Goal: Task Accomplishment & Management: Manage account settings

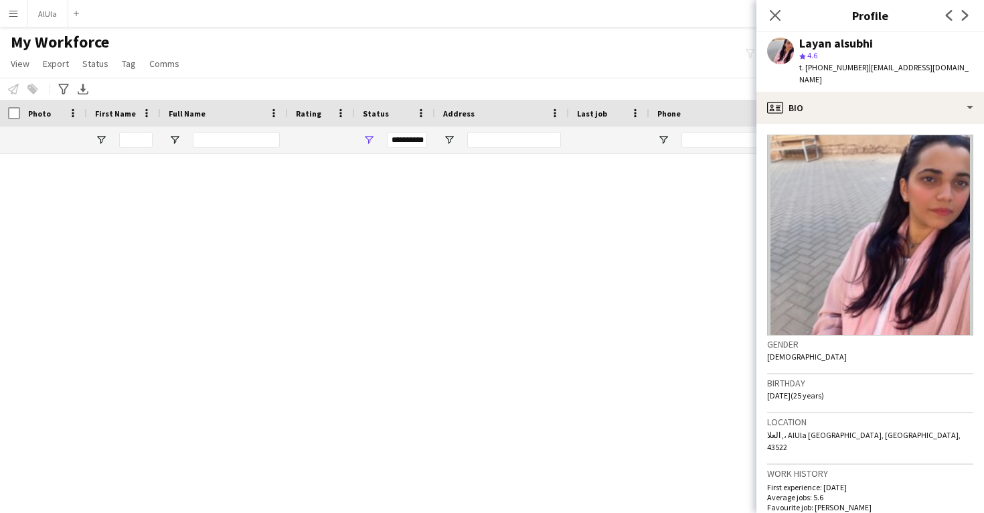
scroll to position [31782, 0]
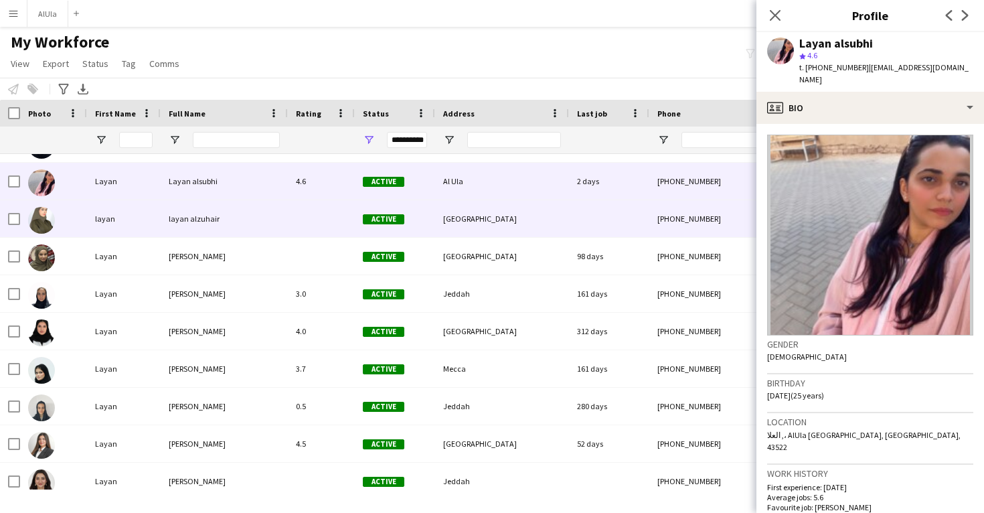
click at [584, 210] on div at bounding box center [609, 218] width 80 height 37
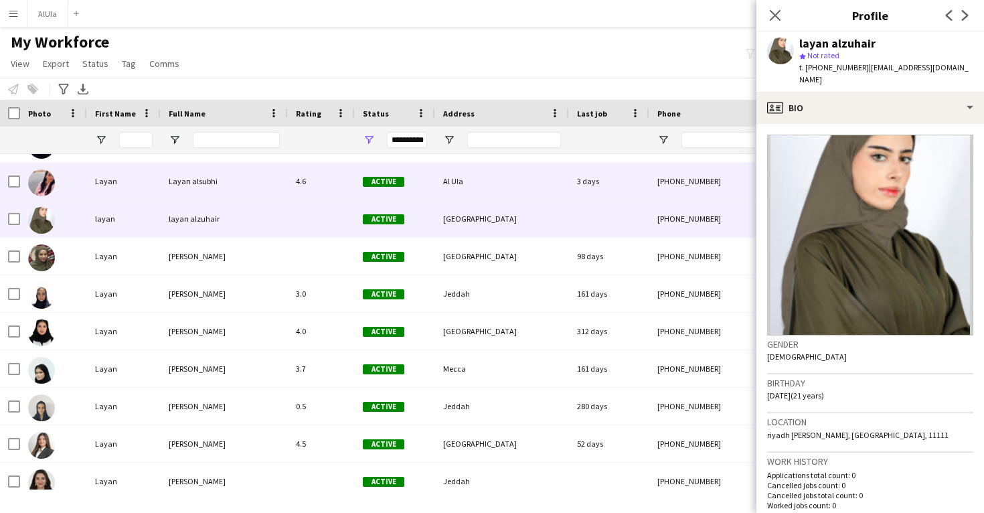
click at [577, 184] on div "3 days" at bounding box center [609, 181] width 80 height 37
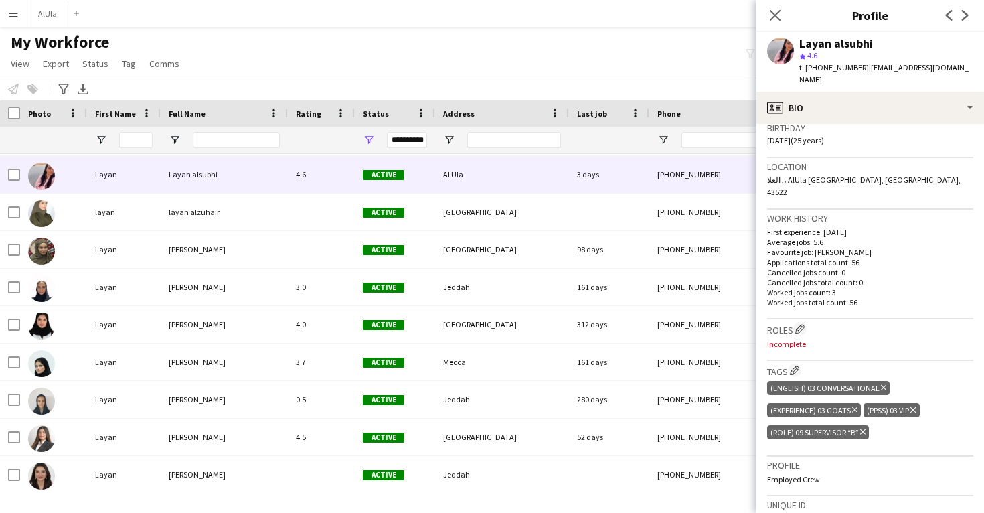
scroll to position [256, 0]
click at [800, 323] on app-icon "Edit crew company roles" at bounding box center [799, 327] width 9 height 9
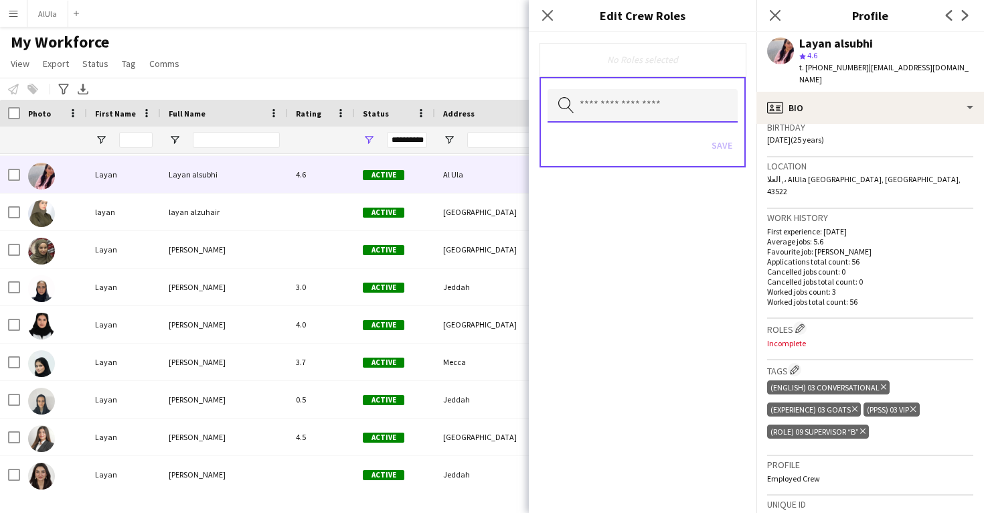
click at [649, 110] on input "text" at bounding box center [643, 105] width 190 height 33
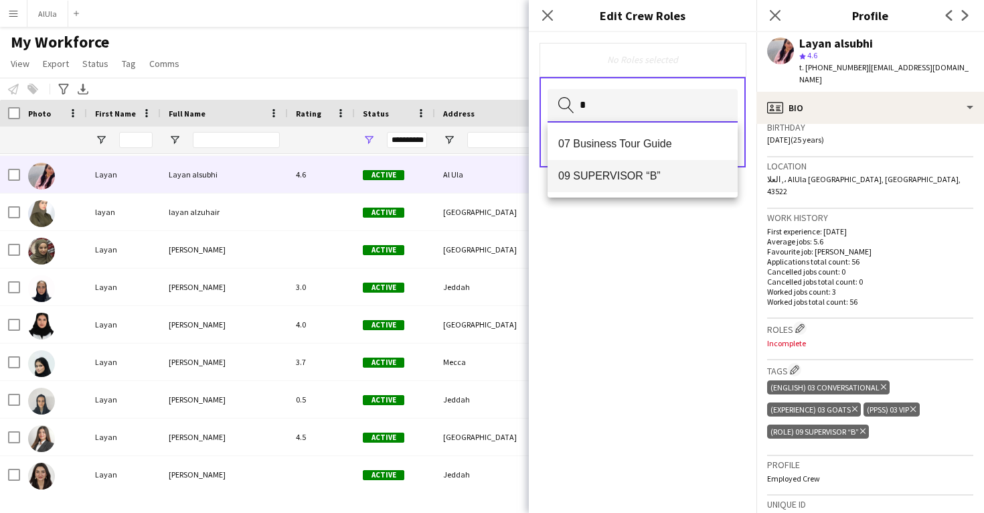
type input "*"
click at [636, 164] on mat-option "09 SUPERVISOR “B”" at bounding box center [643, 176] width 190 height 32
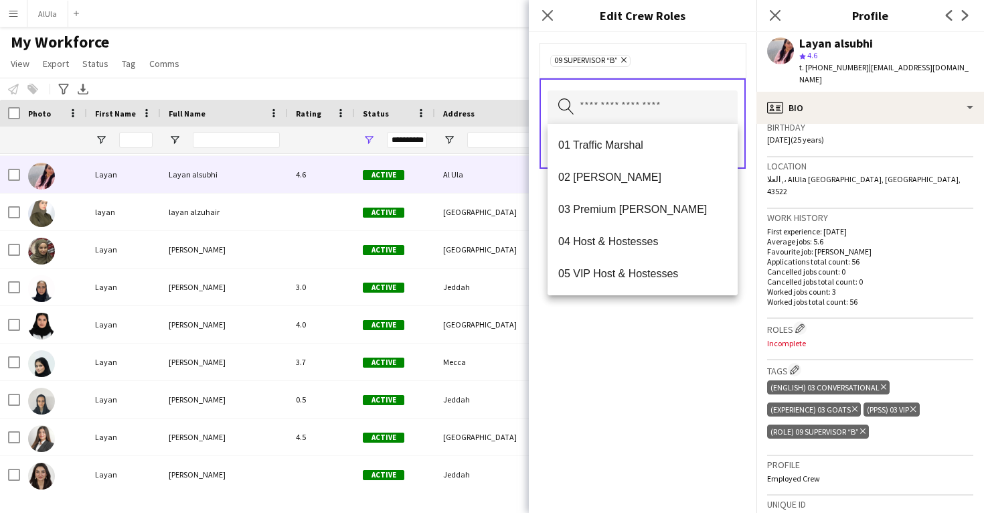
click at [643, 311] on div "09 SUPERVISOR “B” Remove Search by role type Save" at bounding box center [643, 272] width 228 height 481
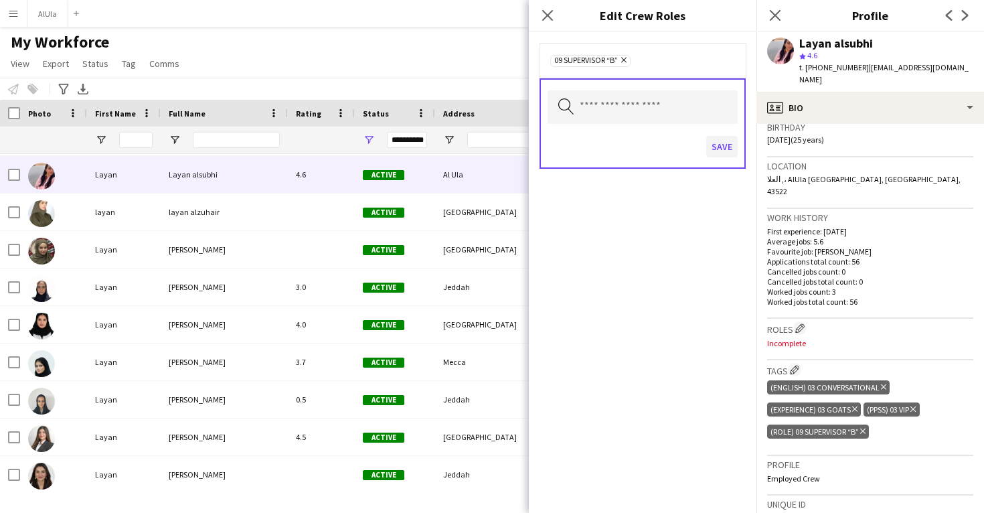
click at [732, 150] on button "Save" at bounding box center [721, 146] width 31 height 21
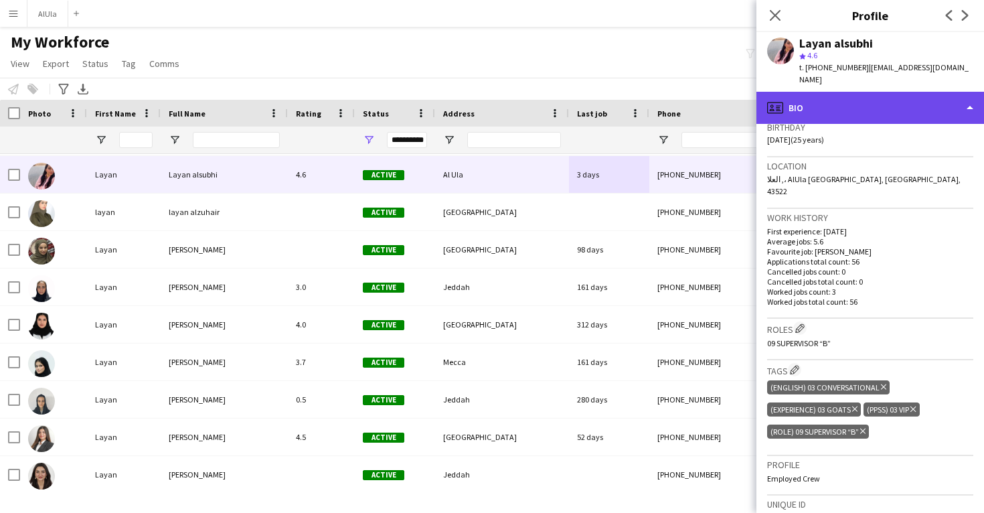
click at [834, 106] on div "profile Bio" at bounding box center [870, 108] width 228 height 32
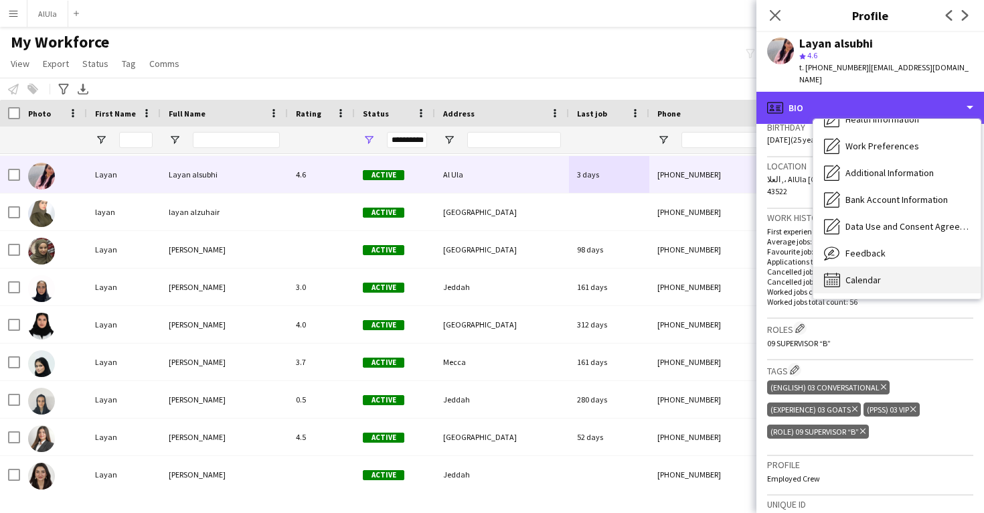
scroll to position [153, 0]
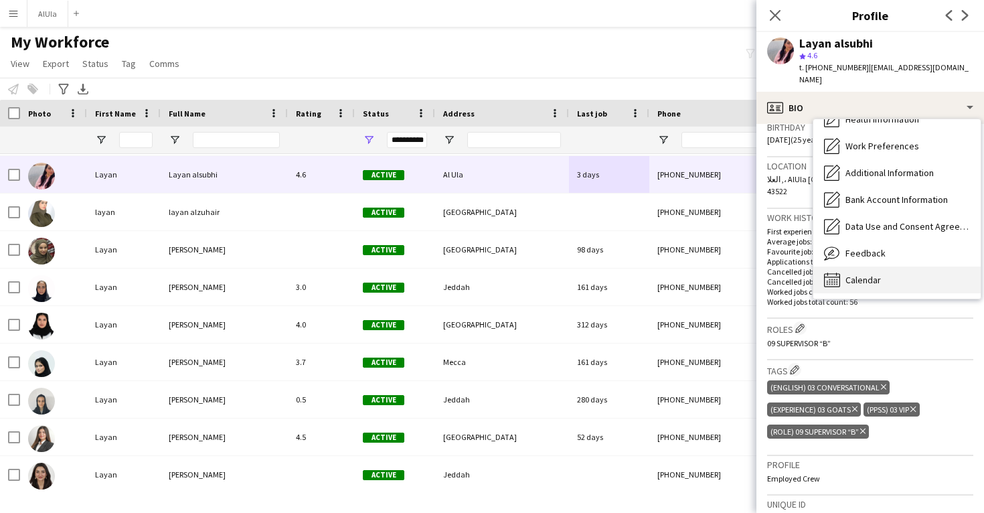
click at [856, 274] on div "Calendar Calendar" at bounding box center [896, 279] width 167 height 27
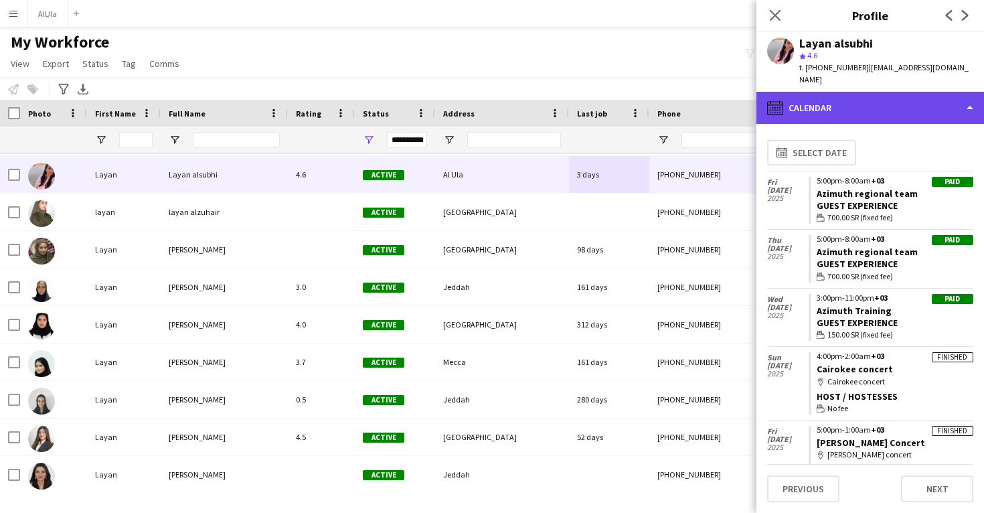
click at [848, 97] on div "calendar-full Calendar" at bounding box center [870, 108] width 228 height 32
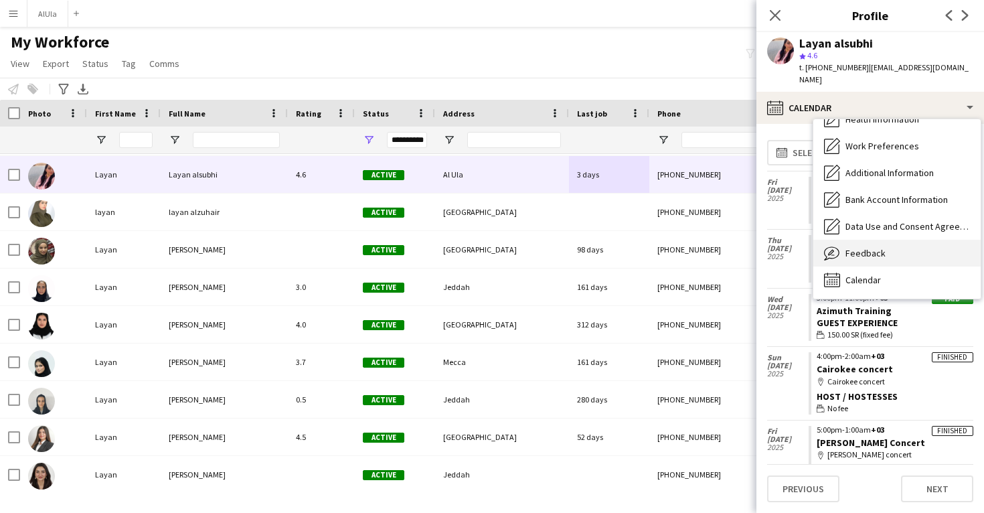
click at [845, 243] on div "Feedback Feedback" at bounding box center [896, 253] width 167 height 27
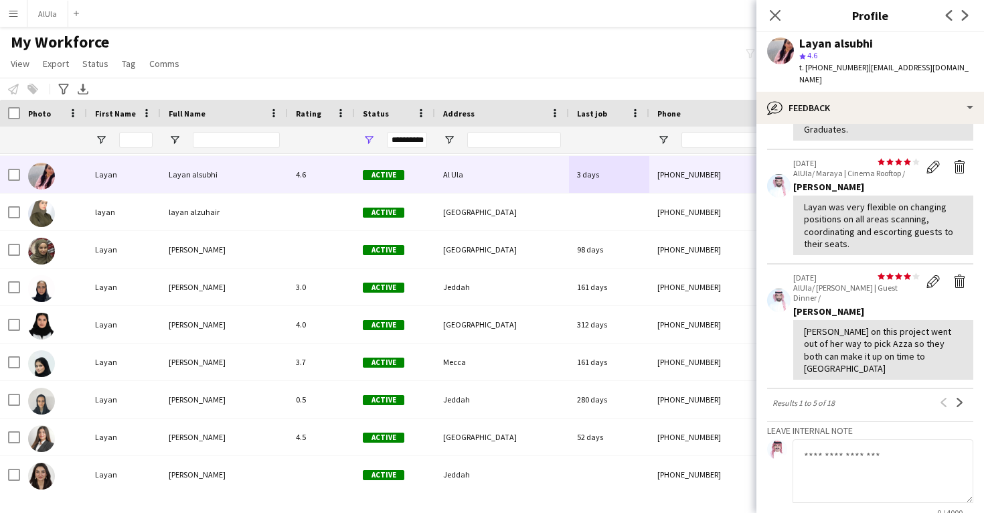
scroll to position [345, 0]
click at [961, 396] on app-icon "Next" at bounding box center [959, 400] width 9 height 9
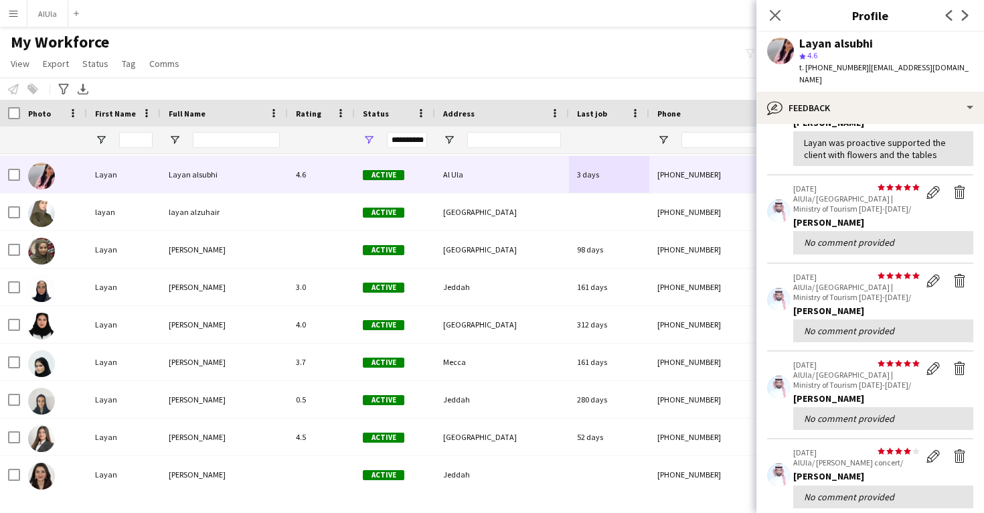
scroll to position [107, 0]
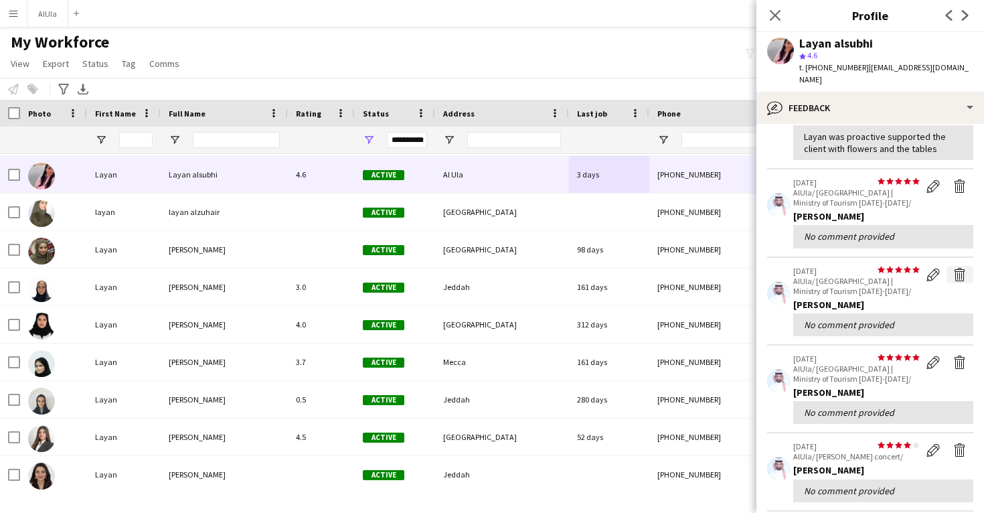
click at [957, 268] on app-icon "Delete feedback" at bounding box center [959, 274] width 13 height 13
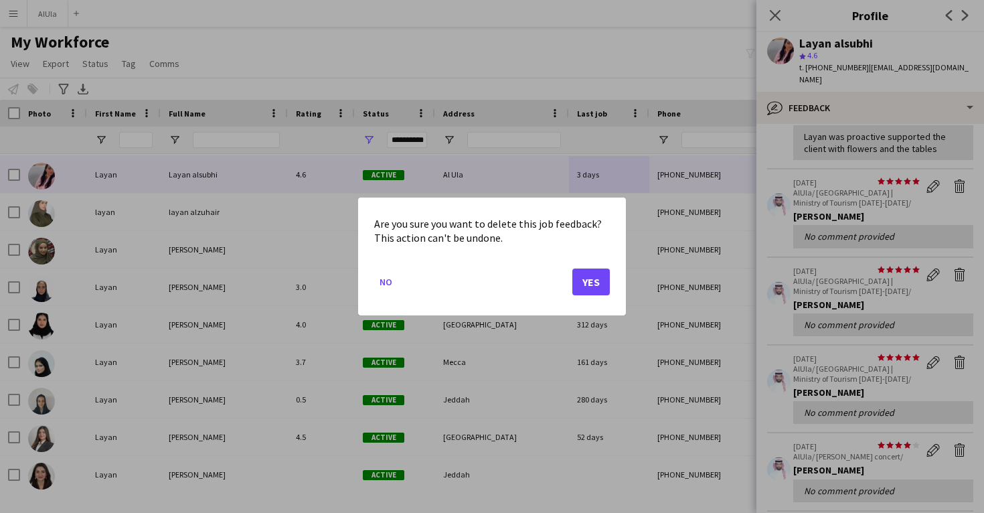
click at [581, 279] on button "Yes" at bounding box center [590, 281] width 37 height 27
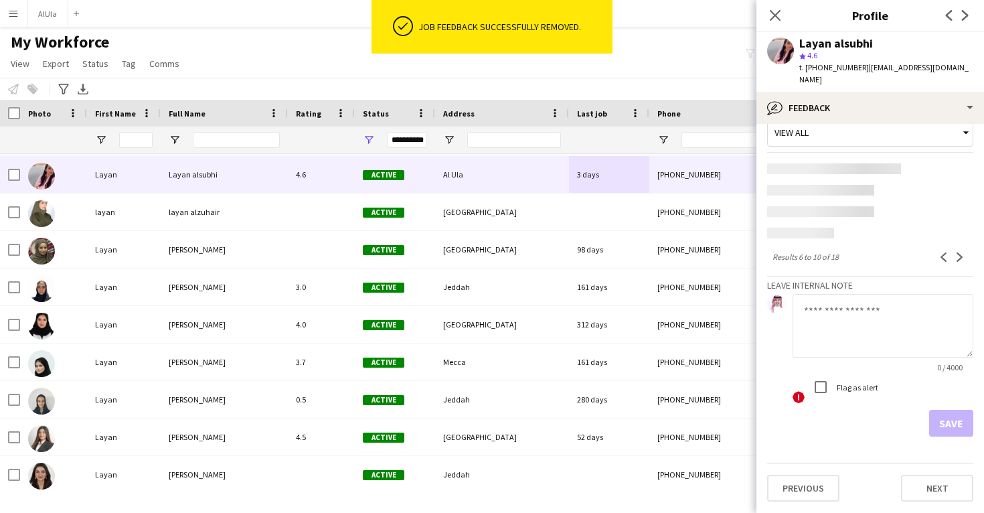
scroll to position [9, 0]
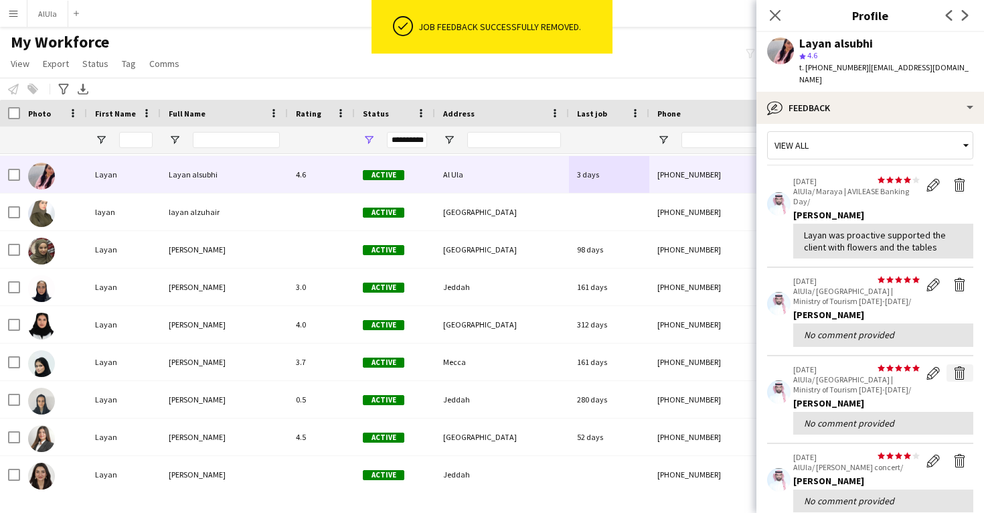
click at [961, 366] on app-icon "Delete feedback" at bounding box center [959, 372] width 13 height 13
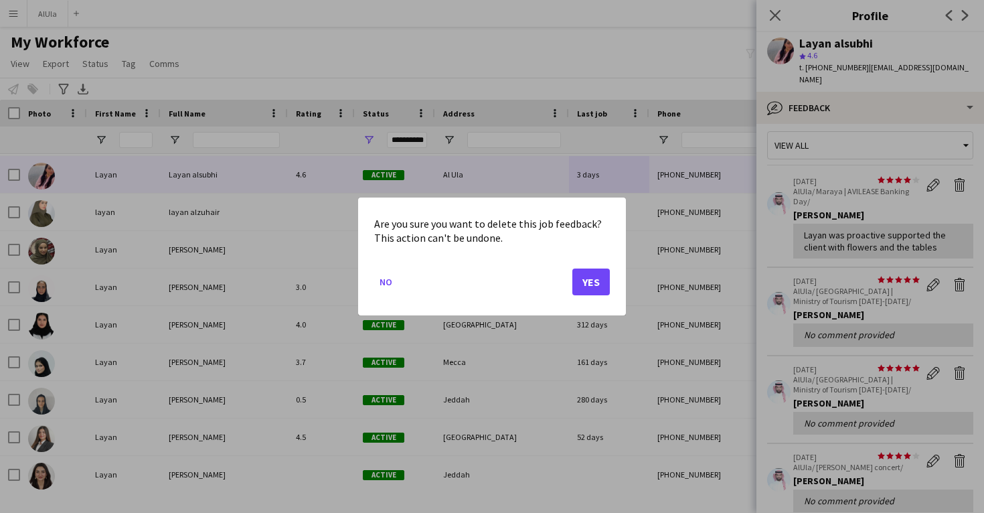
click at [583, 280] on button "Yes" at bounding box center [590, 281] width 37 height 27
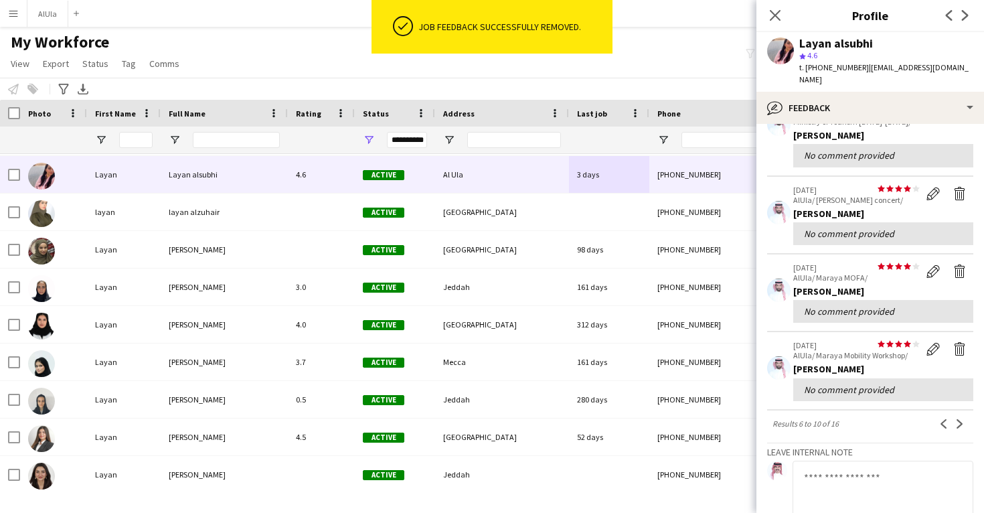
scroll to position [191, 0]
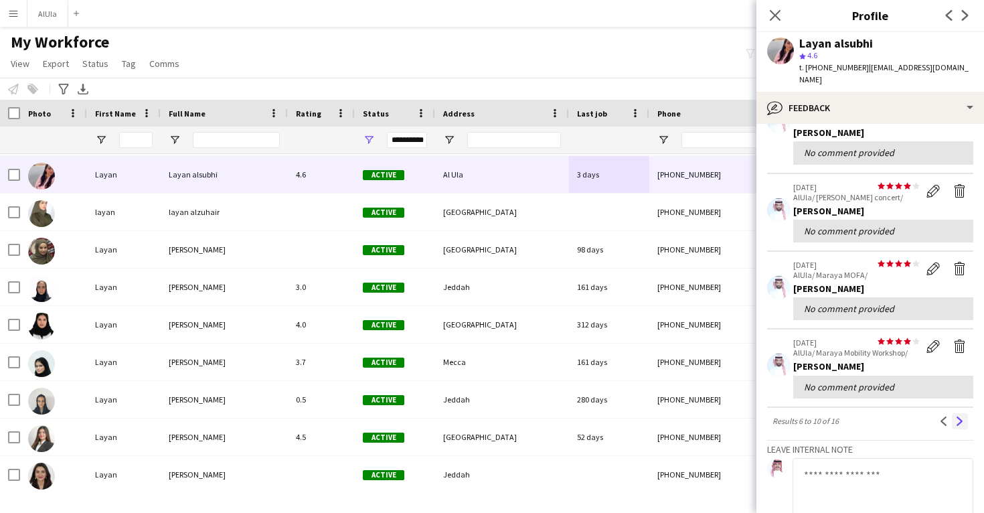
click at [959, 416] on app-icon "Next" at bounding box center [959, 420] width 9 height 9
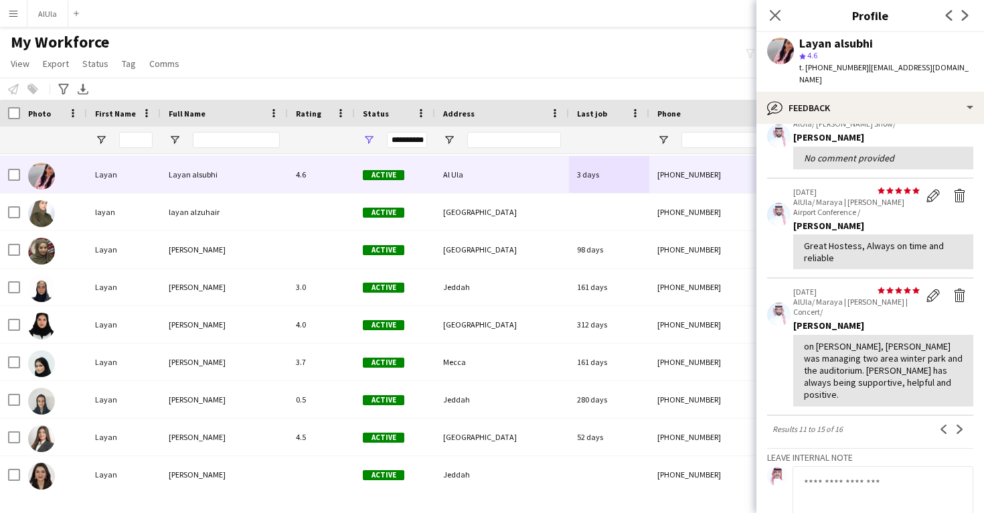
scroll to position [263, 0]
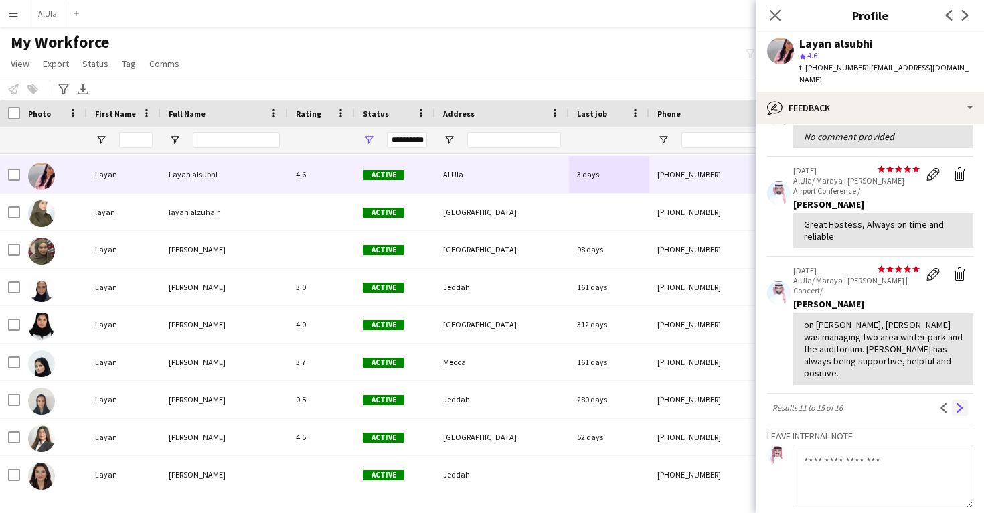
click at [960, 403] on app-icon "Next" at bounding box center [959, 407] width 9 height 9
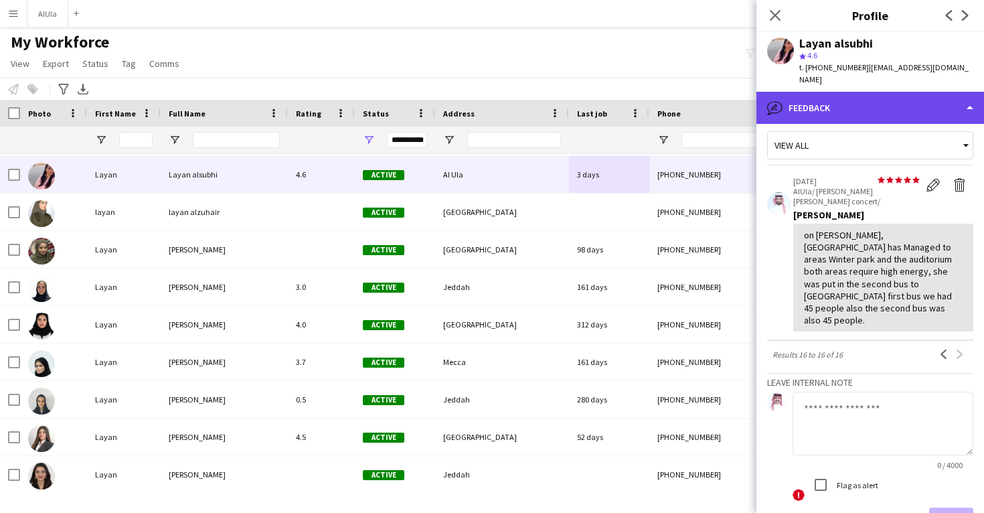
click at [893, 104] on div "bubble-pencil Feedback" at bounding box center [870, 108] width 228 height 32
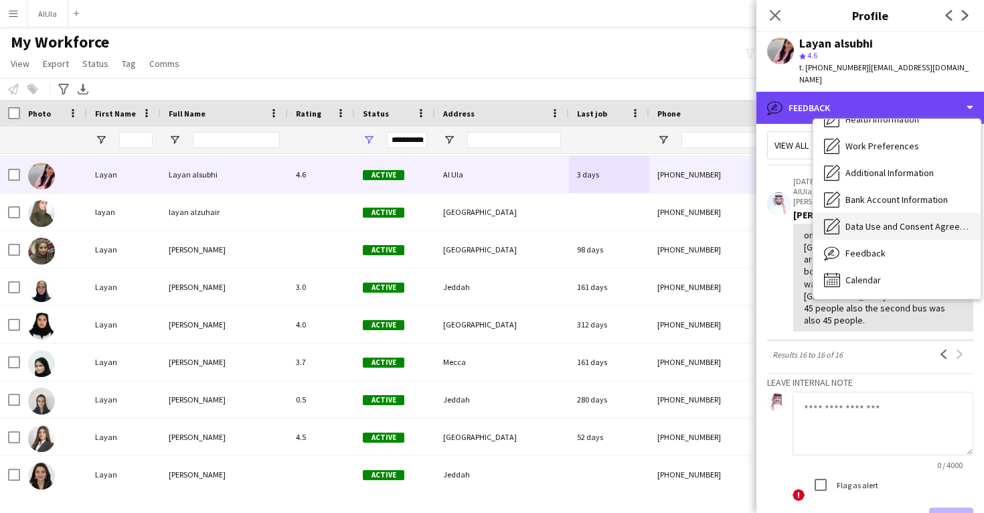
scroll to position [0, 0]
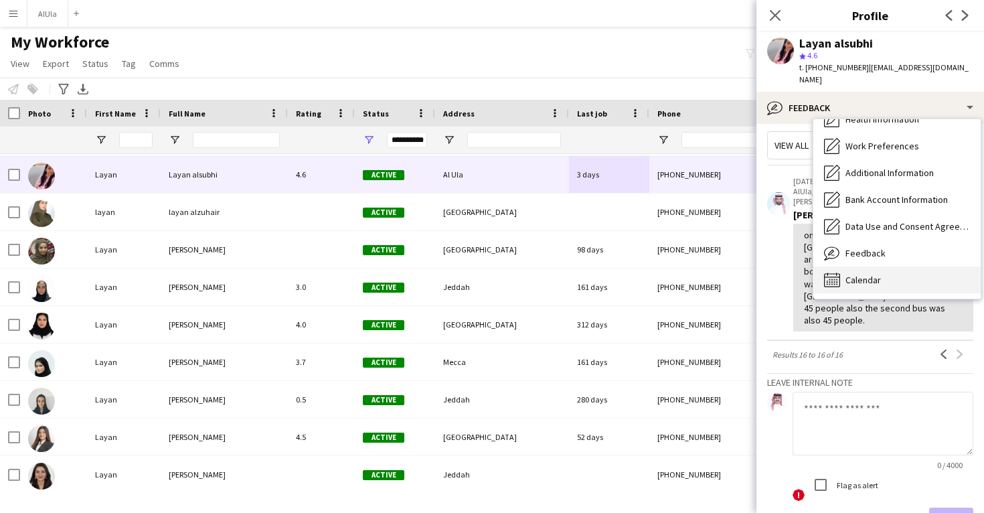
click at [883, 266] on div "Calendar Calendar" at bounding box center [896, 279] width 167 height 27
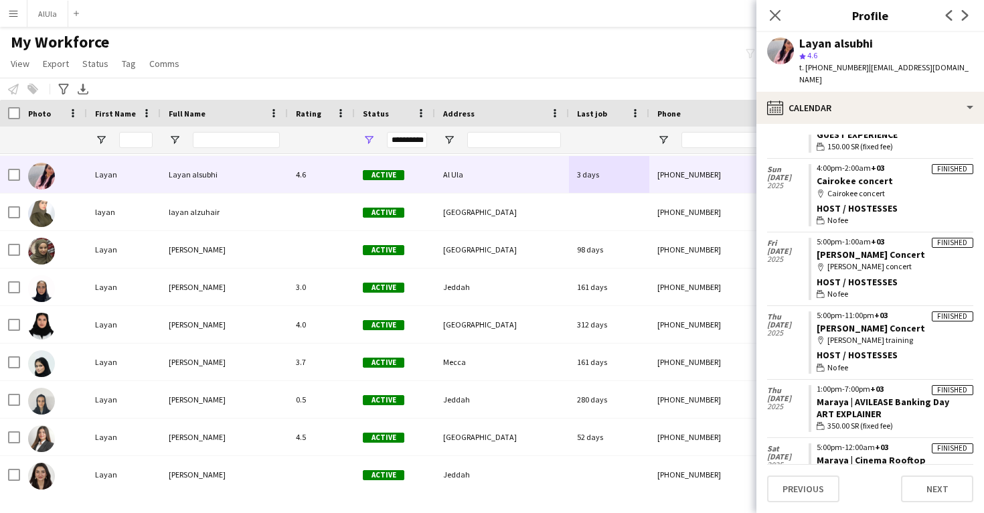
scroll to position [189, 0]
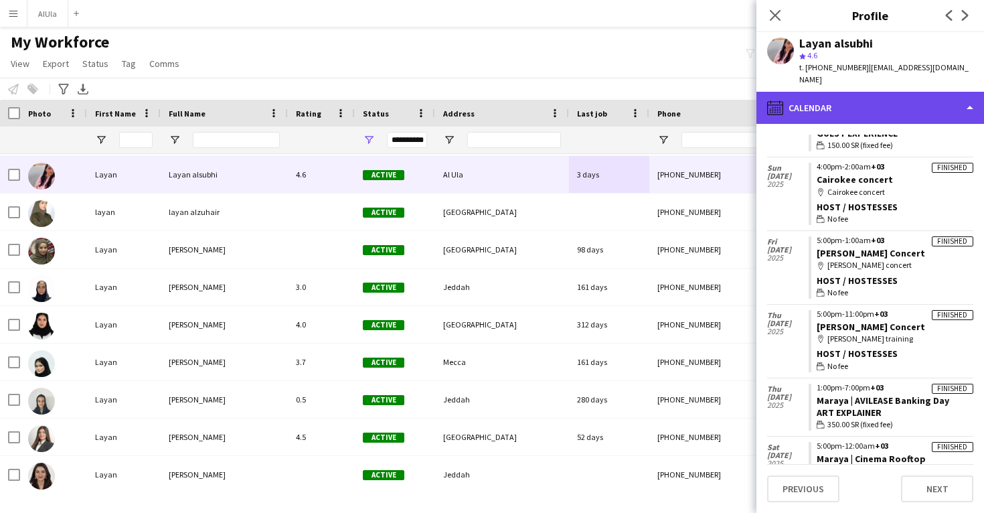
click at [856, 92] on div "calendar-full Calendar" at bounding box center [870, 108] width 228 height 32
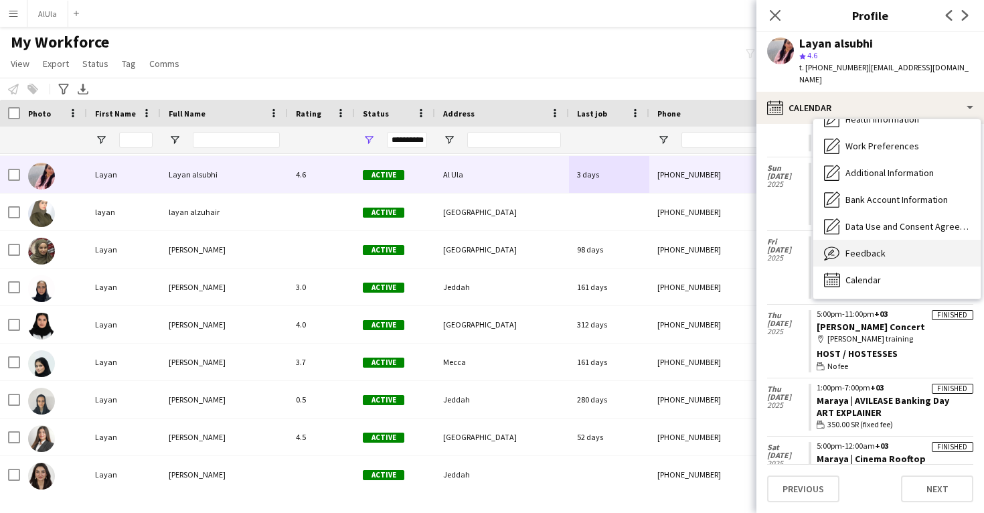
click at [854, 247] on span "Feedback" at bounding box center [866, 253] width 40 height 12
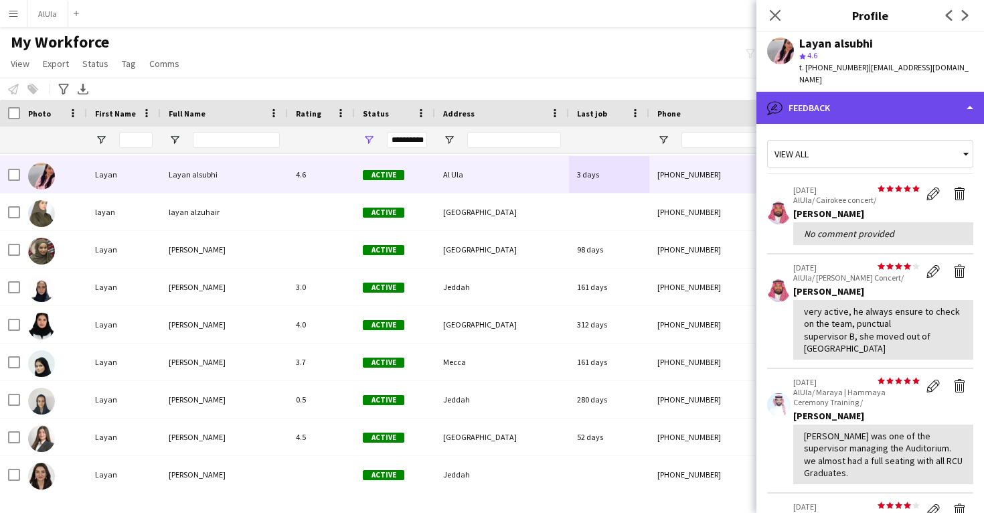
click at [895, 92] on div "bubble-pencil Feedback" at bounding box center [870, 108] width 228 height 32
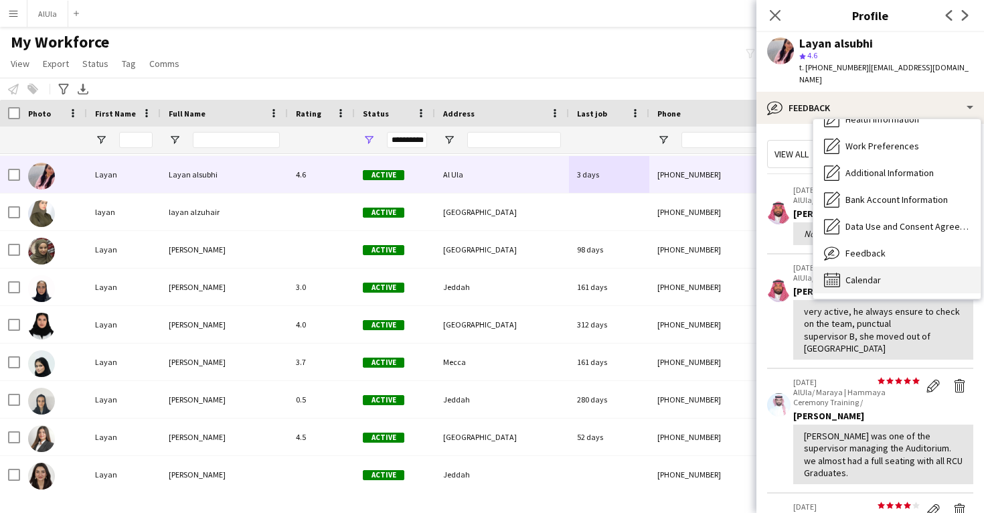
click at [878, 274] on span "Calendar" at bounding box center [863, 280] width 35 height 12
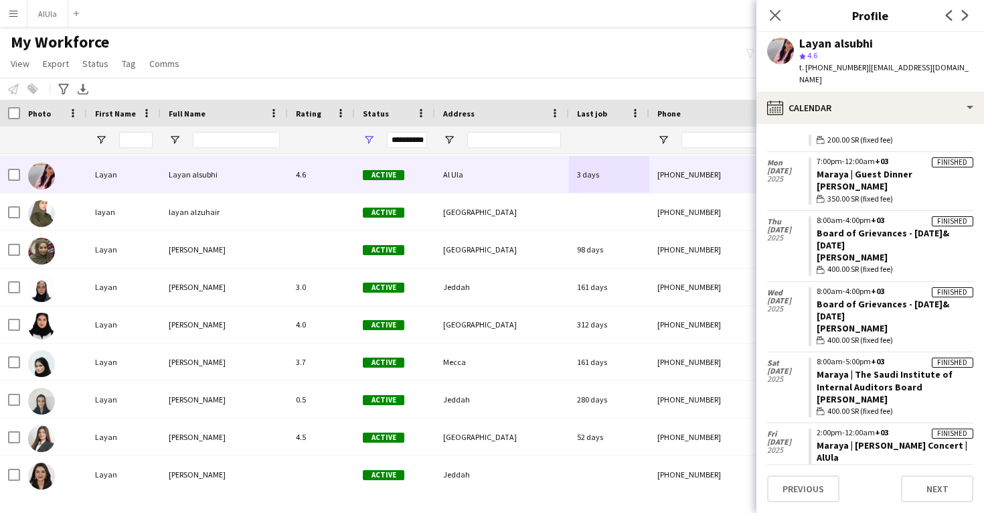
scroll to position [1121, 0]
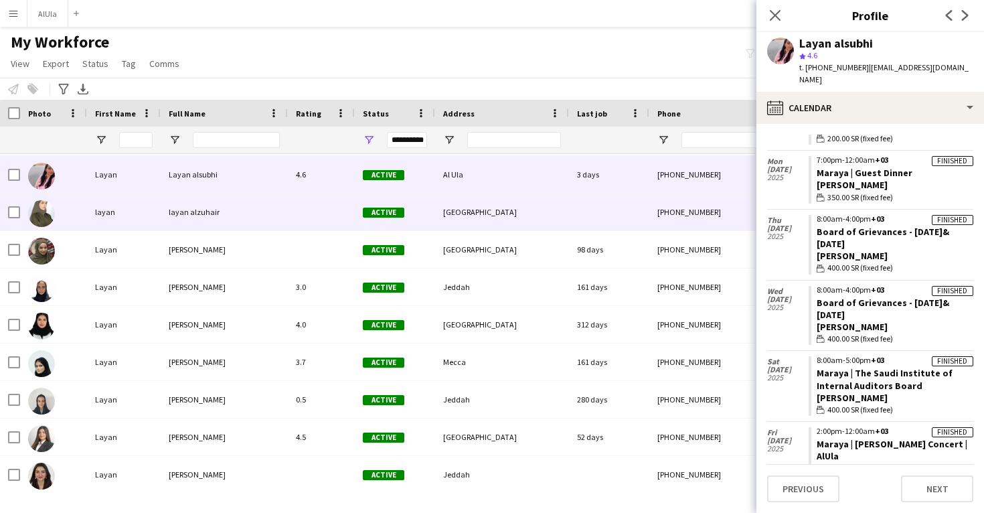
click at [671, 224] on div "+966553990644" at bounding box center [734, 211] width 171 height 37
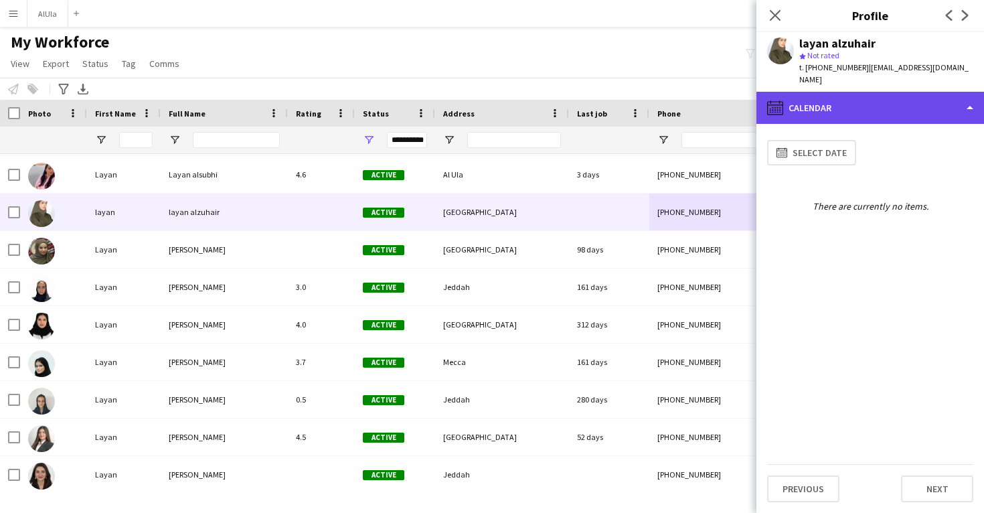
click at [882, 103] on div "calendar-full Calendar" at bounding box center [870, 108] width 228 height 32
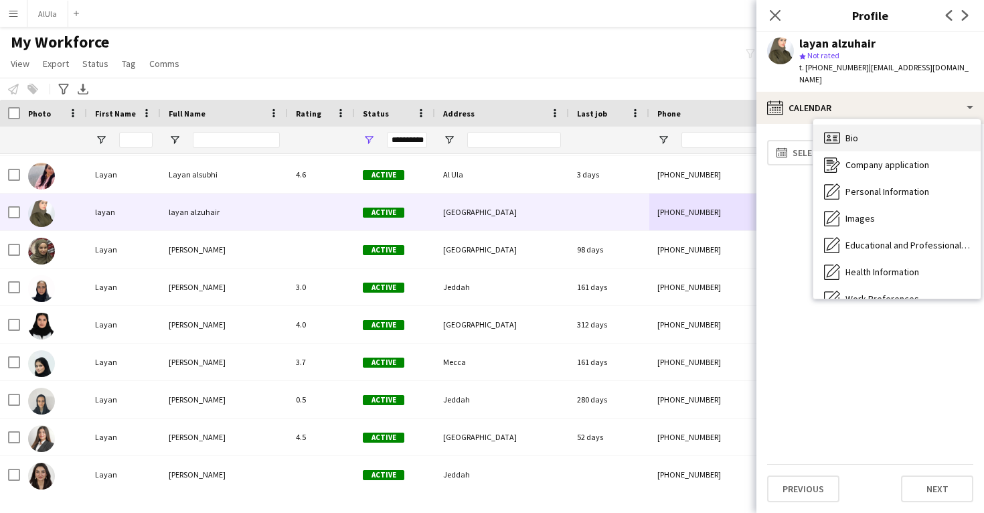
click at [878, 132] on div "Bio Bio" at bounding box center [896, 138] width 167 height 27
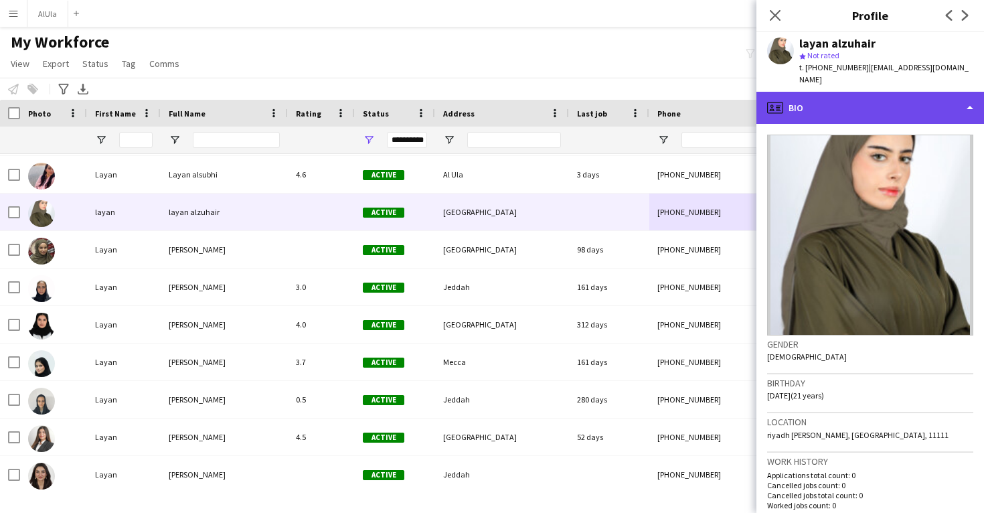
click at [881, 92] on div "profile Bio" at bounding box center [870, 108] width 228 height 32
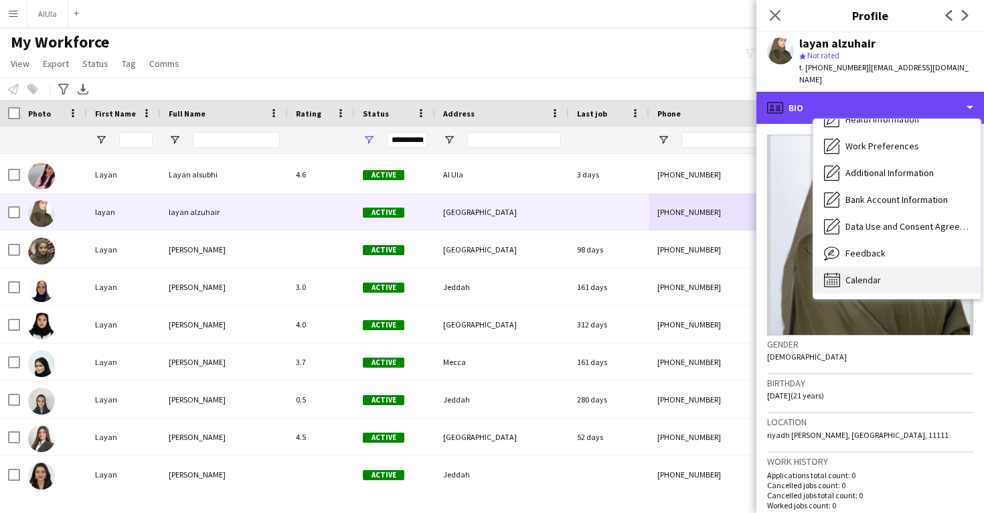
scroll to position [153, 0]
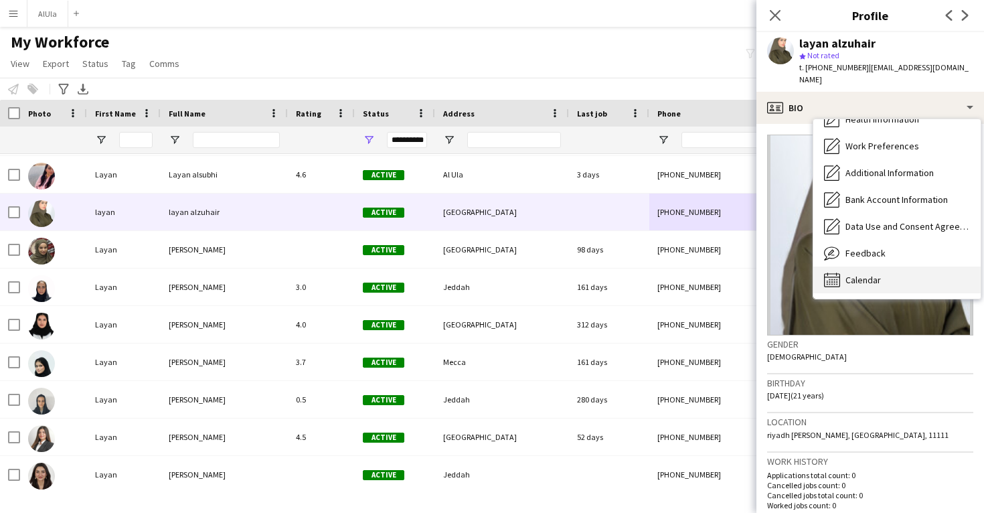
click at [872, 274] on span "Calendar" at bounding box center [863, 280] width 35 height 12
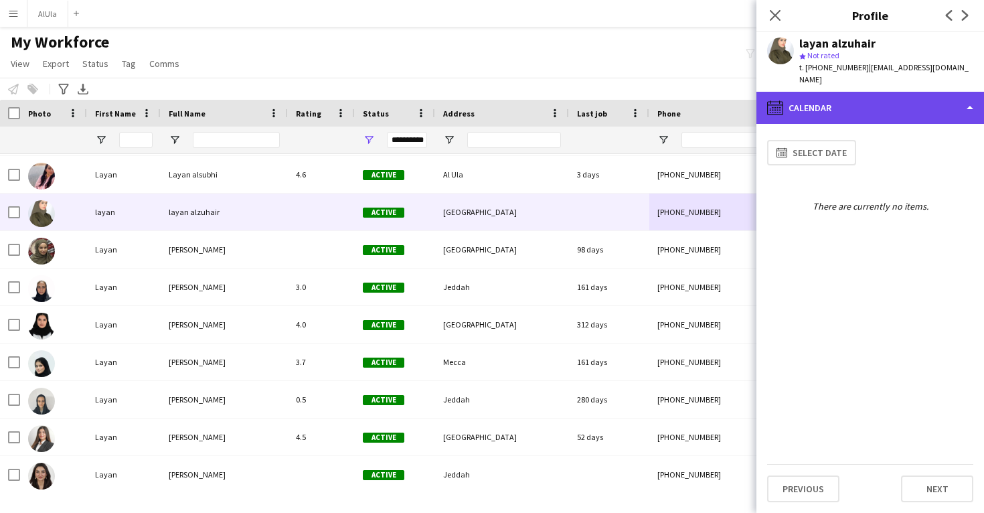
click at [901, 98] on div "calendar-full Calendar" at bounding box center [870, 108] width 228 height 32
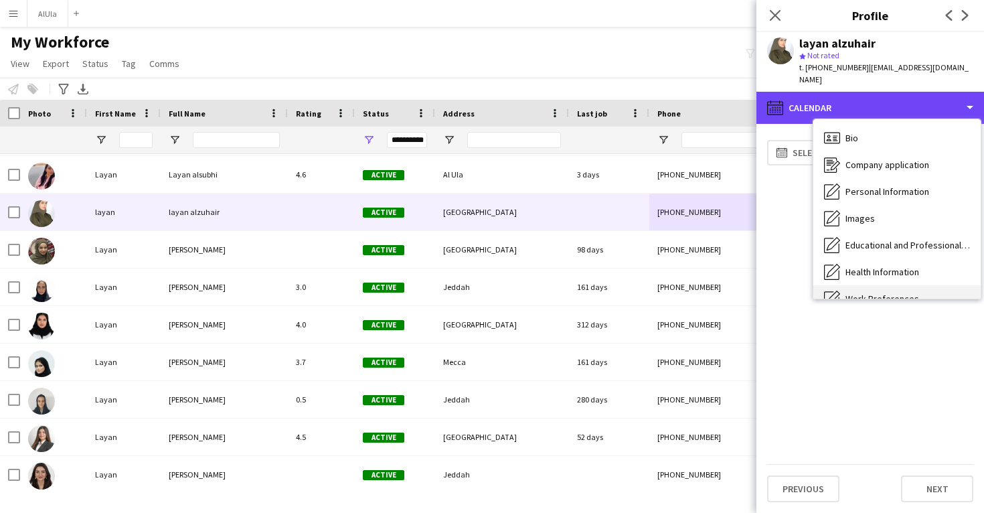
scroll to position [-1, 0]
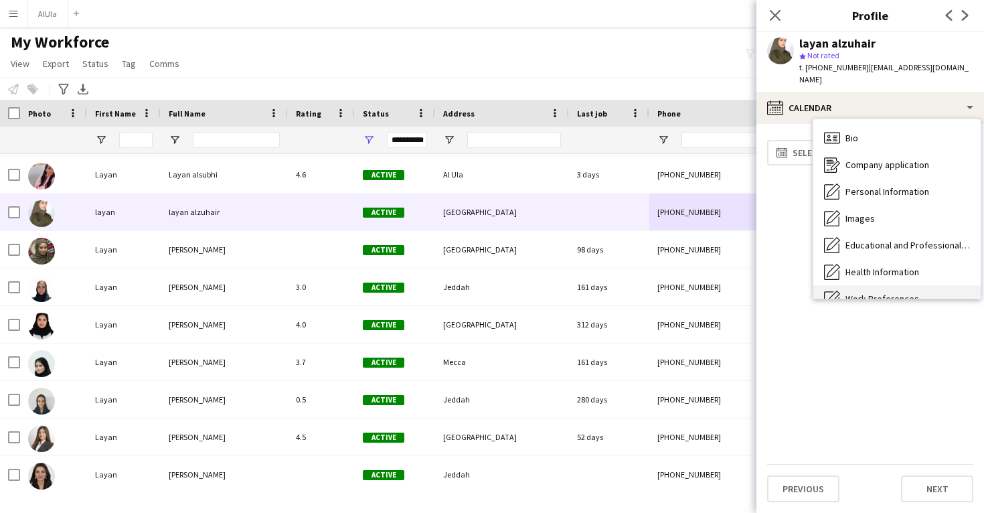
click at [893, 125] on div "Bio Bio" at bounding box center [896, 138] width 167 height 27
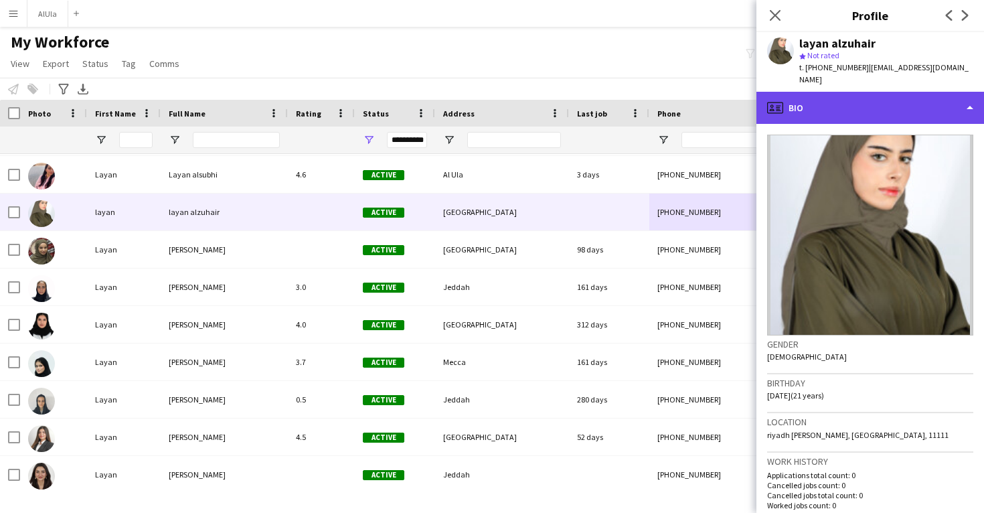
click at [889, 96] on div "profile Bio" at bounding box center [870, 108] width 228 height 32
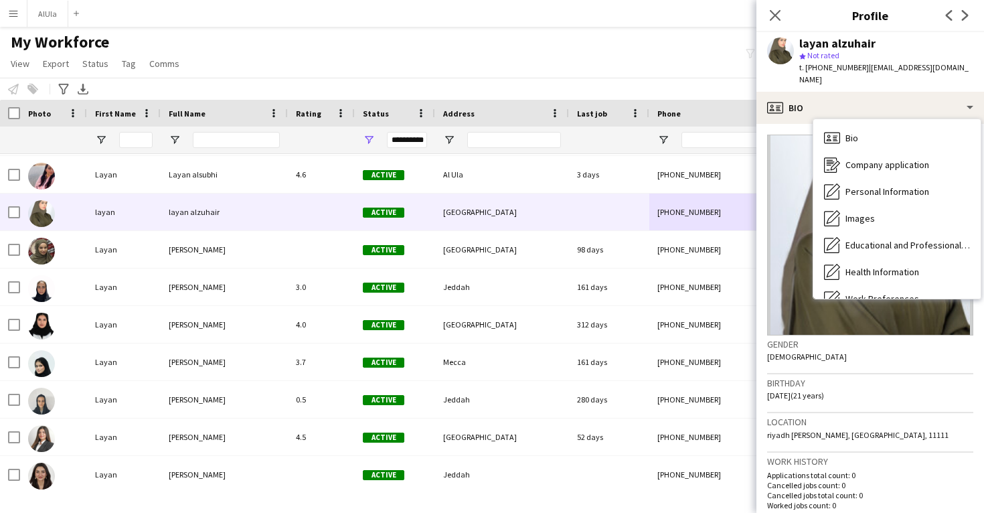
click at [866, 352] on div "Gender Female" at bounding box center [870, 354] width 206 height 39
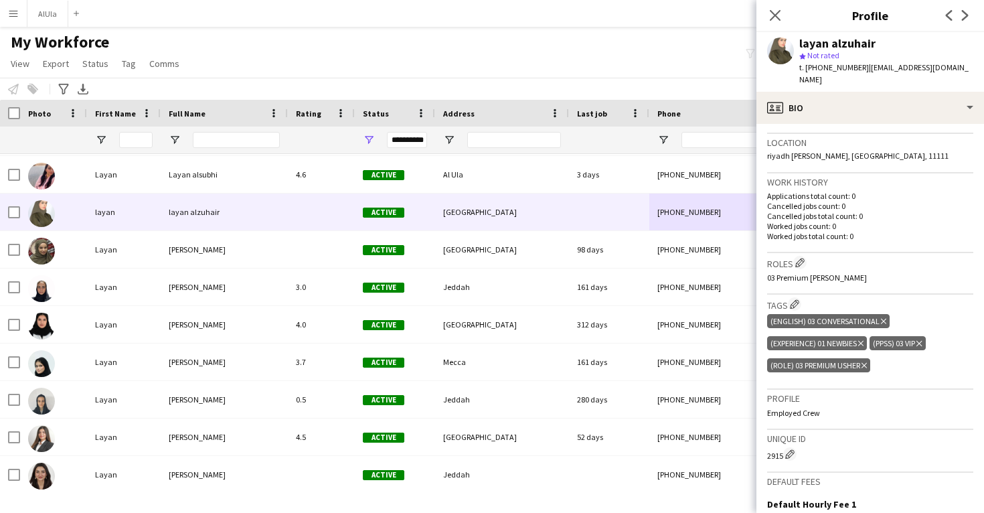
scroll to position [281, 0]
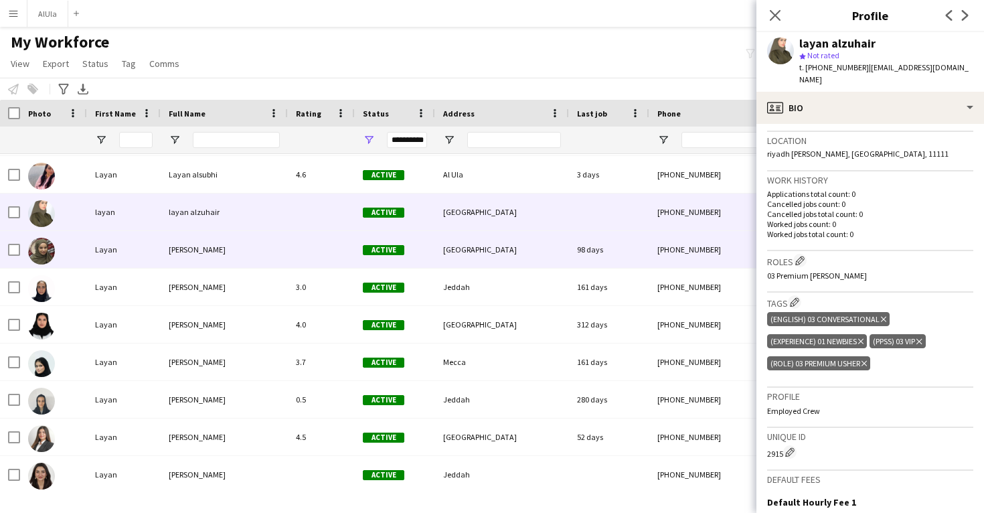
click at [698, 263] on div "+966548099747" at bounding box center [734, 249] width 171 height 37
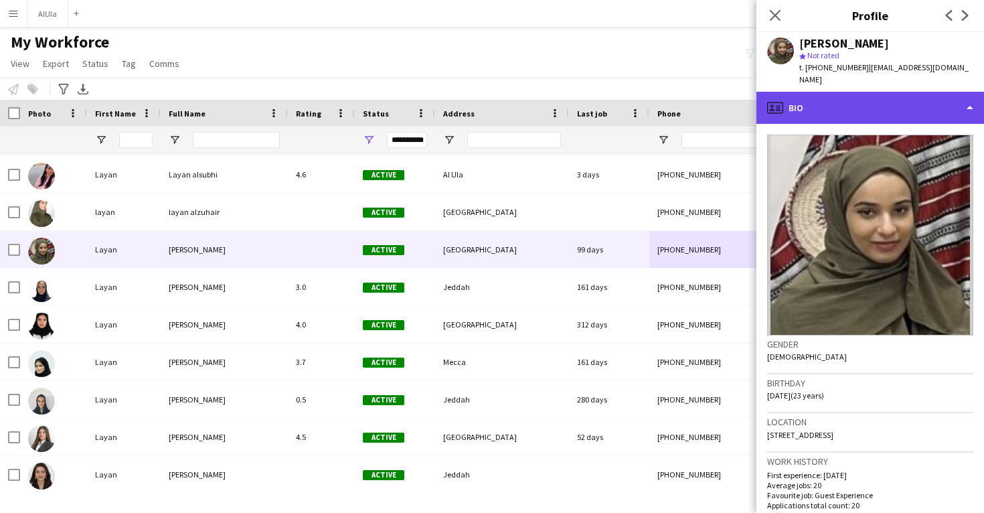
click at [894, 99] on div "profile Bio" at bounding box center [870, 108] width 228 height 32
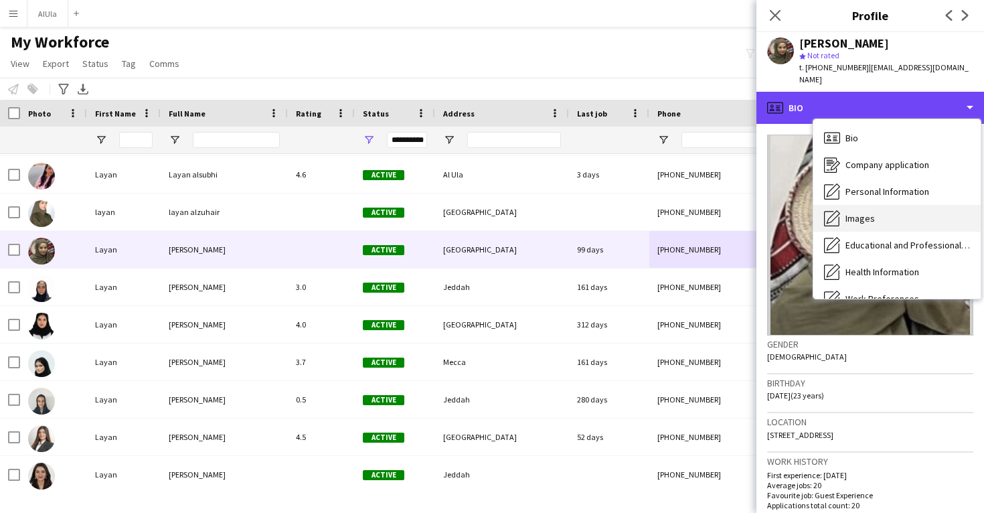
scroll to position [1, 0]
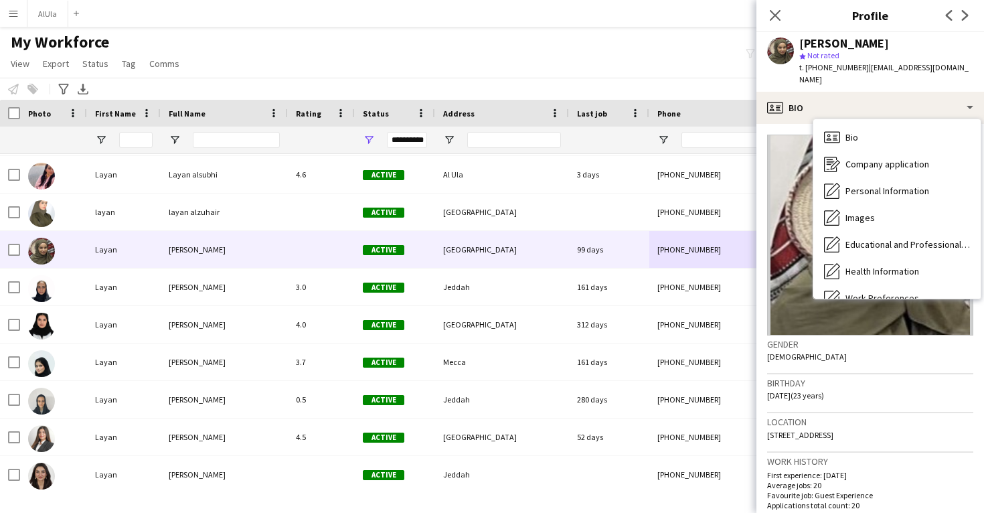
click at [847, 432] on div "Location Riverlight quay, Reverlight 3, London, SW11 8BP" at bounding box center [870, 432] width 206 height 39
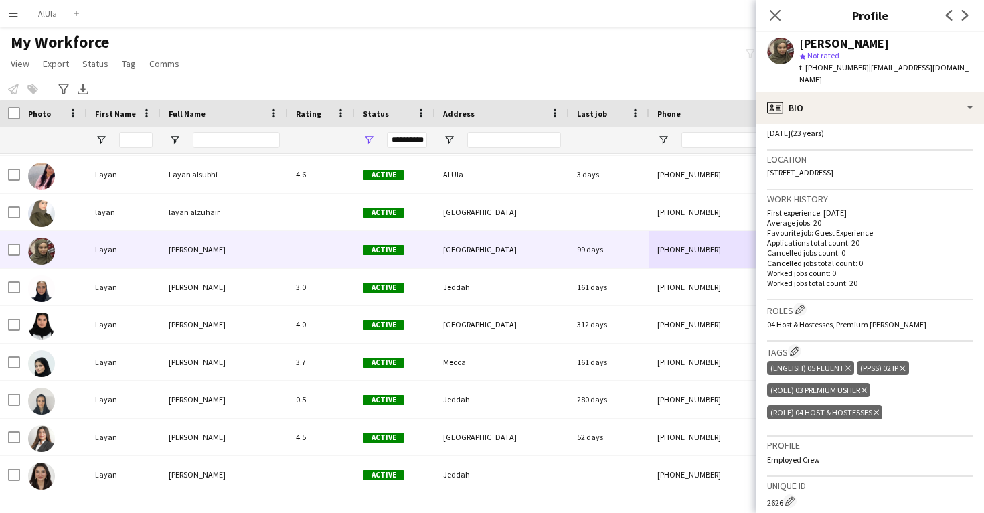
scroll to position [264, 0]
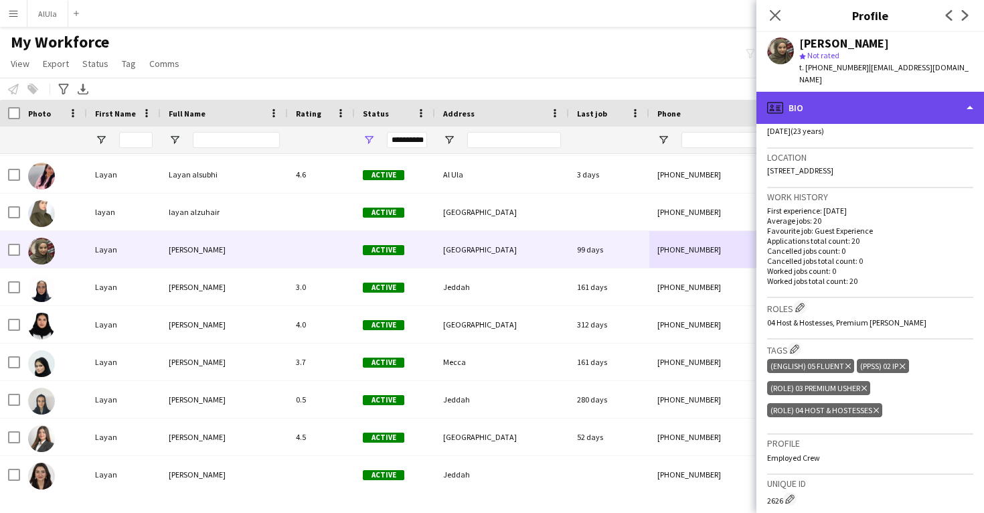
click at [904, 94] on div "profile Bio" at bounding box center [870, 108] width 228 height 32
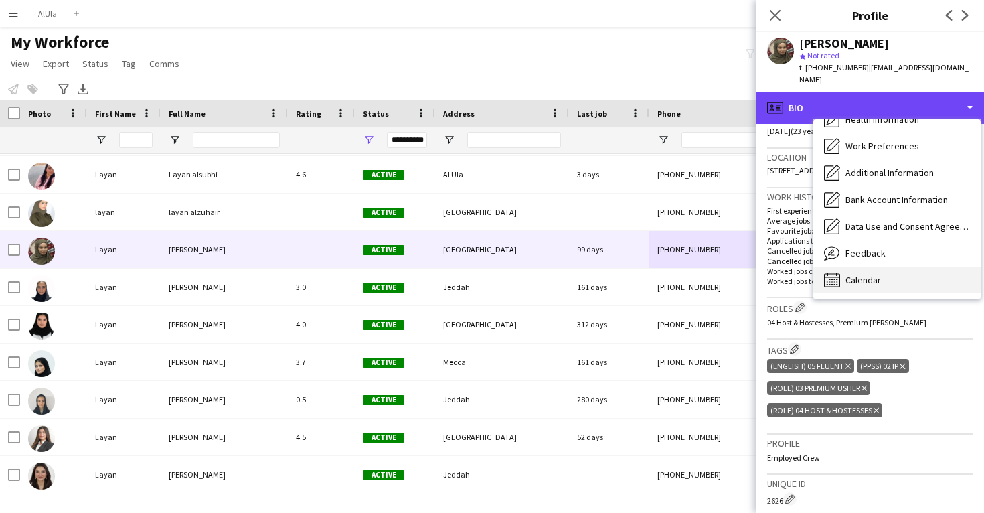
scroll to position [153, 0]
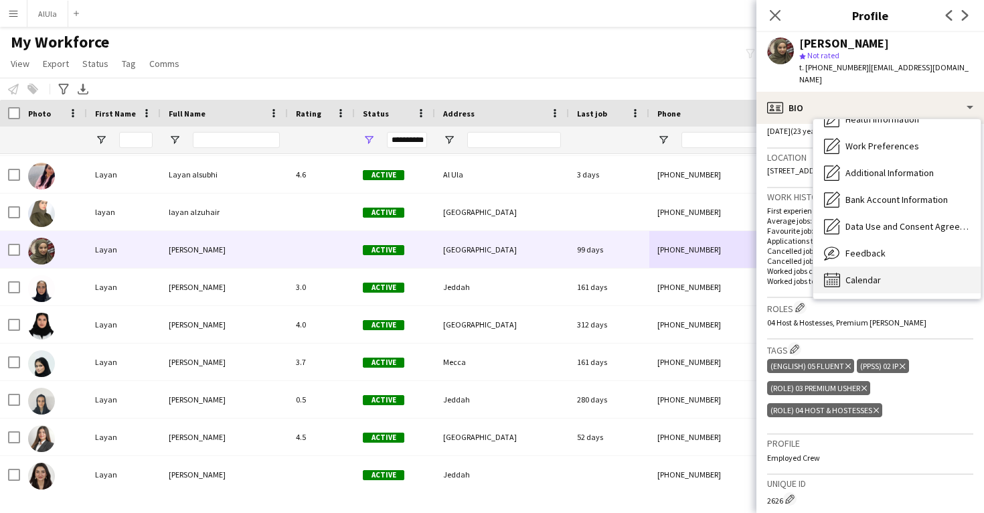
click at [880, 274] on span "Calendar" at bounding box center [863, 280] width 35 height 12
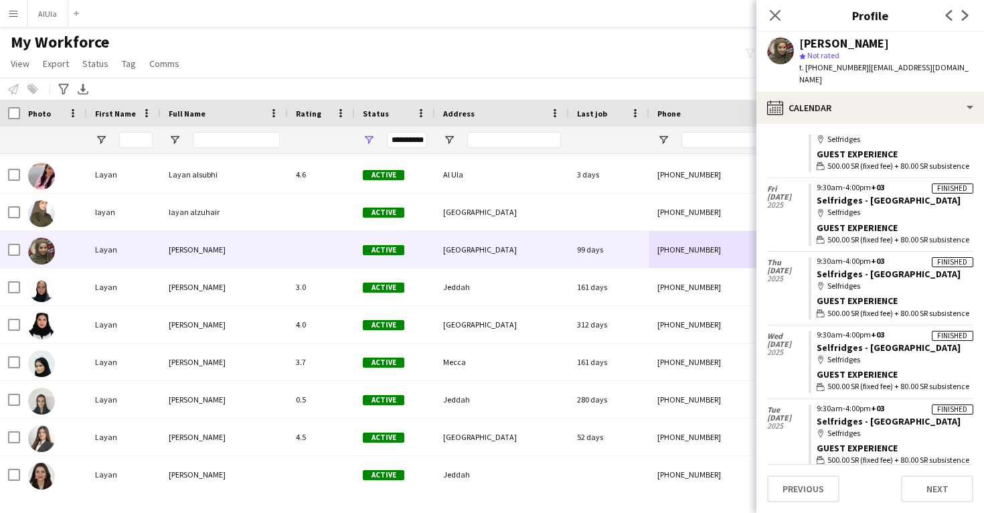
scroll to position [143, 0]
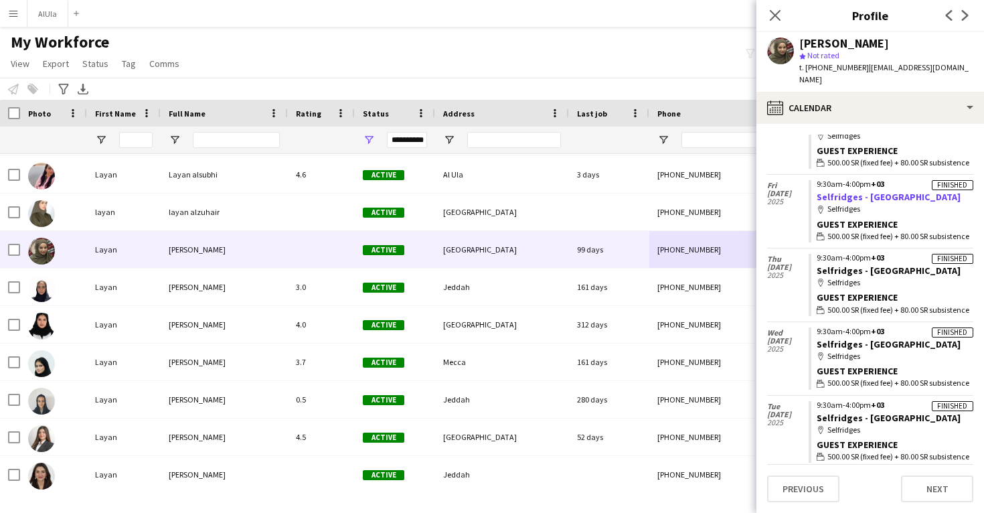
click at [883, 191] on link "Selfridges - London" at bounding box center [889, 197] width 144 height 12
click at [817, 43] on div "Layan Babkair" at bounding box center [844, 43] width 90 height 12
copy div "Layan Babkair"
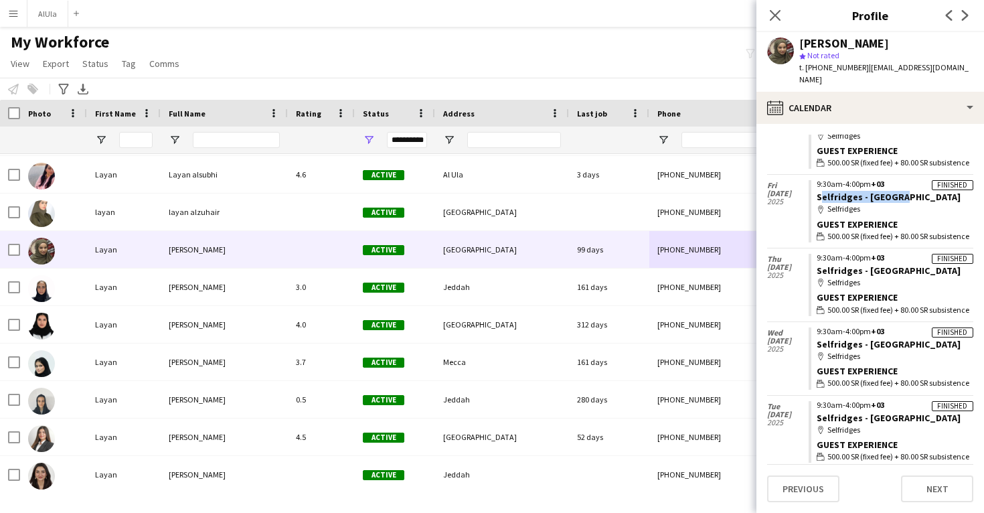
drag, startPoint x: 902, startPoint y: 183, endPoint x: 813, endPoint y: 182, distance: 89.7
click at [813, 182] on app-crew-calendar-job-card "Finished 9:30am-4:00pm +03 Selfridges - London map-marker Selfridges Guest Expe…" at bounding box center [891, 211] width 165 height 62
copy link "Selfridges - London"
click at [840, 46] on div "Layan Babkair" at bounding box center [844, 43] width 90 height 12
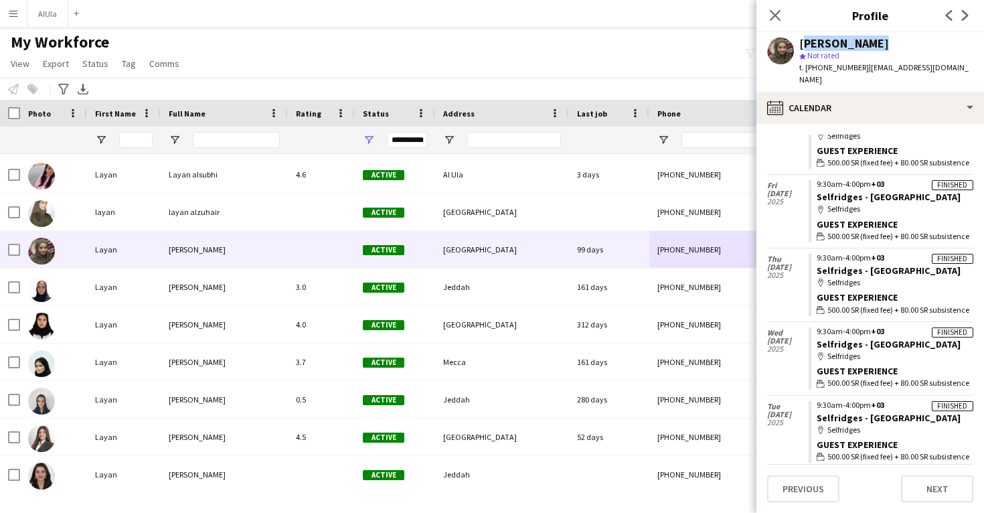
click at [840, 46] on div "Layan Babkair" at bounding box center [844, 43] width 90 height 12
copy div "Layan Babkair"
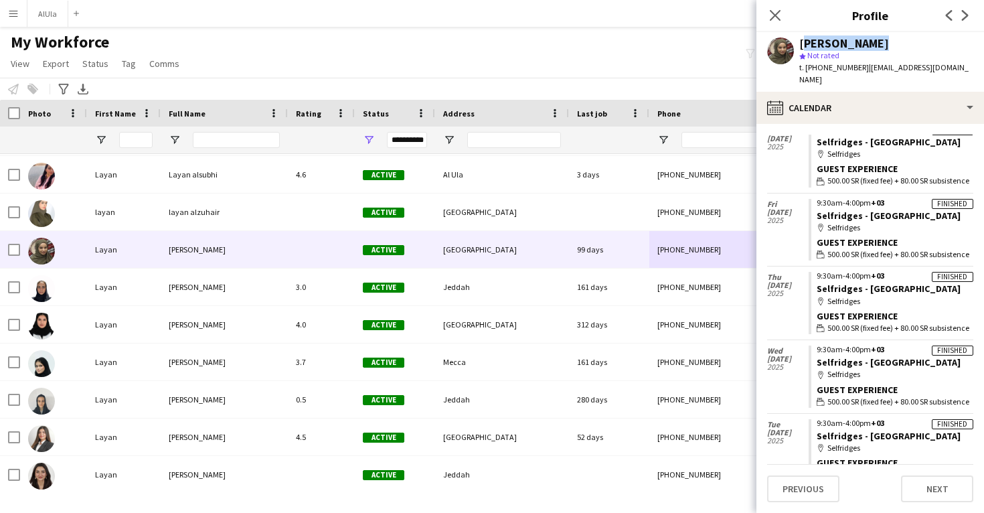
scroll to position [1153, 0]
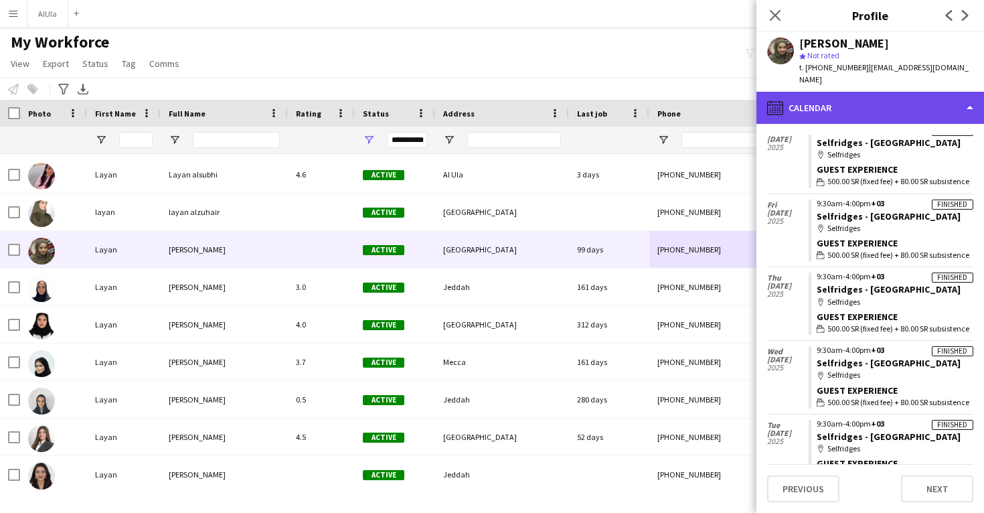
click at [843, 103] on div "calendar-full Calendar" at bounding box center [870, 108] width 228 height 32
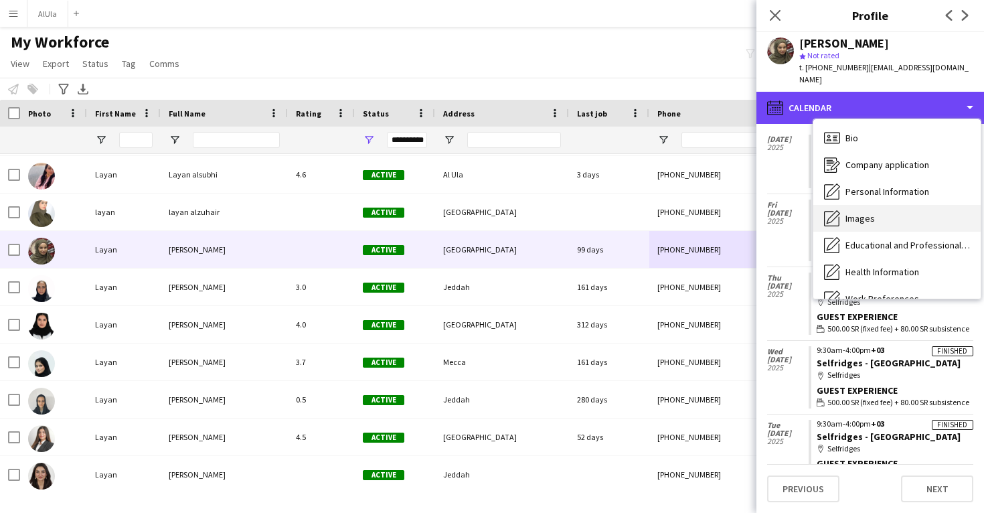
scroll to position [0, 0]
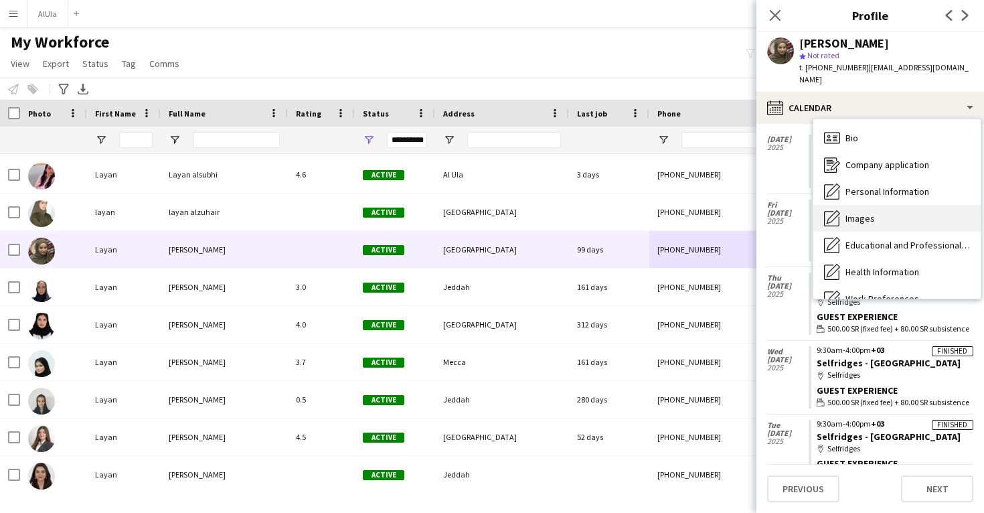
click at [870, 212] on span "Images" at bounding box center [860, 218] width 29 height 12
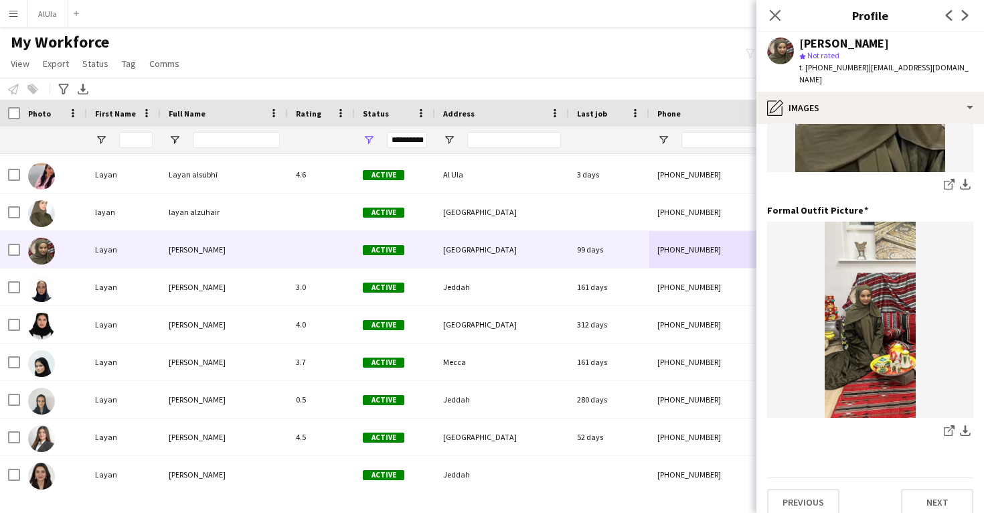
scroll to position [422, 0]
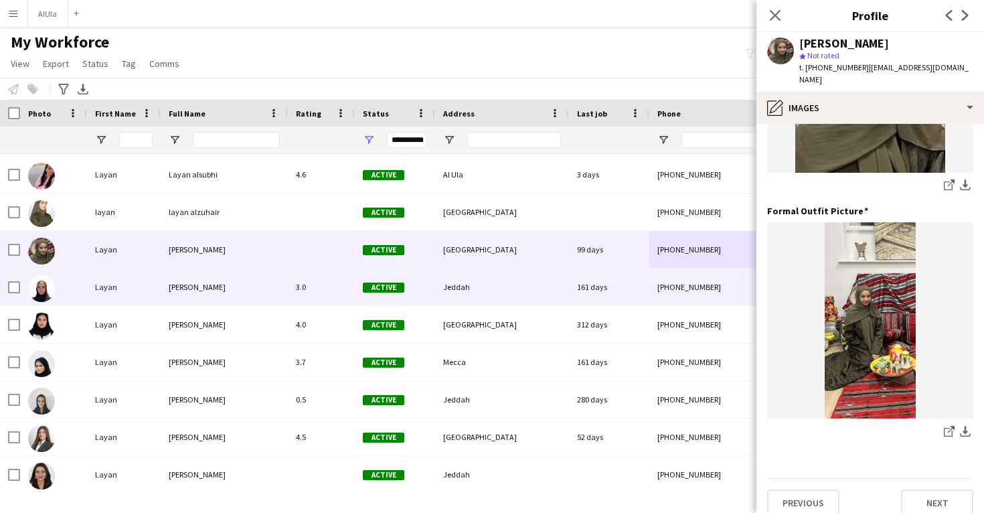
click at [673, 287] on div "+966551435414" at bounding box center [734, 286] width 171 height 37
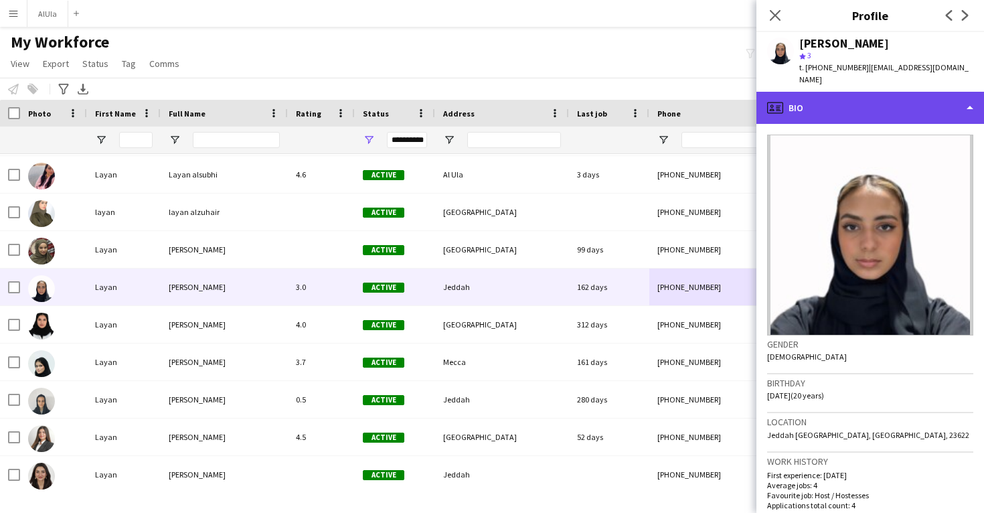
click at [916, 96] on div "profile Bio" at bounding box center [870, 108] width 228 height 32
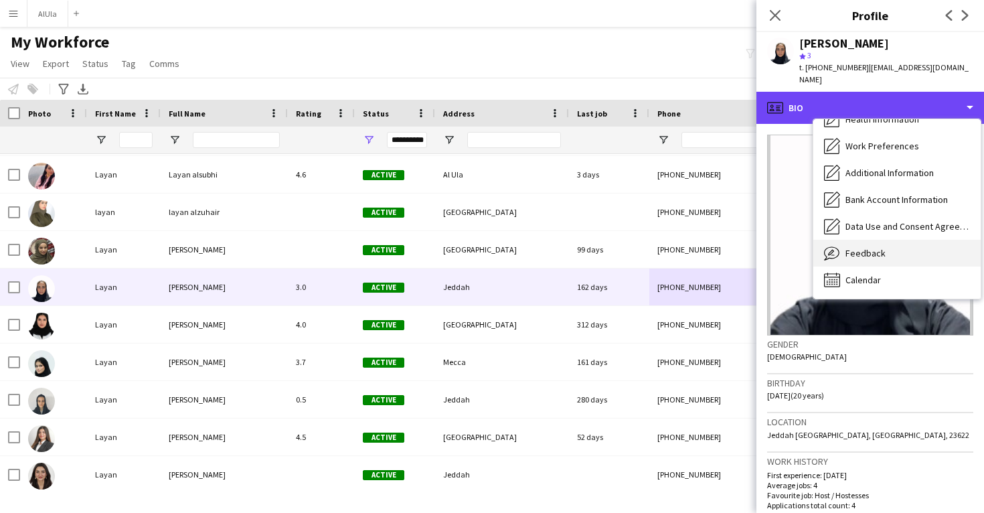
scroll to position [153, 0]
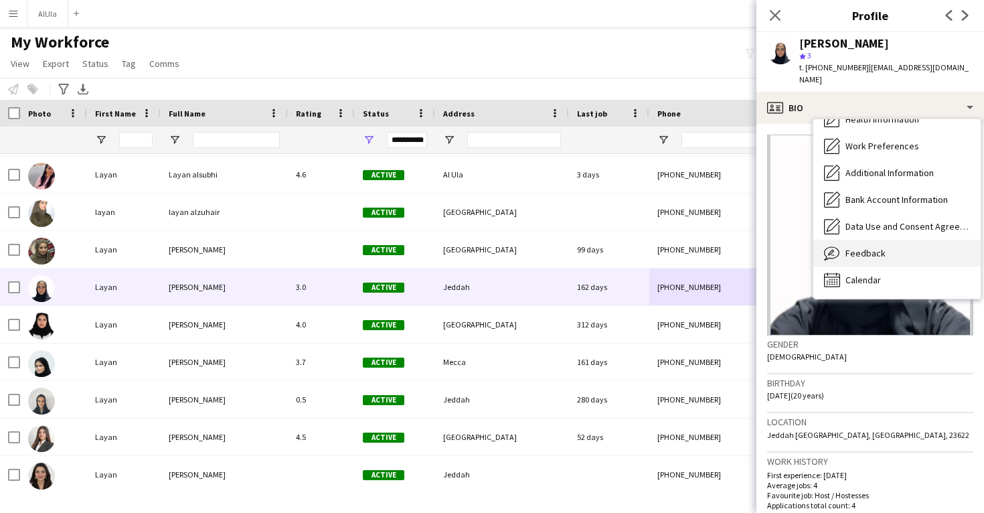
click at [878, 247] on span "Feedback" at bounding box center [866, 253] width 40 height 12
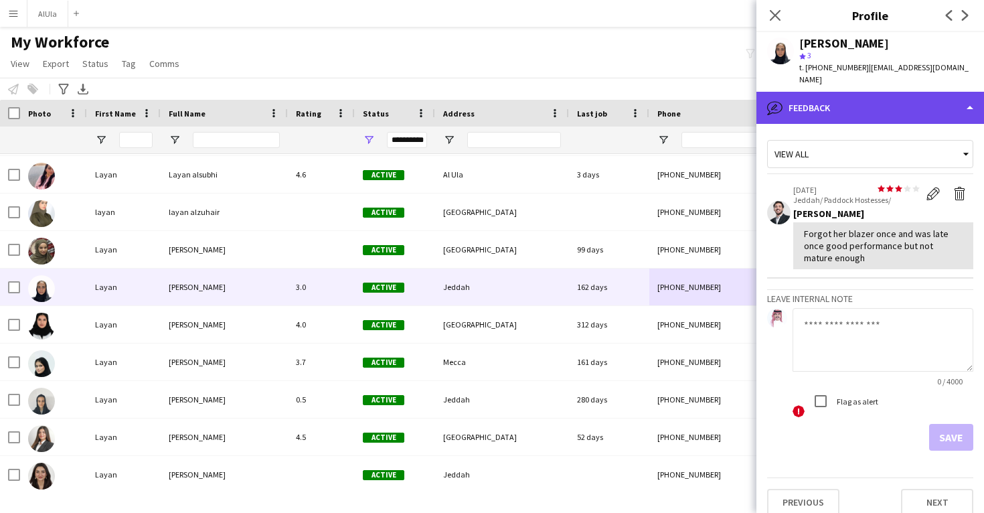
click at [892, 98] on div "bubble-pencil Feedback" at bounding box center [870, 108] width 228 height 32
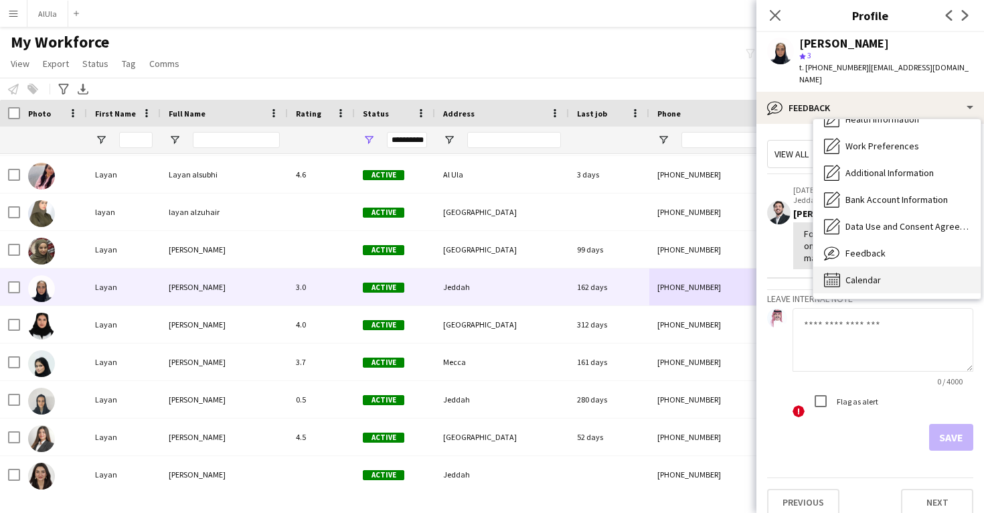
click at [869, 266] on div "Calendar Calendar" at bounding box center [896, 279] width 167 height 27
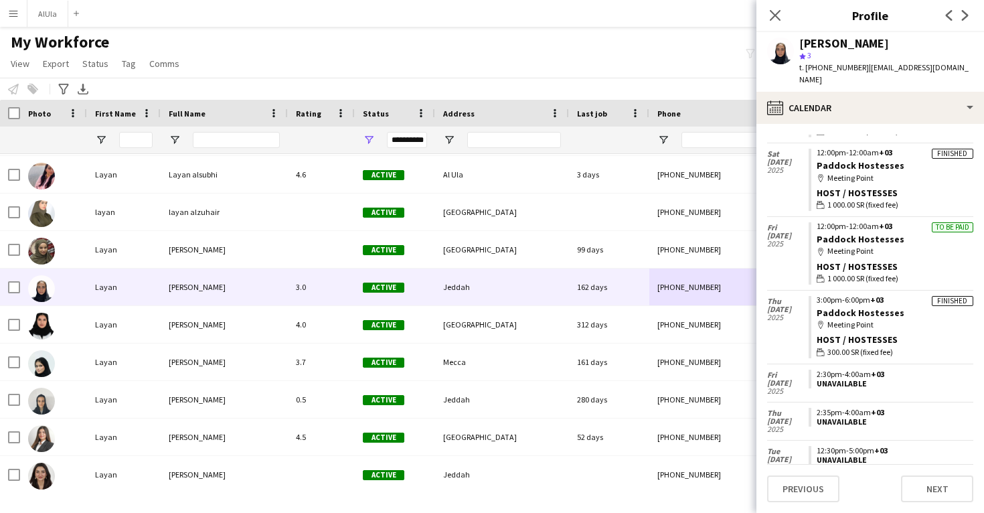
scroll to position [100, 0]
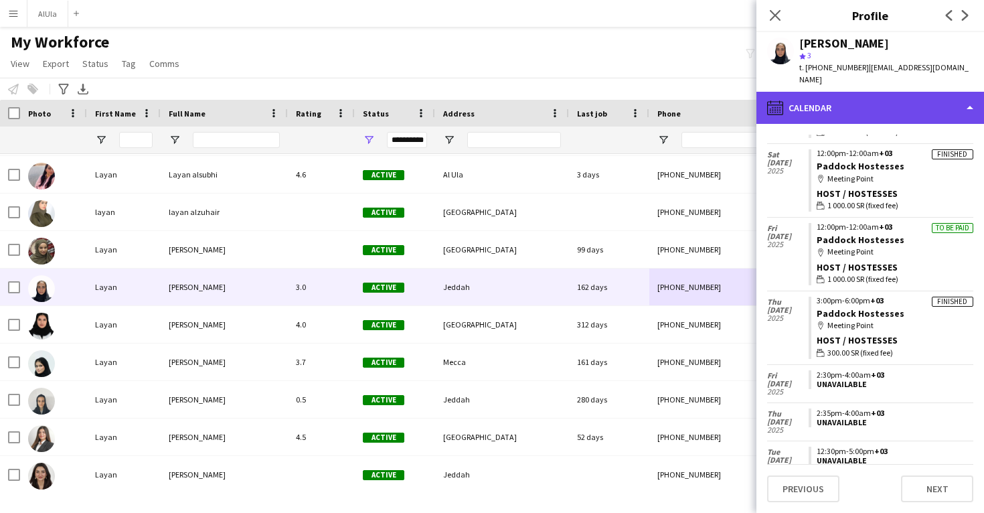
click at [864, 92] on div "calendar-full Calendar" at bounding box center [870, 108] width 228 height 32
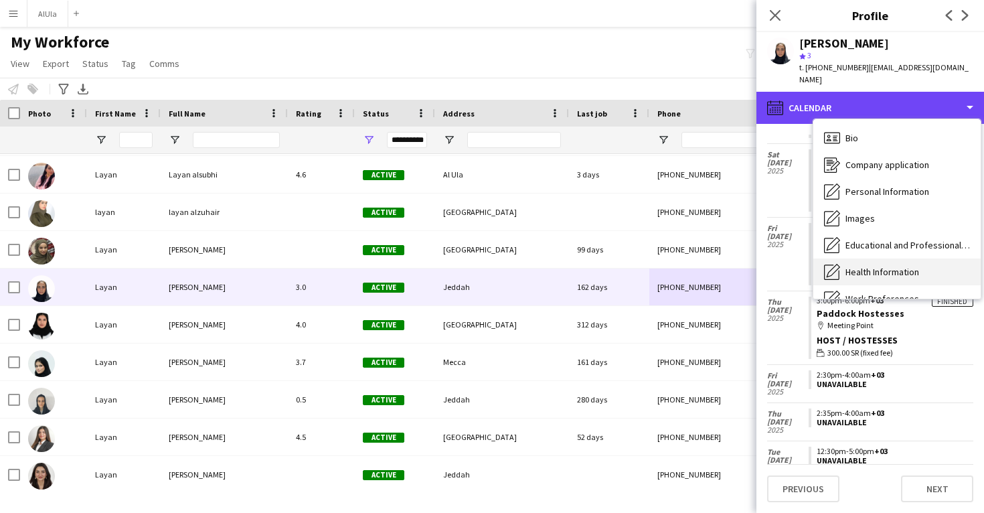
scroll to position [-1, 0]
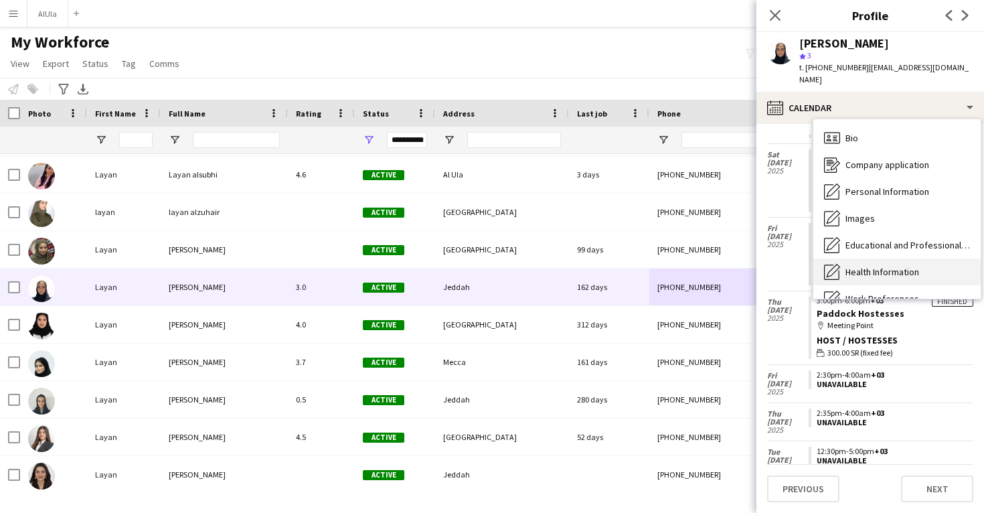
click at [865, 125] on div "Bio Bio" at bounding box center [896, 138] width 167 height 27
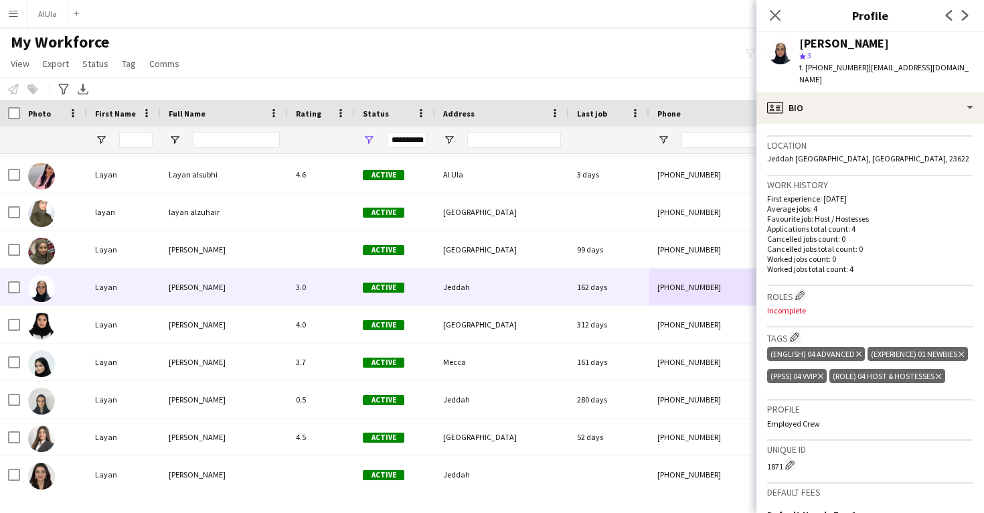
scroll to position [288, 0]
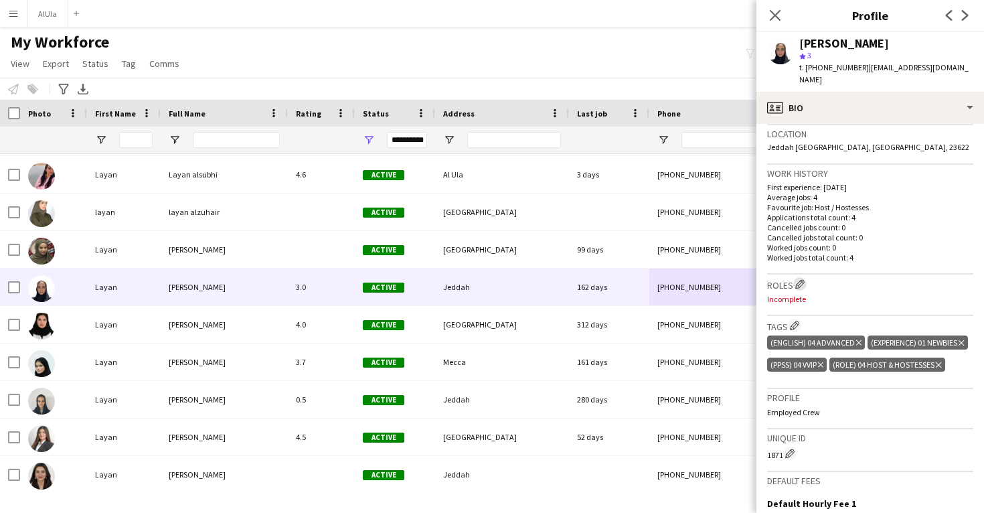
click at [803, 279] on app-icon "Edit crew company roles" at bounding box center [799, 283] width 9 height 9
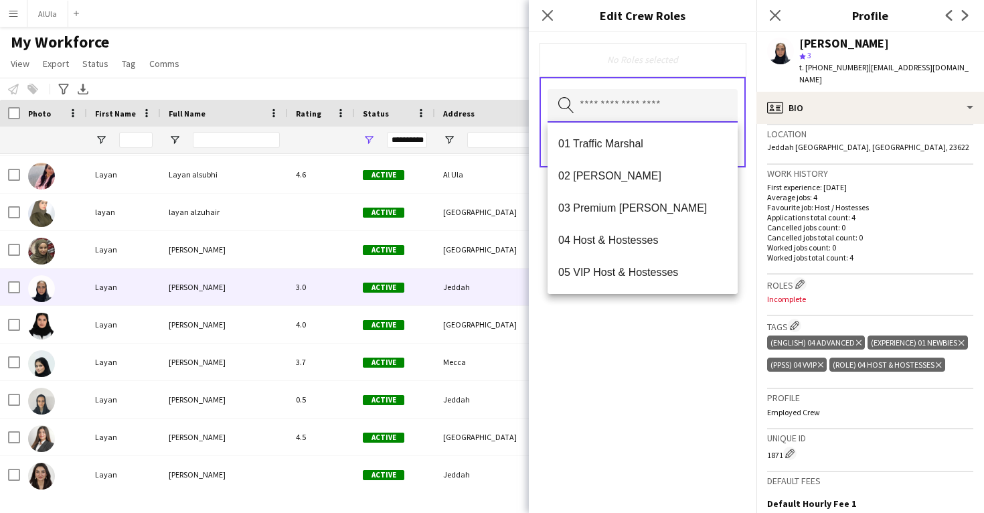
click at [666, 110] on input "text" at bounding box center [643, 105] width 190 height 33
click at [641, 226] on mat-option "04 Host & Hostesses" at bounding box center [643, 240] width 190 height 32
click at [639, 321] on div "04 Host & Hostesses Remove Search by role type Save" at bounding box center [643, 272] width 228 height 481
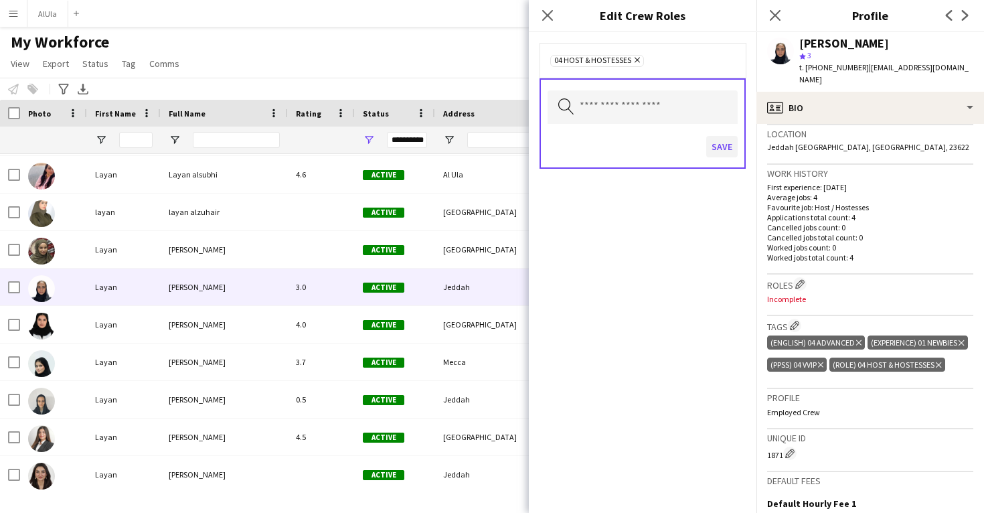
click at [725, 151] on button "Save" at bounding box center [721, 146] width 31 height 21
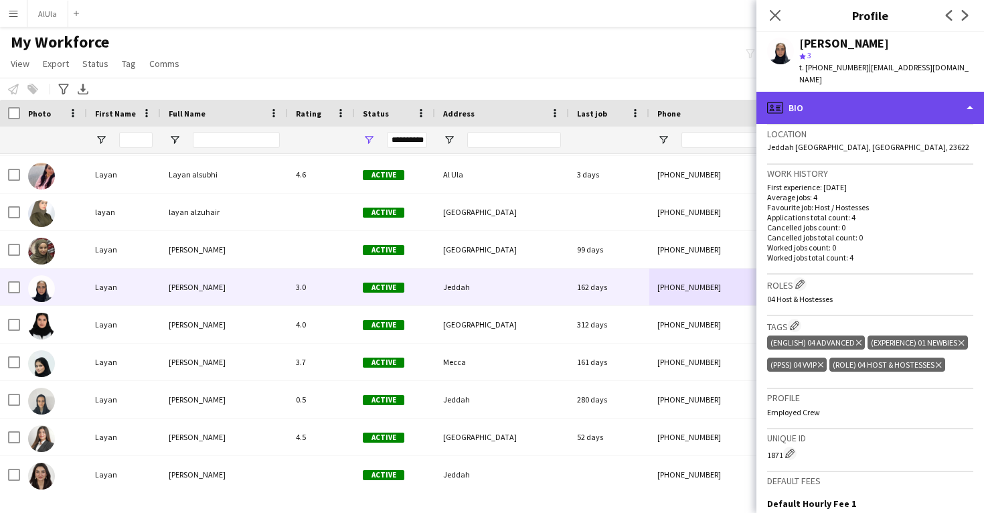
click at [829, 101] on div "profile Bio" at bounding box center [870, 108] width 228 height 32
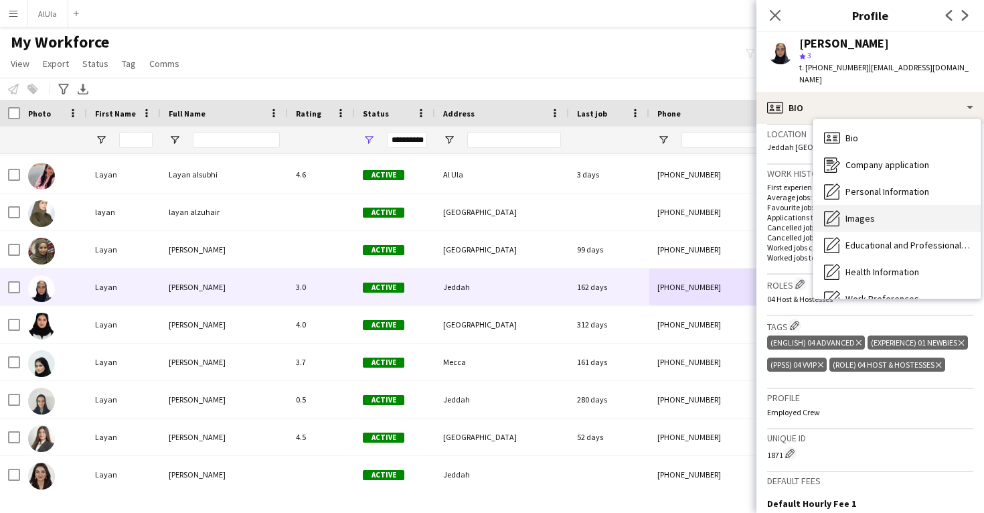
click at [856, 212] on span "Images" at bounding box center [860, 218] width 29 height 12
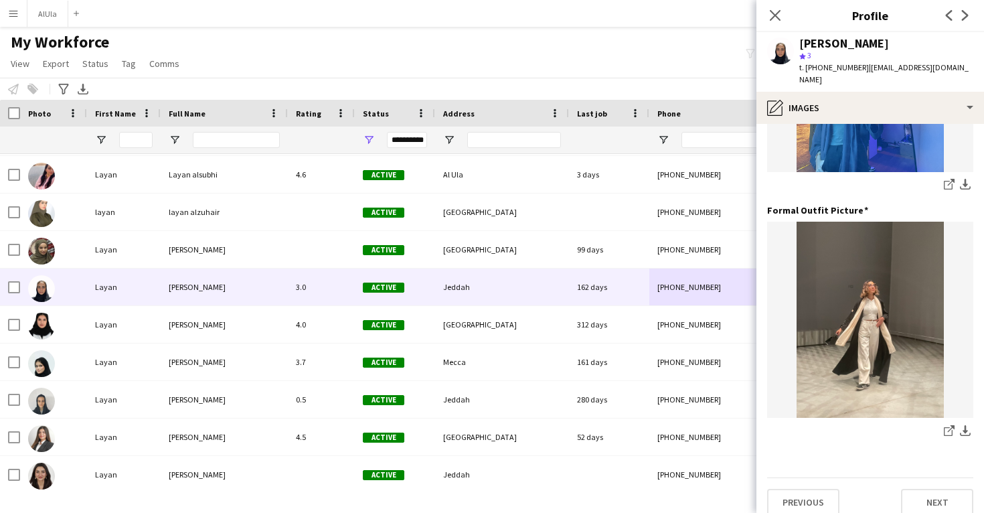
scroll to position [878, 0]
click at [946, 426] on icon "share-external-link-1" at bounding box center [949, 431] width 11 height 11
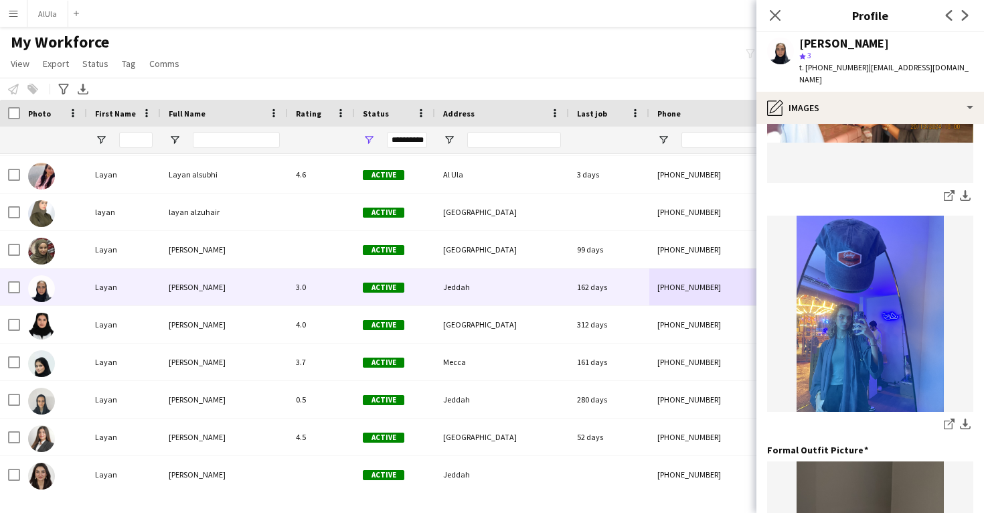
scroll to position [658, 0]
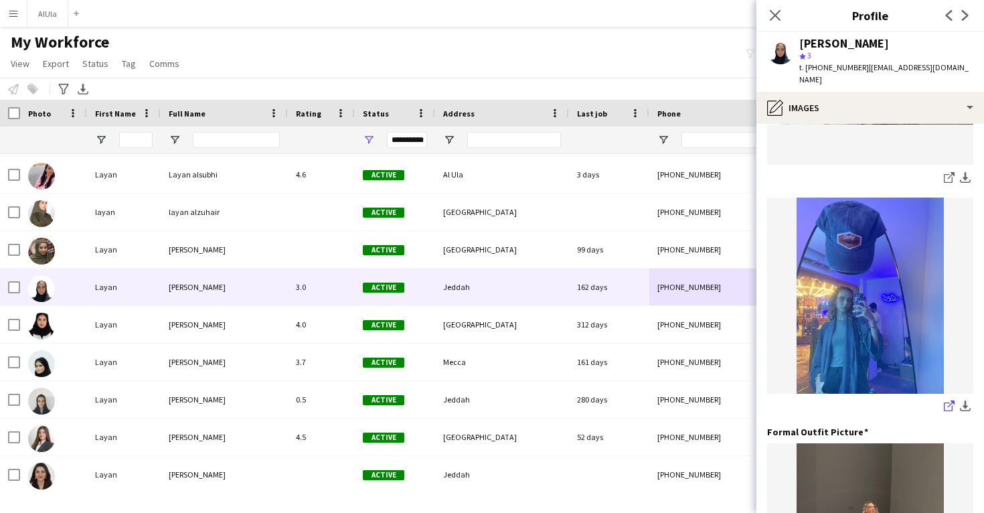
click at [944, 402] on icon at bounding box center [948, 406] width 9 height 9
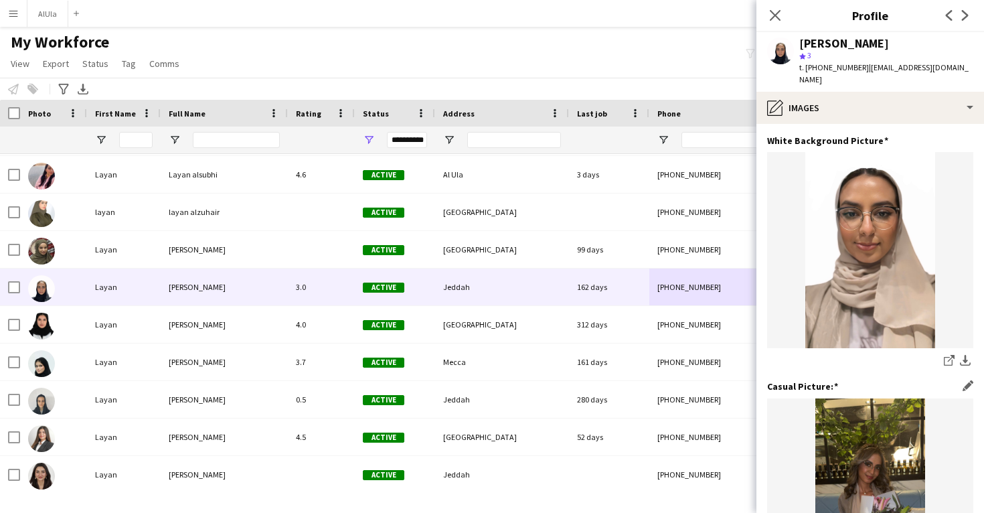
scroll to position [0, 0]
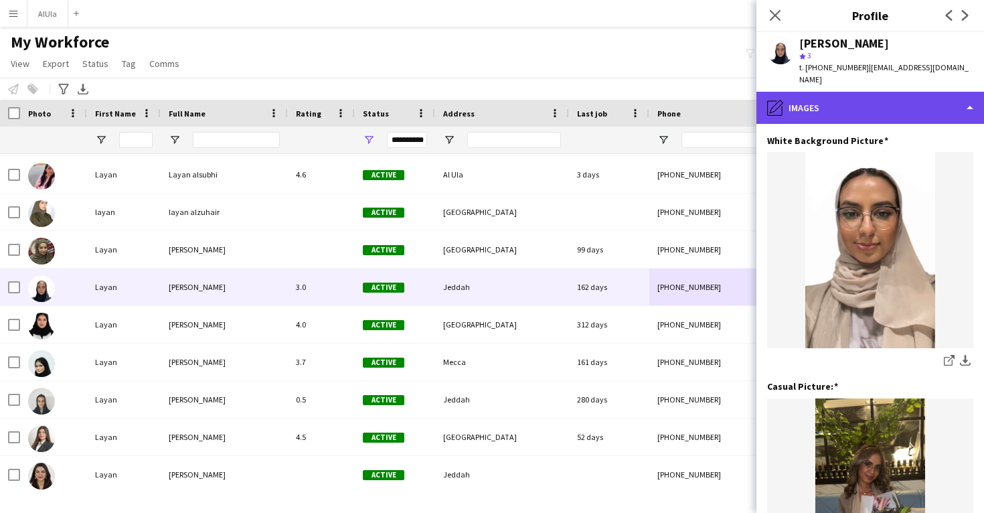
click at [862, 92] on div "pencil4 Images" at bounding box center [870, 108] width 228 height 32
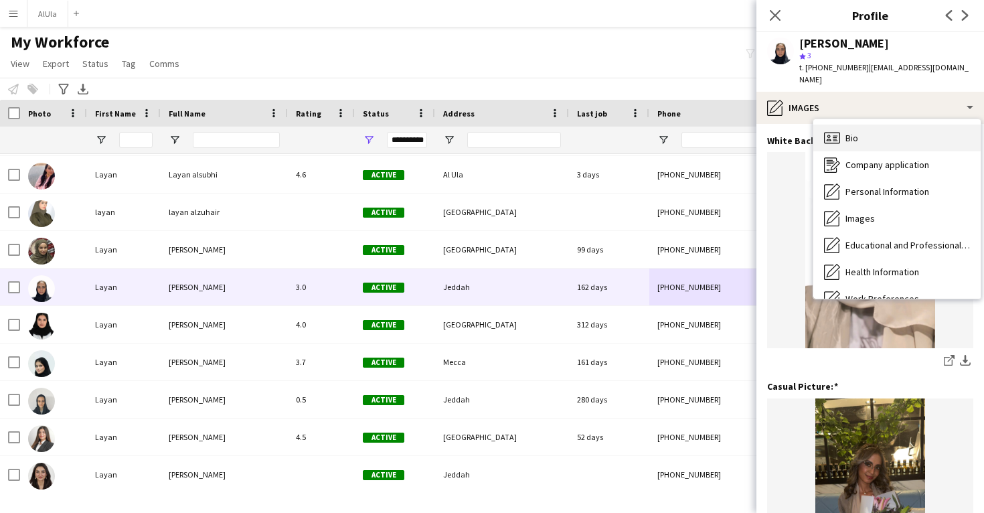
click at [854, 125] on div "Bio Bio" at bounding box center [896, 138] width 167 height 27
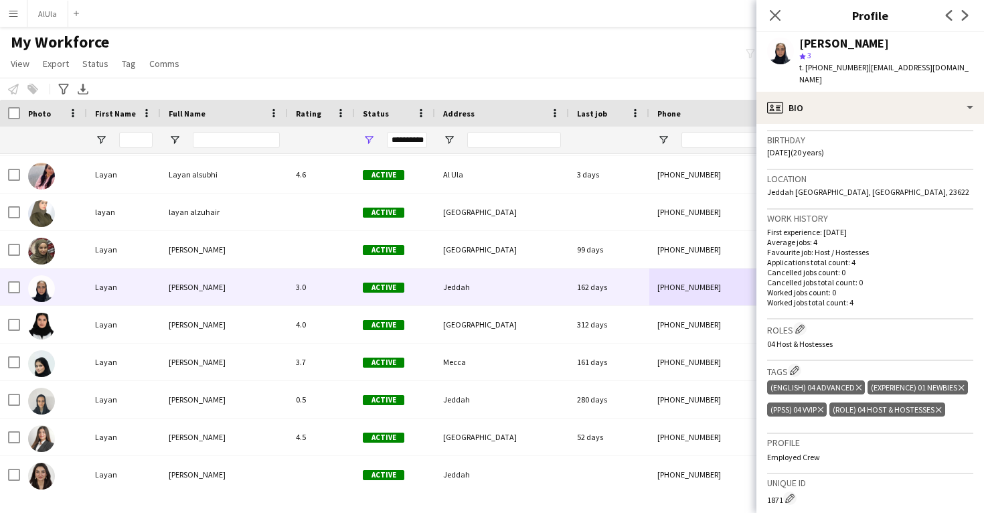
scroll to position [248, 0]
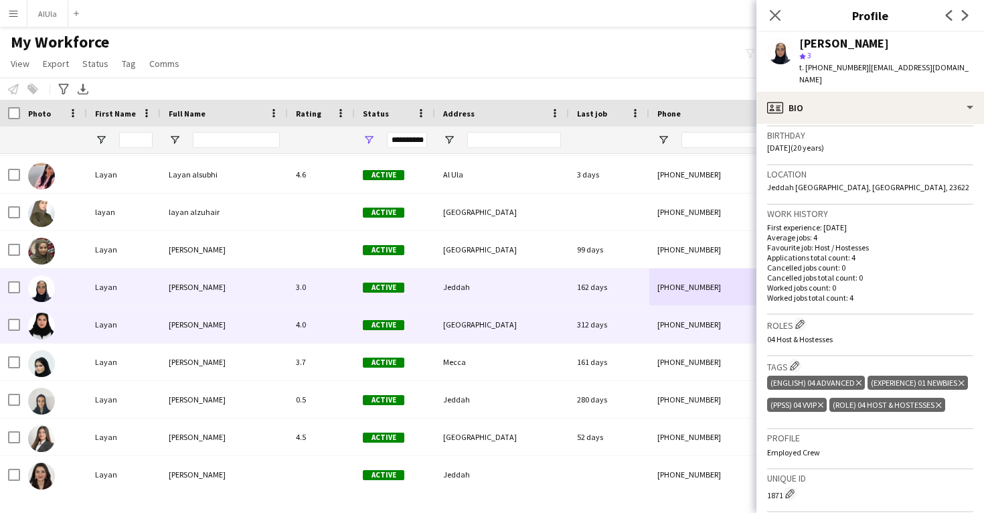
click at [690, 323] on div "+966534881656" at bounding box center [734, 324] width 171 height 37
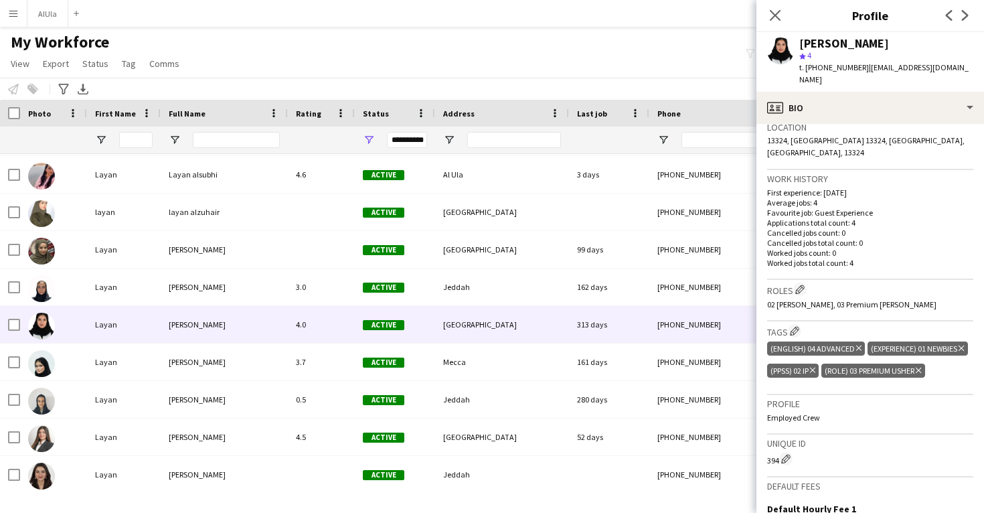
scroll to position [300, 0]
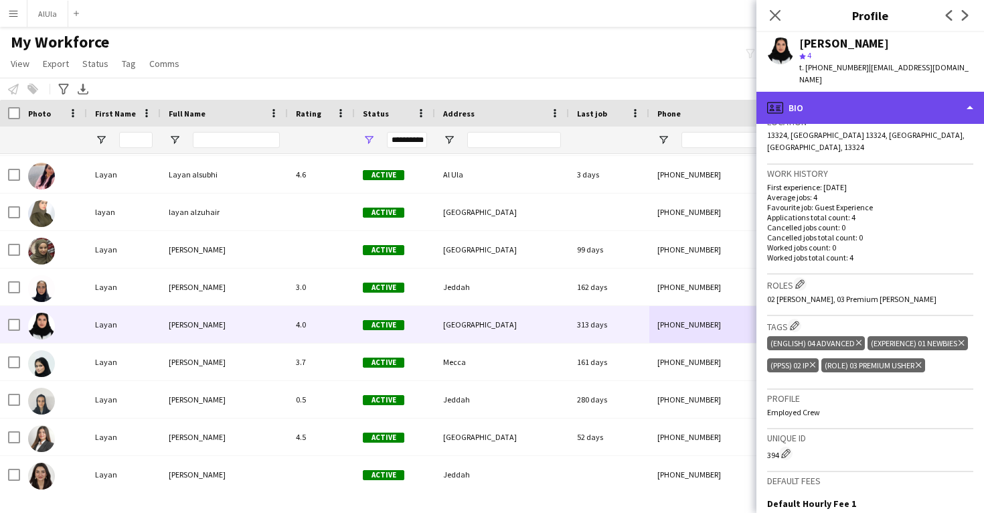
click at [889, 99] on div "profile Bio" at bounding box center [870, 108] width 228 height 32
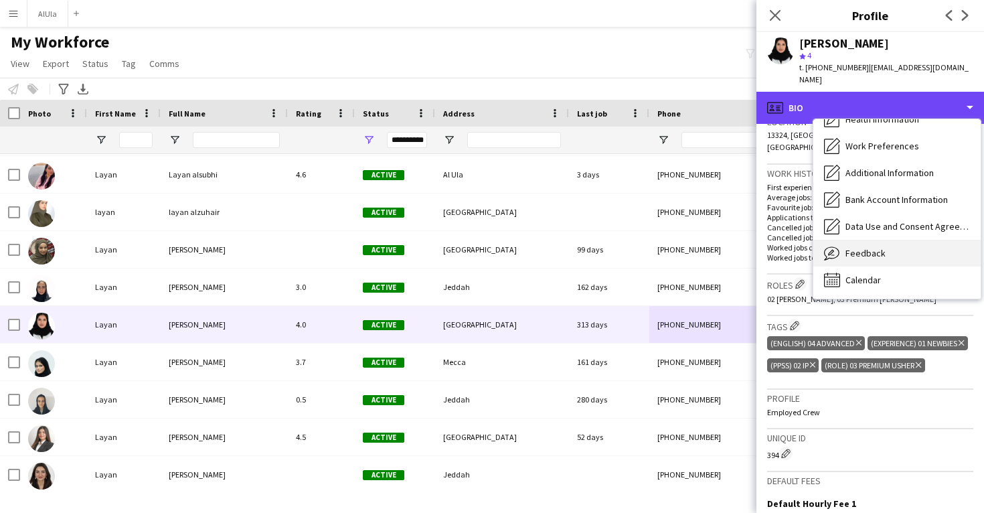
scroll to position [153, 0]
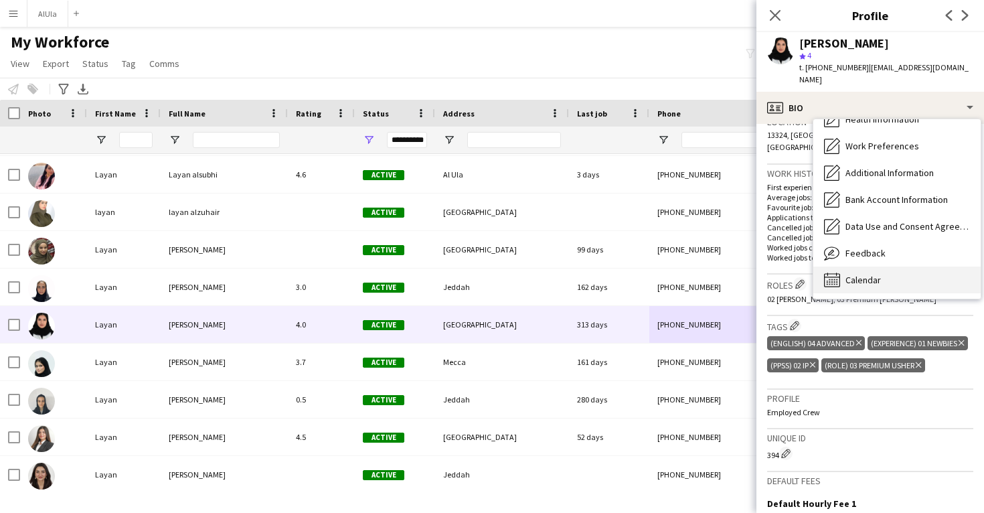
click at [856, 274] on span "Calendar" at bounding box center [863, 280] width 35 height 12
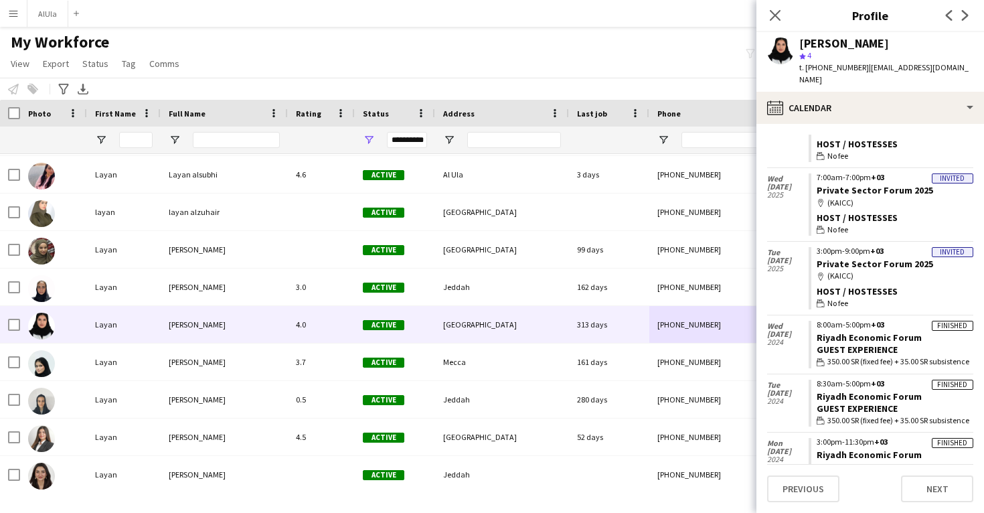
scroll to position [77, 0]
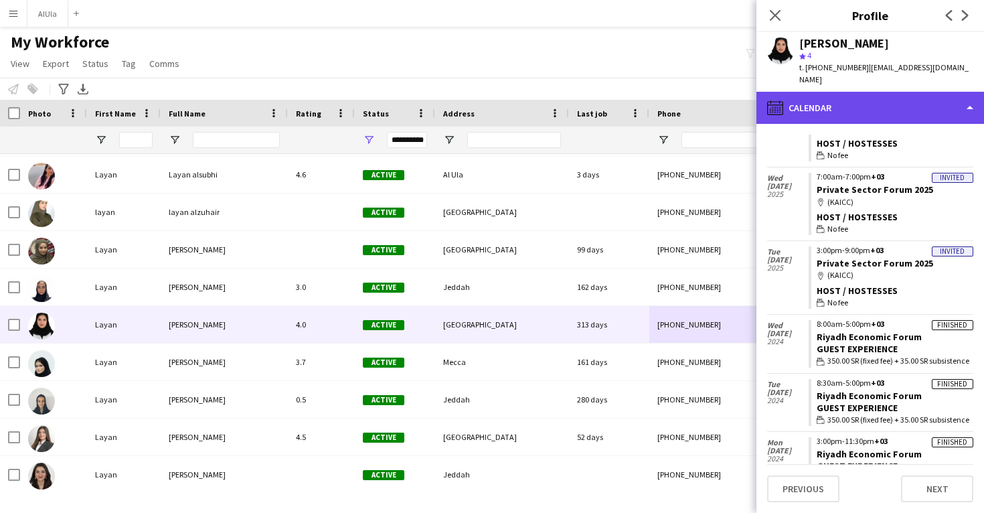
click at [888, 103] on div "calendar-full Calendar" at bounding box center [870, 108] width 228 height 32
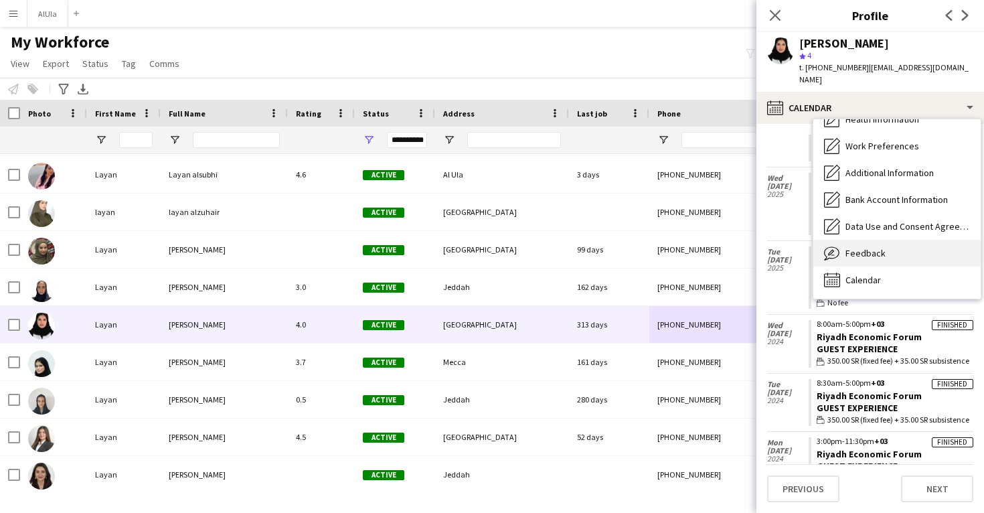
click at [884, 242] on div "Feedback Feedback" at bounding box center [896, 253] width 167 height 27
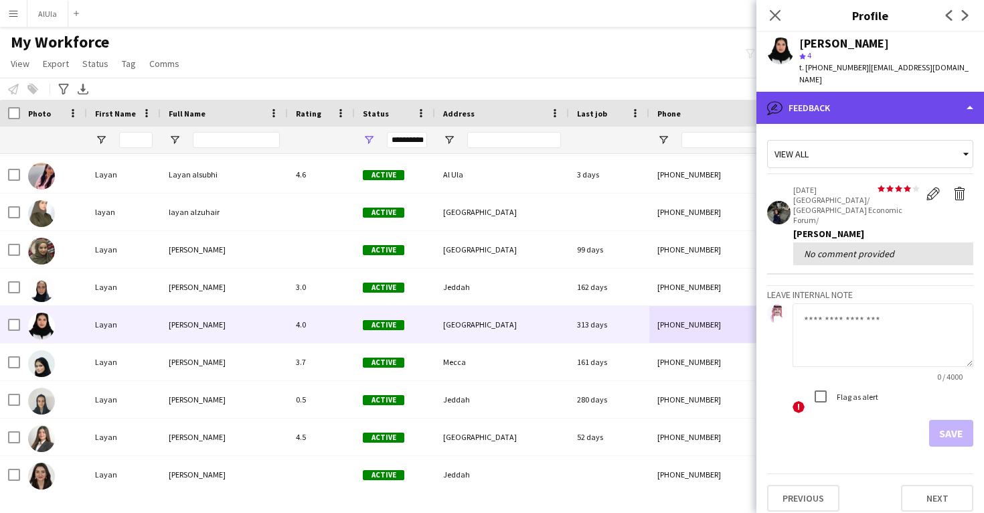
click at [905, 96] on div "bubble-pencil Feedback" at bounding box center [870, 108] width 228 height 32
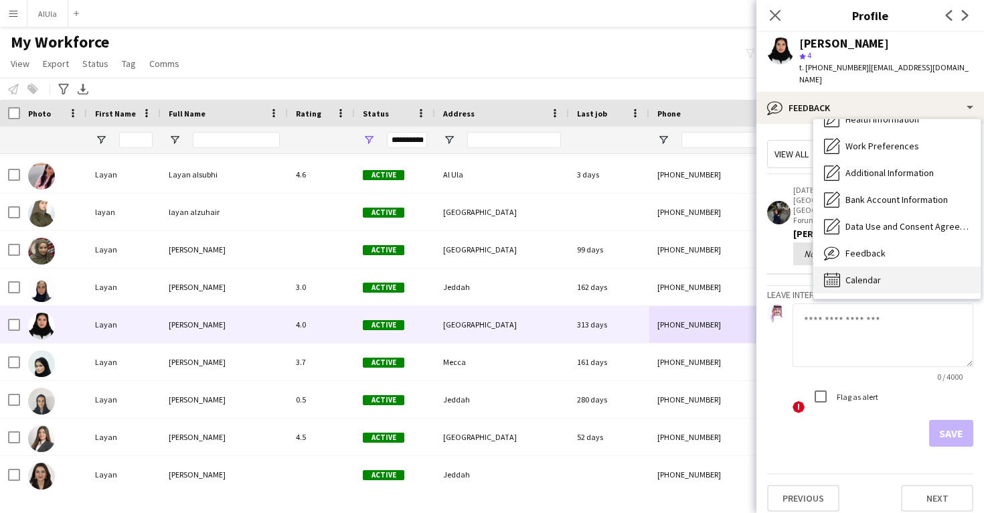
click at [892, 266] on div "Calendar Calendar" at bounding box center [896, 279] width 167 height 27
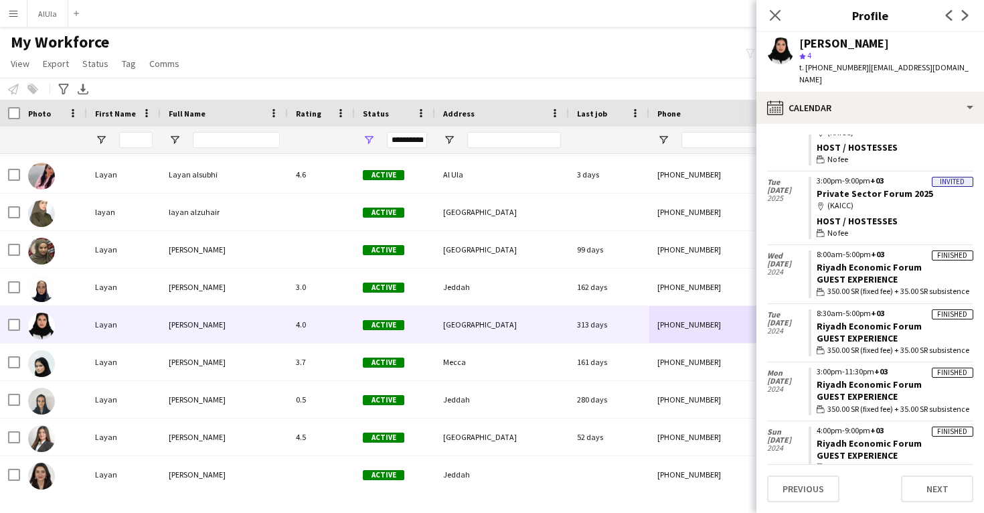
scroll to position [146, 0]
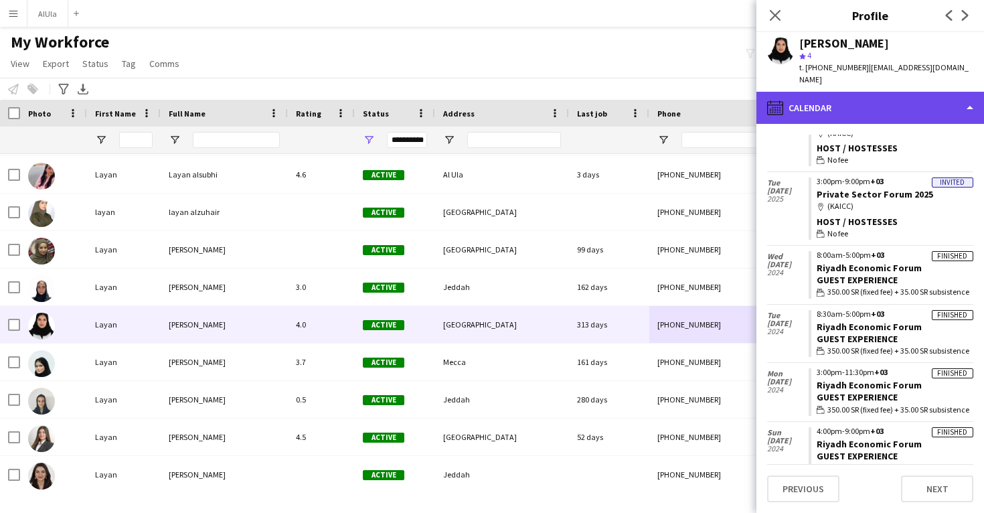
click at [886, 108] on div "calendar-full Calendar" at bounding box center [870, 108] width 228 height 32
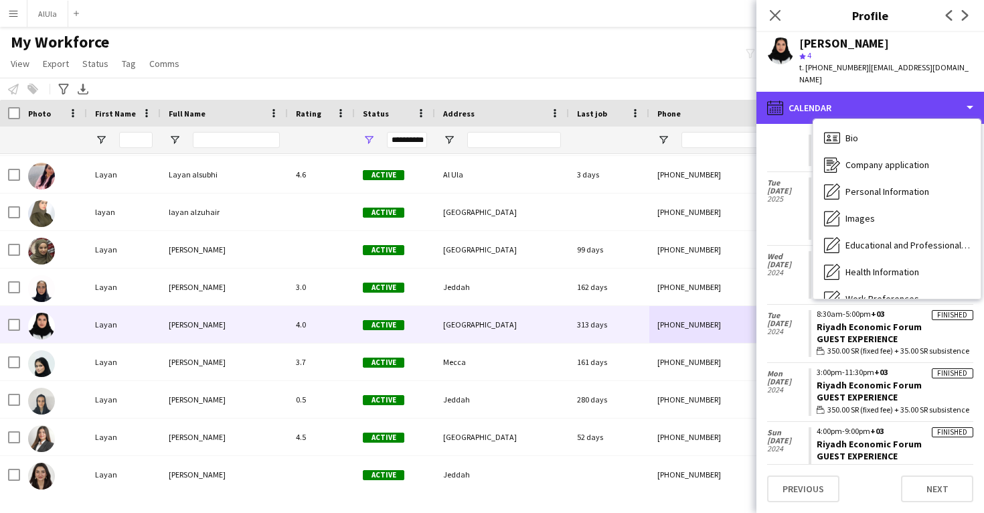
scroll to position [0, 0]
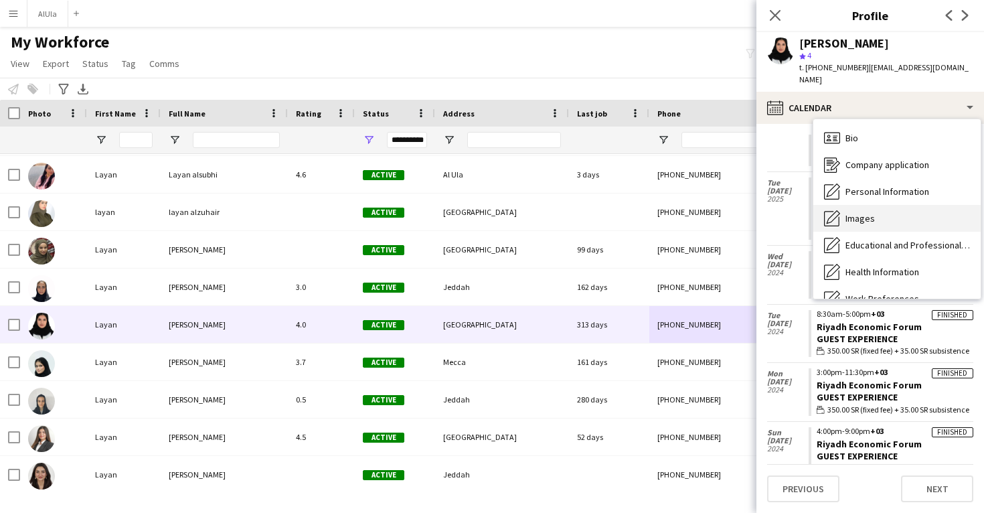
click at [879, 206] on div "Images Images" at bounding box center [896, 218] width 167 height 27
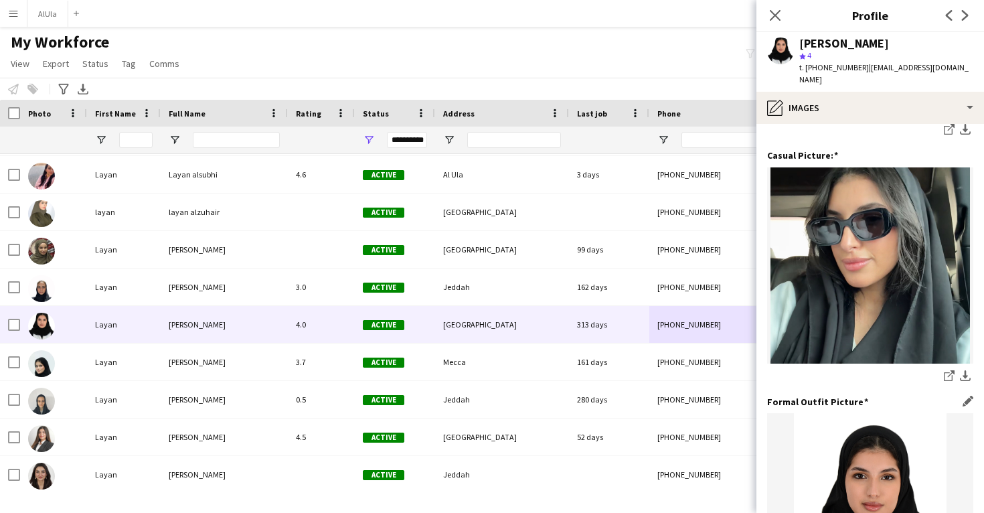
scroll to position [218, 0]
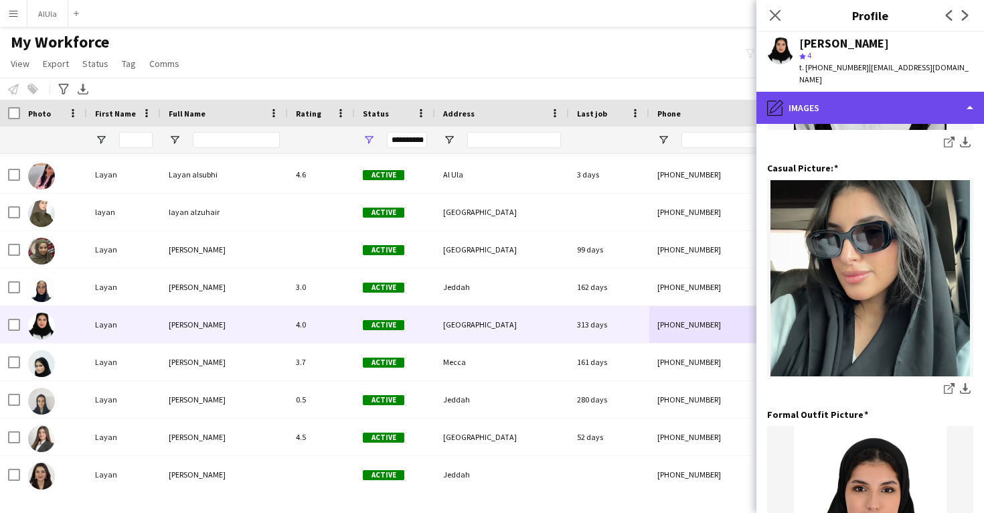
click at [878, 98] on div "pencil4 Images" at bounding box center [870, 108] width 228 height 32
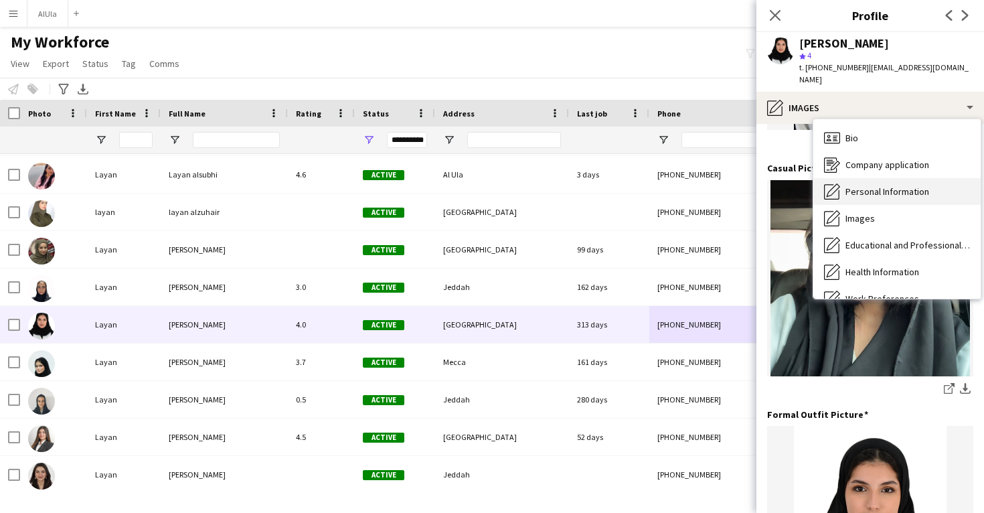
click at [870, 185] on span "Personal Information" at bounding box center [888, 191] width 84 height 12
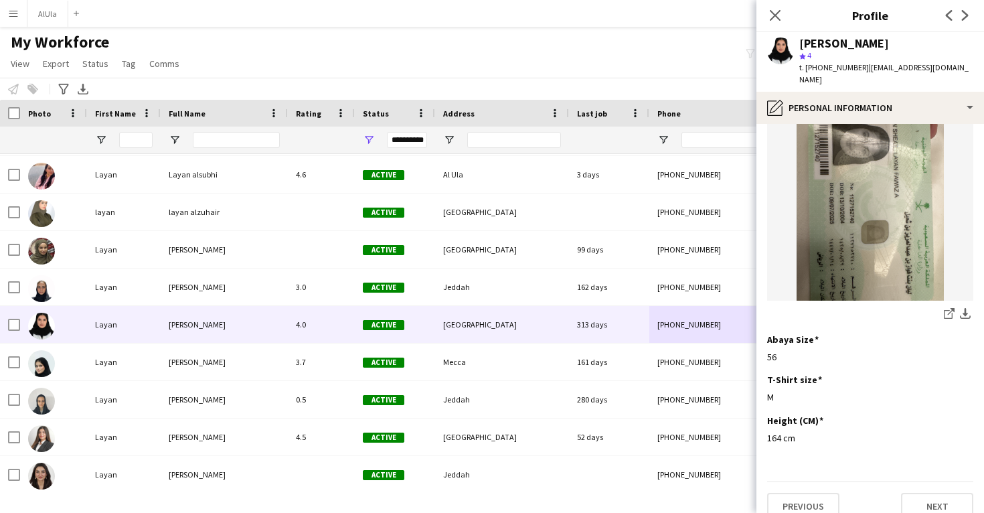
scroll to position [694, 0]
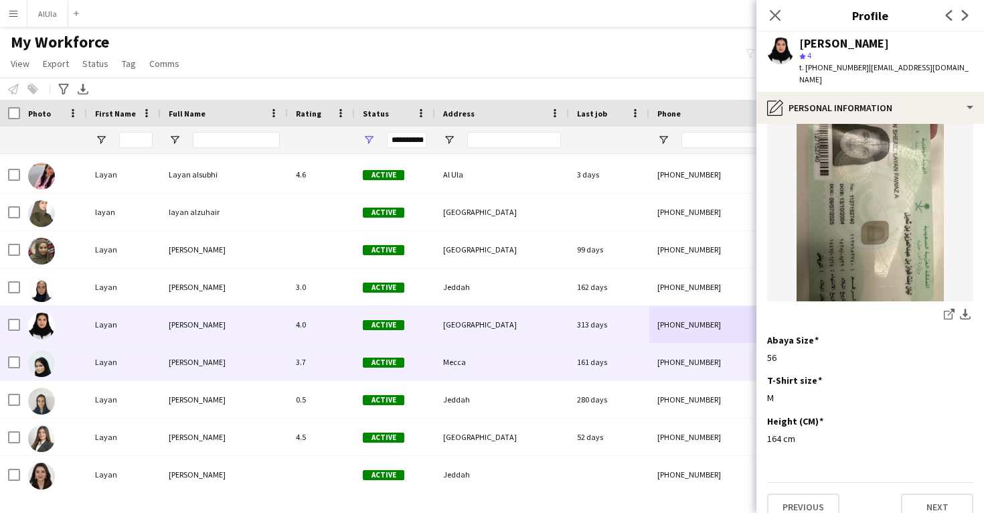
click at [693, 363] on div "+966591250170" at bounding box center [734, 361] width 171 height 37
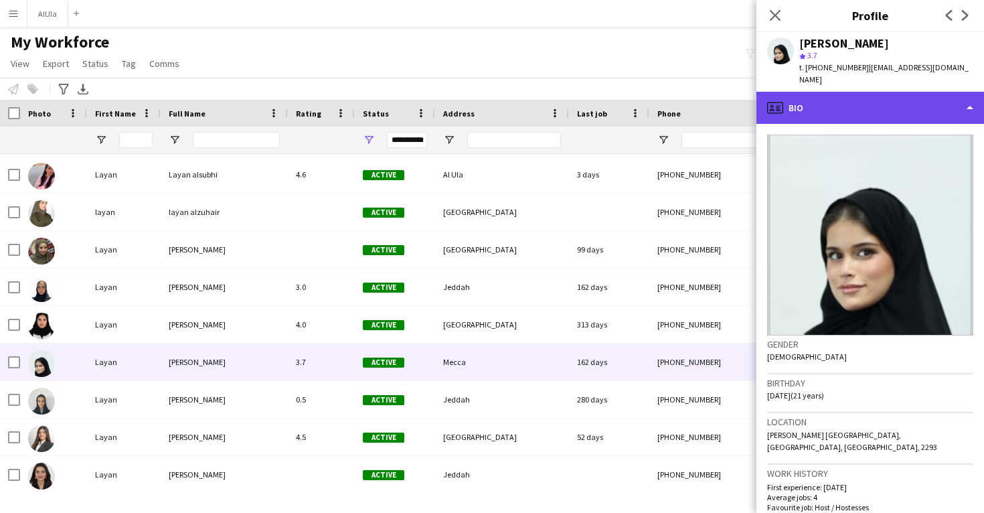
click at [911, 100] on div "profile Bio" at bounding box center [870, 108] width 228 height 32
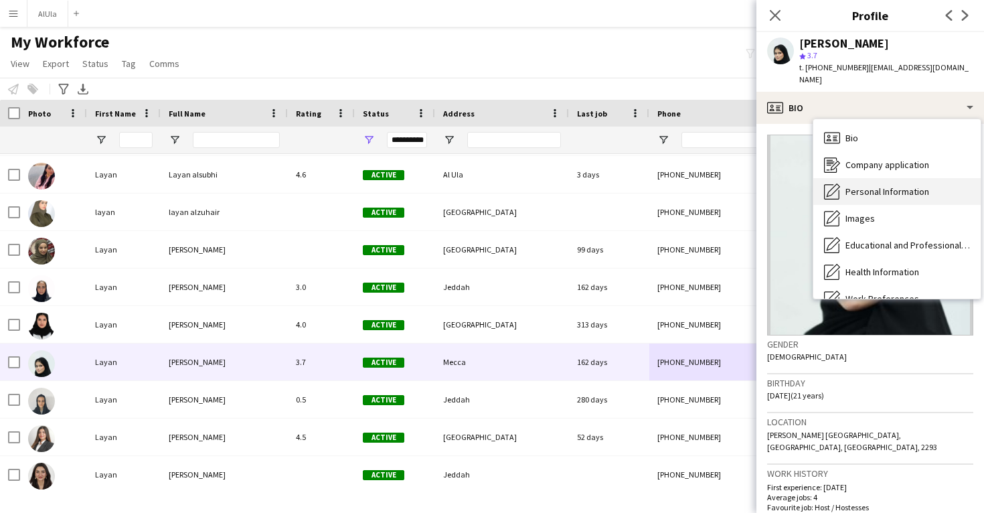
click at [897, 185] on span "Personal Information" at bounding box center [888, 191] width 84 height 12
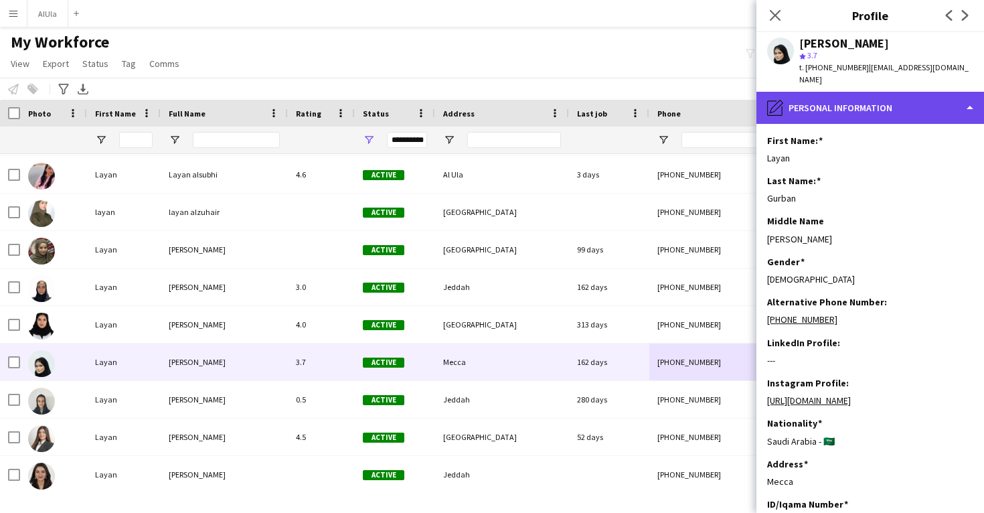
click at [887, 94] on div "pencil4 Personal Information" at bounding box center [870, 108] width 228 height 32
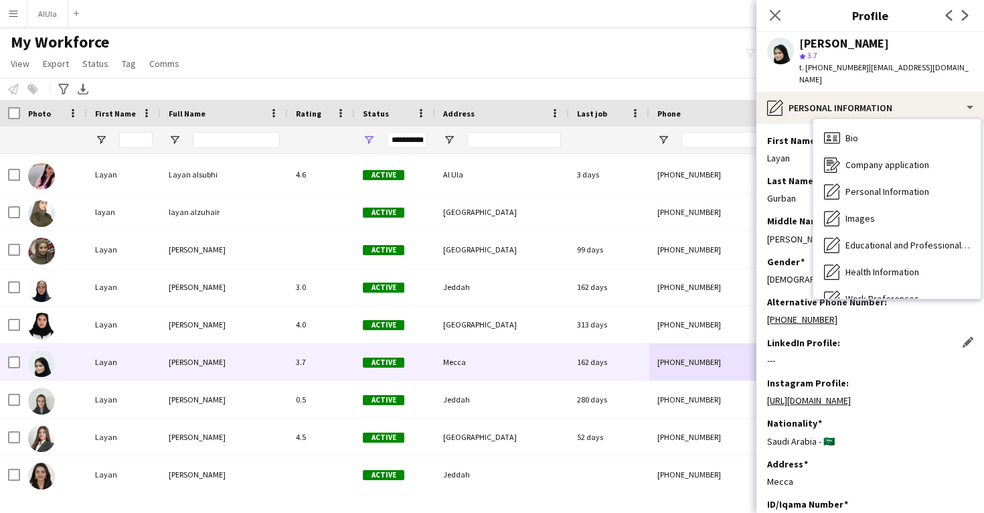
click at [862, 337] on div "LinkedIn Profile: Edit this field" at bounding box center [870, 343] width 206 height 12
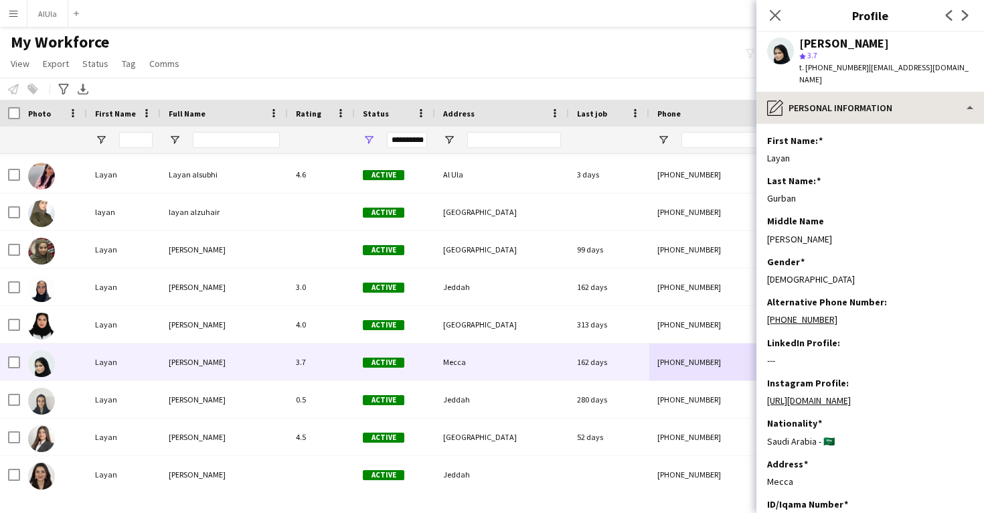
scroll to position [0, 0]
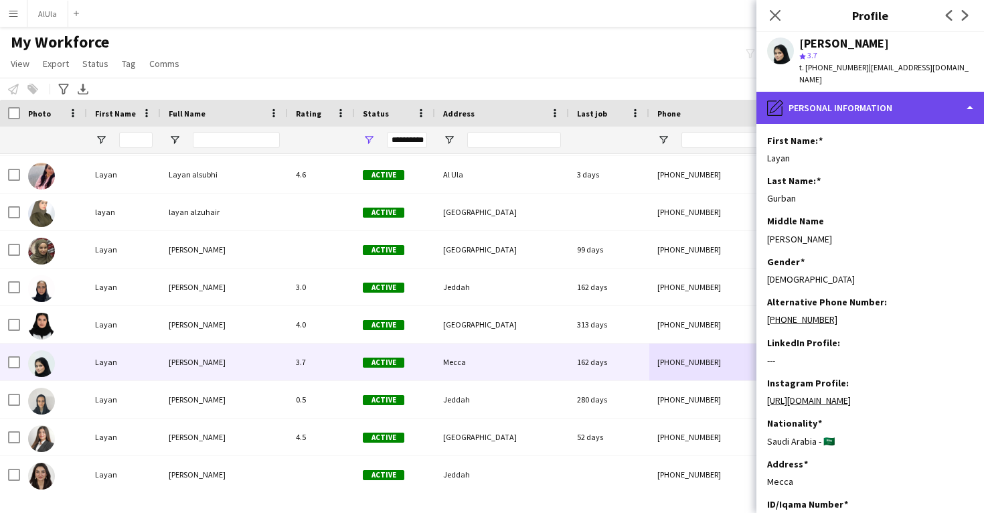
click at [895, 106] on div "pencil4 Personal Information" at bounding box center [870, 108] width 228 height 32
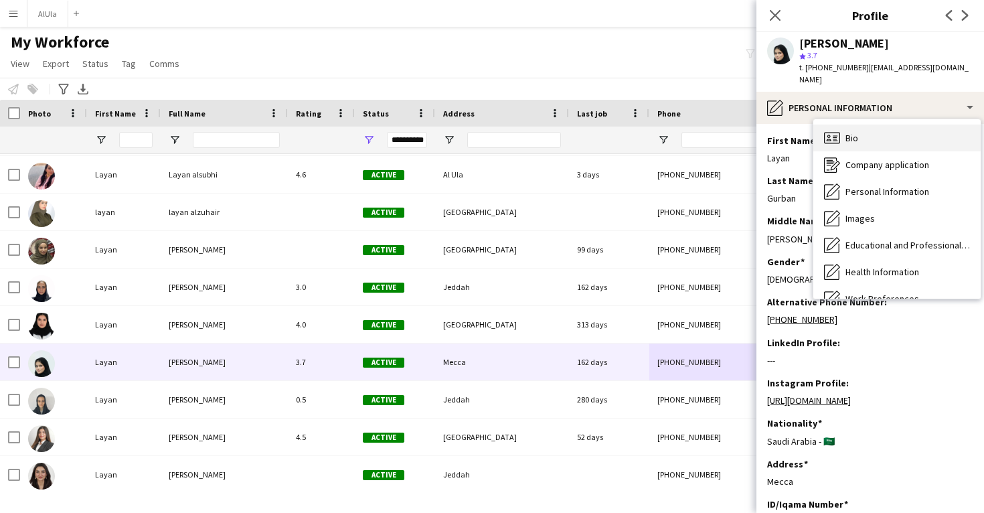
click at [887, 133] on div "Bio Bio" at bounding box center [896, 138] width 167 height 27
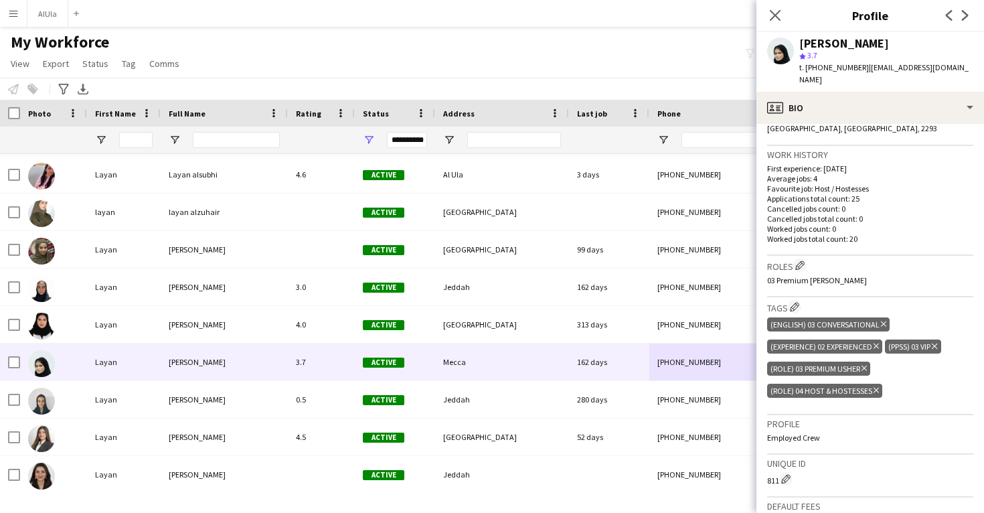
scroll to position [317, 0]
click at [878, 389] on icon at bounding box center [876, 391] width 5 height 5
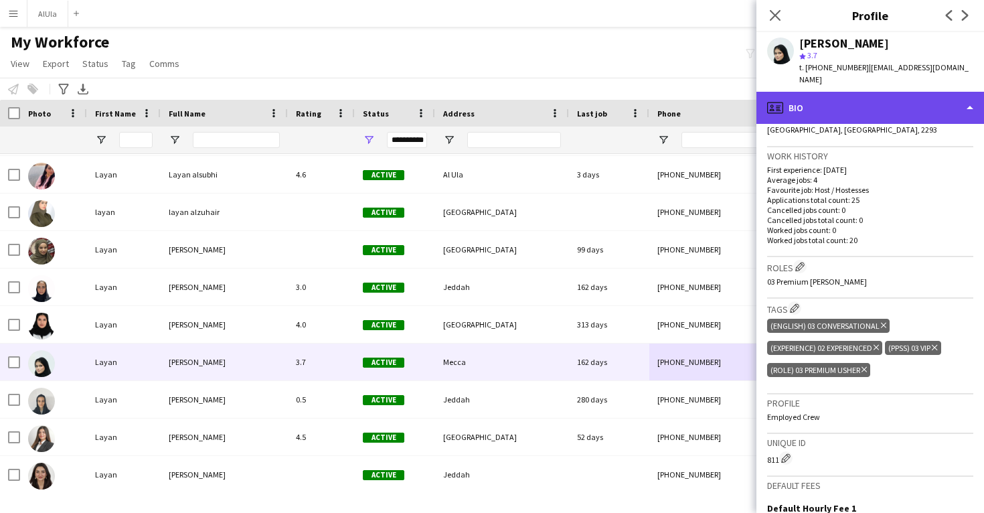
click at [886, 99] on div "profile Bio" at bounding box center [870, 108] width 228 height 32
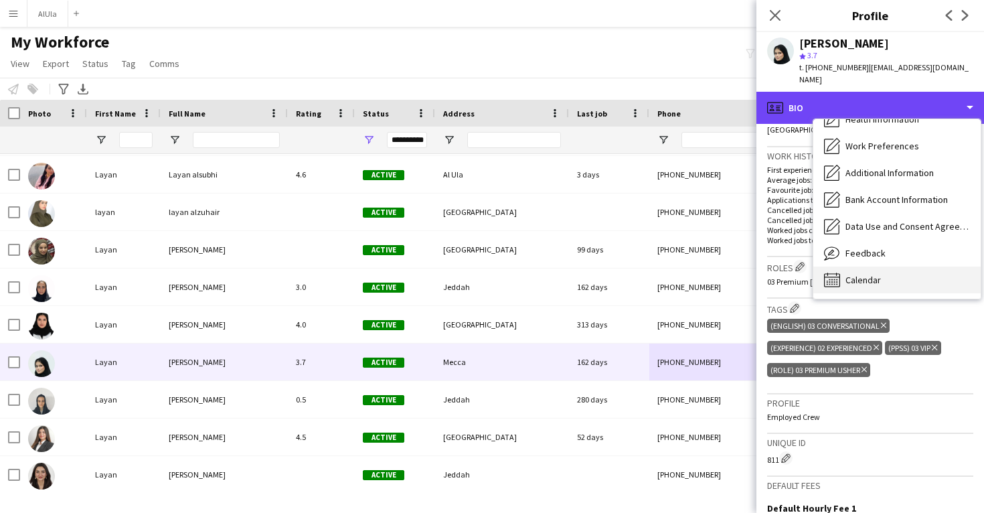
scroll to position [153, 0]
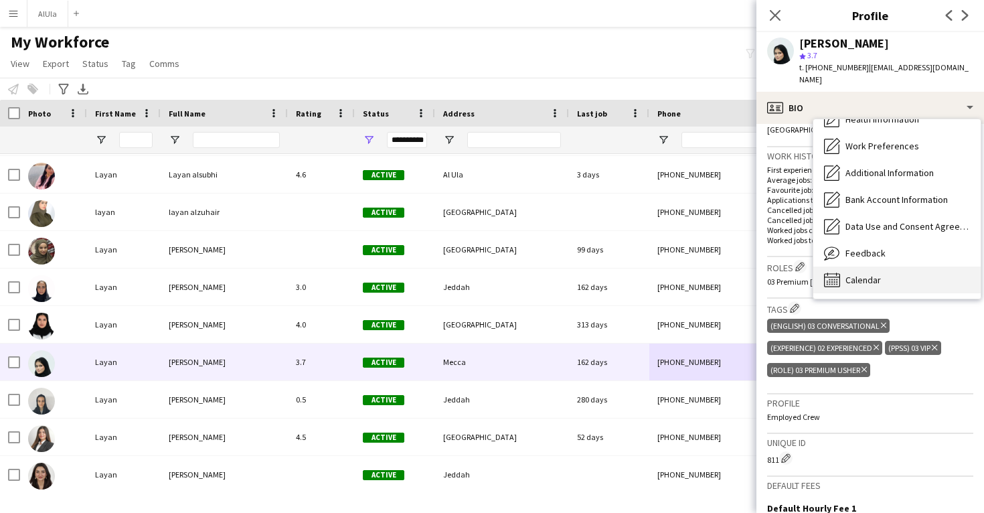
click at [873, 274] on span "Calendar" at bounding box center [863, 280] width 35 height 12
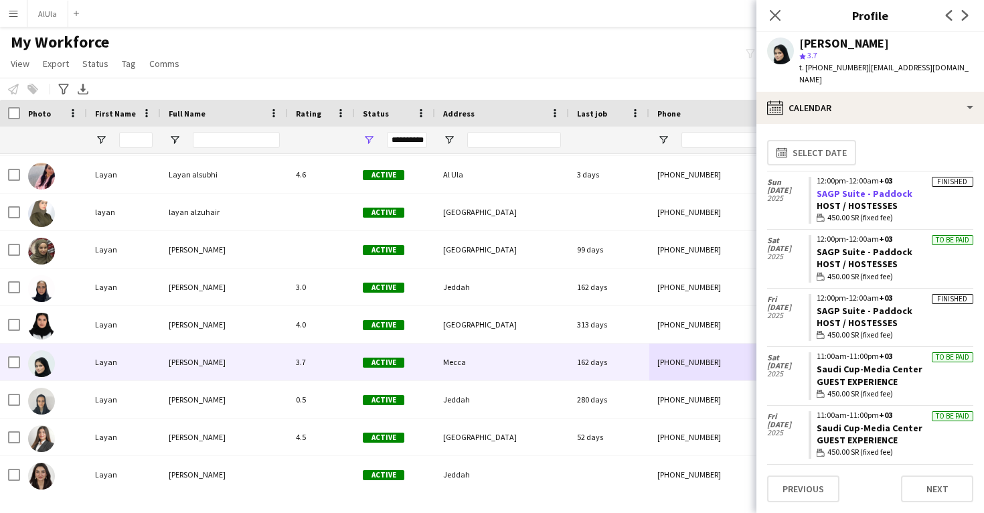
click at [875, 187] on link "SAGP Suite - Paddock" at bounding box center [865, 193] width 96 height 12
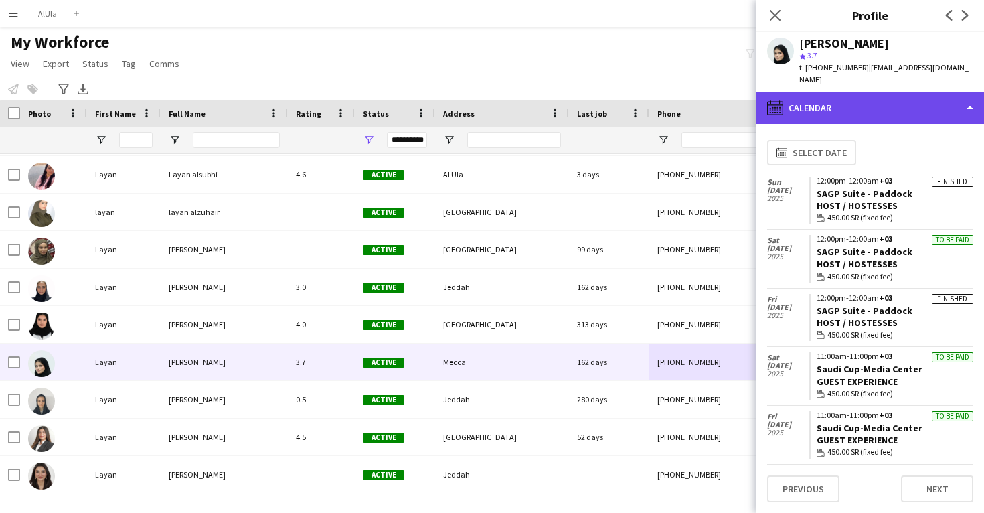
click at [837, 101] on div "calendar-full Calendar" at bounding box center [870, 108] width 228 height 32
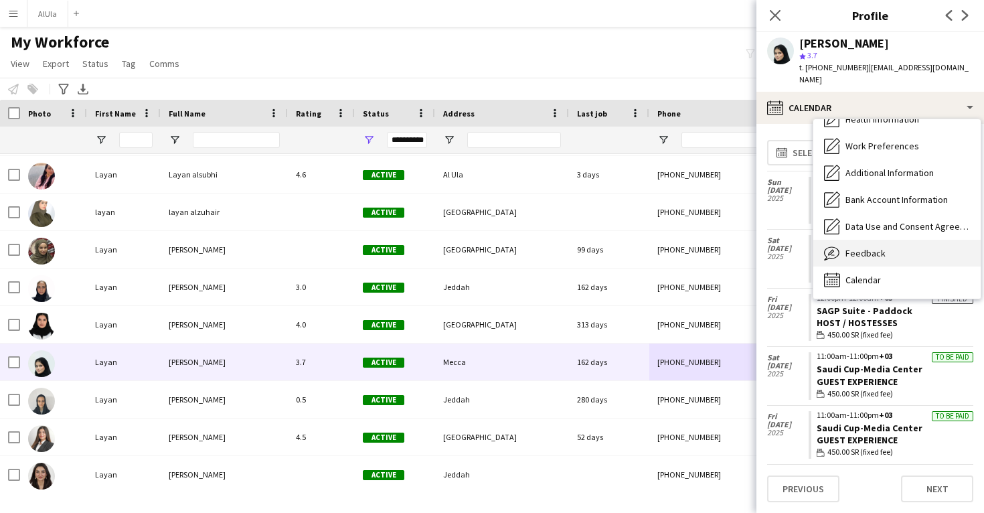
click at [851, 247] on span "Feedback" at bounding box center [866, 253] width 40 height 12
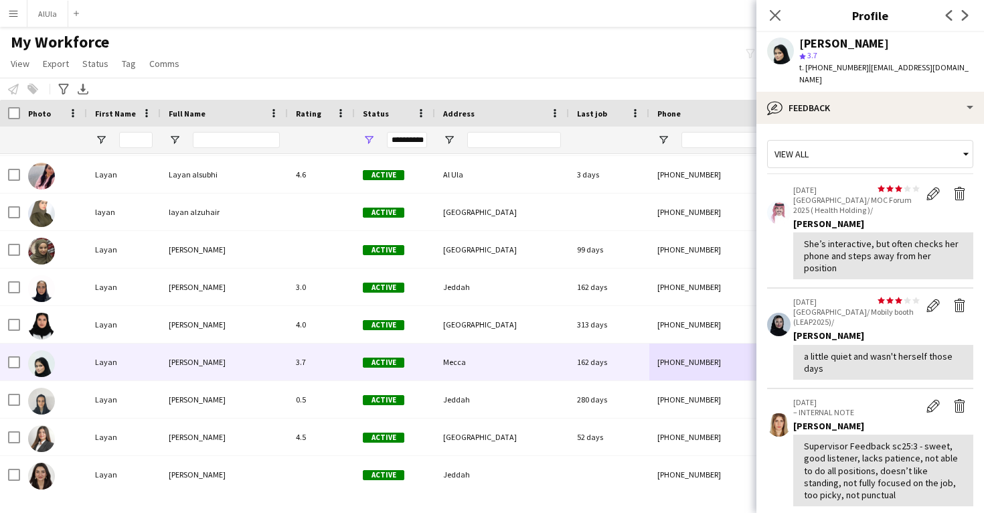
click at [436, 3] on app-navbar "Menu Boards Boards Boards All jobs Status Workforce Workforce My Workforce Recr…" at bounding box center [492, 13] width 984 height 27
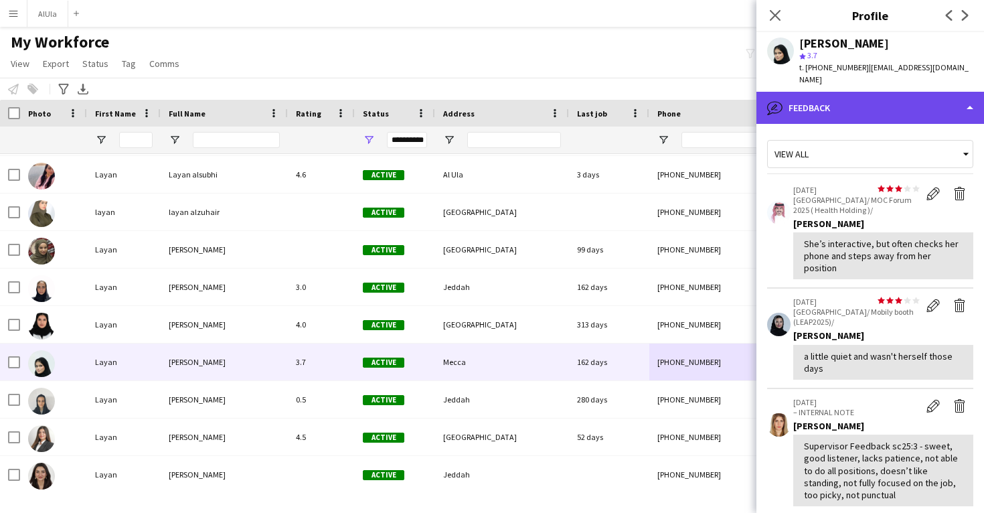
click at [861, 104] on div "bubble-pencil Feedback" at bounding box center [870, 108] width 228 height 32
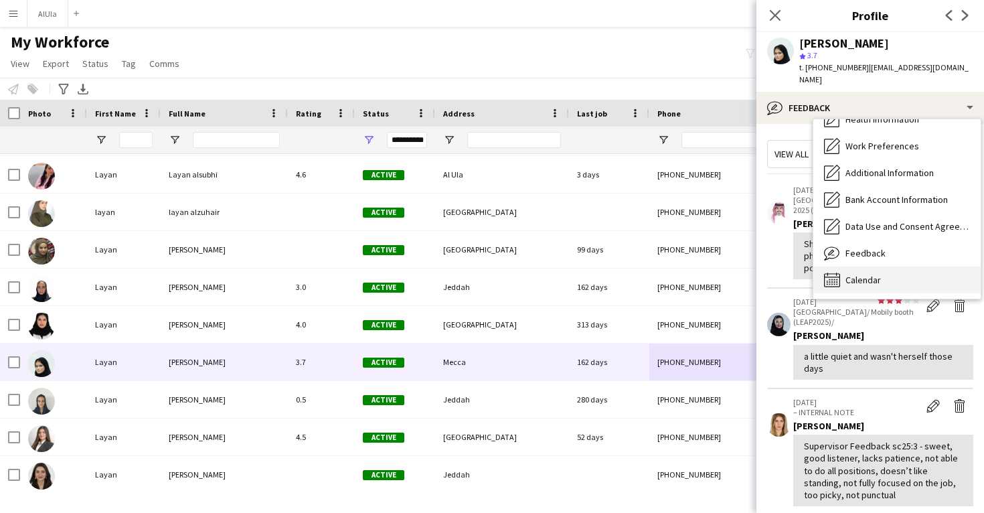
click at [864, 274] on span "Calendar" at bounding box center [863, 280] width 35 height 12
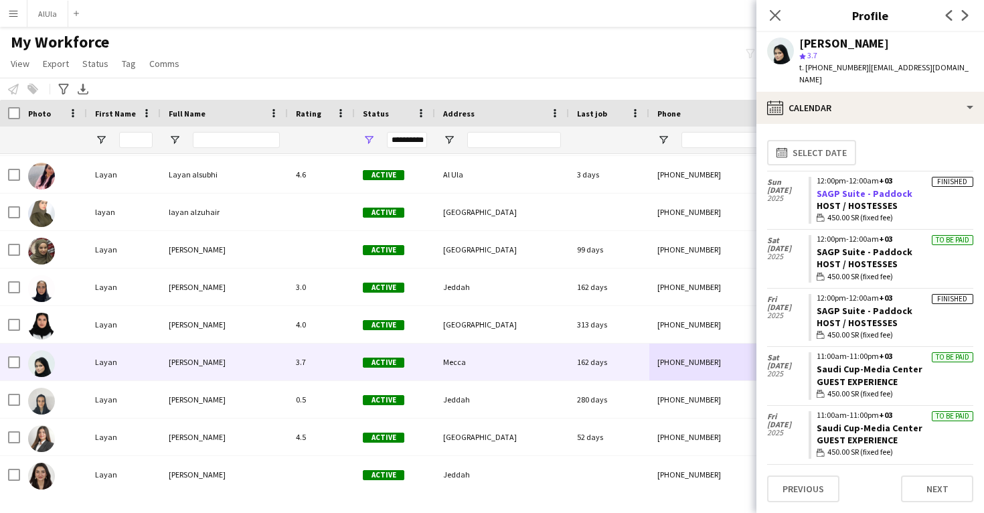
drag, startPoint x: 914, startPoint y: 181, endPoint x: 817, endPoint y: 178, distance: 97.8
click at [817, 178] on app-crew-calendar-job-card "Finished 12:00pm-12:00am +03 SAGP Suite - Paddock Host / Hostesses wallet 450.0…" at bounding box center [891, 201] width 165 height 48
copy link "SAGP Suite - Paddock"
click at [836, 47] on div "[PERSON_NAME]" at bounding box center [844, 43] width 90 height 12
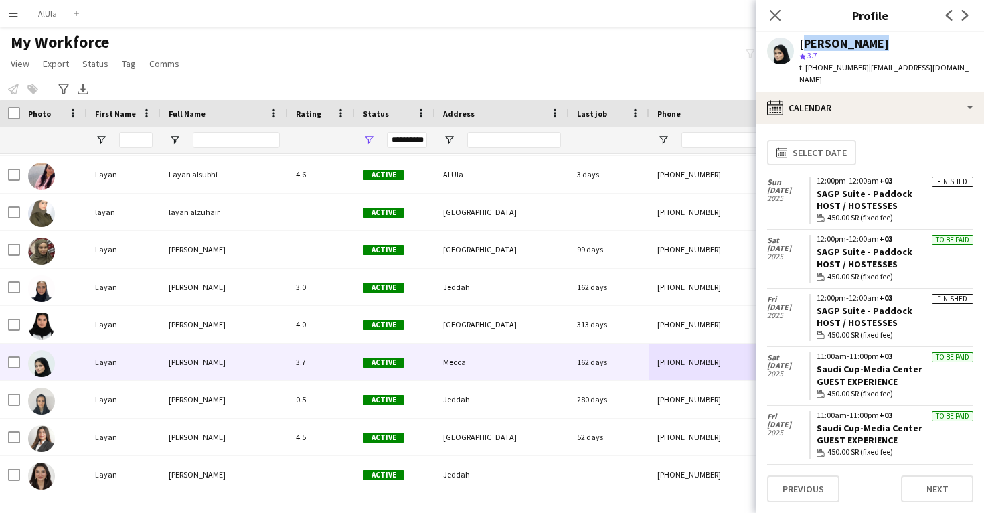
click at [836, 47] on div "[PERSON_NAME]" at bounding box center [844, 43] width 90 height 12
copy div "[PERSON_NAME]"
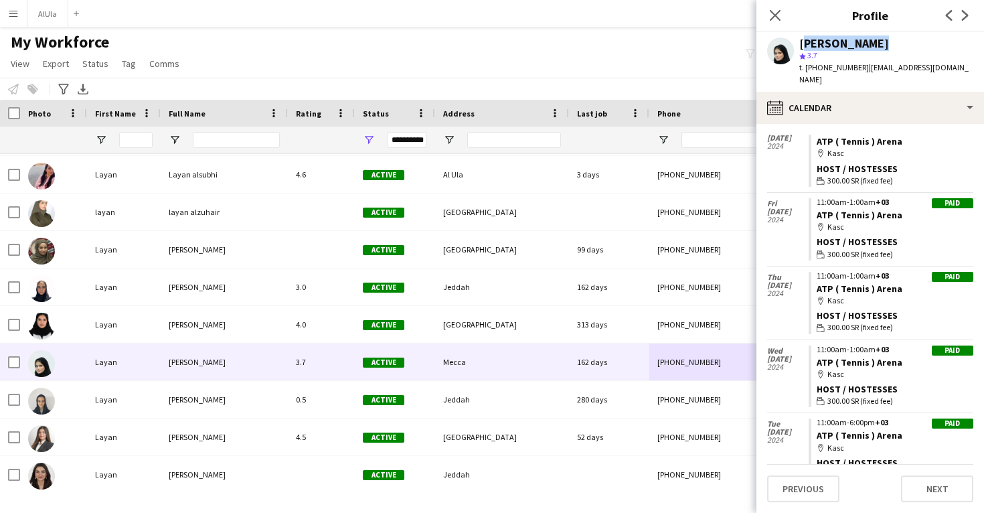
scroll to position [1137, 0]
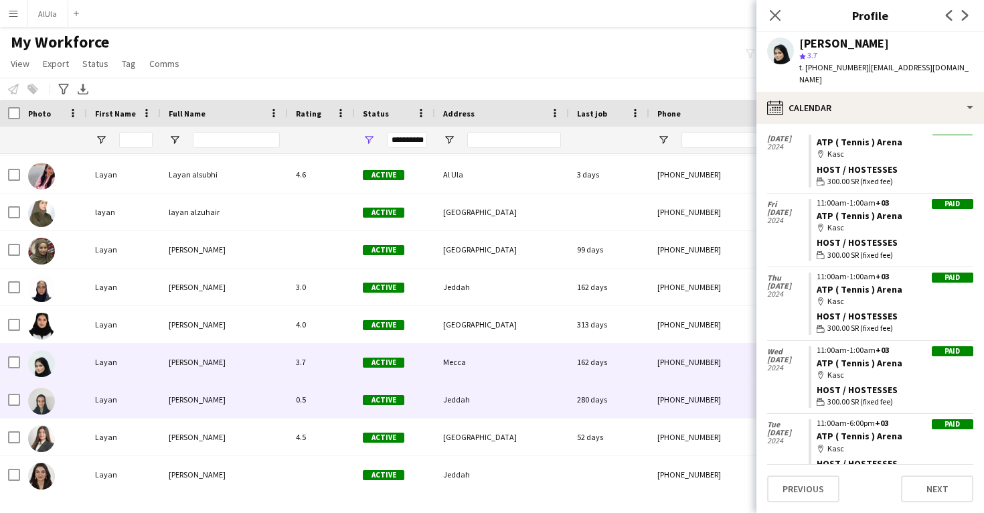
click at [629, 389] on div "280 days" at bounding box center [609, 399] width 80 height 37
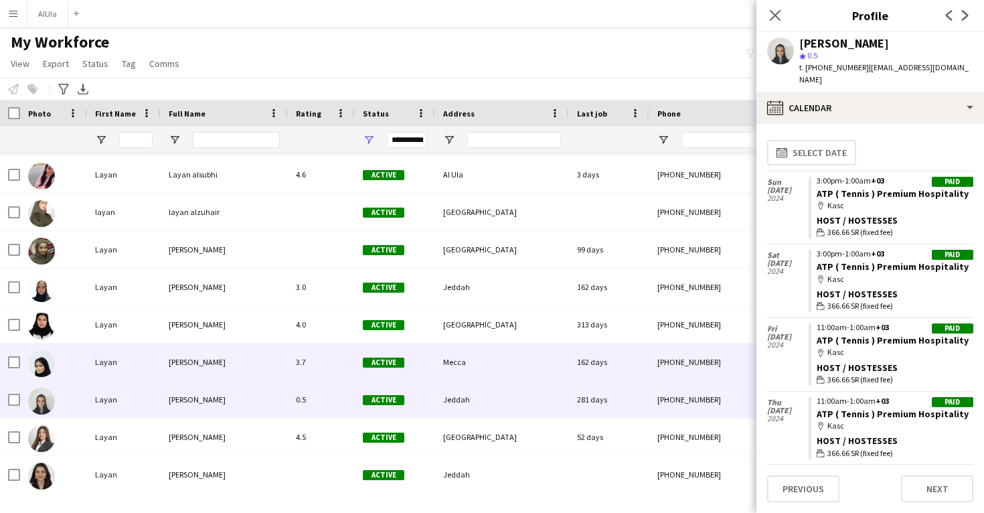
click at [628, 356] on div "162 days" at bounding box center [609, 361] width 80 height 37
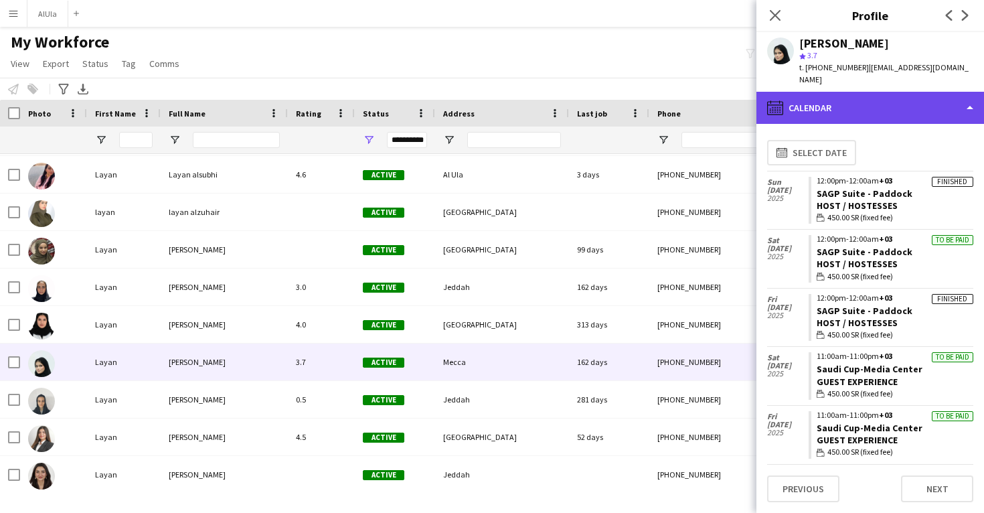
click at [893, 92] on div "calendar-full Calendar" at bounding box center [870, 108] width 228 height 32
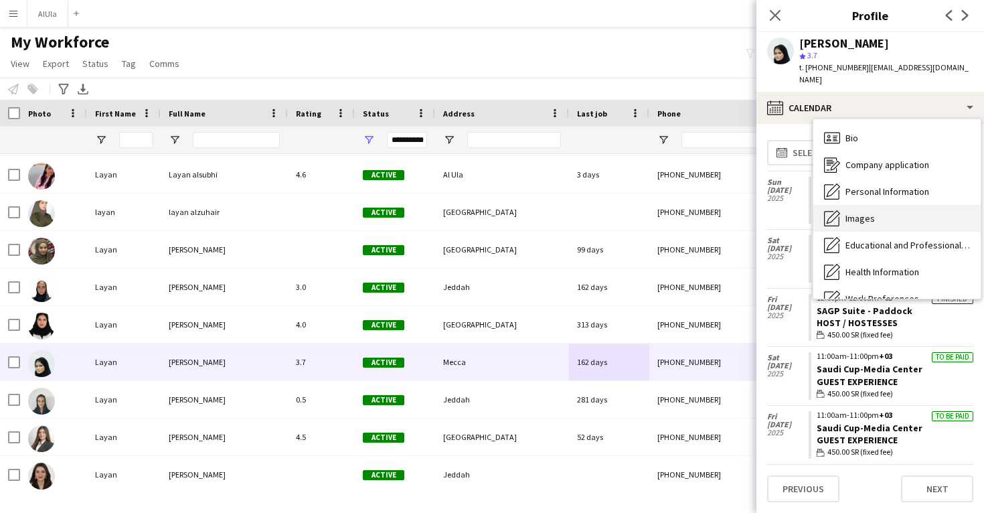
click at [876, 205] on div "Images Images" at bounding box center [896, 218] width 167 height 27
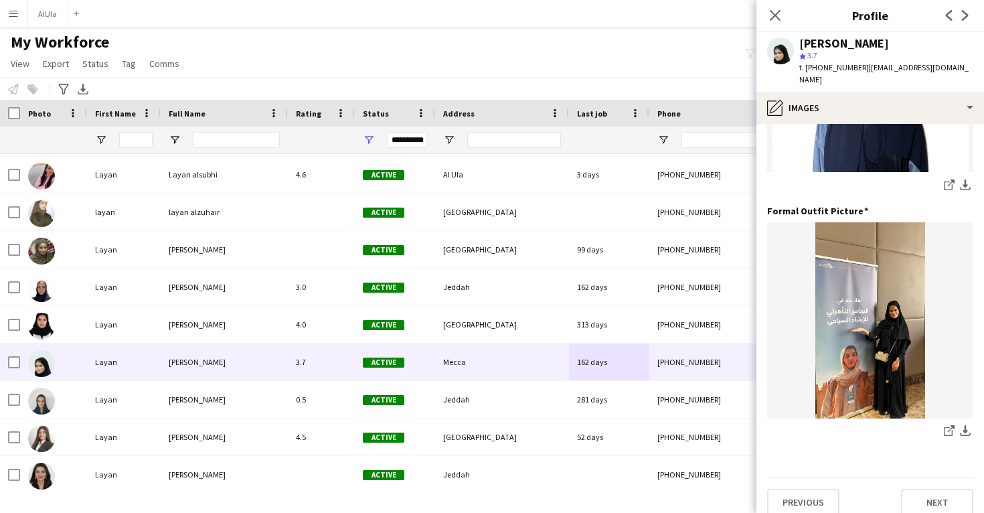
scroll to position [650, 0]
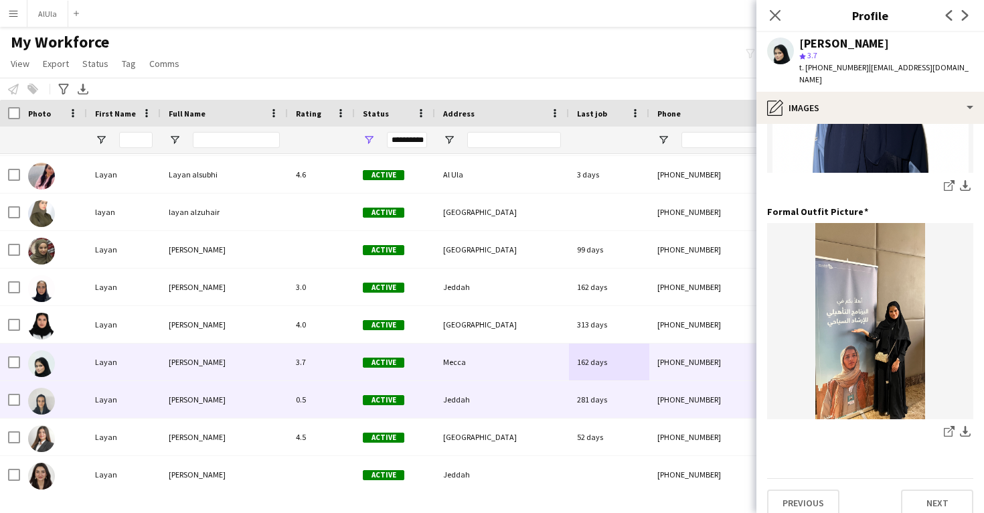
click at [630, 386] on div "281 days" at bounding box center [609, 399] width 80 height 37
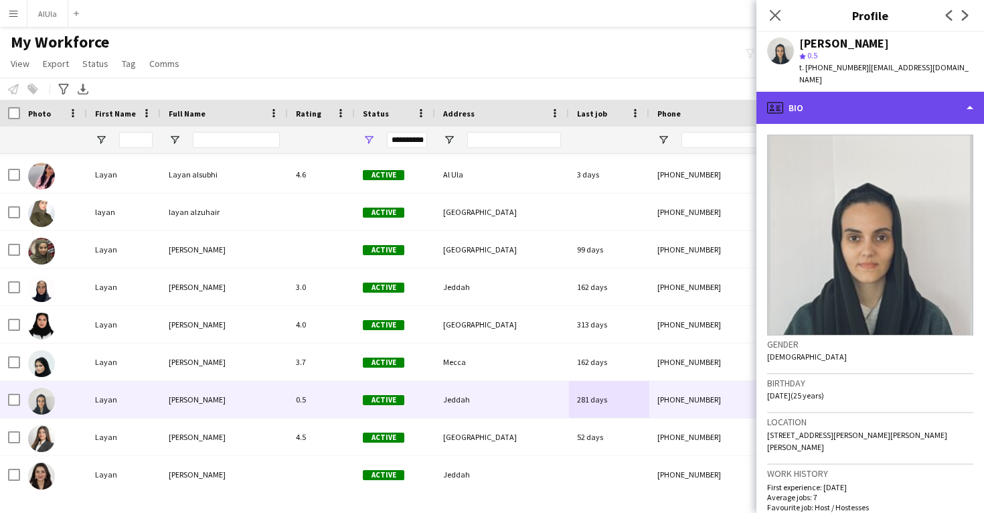
click at [876, 97] on div "profile Bio" at bounding box center [870, 108] width 228 height 32
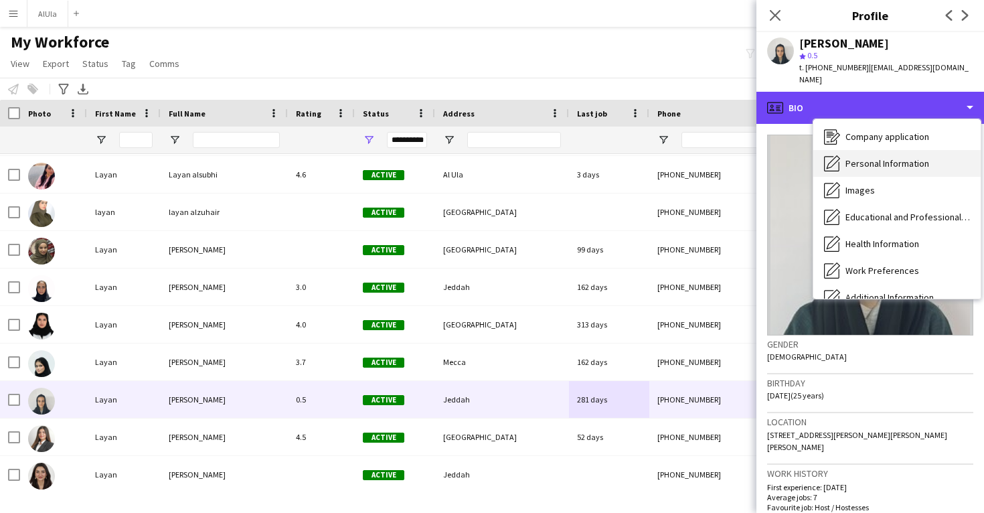
scroll to position [23, 0]
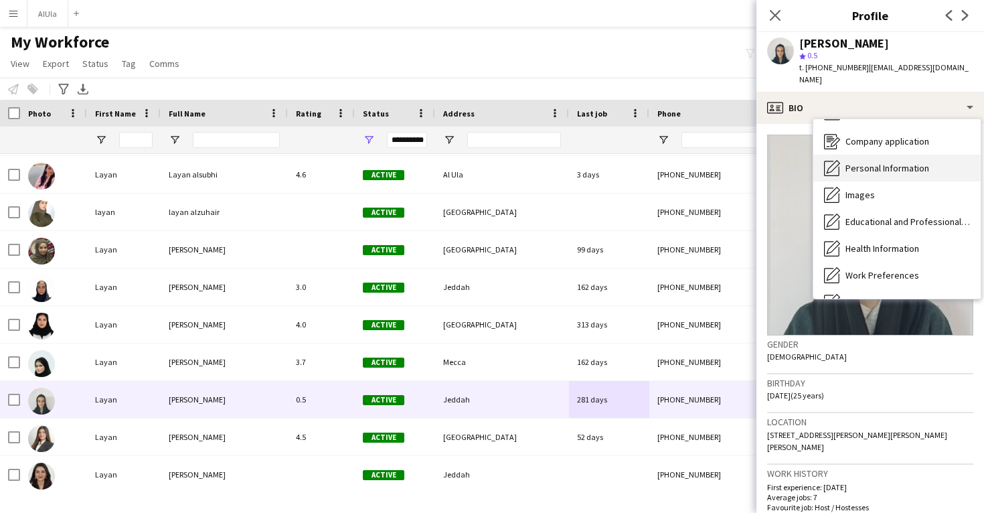
click at [874, 162] on span "Personal Information" at bounding box center [888, 168] width 84 height 12
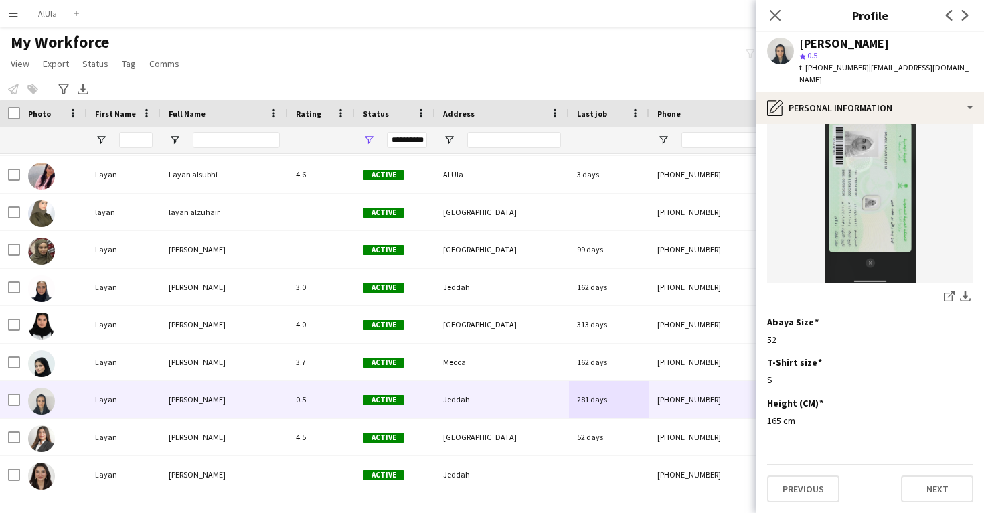
scroll to position [718, 0]
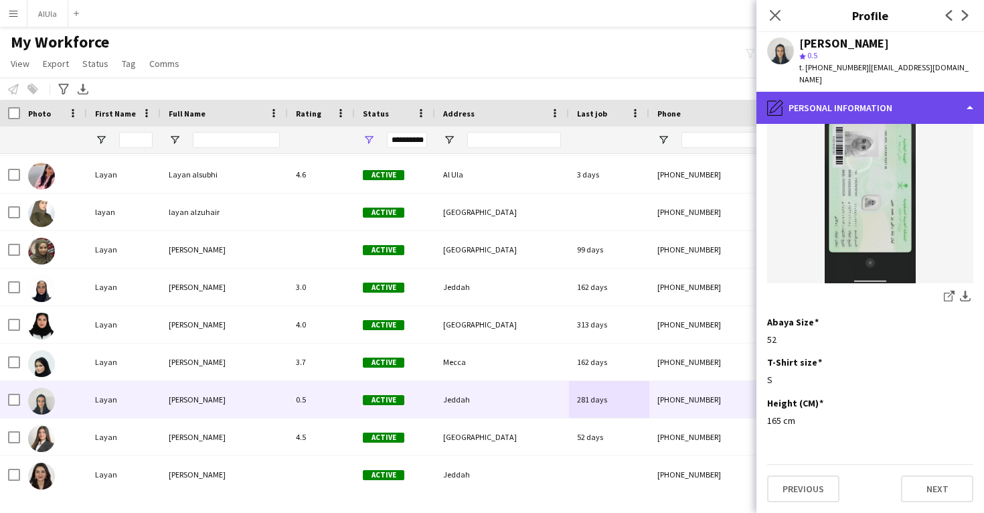
click at [866, 92] on div "pencil4 Personal Information" at bounding box center [870, 108] width 228 height 32
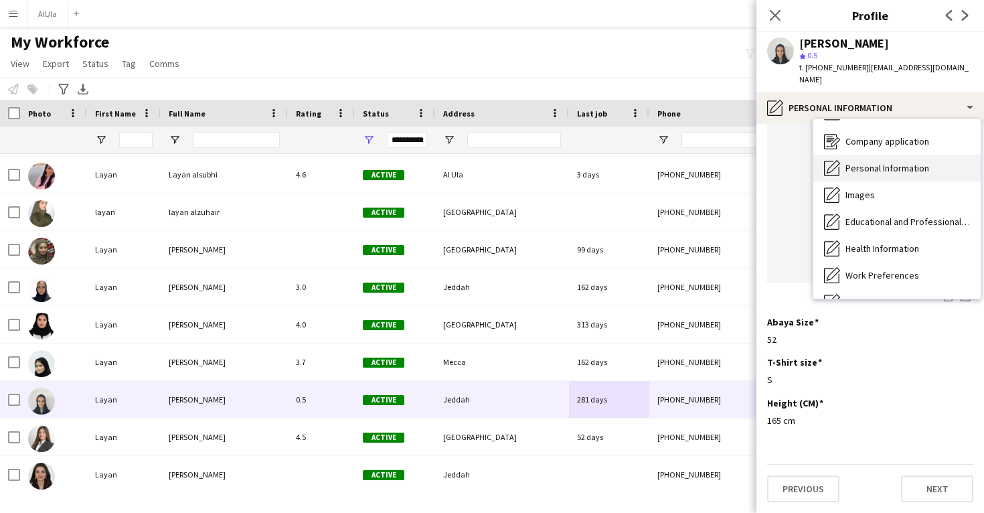
click at [866, 155] on div "Personal Information Personal Information" at bounding box center [896, 168] width 167 height 27
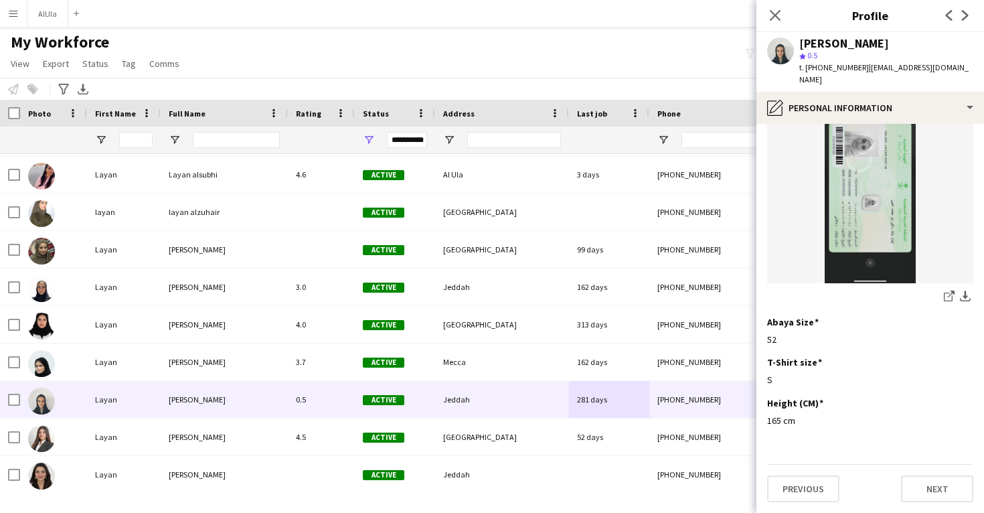
scroll to position [0, 0]
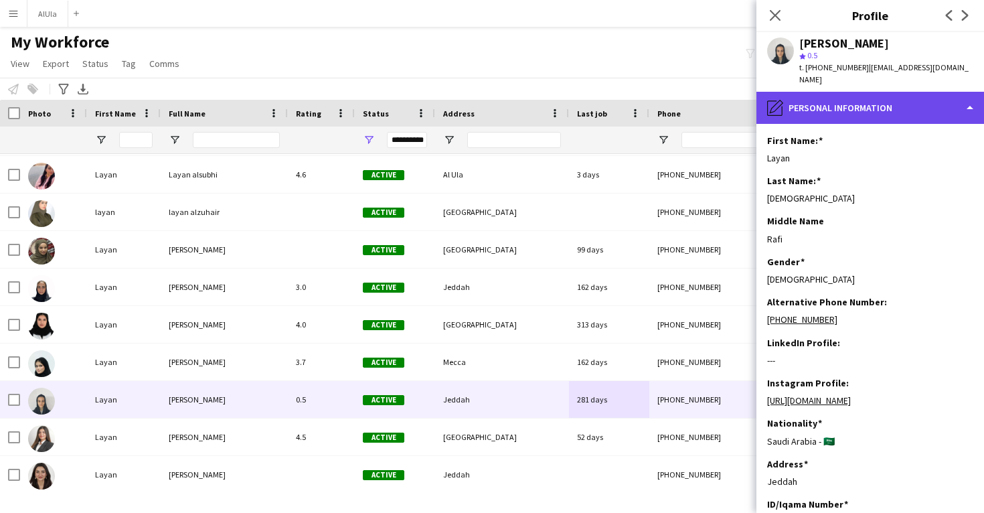
click at [868, 101] on div "pencil4 Personal Information" at bounding box center [870, 108] width 228 height 32
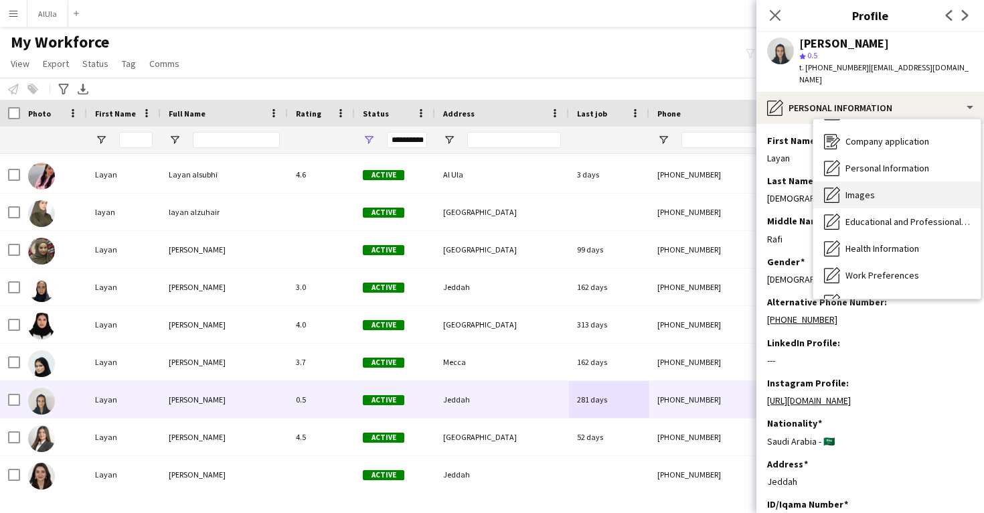
click at [878, 181] on div "Images Images" at bounding box center [896, 194] width 167 height 27
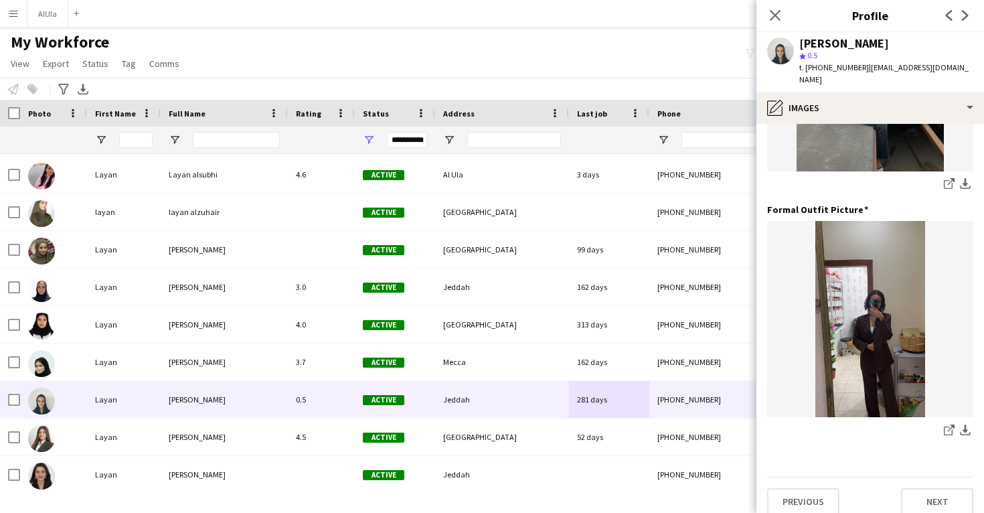
scroll to position [422, 0]
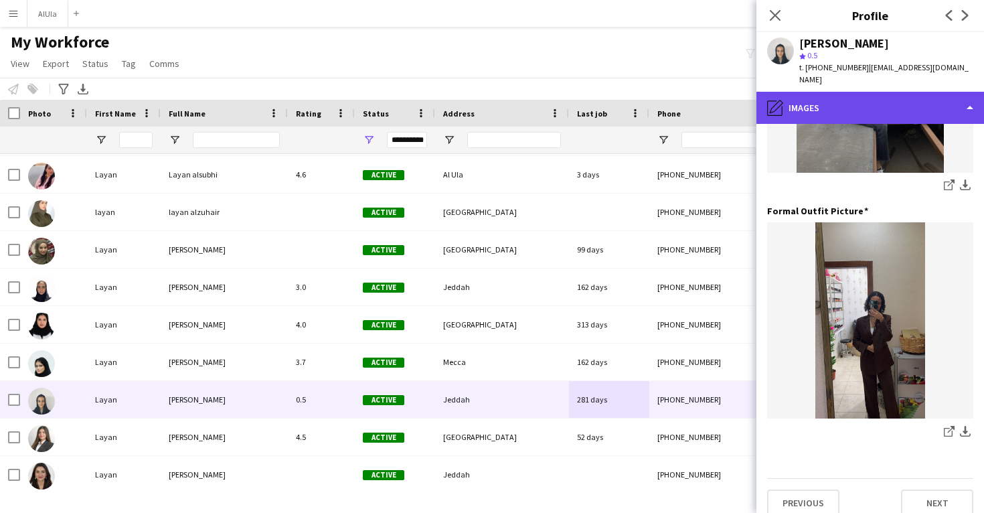
click at [878, 92] on div "pencil4 Images" at bounding box center [870, 108] width 228 height 32
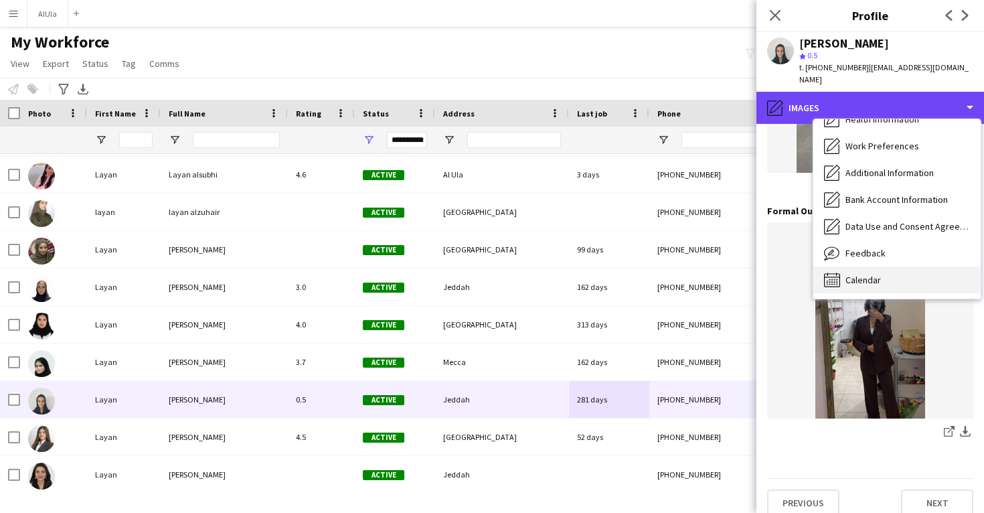
scroll to position [153, 0]
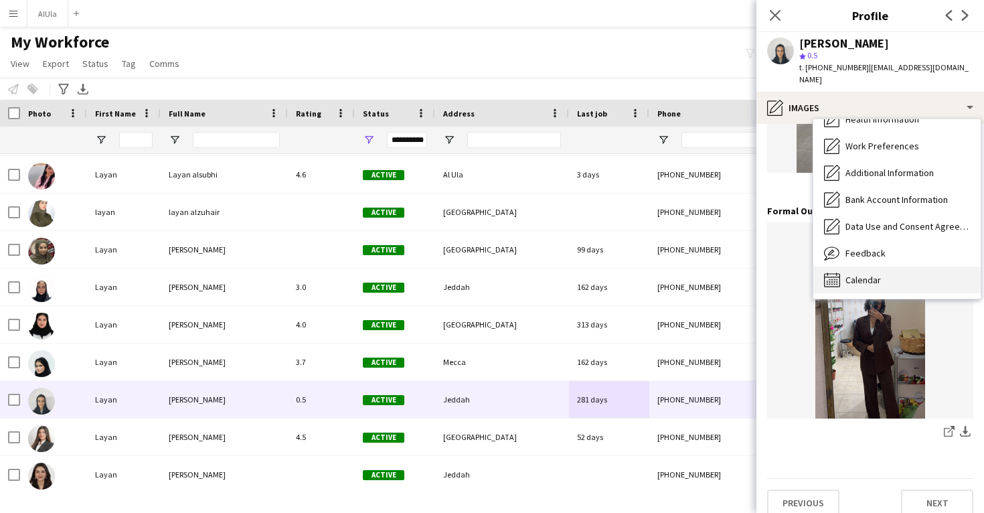
click at [872, 266] on div "Calendar Calendar" at bounding box center [896, 279] width 167 height 27
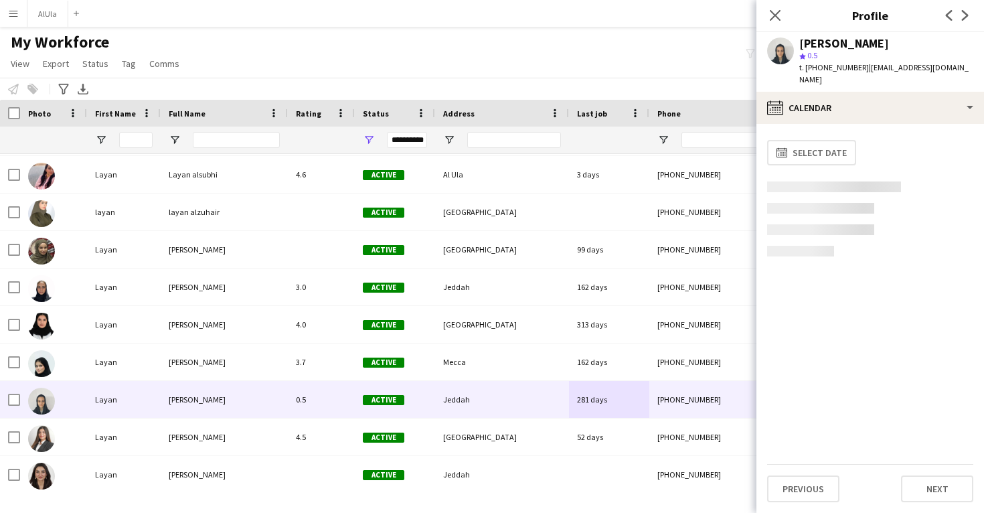
scroll to position [0, 0]
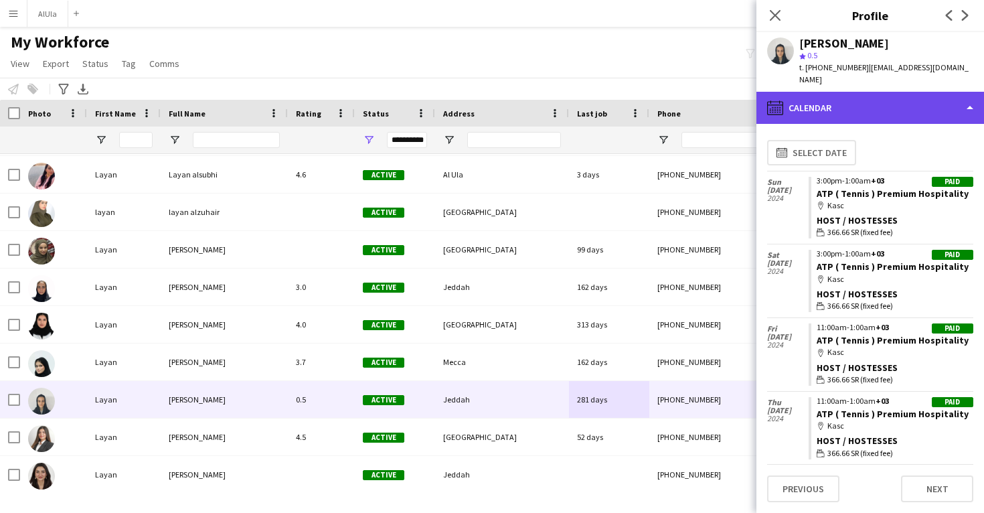
click at [881, 106] on div "calendar-full Calendar" at bounding box center [870, 108] width 228 height 32
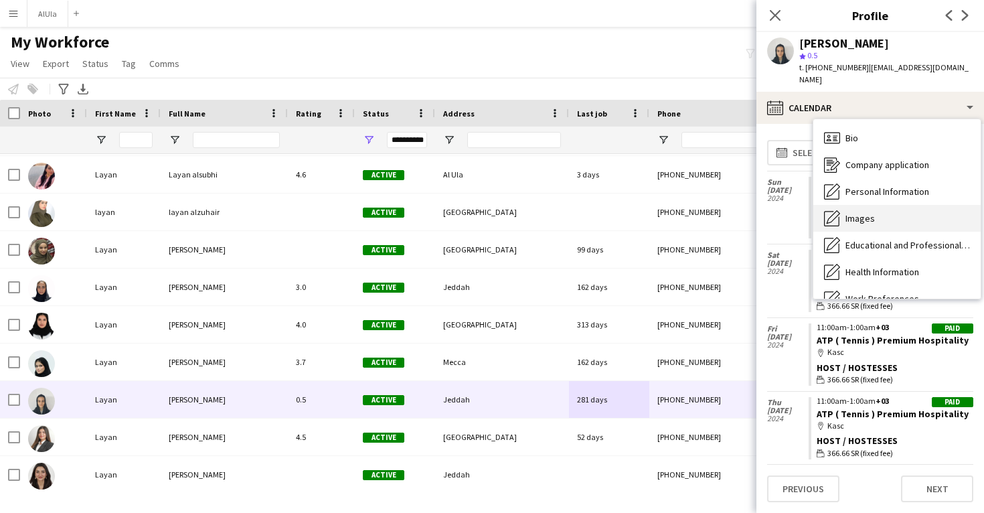
click at [878, 211] on div "Images Images" at bounding box center [896, 218] width 167 height 27
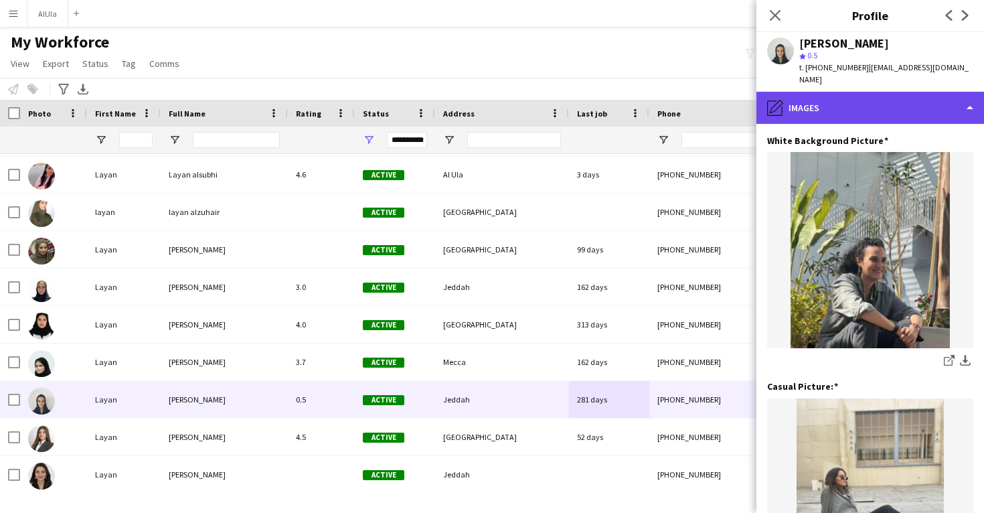
click at [870, 96] on div "pencil4 Images" at bounding box center [870, 108] width 228 height 32
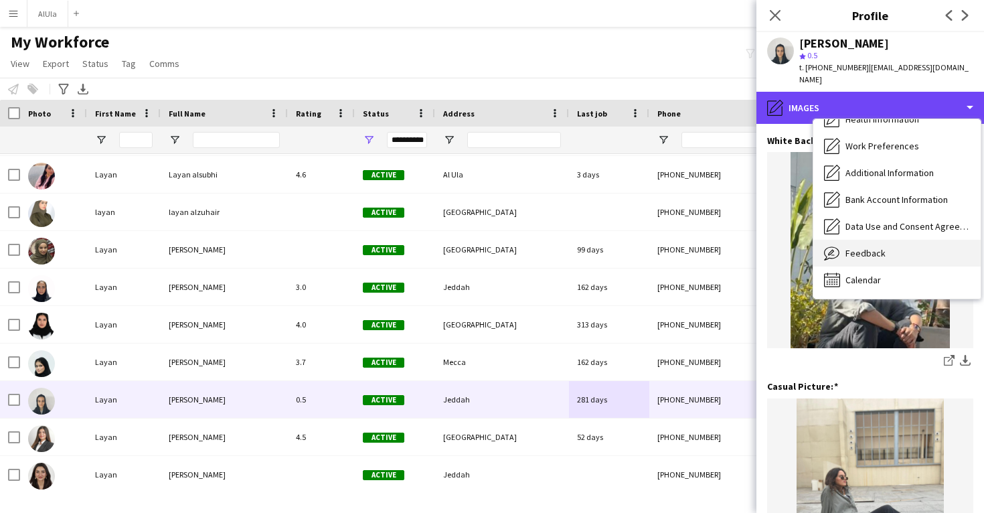
scroll to position [153, 0]
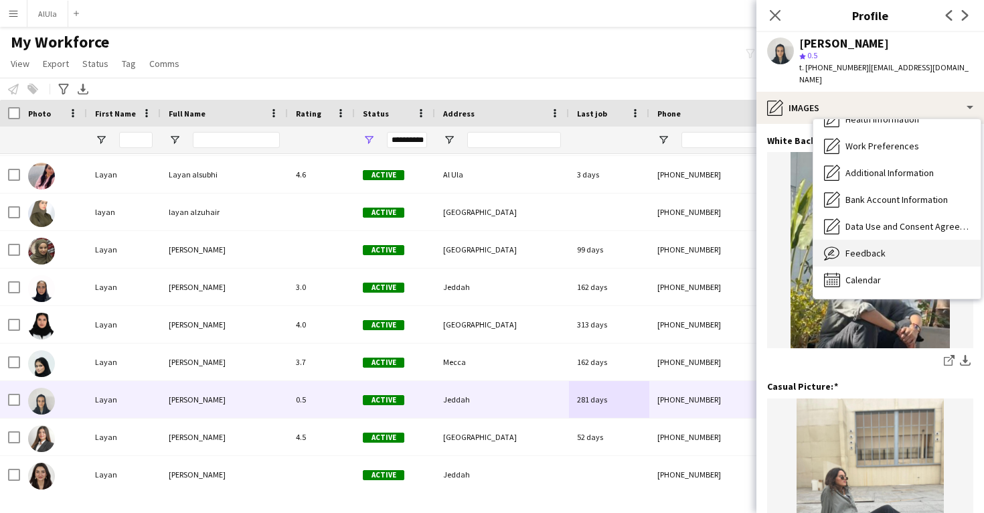
click at [867, 247] on span "Feedback" at bounding box center [866, 253] width 40 height 12
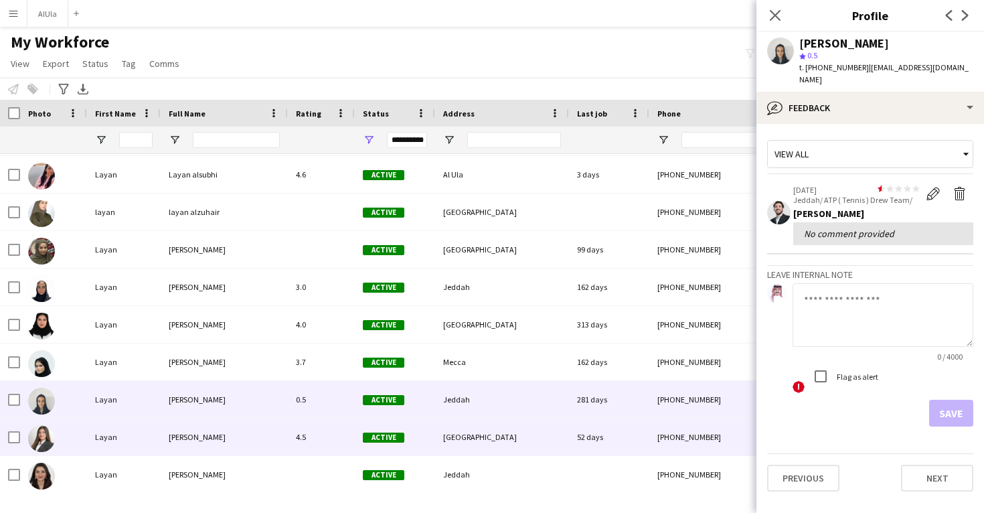
click at [661, 432] on div "+966555827604" at bounding box center [734, 436] width 171 height 37
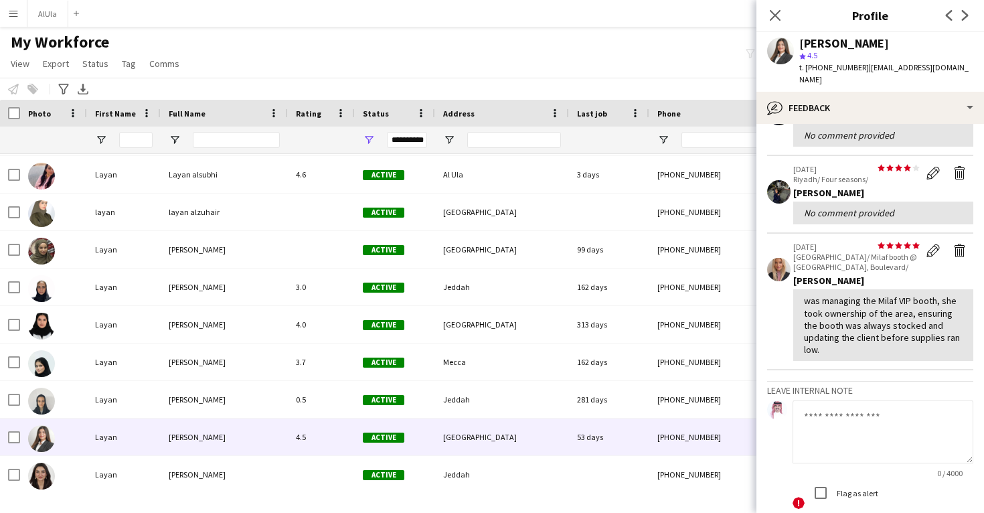
scroll to position [213, 0]
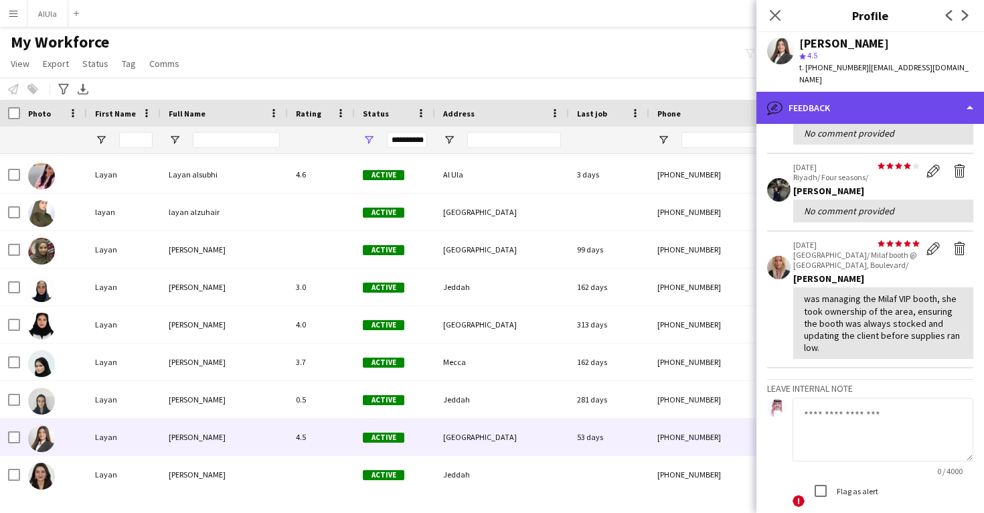
click at [860, 96] on div "bubble-pencil Feedback" at bounding box center [870, 108] width 228 height 32
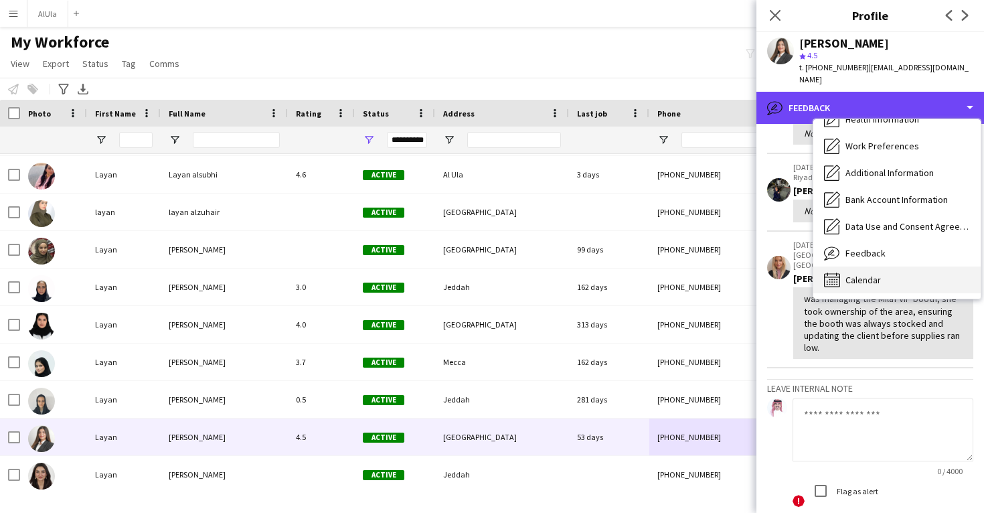
scroll to position [153, 0]
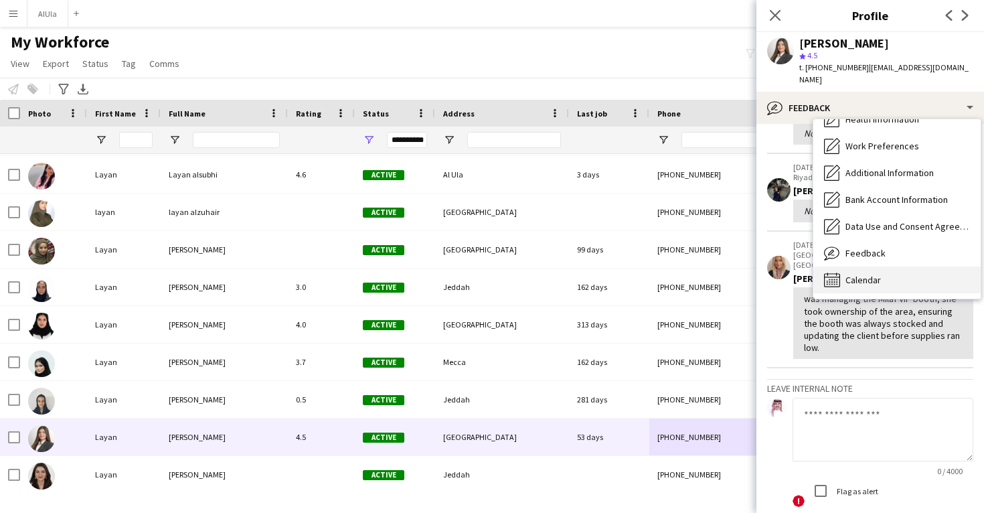
click at [854, 274] on span "Calendar" at bounding box center [863, 280] width 35 height 12
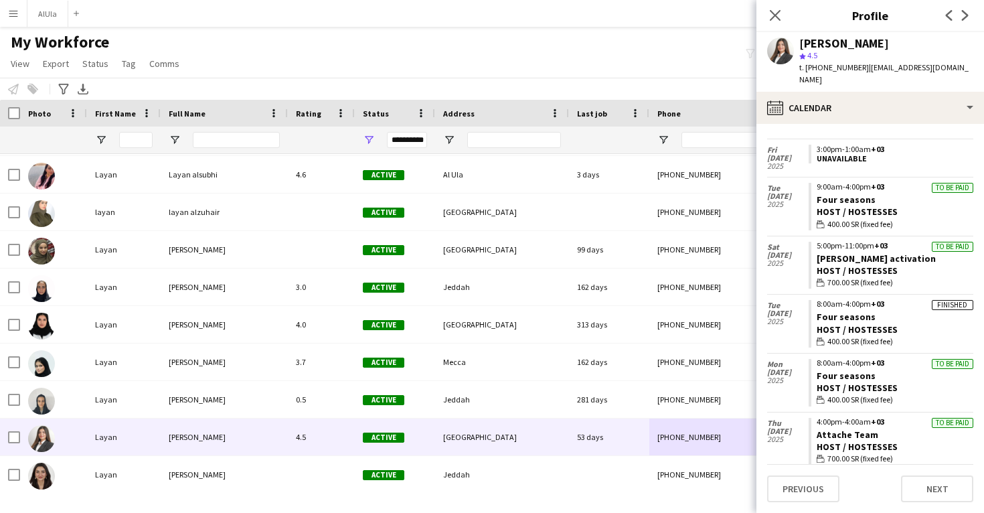
scroll to position [564, 0]
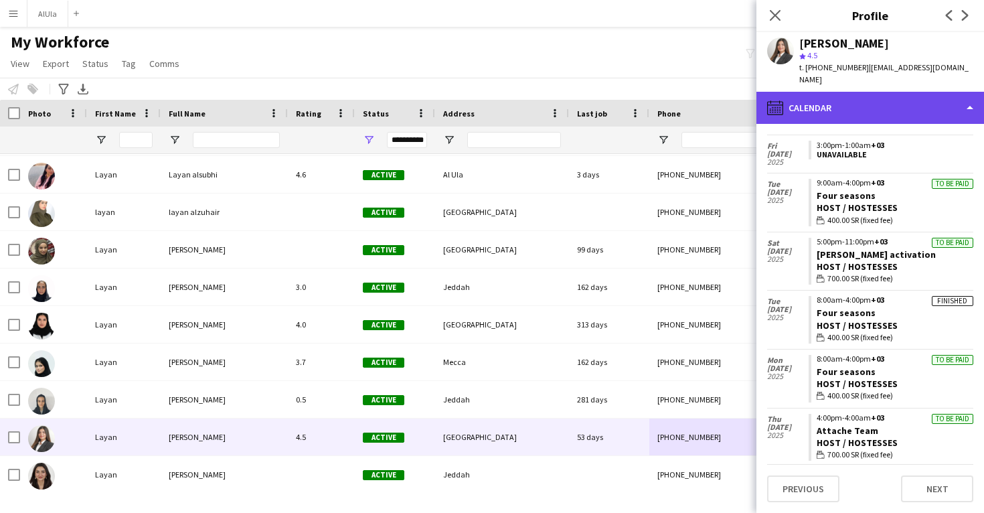
click at [872, 99] on div "calendar-full Calendar" at bounding box center [870, 108] width 228 height 32
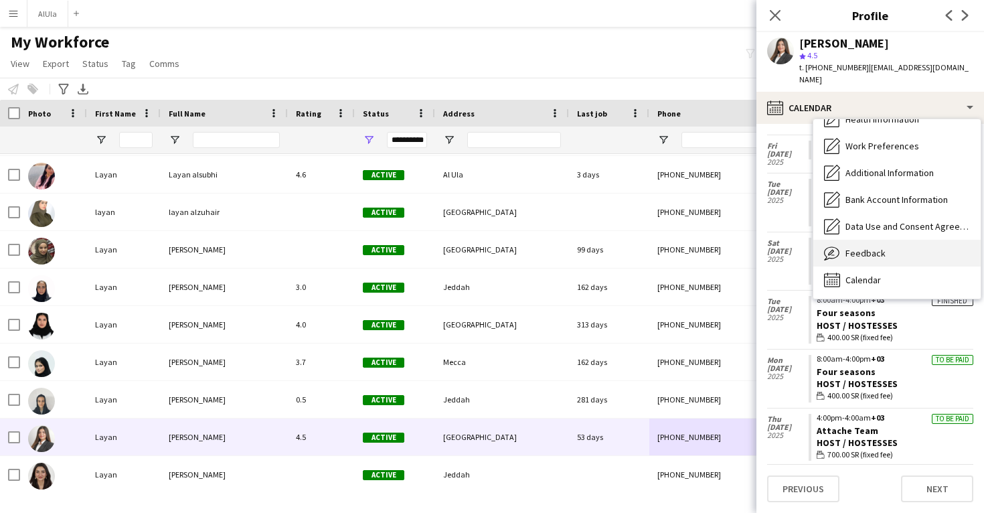
click at [860, 247] on span "Feedback" at bounding box center [866, 253] width 40 height 12
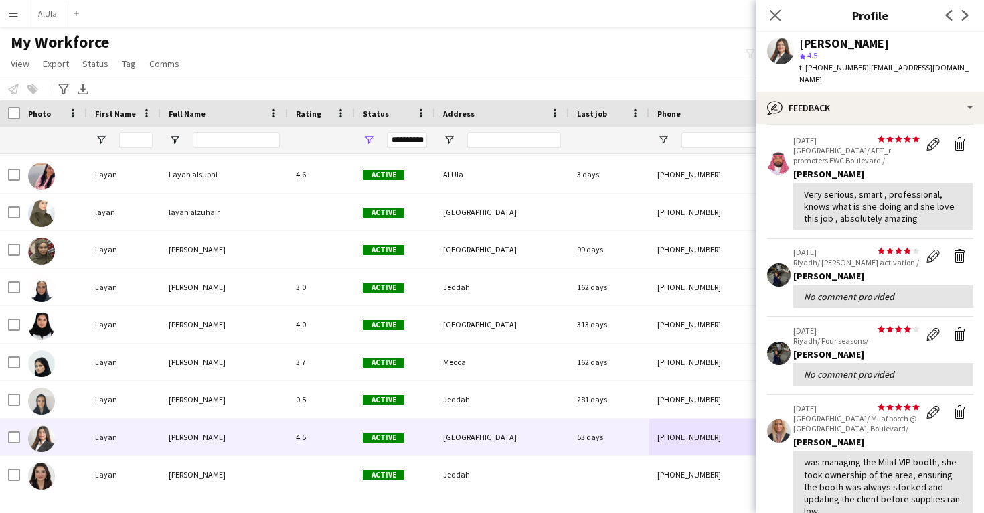
scroll to position [54, 0]
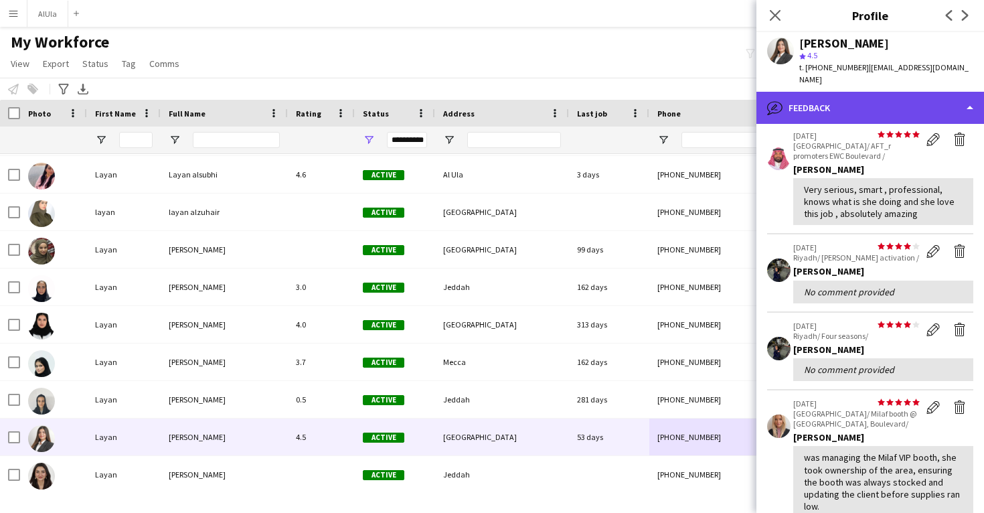
click at [881, 99] on div "bubble-pencil Feedback" at bounding box center [870, 108] width 228 height 32
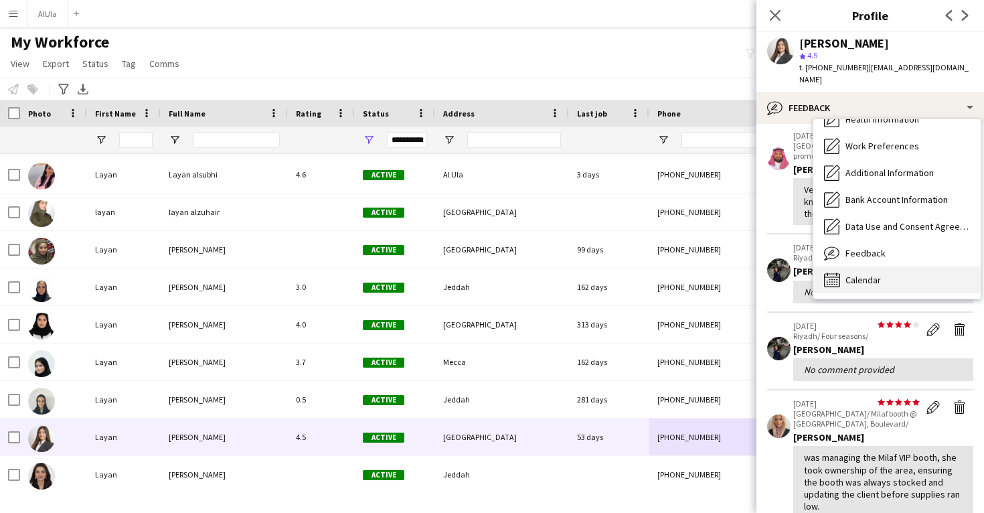
click at [860, 266] on div "Calendar Calendar" at bounding box center [896, 279] width 167 height 27
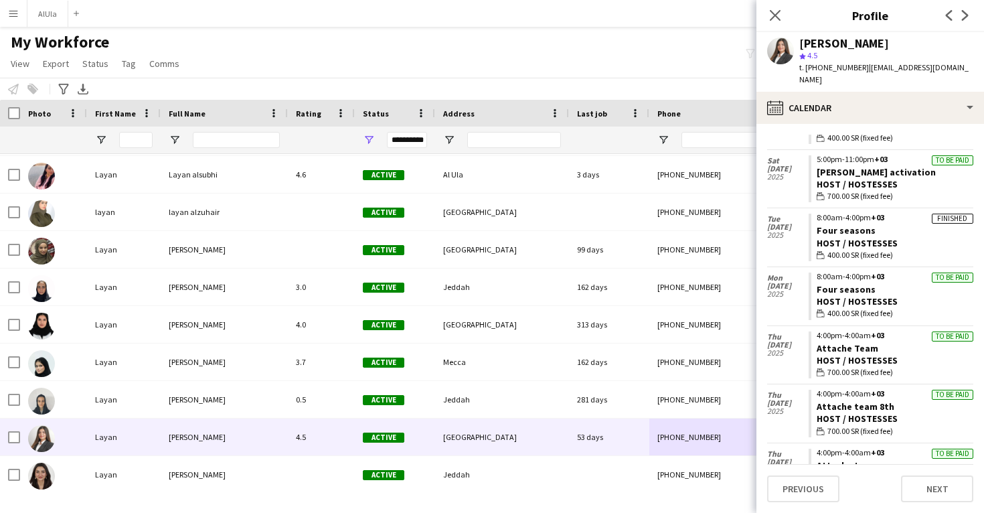
scroll to position [644, 0]
drag, startPoint x: 878, startPoint y: 331, endPoint x: 813, endPoint y: 331, distance: 64.3
click at [813, 333] on app-crew-calendar-job-card "To be paid 4:00pm-4:00am +03 Attache Team Host / Hostesses wallet 700.00 SR (fi…" at bounding box center [891, 357] width 165 height 48
copy link "Attache Team"
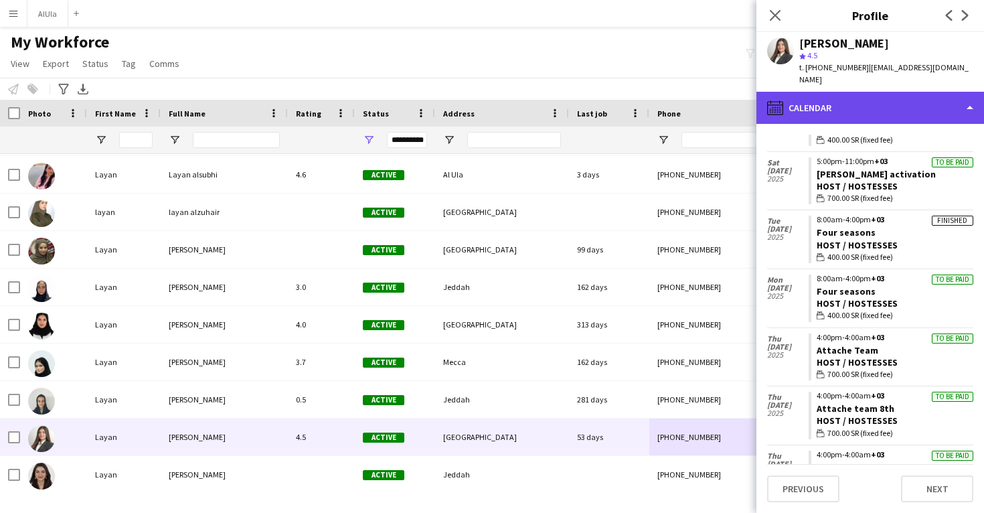
click at [856, 92] on div "calendar-full Calendar" at bounding box center [870, 108] width 228 height 32
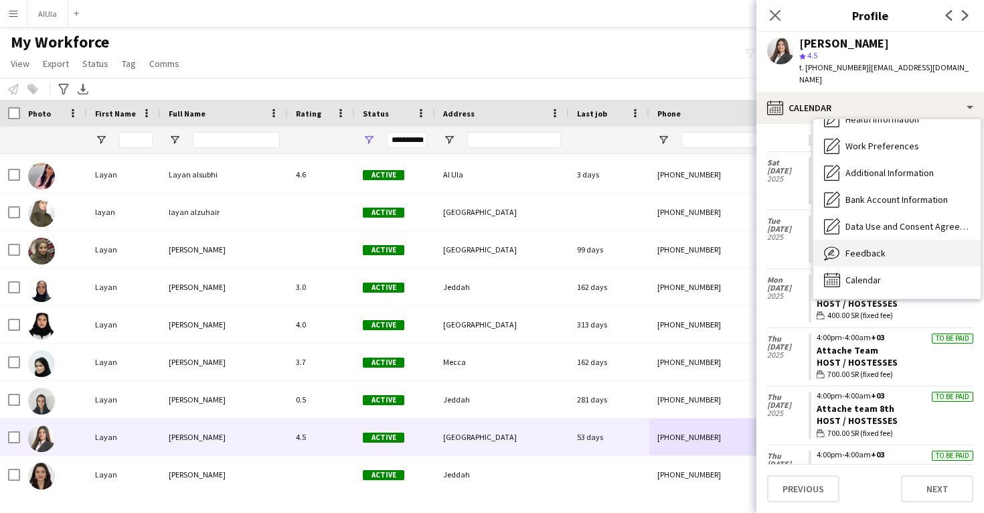
click at [866, 247] on span "Feedback" at bounding box center [866, 253] width 40 height 12
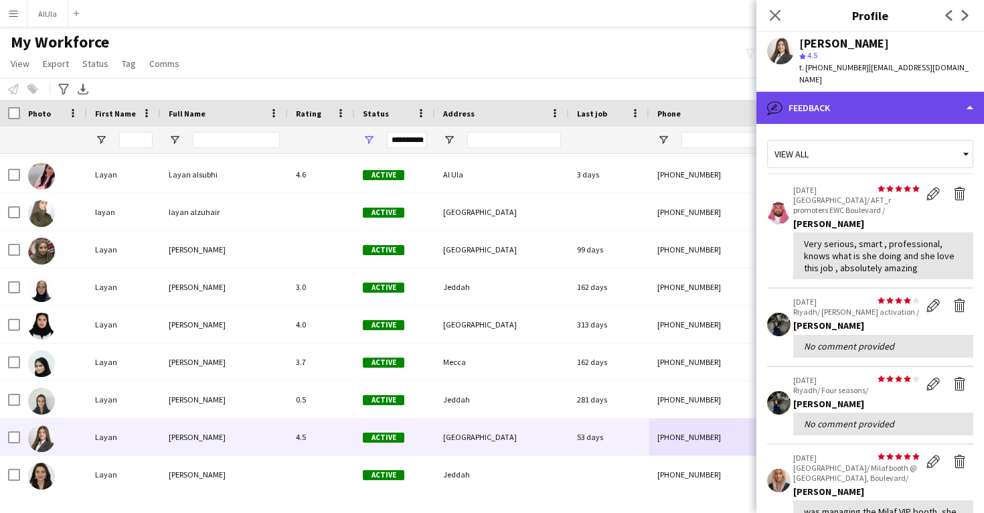
click at [849, 98] on div "bubble-pencil Feedback" at bounding box center [870, 108] width 228 height 32
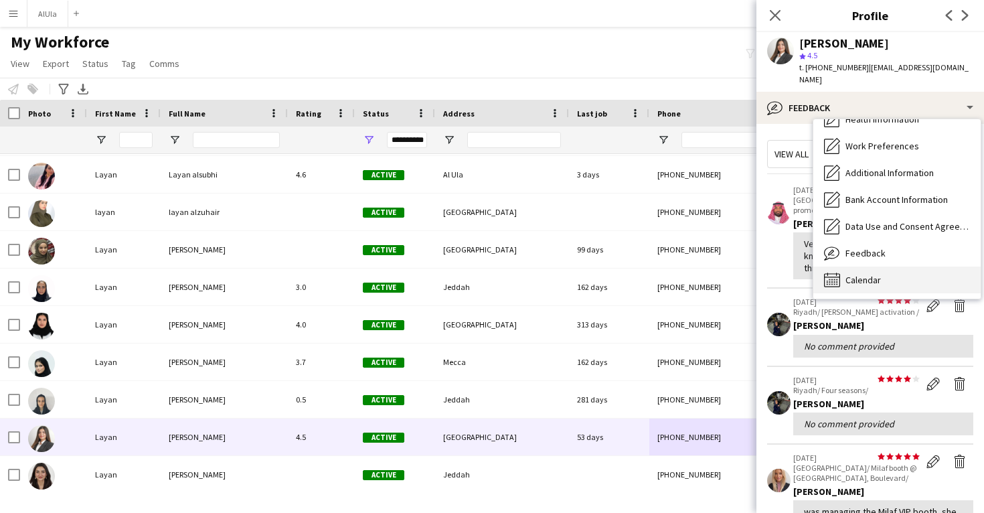
click at [844, 266] on div "Calendar Calendar" at bounding box center [896, 279] width 167 height 27
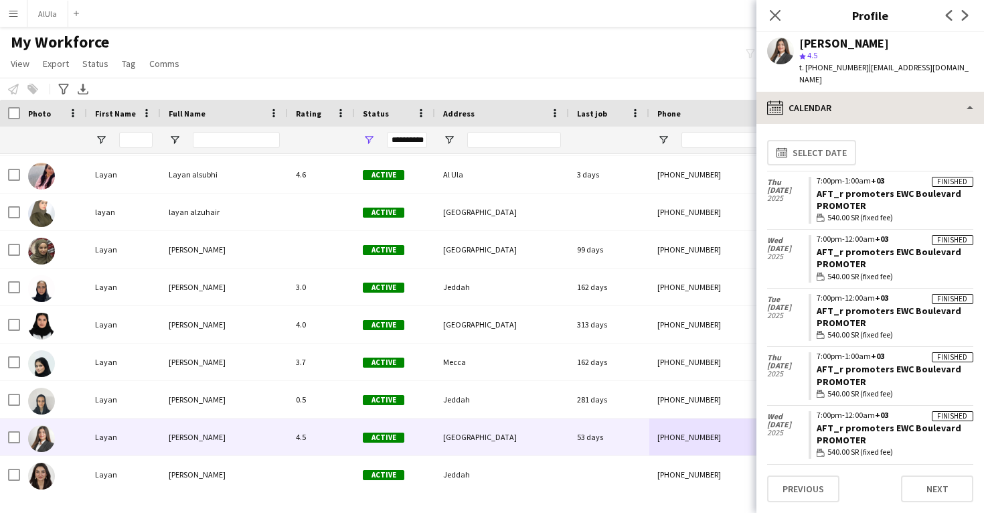
scroll to position [0, 0]
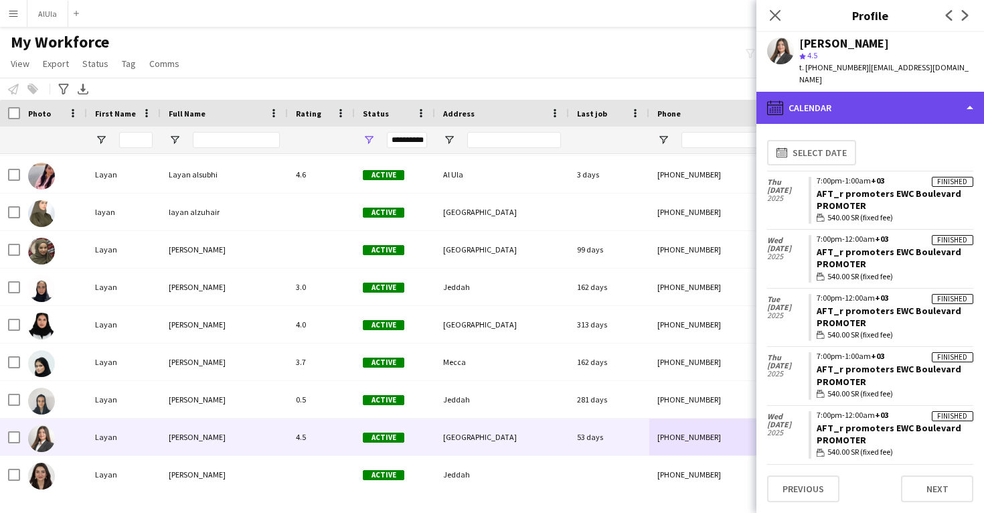
click at [866, 96] on div "calendar-full Calendar" at bounding box center [870, 108] width 228 height 32
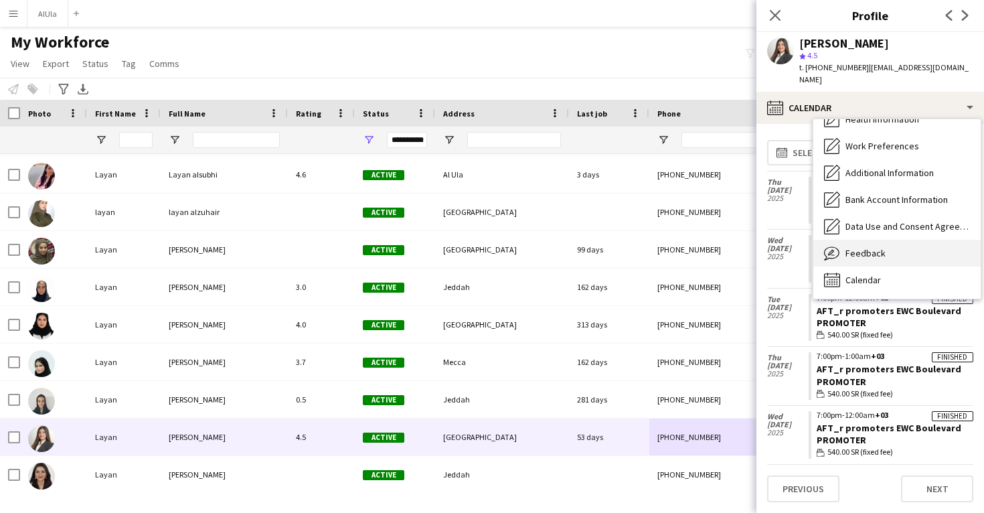
click at [867, 240] on div "Feedback Feedback" at bounding box center [896, 253] width 167 height 27
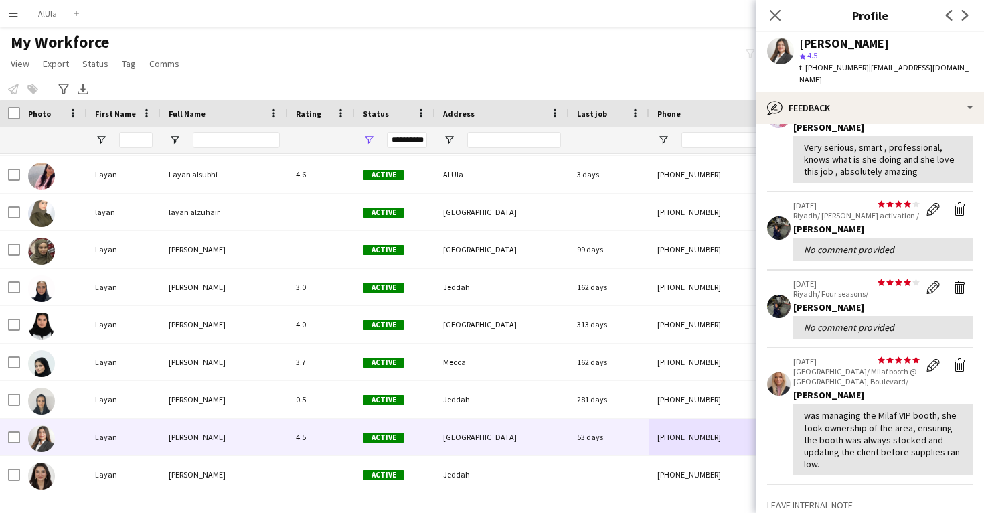
scroll to position [116, 0]
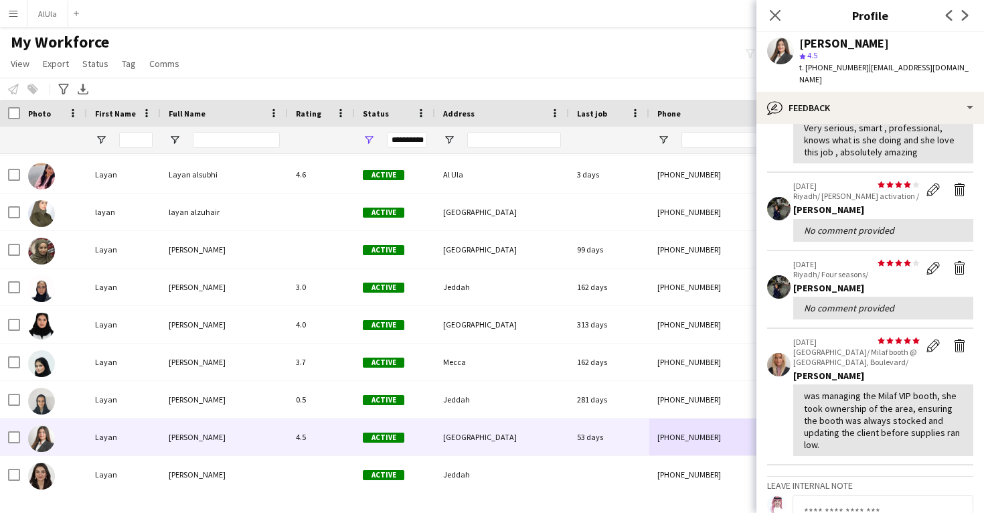
click at [828, 46] on div "Layan Hassaniah" at bounding box center [844, 43] width 90 height 12
copy div "Layan Hassaniah"
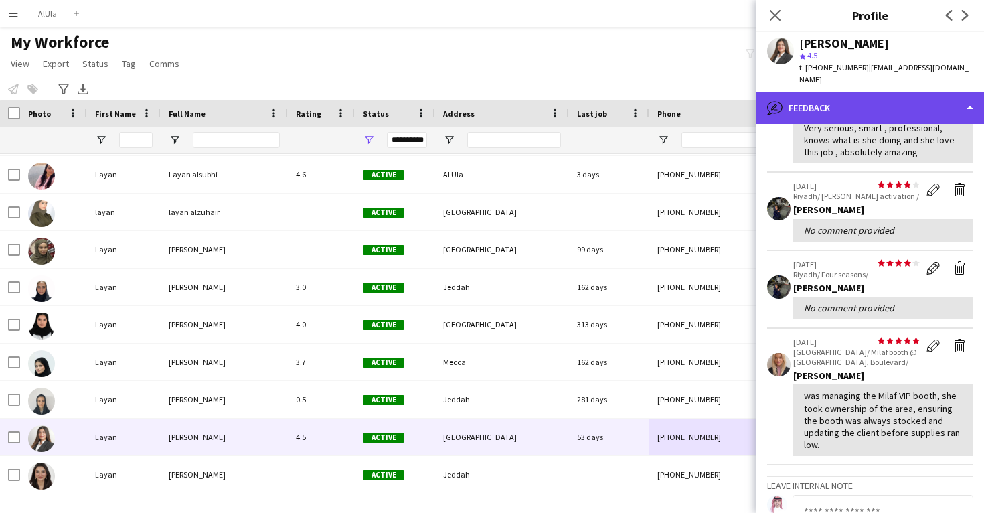
click at [820, 102] on div "bubble-pencil Feedback" at bounding box center [870, 108] width 228 height 32
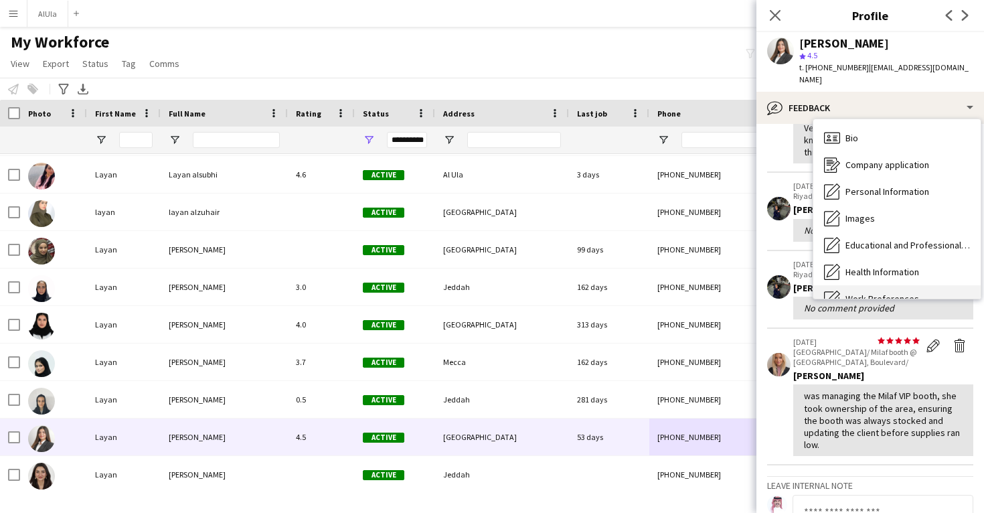
scroll to position [-1, 0]
click at [854, 134] on div "Bio Bio" at bounding box center [896, 138] width 167 height 27
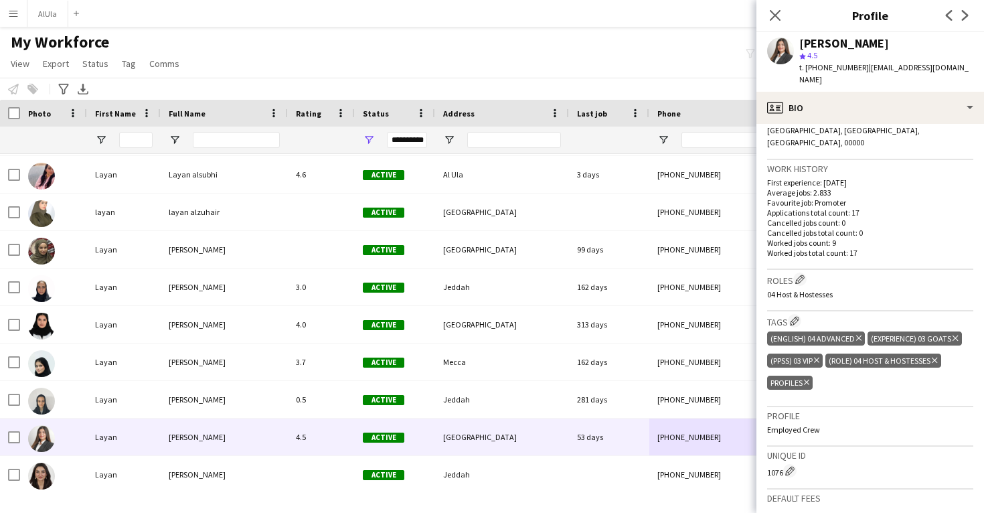
scroll to position [306, 0]
click at [809, 378] on icon at bounding box center [806, 380] width 5 height 5
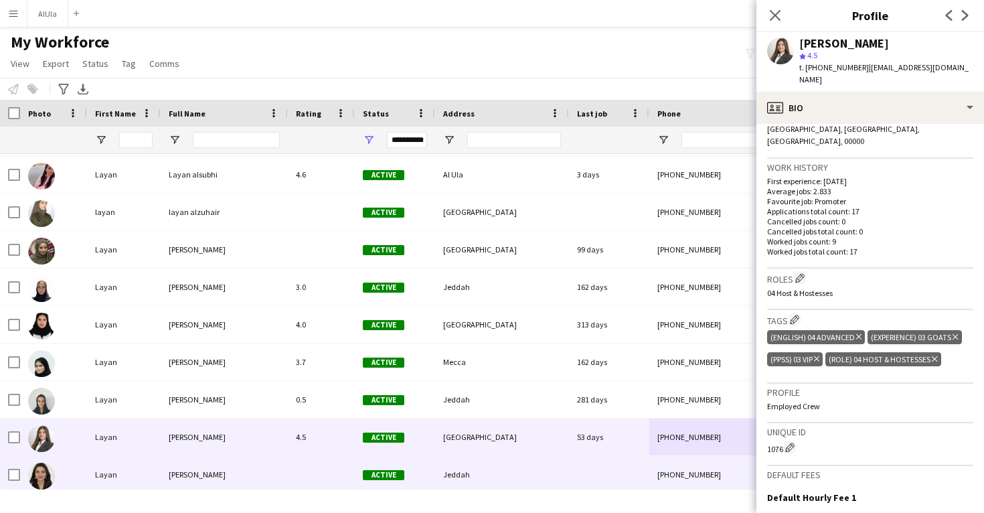
click at [661, 475] on div "+966546567210" at bounding box center [734, 474] width 171 height 37
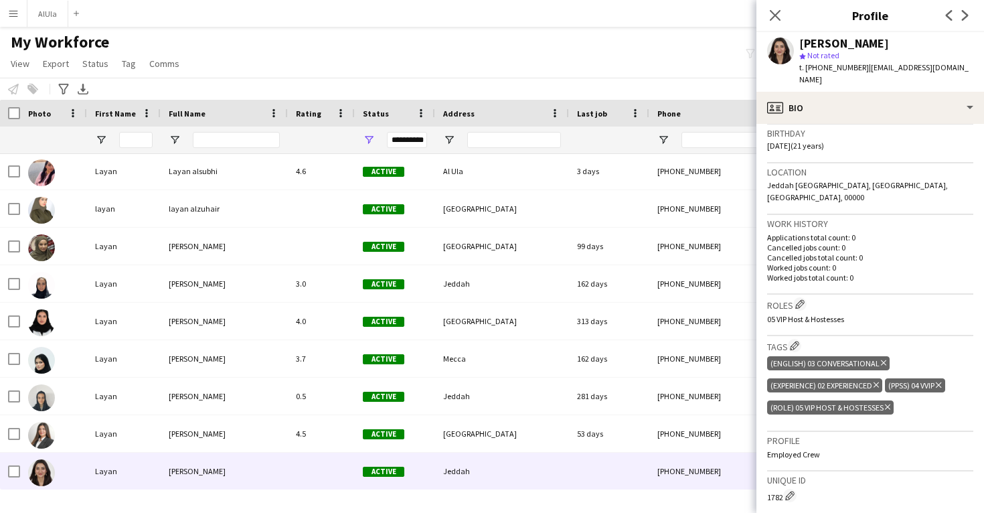
scroll to position [250, 0]
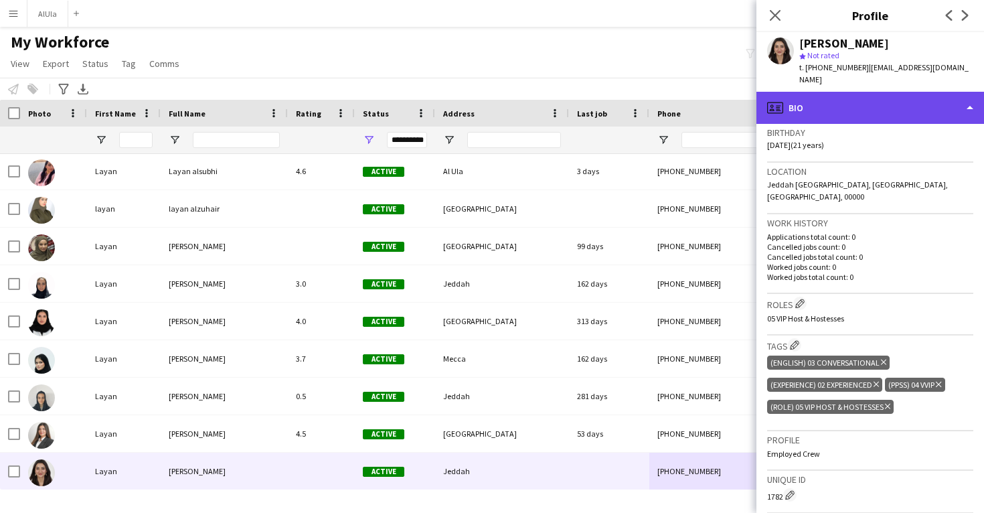
click at [899, 94] on div "profile Bio" at bounding box center [870, 108] width 228 height 32
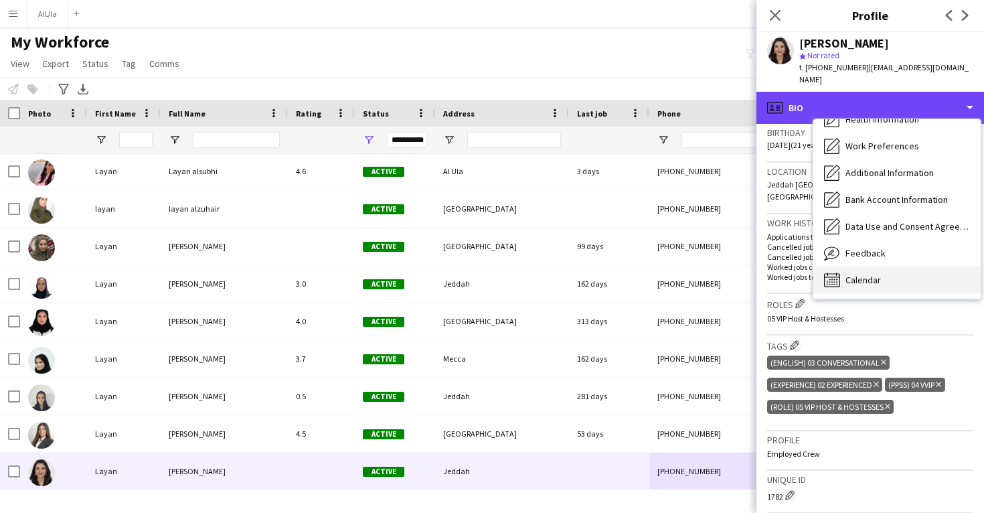
scroll to position [153, 0]
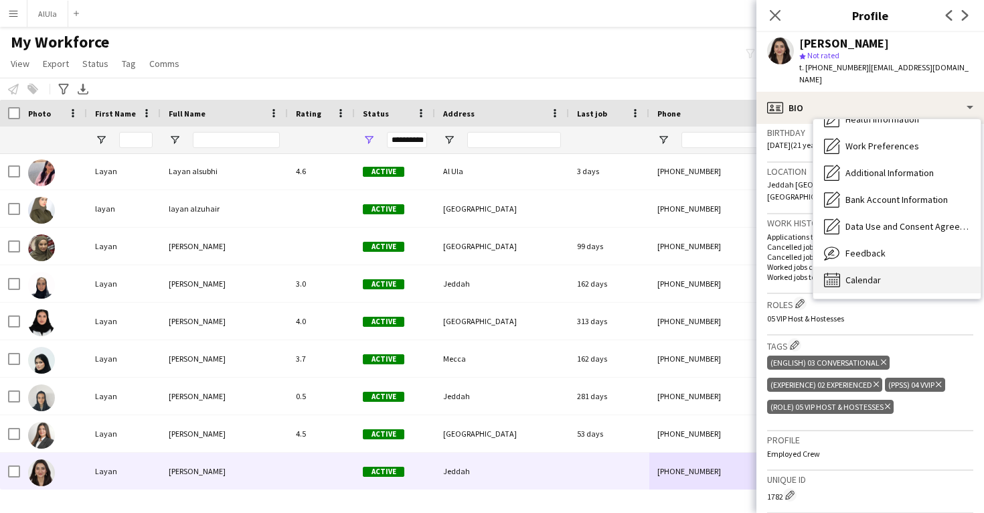
click at [862, 274] on div "Calendar Calendar" at bounding box center [896, 279] width 167 height 27
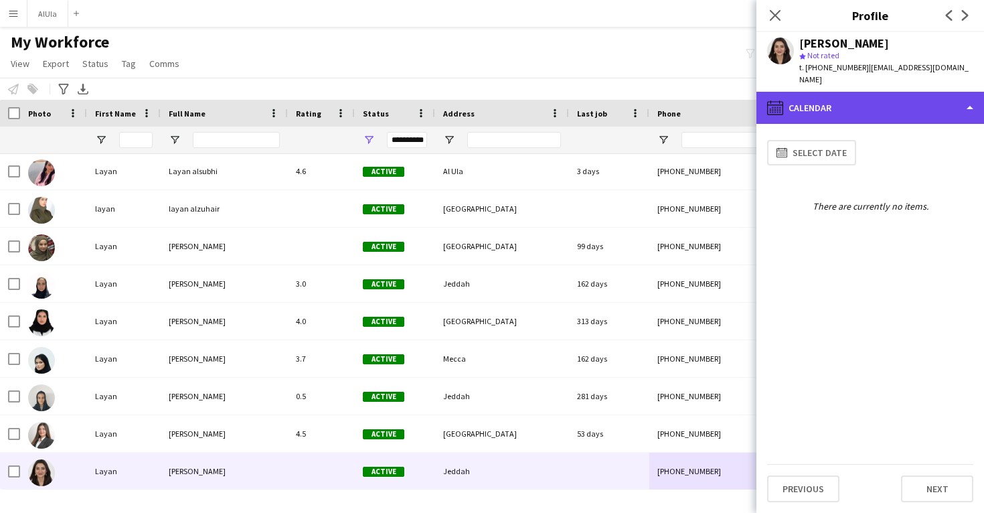
click at [865, 108] on div "calendar-full Calendar" at bounding box center [870, 108] width 228 height 32
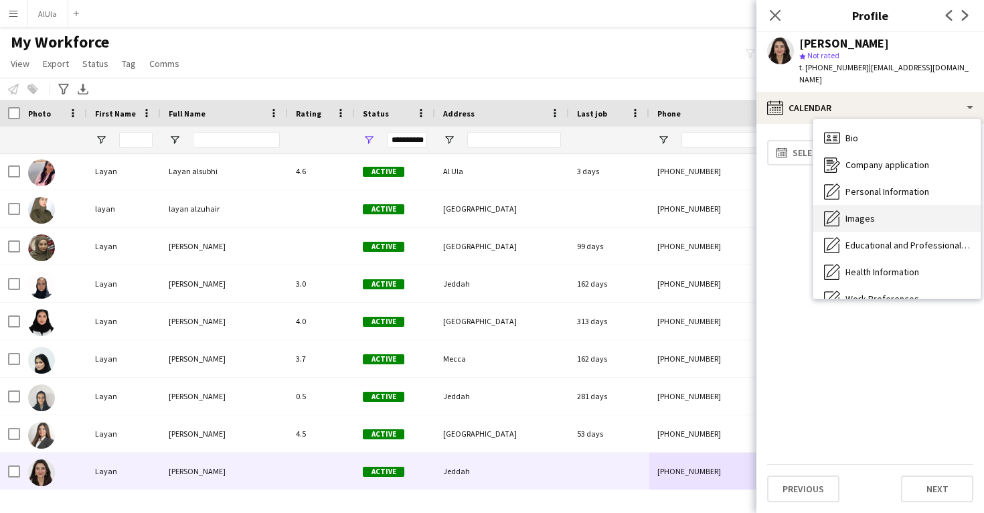
scroll to position [0, 0]
click at [860, 214] on div "Images Images" at bounding box center [896, 218] width 167 height 27
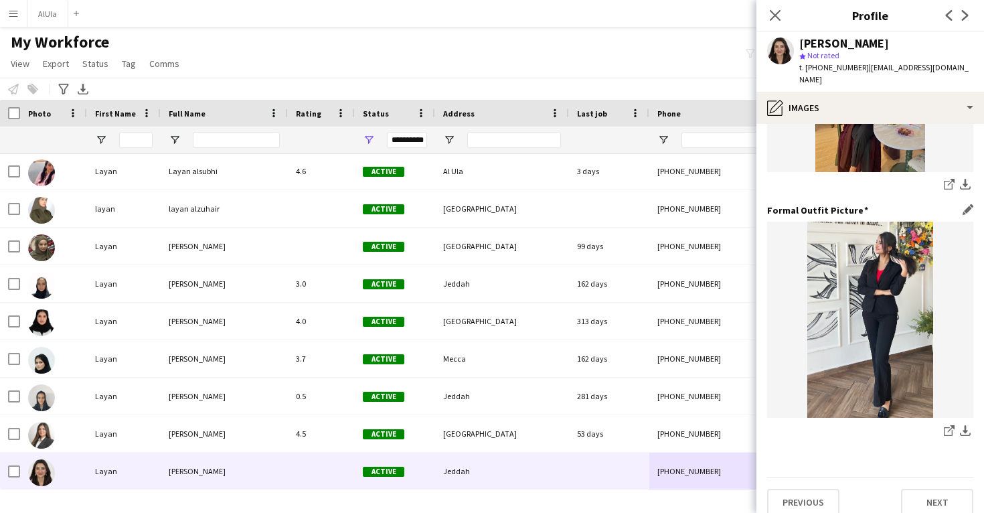
scroll to position [422, 0]
click at [951, 179] on icon "share-external-link-1" at bounding box center [949, 184] width 11 height 11
click at [947, 426] on icon "share-external-link-1" at bounding box center [949, 431] width 11 height 11
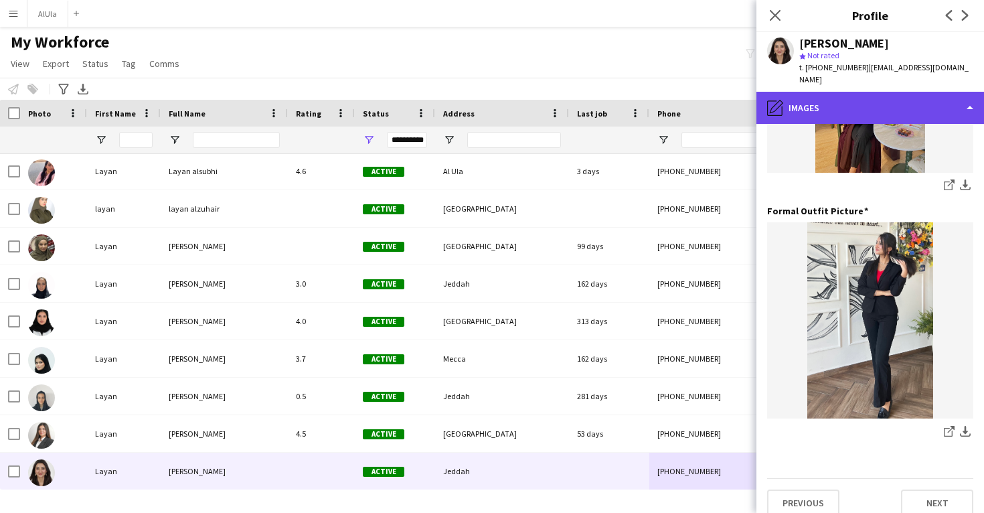
click at [841, 109] on div "pencil4 Images" at bounding box center [870, 108] width 228 height 32
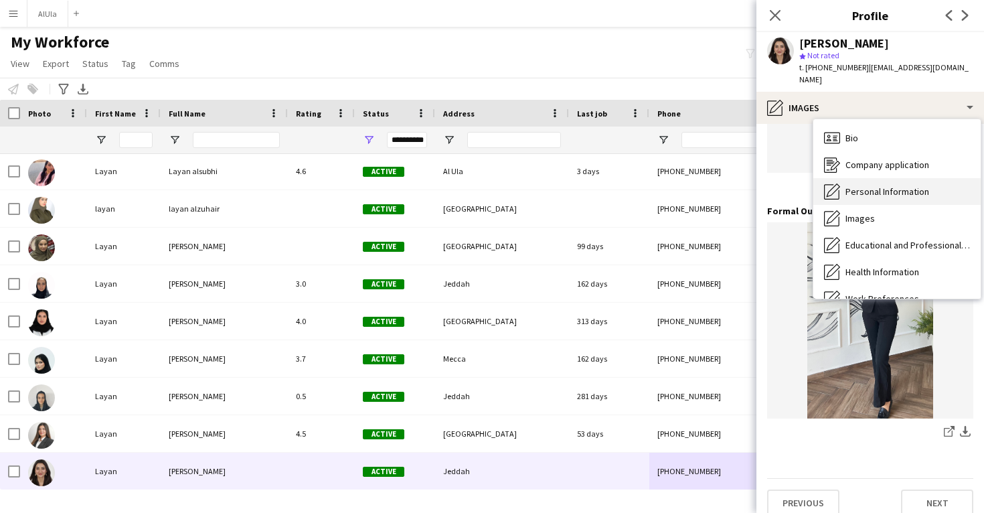
click at [860, 185] on span "Personal Information" at bounding box center [888, 191] width 84 height 12
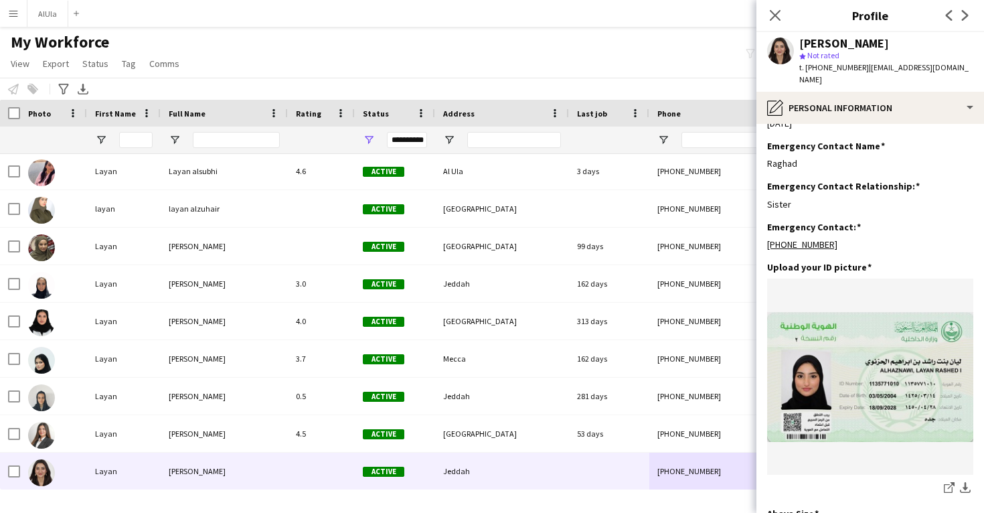
scroll to position [521, 0]
drag, startPoint x: 860, startPoint y: 67, endPoint x: 799, endPoint y: 44, distance: 64.6
click at [799, 44] on div "Layan Haznawi star Not rated t. +966546567210 | leyan.haznawi@gmail.com" at bounding box center [886, 61] width 174 height 49
copy div "Layan Haznawi star Not rated t. +966546567210"
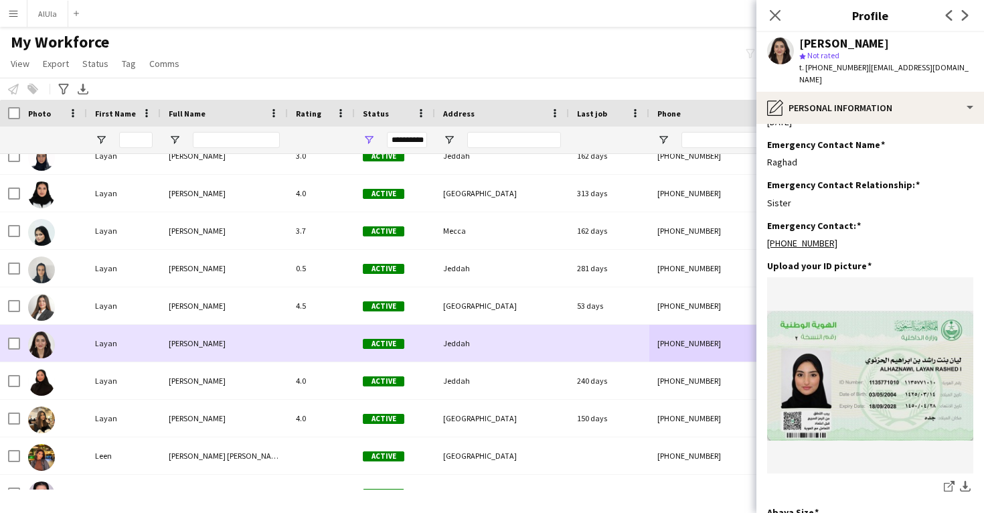
scroll to position [31935, 0]
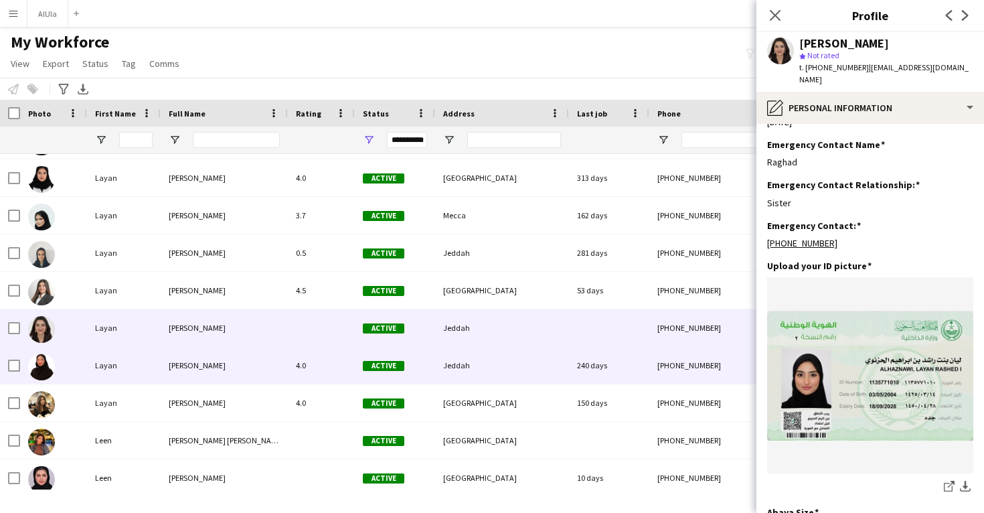
click at [540, 372] on div "Jeddah" at bounding box center [502, 365] width 134 height 37
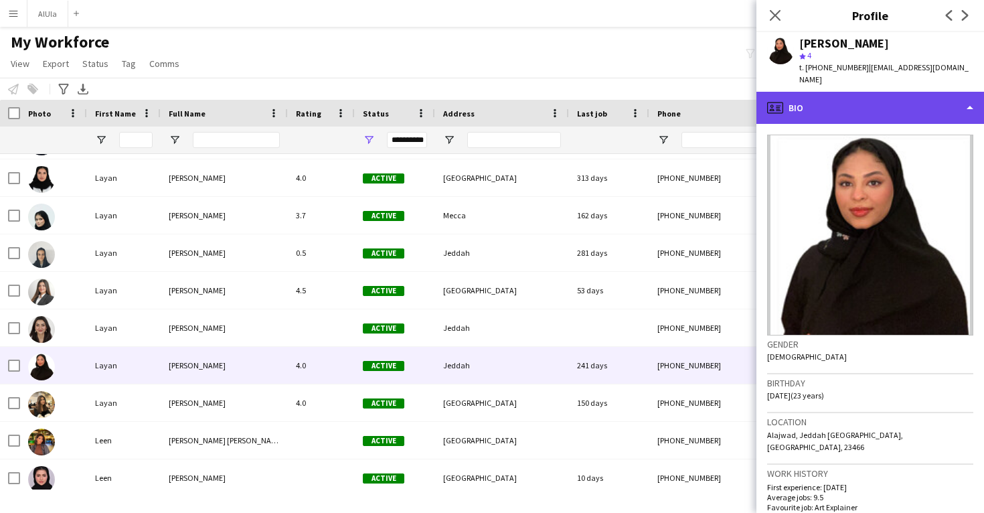
click at [912, 93] on div "profile Bio" at bounding box center [870, 108] width 228 height 32
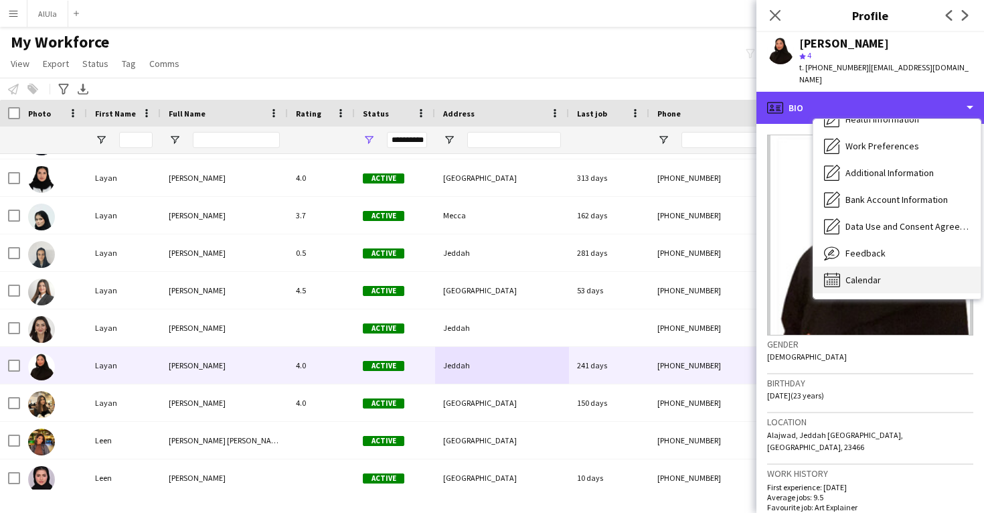
scroll to position [153, 0]
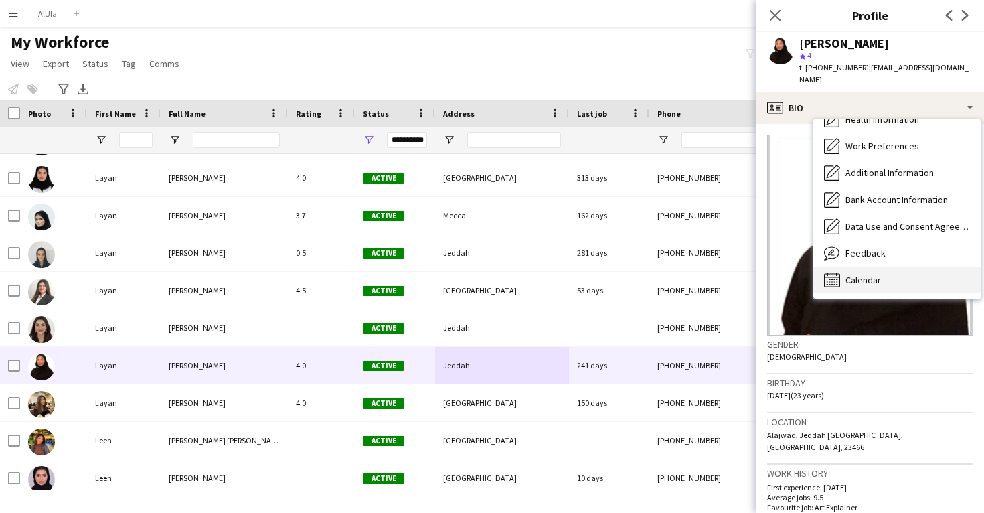
click at [882, 266] on div "Calendar Calendar" at bounding box center [896, 279] width 167 height 27
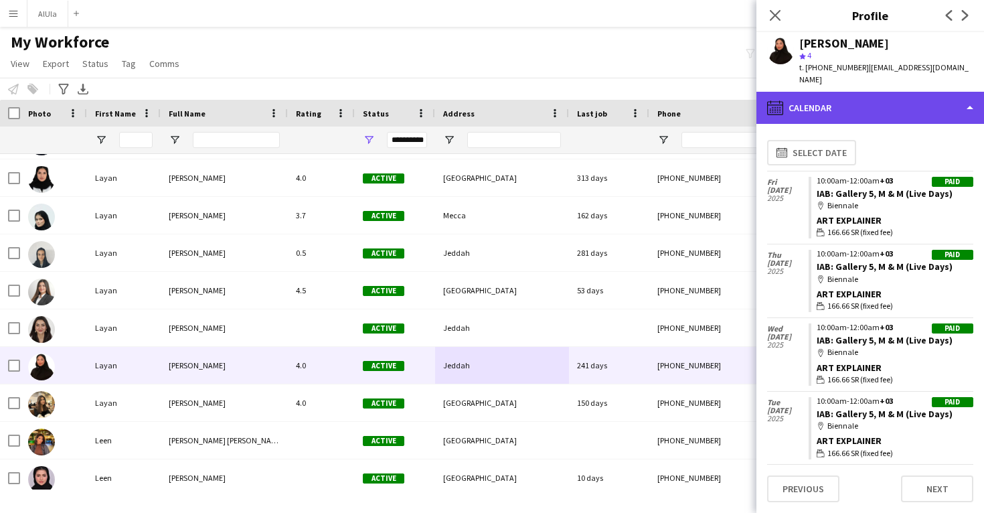
click at [906, 93] on div "calendar-full Calendar" at bounding box center [870, 108] width 228 height 32
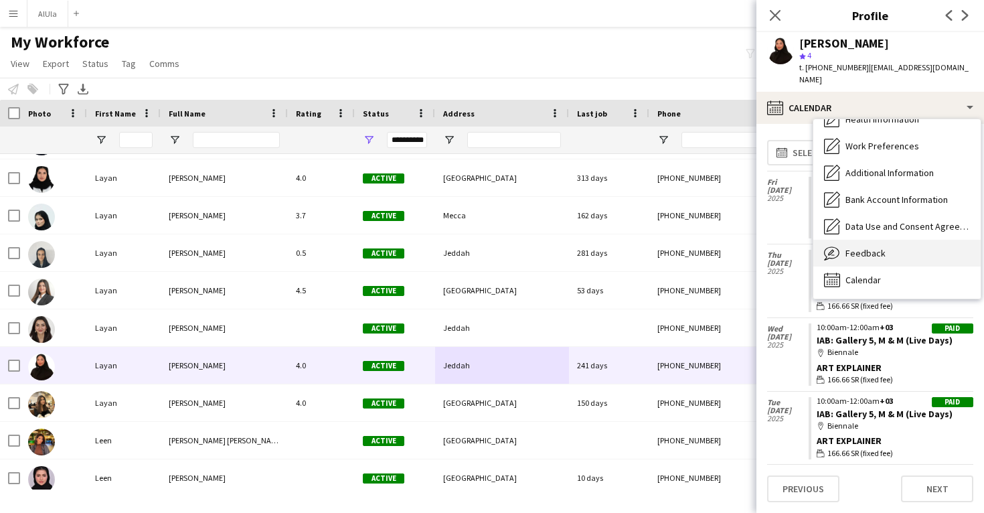
click at [888, 240] on div "Feedback Feedback" at bounding box center [896, 253] width 167 height 27
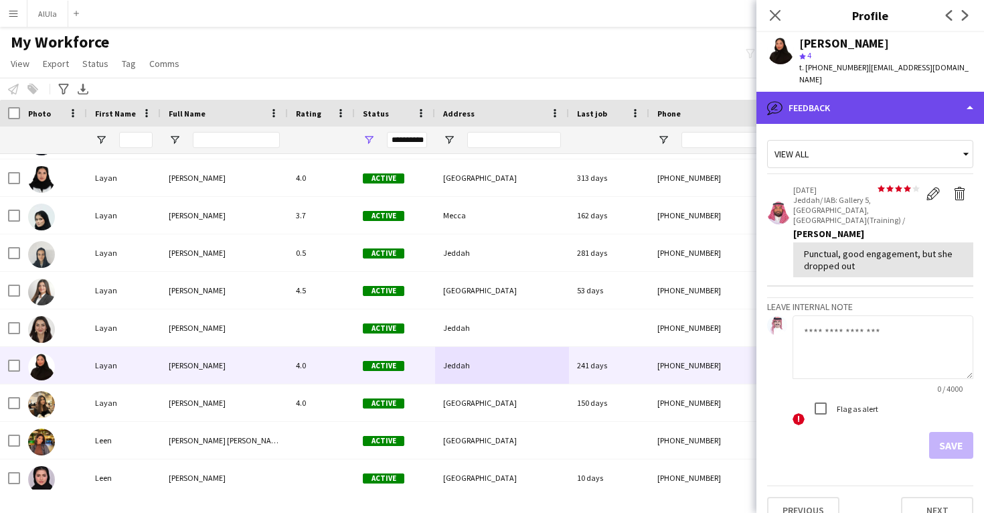
click at [907, 100] on div "bubble-pencil Feedback" at bounding box center [870, 108] width 228 height 32
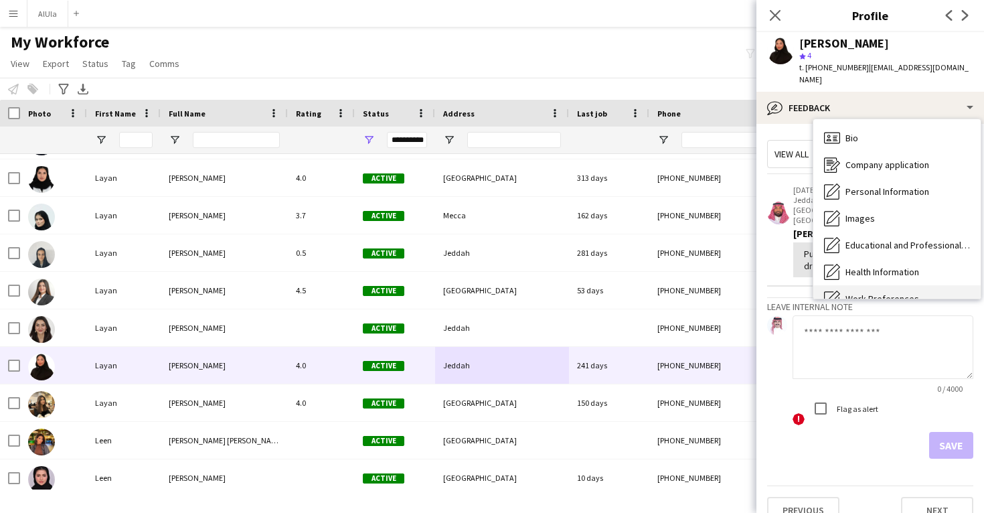
scroll to position [-1, 0]
click at [903, 125] on div "Bio Bio" at bounding box center [896, 138] width 167 height 27
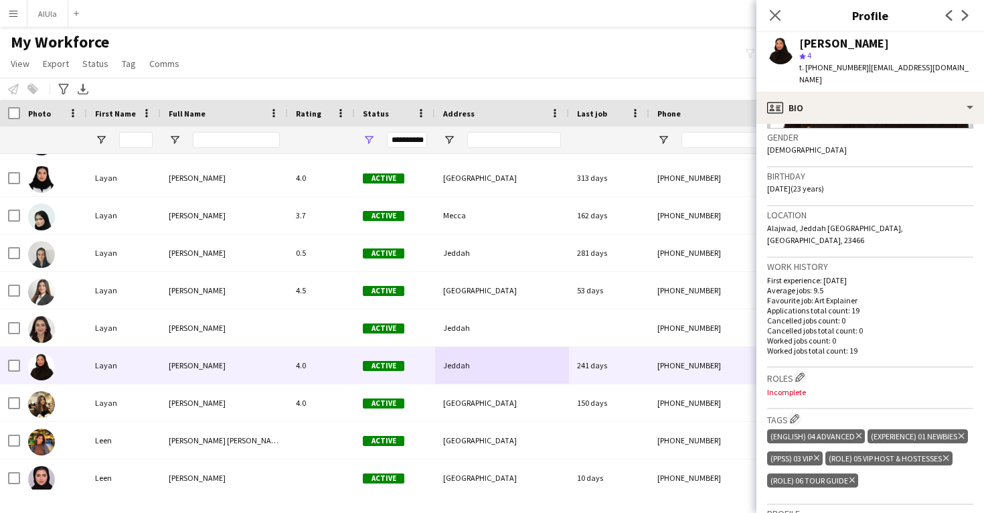
scroll to position [305, 0]
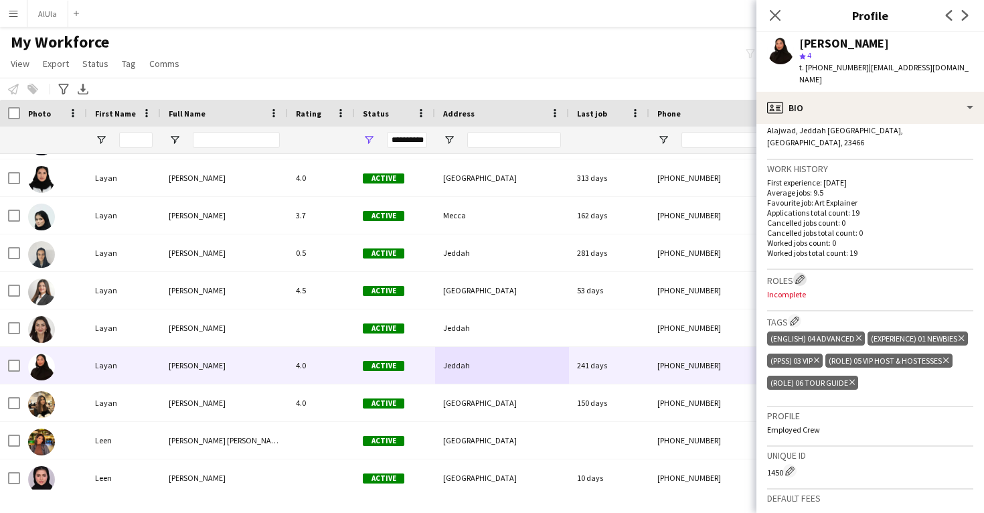
click at [800, 274] on app-icon "Edit crew company roles" at bounding box center [799, 278] width 9 height 9
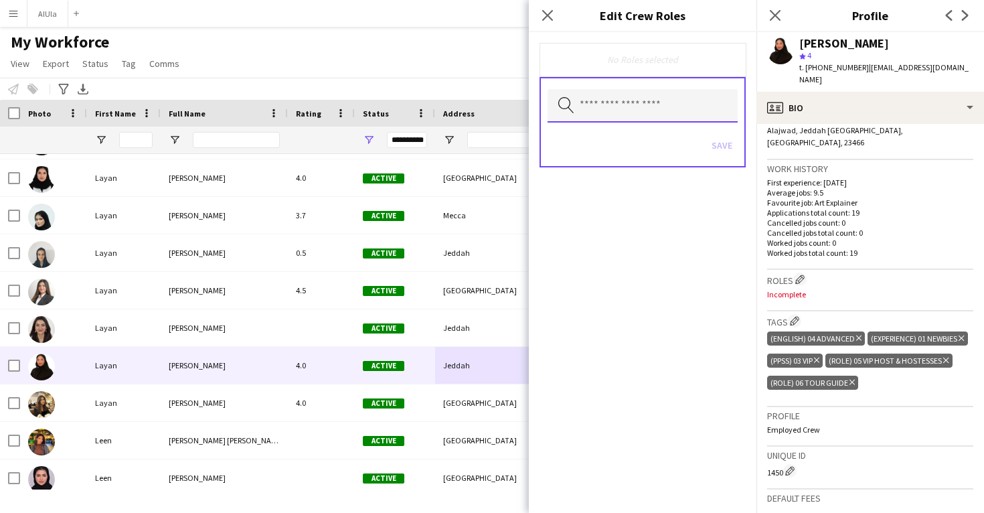
click at [601, 107] on input "text" at bounding box center [643, 105] width 190 height 33
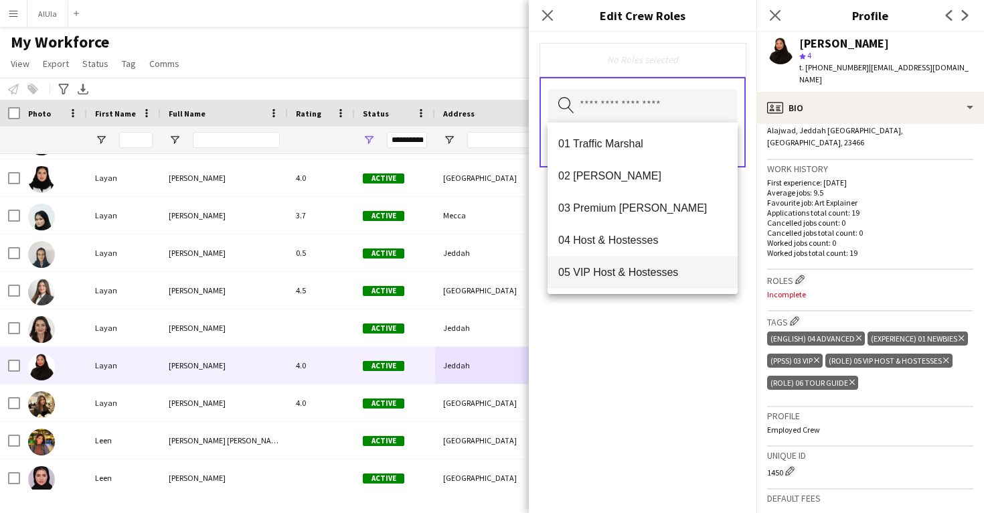
click at [608, 273] on span "05 VIP Host & Hostesses" at bounding box center [642, 272] width 169 height 13
click at [615, 272] on span "06 Tour Guide" at bounding box center [642, 273] width 169 height 13
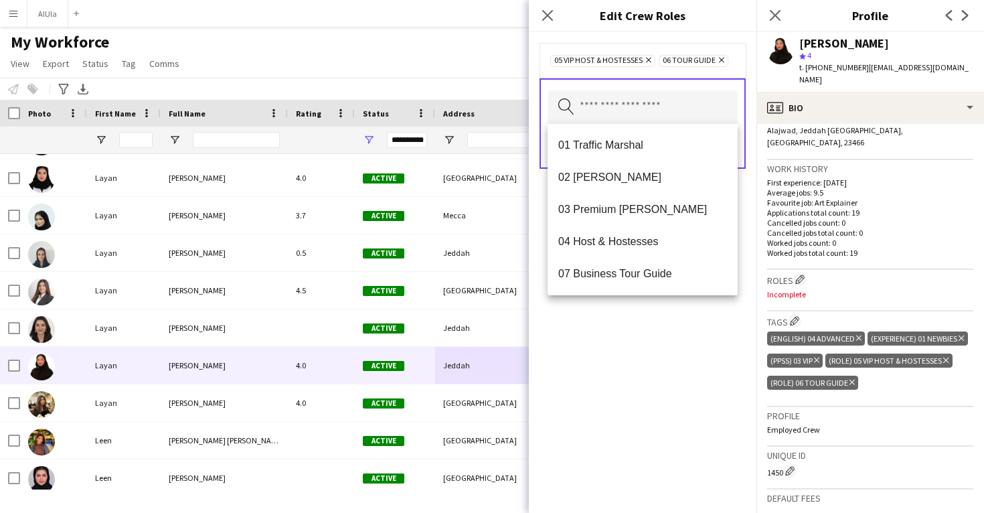
click at [611, 339] on div "05 VIP Host & Hostesses Remove 06 Tour Guide Remove Search by role type Save" at bounding box center [643, 272] width 228 height 481
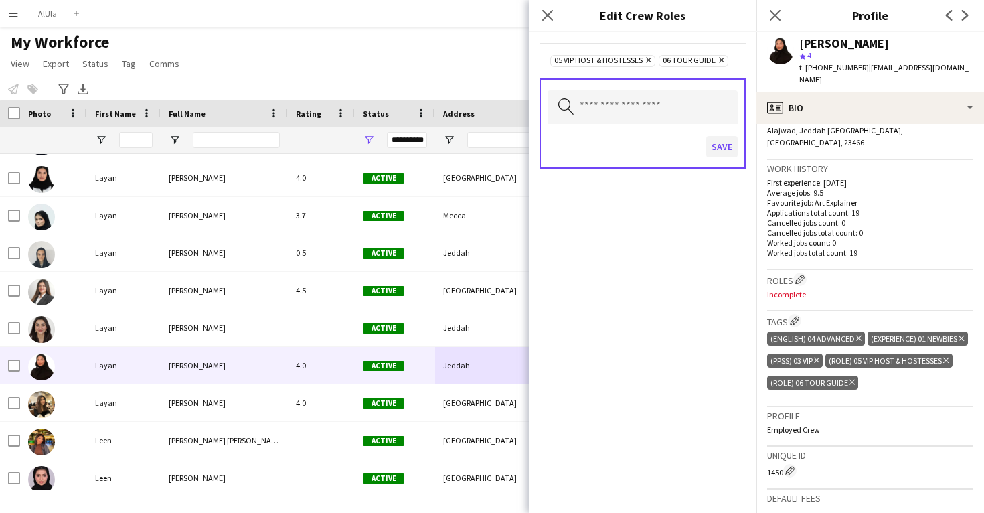
click at [718, 148] on button "Save" at bounding box center [721, 146] width 31 height 21
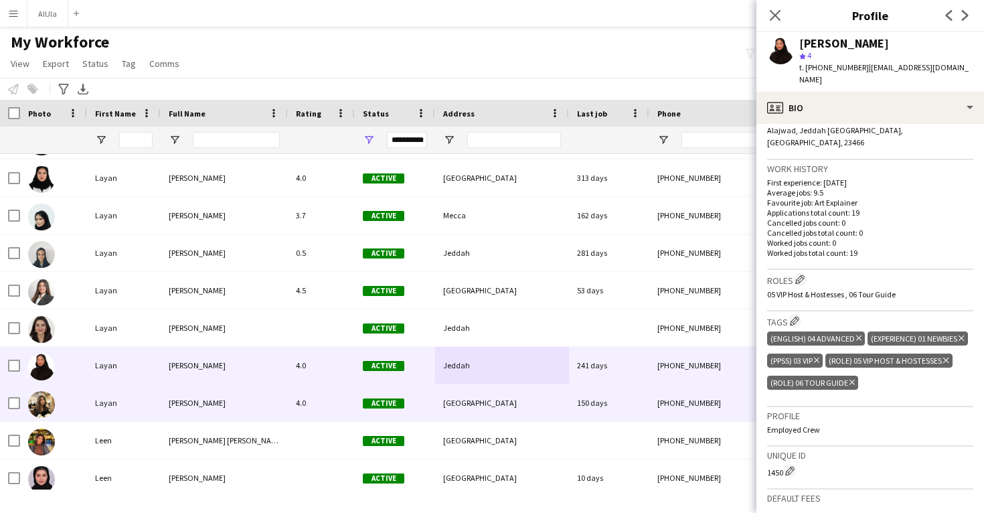
click at [516, 404] on div "[GEOGRAPHIC_DATA]" at bounding box center [502, 402] width 134 height 37
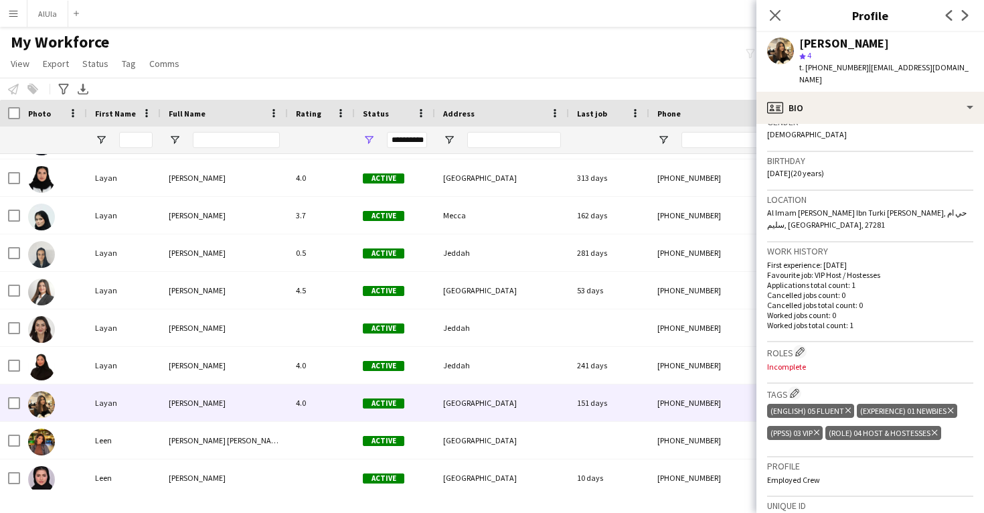
scroll to position [224, 0]
click at [803, 345] on app-icon "Edit crew company roles" at bounding box center [799, 349] width 9 height 9
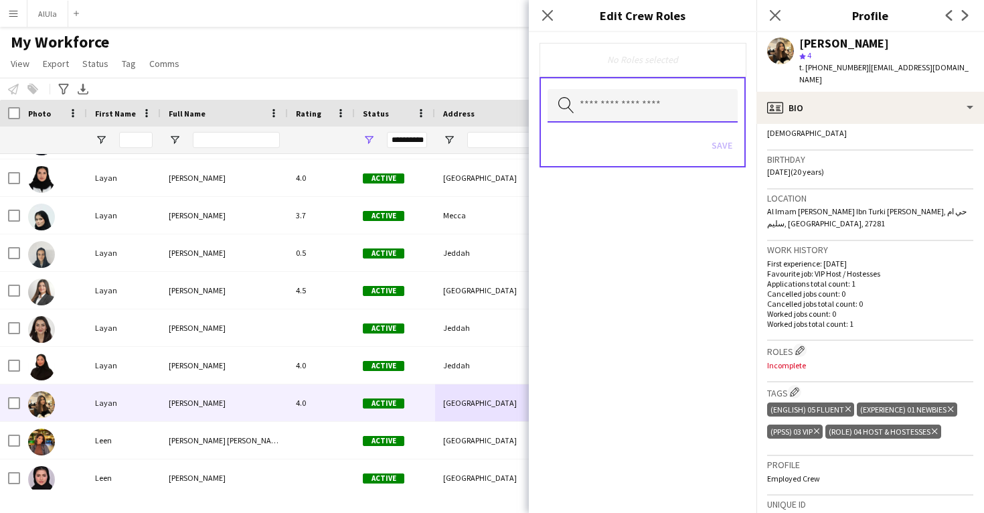
click at [649, 106] on input "text" at bounding box center [643, 105] width 190 height 33
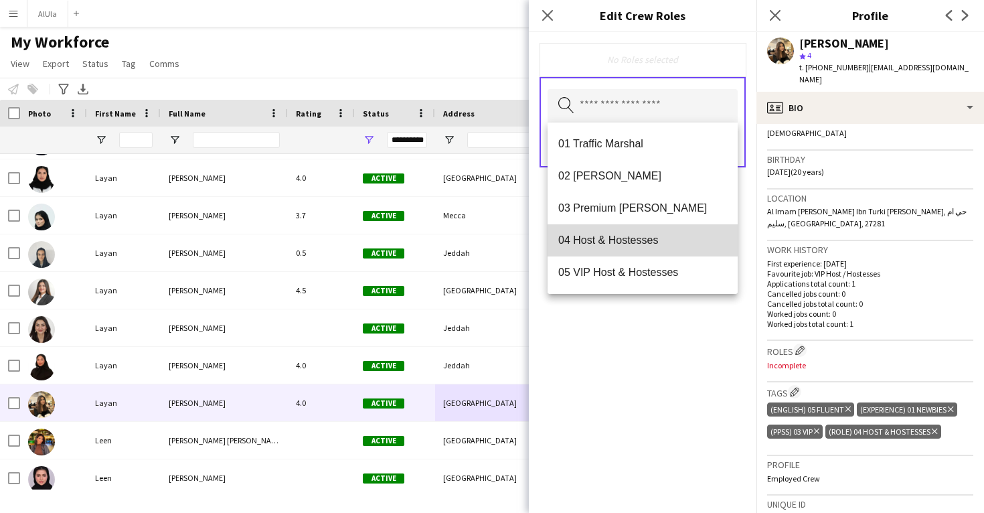
click at [622, 231] on mat-option "04 Host & Hostesses" at bounding box center [643, 240] width 190 height 32
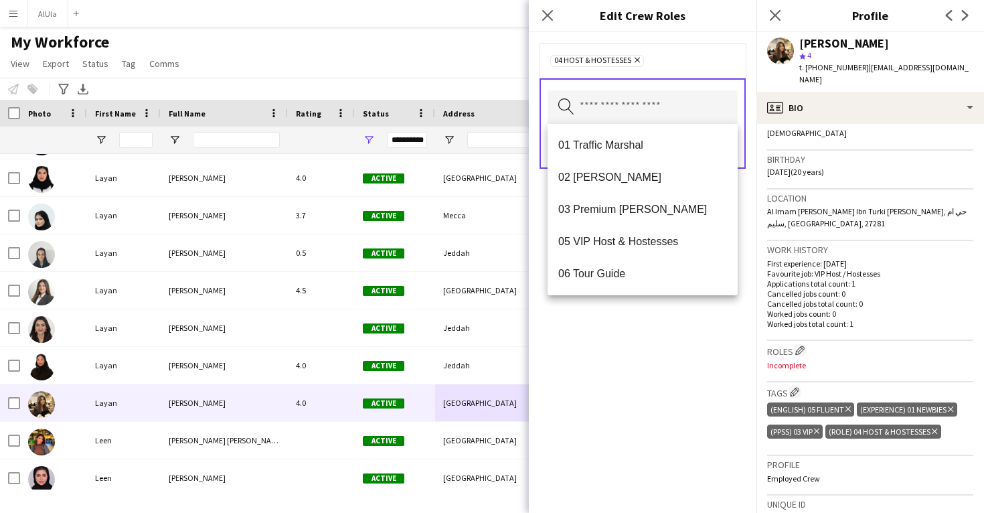
click at [614, 347] on div "04 Host & Hostesses Remove Search by role type Save" at bounding box center [643, 272] width 228 height 481
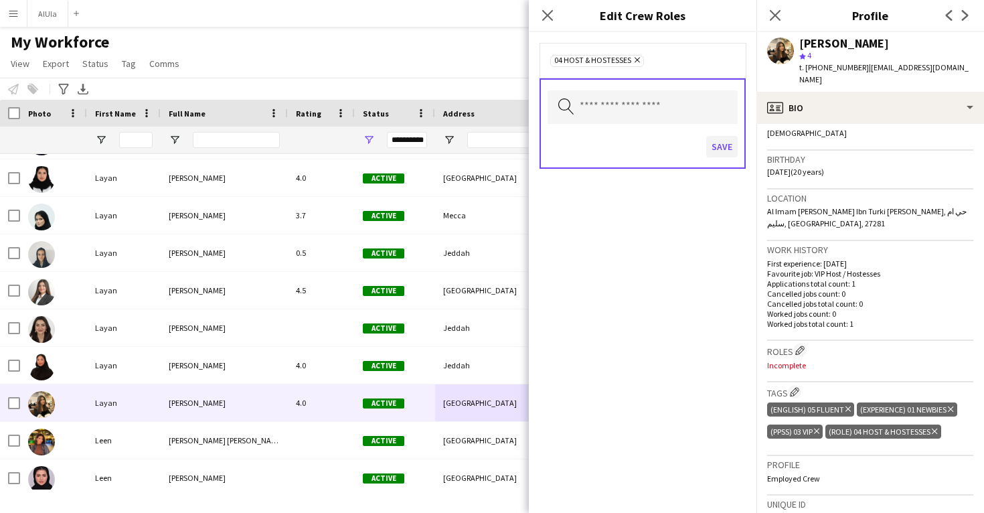
click at [720, 148] on button "Save" at bounding box center [721, 146] width 31 height 21
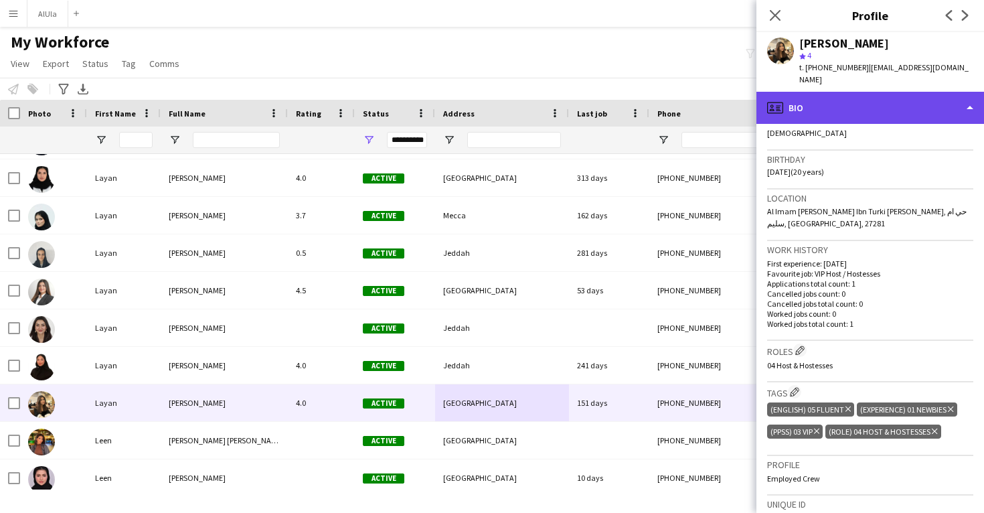
click at [860, 96] on div "profile Bio" at bounding box center [870, 108] width 228 height 32
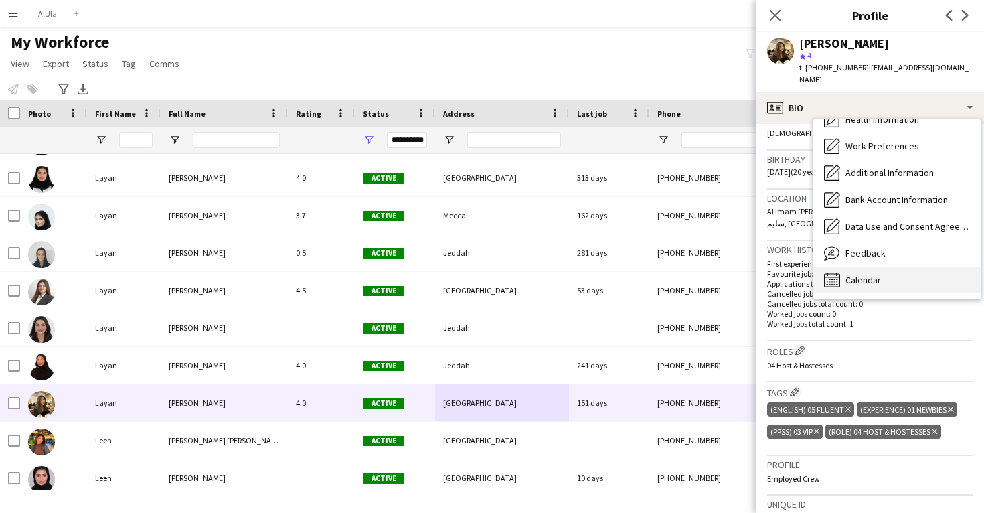
scroll to position [153, 0]
click at [862, 266] on div "Calendar Calendar" at bounding box center [896, 279] width 167 height 27
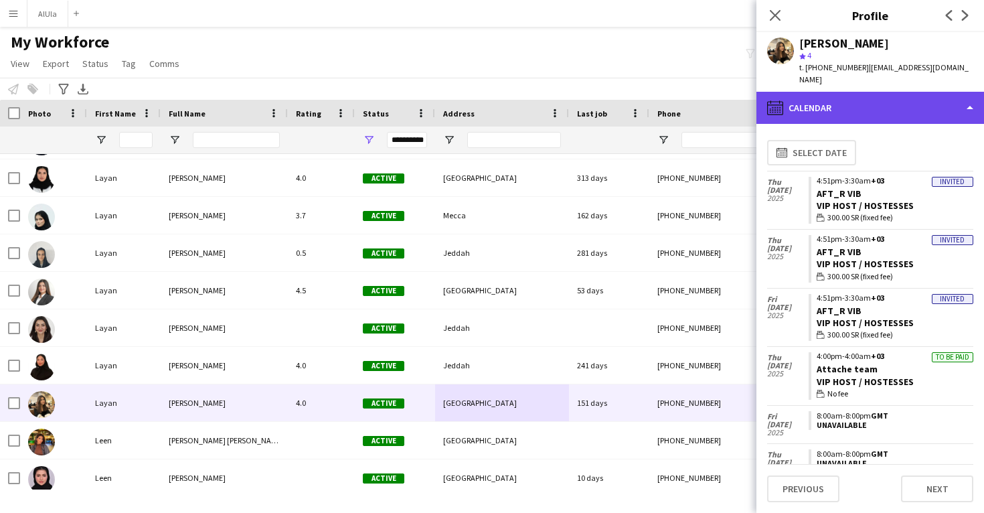
click at [888, 104] on div "calendar-full Calendar" at bounding box center [870, 108] width 228 height 32
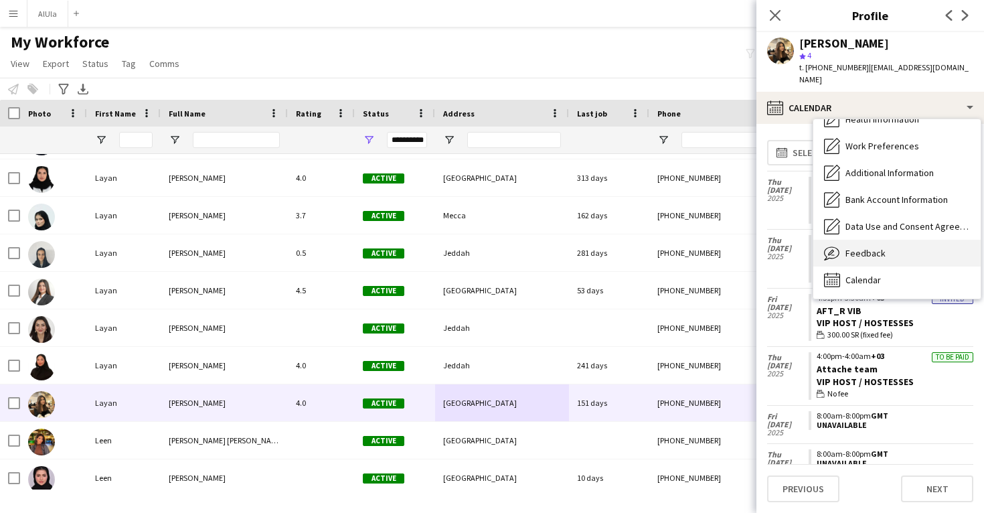
click at [864, 249] on div "Feedback Feedback" at bounding box center [896, 253] width 167 height 27
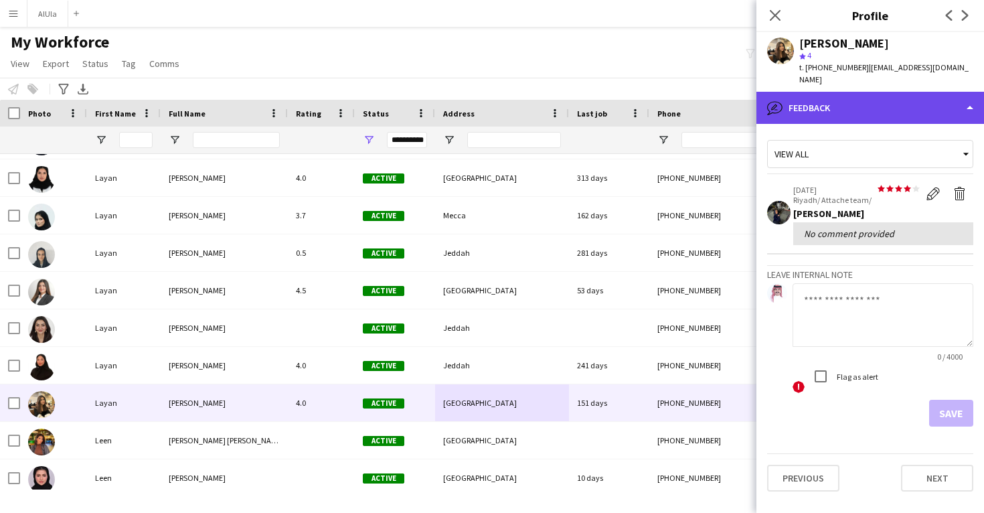
click at [881, 101] on div "bubble-pencil Feedback" at bounding box center [870, 108] width 228 height 32
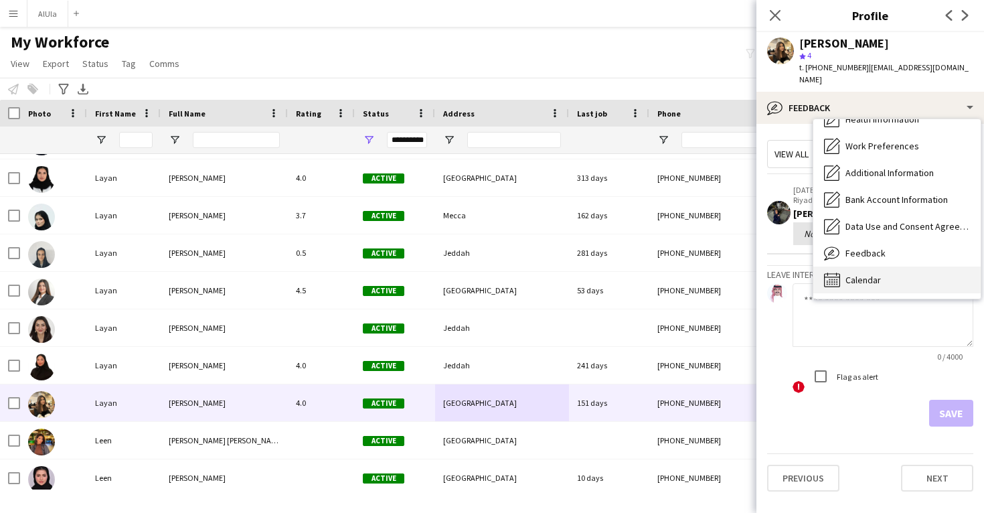
click at [866, 266] on div "Calendar Calendar" at bounding box center [896, 279] width 167 height 27
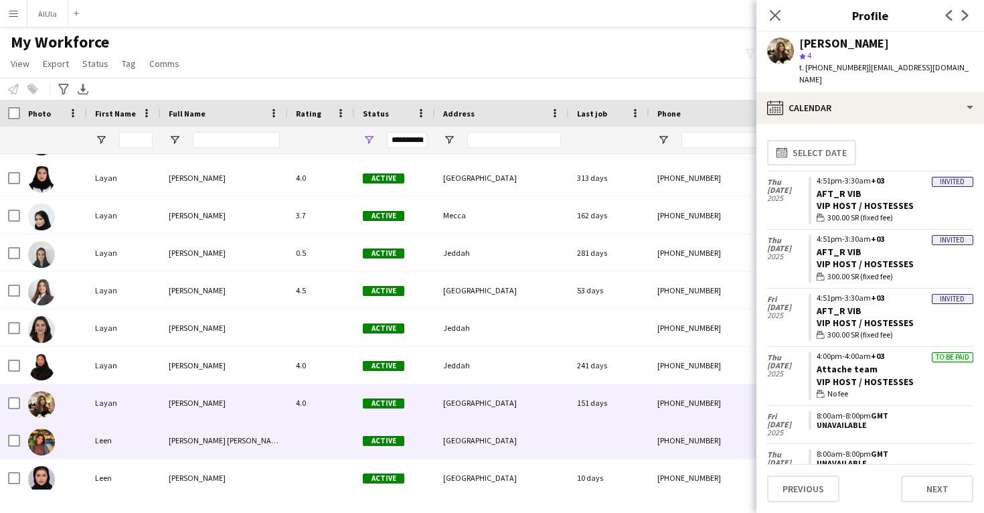
click at [574, 448] on div at bounding box center [609, 440] width 80 height 37
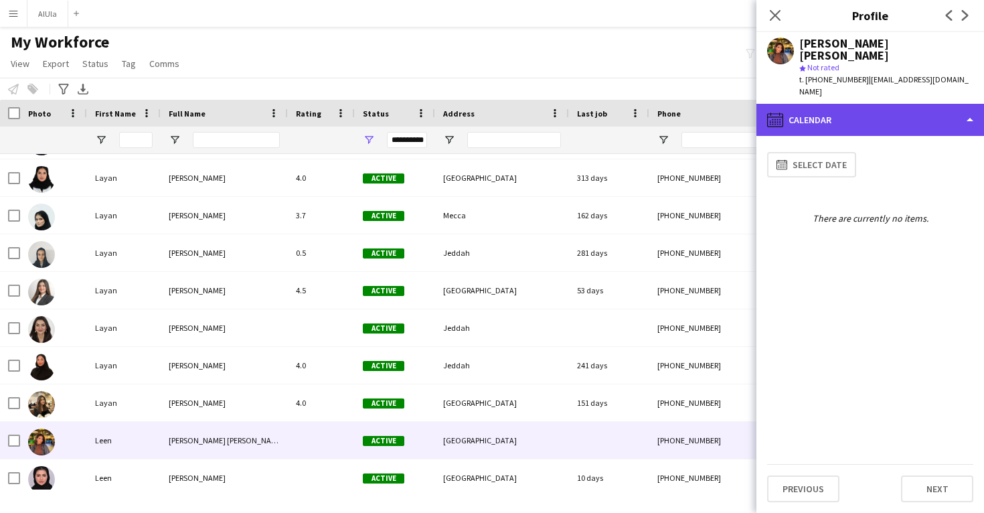
click at [908, 104] on div "calendar-full Calendar" at bounding box center [870, 120] width 228 height 32
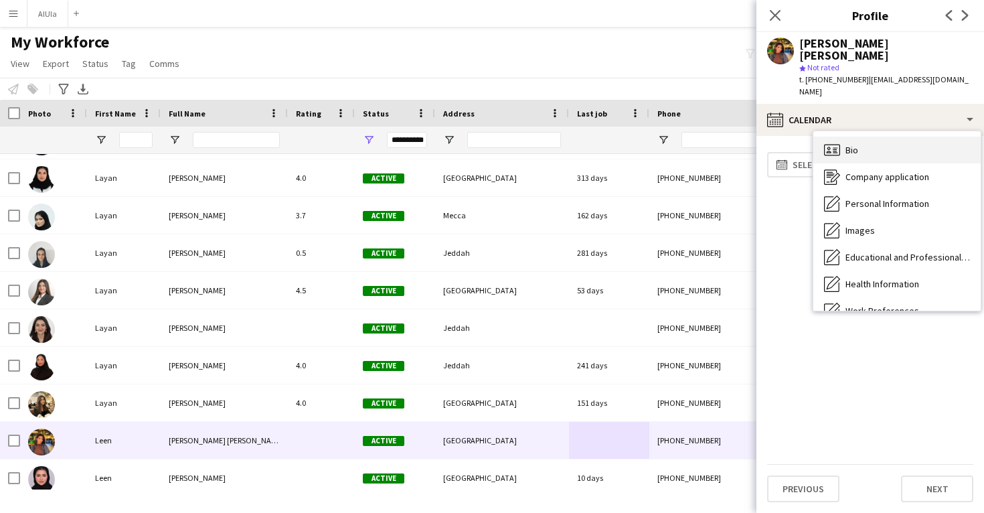
click at [905, 137] on div "Bio Bio" at bounding box center [896, 150] width 167 height 27
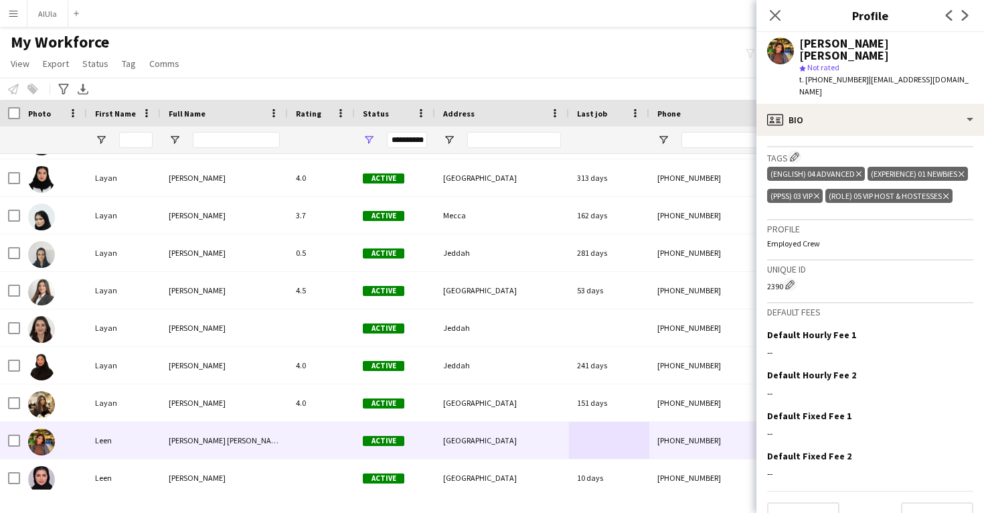
scroll to position [438, 0]
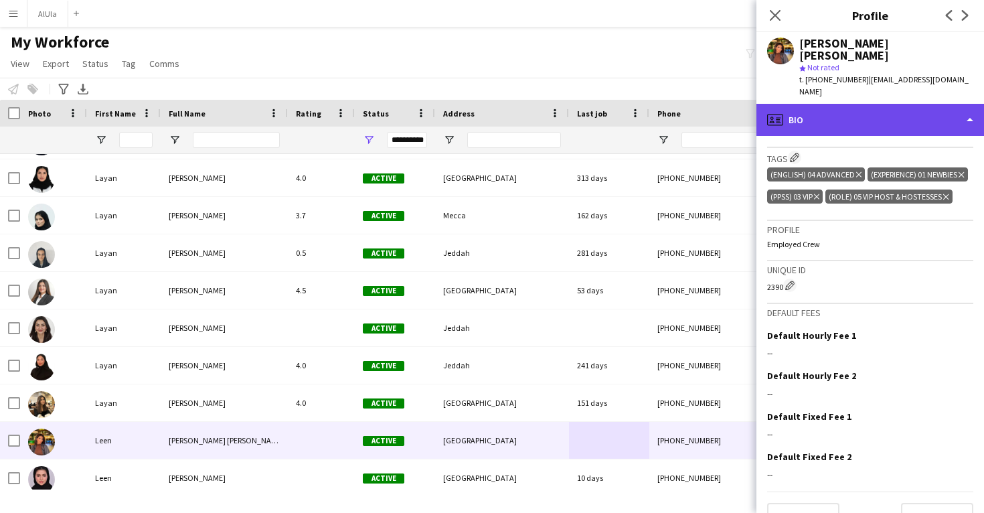
click at [900, 104] on div "profile Bio" at bounding box center [870, 120] width 228 height 32
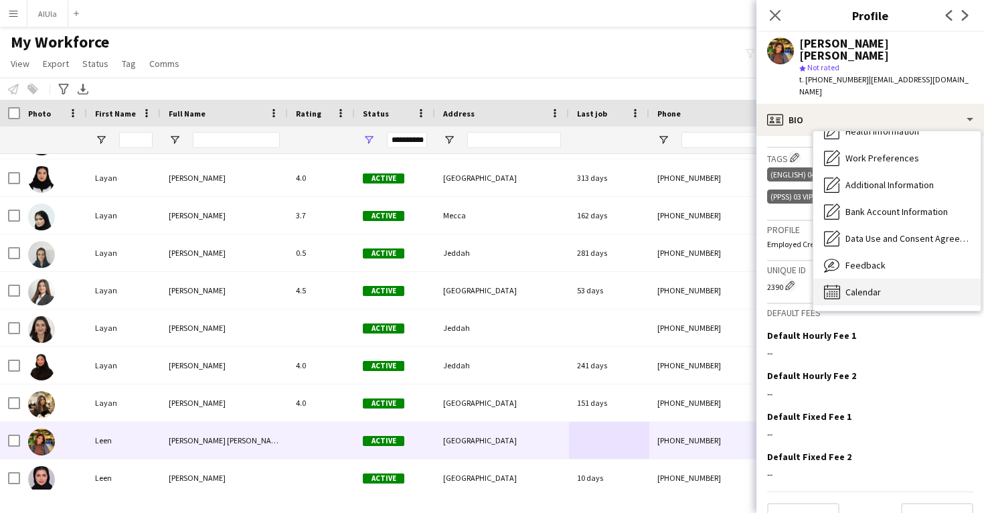
scroll to position [154, 0]
click at [876, 278] on div "Calendar Calendar" at bounding box center [896, 291] width 167 height 27
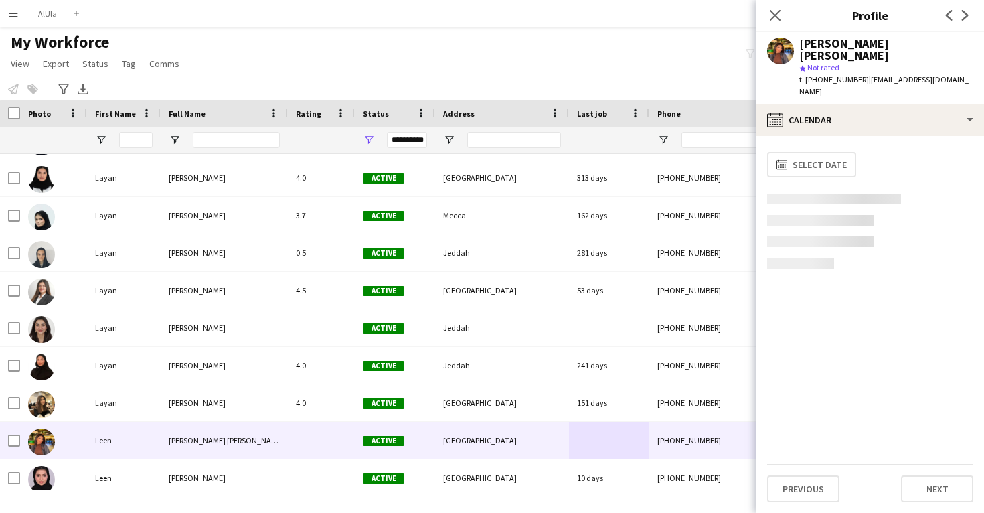
scroll to position [0, 0]
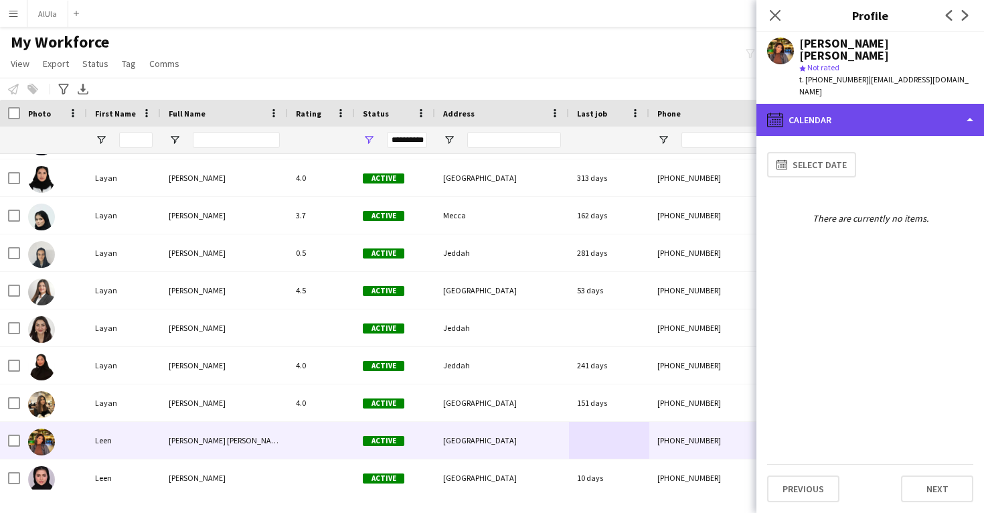
click at [880, 107] on div "calendar-full Calendar" at bounding box center [870, 120] width 228 height 32
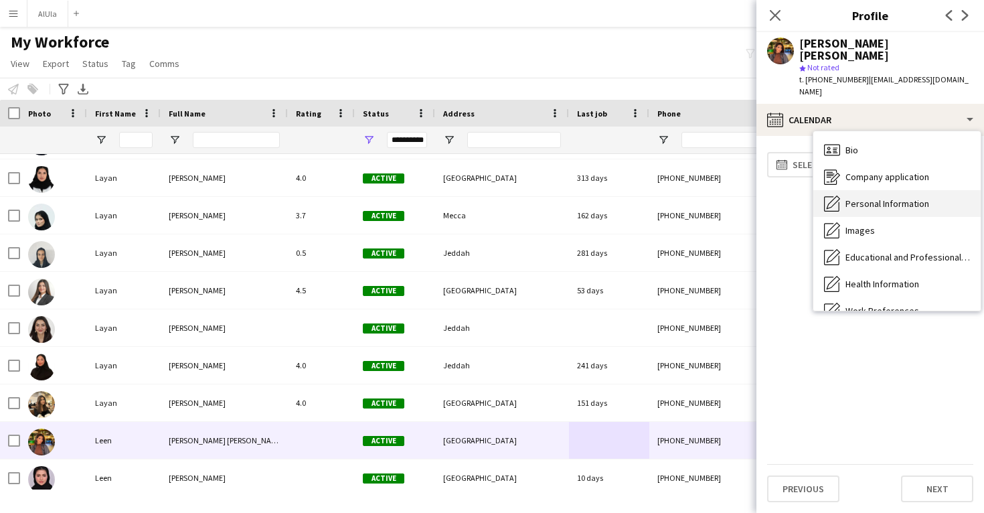
click at [882, 197] on span "Personal Information" at bounding box center [888, 203] width 84 height 12
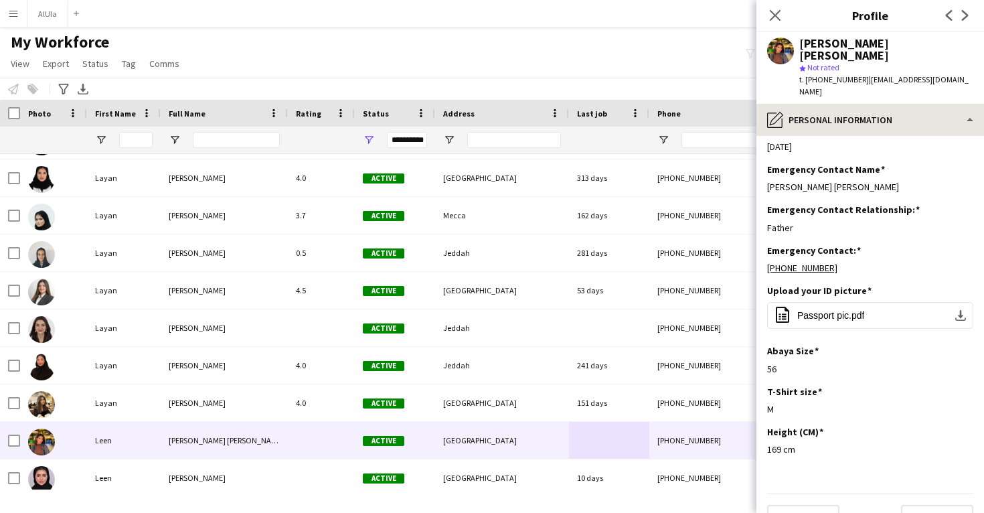
scroll to position [508, 0]
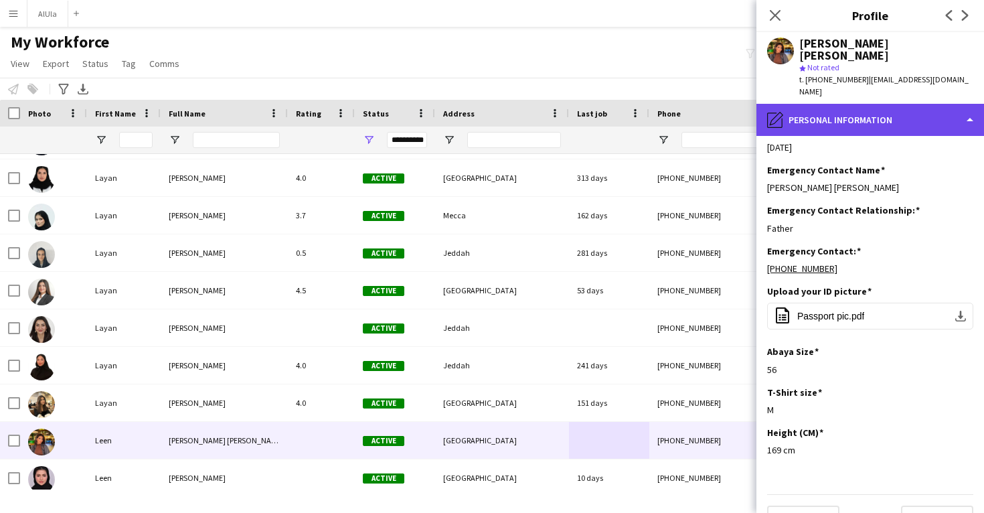
click at [887, 105] on div "pencil4 Personal Information" at bounding box center [870, 120] width 228 height 32
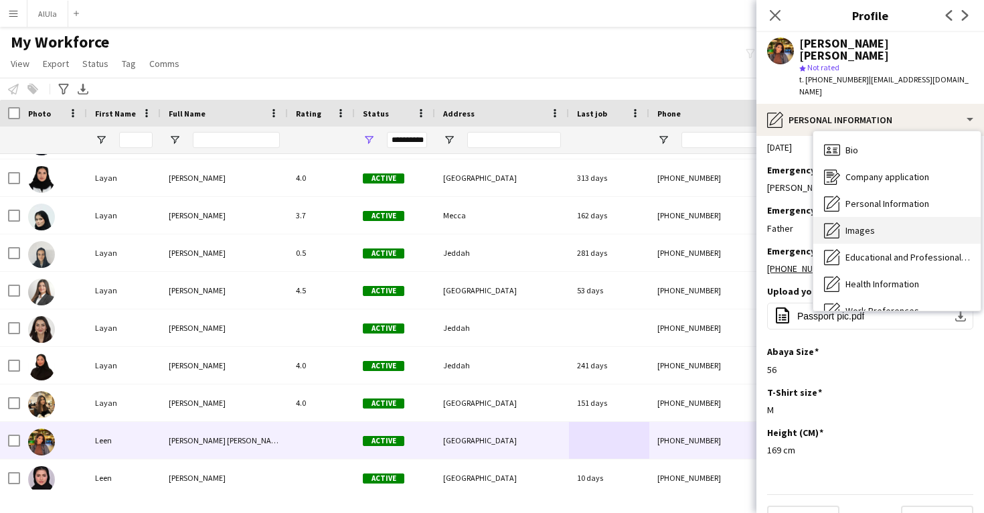
click at [870, 224] on span "Images" at bounding box center [860, 230] width 29 height 12
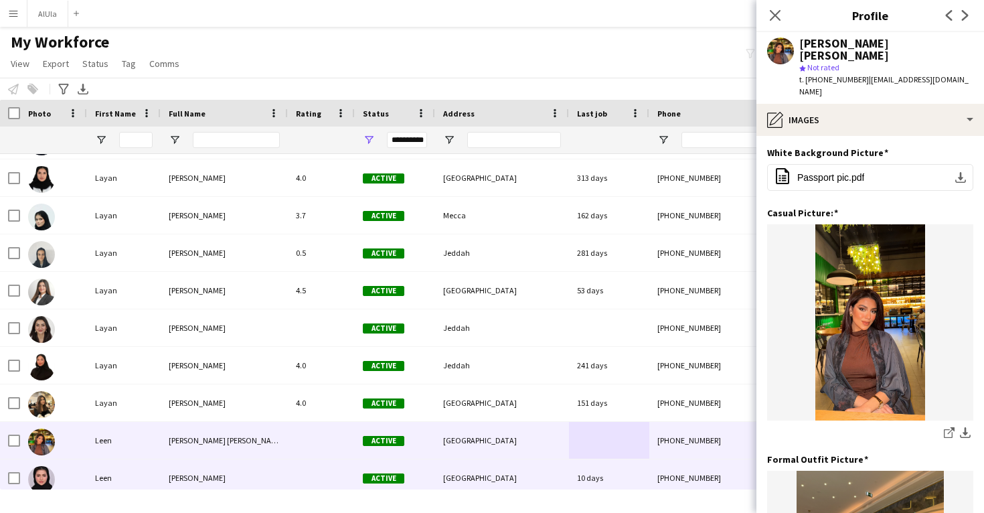
scroll to position [31942, 0]
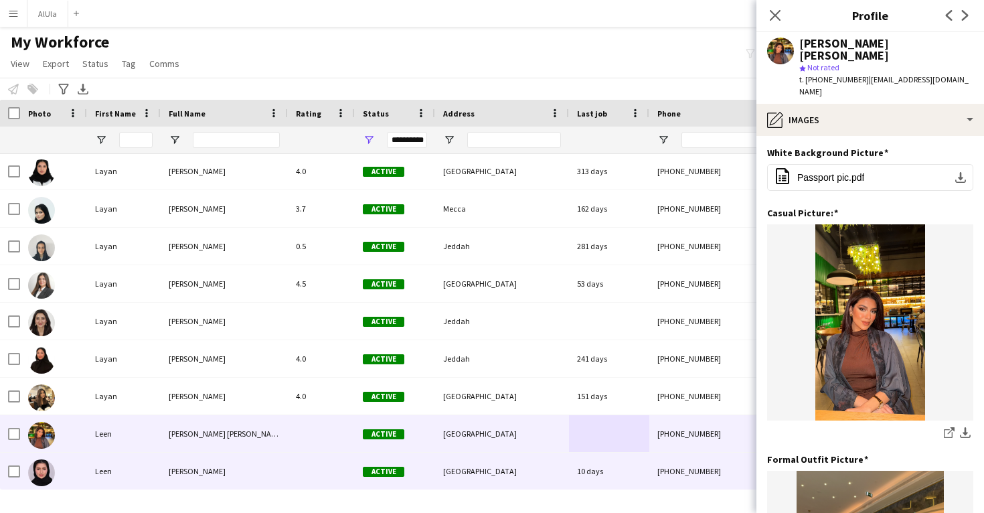
click at [544, 473] on div "[GEOGRAPHIC_DATA]" at bounding box center [502, 471] width 134 height 37
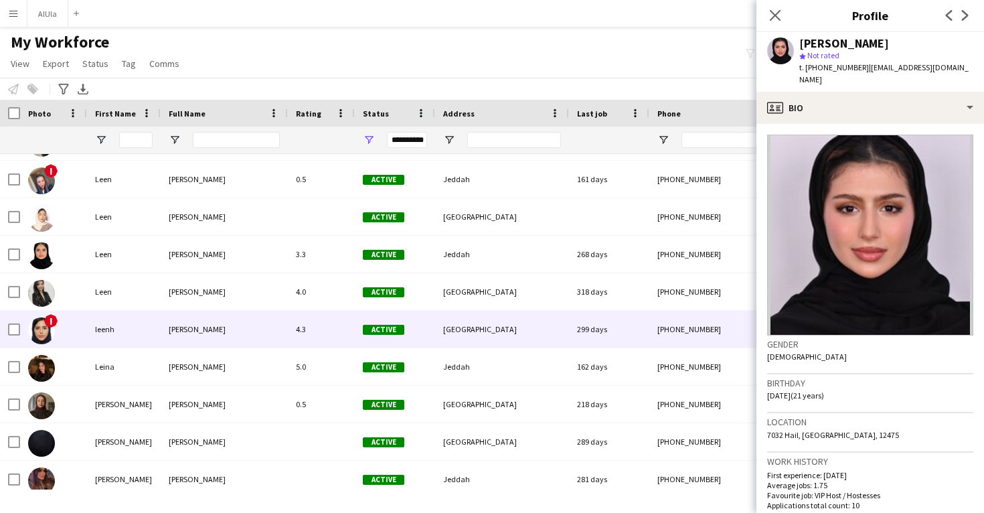
scroll to position [32315, 0]
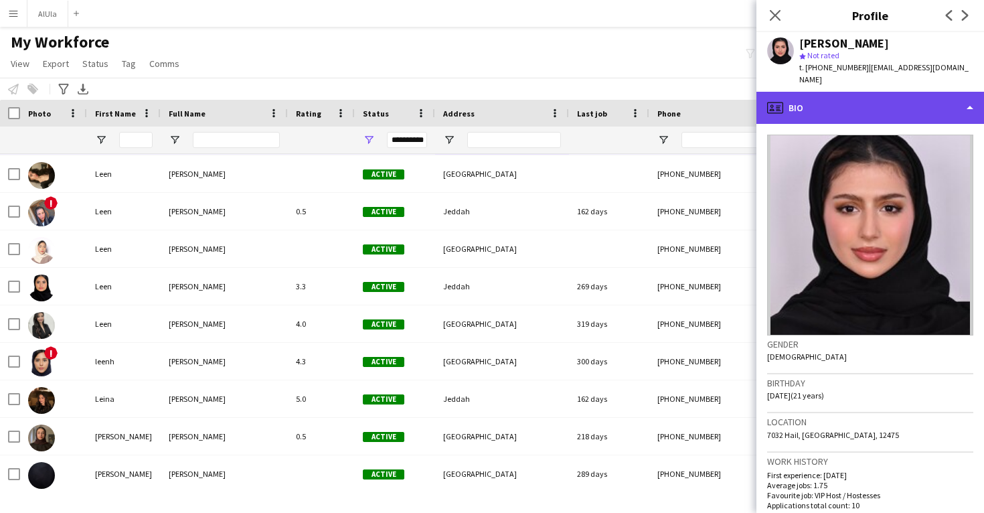
click at [878, 92] on div "profile Bio" at bounding box center [870, 108] width 228 height 32
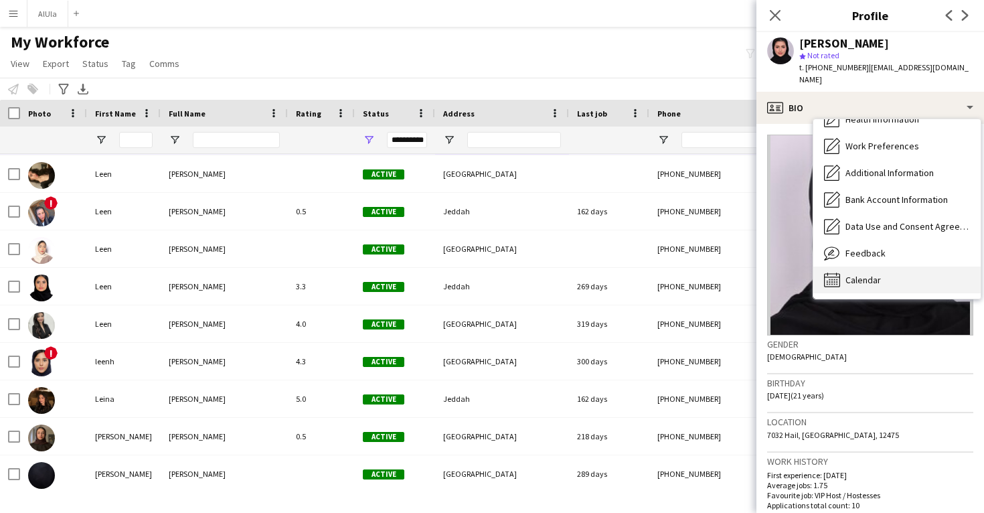
click at [901, 268] on div "Calendar Calendar" at bounding box center [896, 279] width 167 height 27
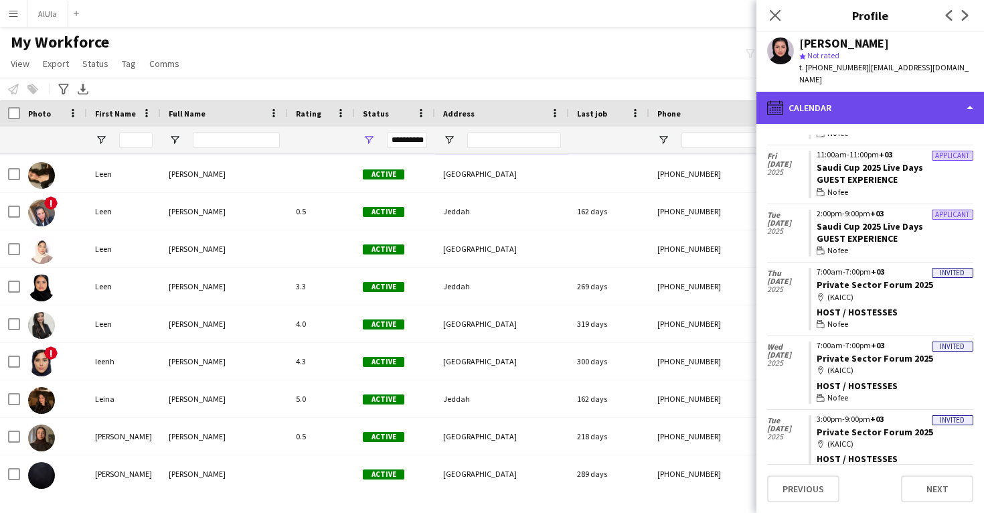
click at [871, 103] on div "calendar-full Calendar" at bounding box center [870, 108] width 228 height 32
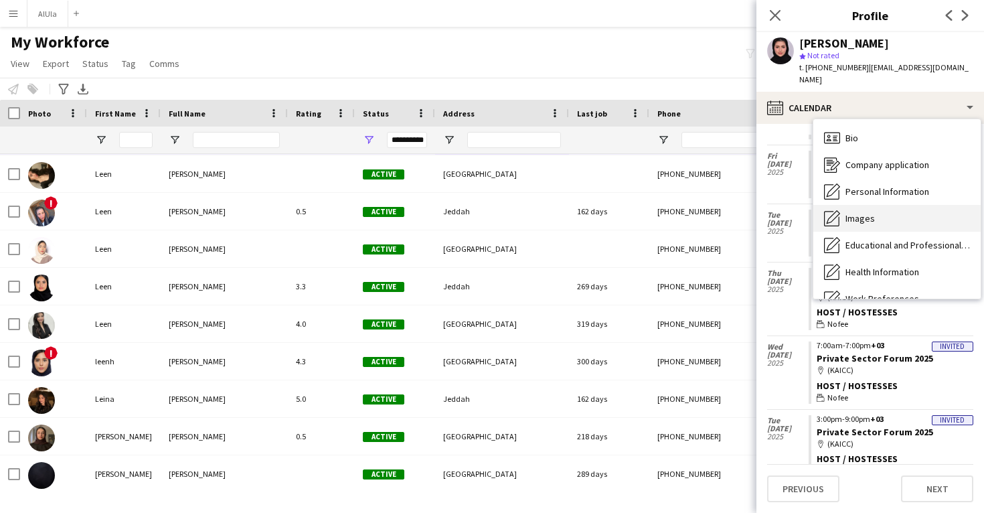
click at [877, 205] on div "Images Images" at bounding box center [896, 218] width 167 height 27
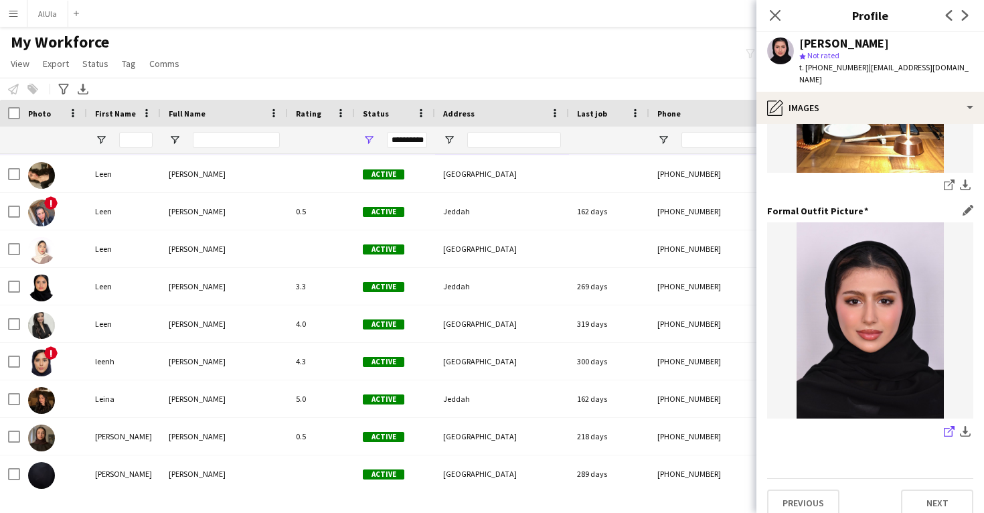
click at [945, 426] on icon "share-external-link-1" at bounding box center [949, 431] width 11 height 11
click at [711, 135] on input "Phone Filter Input" at bounding box center [746, 140] width 131 height 16
paste input "**********"
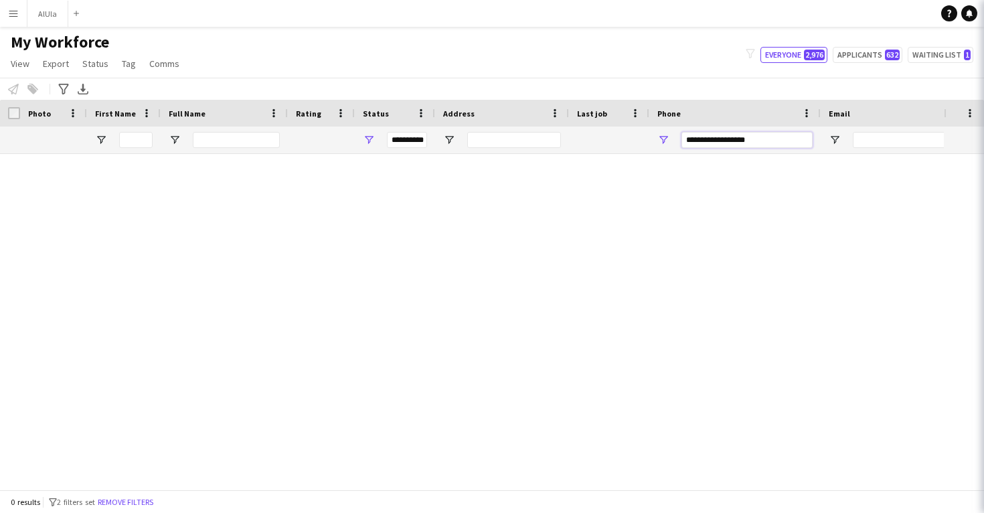
scroll to position [0, 0]
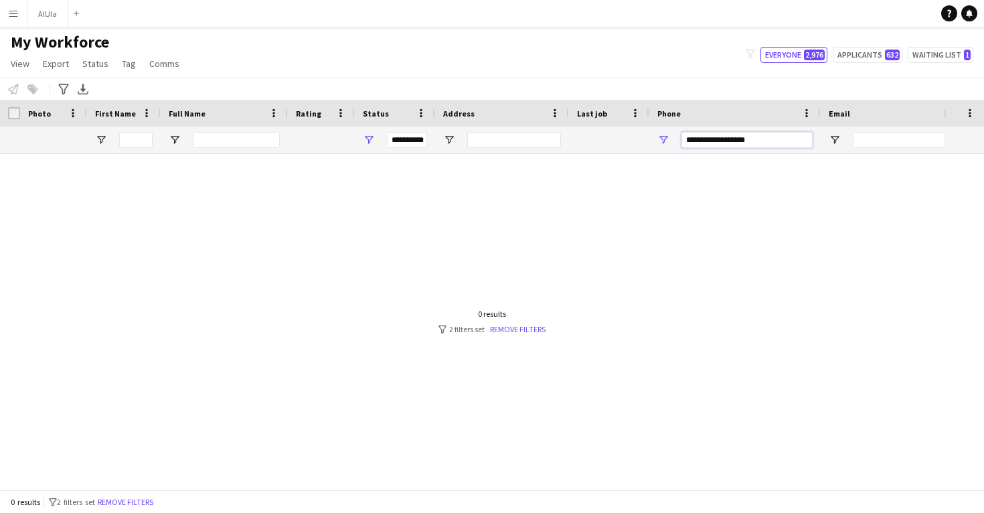
click at [728, 142] on input "**********" at bounding box center [746, 140] width 131 height 16
click at [708, 143] on input "**********" at bounding box center [746, 140] width 131 height 16
type input "**********"
click at [143, 506] on button "Remove filters" at bounding box center [125, 502] width 61 height 15
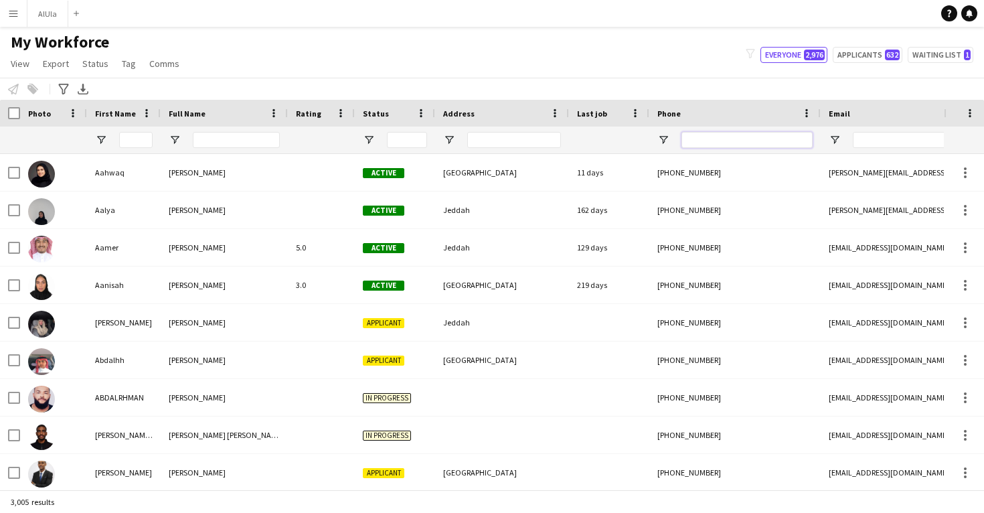
click at [724, 136] on input "Phone Filter Input" at bounding box center [746, 140] width 131 height 16
paste input "**********"
type input "**********"
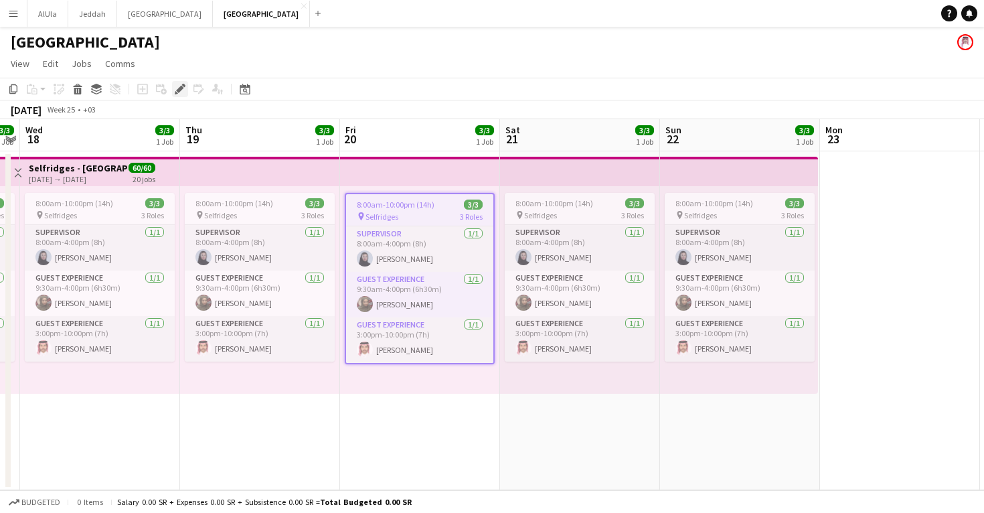
click at [178, 95] on div "Edit" at bounding box center [180, 89] width 16 height 16
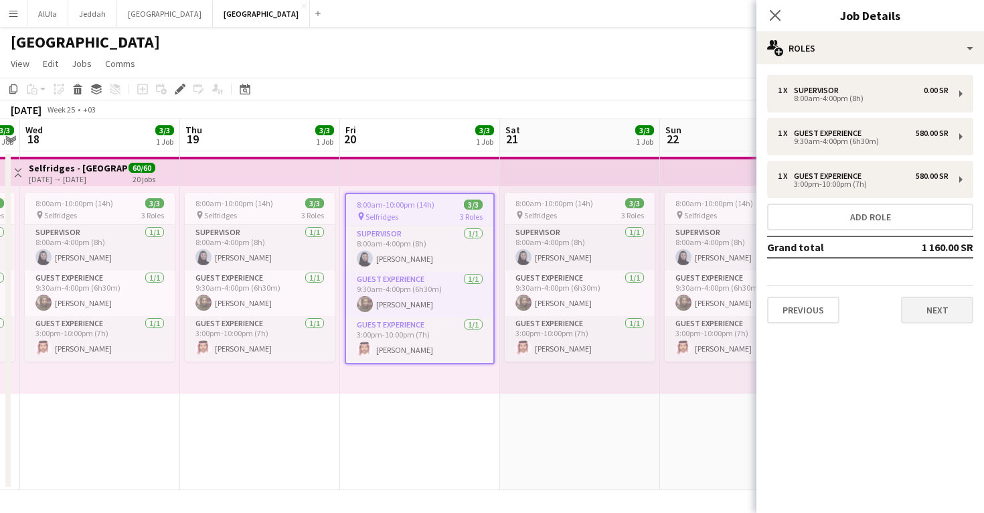
click at [937, 320] on button "Next" at bounding box center [937, 310] width 72 height 27
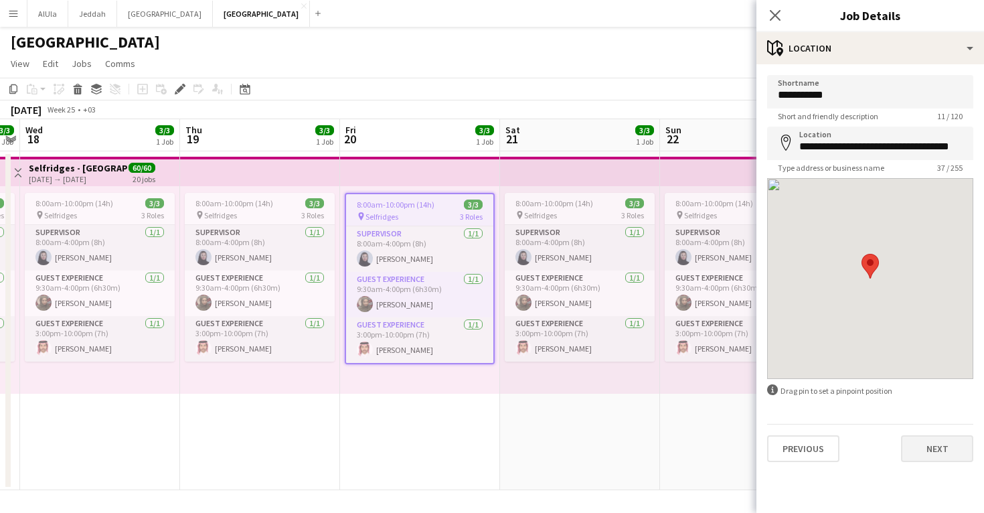
click at [939, 450] on button "Next" at bounding box center [937, 448] width 72 height 27
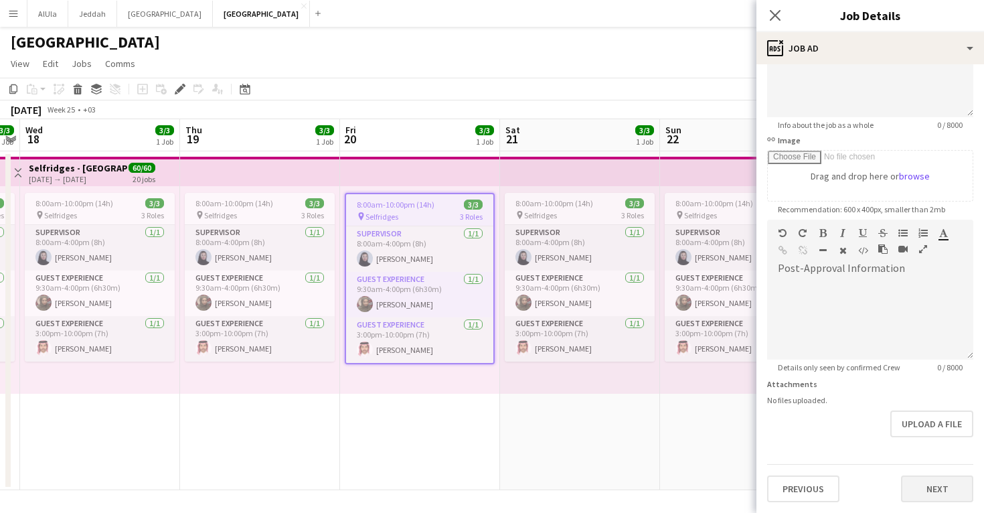
scroll to position [149, 0]
click at [931, 485] on button "Next" at bounding box center [937, 488] width 72 height 27
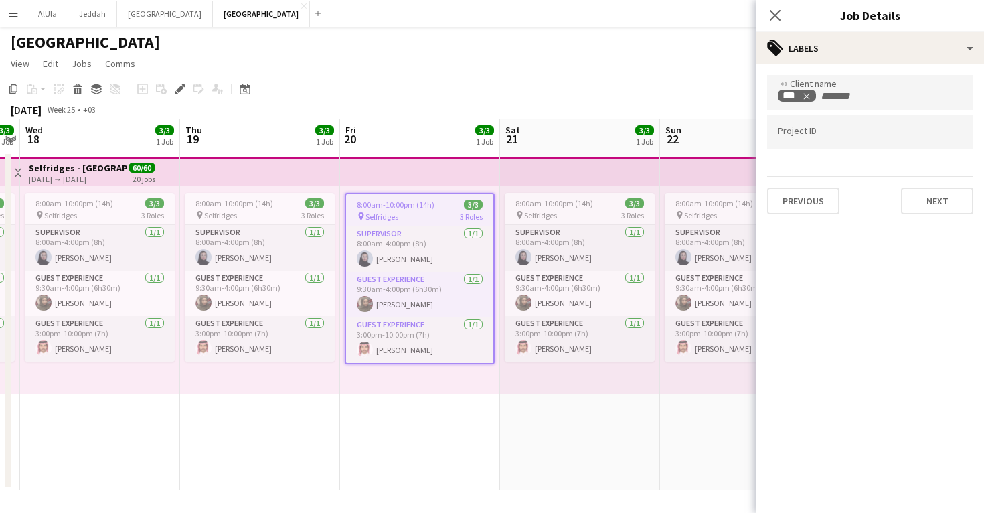
scroll to position [0, 0]
click at [936, 200] on button "Next" at bounding box center [937, 200] width 72 height 27
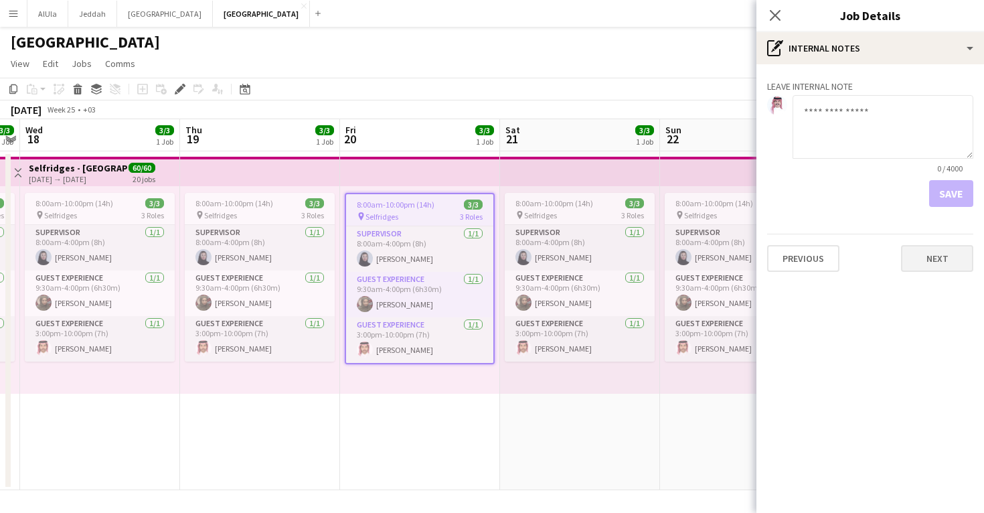
click at [930, 262] on button "Next" at bounding box center [937, 258] width 72 height 27
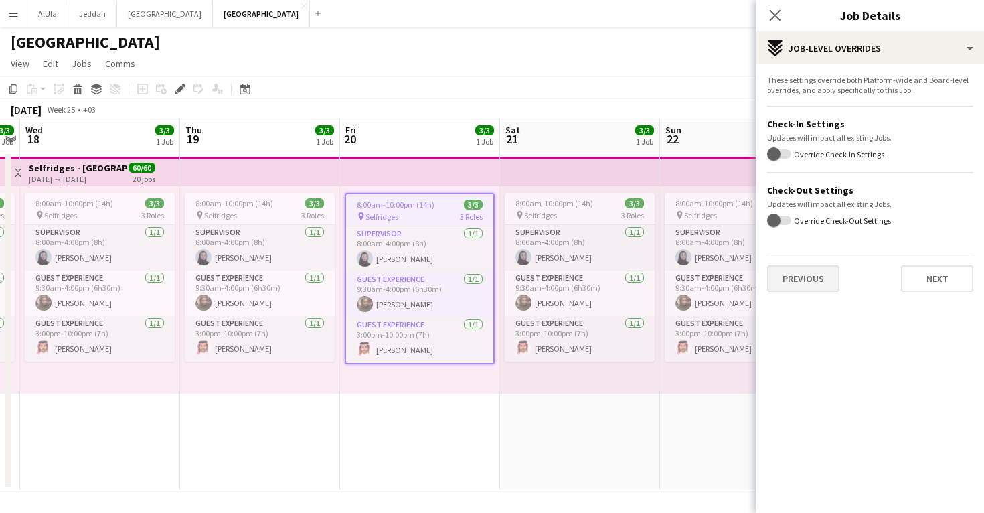
click at [803, 276] on button "Previous" at bounding box center [803, 278] width 72 height 27
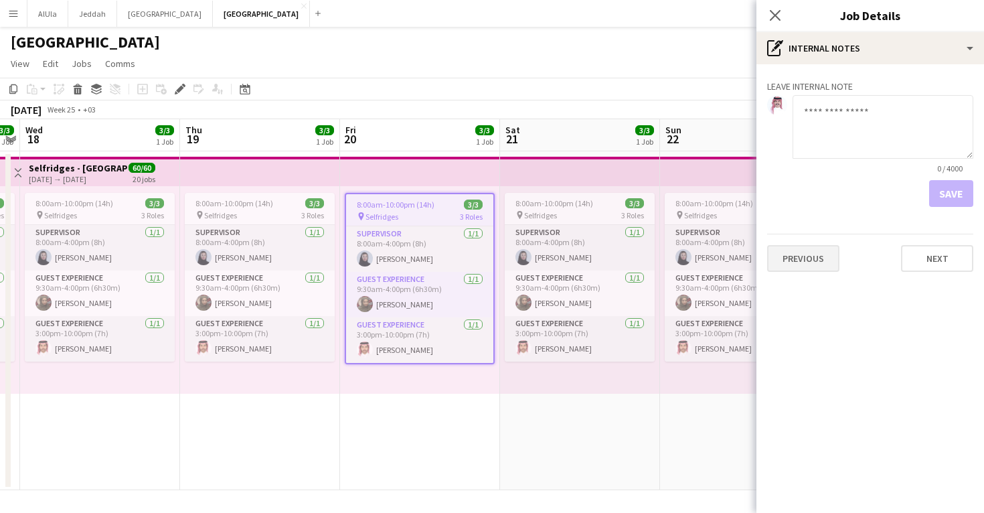
click at [800, 260] on button "Previous" at bounding box center [803, 258] width 72 height 27
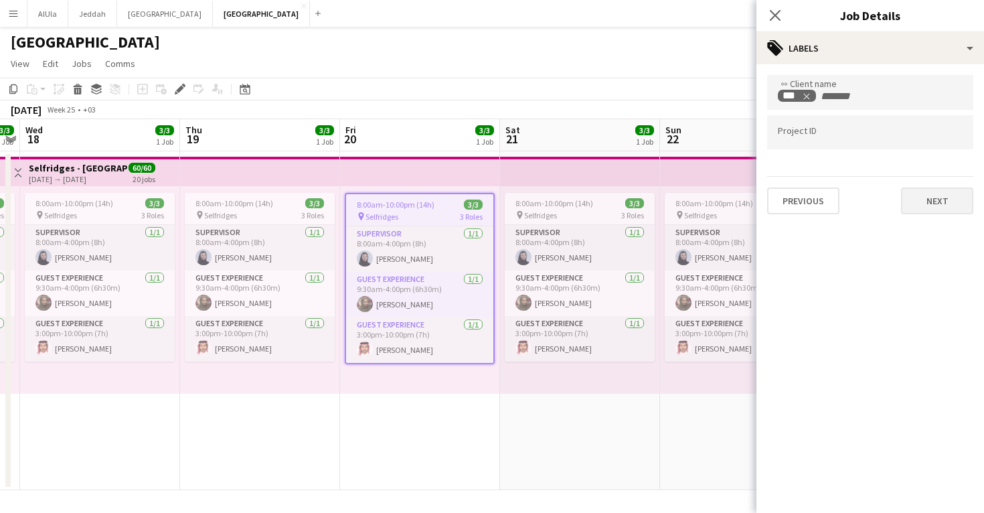
click at [926, 210] on button "Next" at bounding box center [937, 200] width 72 height 27
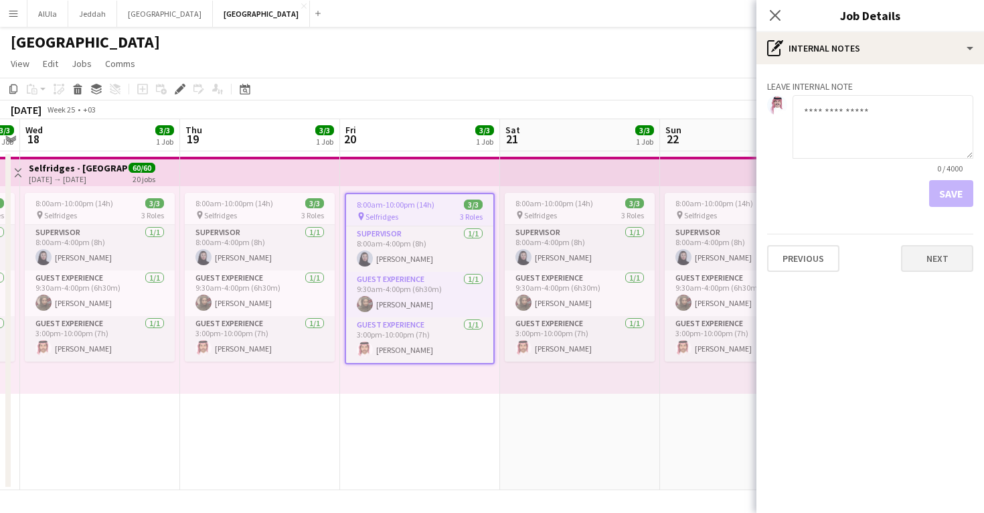
click at [936, 268] on button "Next" at bounding box center [937, 258] width 72 height 27
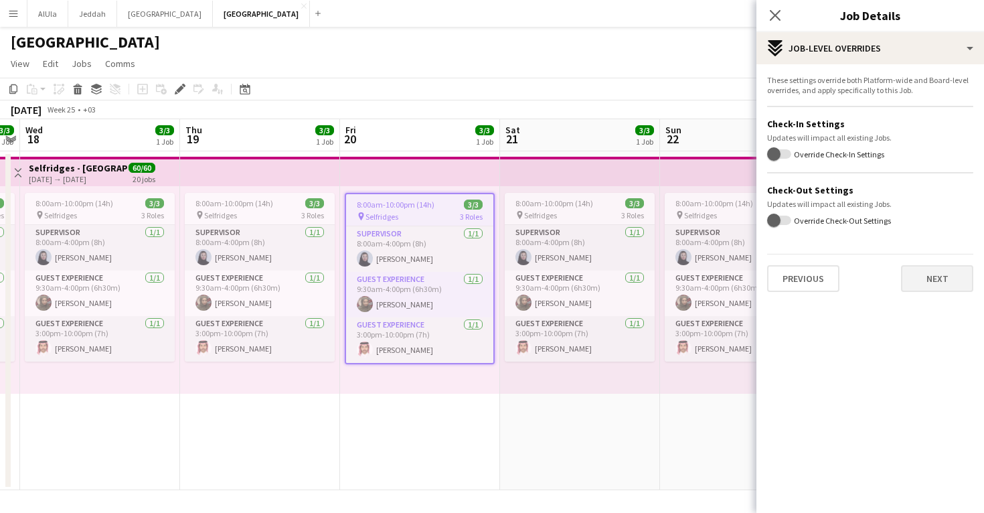
click at [929, 283] on button "Next" at bounding box center [937, 278] width 72 height 27
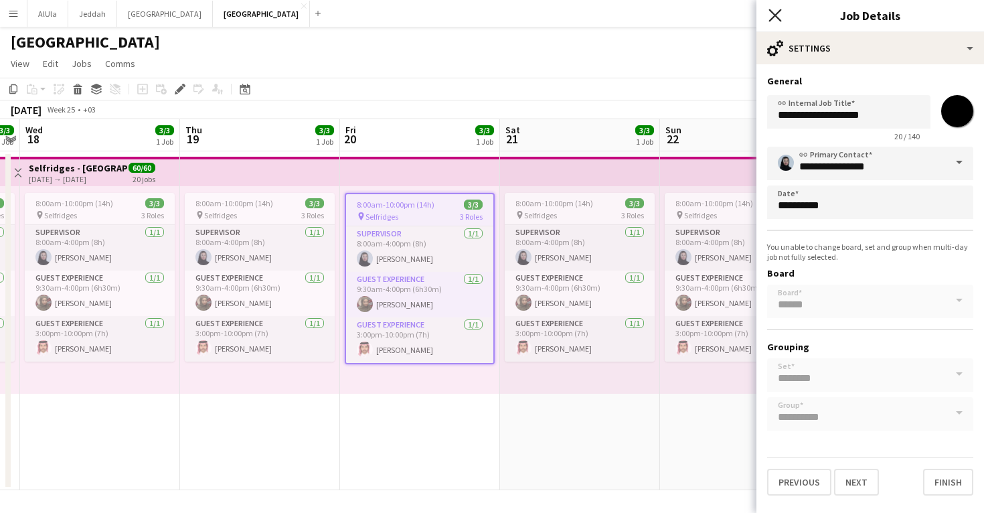
click at [771, 21] on icon "Close pop-in" at bounding box center [775, 15] width 13 height 13
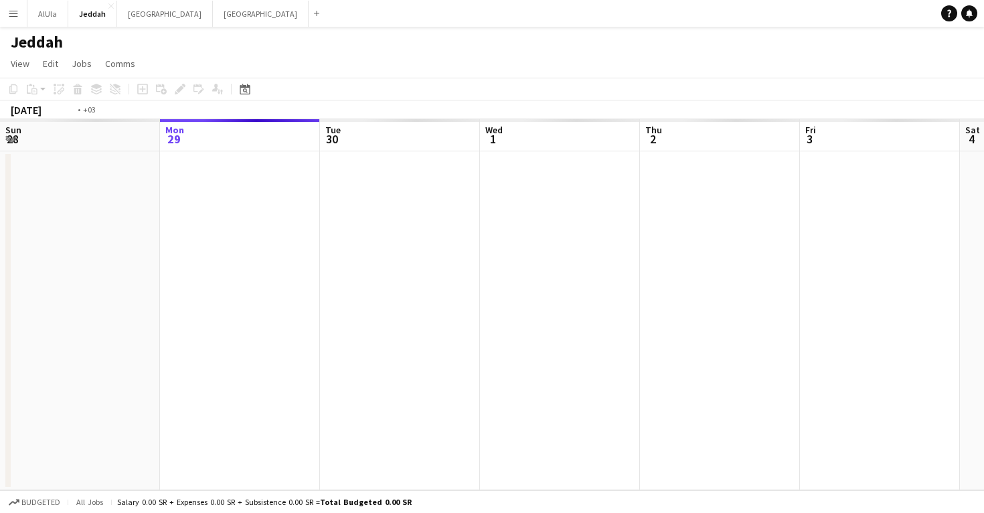
scroll to position [0, 460]
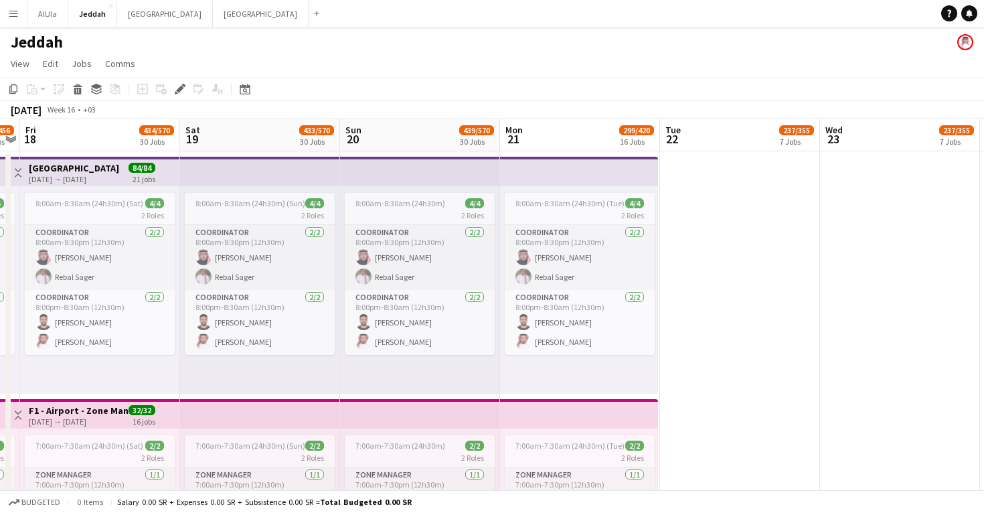
click at [182, 87] on icon at bounding box center [179, 89] width 7 height 7
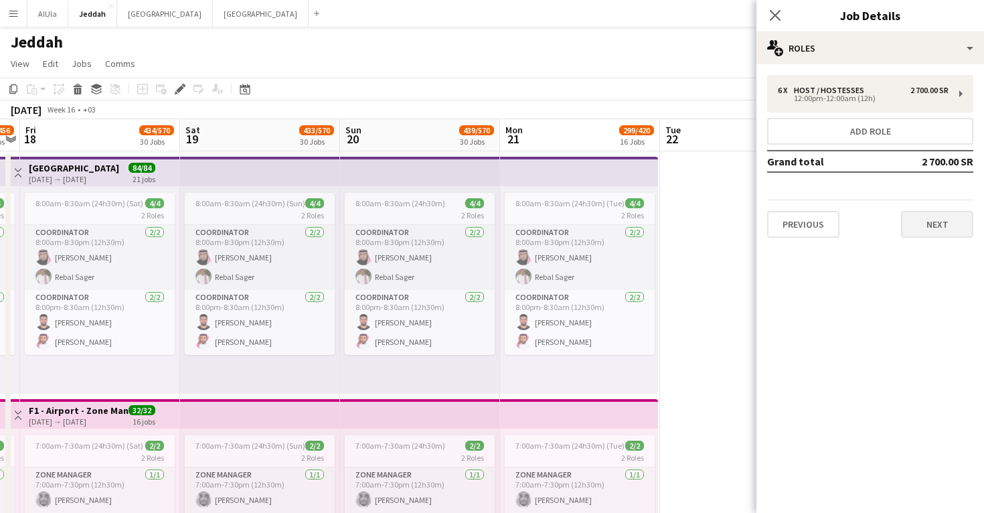
click at [914, 216] on button "Next" at bounding box center [937, 224] width 72 height 27
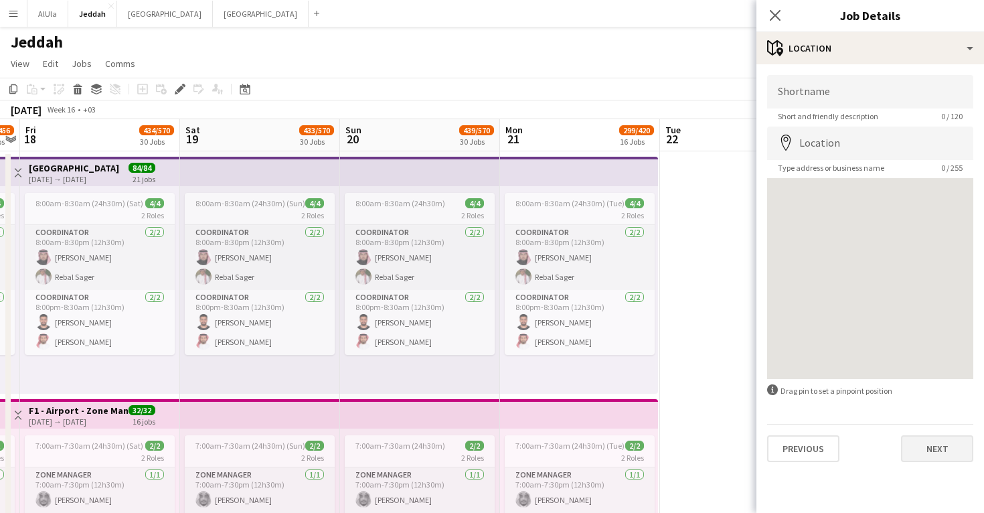
click at [921, 448] on button "Next" at bounding box center [937, 448] width 72 height 27
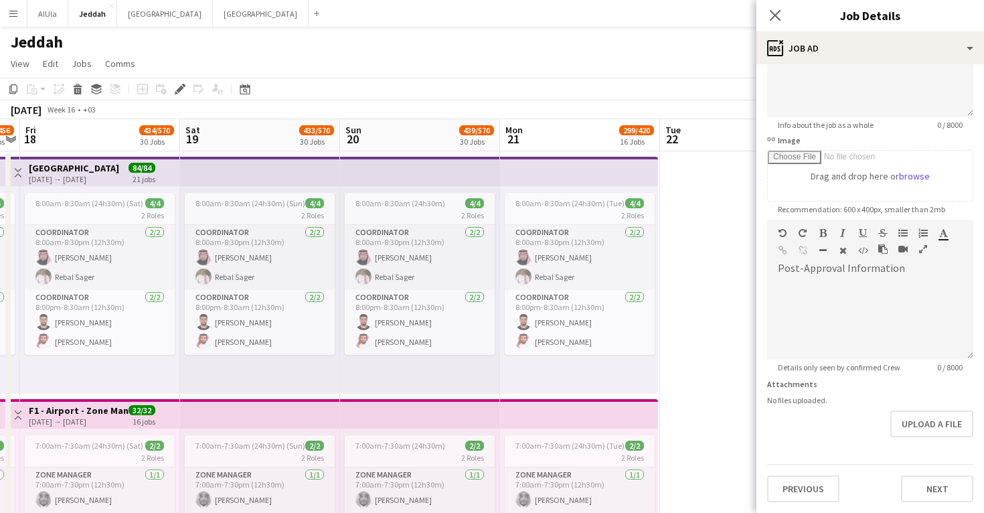
scroll to position [149, 0]
click at [933, 483] on button "Next" at bounding box center [937, 488] width 72 height 27
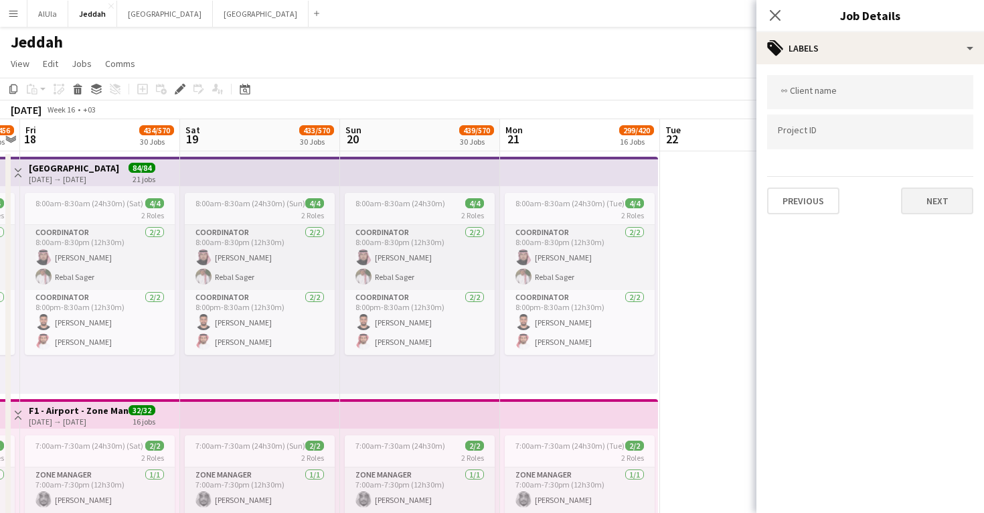
click at [925, 199] on button "Next" at bounding box center [937, 200] width 72 height 27
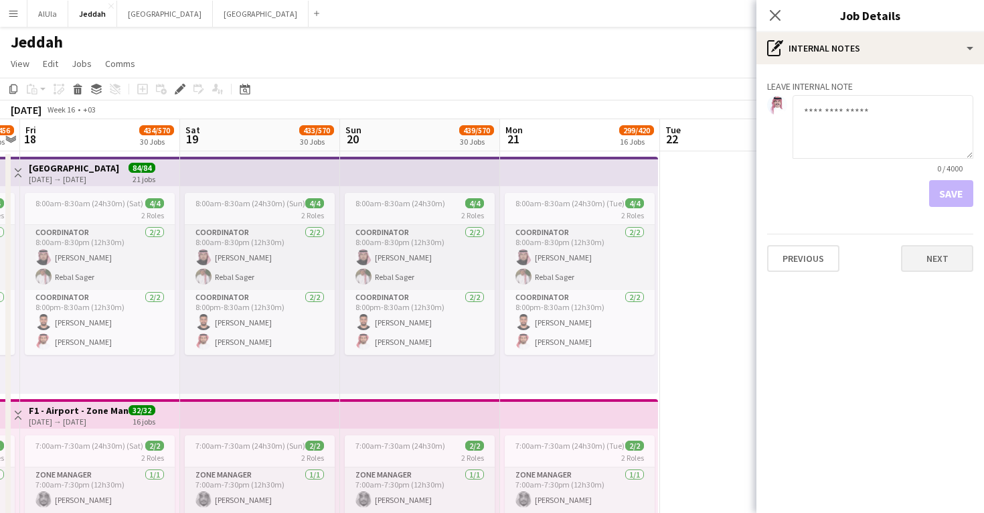
click at [923, 259] on button "Next" at bounding box center [937, 258] width 72 height 27
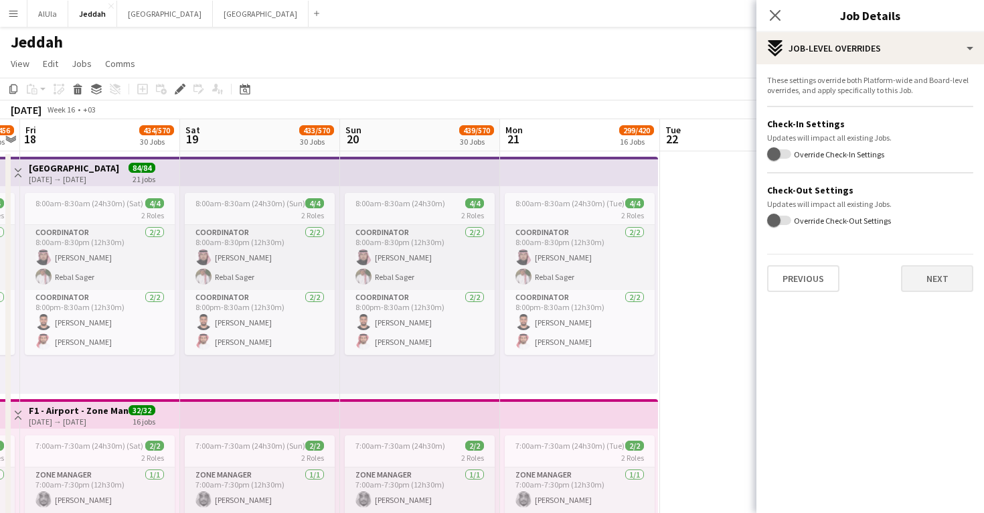
click at [933, 287] on button "Next" at bounding box center [937, 278] width 72 height 27
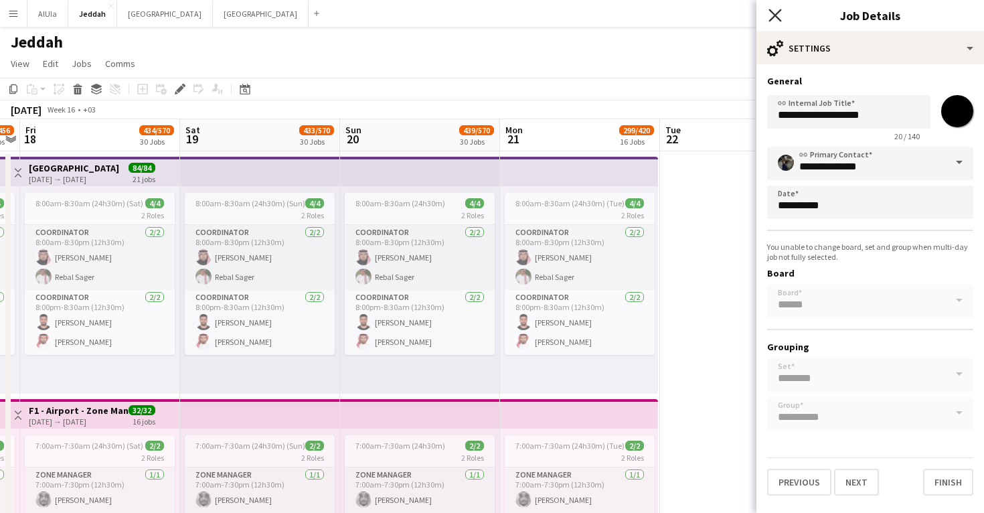
click at [773, 15] on icon "Close pop-in" at bounding box center [775, 15] width 13 height 13
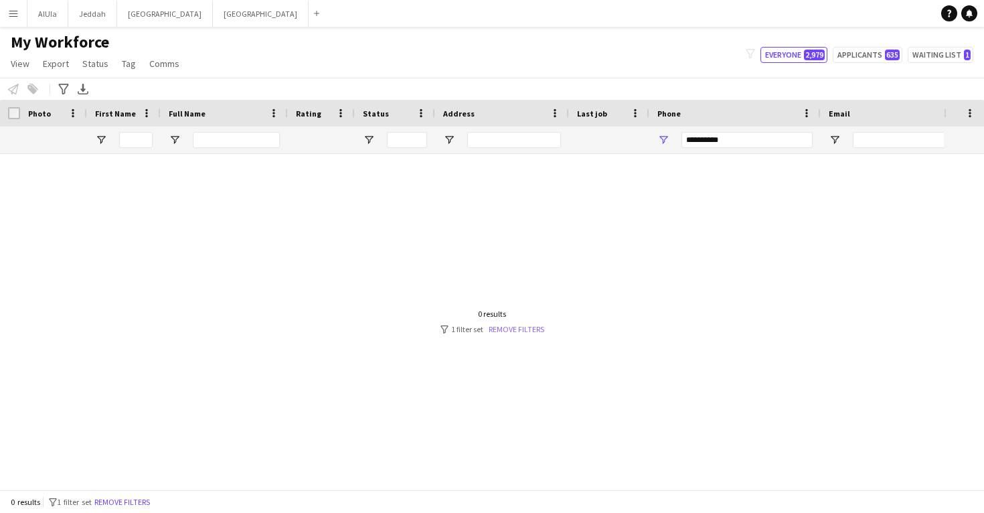
click at [524, 330] on link "Remove filters" at bounding box center [517, 329] width 56 height 10
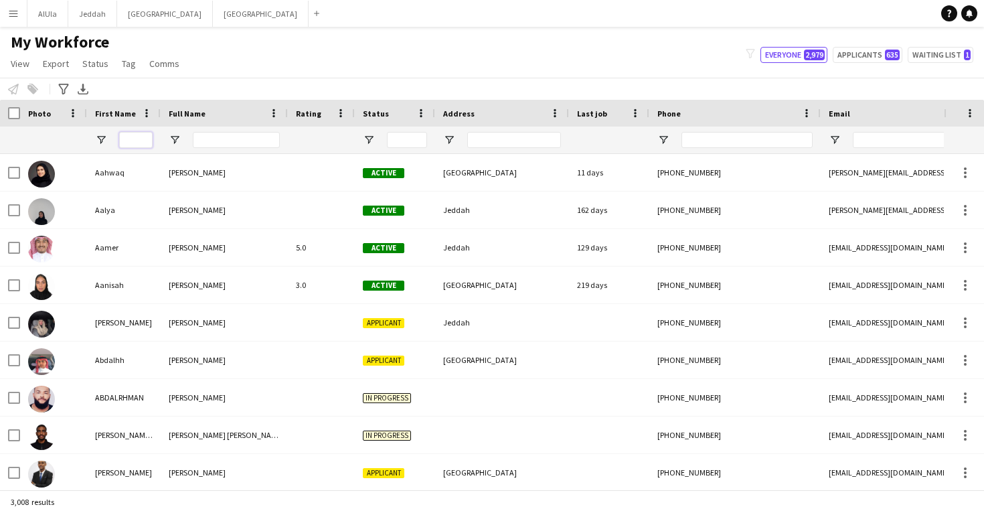
click at [133, 142] on input "First Name Filter Input" at bounding box center [135, 140] width 33 height 16
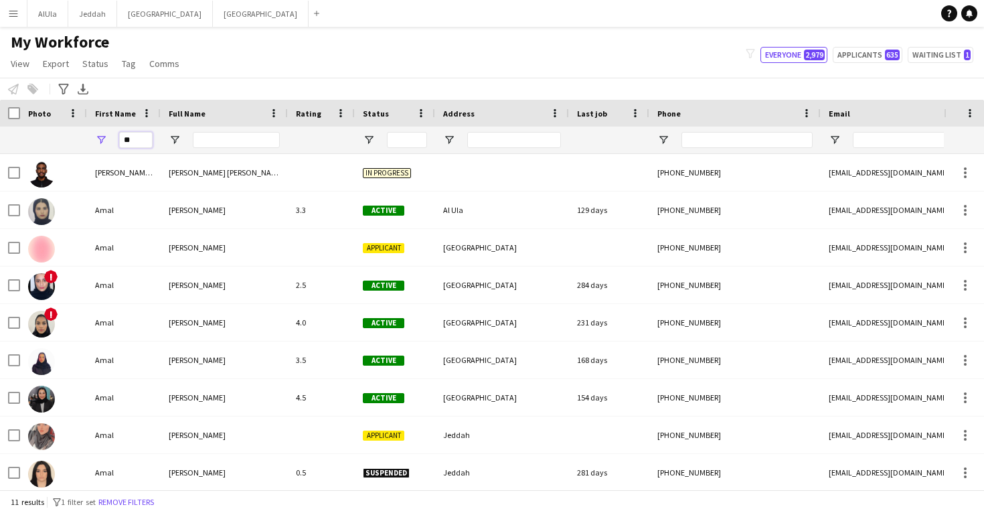
type input "*"
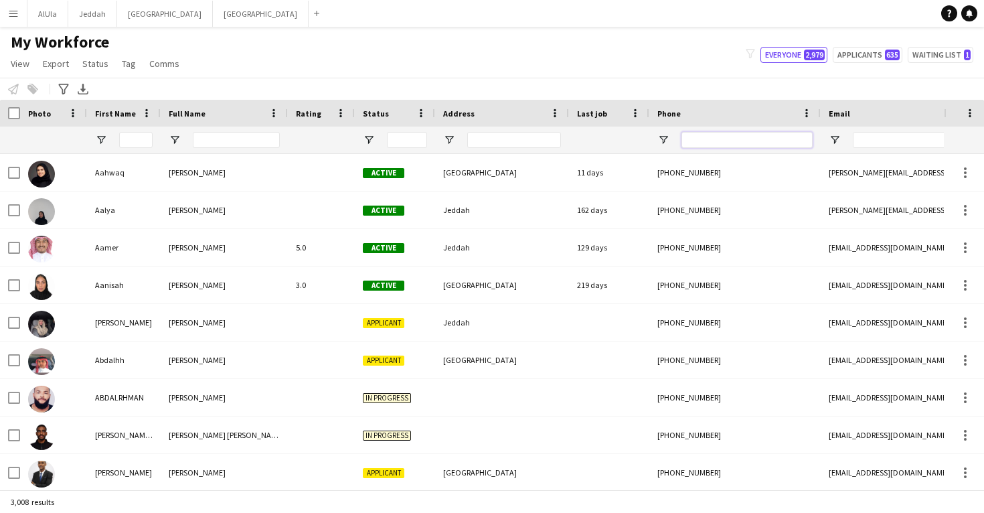
click at [715, 133] on input "Phone Filter Input" at bounding box center [746, 140] width 131 height 16
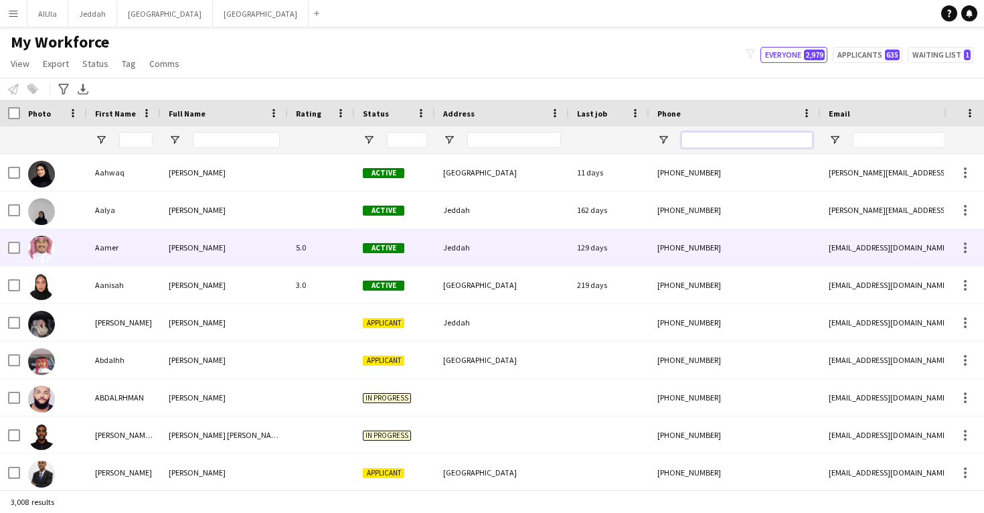
paste input "**********"
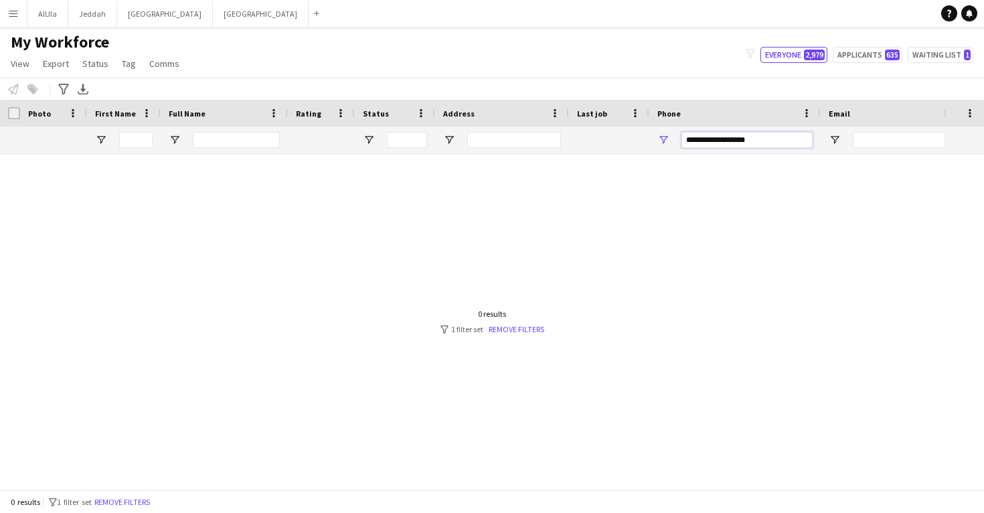
click at [729, 143] on input "**********" at bounding box center [746, 140] width 131 height 16
type input "**********"
click at [150, 501] on button "Remove filters" at bounding box center [122, 502] width 61 height 15
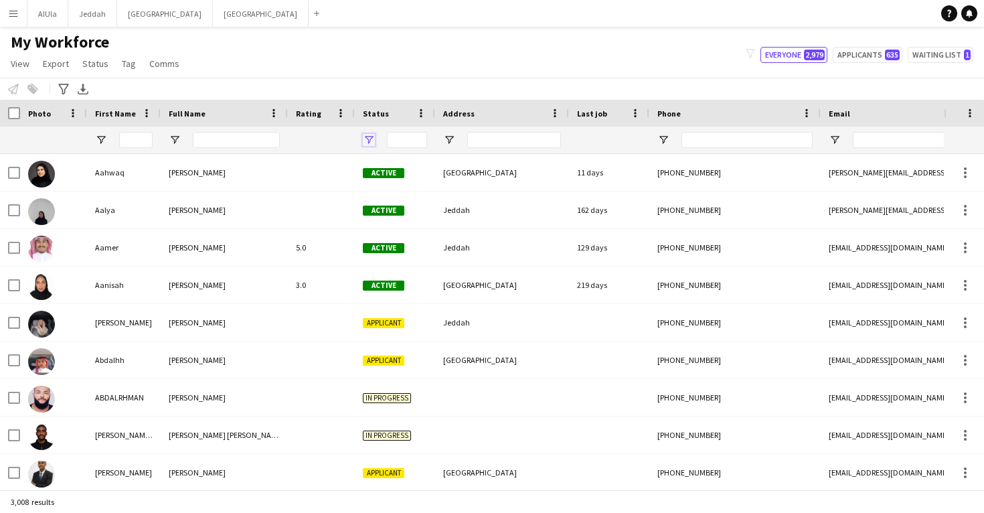
click at [372, 136] on span "Open Filter Menu" at bounding box center [369, 140] width 12 height 12
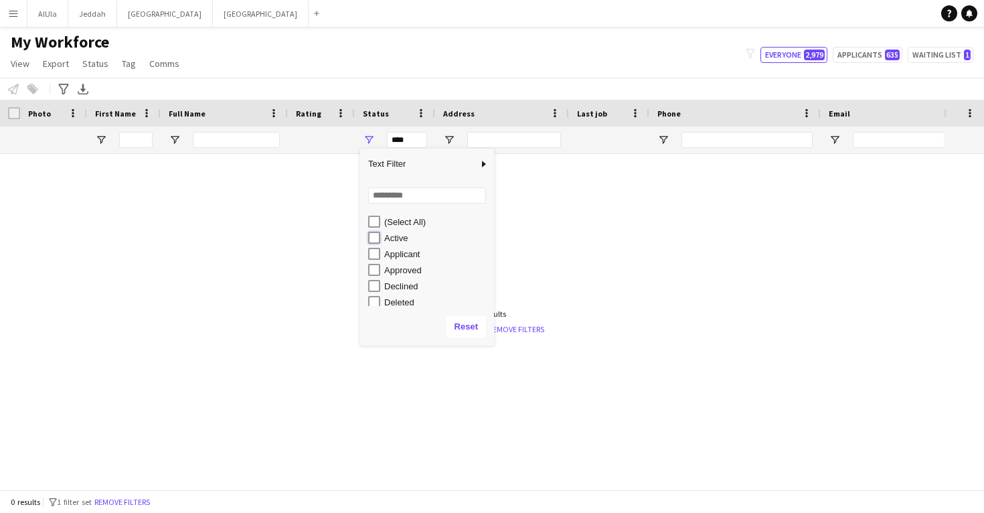
type input "**********"
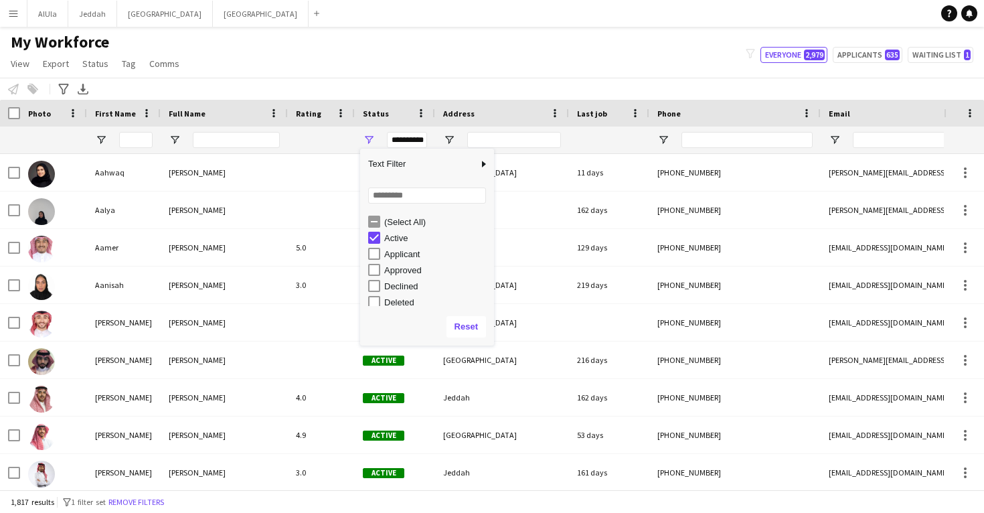
click at [333, 77] on div "My Workforce View Views Default view New view Update view Delete view Edit name…" at bounding box center [492, 55] width 984 height 46
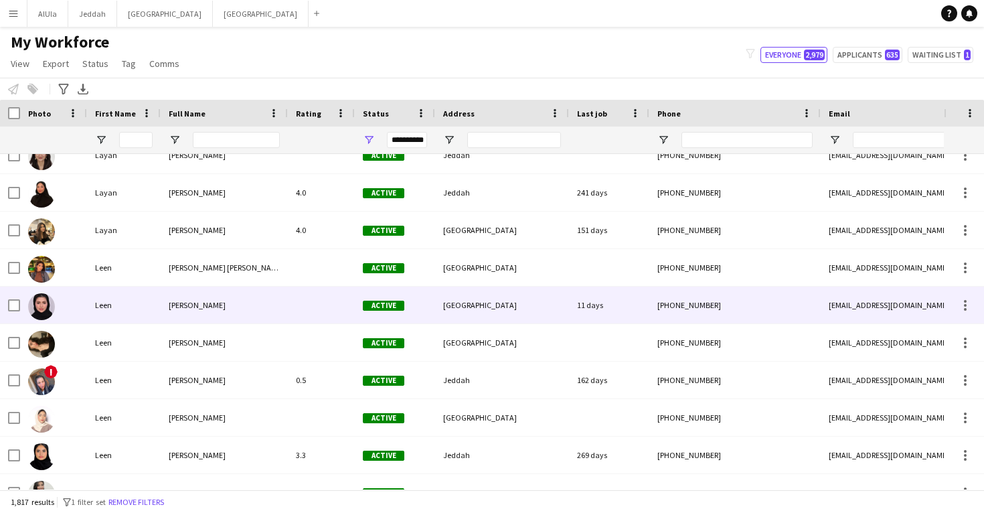
click at [236, 321] on div "Leen Alhazzani" at bounding box center [224, 305] width 127 height 37
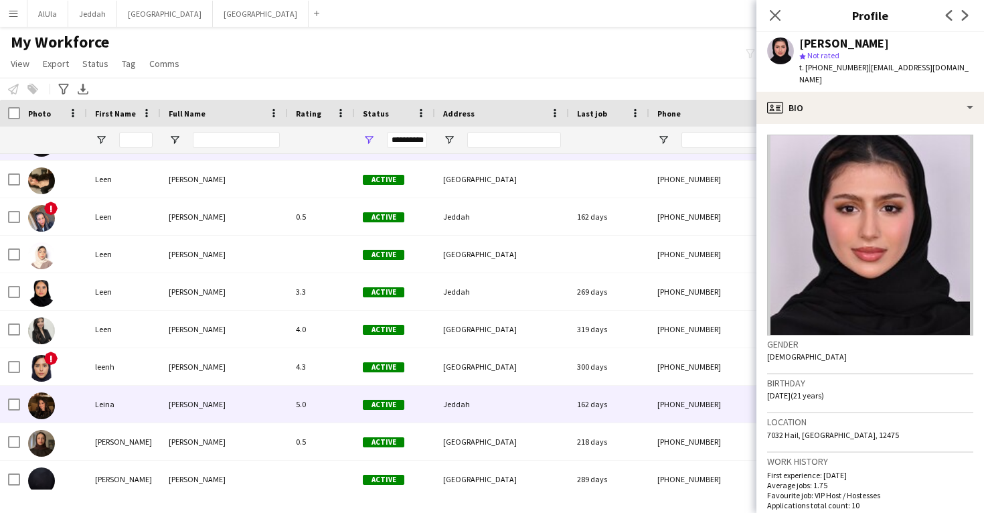
click at [245, 402] on div "[PERSON_NAME]" at bounding box center [224, 404] width 127 height 37
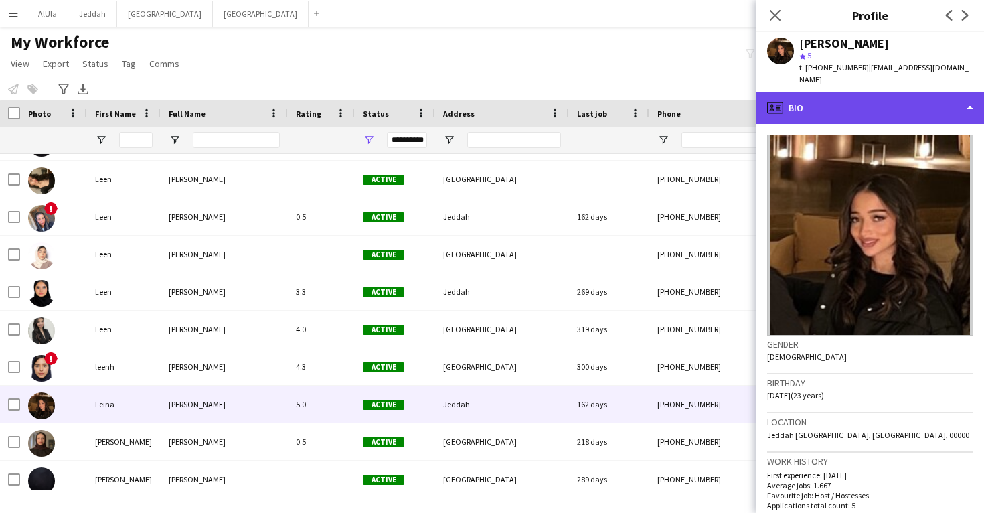
click at [898, 99] on div "profile Bio" at bounding box center [870, 108] width 228 height 32
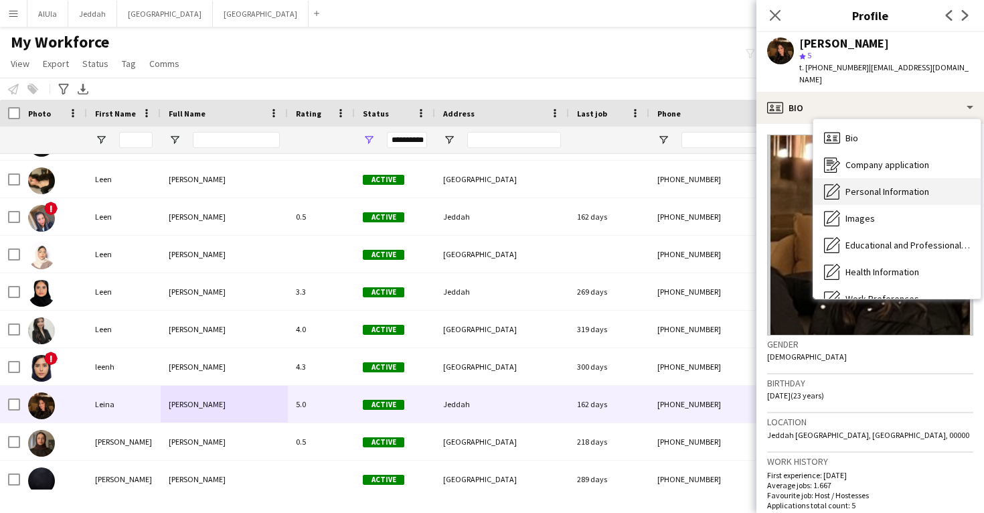
click at [884, 178] on div "Personal Information Personal Information" at bounding box center [896, 191] width 167 height 27
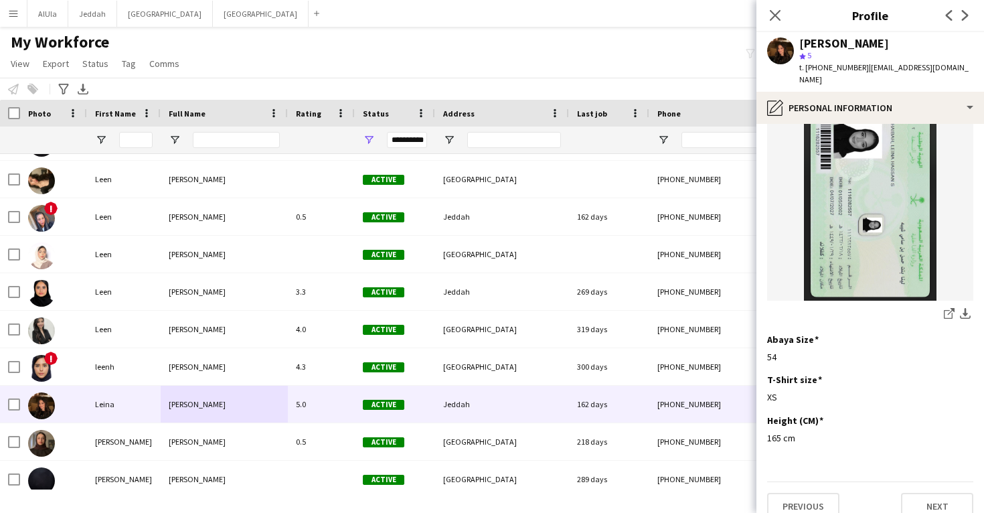
scroll to position [694, 0]
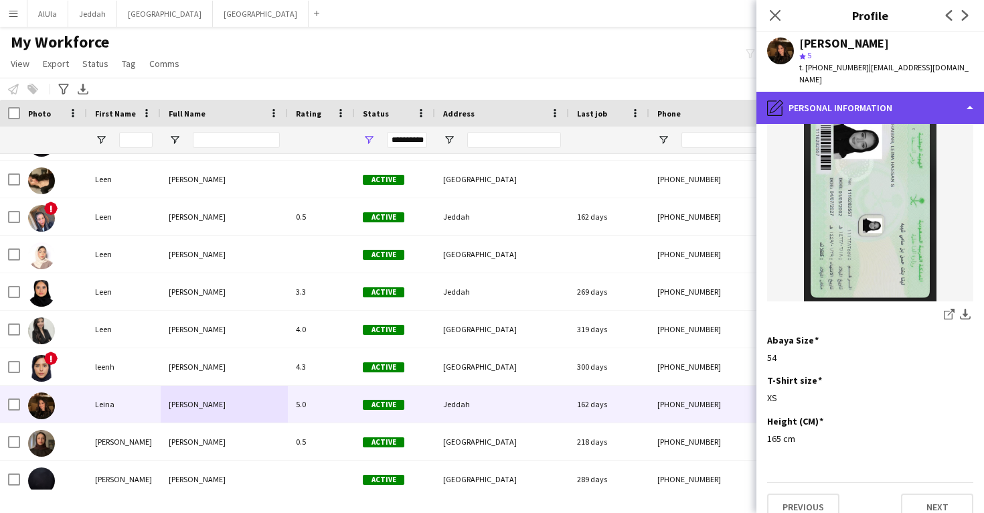
click at [872, 92] on div "pencil4 Personal Information" at bounding box center [870, 108] width 228 height 32
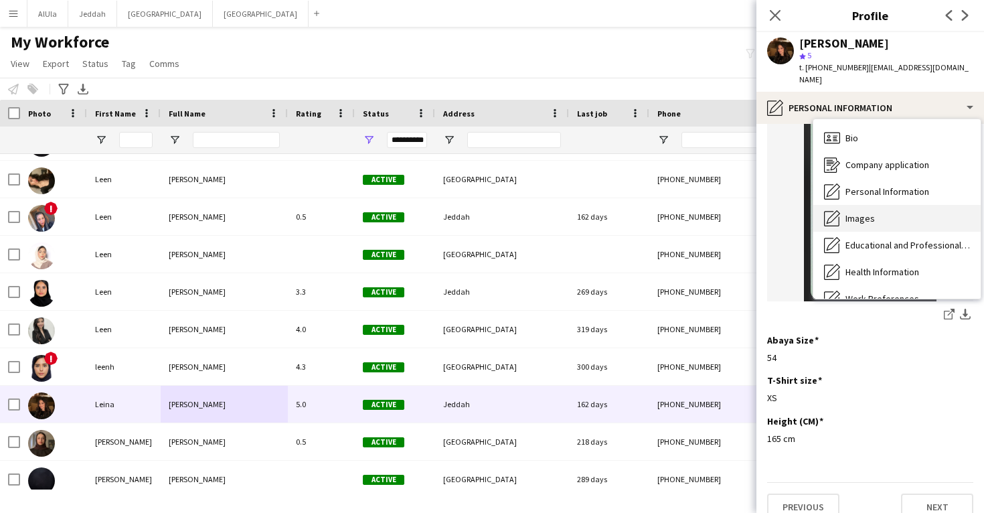
click at [880, 205] on div "Images Images" at bounding box center [896, 218] width 167 height 27
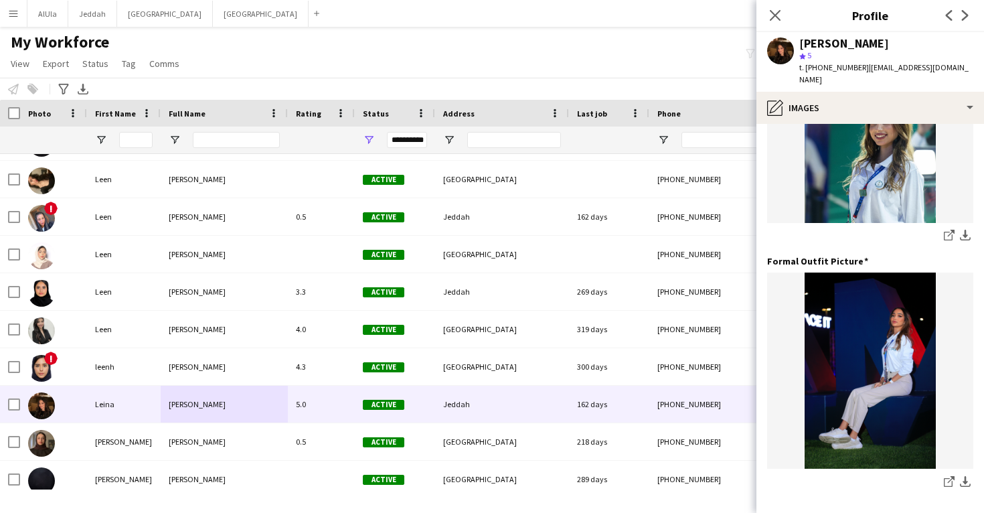
scroll to position [375, 0]
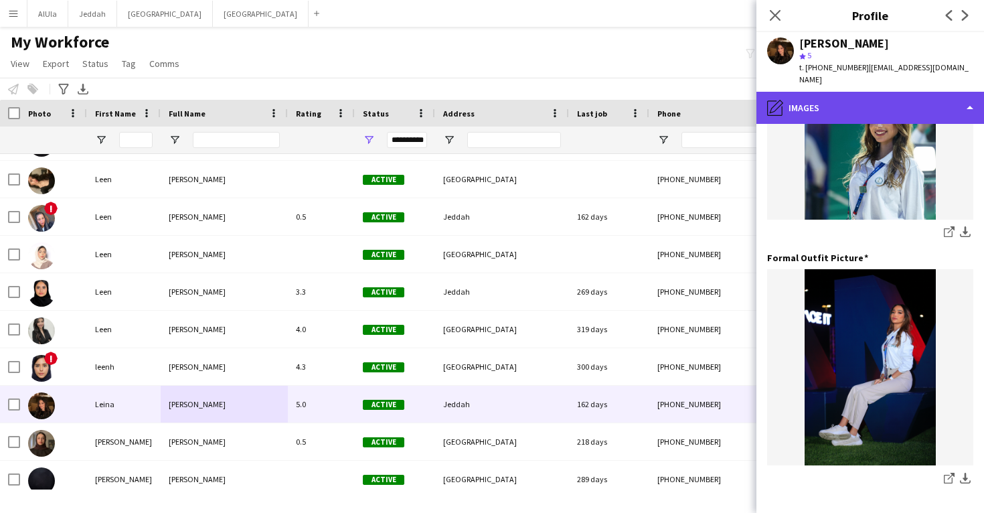
click at [893, 101] on div "pencil4 Images" at bounding box center [870, 108] width 228 height 32
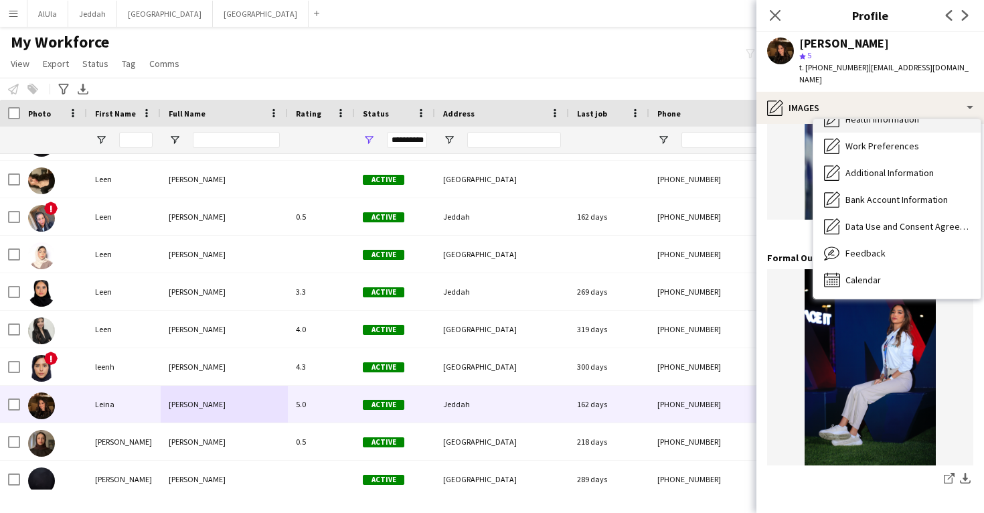
scroll to position [153, 0]
click at [893, 266] on div "Calendar Calendar" at bounding box center [896, 279] width 167 height 27
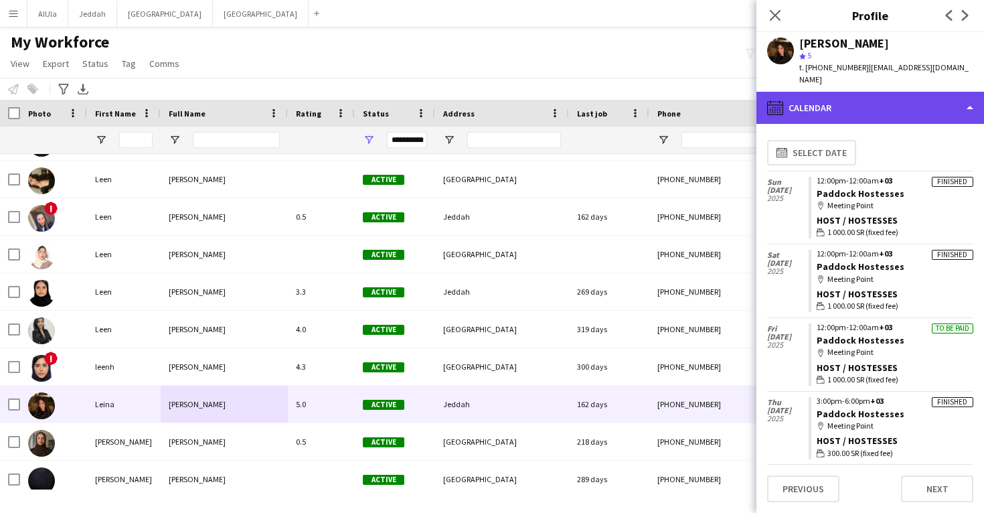
click at [885, 104] on div "calendar-full Calendar" at bounding box center [870, 108] width 228 height 32
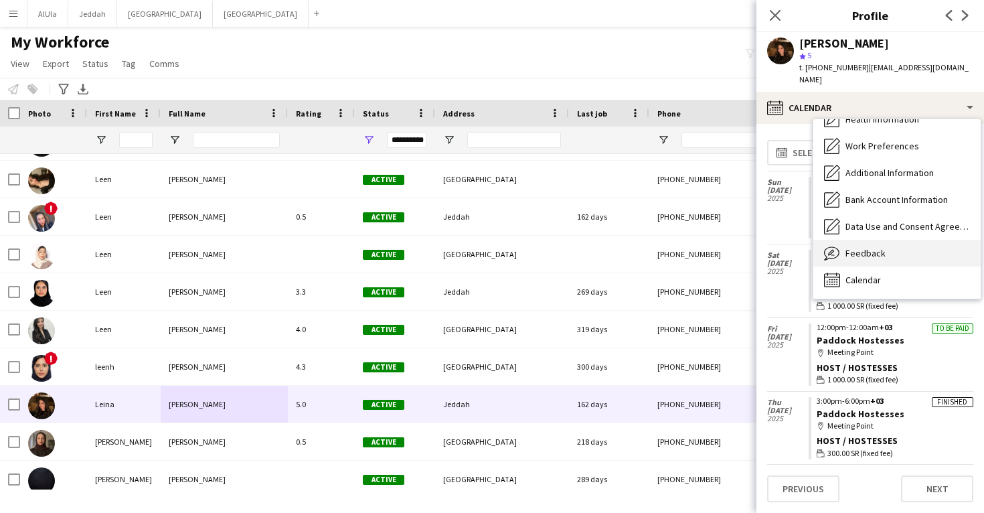
click at [886, 240] on div "Feedback Feedback" at bounding box center [896, 253] width 167 height 27
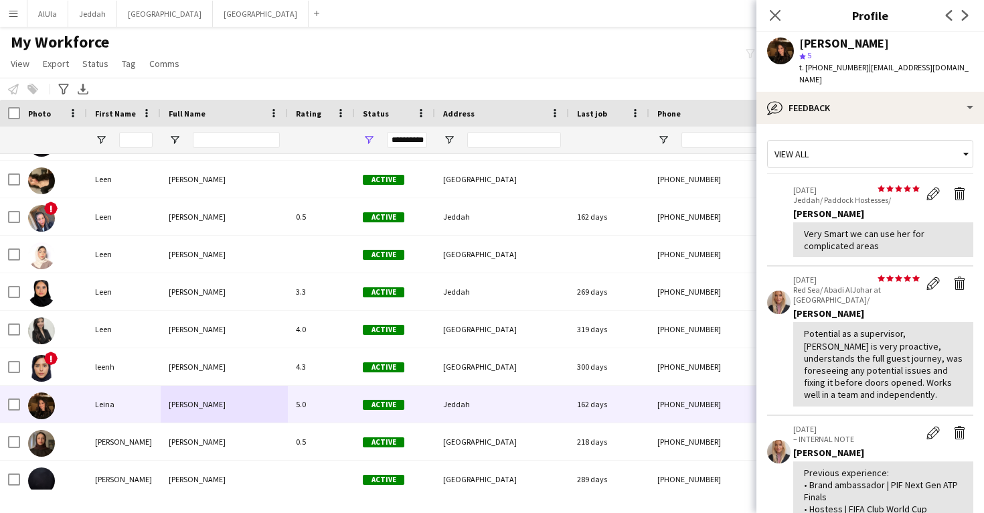
scroll to position [0, 0]
drag, startPoint x: 859, startPoint y: 69, endPoint x: 797, endPoint y: 43, distance: 66.9
click at [797, 43] on div "Leina Shaibah star 5 t. +966567302802 | lshaibah0@gmail.com" at bounding box center [870, 62] width 228 height 60
copy div "Leina Shaibah star 5 t. +966567302802"
click at [815, 336] on div "Potential as a supervisor, Leina is very proactive, understands the full guest …" at bounding box center [883, 363] width 159 height 73
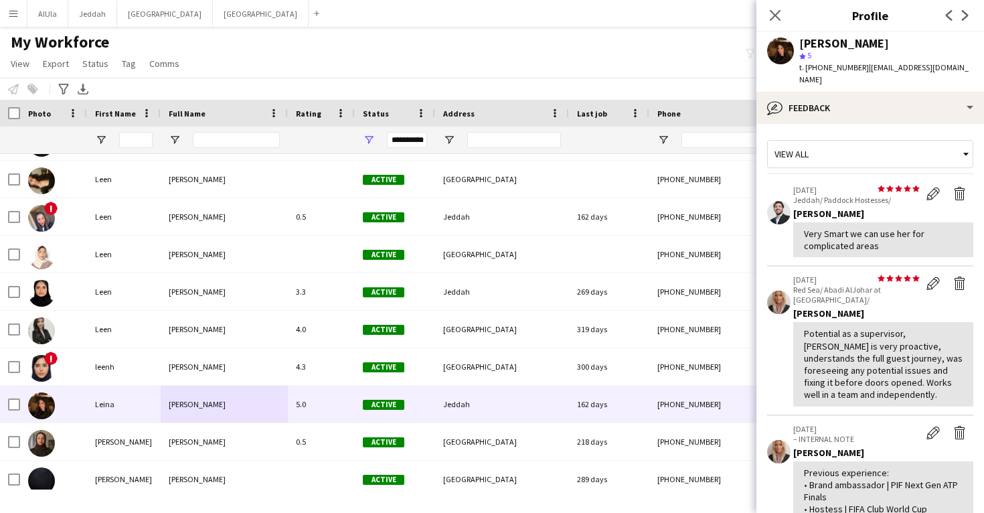
click at [819, 329] on div "Potential as a supervisor, Leina is very proactive, understands the full guest …" at bounding box center [883, 363] width 159 height 73
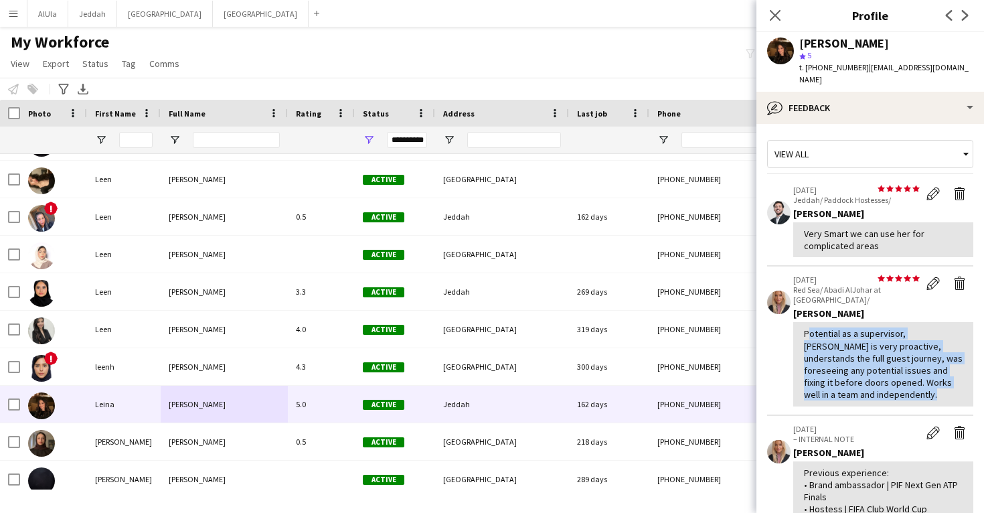
click at [819, 329] on div "Potential as a supervisor, Leina is very proactive, understands the full guest …" at bounding box center [883, 363] width 159 height 73
click at [819, 327] on div "Potential as a supervisor, Leina is very proactive, understands the full guest …" at bounding box center [883, 363] width 159 height 73
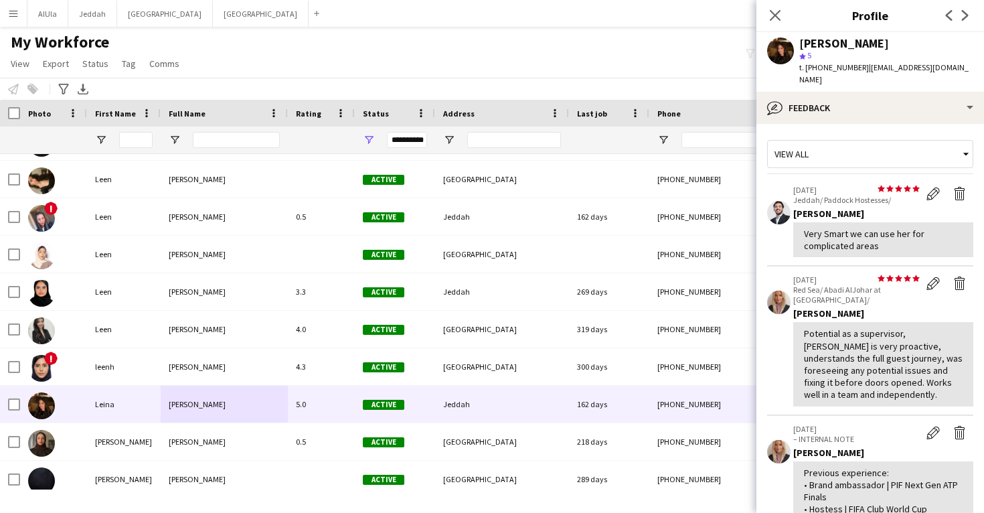
click at [815, 327] on div "Potential as a supervisor, Leina is very proactive, understands the full guest …" at bounding box center [883, 363] width 159 height 73
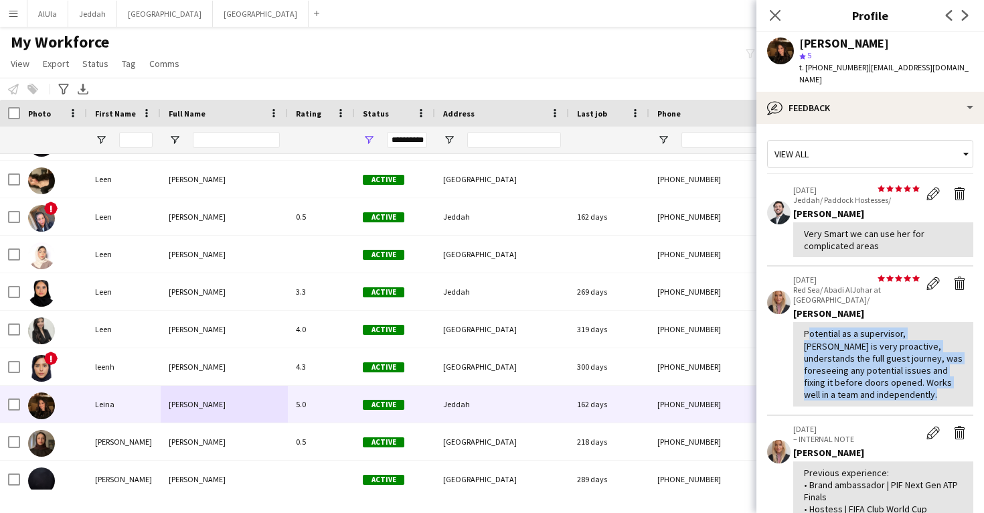
click at [815, 327] on div "Potential as a supervisor, Leina is very proactive, understands the full guest …" at bounding box center [883, 363] width 159 height 73
click at [813, 341] on div "Potential as a supervisor, Leina is very proactive, understands the full guest …" at bounding box center [883, 363] width 159 height 73
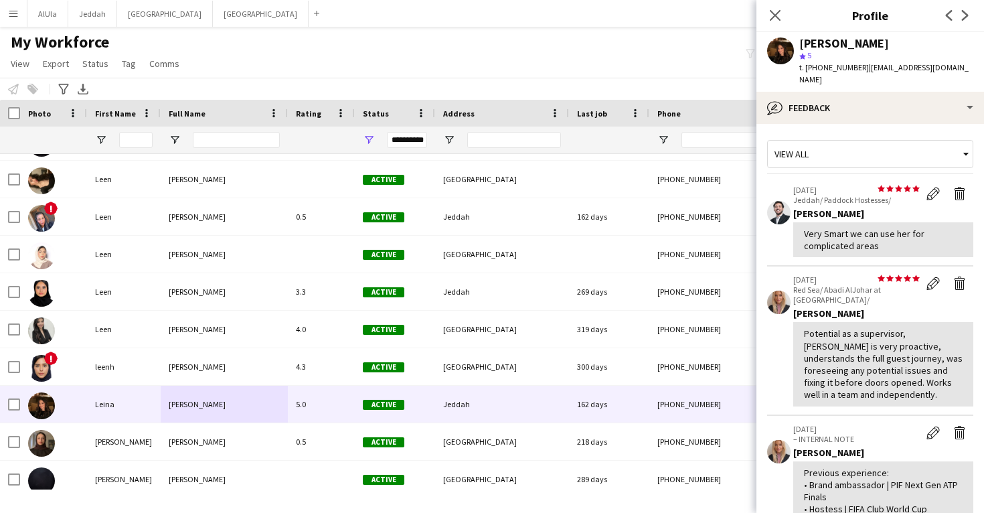
click at [813, 327] on div "Potential as a supervisor, Leina is very proactive, understands the full guest …" at bounding box center [883, 363] width 159 height 73
click at [815, 327] on div "Potential as a supervisor, Leina is very proactive, understands the full guest …" at bounding box center [883, 363] width 159 height 73
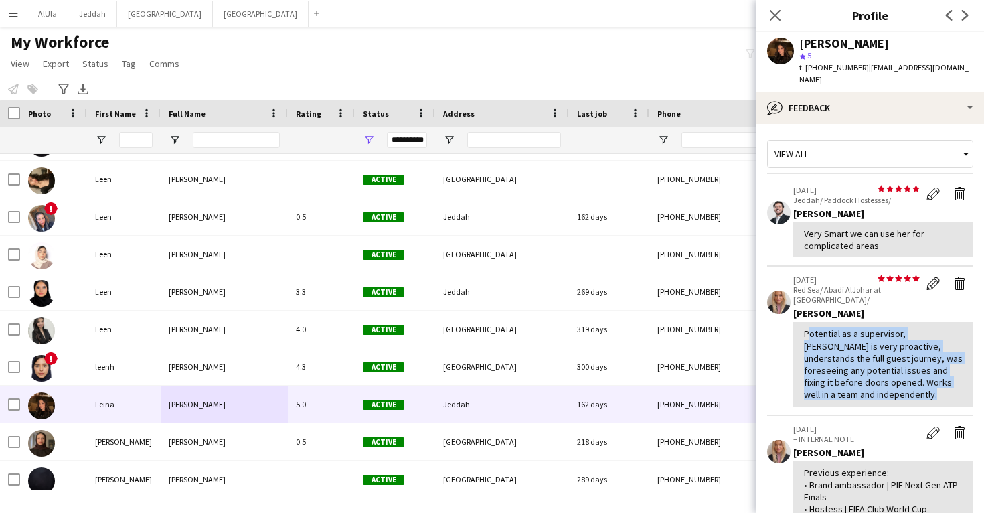
click at [815, 327] on div "Potential as a supervisor, Leina is very proactive, understands the full guest …" at bounding box center [883, 363] width 159 height 73
click at [811, 335] on div "Potential as a supervisor, Leina is very proactive, understands the full guest …" at bounding box center [883, 363] width 159 height 73
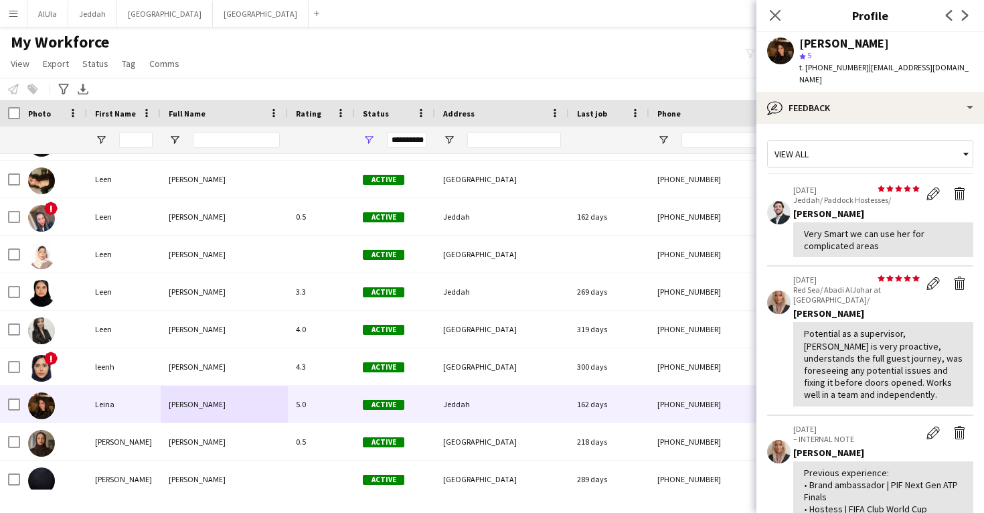
click at [812, 327] on div "Potential as a supervisor, Leina is very proactive, understands the full guest …" at bounding box center [883, 363] width 159 height 73
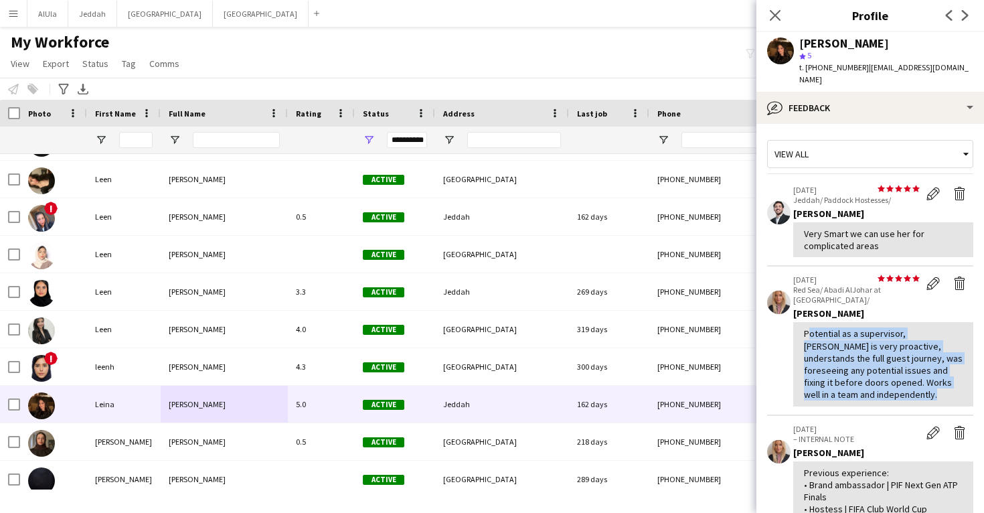
click at [812, 327] on div "Potential as a supervisor, Leina is very proactive, understands the full guest …" at bounding box center [883, 363] width 159 height 73
click at [812, 345] on div "Potential as a supervisor, Leina is very proactive, understands the full guest …" at bounding box center [883, 363] width 159 height 73
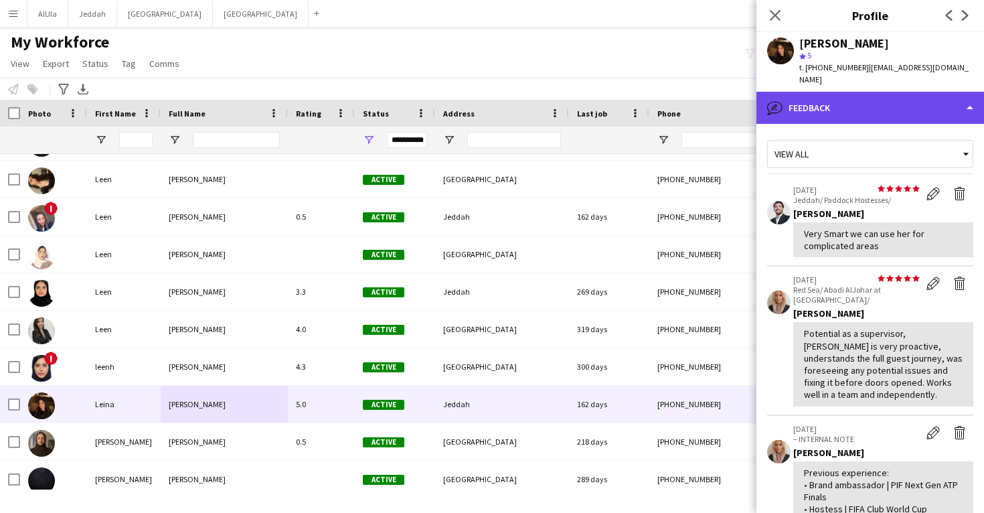
click at [831, 100] on div "bubble-pencil Feedback" at bounding box center [870, 108] width 228 height 32
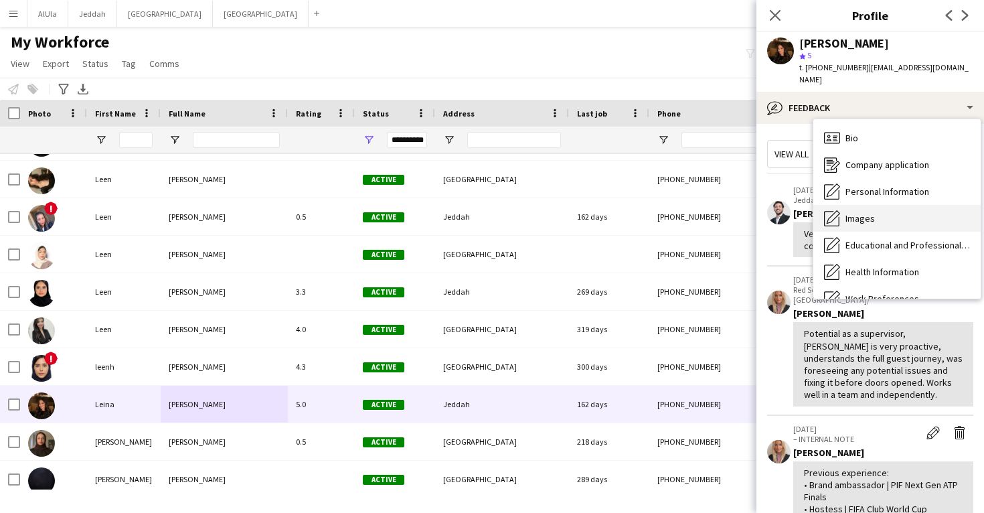
click at [856, 205] on div "Images Images" at bounding box center [896, 218] width 167 height 27
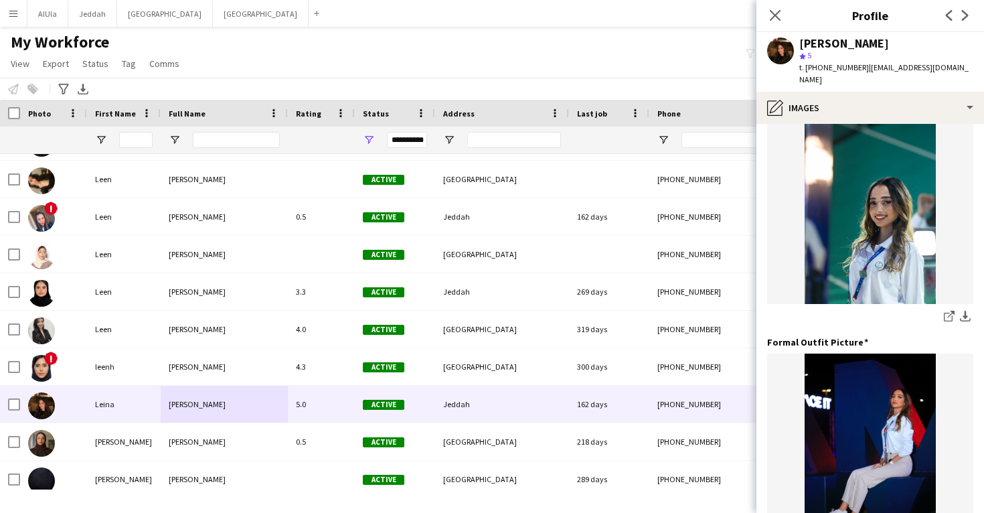
scroll to position [307, 0]
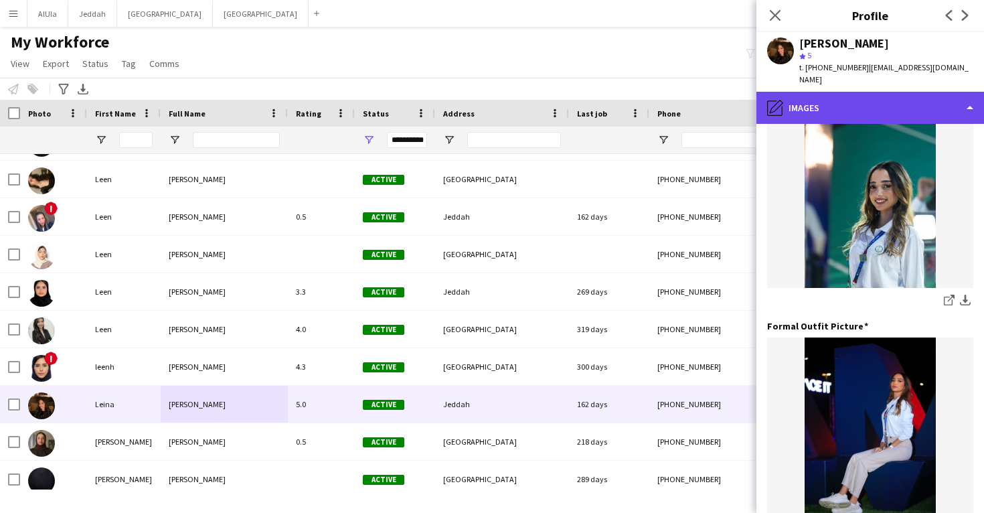
click at [869, 92] on div "pencil4 Images" at bounding box center [870, 108] width 228 height 32
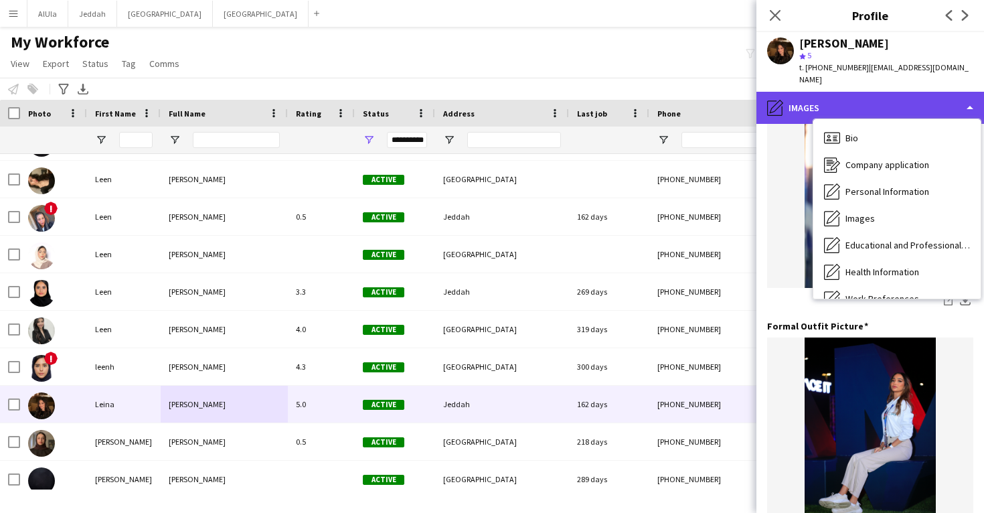
click at [841, 98] on div "pencil4 Images" at bounding box center [870, 108] width 228 height 32
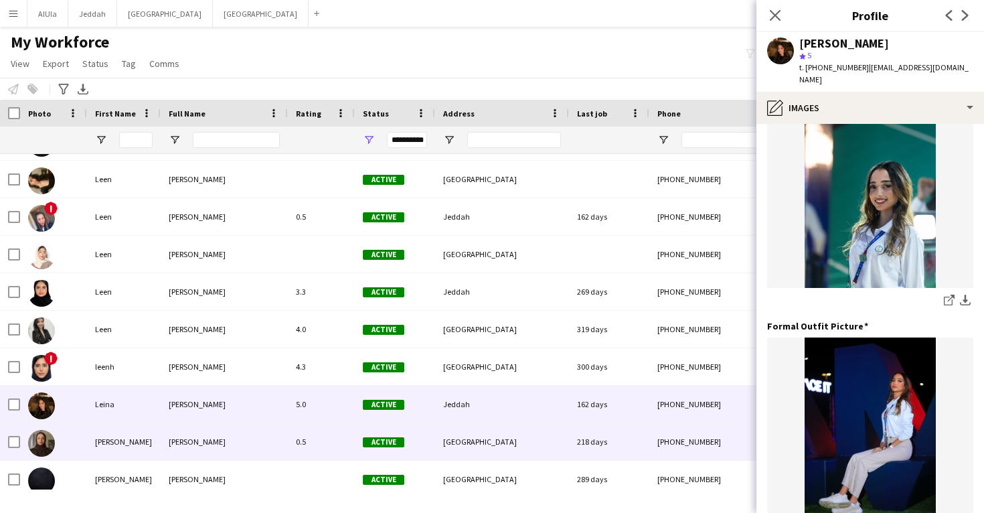
click at [617, 443] on div "218 days" at bounding box center [609, 441] width 80 height 37
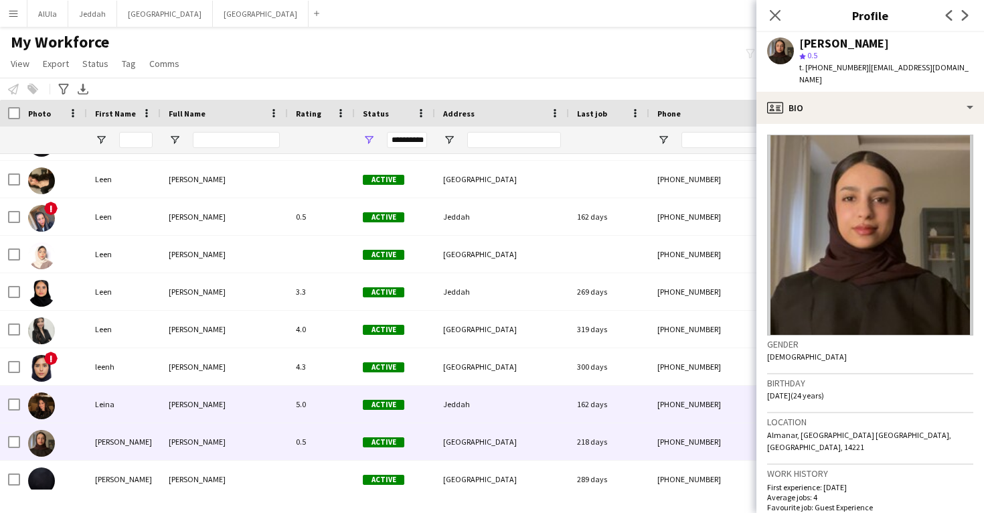
click at [617, 415] on div "162 days" at bounding box center [609, 404] width 80 height 37
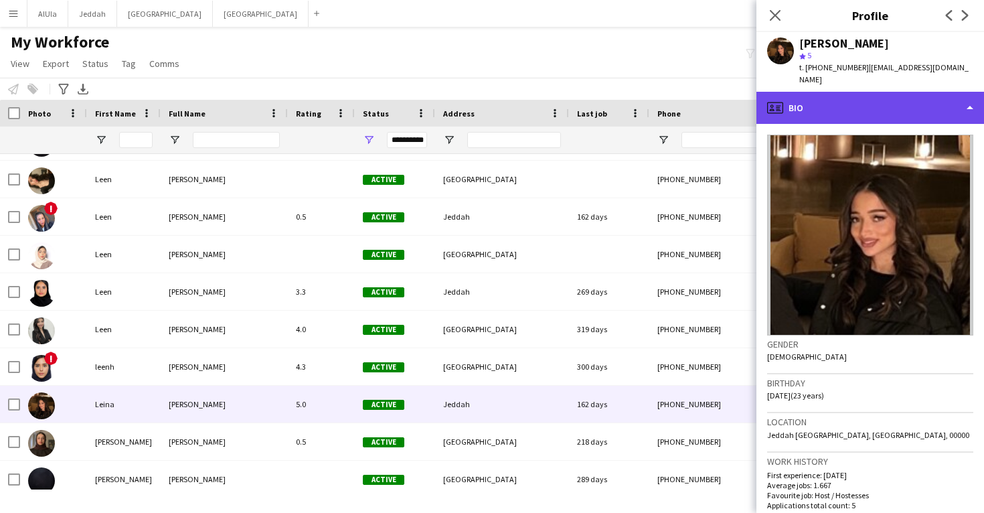
click at [850, 96] on div "profile Bio" at bounding box center [870, 108] width 228 height 32
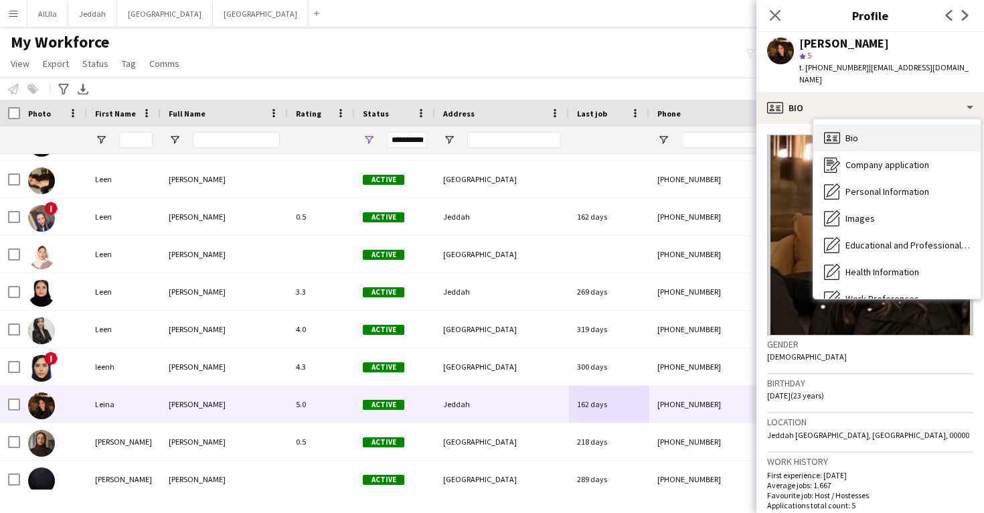
click at [849, 125] on div "Bio Bio" at bounding box center [896, 138] width 167 height 27
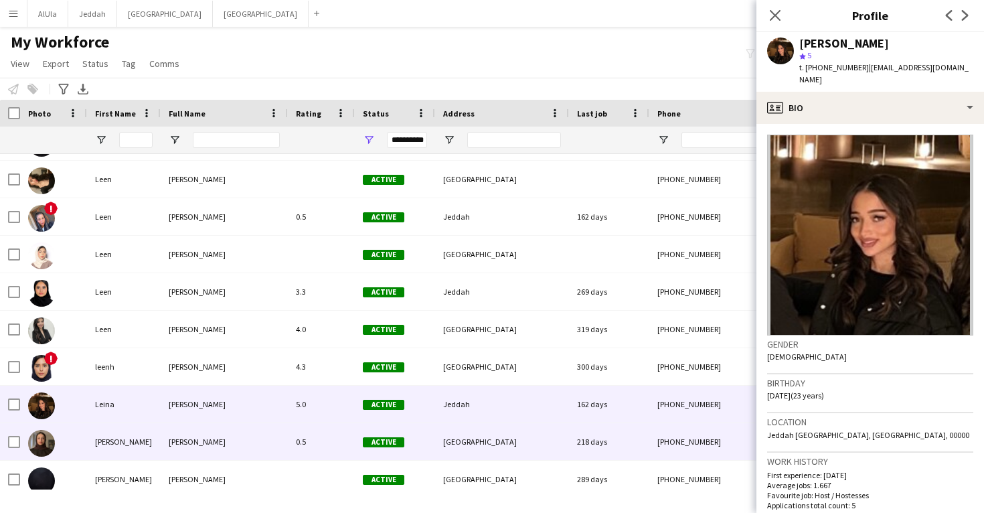
click at [665, 425] on div "+966532264247" at bounding box center [734, 441] width 171 height 37
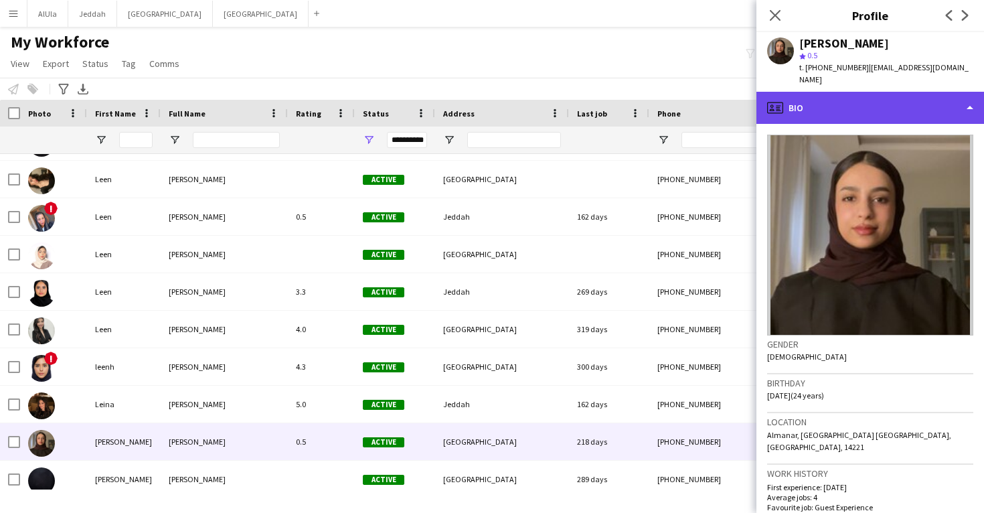
click at [843, 92] on div "profile Bio" at bounding box center [870, 108] width 228 height 32
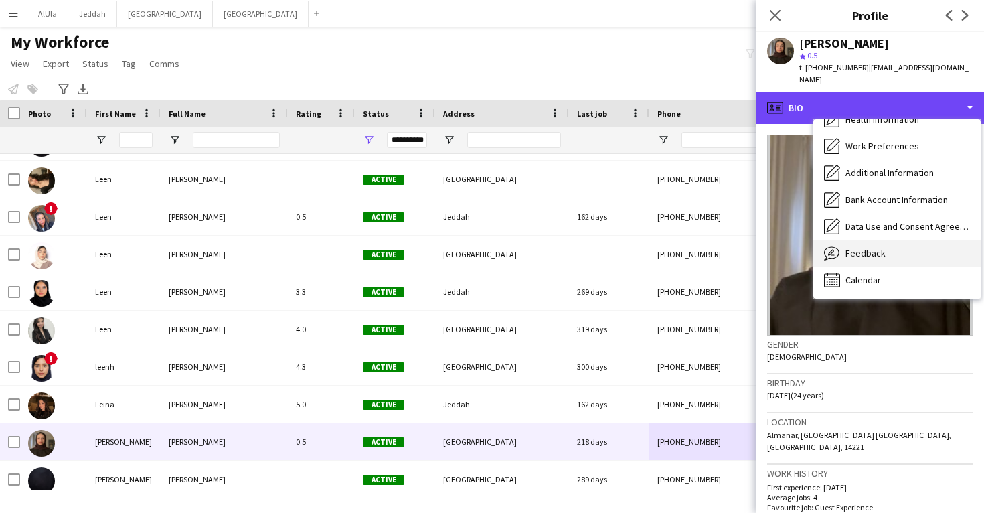
scroll to position [153, 0]
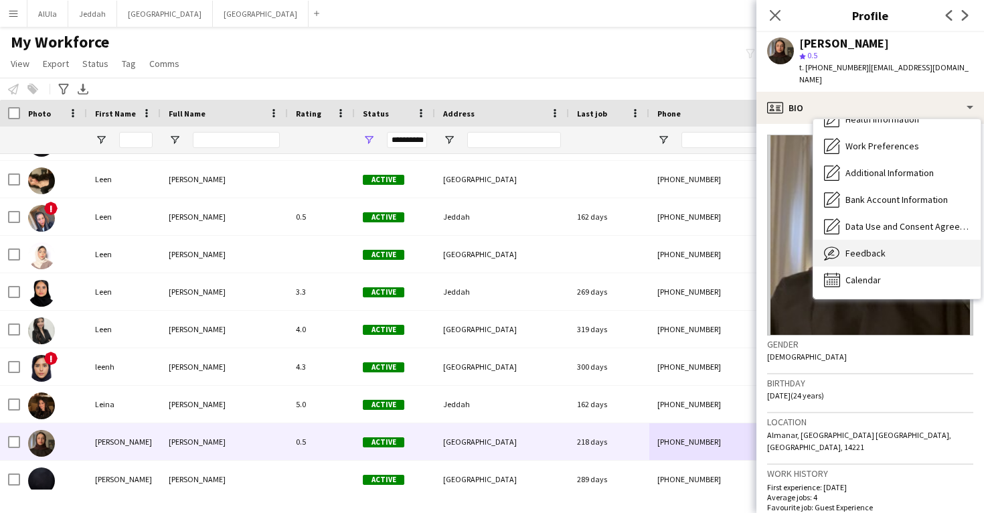
click at [853, 247] on span "Feedback" at bounding box center [866, 253] width 40 height 12
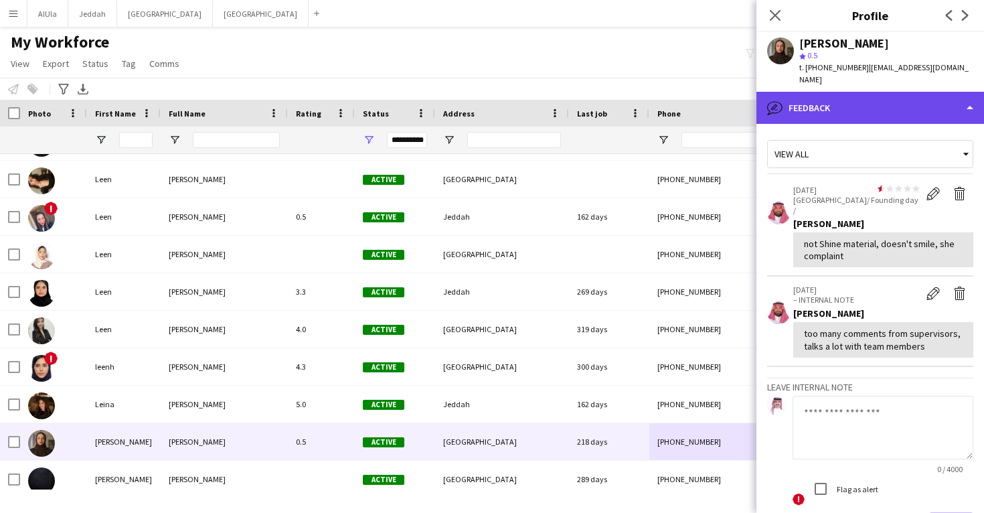
click at [875, 104] on div "bubble-pencil Feedback" at bounding box center [870, 108] width 228 height 32
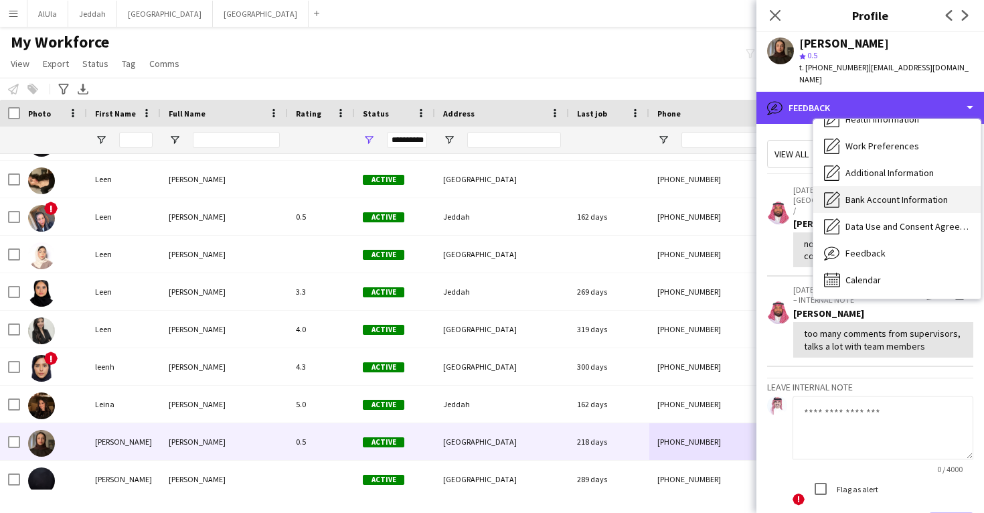
scroll to position [0, 0]
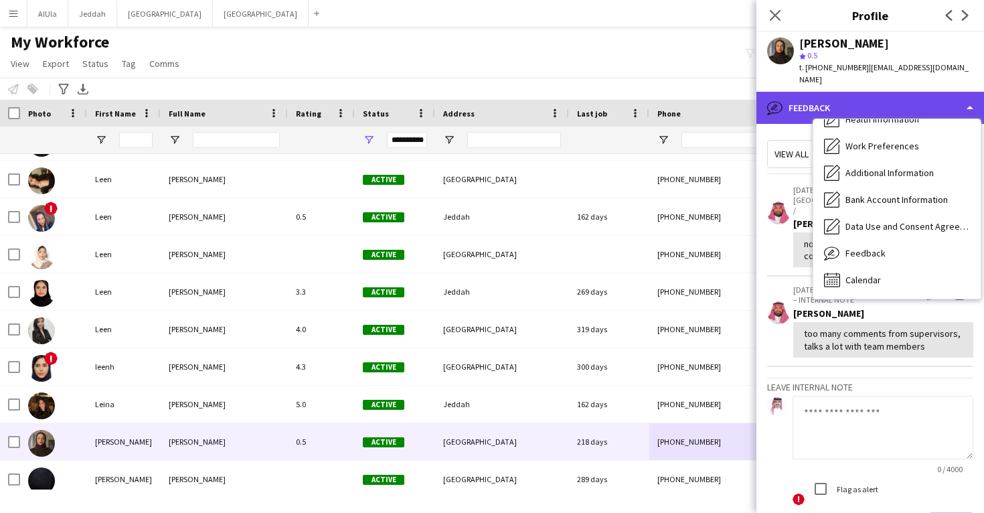
click at [840, 98] on div "bubble-pencil Feedback" at bounding box center [870, 108] width 228 height 32
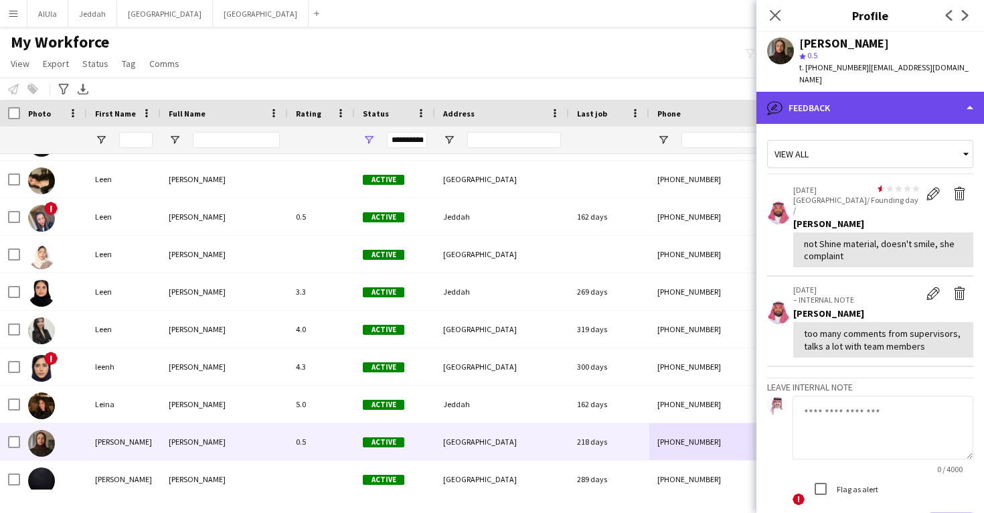
click at [840, 100] on div "bubble-pencil Feedback" at bounding box center [870, 108] width 228 height 32
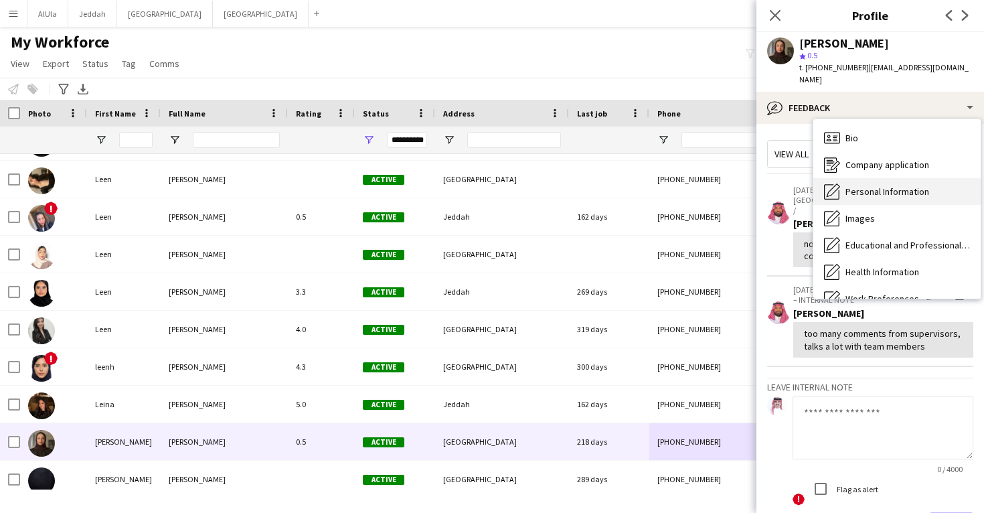
click at [864, 185] on span "Personal Information" at bounding box center [888, 191] width 84 height 12
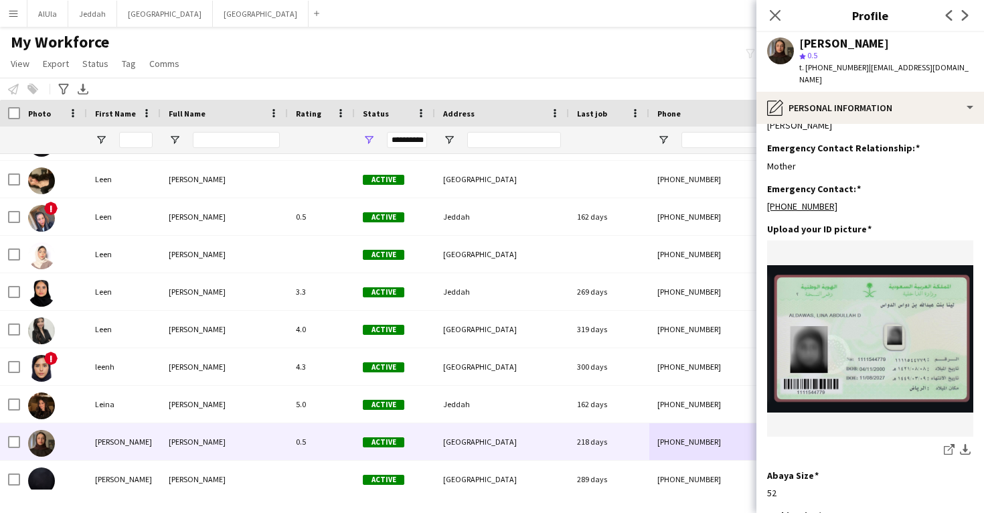
scroll to position [561, 0]
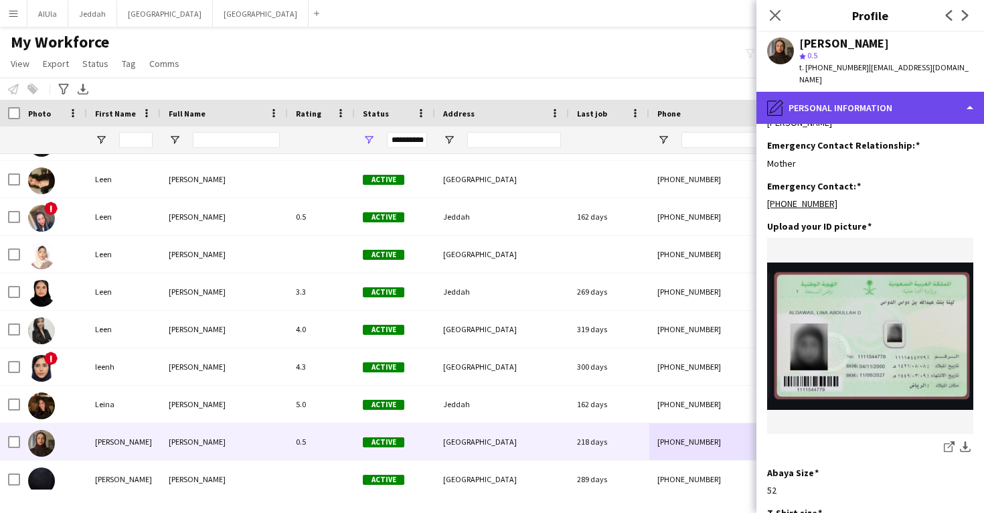
click at [868, 97] on div "pencil4 Personal Information" at bounding box center [870, 108] width 228 height 32
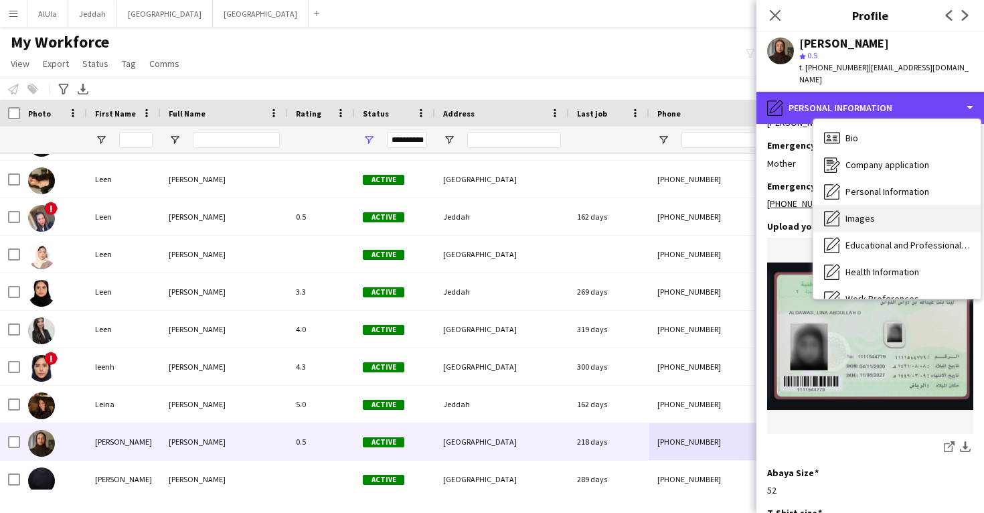
scroll to position [0, 0]
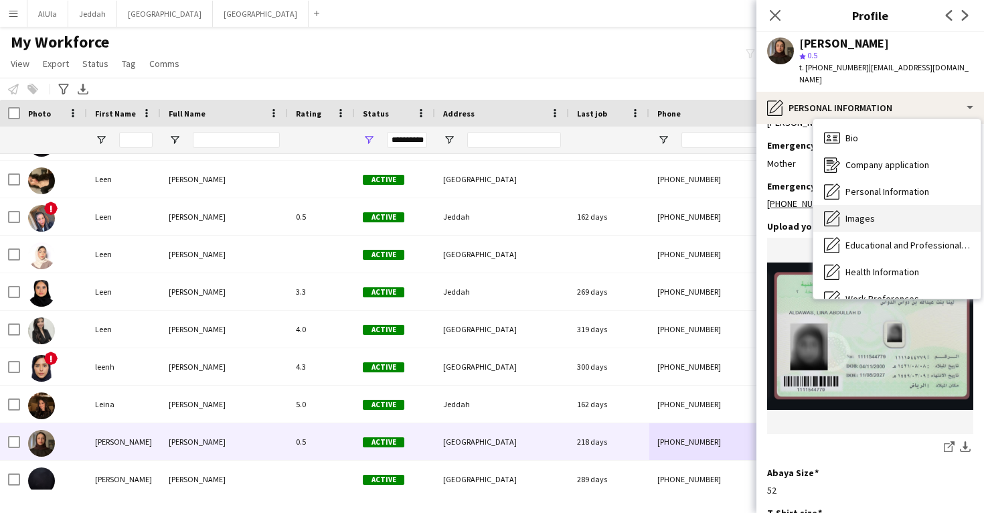
click at [860, 212] on span "Images" at bounding box center [860, 218] width 29 height 12
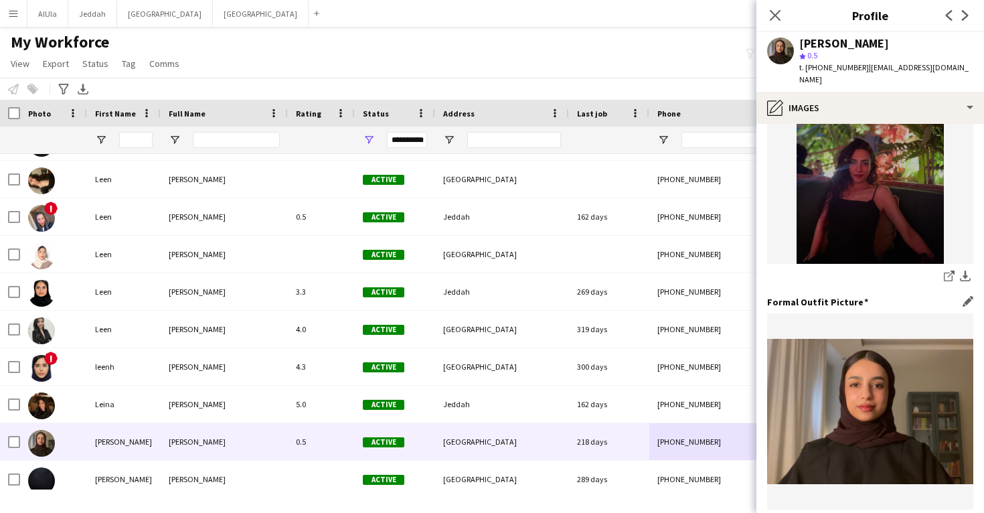
scroll to position [298, 0]
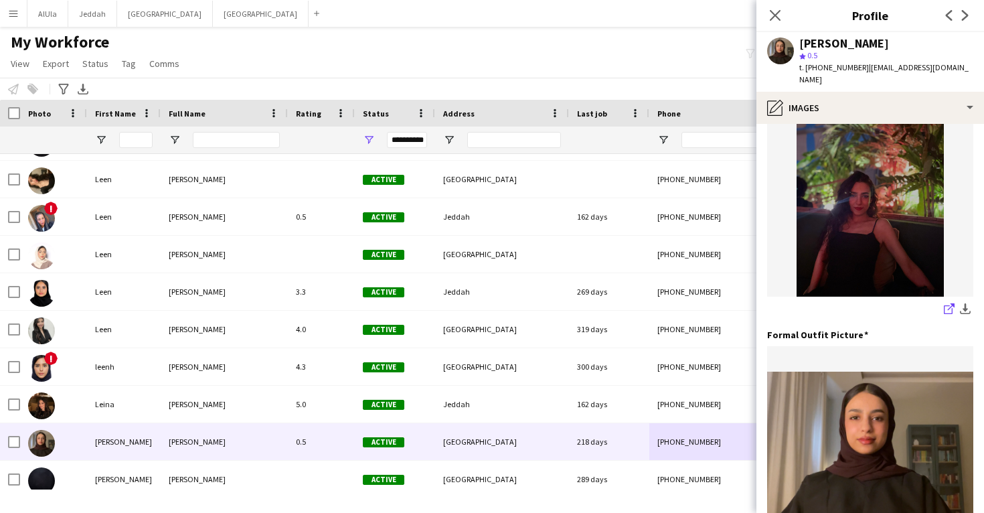
click at [945, 303] on icon "share-external-link-1" at bounding box center [949, 308] width 11 height 11
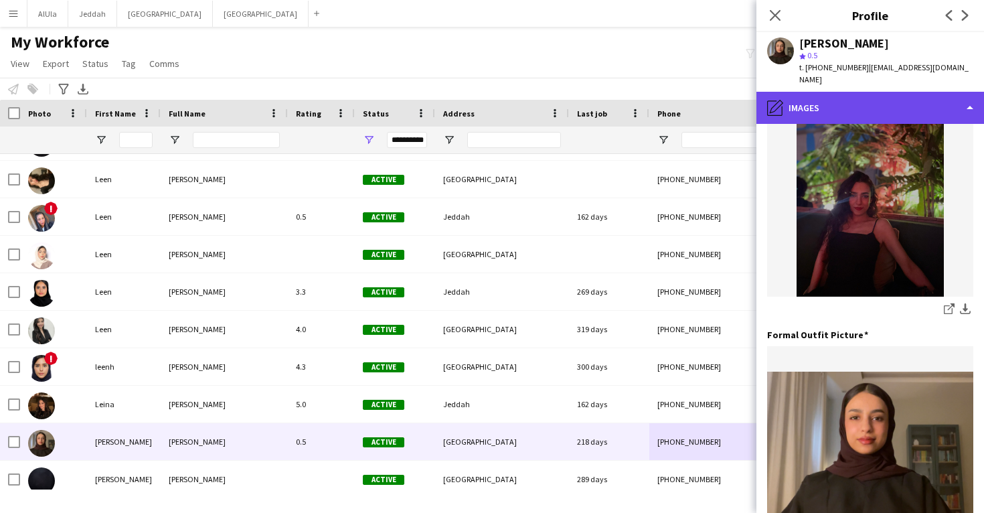
click at [823, 92] on div "pencil4 Images" at bounding box center [870, 108] width 228 height 32
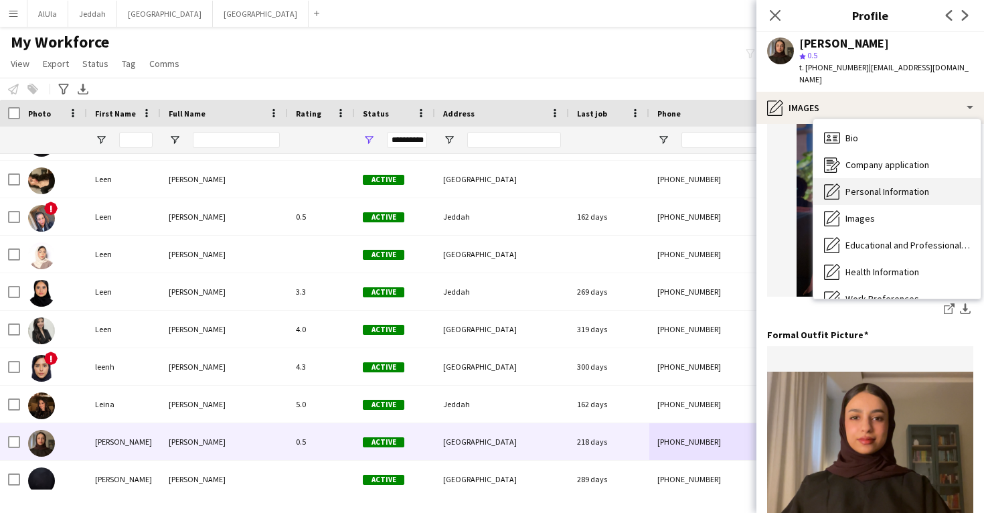
click at [843, 178] on div "Personal Information Personal Information" at bounding box center [896, 191] width 167 height 27
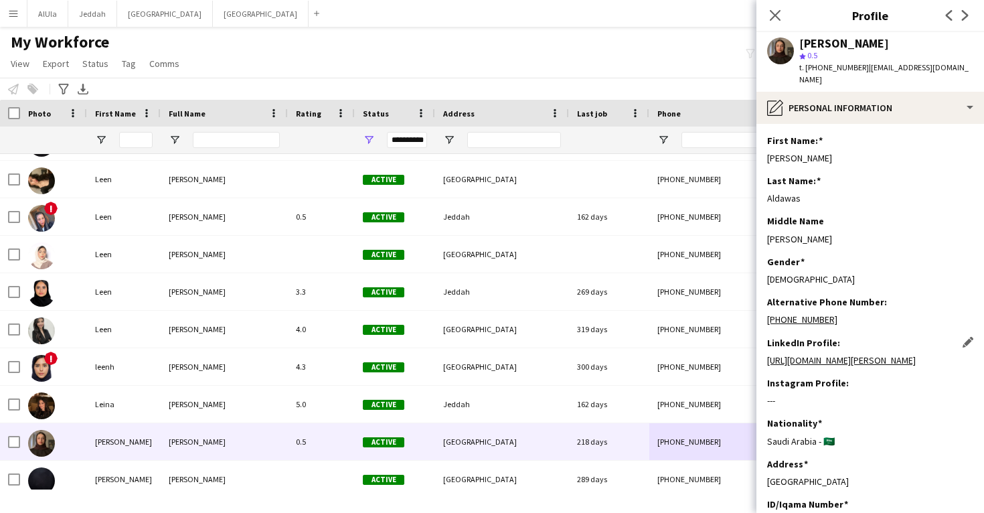
click at [807, 363] on link "https://www.linkedin.com/in/lena-aldawas-a4557b288?utm_source=share&utm_campaig…" at bounding box center [841, 360] width 149 height 12
drag, startPoint x: 858, startPoint y: 69, endPoint x: 806, endPoint y: 69, distance: 51.5
click at [806, 69] on span "t. +966532264247" at bounding box center [834, 67] width 70 height 10
copy span "+966532264247"
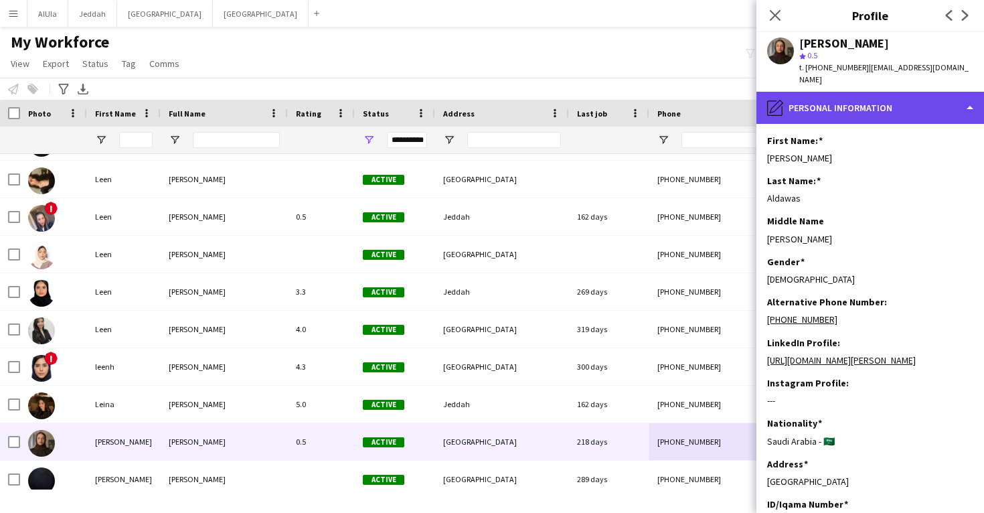
click at [812, 96] on div "pencil4 Personal Information" at bounding box center [870, 108] width 228 height 32
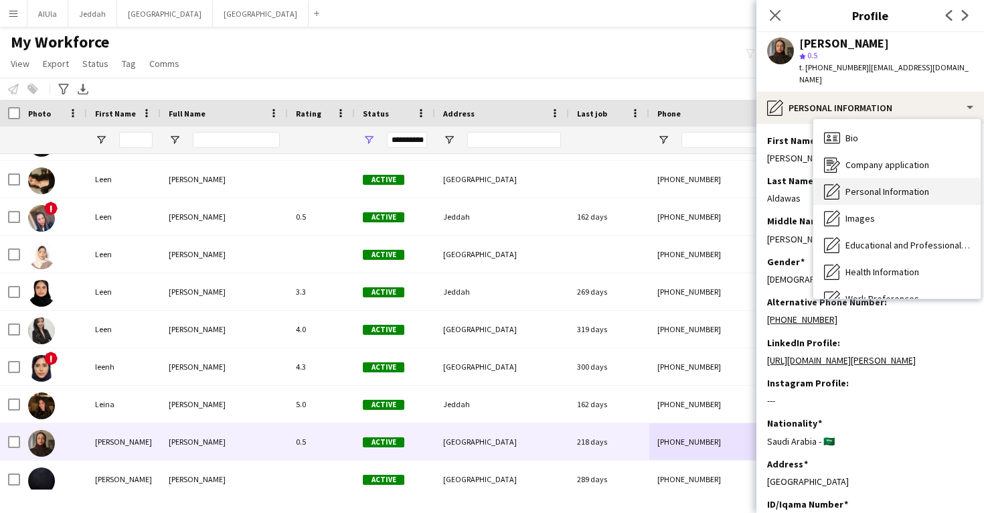
click at [860, 185] on span "Personal Information" at bounding box center [888, 191] width 84 height 12
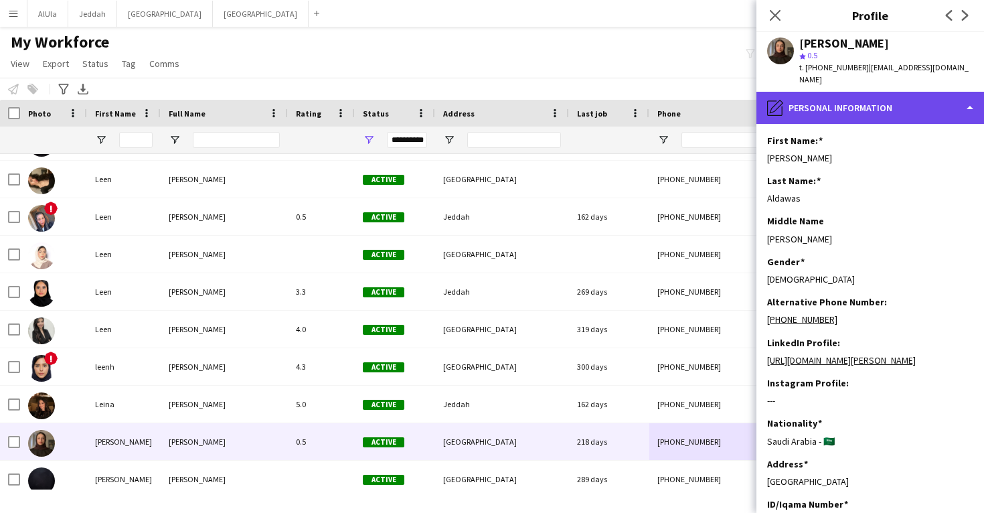
click at [845, 92] on div "pencil4 Personal Information" at bounding box center [870, 108] width 228 height 32
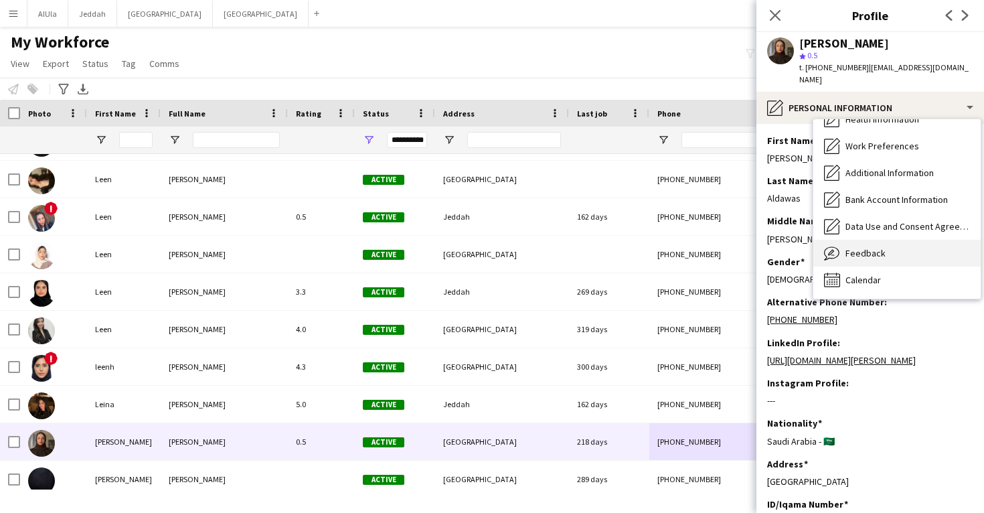
scroll to position [153, 0]
click at [864, 240] on div "Feedback Feedback" at bounding box center [896, 253] width 167 height 27
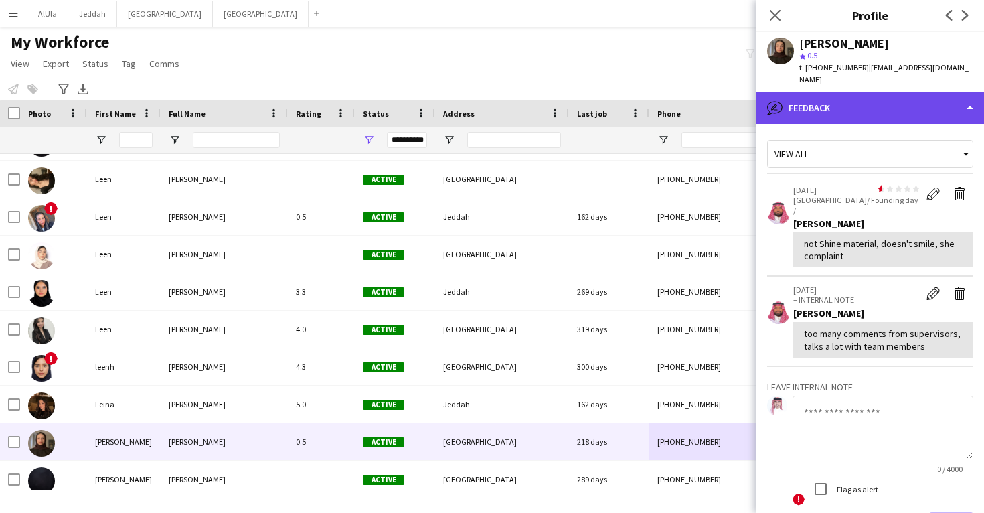
click at [872, 102] on div "bubble-pencil Feedback" at bounding box center [870, 108] width 228 height 32
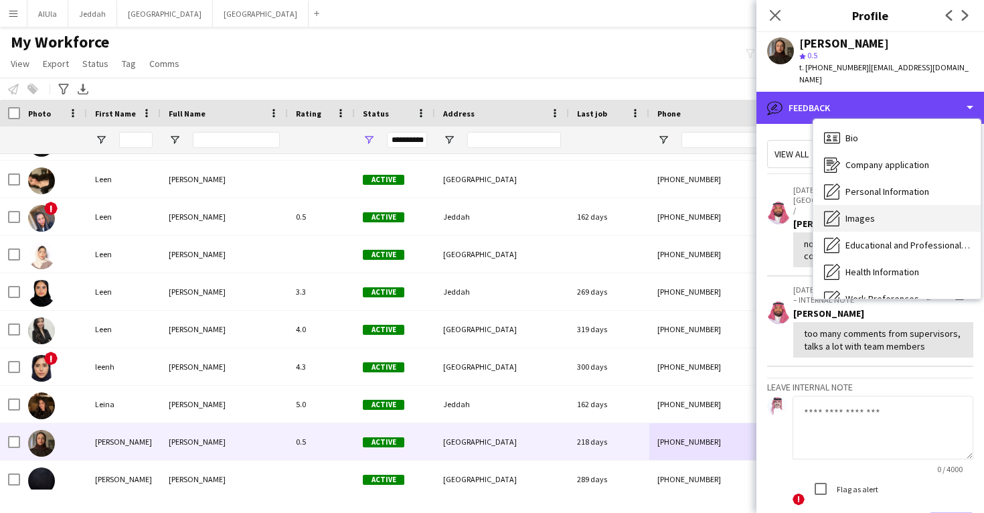
scroll to position [0, 0]
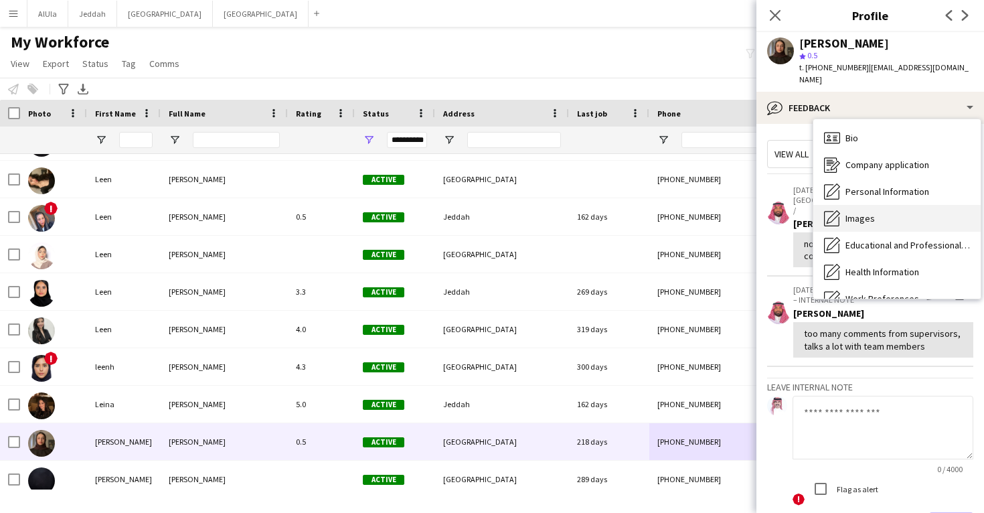
click at [870, 205] on div "Images Images" at bounding box center [896, 218] width 167 height 27
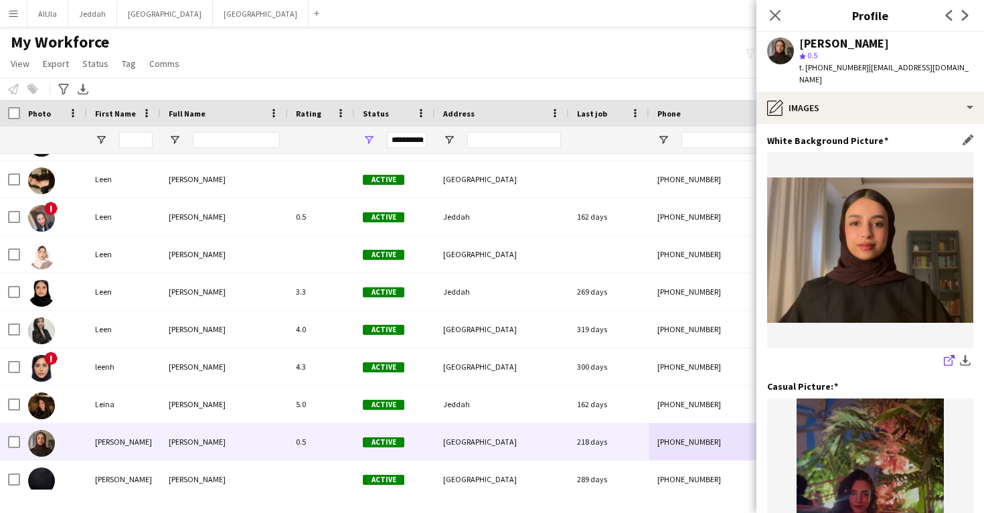
click at [942, 353] on link "share-external-link-1" at bounding box center [949, 361] width 16 height 16
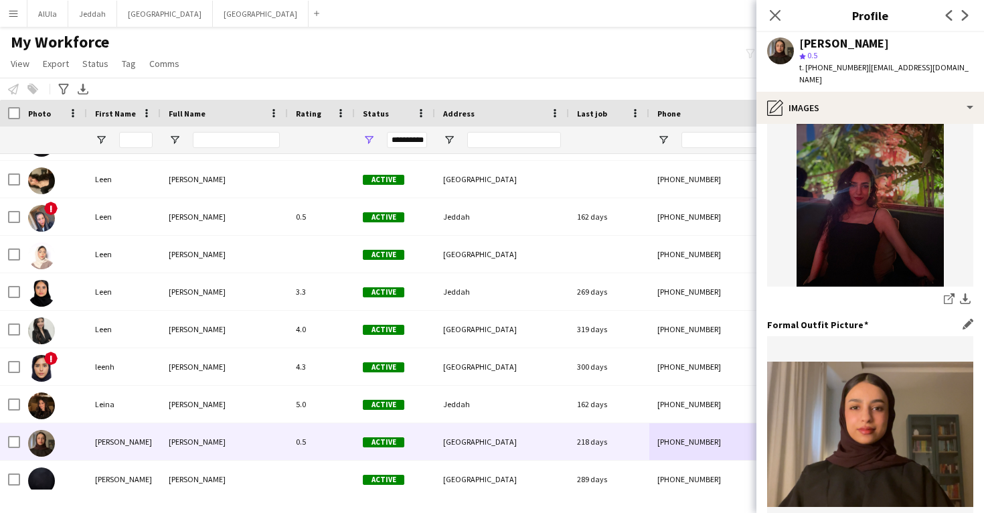
scroll to position [313, 0]
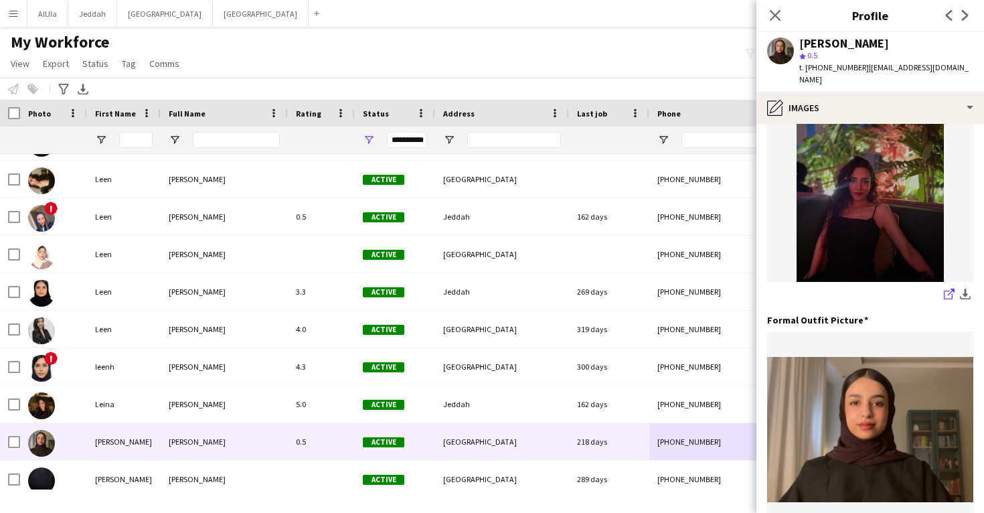
click at [949, 289] on app-icon "share-external-link-1" at bounding box center [949, 295] width 11 height 13
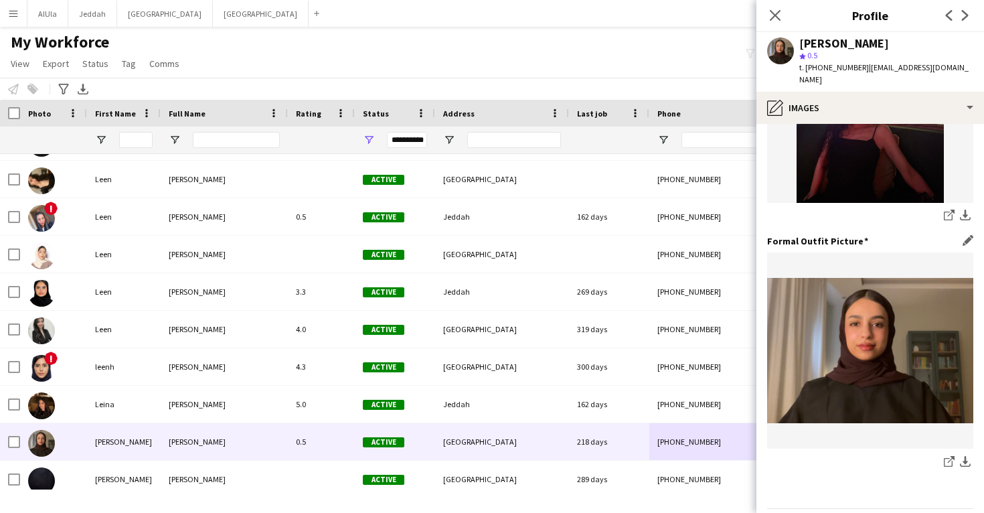
scroll to position [414, 0]
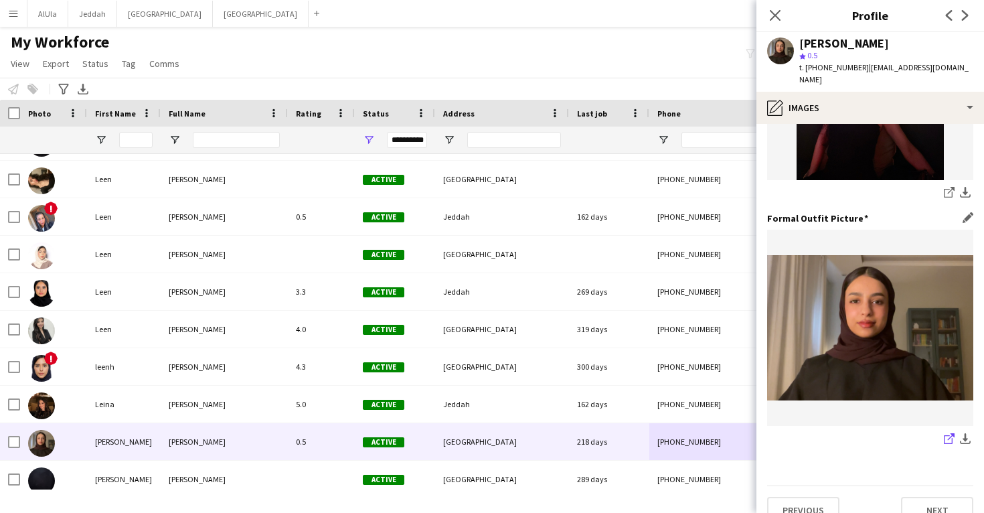
click at [947, 433] on icon "share-external-link-1" at bounding box center [949, 438] width 11 height 11
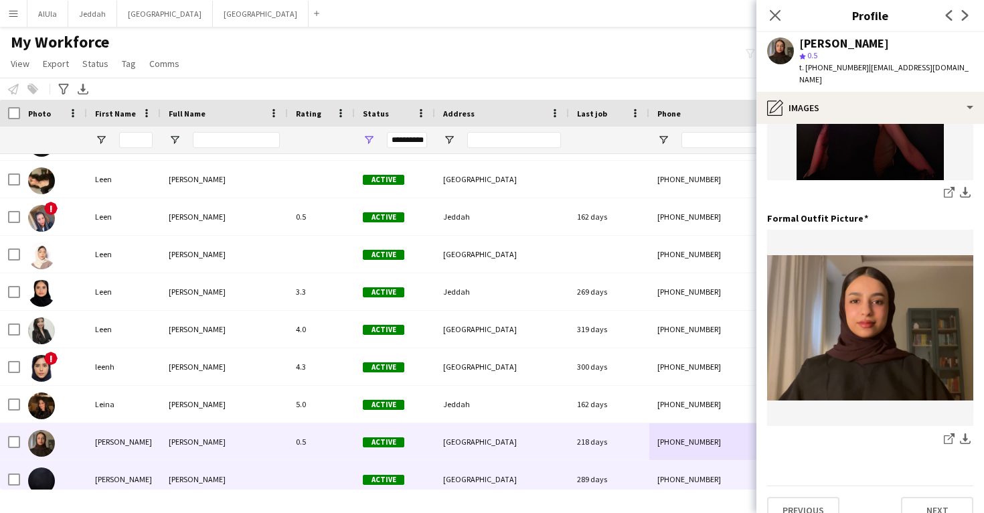
scroll to position [32279, 0]
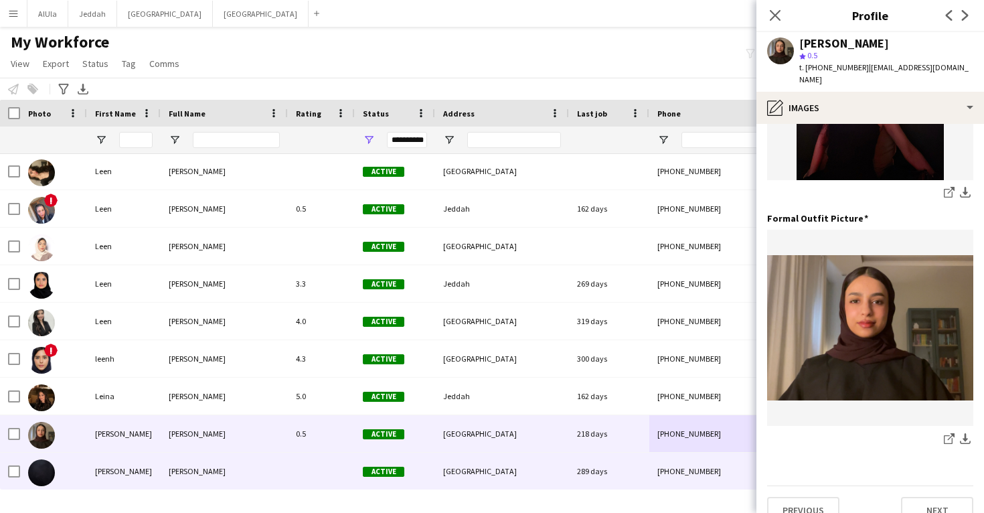
click at [546, 475] on div "[GEOGRAPHIC_DATA]" at bounding box center [502, 471] width 134 height 37
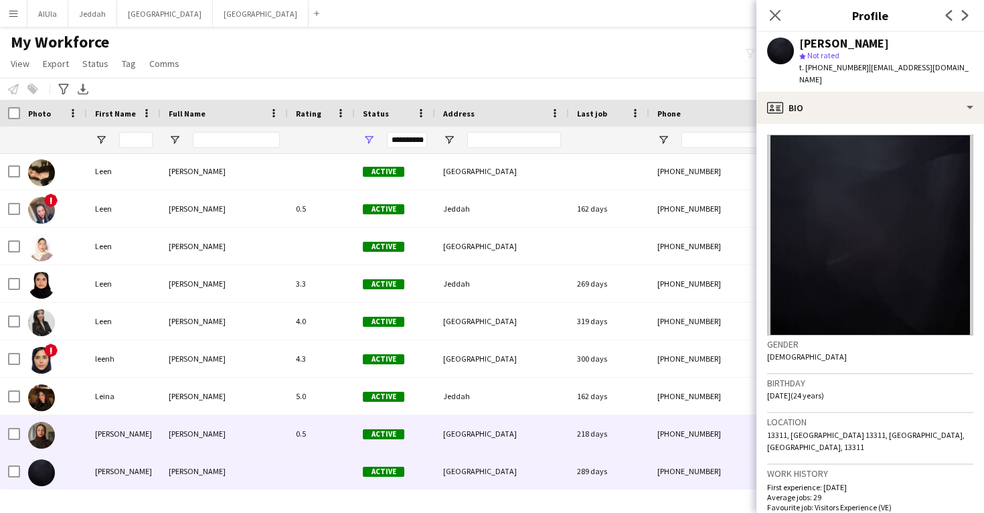
click at [544, 448] on div "[GEOGRAPHIC_DATA]" at bounding box center [502, 433] width 134 height 37
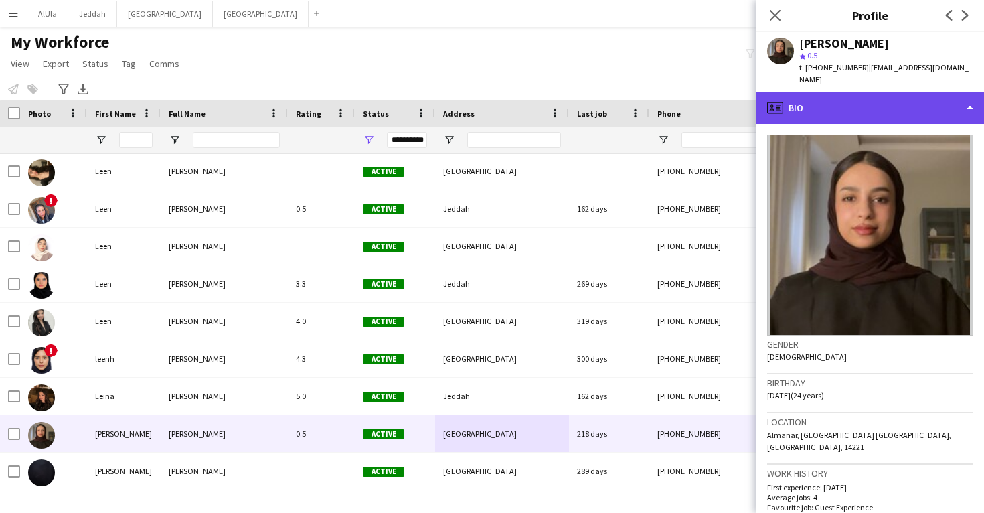
click at [893, 106] on div "profile Bio" at bounding box center [870, 108] width 228 height 32
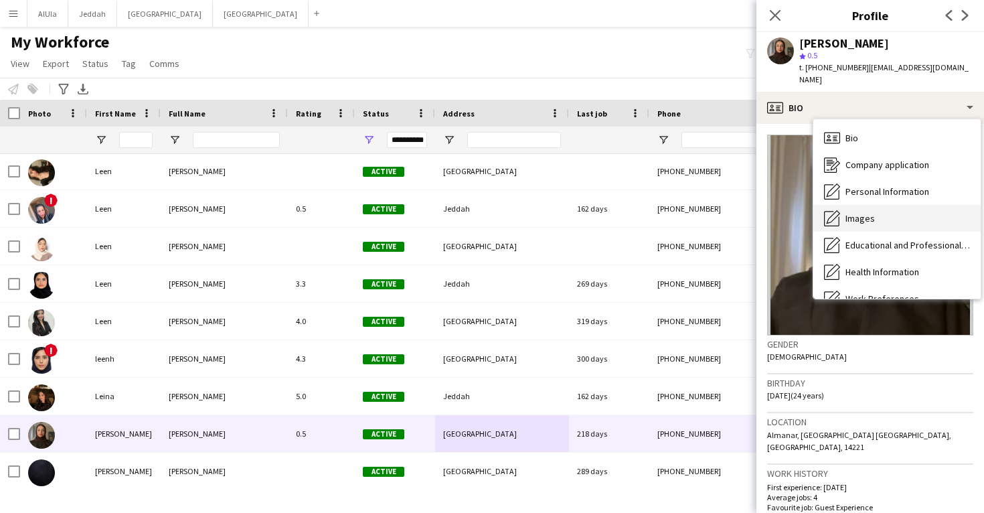
click at [902, 206] on div "Images Images" at bounding box center [896, 218] width 167 height 27
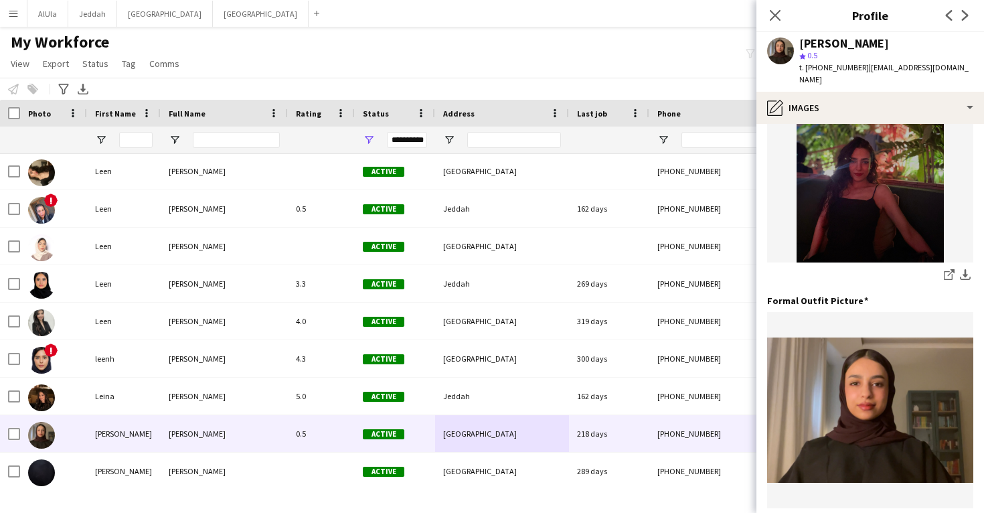
scroll to position [335, 0]
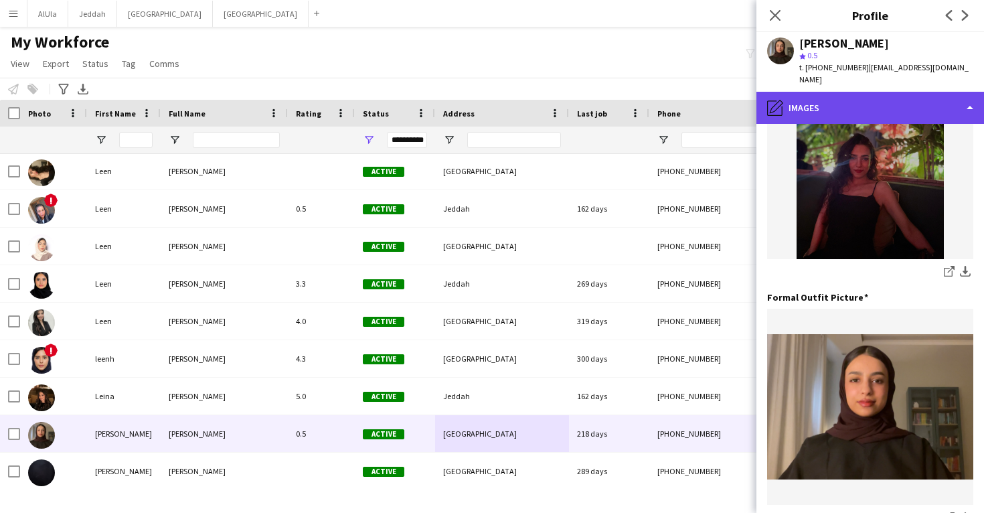
click at [882, 92] on div "pencil4 Images" at bounding box center [870, 108] width 228 height 32
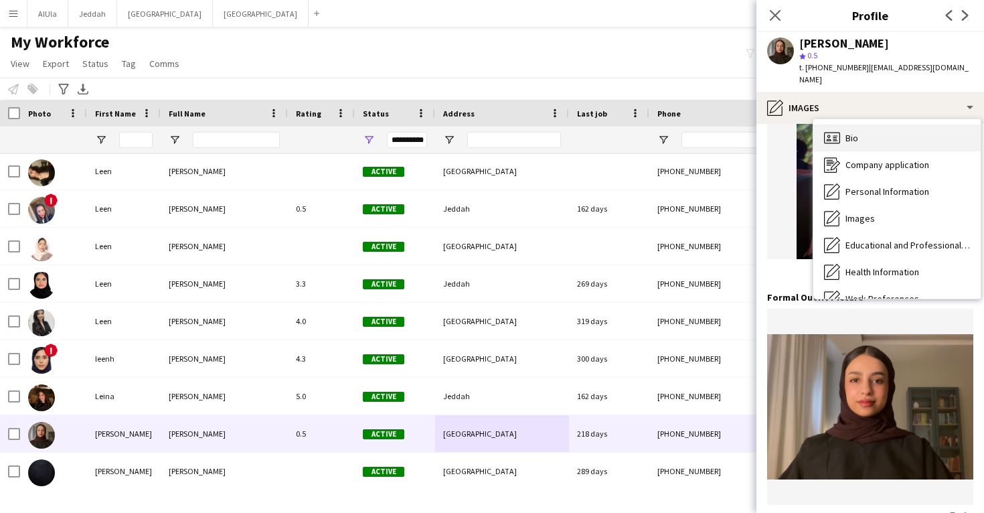
click at [883, 137] on div "Bio Bio" at bounding box center [896, 138] width 167 height 27
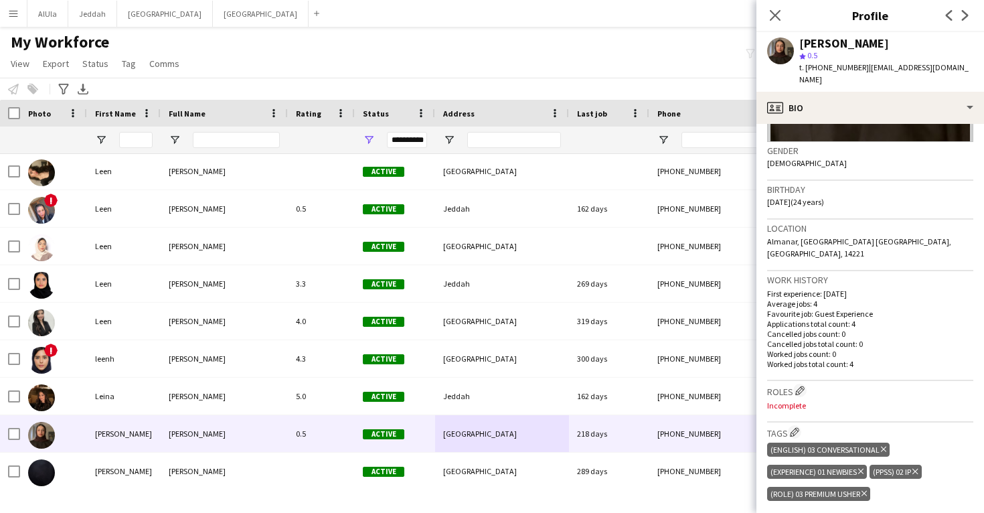
scroll to position [300, 0]
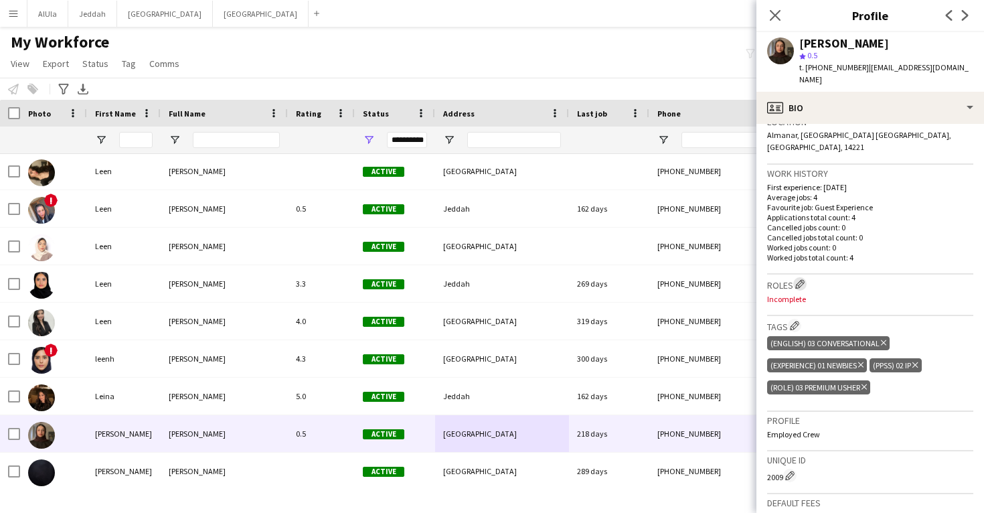
click at [797, 279] on app-icon "Edit crew company roles" at bounding box center [799, 283] width 9 height 9
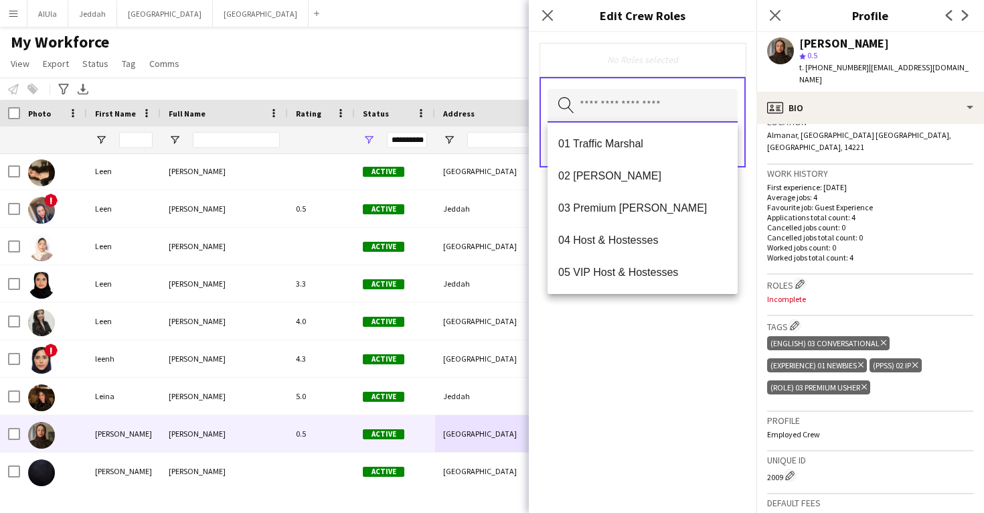
click at [659, 108] on input "text" at bounding box center [643, 105] width 190 height 33
click at [649, 197] on mat-option "03 Premium Usher" at bounding box center [643, 208] width 190 height 32
click at [679, 351] on div "03 Premium Usher Remove Search by role type Save" at bounding box center [643, 272] width 228 height 481
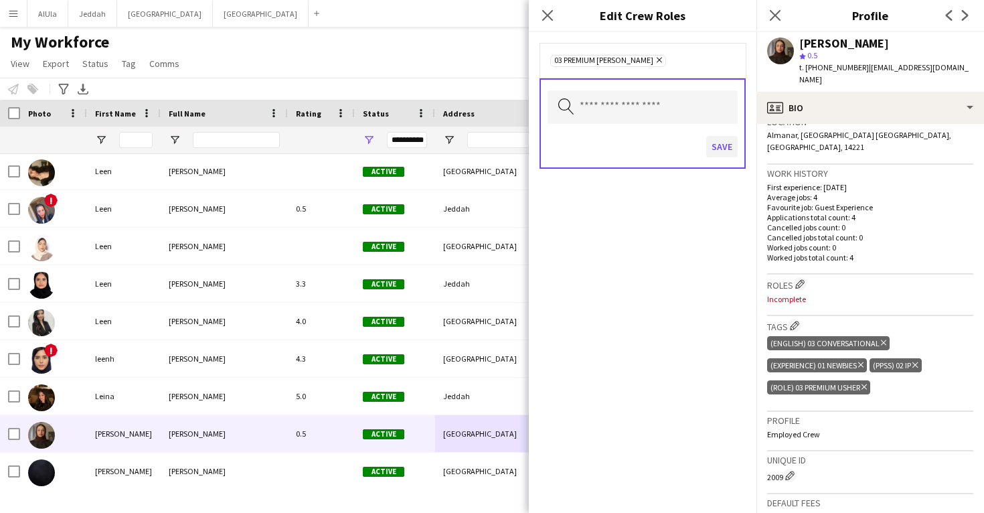
click at [720, 157] on button "Save" at bounding box center [721, 146] width 31 height 21
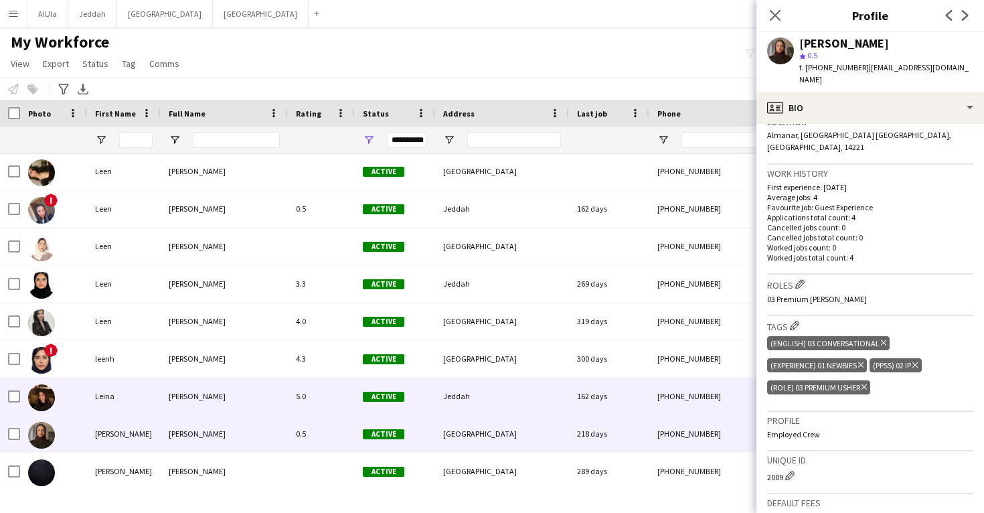
click at [539, 390] on div "Jeddah" at bounding box center [502, 396] width 134 height 37
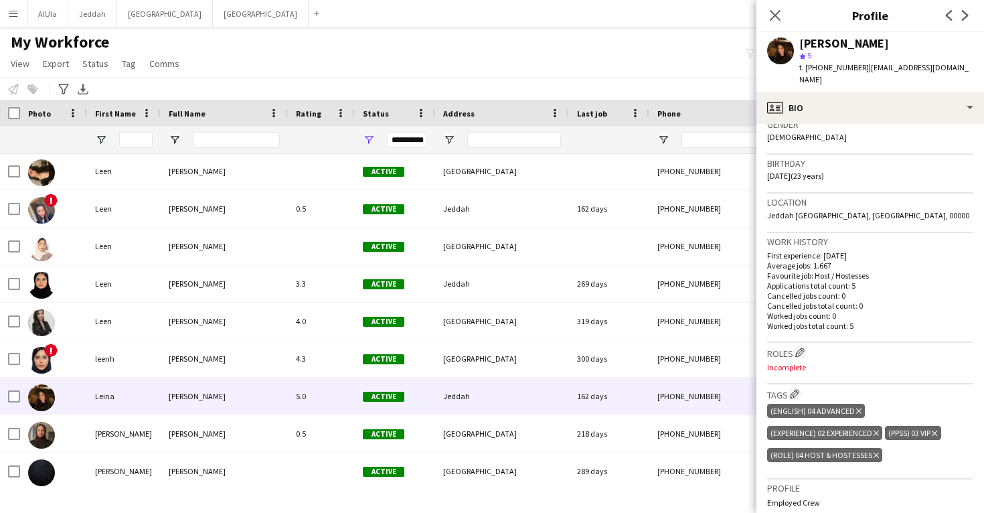
scroll to position [248, 0]
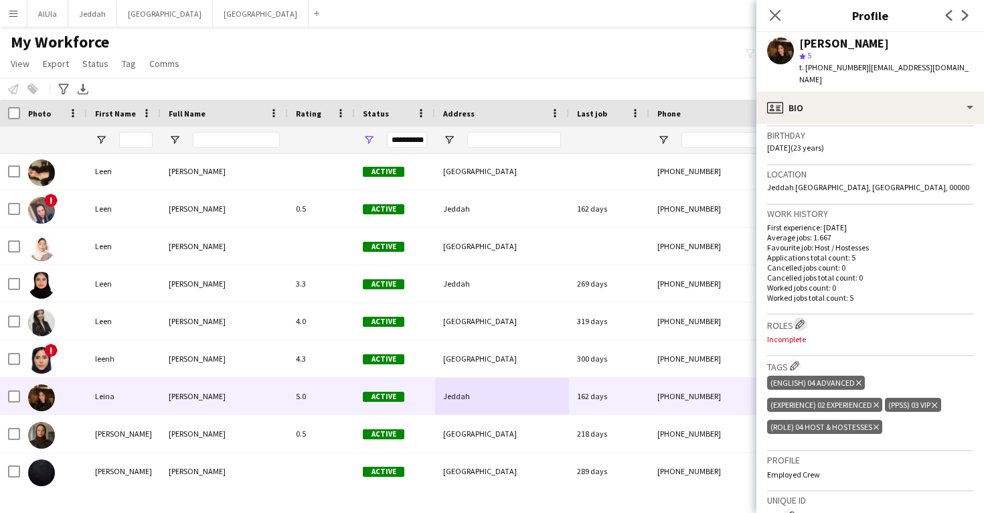
click at [805, 317] on button "Edit crew company roles" at bounding box center [799, 323] width 13 height 13
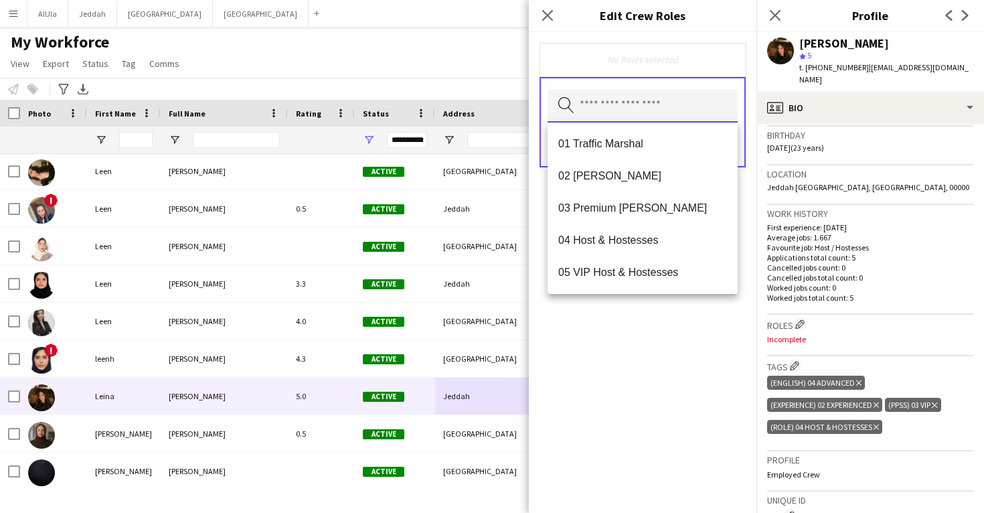
click at [681, 102] on input "text" at bounding box center [643, 105] width 190 height 33
click at [671, 240] on span "04 Host & Hostesses" at bounding box center [642, 240] width 169 height 13
click at [675, 333] on div "04 Host & Hostesses Remove Search by role type Save" at bounding box center [643, 272] width 228 height 481
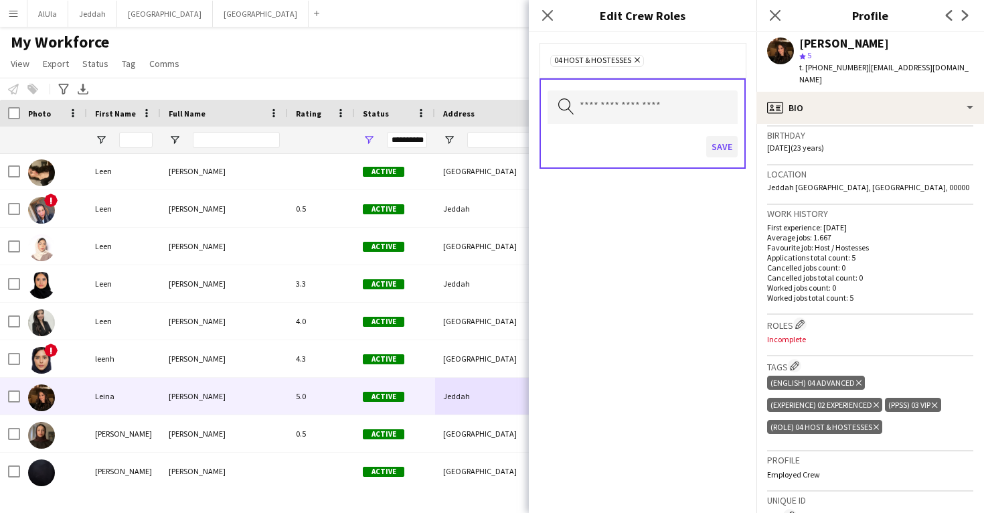
click at [721, 149] on button "Save" at bounding box center [721, 146] width 31 height 21
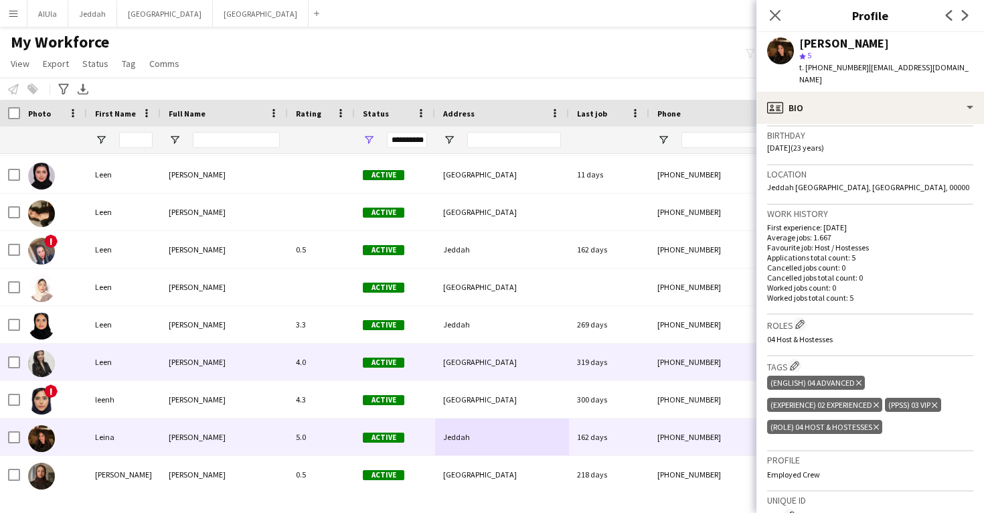
scroll to position [32234, 0]
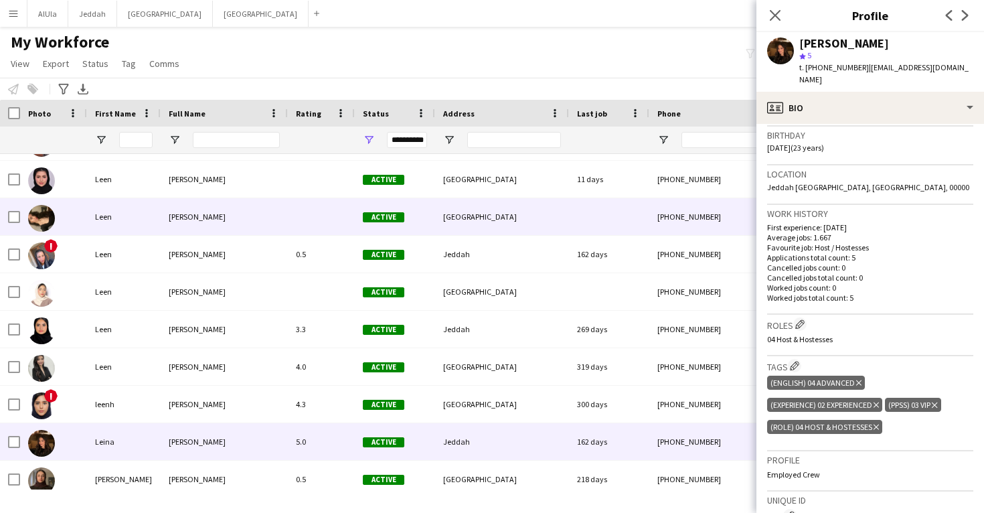
click at [498, 229] on div "[GEOGRAPHIC_DATA]" at bounding box center [502, 216] width 134 height 37
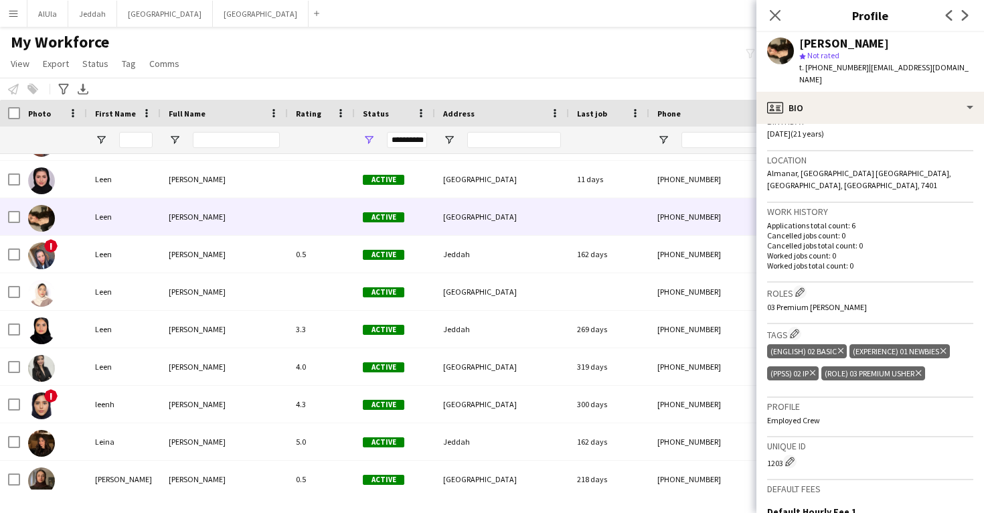
scroll to position [271, 0]
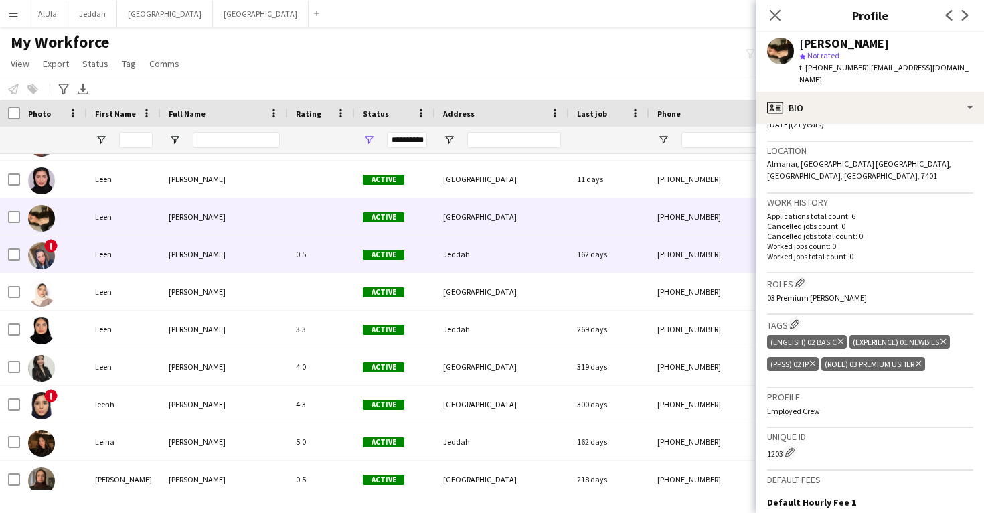
click at [585, 238] on div "162 days" at bounding box center [609, 254] width 80 height 37
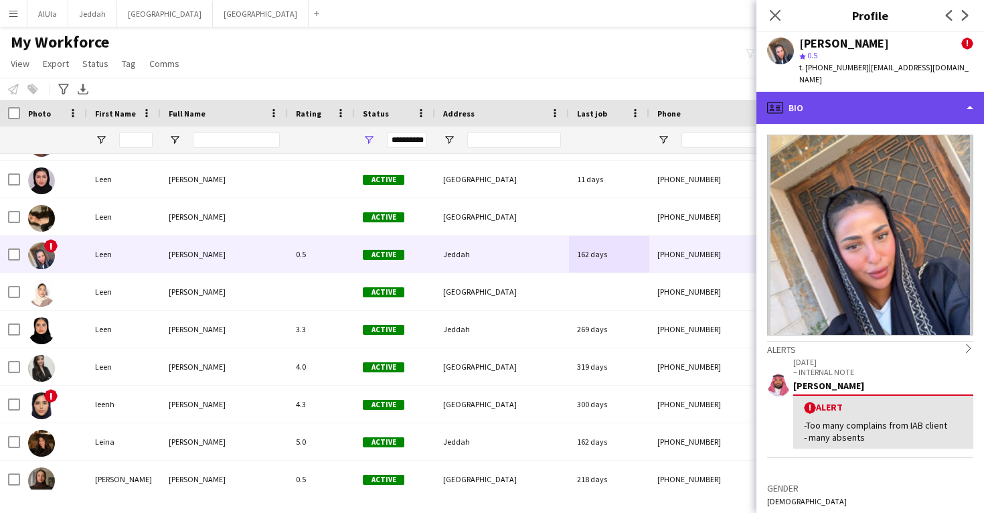
click at [835, 92] on div "profile Bio" at bounding box center [870, 108] width 228 height 32
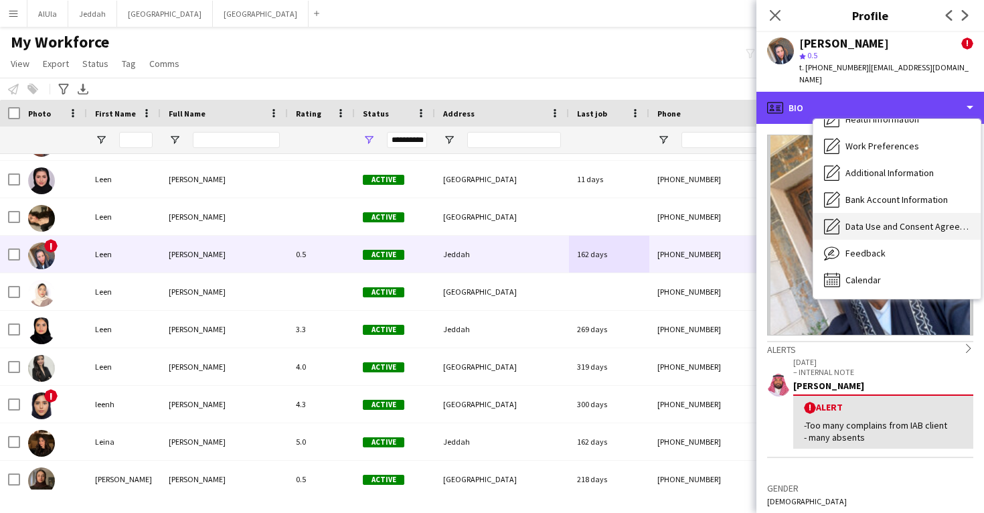
scroll to position [153, 0]
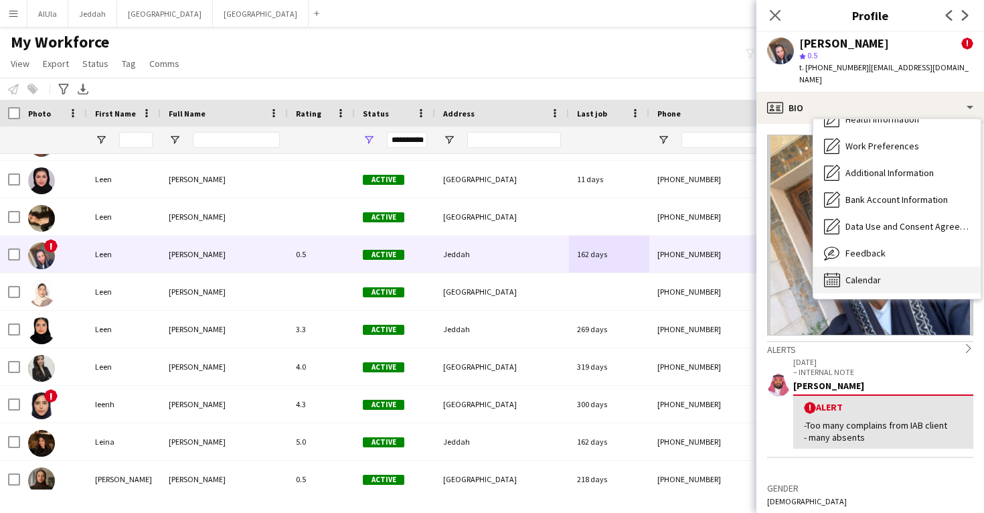
click at [863, 274] on div "Calendar Calendar" at bounding box center [896, 279] width 167 height 27
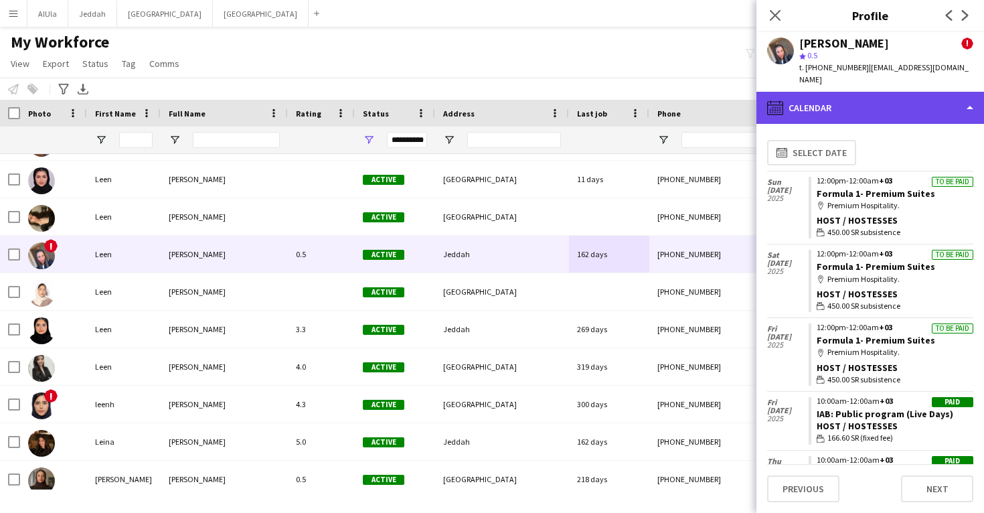
click at [843, 102] on div "calendar-full Calendar" at bounding box center [870, 108] width 228 height 32
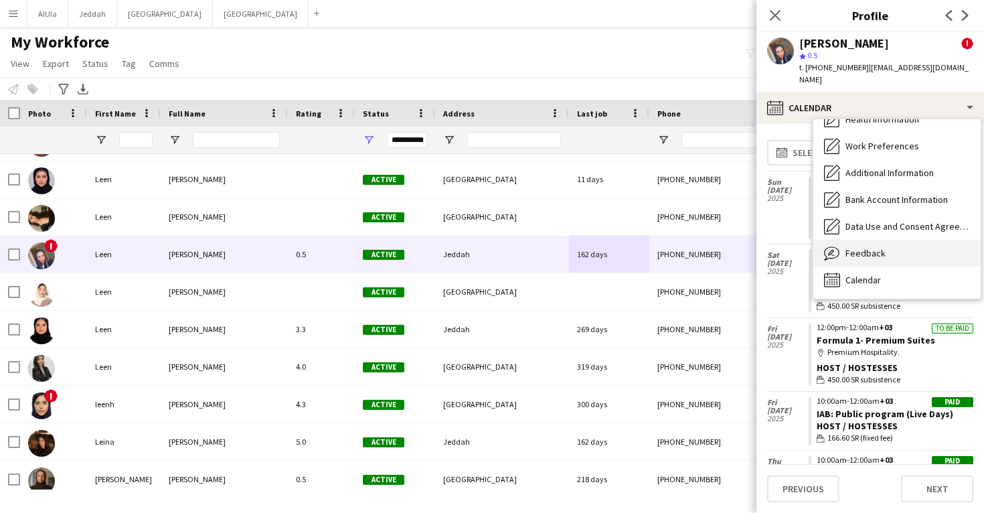
click at [864, 247] on span "Feedback" at bounding box center [866, 253] width 40 height 12
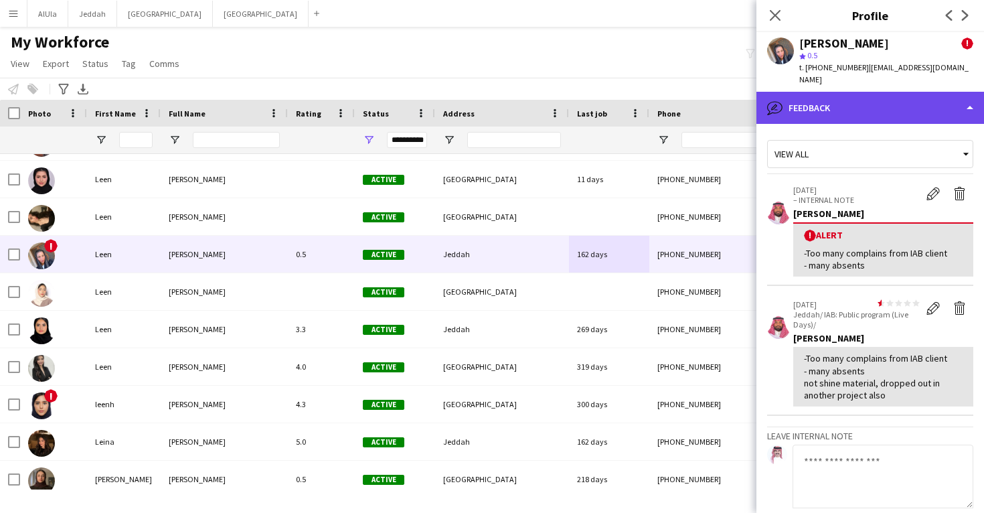
click at [864, 92] on div "bubble-pencil Feedback" at bounding box center [870, 108] width 228 height 32
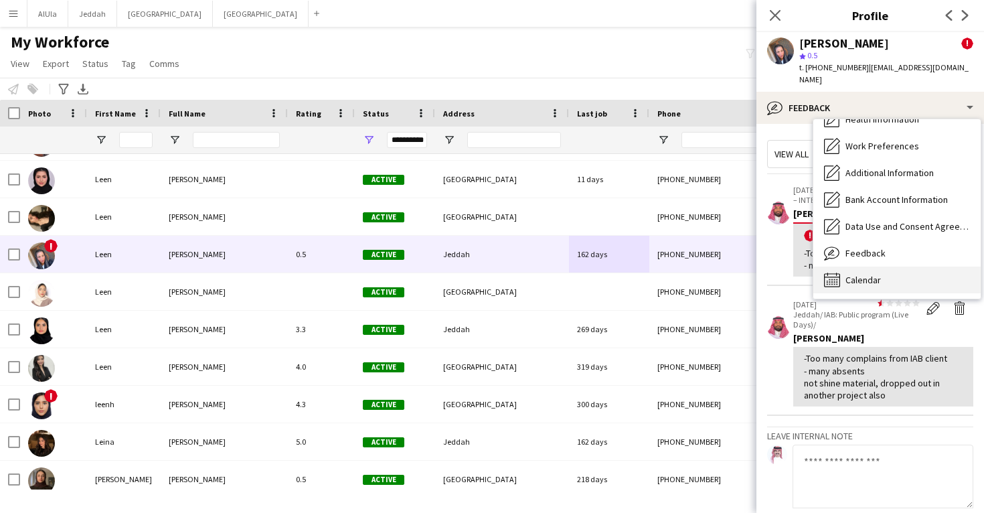
click at [880, 274] on span "Calendar" at bounding box center [863, 280] width 35 height 12
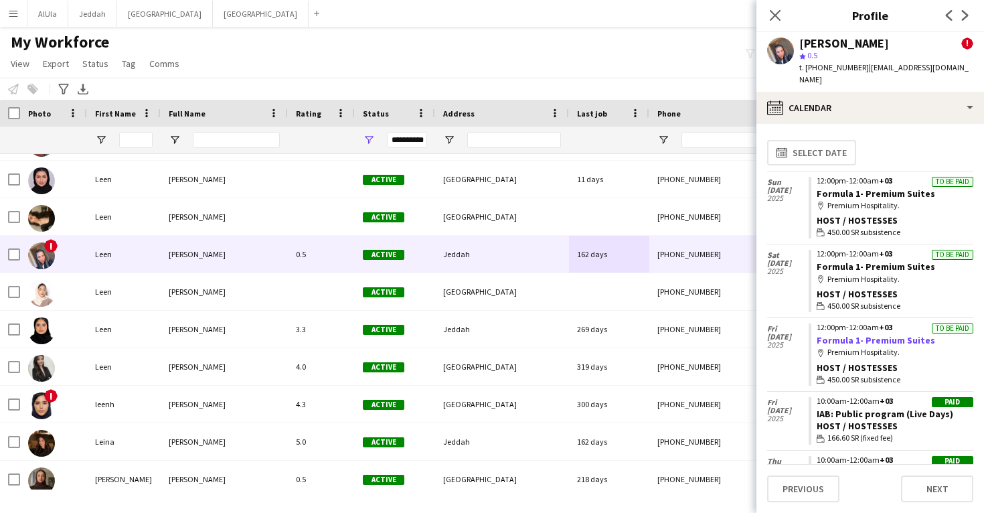
click at [857, 334] on link "Formula 1- Premium Suites" at bounding box center [876, 340] width 118 height 12
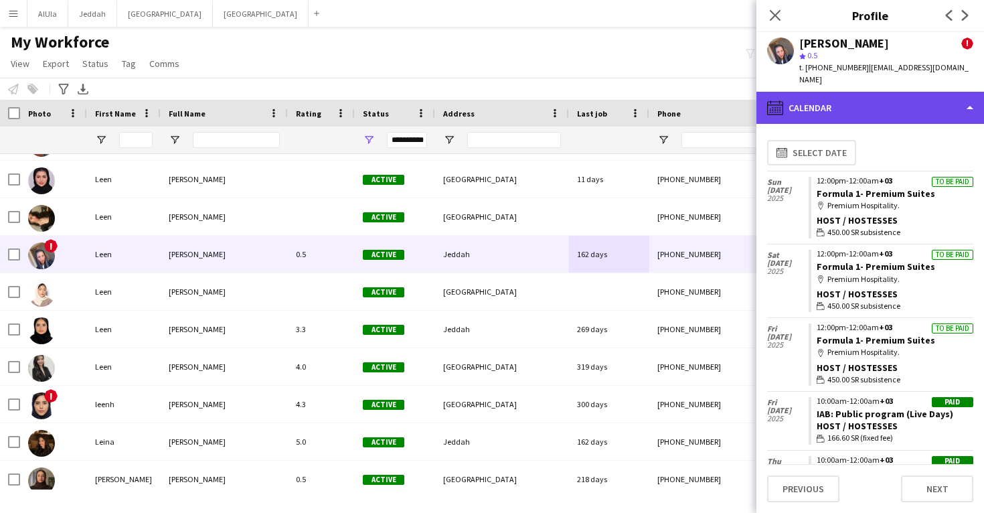
click at [823, 92] on div "calendar-full Calendar" at bounding box center [870, 108] width 228 height 32
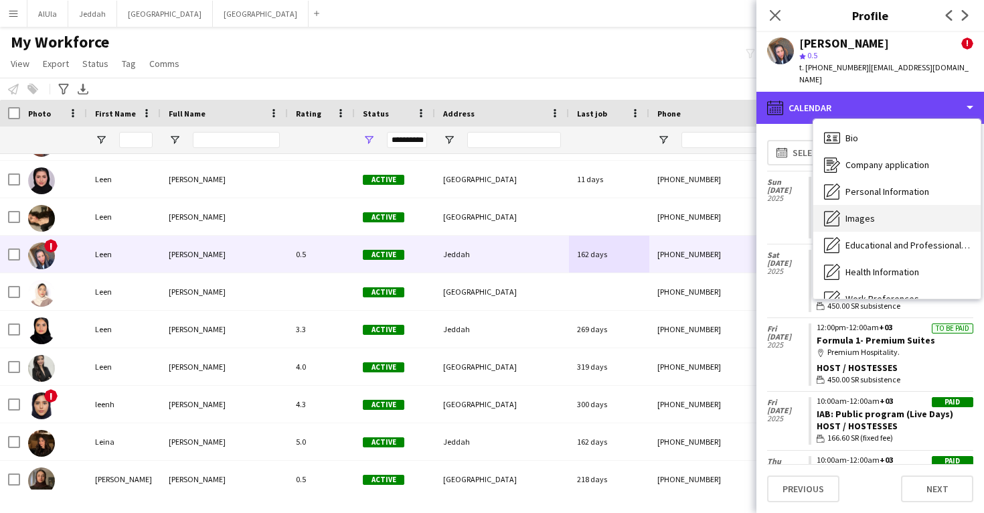
scroll to position [0, 0]
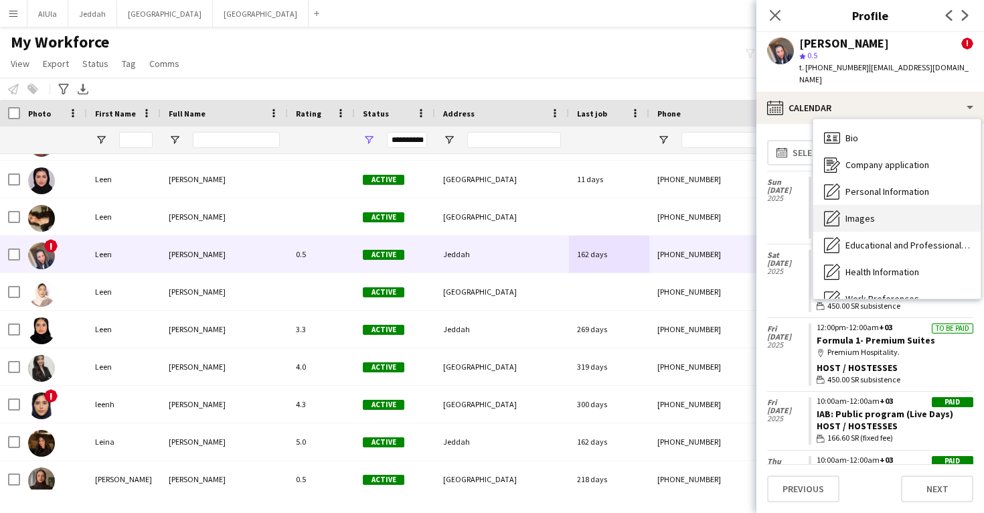
click at [866, 214] on div "Images Images" at bounding box center [896, 218] width 167 height 27
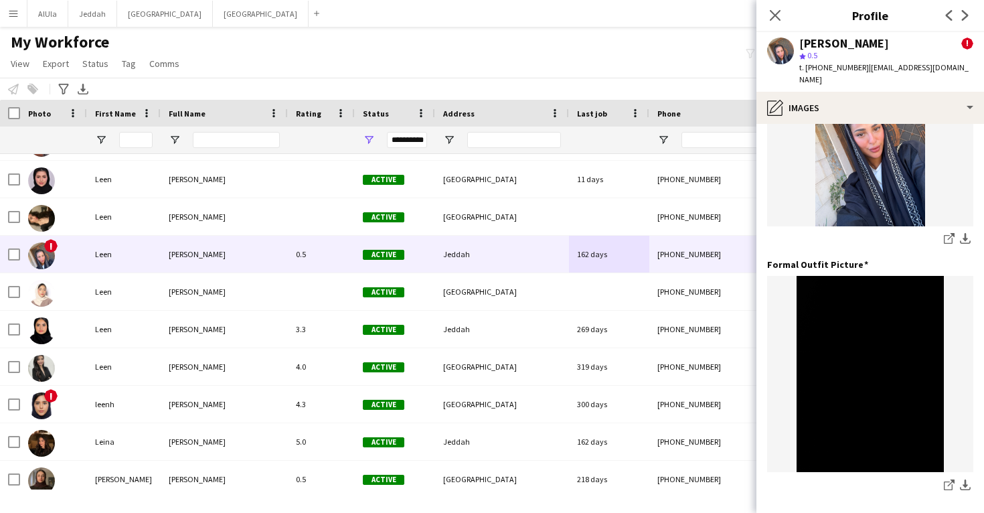
scroll to position [372, 0]
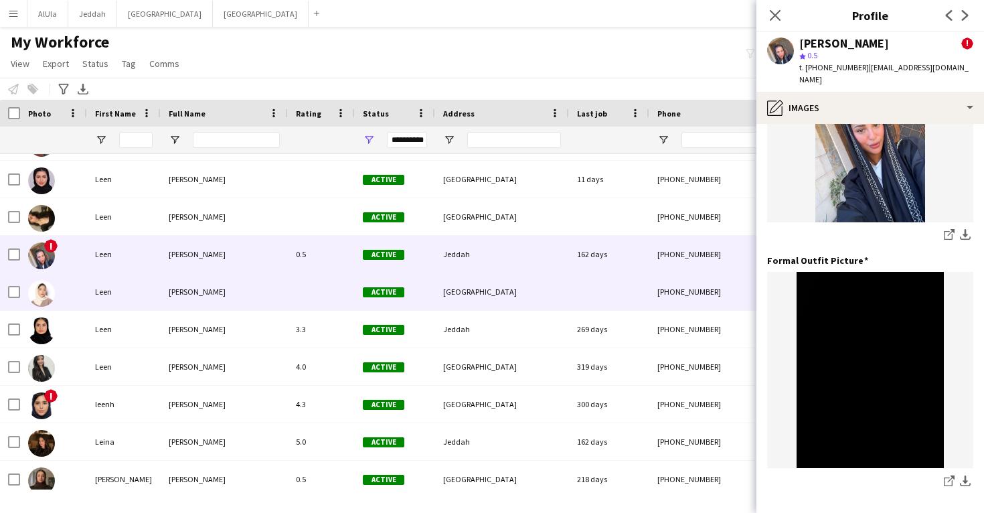
click at [659, 278] on div "+9660559260056" at bounding box center [734, 291] width 171 height 37
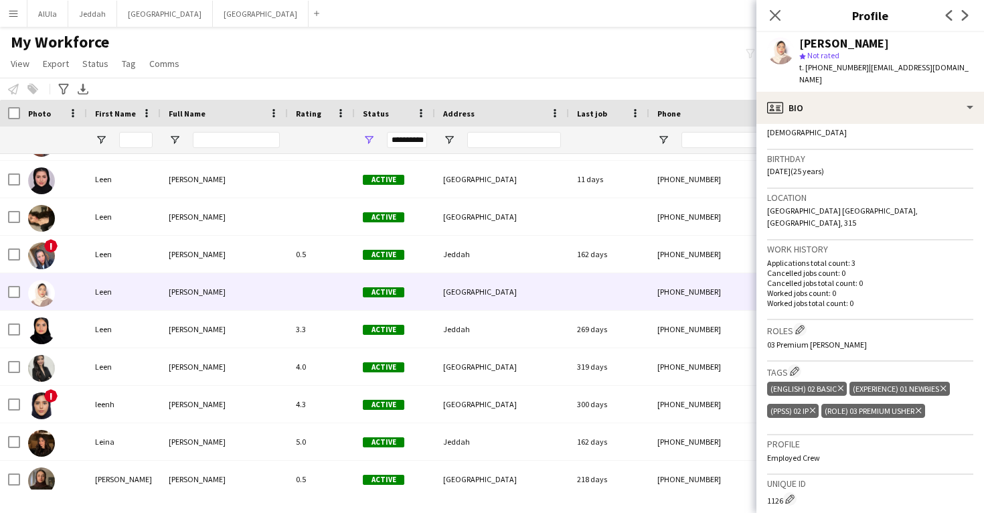
scroll to position [225, 0]
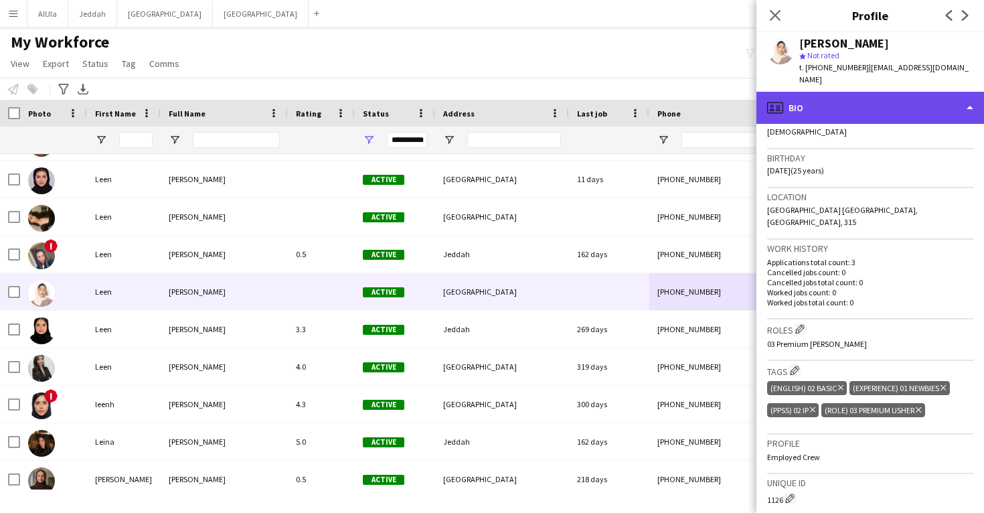
click at [847, 110] on div "profile Bio" at bounding box center [870, 108] width 228 height 32
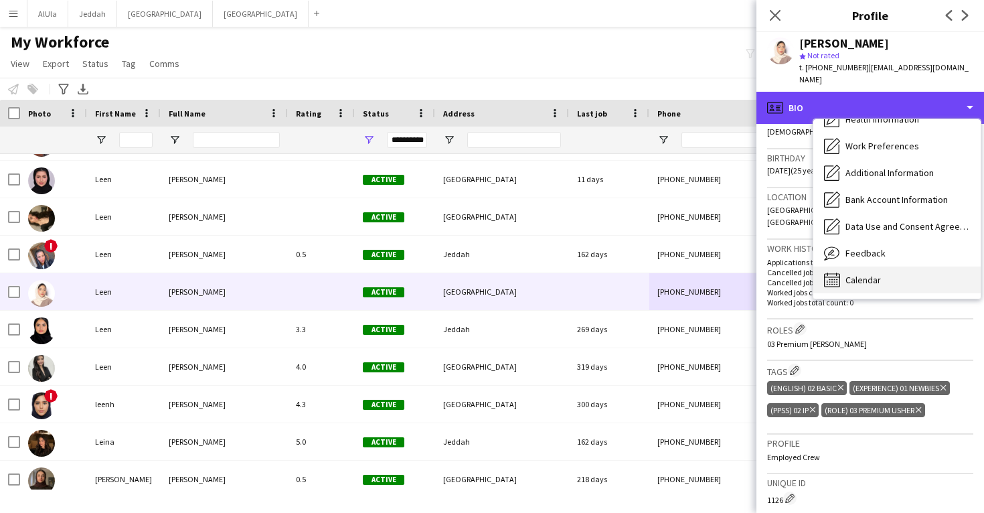
scroll to position [153, 0]
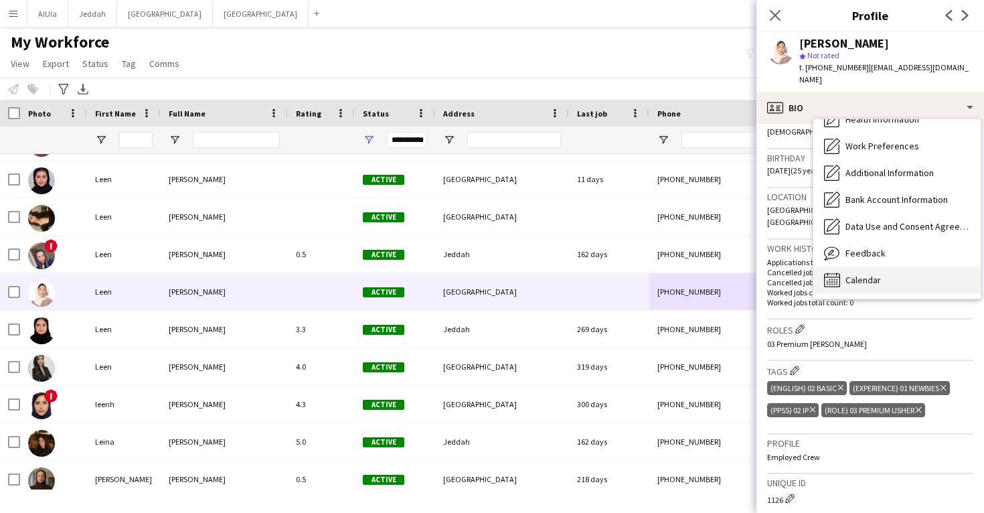
click at [857, 274] on span "Calendar" at bounding box center [863, 280] width 35 height 12
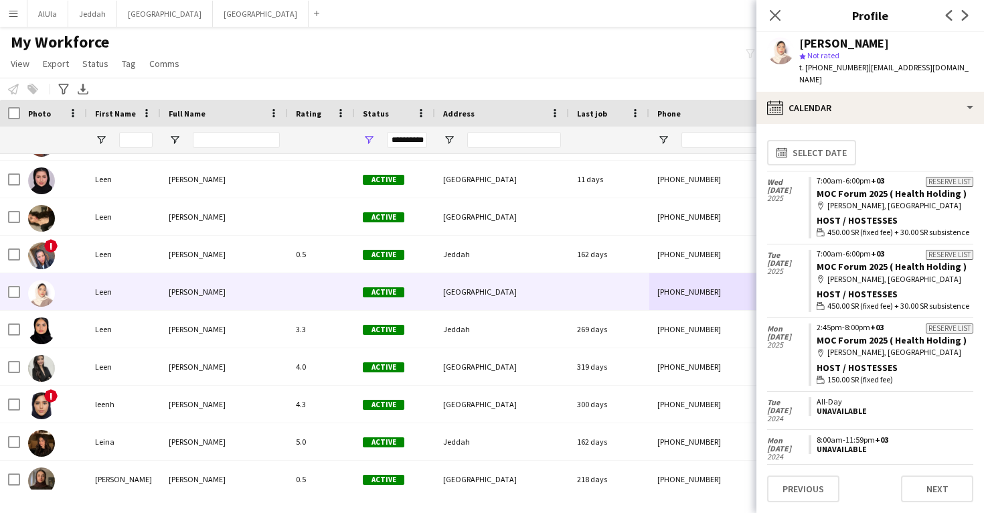
scroll to position [0, 0]
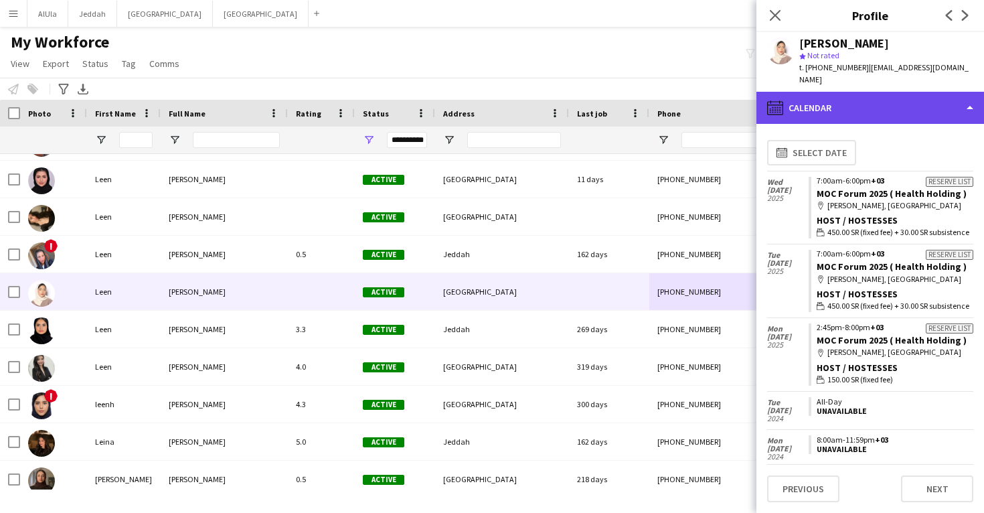
click at [827, 105] on div "calendar-full Calendar" at bounding box center [870, 108] width 228 height 32
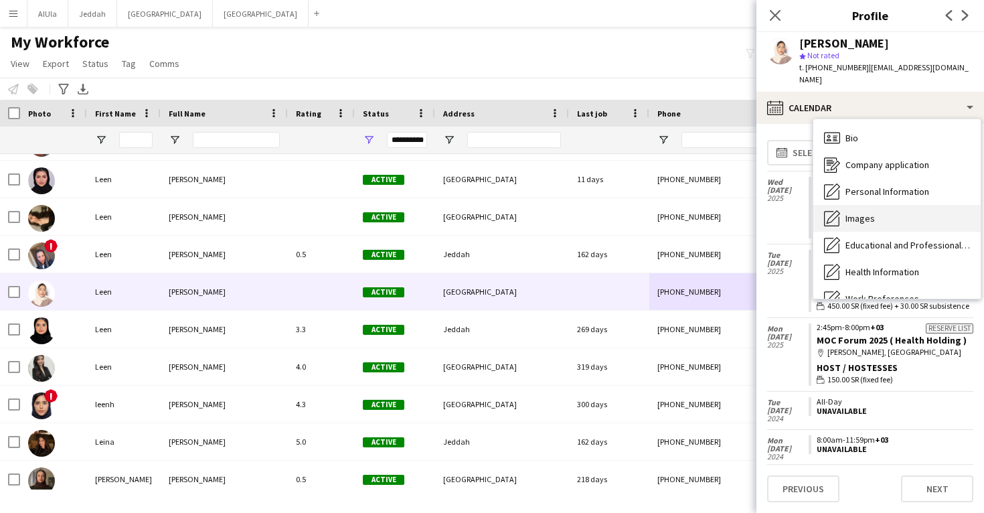
click at [859, 212] on span "Images" at bounding box center [860, 218] width 29 height 12
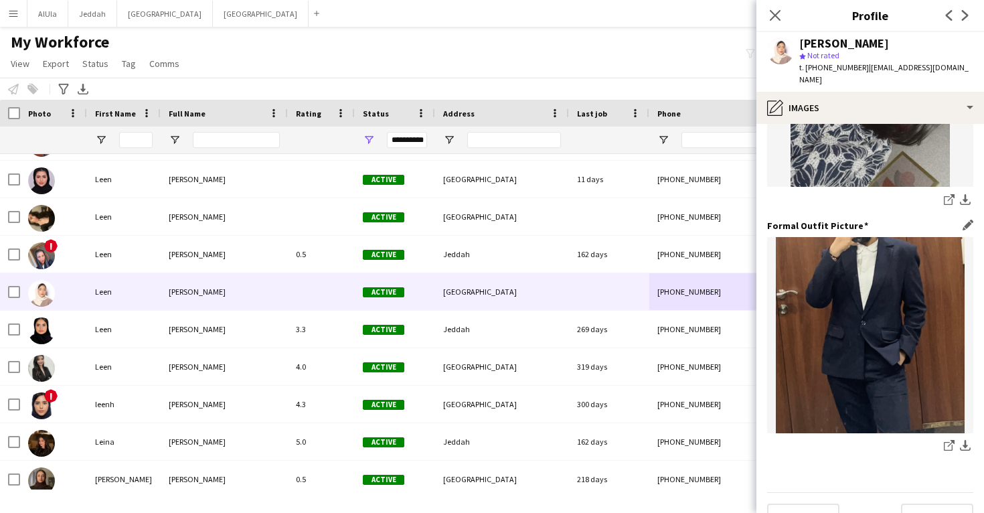
scroll to position [647, 0]
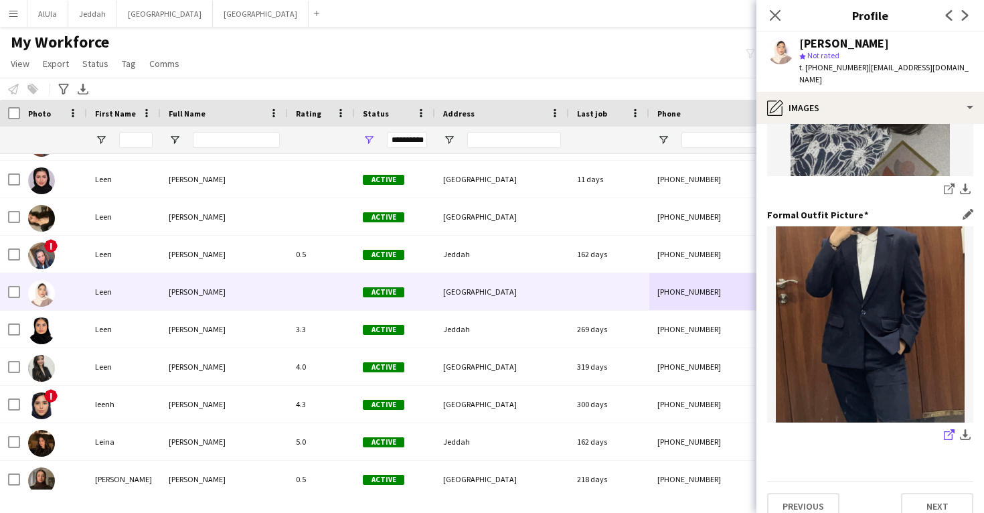
click at [947, 429] on icon "share-external-link-1" at bounding box center [949, 434] width 11 height 11
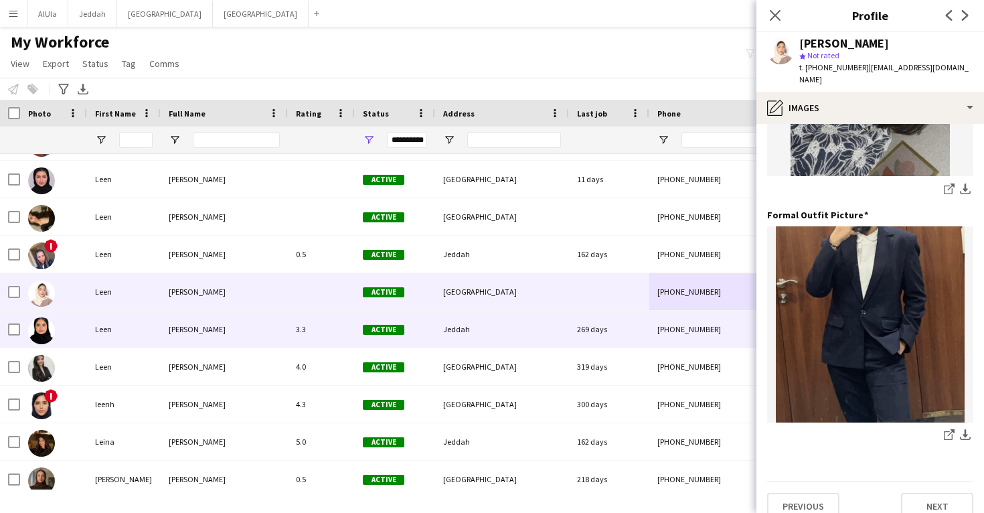
click at [471, 315] on div "Jeddah" at bounding box center [502, 329] width 134 height 37
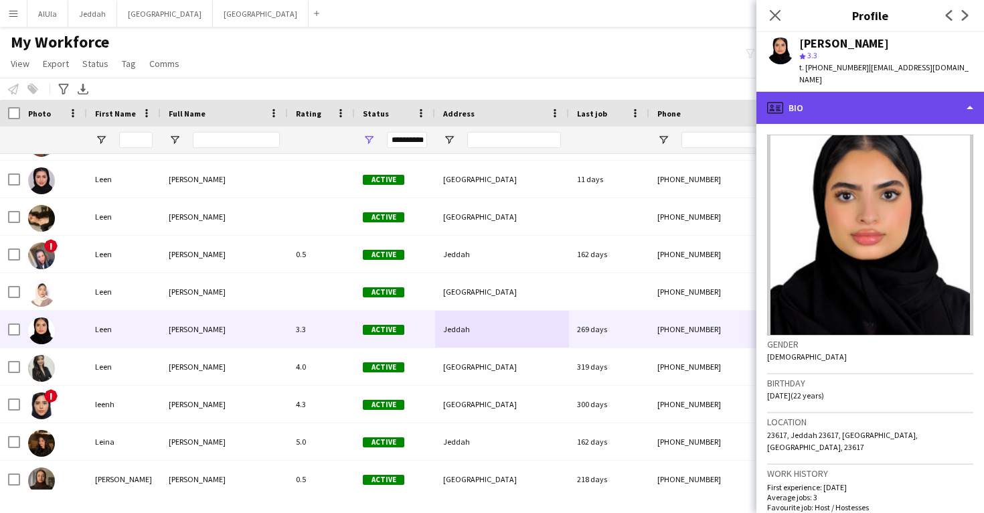
click at [876, 103] on div "profile Bio" at bounding box center [870, 108] width 228 height 32
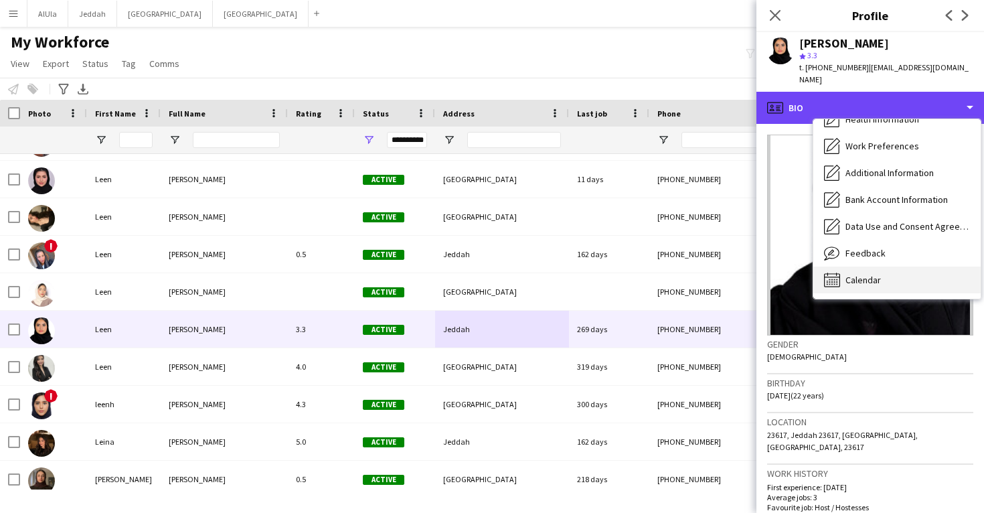
scroll to position [153, 0]
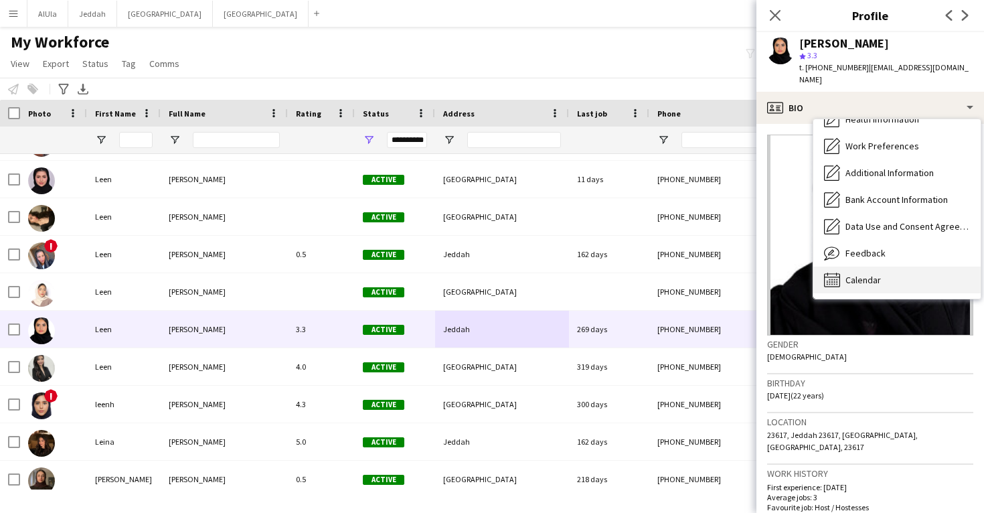
click at [880, 274] on span "Calendar" at bounding box center [863, 280] width 35 height 12
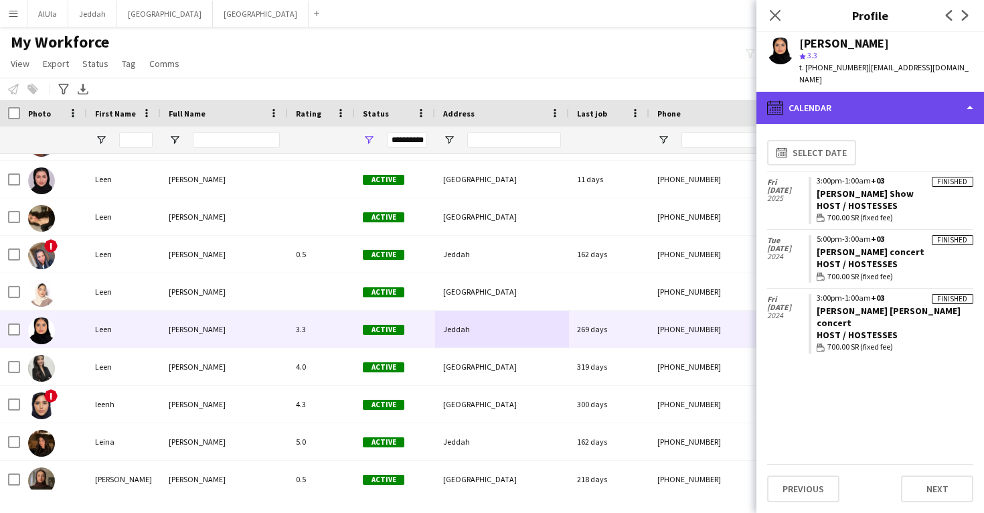
click at [858, 94] on div "calendar-full Calendar" at bounding box center [870, 108] width 228 height 32
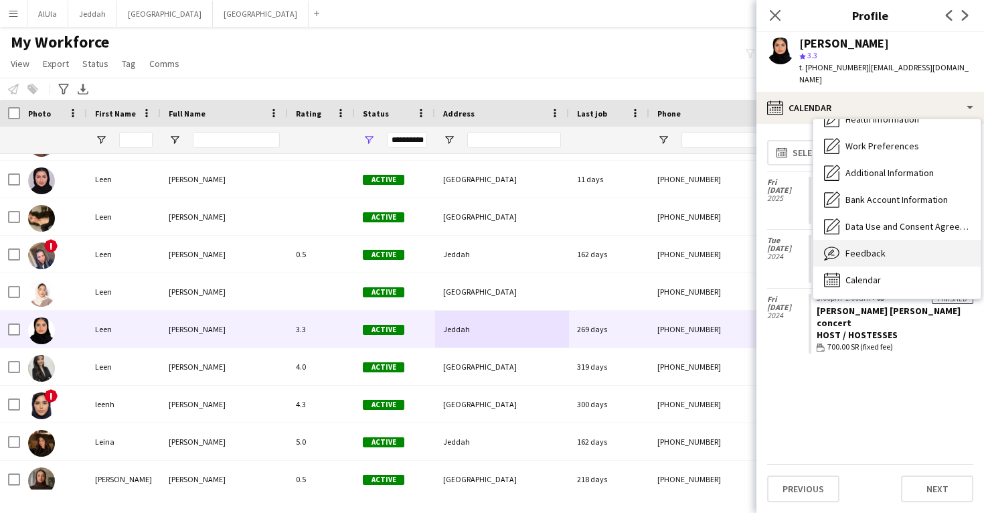
click at [861, 247] on span "Feedback" at bounding box center [866, 253] width 40 height 12
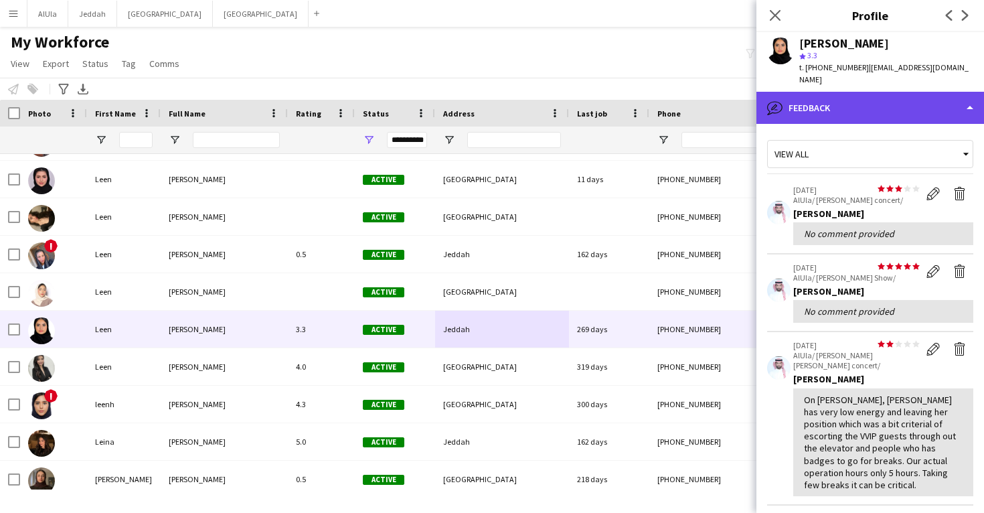
click at [856, 93] on div "bubble-pencil Feedback" at bounding box center [870, 108] width 228 height 32
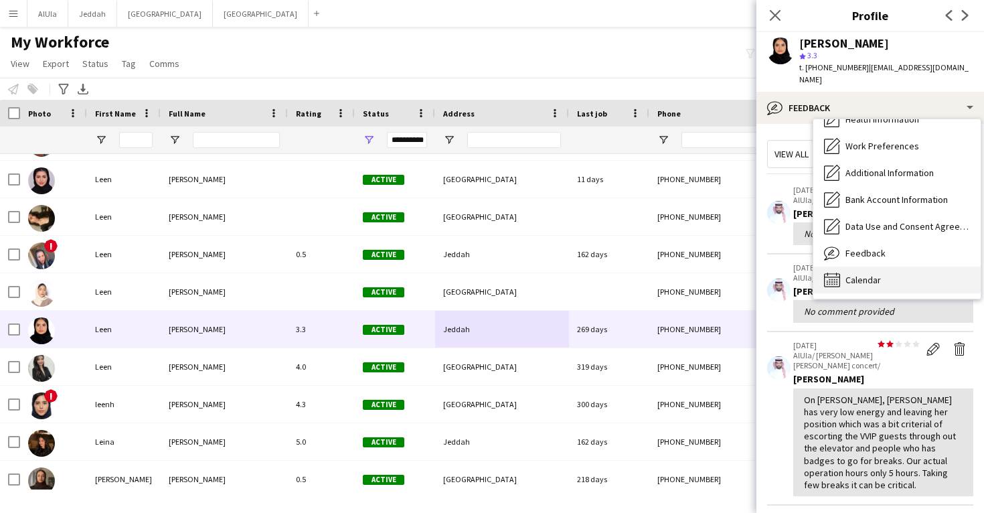
click at [878, 276] on div "Calendar Calendar" at bounding box center [896, 279] width 167 height 27
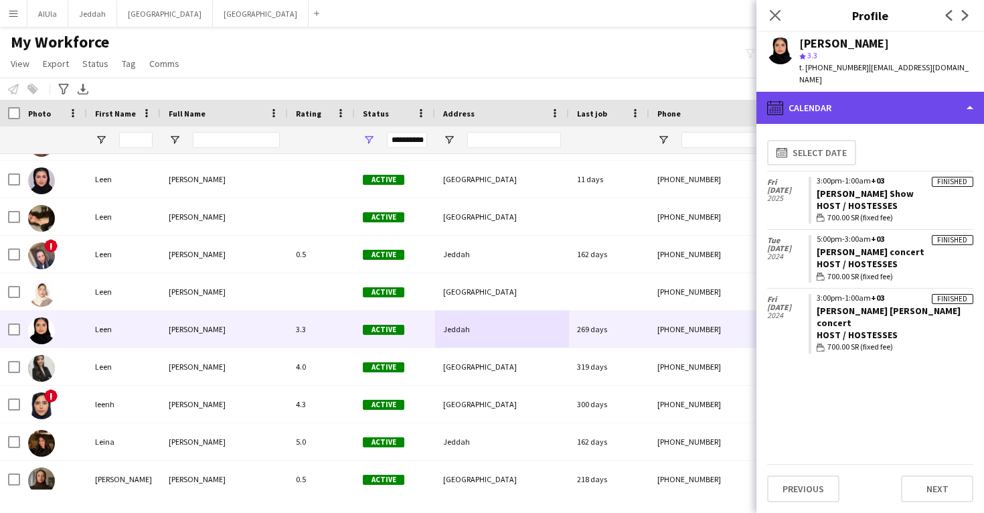
click at [870, 104] on div "calendar-full Calendar" at bounding box center [870, 108] width 228 height 32
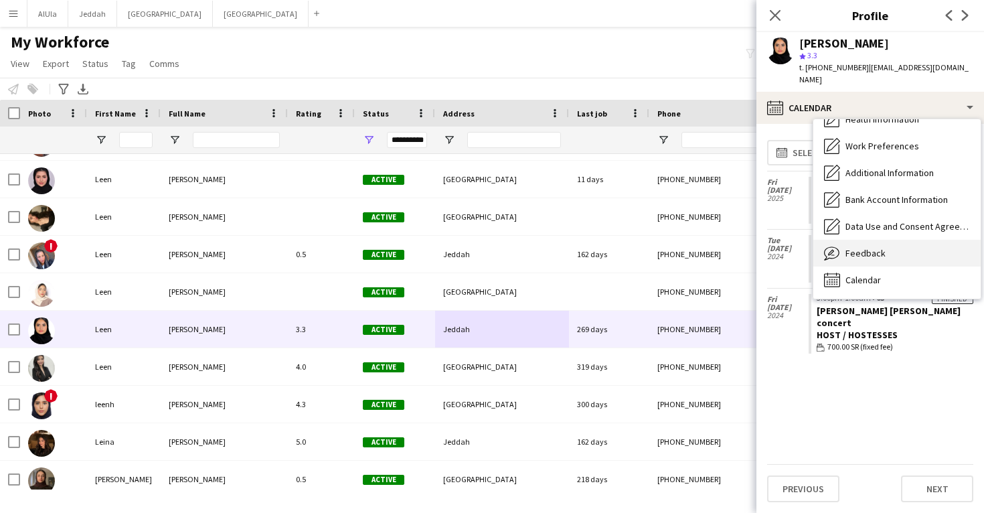
click at [884, 240] on div "Feedback Feedback" at bounding box center [896, 253] width 167 height 27
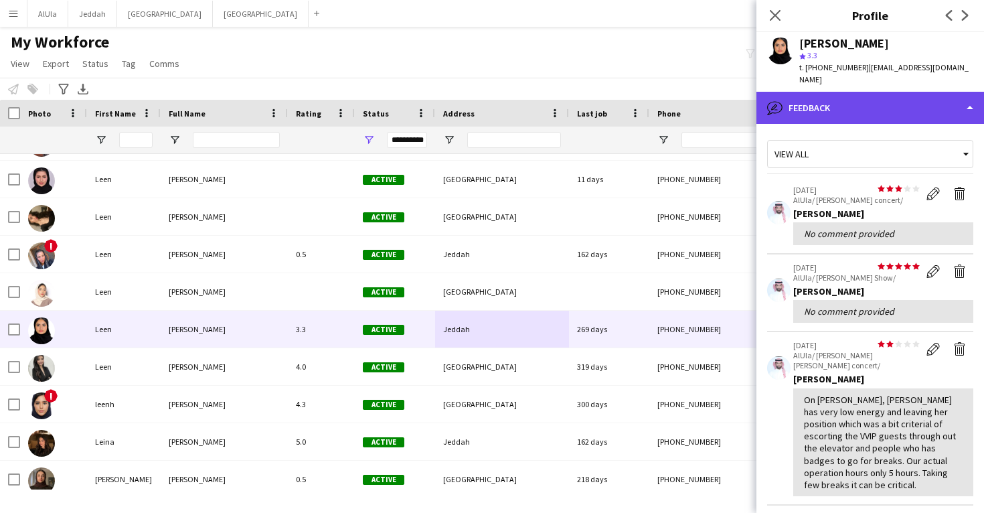
click at [878, 106] on div "bubble-pencil Feedback" at bounding box center [870, 108] width 228 height 32
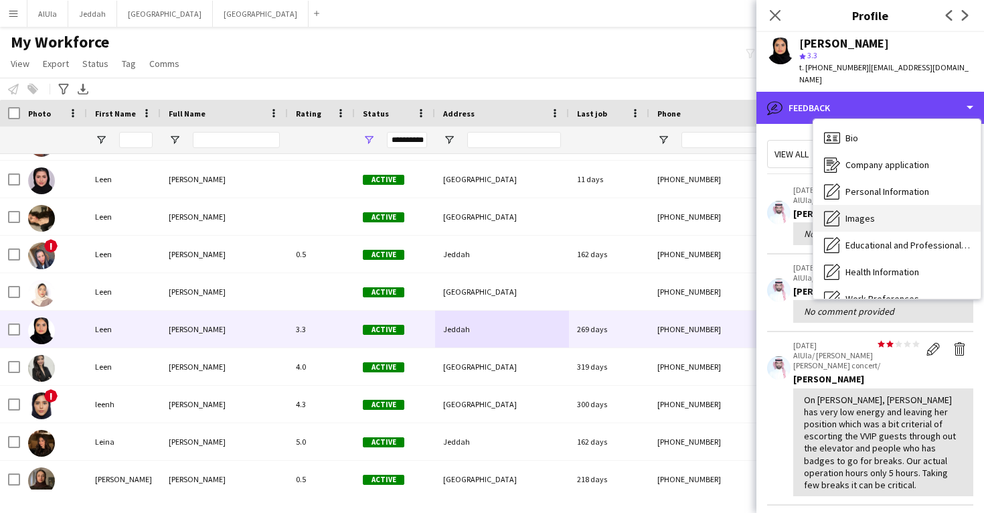
scroll to position [0, 0]
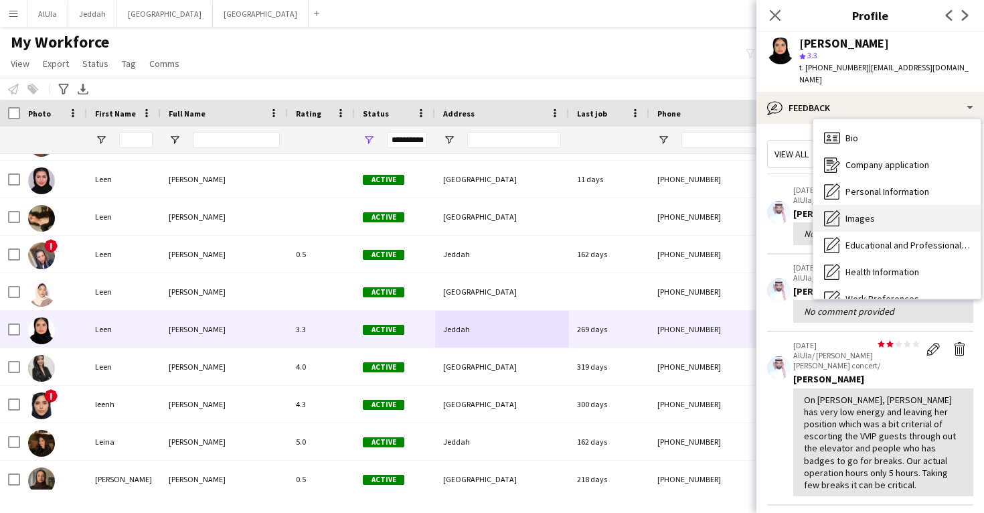
click at [885, 208] on div "Images Images" at bounding box center [896, 218] width 167 height 27
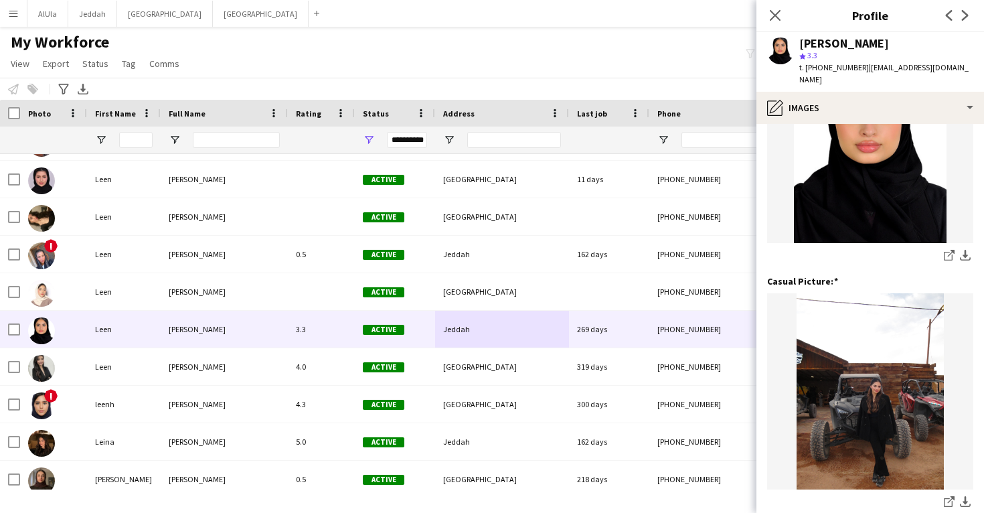
scroll to position [118, 0]
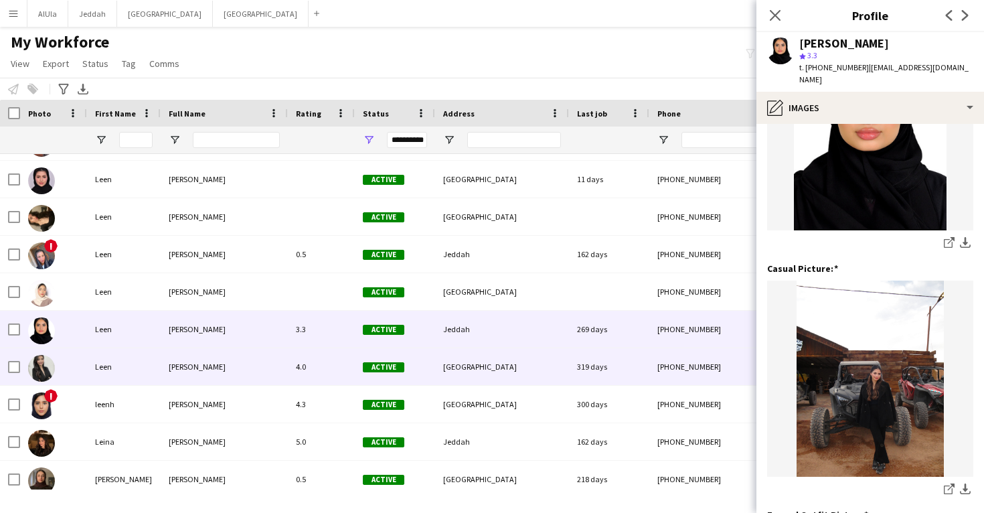
click at [607, 369] on div "319 days" at bounding box center [609, 366] width 80 height 37
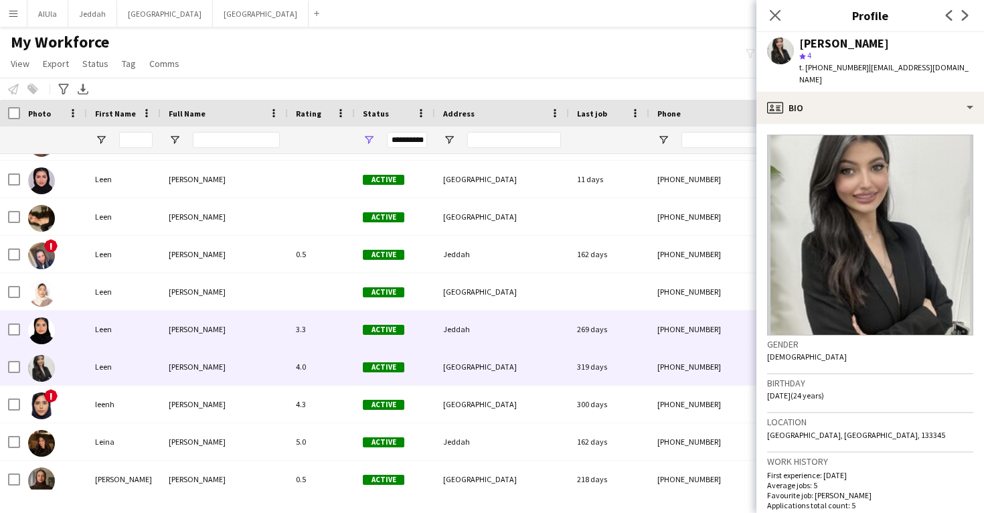
click at [657, 327] on div "+966530053604" at bounding box center [734, 329] width 171 height 37
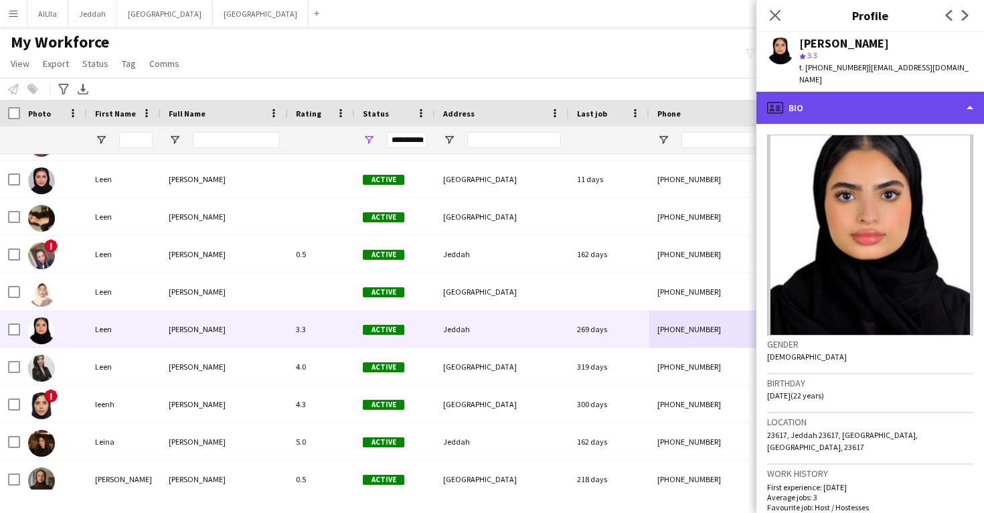
click at [829, 99] on div "profile Bio" at bounding box center [870, 108] width 228 height 32
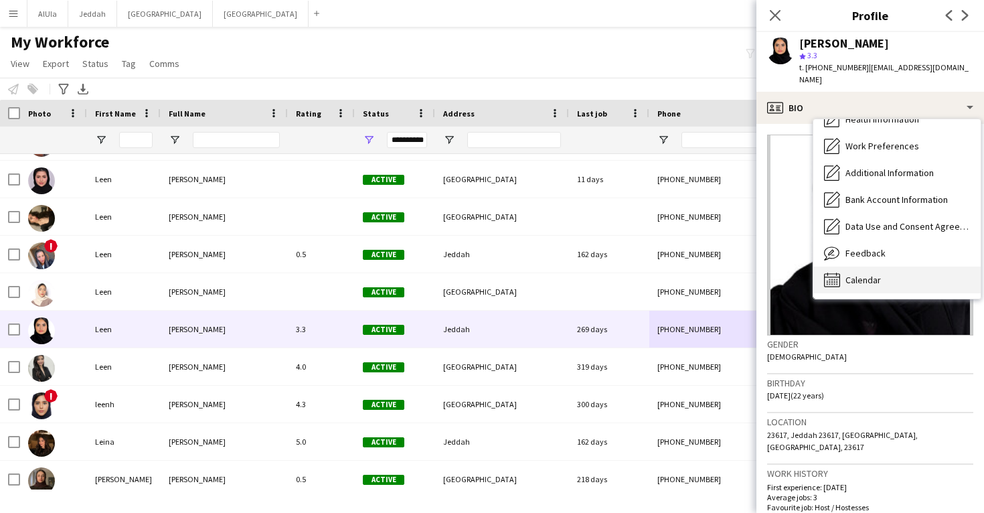
scroll to position [153, 0]
click at [855, 274] on span "Calendar" at bounding box center [863, 280] width 35 height 12
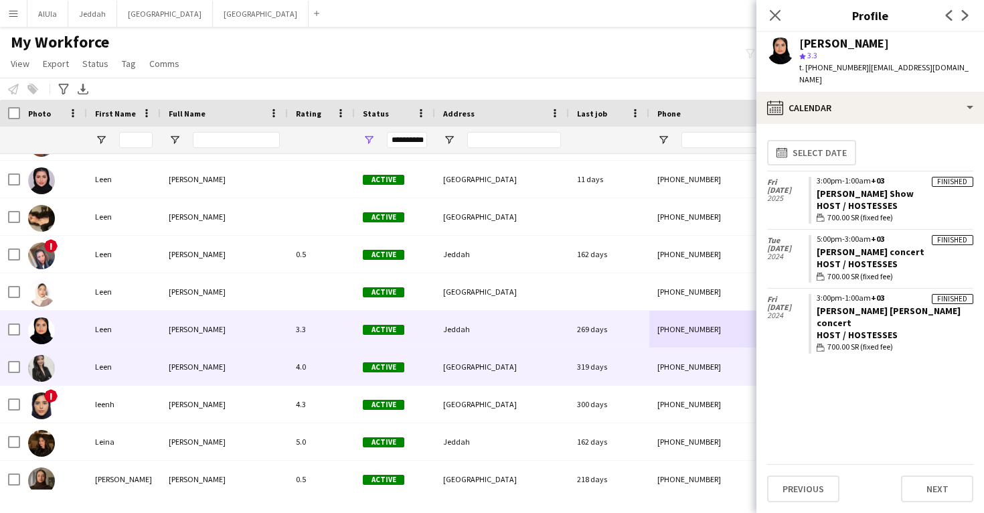
click at [607, 351] on div "319 days" at bounding box center [609, 366] width 80 height 37
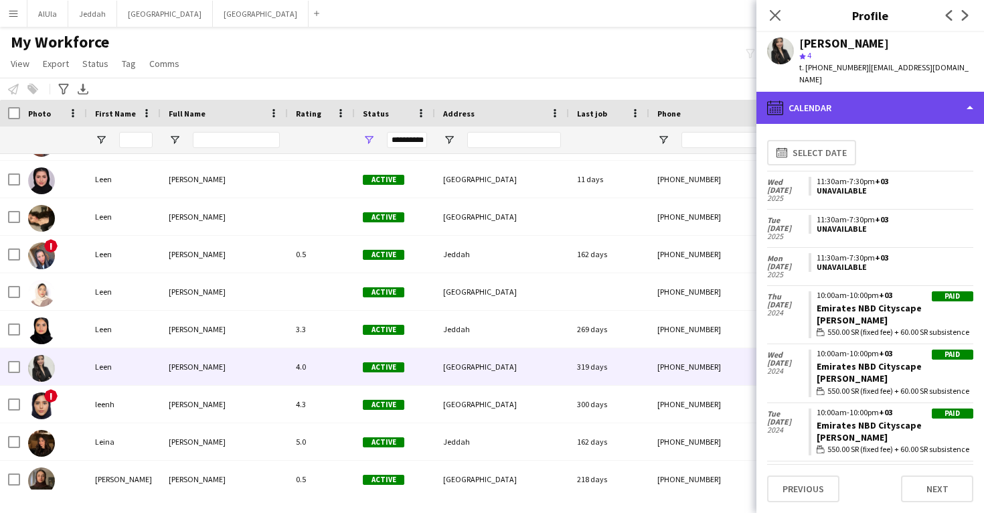
click at [839, 92] on div "calendar-full Calendar" at bounding box center [870, 108] width 228 height 32
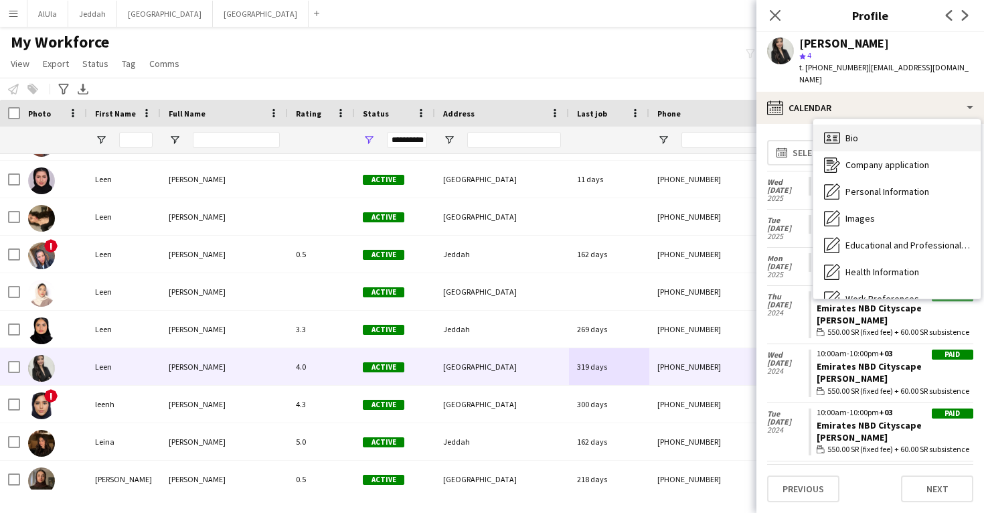
click at [838, 130] on icon "Bio" at bounding box center [832, 138] width 16 height 16
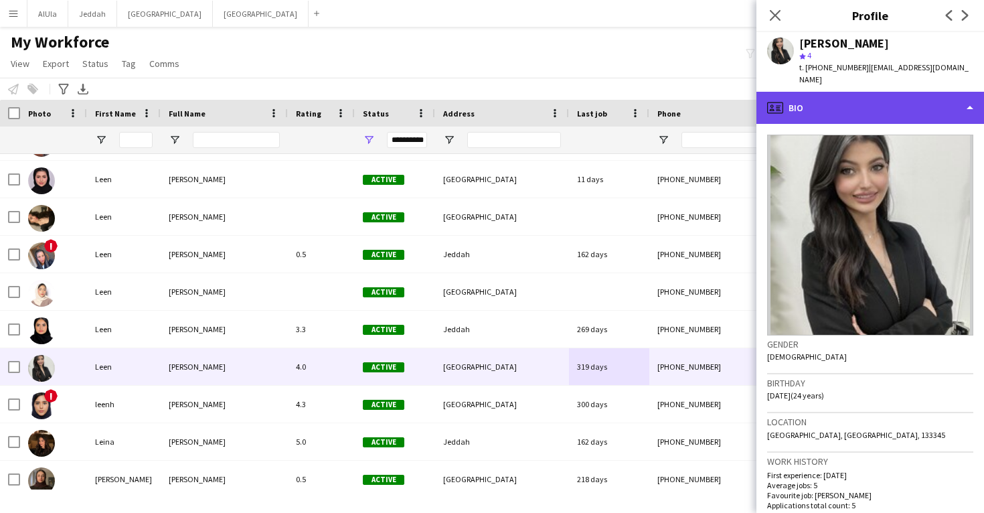
click at [860, 96] on div "profile Bio" at bounding box center [870, 108] width 228 height 32
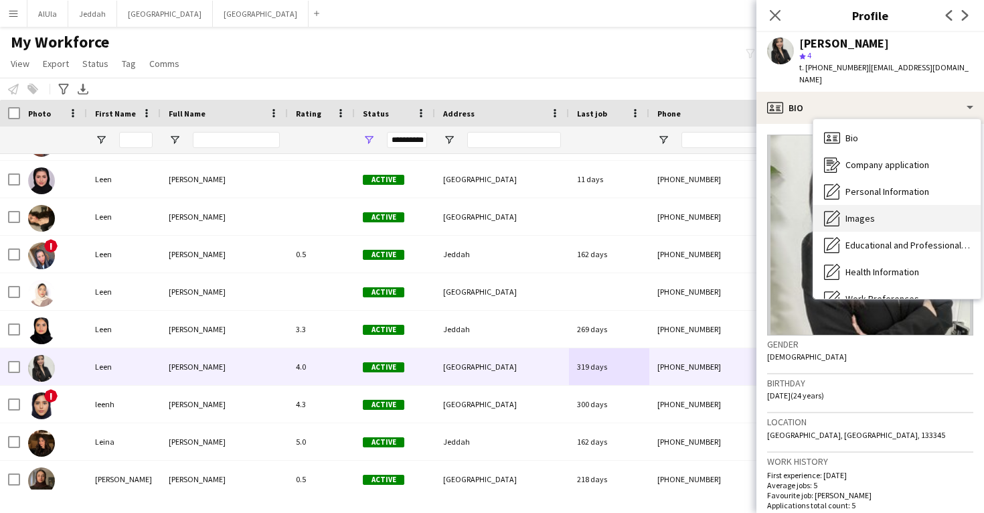
click at [862, 205] on div "Images Images" at bounding box center [896, 218] width 167 height 27
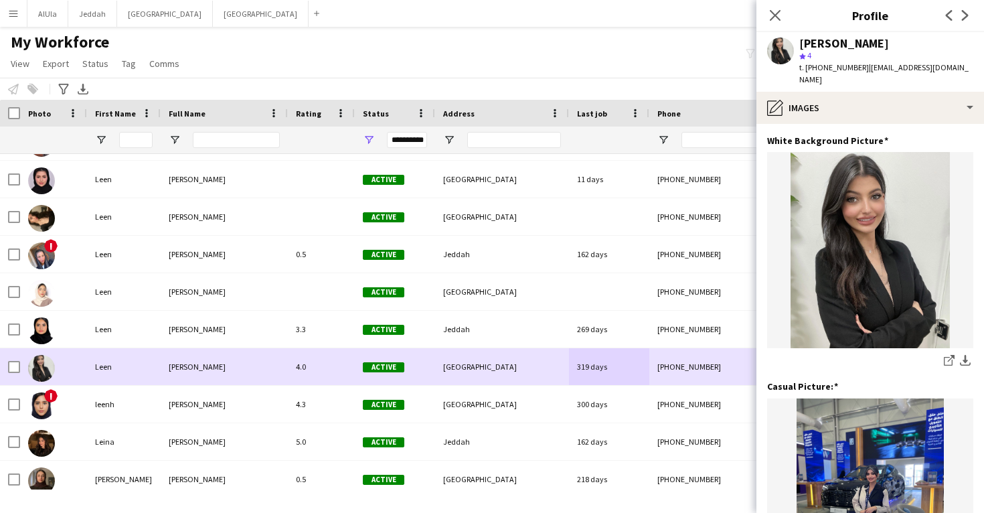
scroll to position [0, 0]
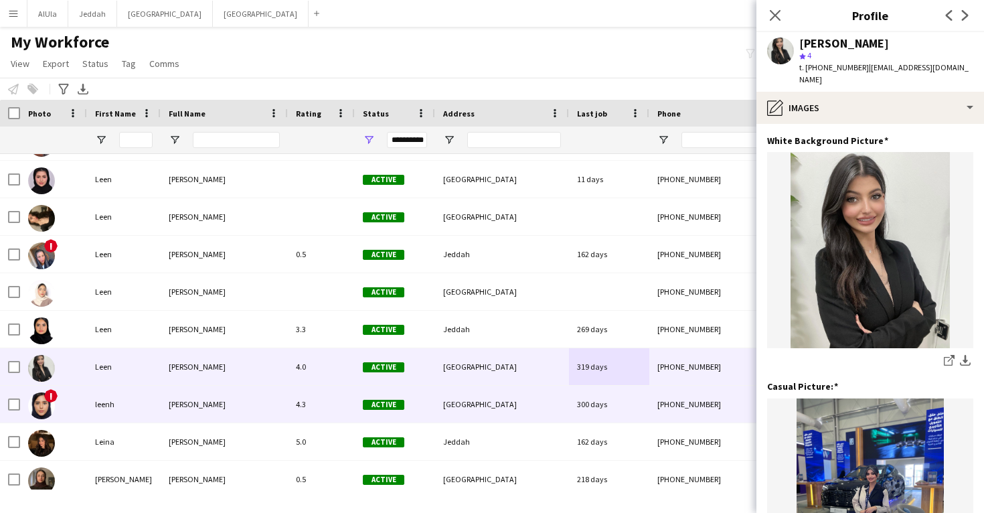
click at [647, 403] on div "300 days" at bounding box center [609, 404] width 80 height 37
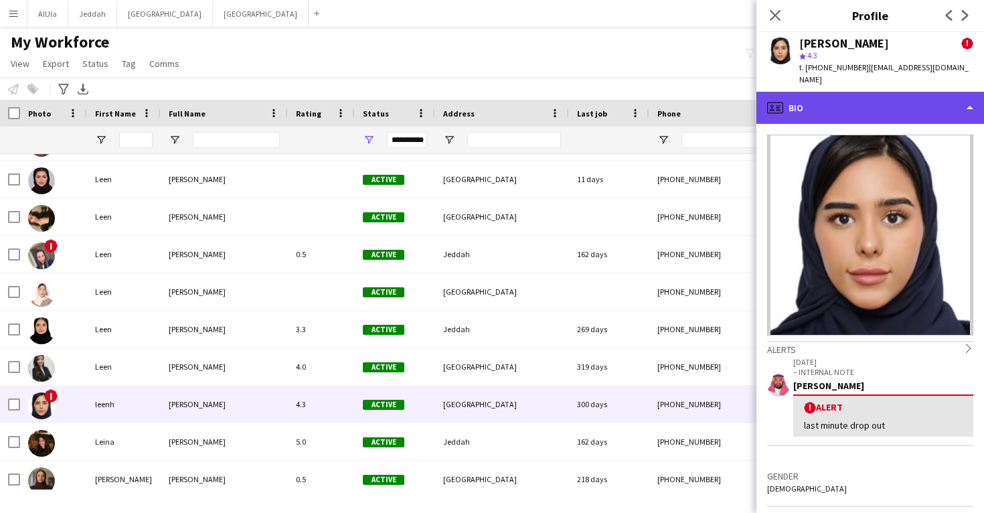
click at [848, 106] on div "profile Bio" at bounding box center [870, 108] width 228 height 32
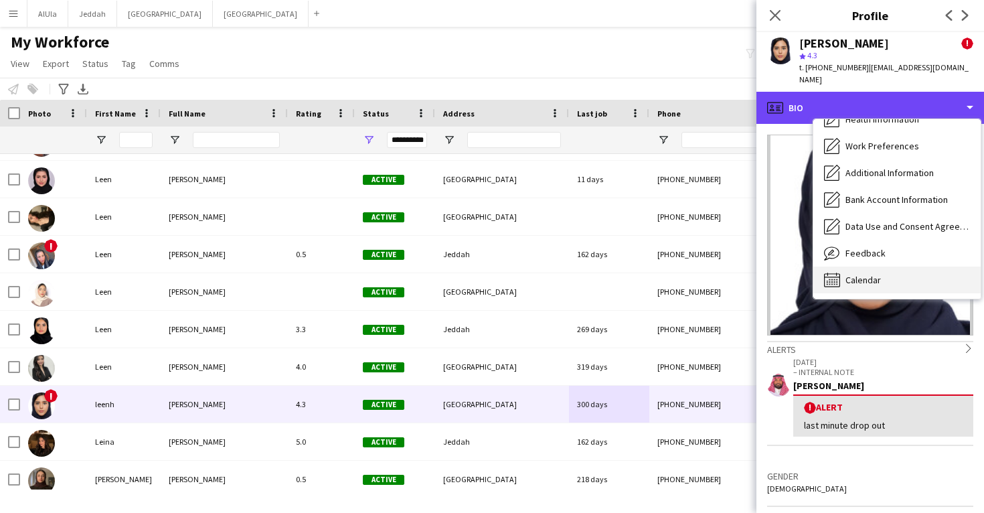
scroll to position [153, 0]
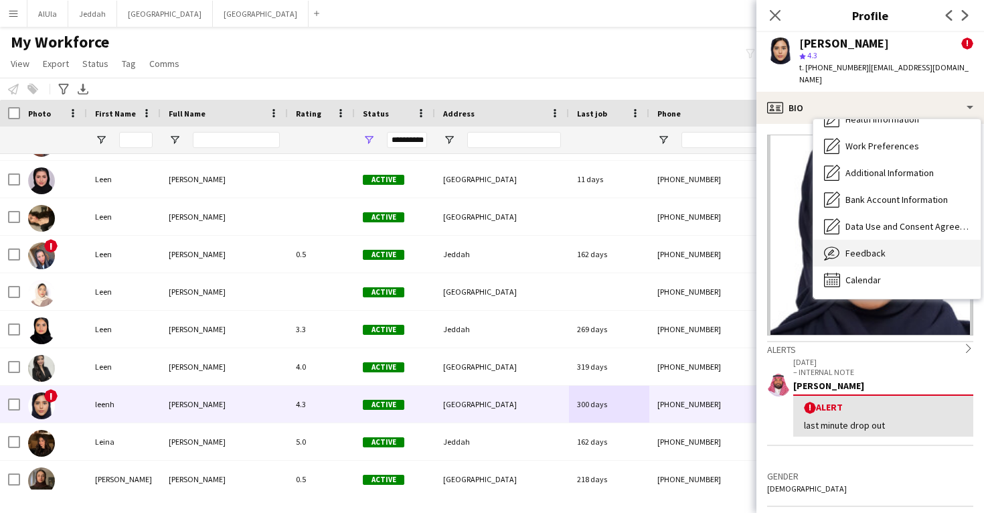
click at [849, 249] on div "Feedback Feedback" at bounding box center [896, 253] width 167 height 27
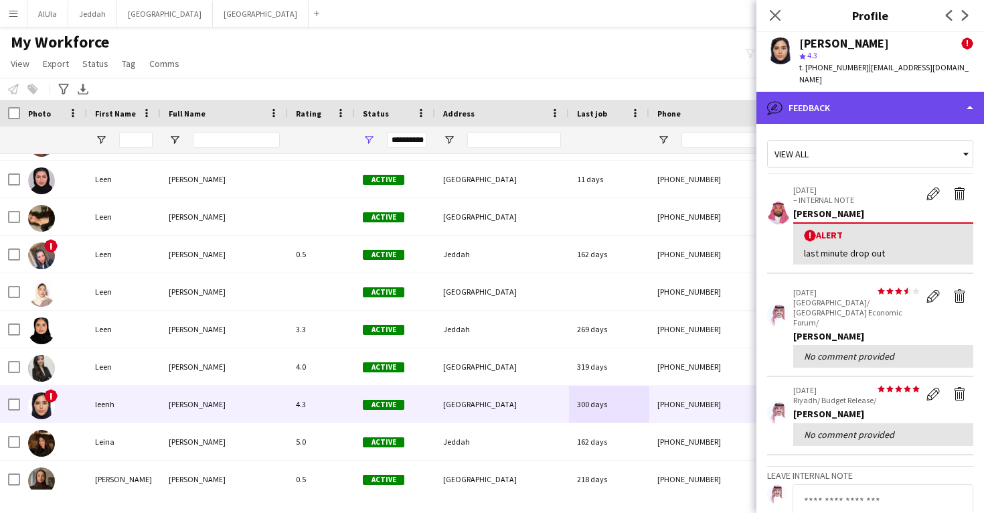
click at [862, 102] on div "bubble-pencil Feedback" at bounding box center [870, 108] width 228 height 32
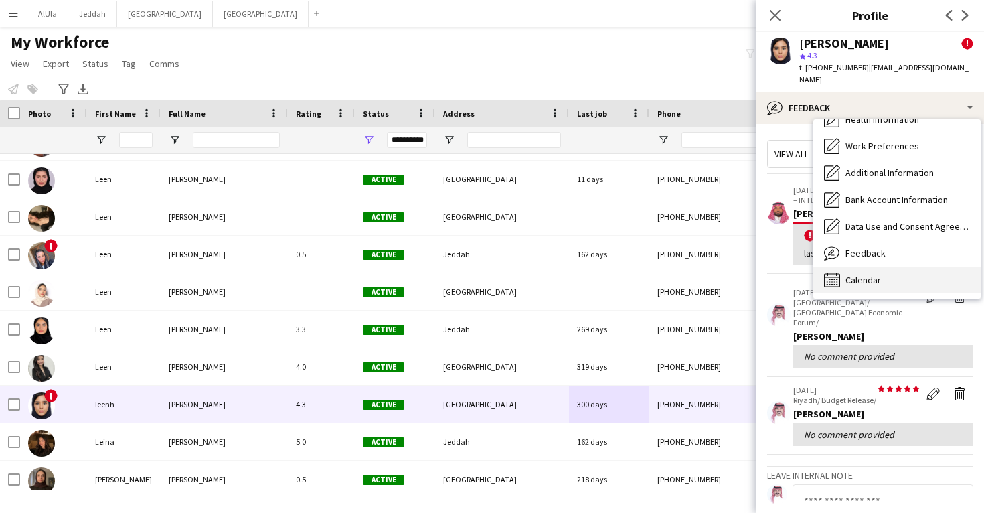
click at [855, 278] on div "Calendar Calendar" at bounding box center [896, 279] width 167 height 27
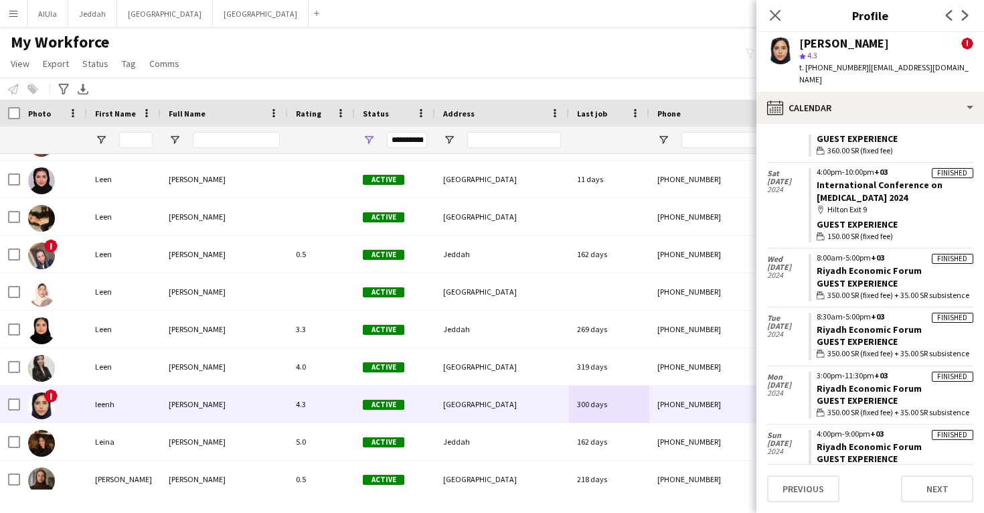
scroll to position [489, 0]
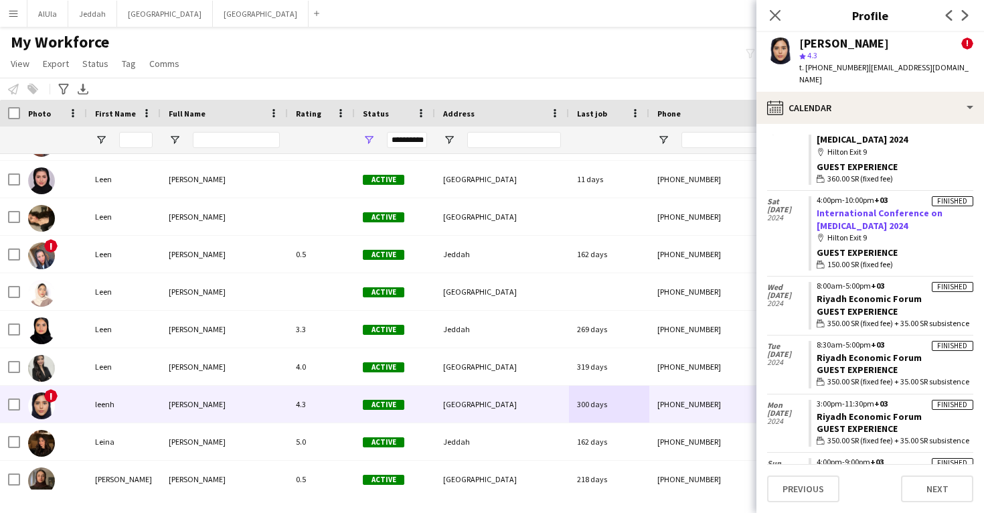
drag, startPoint x: 912, startPoint y: 212, endPoint x: 819, endPoint y: 201, distance: 94.3
click at [819, 201] on app-crew-calendar-job-card "Finished 4:00pm-10:00pm +03 International Conference on Conjoined Twins 2024 ma…" at bounding box center [891, 233] width 165 height 74
click at [908, 205] on app-crew-calendar-job-card "Finished 4:00pm-10:00pm +03 International Conference on Conjoined Twins 2024 ma…" at bounding box center [891, 233] width 165 height 74
drag, startPoint x: 908, startPoint y: 207, endPoint x: 811, endPoint y: 197, distance: 97.5
click at [811, 197] on app-crew-calendar-job-card "Finished 4:00pm-10:00pm +03 International Conference on Conjoined Twins 2024 ma…" at bounding box center [891, 233] width 165 height 74
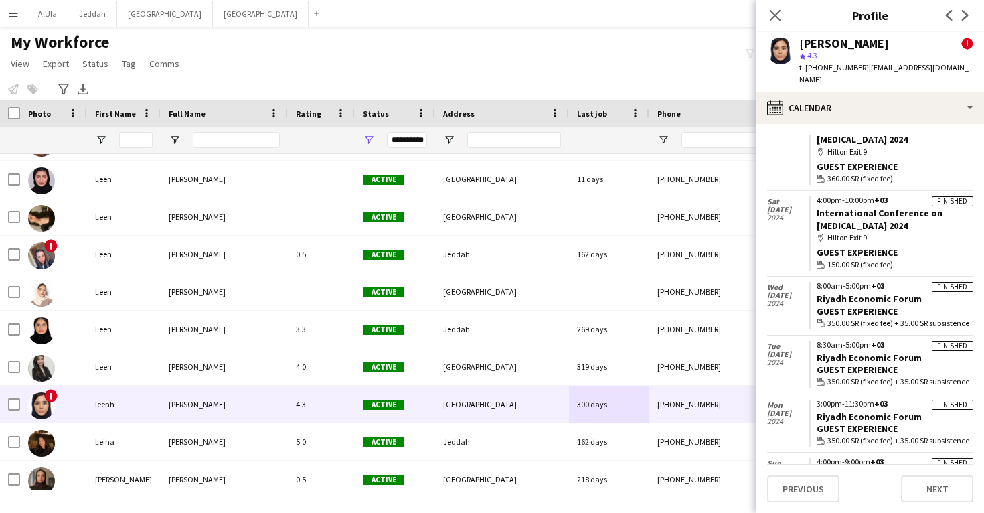
copy link "International Conference on Conjoined Twins 2024"
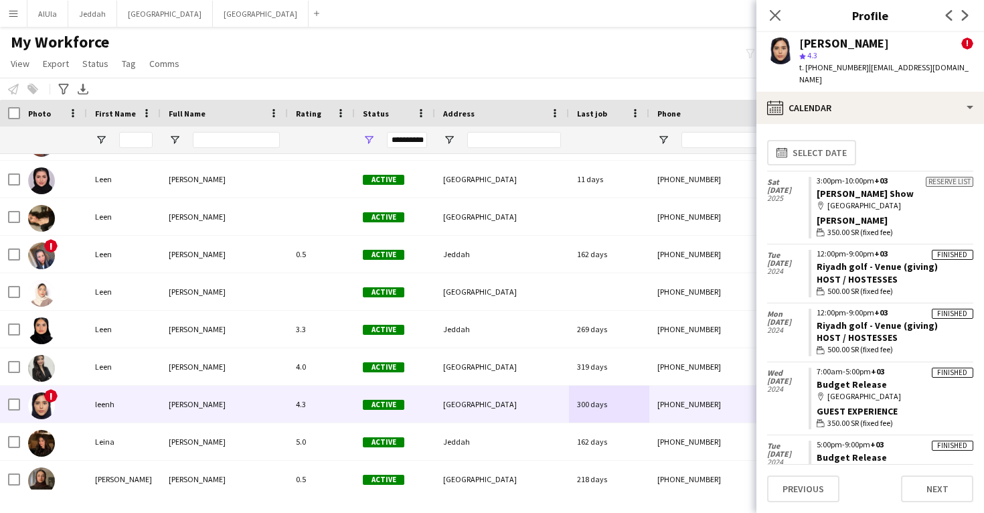
scroll to position [0, 0]
drag, startPoint x: 937, startPoint y: 250, endPoint x: 813, endPoint y: 246, distance: 124.6
click at [813, 250] on app-crew-calendar-job-card "Finished 12:00pm-9:00pm +03 Riyadh golf - Venue (giving) Host / Hostesses walle…" at bounding box center [891, 274] width 165 height 48
copy app-crew-calendar-job-card "Finished 12:00pm-9:00pm +03 Riyadh golf - Venue (giving)"
click at [813, 251] on app-crew-calendar-job-card "Finished 12:00pm-9:00pm +03 Riyadh golf - Venue (giving) Host / Hostesses walle…" at bounding box center [891, 274] width 165 height 48
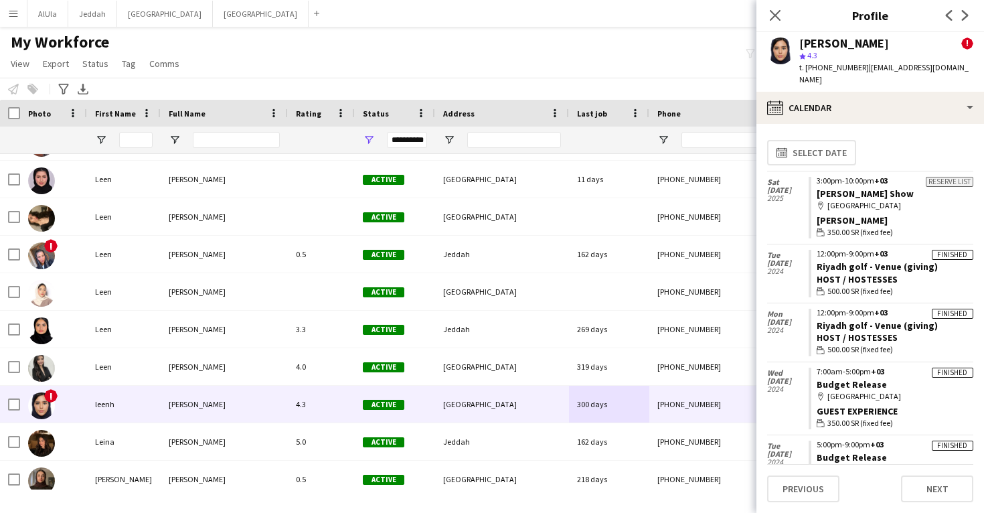
drag, startPoint x: 935, startPoint y: 250, endPoint x: 815, endPoint y: 253, distance: 119.2
click at [815, 253] on app-crew-calendar-job-card "Finished 12:00pm-9:00pm +03 Riyadh golf - Venue (giving) Host / Hostesses walle…" at bounding box center [891, 274] width 165 height 48
copy link "Riyadh golf - Venue (giving)"
click at [819, 42] on div "leenh Alasem" at bounding box center [844, 43] width 90 height 12
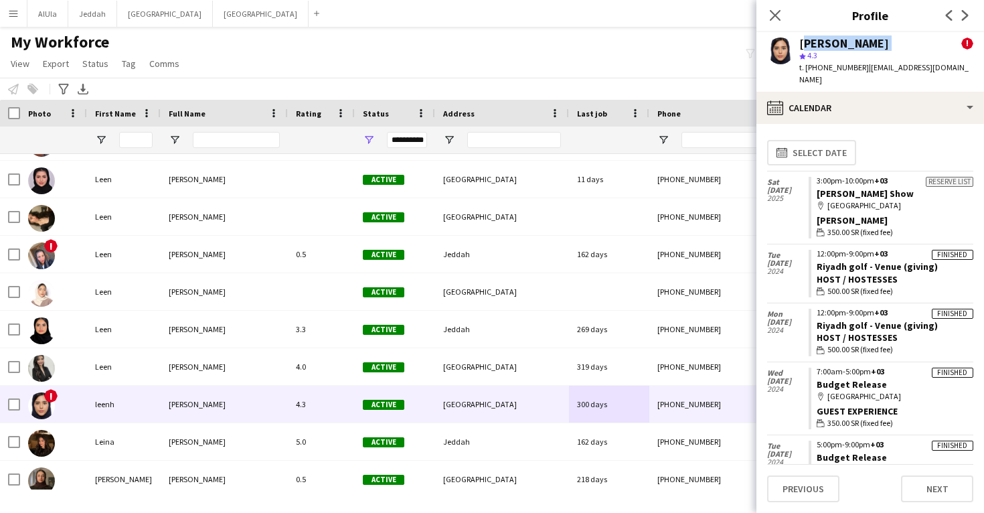
click at [819, 42] on div "leenh Alasem" at bounding box center [844, 43] width 90 height 12
copy div "leenh Alasem"
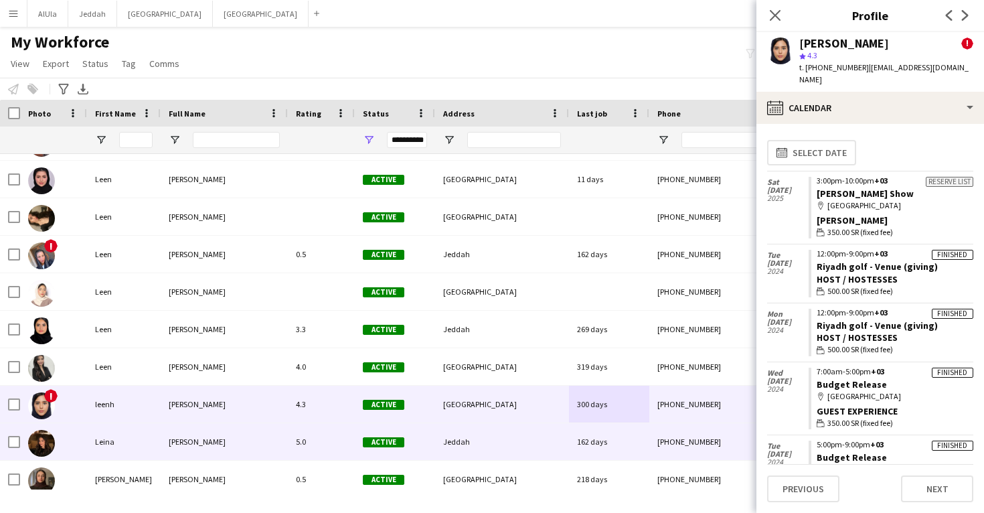
click at [590, 454] on div "162 days" at bounding box center [609, 441] width 80 height 37
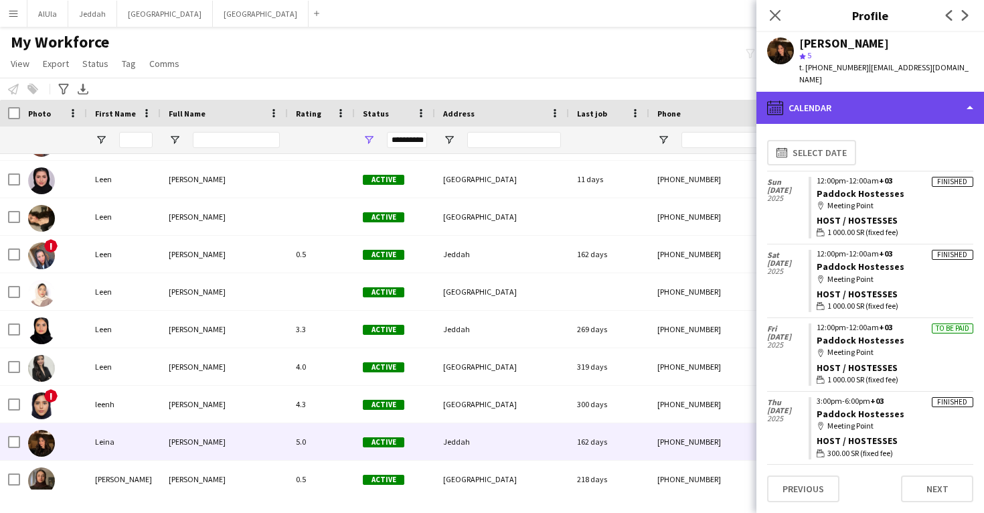
click at [852, 100] on div "calendar-full Calendar" at bounding box center [870, 108] width 228 height 32
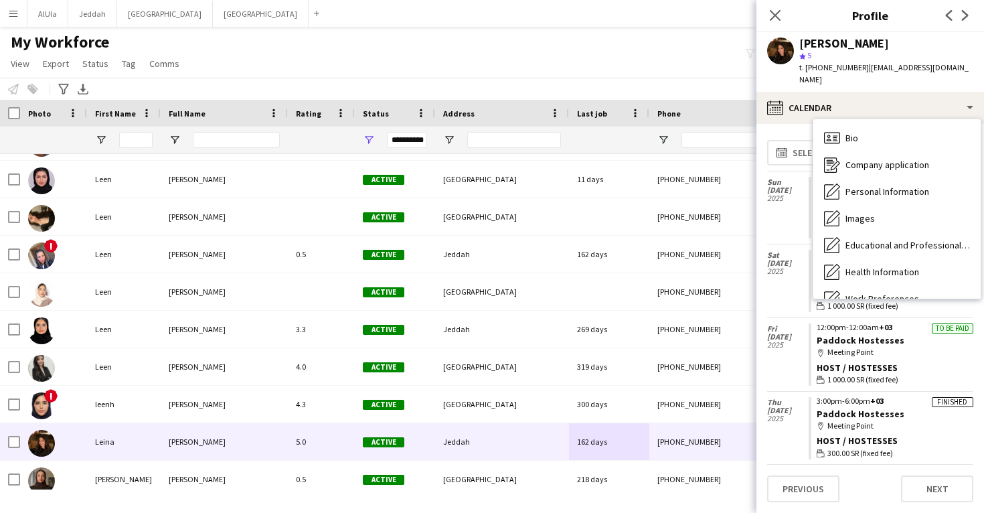
click at [802, 353] on div "Fri 18 Apr 2025" at bounding box center [788, 354] width 42 height 73
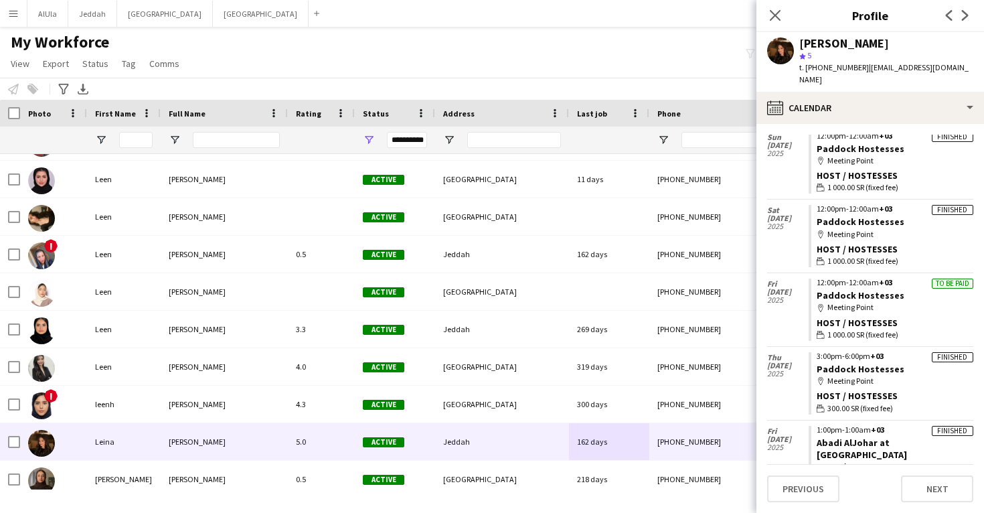
scroll to position [44, 0]
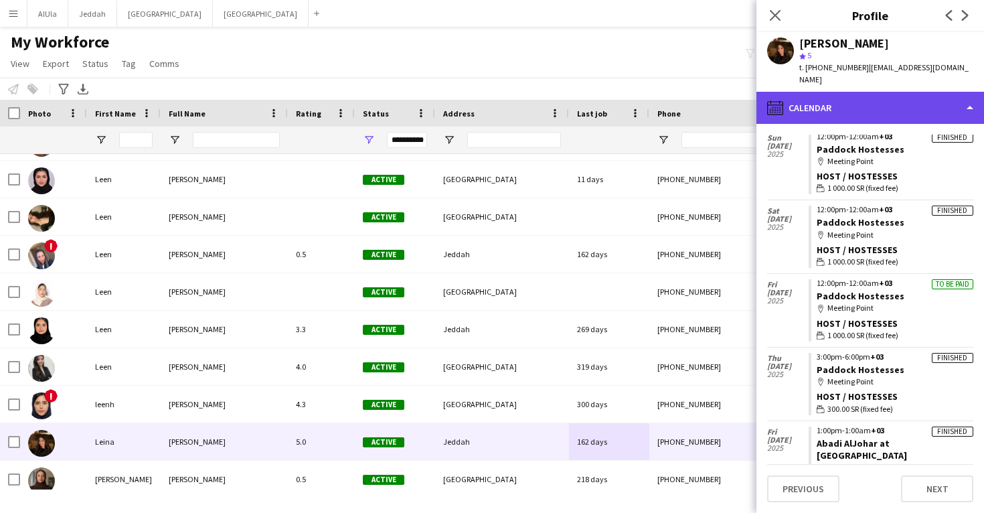
click at [842, 93] on div "calendar-full Calendar" at bounding box center [870, 108] width 228 height 32
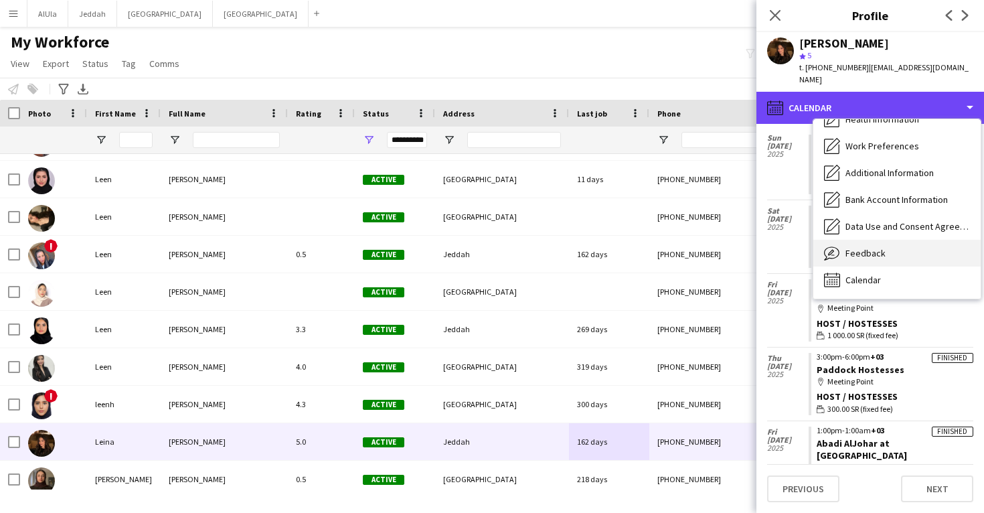
scroll to position [153, 0]
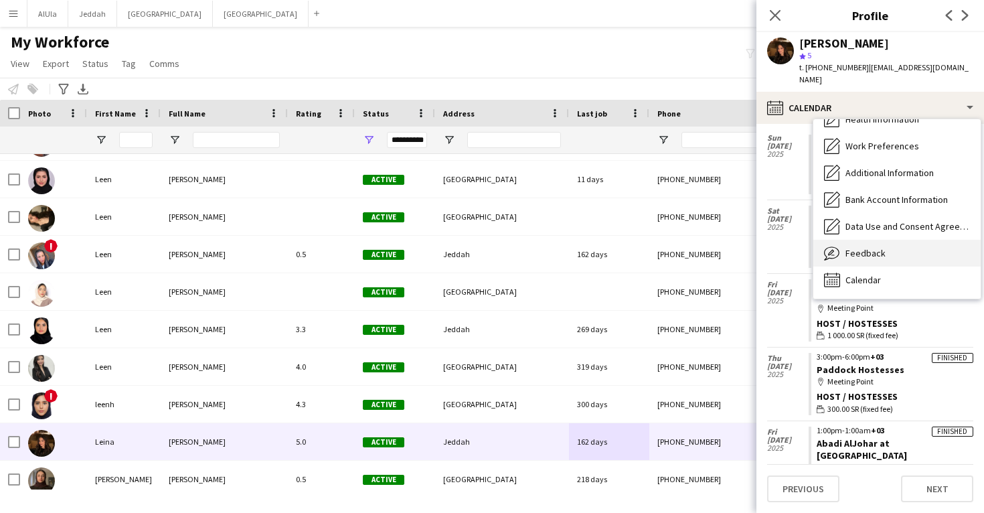
click at [872, 251] on div "Feedback Feedback" at bounding box center [896, 253] width 167 height 27
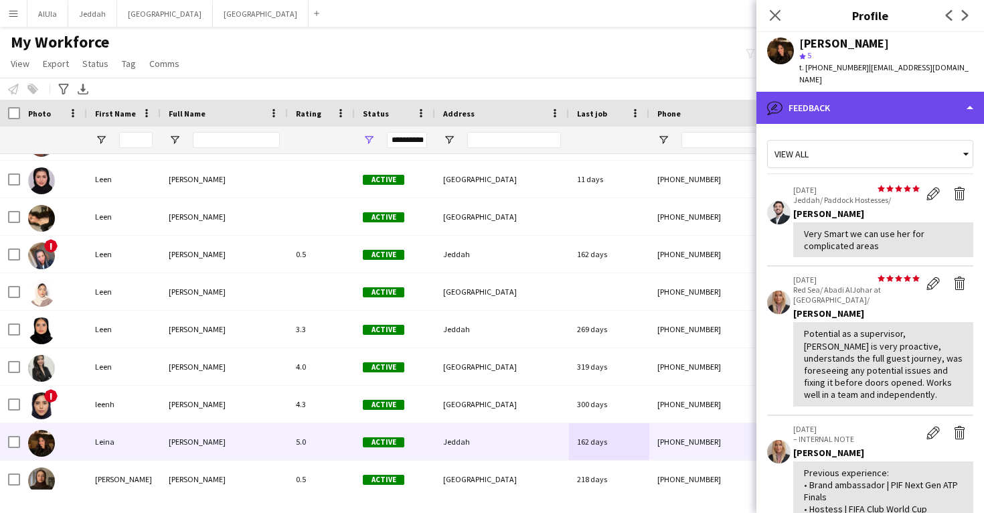
click at [842, 102] on div "bubble-pencil Feedback" at bounding box center [870, 108] width 228 height 32
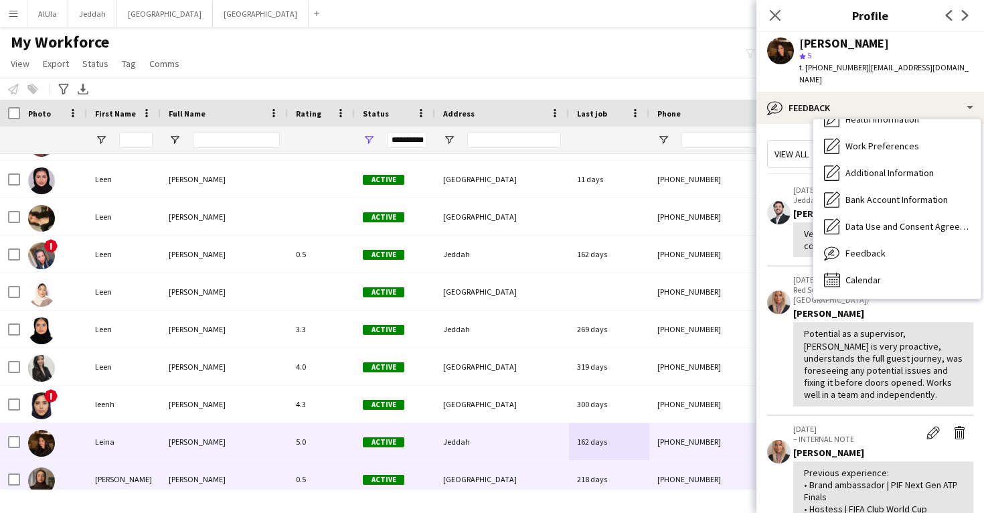
scroll to position [32242, 0]
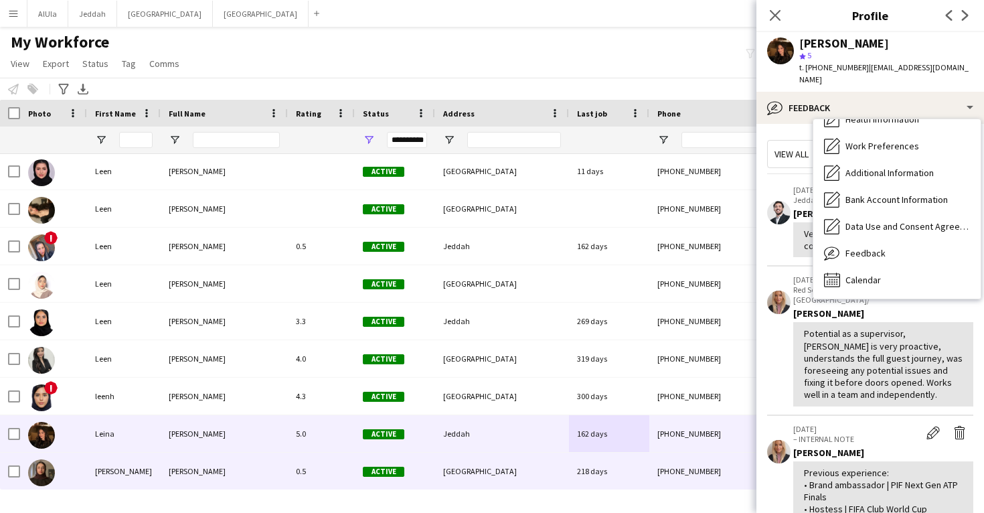
click at [646, 470] on div "218 days" at bounding box center [609, 471] width 80 height 37
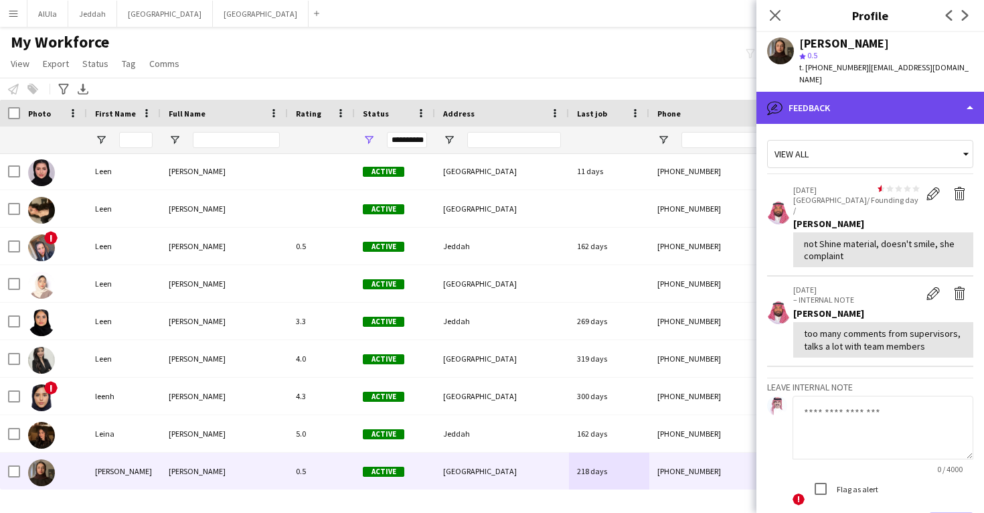
click at [832, 107] on div "bubble-pencil Feedback" at bounding box center [870, 108] width 228 height 32
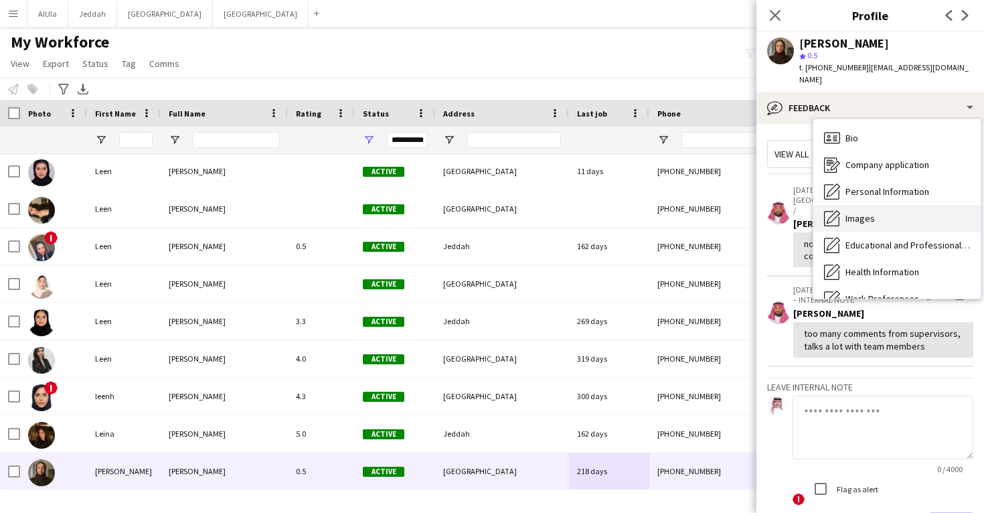
click at [854, 212] on span "Images" at bounding box center [860, 218] width 29 height 12
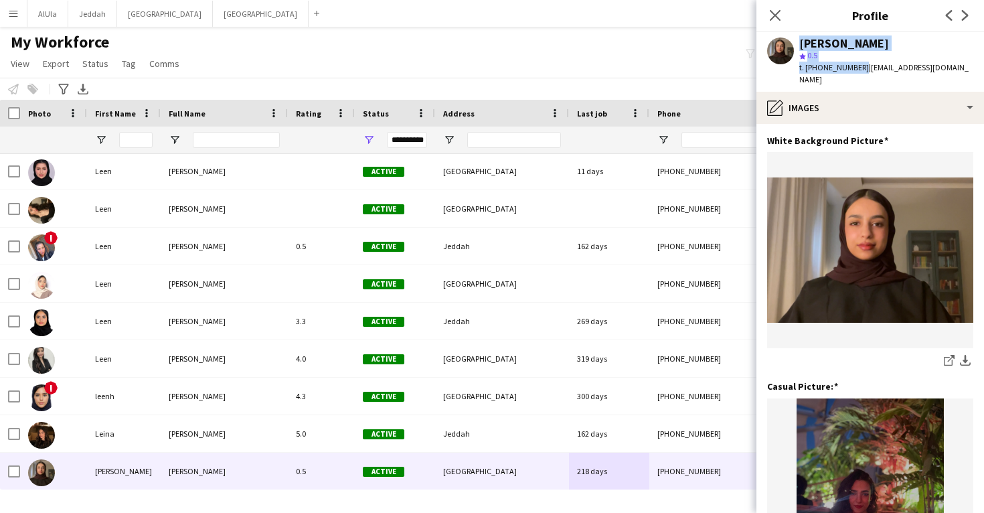
drag, startPoint x: 858, startPoint y: 68, endPoint x: 797, endPoint y: 43, distance: 65.8
click at [797, 43] on div "Lena Aldawas star 0.5 t. +966532264247 | leenaabdullah07@gmail.com" at bounding box center [870, 62] width 228 height 60
copy div "Lena Aldawas star 0.5 t. +966532264247"
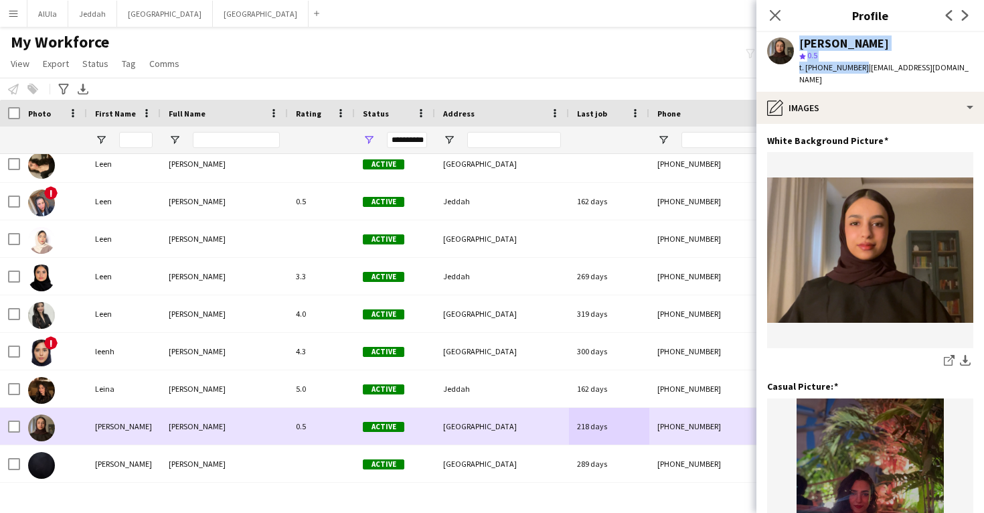
scroll to position [32303, 0]
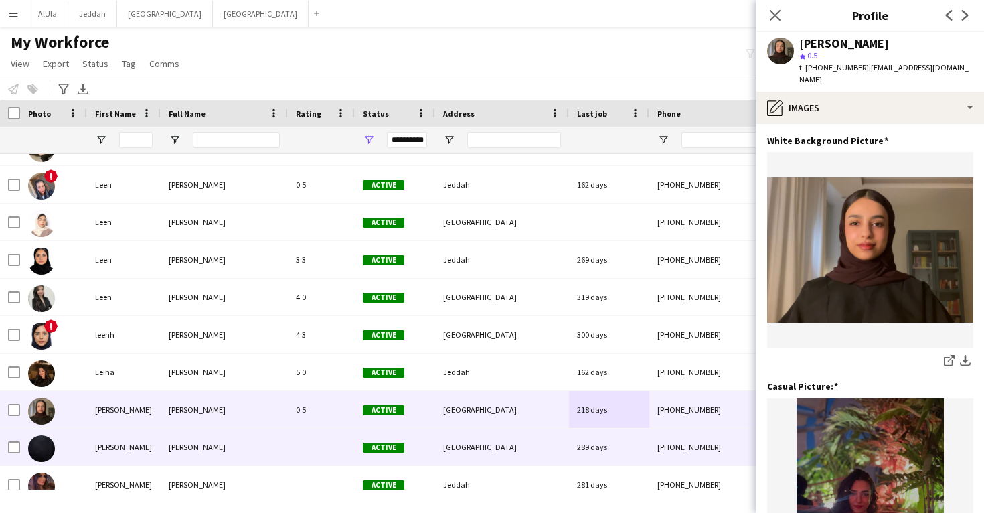
click at [542, 460] on div "[GEOGRAPHIC_DATA]" at bounding box center [502, 446] width 134 height 37
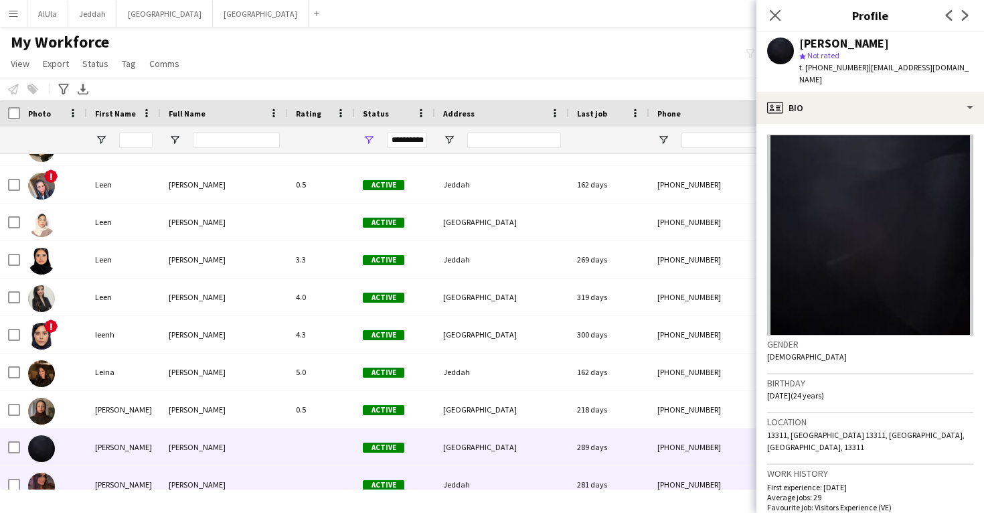
scroll to position [32317, 0]
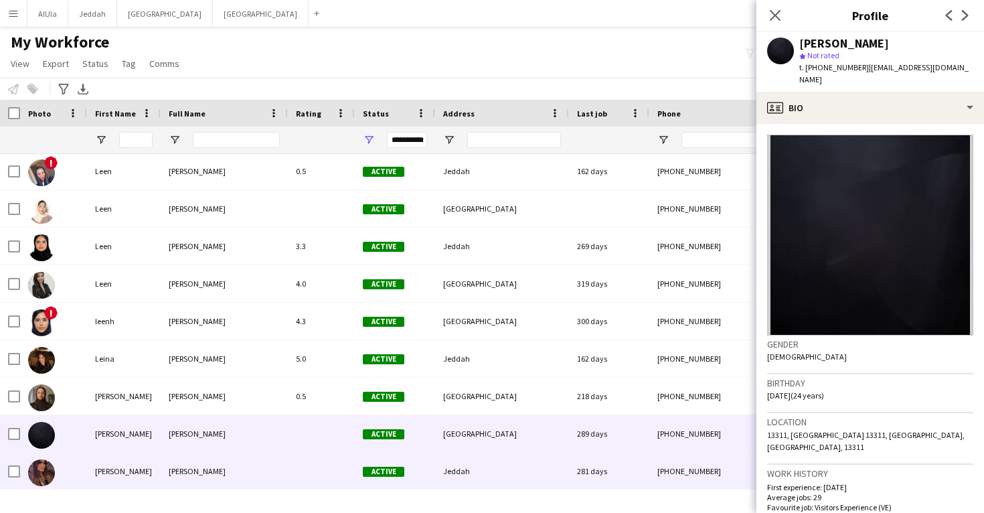
click at [372, 472] on div "Active" at bounding box center [395, 471] width 80 height 37
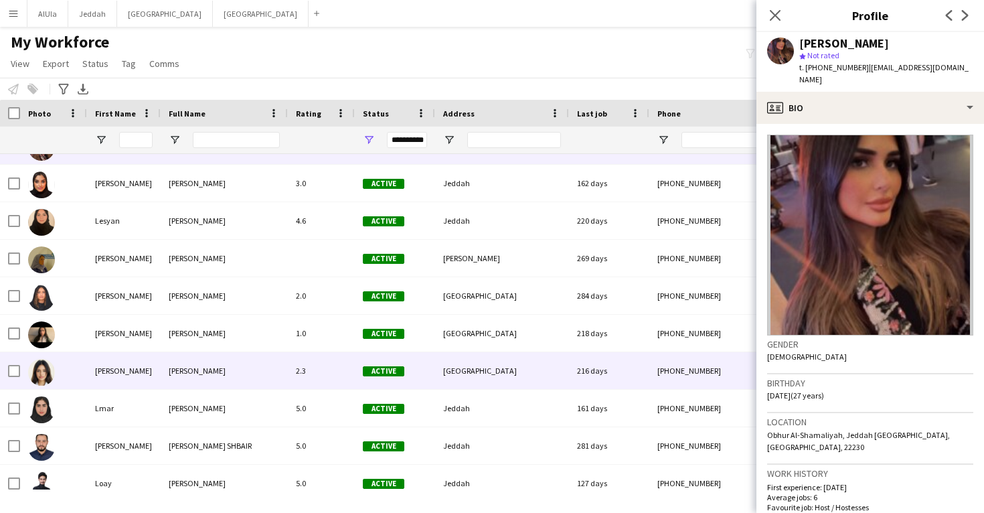
scroll to position [32649, 0]
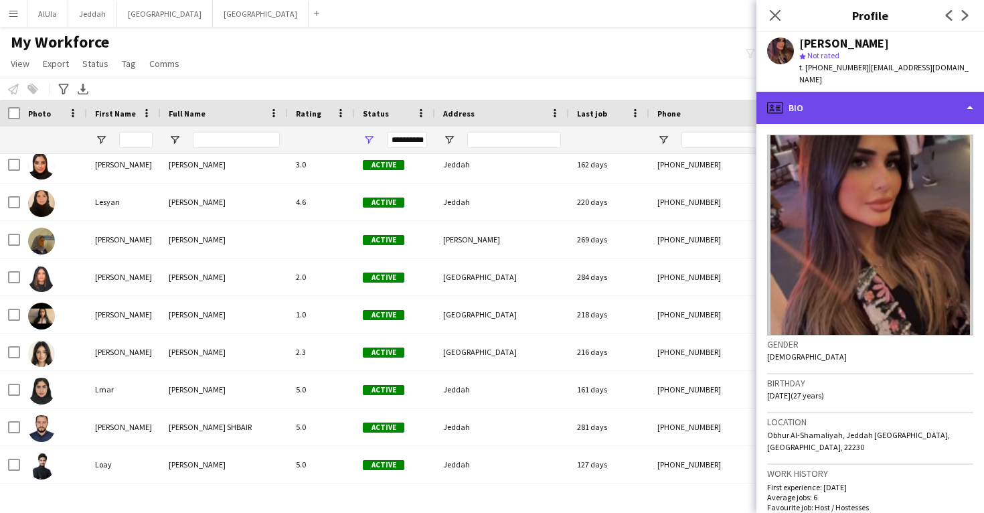
click at [874, 93] on div "profile Bio" at bounding box center [870, 108] width 228 height 32
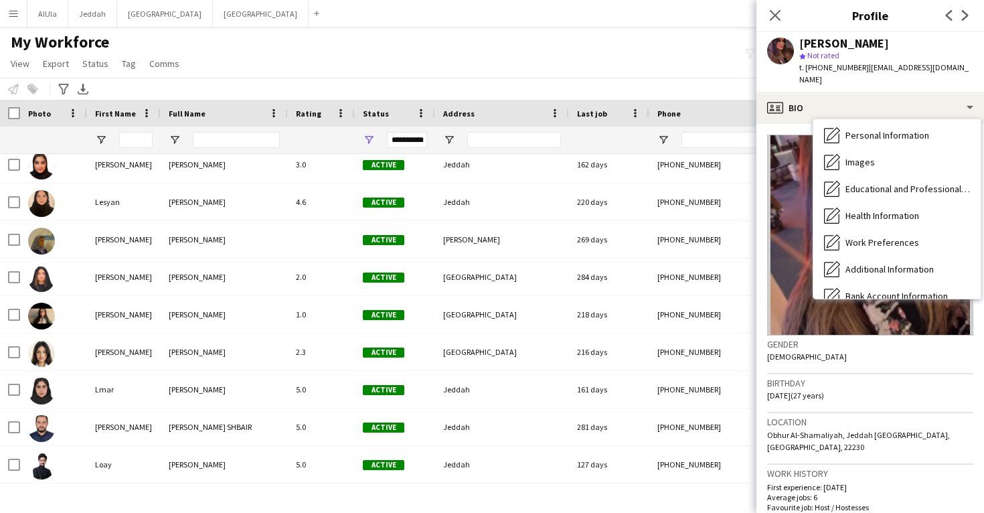
click at [898, 363] on div "Calendar Calendar" at bounding box center [896, 376] width 167 height 27
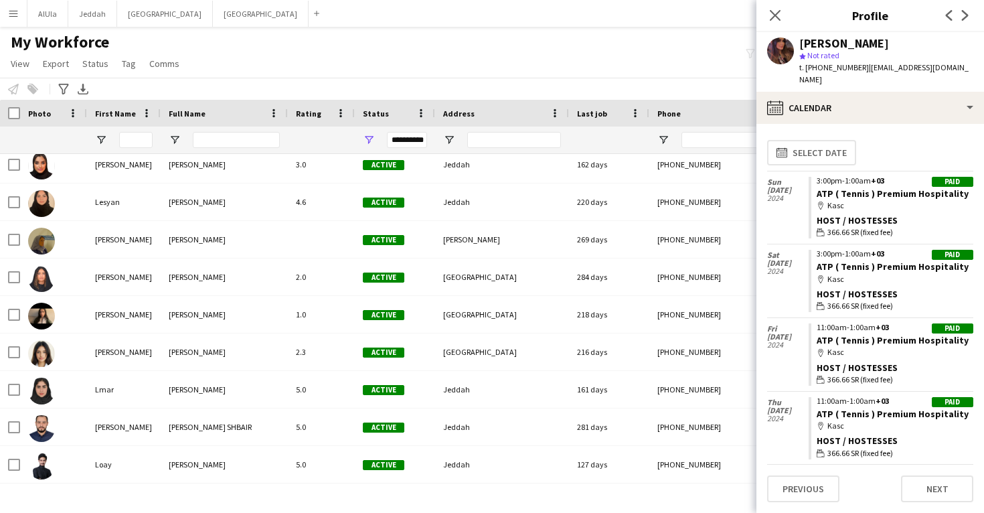
drag, startPoint x: 965, startPoint y: 179, endPoint x: 810, endPoint y: 179, distance: 155.3
click at [810, 179] on app-crew-calendar-job-card "Paid 3:00pm-1:00am +03 ATP ( Tennis ) Premium Hospitality map-marker Kasc Host …" at bounding box center [891, 208] width 165 height 62
copy link "ATP ( Tennis ) Premium Hospitality"
drag, startPoint x: 857, startPoint y: 67, endPoint x: 805, endPoint y: 68, distance: 52.2
click at [805, 68] on span "t. +966560983891" at bounding box center [834, 67] width 70 height 10
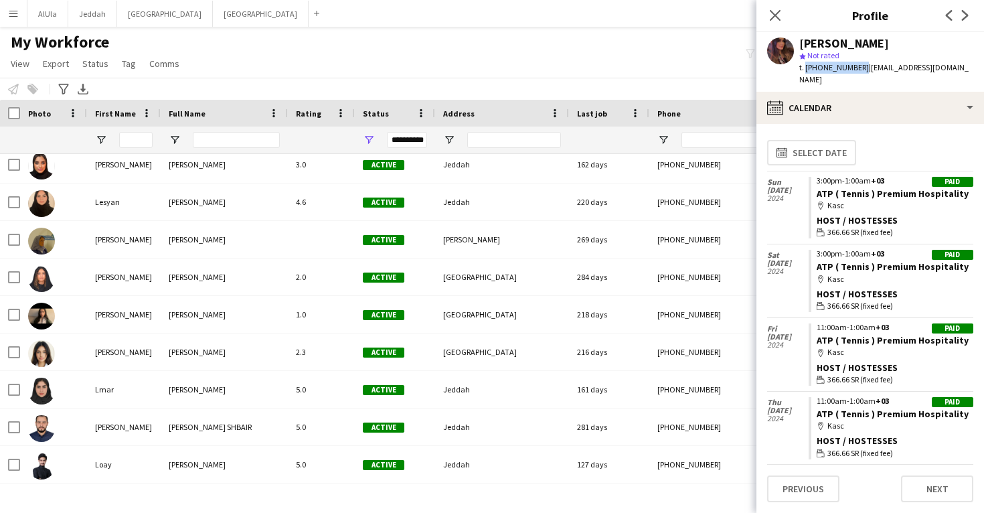
copy span "+966560983891"
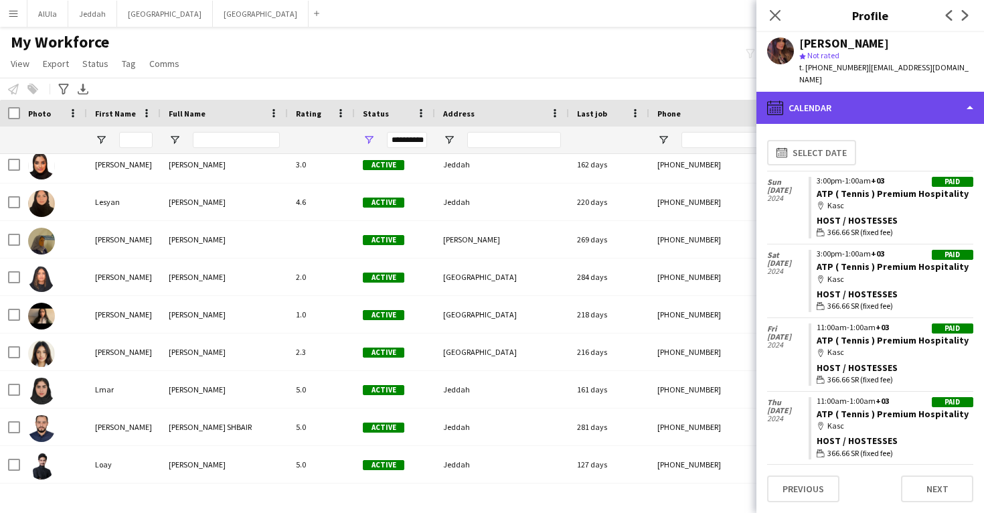
click at [821, 94] on div "calendar-full Calendar" at bounding box center [870, 108] width 228 height 32
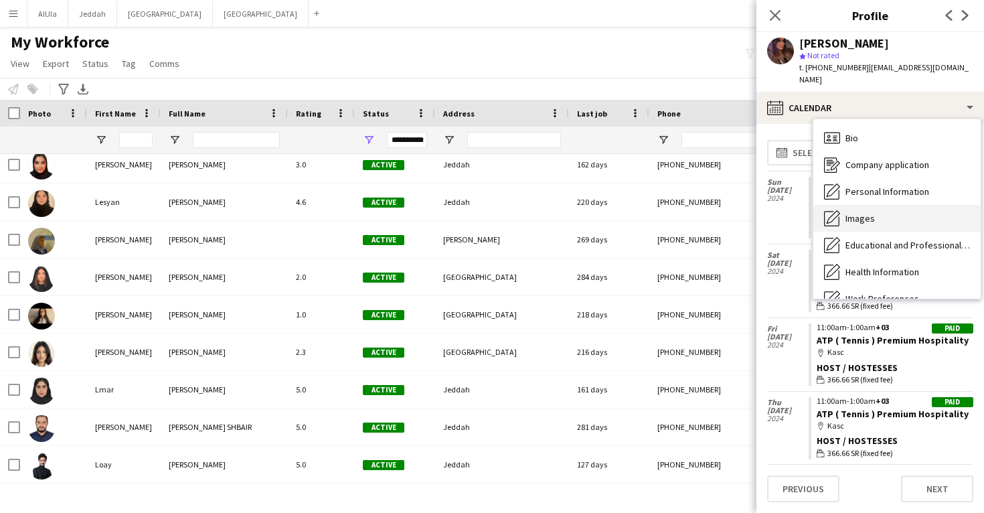
click at [878, 210] on div "Images Images" at bounding box center [896, 218] width 167 height 27
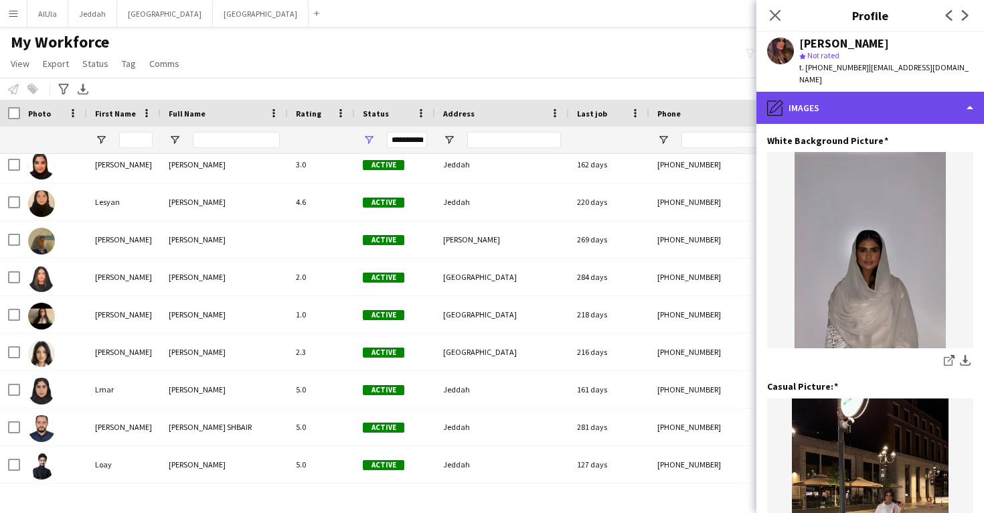
click at [872, 102] on div "pencil4 Images" at bounding box center [870, 108] width 228 height 32
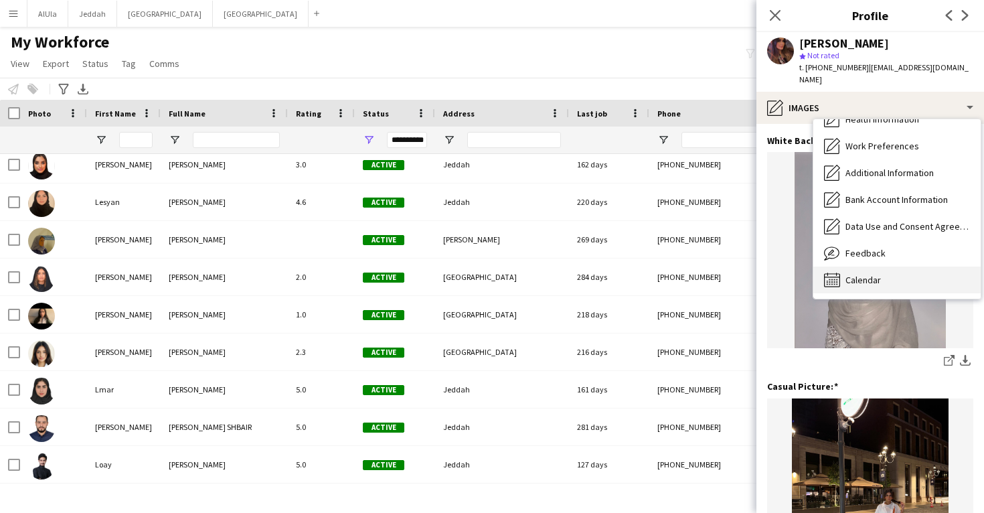
click at [898, 266] on div "Calendar Calendar" at bounding box center [896, 279] width 167 height 27
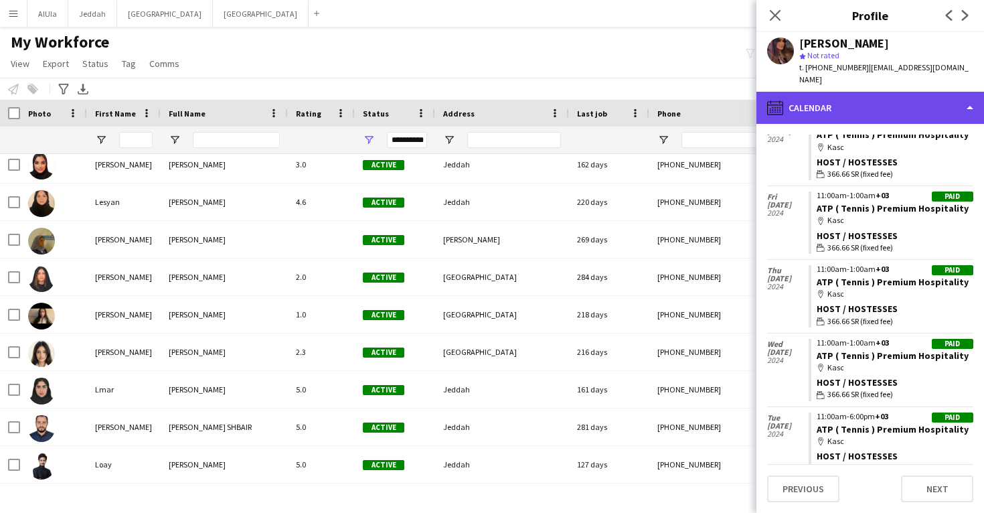
click at [858, 92] on div "calendar-full Calendar" at bounding box center [870, 108] width 228 height 32
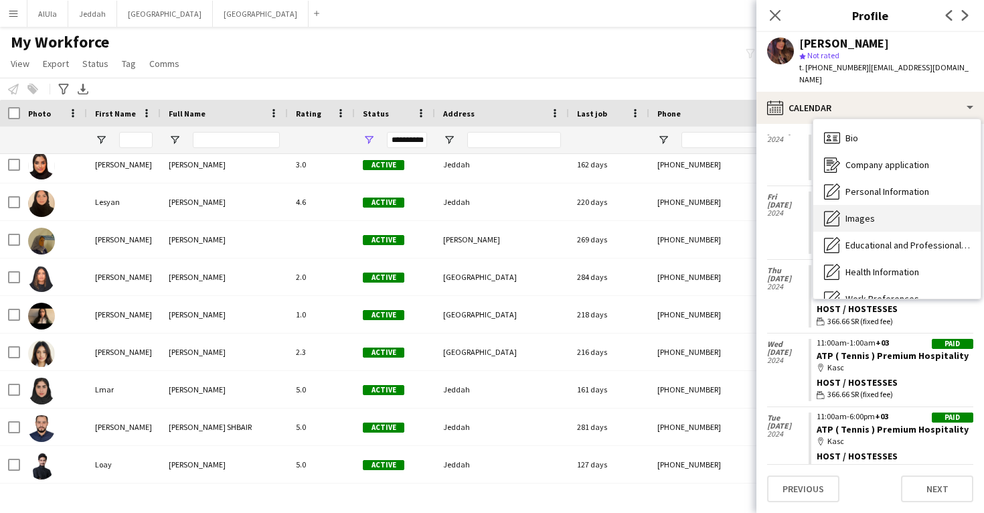
click at [874, 212] on span "Images" at bounding box center [860, 218] width 29 height 12
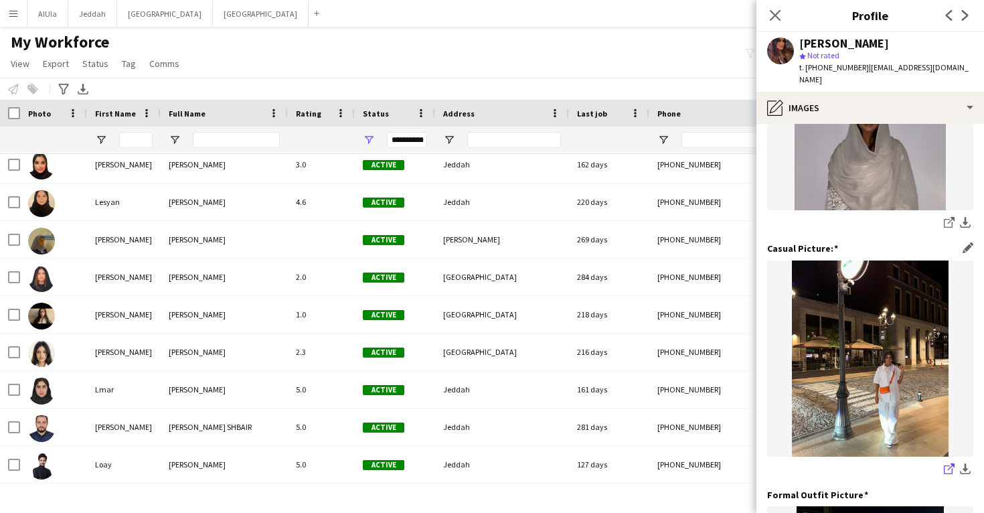
click at [942, 462] on link "share-external-link-1" at bounding box center [949, 470] width 16 height 16
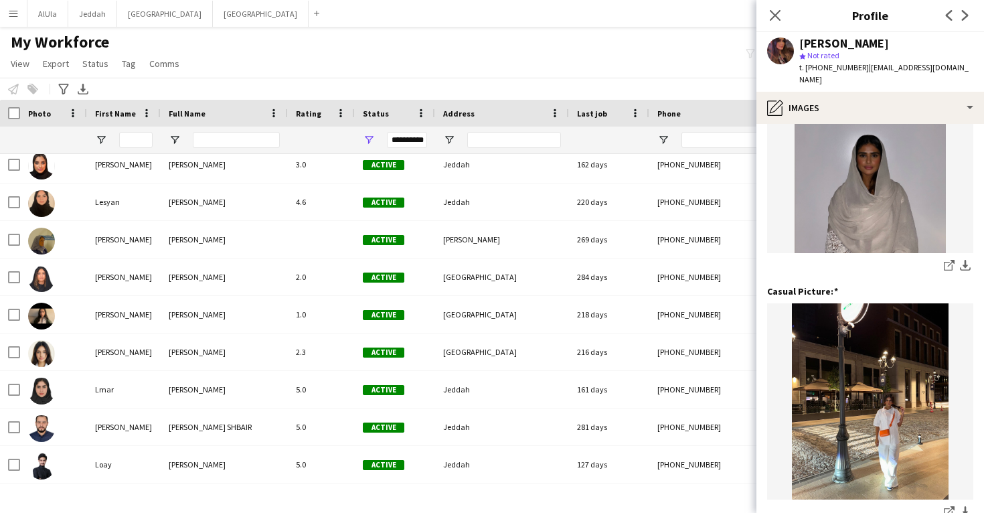
scroll to position [81, 0]
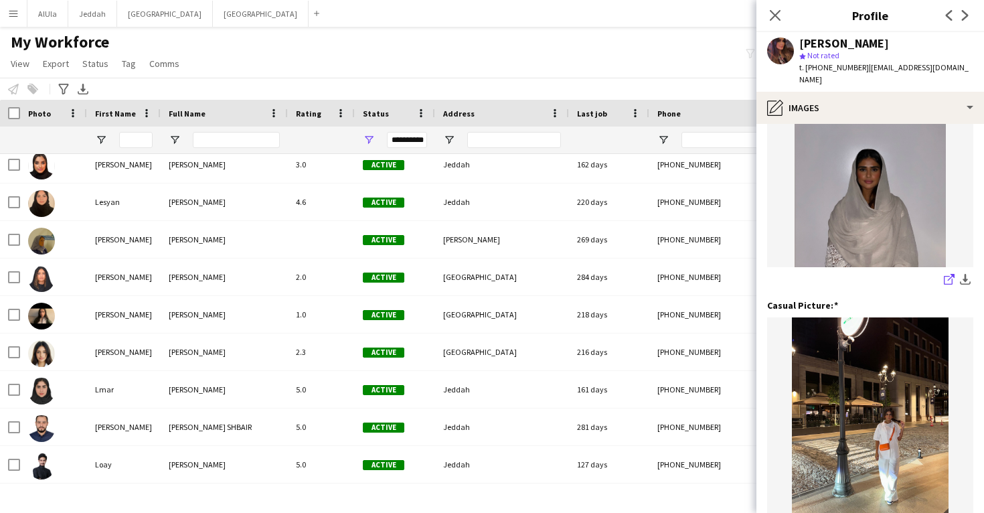
click at [949, 274] on icon "share-external-link-1" at bounding box center [949, 279] width 11 height 11
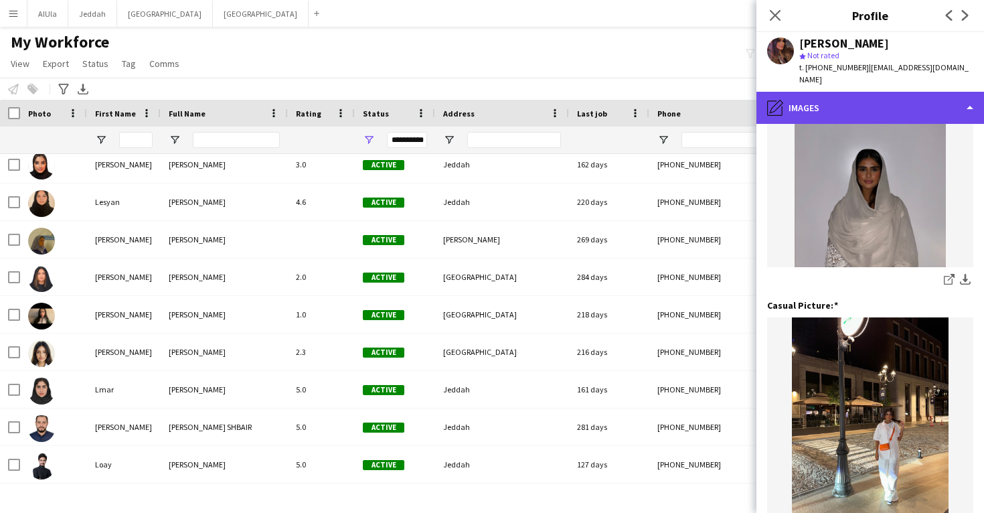
click at [872, 93] on div "pencil4 Images" at bounding box center [870, 108] width 228 height 32
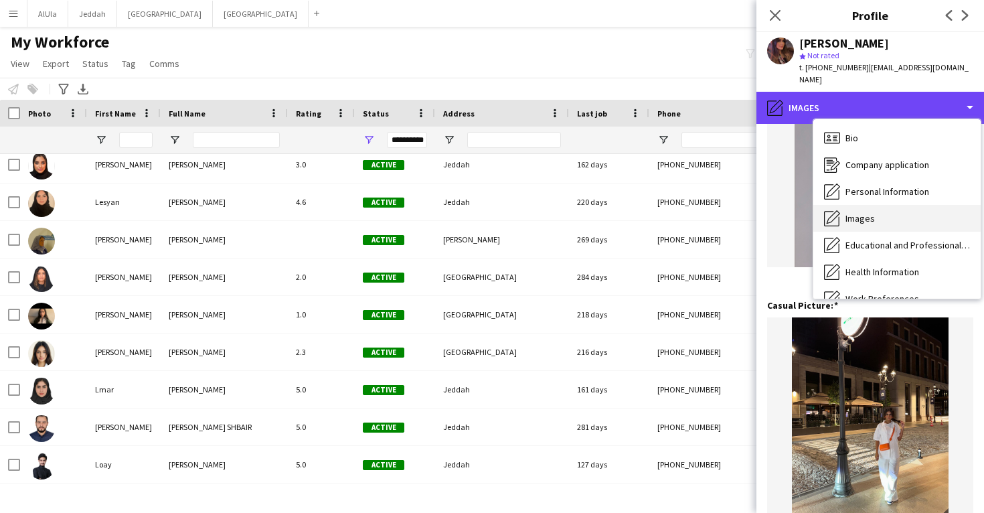
scroll to position [28, 0]
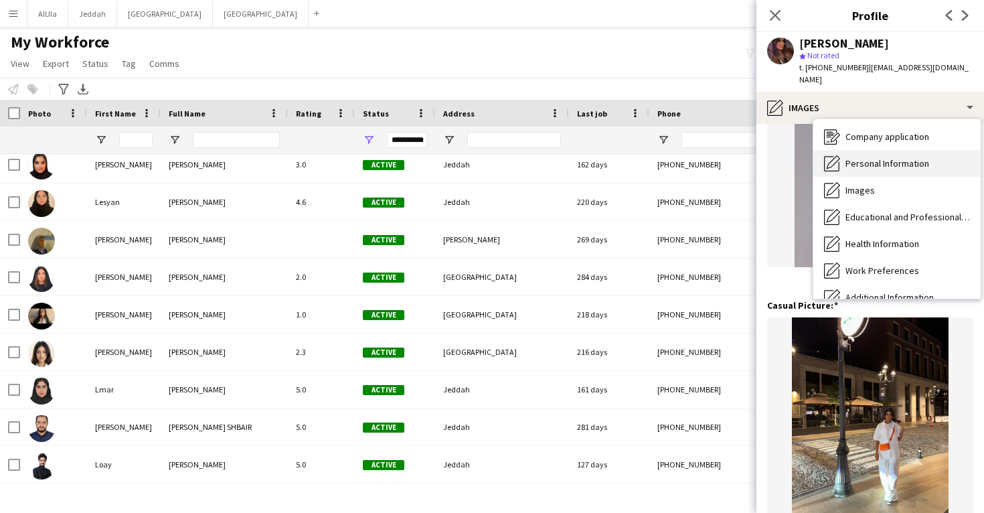
click at [879, 157] on span "Personal Information" at bounding box center [888, 163] width 84 height 12
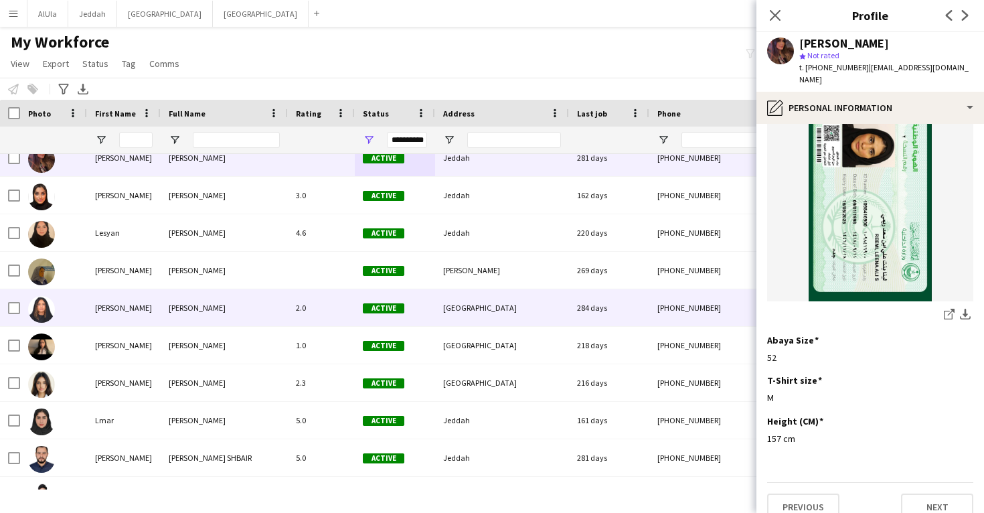
scroll to position [32648, 0]
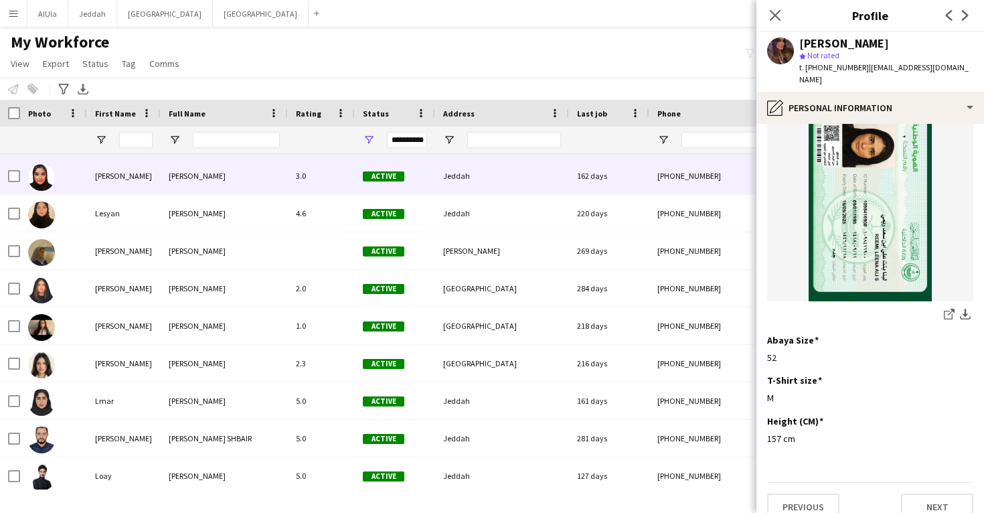
click at [530, 186] on div "Jeddah" at bounding box center [502, 175] width 134 height 37
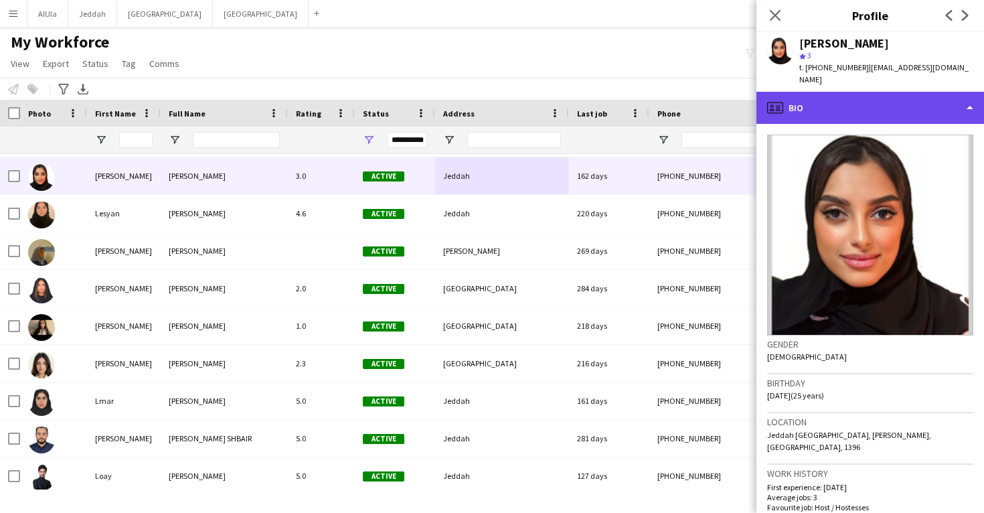
click at [858, 100] on div "profile Bio" at bounding box center [870, 108] width 228 height 32
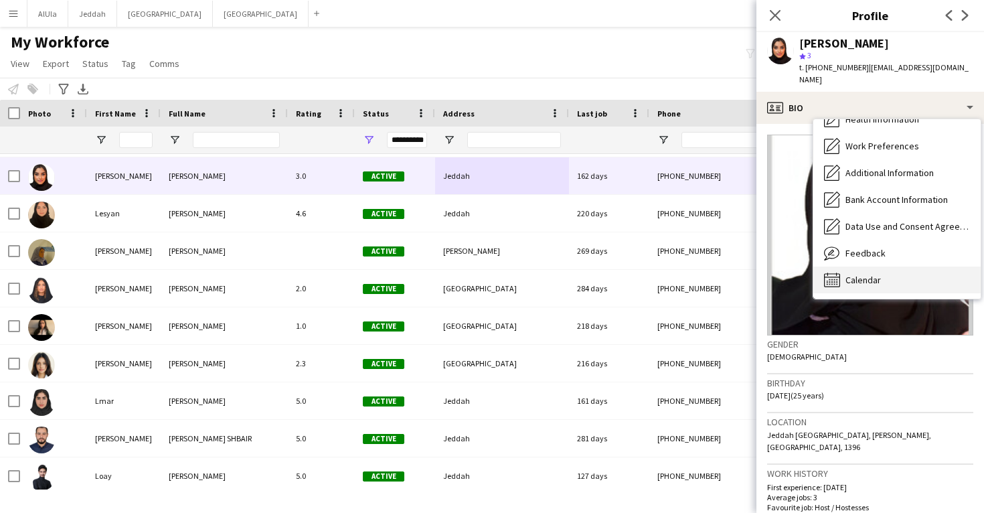
scroll to position [153, 0]
click at [889, 266] on div "Calendar Calendar" at bounding box center [896, 279] width 167 height 27
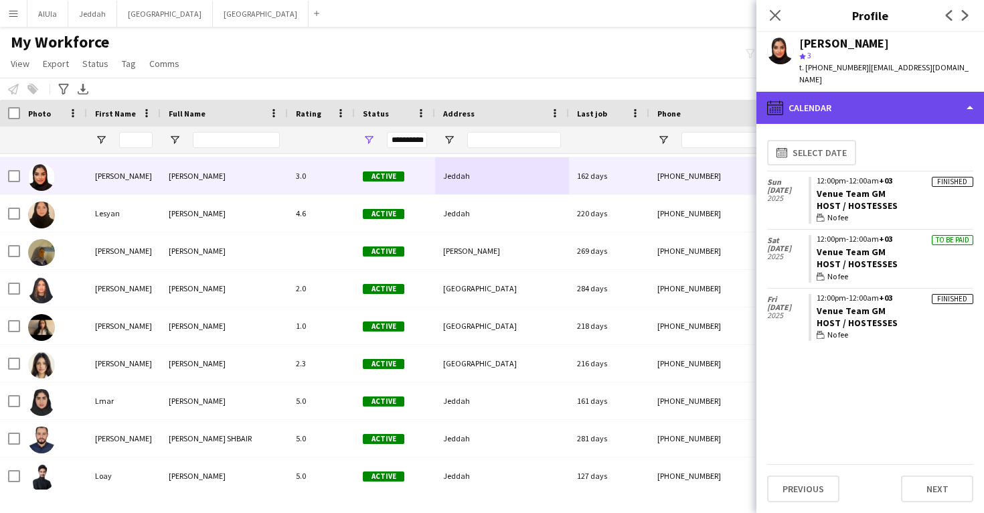
click at [862, 97] on div "calendar-full Calendar" at bounding box center [870, 108] width 228 height 32
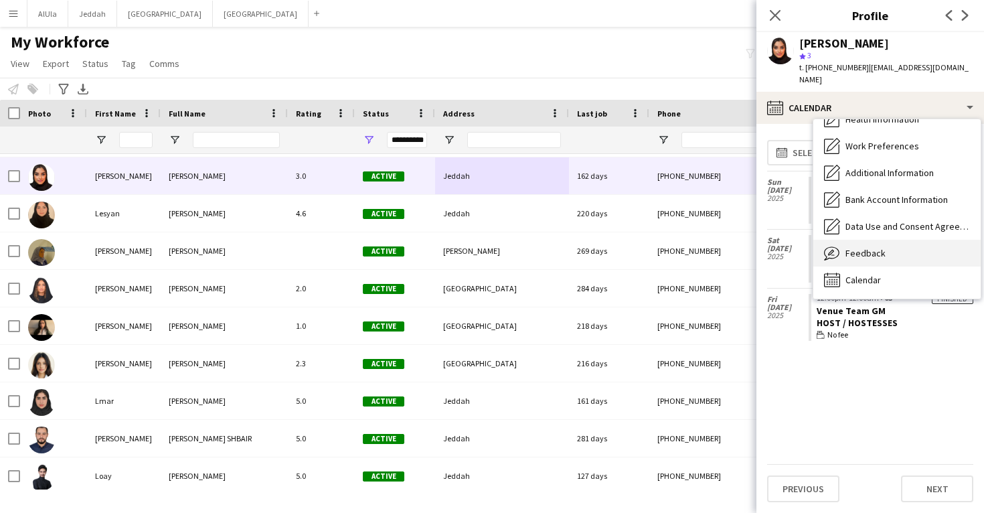
click at [871, 247] on span "Feedback" at bounding box center [866, 253] width 40 height 12
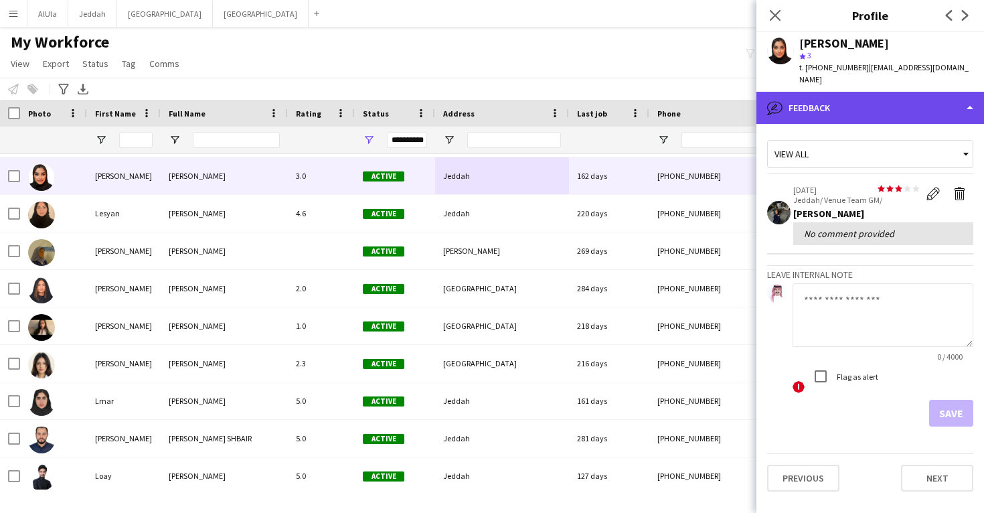
click at [836, 103] on div "bubble-pencil Feedback" at bounding box center [870, 108] width 228 height 32
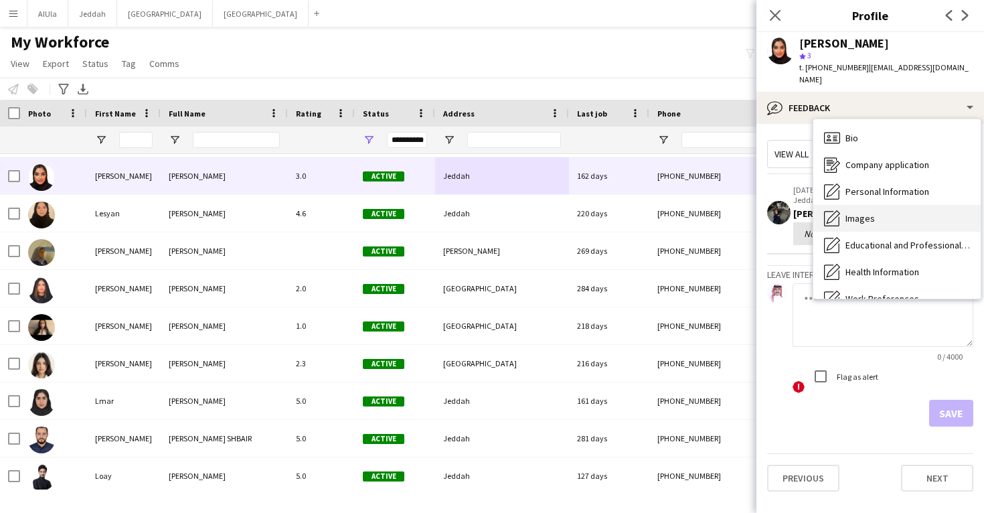
scroll to position [0, 0]
click at [867, 212] on span "Images" at bounding box center [860, 218] width 29 height 12
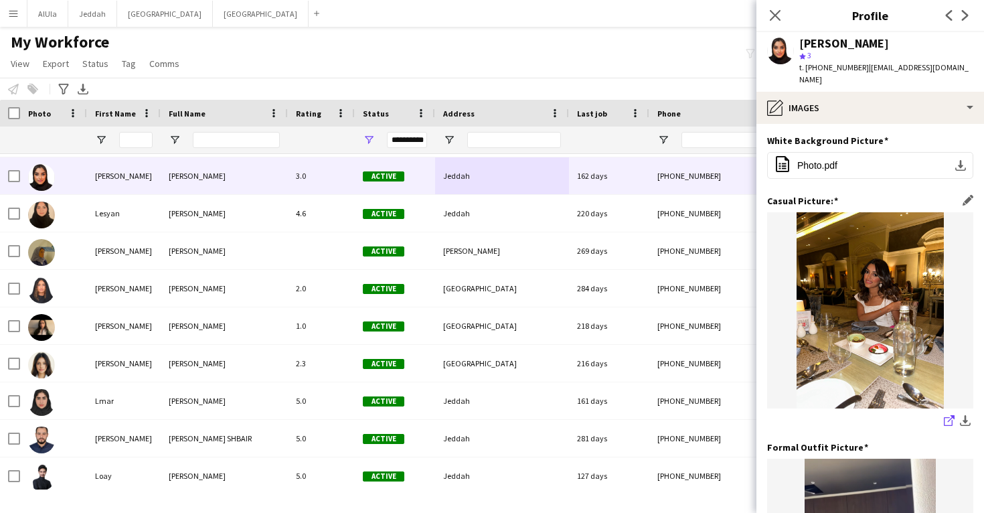
click at [948, 415] on icon "share-external-link-1" at bounding box center [949, 420] width 11 height 11
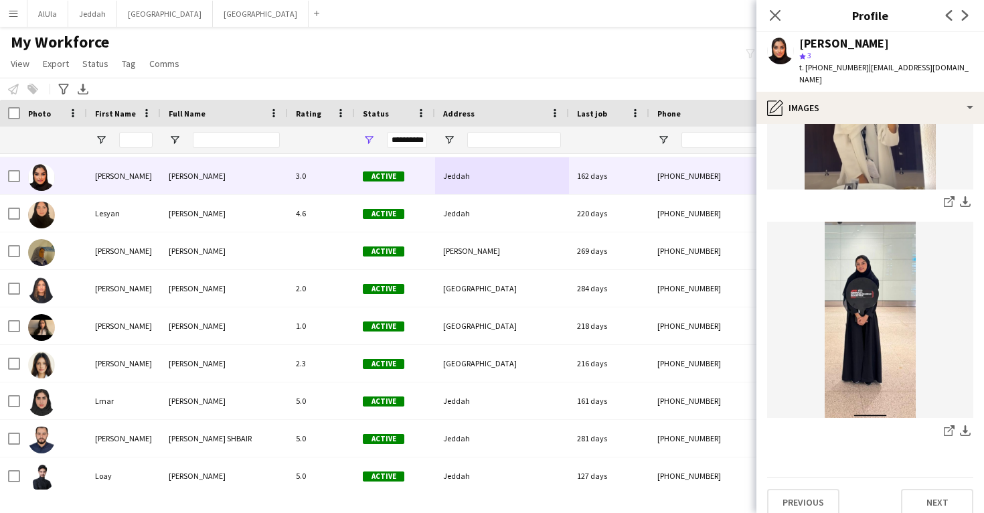
scroll to position [465, 0]
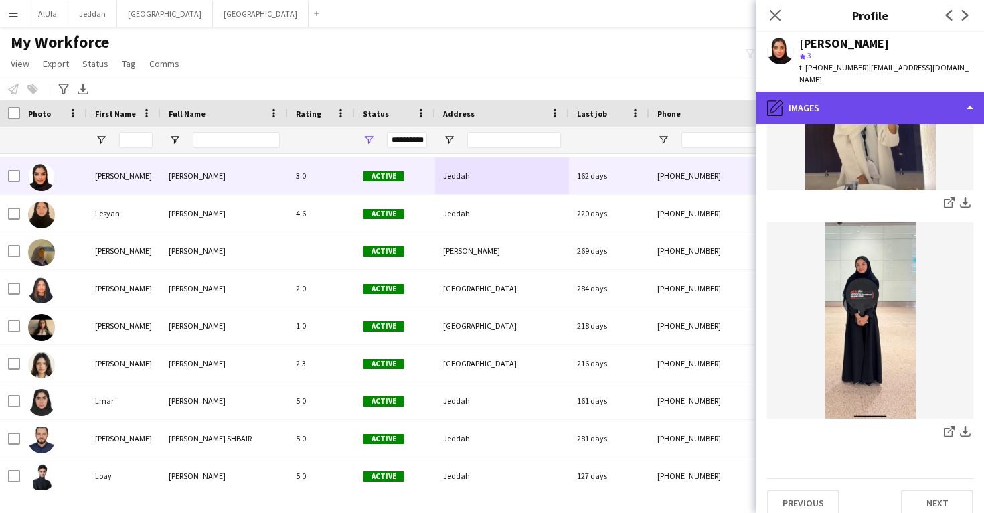
click at [831, 96] on div "pencil4 Images" at bounding box center [870, 108] width 228 height 32
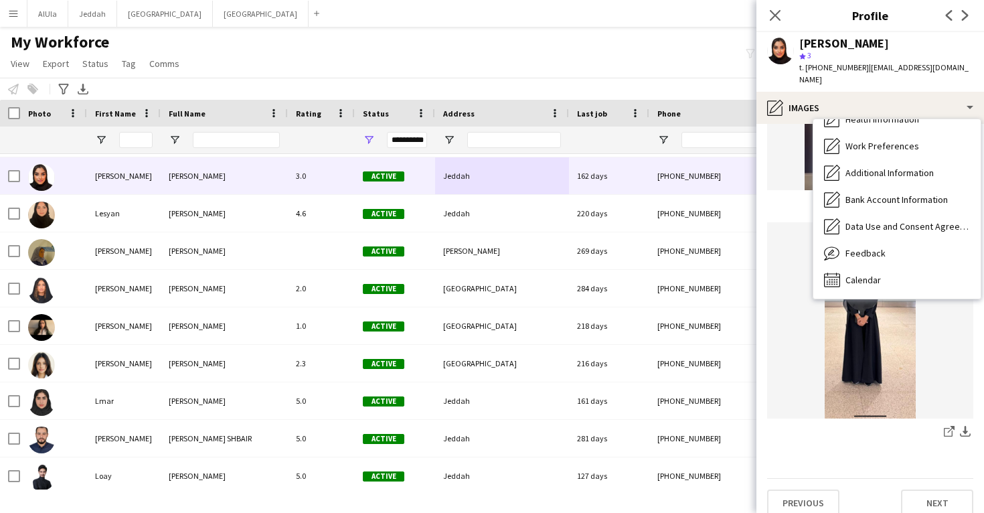
scroll to position [153, 0]
click at [871, 247] on span "Feedback" at bounding box center [866, 253] width 40 height 12
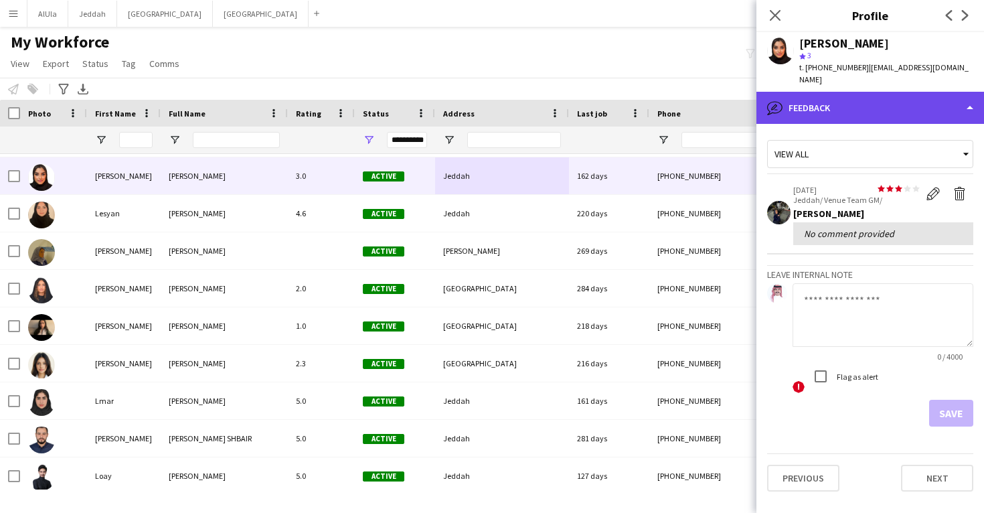
click at [856, 98] on div "bubble-pencil Feedback" at bounding box center [870, 108] width 228 height 32
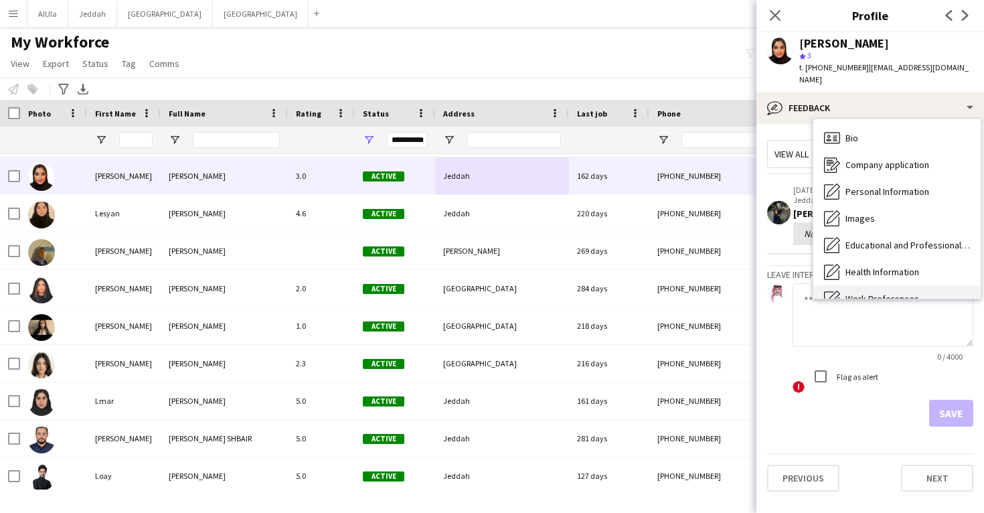
scroll to position [-1, 0]
click at [866, 129] on div "Bio Bio" at bounding box center [896, 138] width 167 height 27
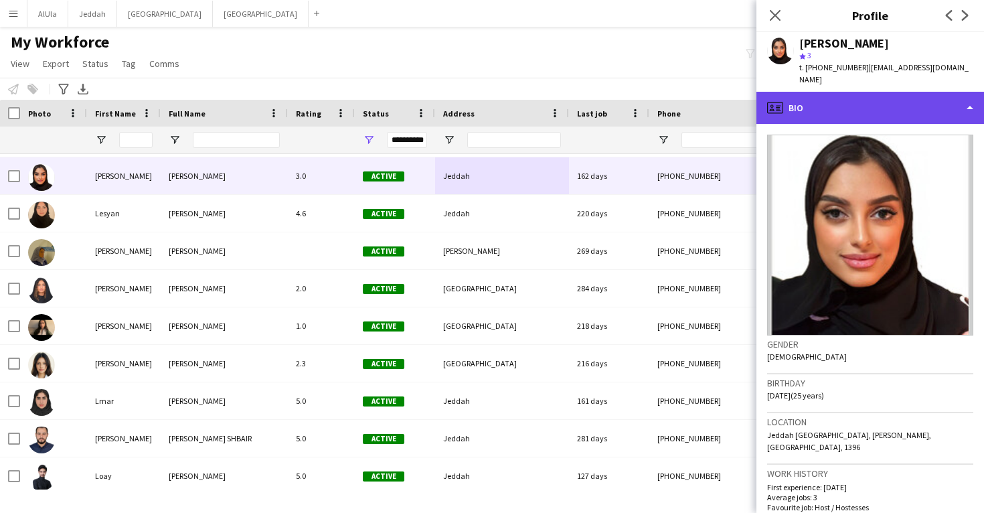
click at [861, 95] on div "profile Bio" at bounding box center [870, 108] width 228 height 32
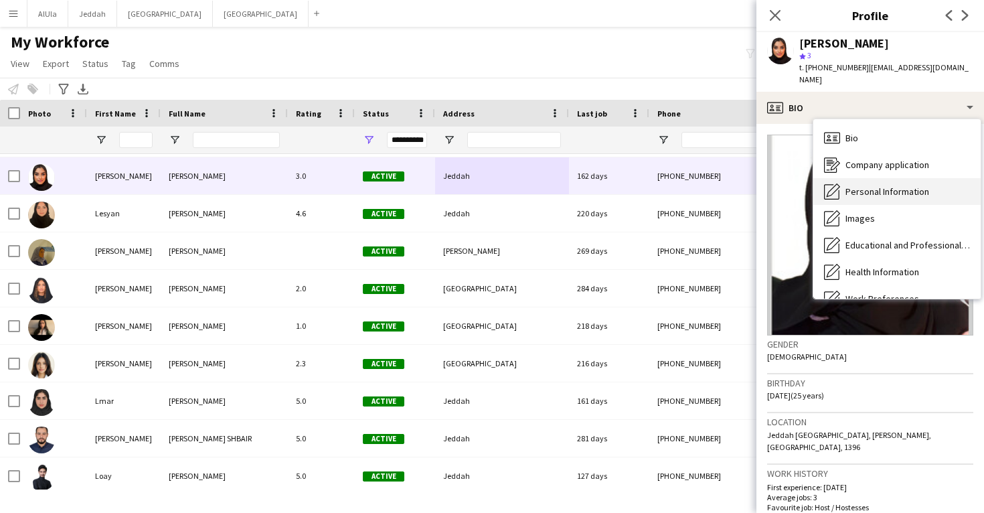
click at [873, 185] on span "Personal Information" at bounding box center [888, 191] width 84 height 12
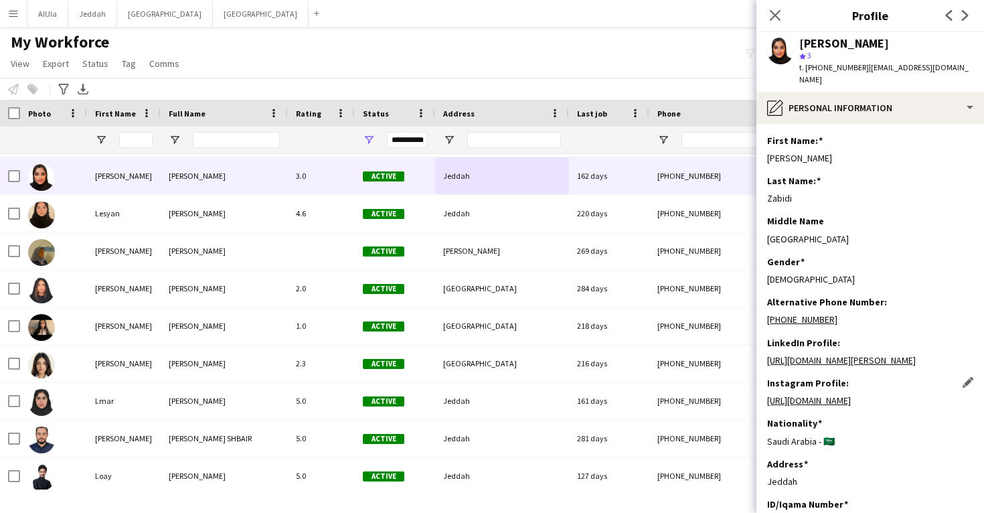
click at [851, 406] on link "https://www.instagram.com/leenatz_?igsh=MWFzMXhtdXZsbmNwbA==" at bounding box center [809, 400] width 84 height 12
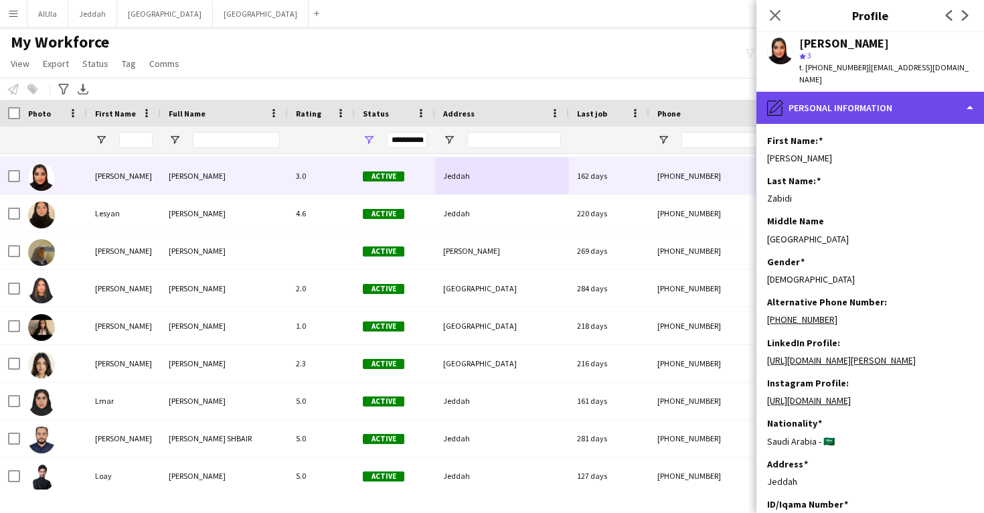
click at [805, 102] on div "pencil4 Personal Information" at bounding box center [870, 108] width 228 height 32
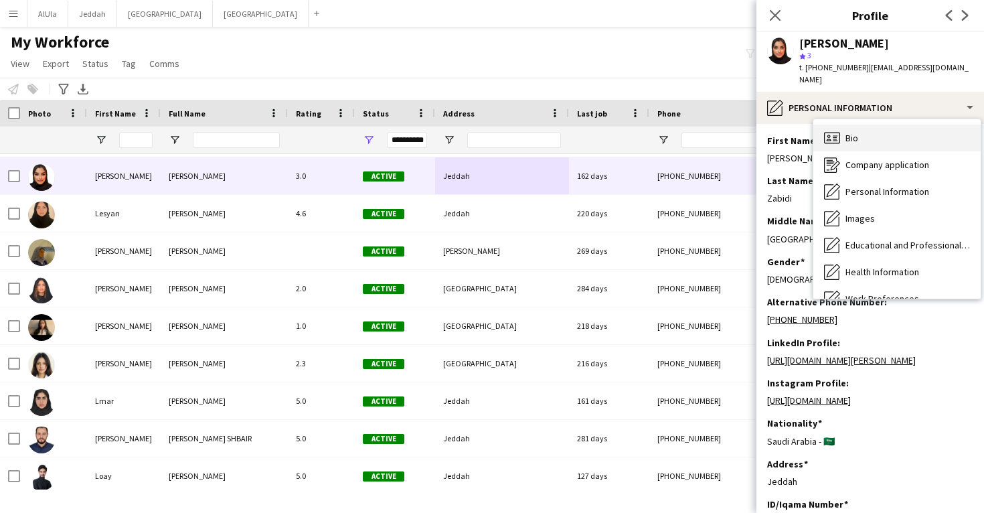
click at [845, 130] on div "Bio Bio" at bounding box center [896, 138] width 167 height 27
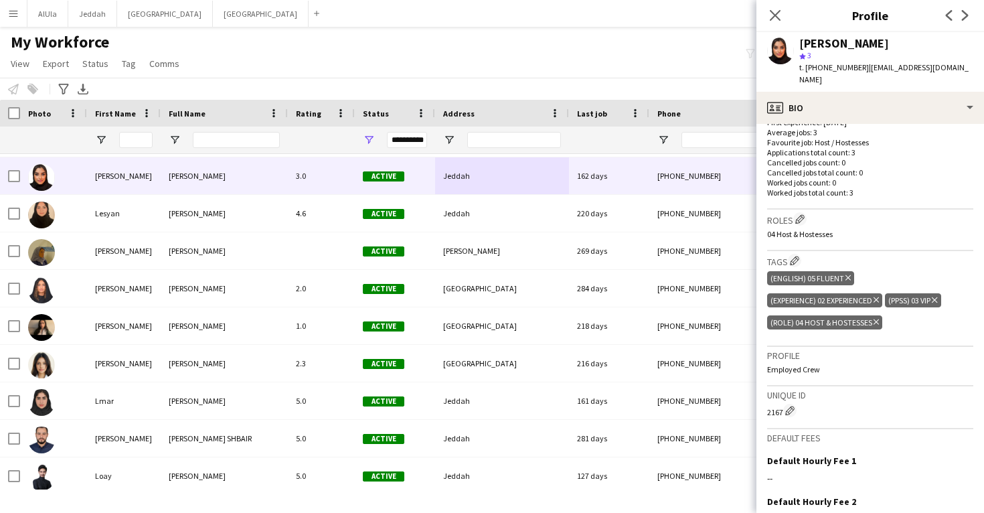
scroll to position [366, 0]
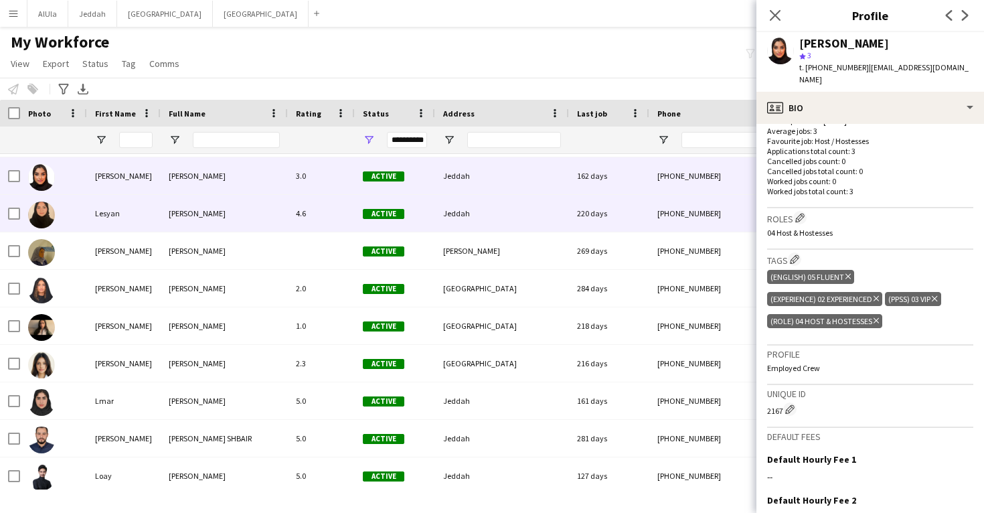
click at [643, 221] on div "220 days" at bounding box center [609, 213] width 80 height 37
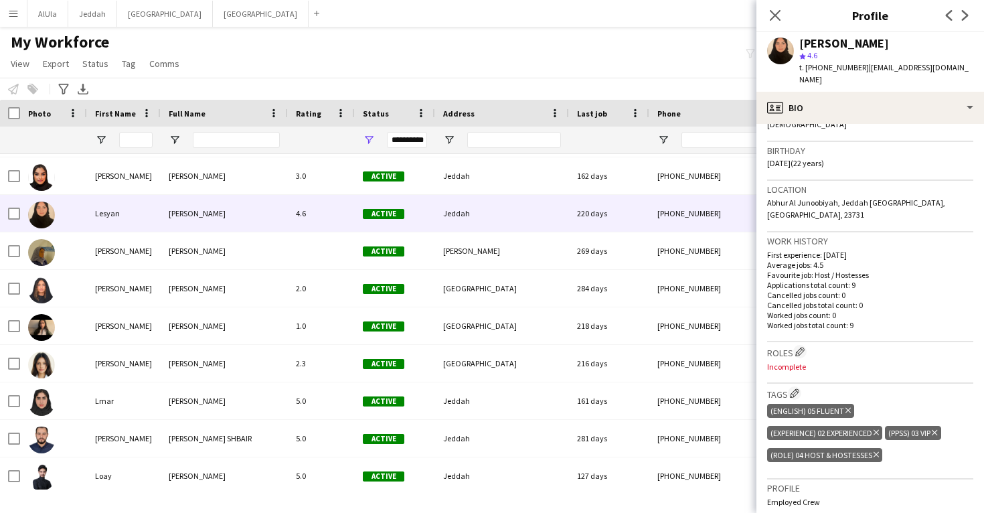
scroll to position [261, 0]
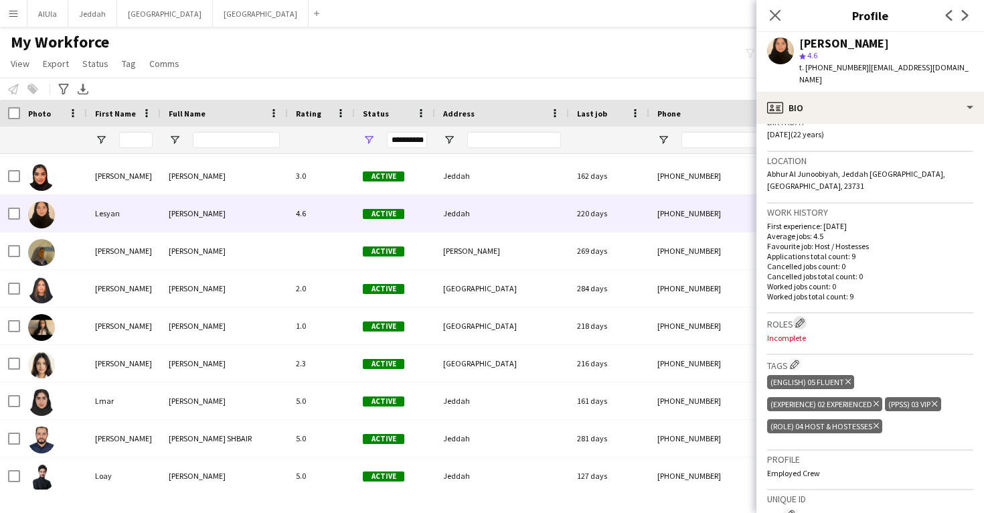
click at [803, 318] on app-icon "Edit crew company roles" at bounding box center [799, 322] width 9 height 9
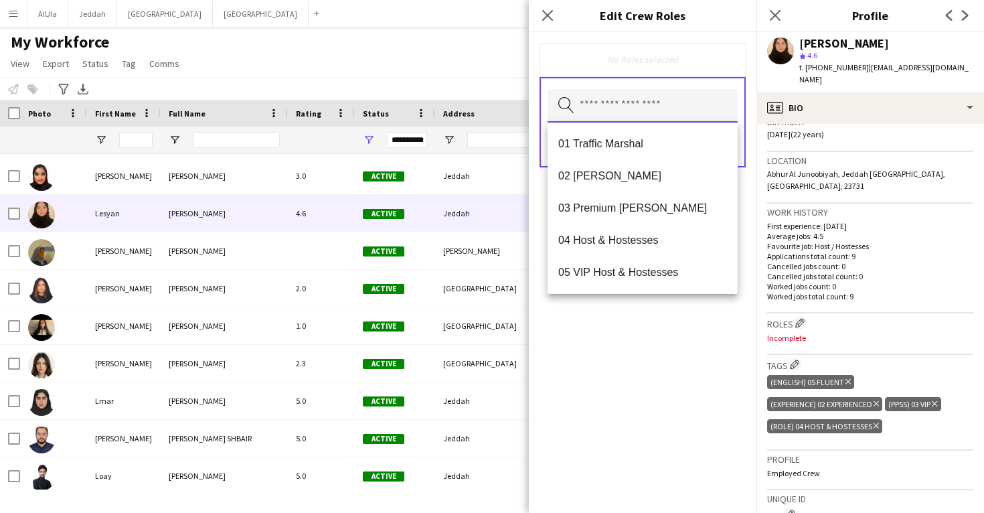
click at [657, 112] on input "text" at bounding box center [643, 105] width 190 height 33
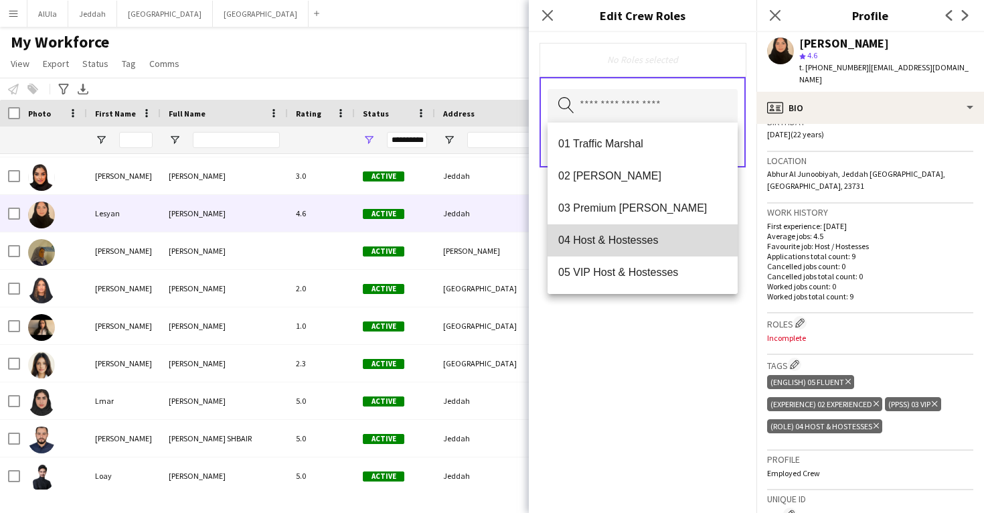
click at [664, 232] on mat-option "04 Host & Hostesses" at bounding box center [643, 240] width 190 height 32
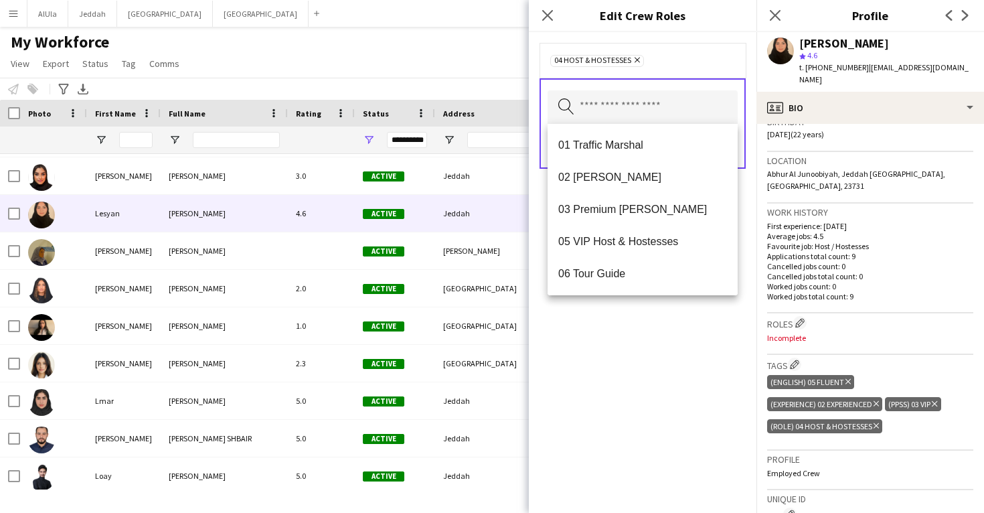
click at [682, 357] on div "04 Host & Hostesses Remove Search by role type Save" at bounding box center [643, 272] width 228 height 481
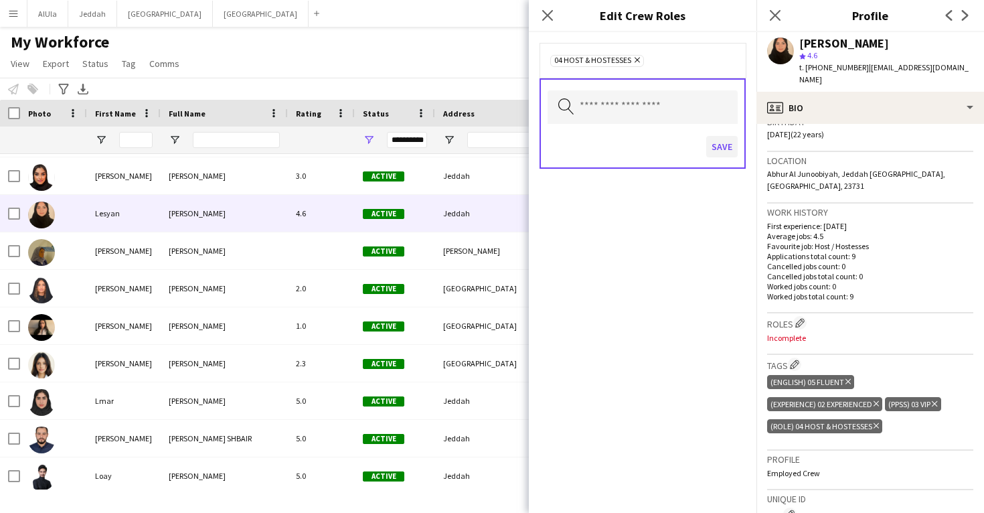
click at [716, 152] on button "Save" at bounding box center [721, 146] width 31 height 21
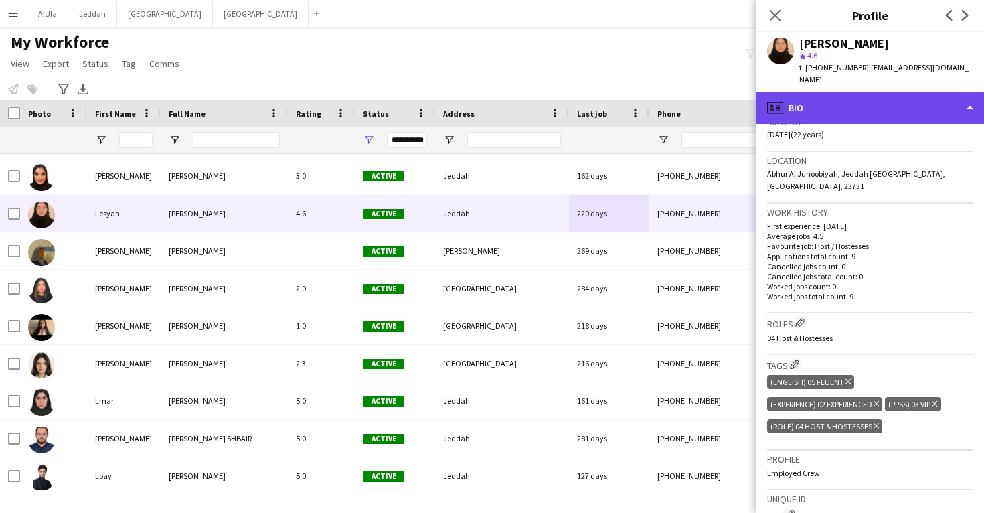
click at [842, 102] on div "profile Bio" at bounding box center [870, 108] width 228 height 32
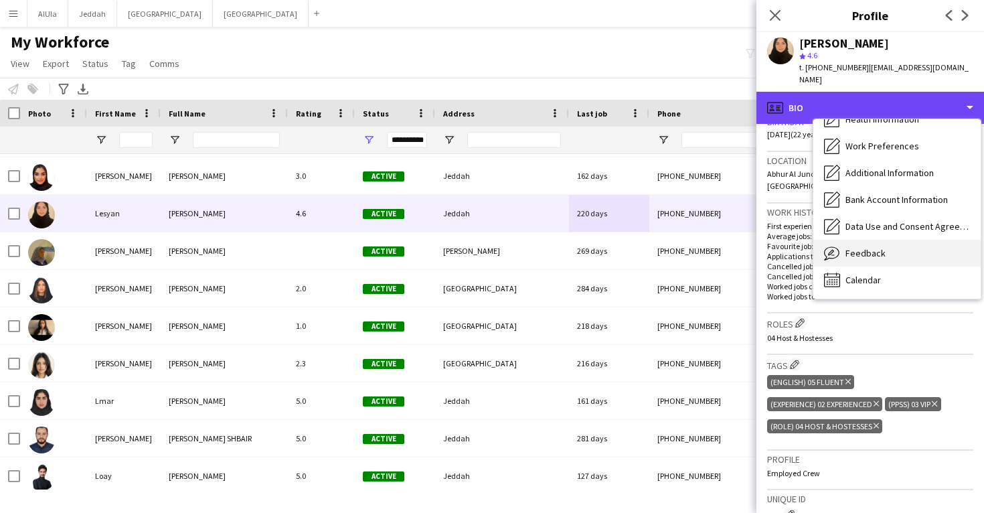
scroll to position [153, 0]
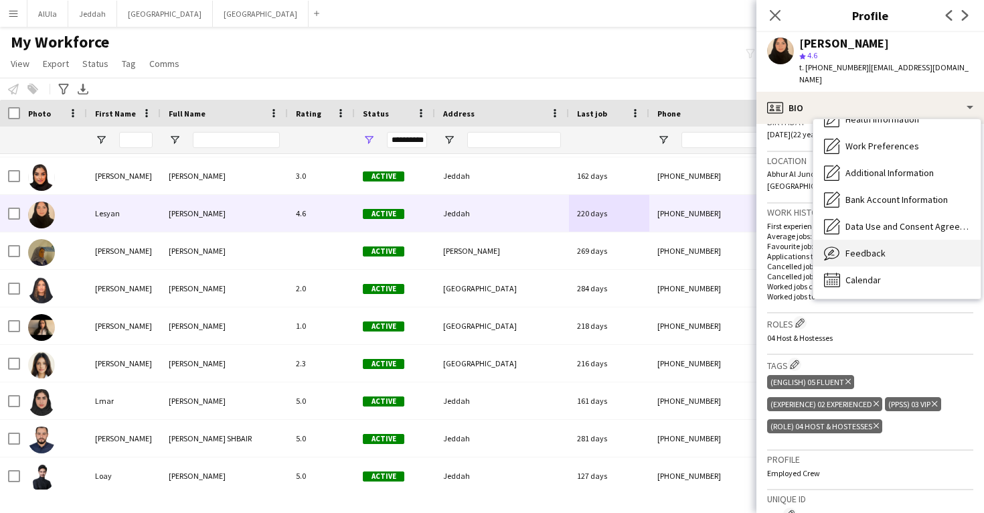
click at [859, 247] on span "Feedback" at bounding box center [866, 253] width 40 height 12
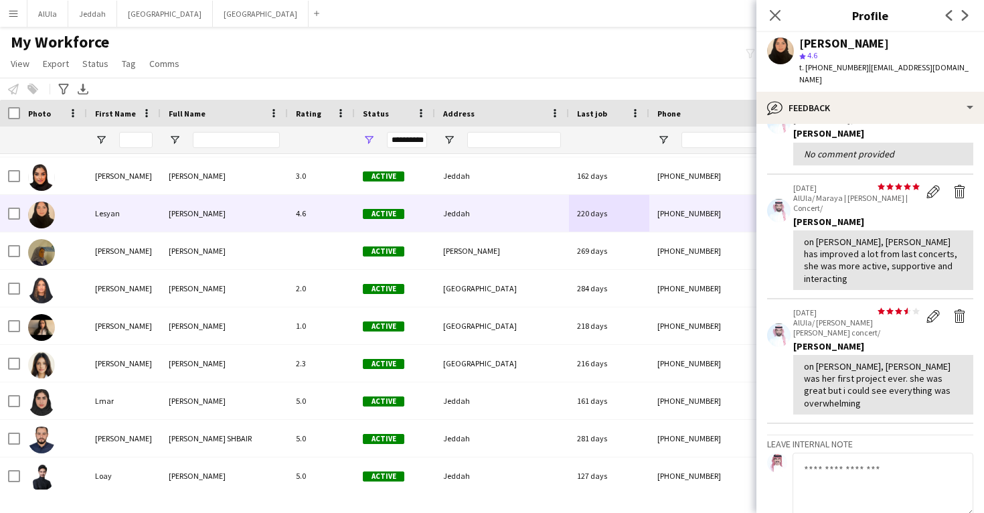
scroll to position [256, 0]
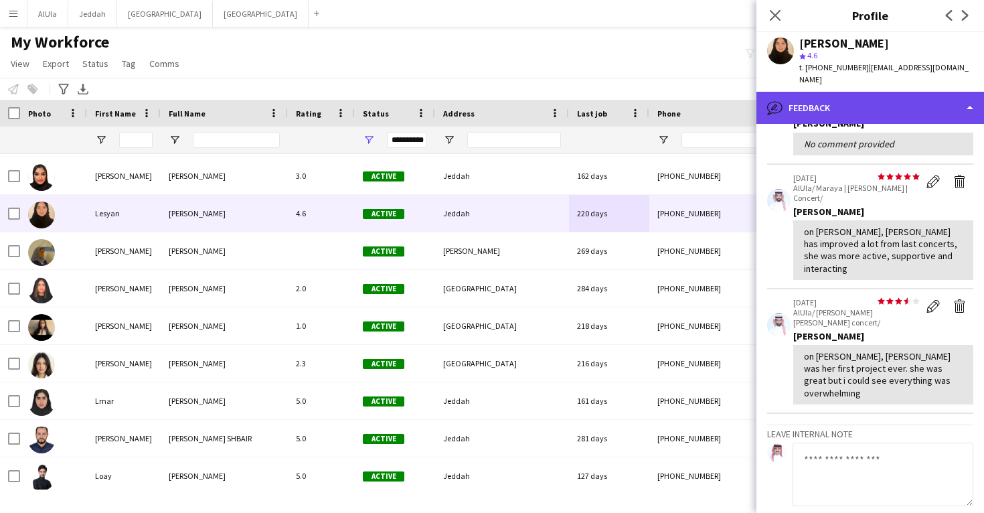
click at [862, 94] on div "bubble-pencil Feedback" at bounding box center [870, 108] width 228 height 32
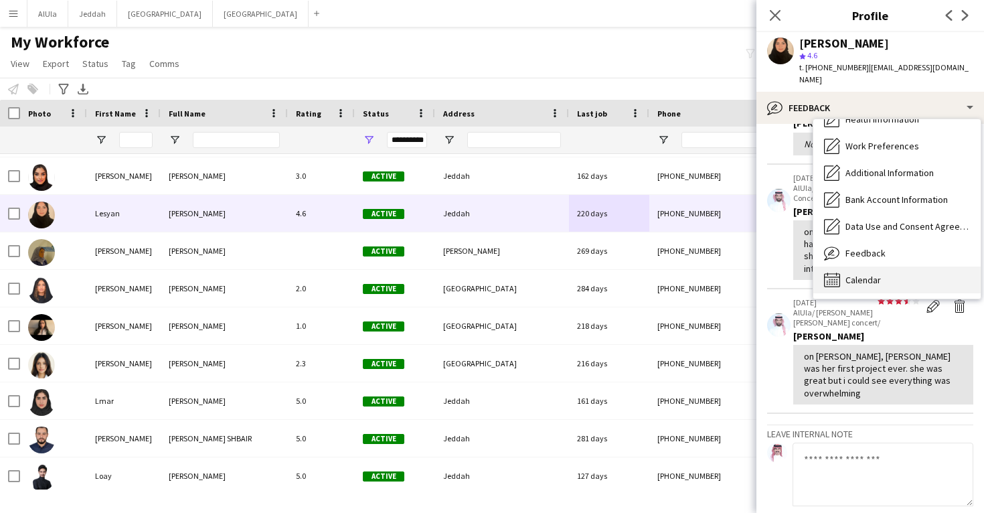
click at [856, 274] on span "Calendar" at bounding box center [863, 280] width 35 height 12
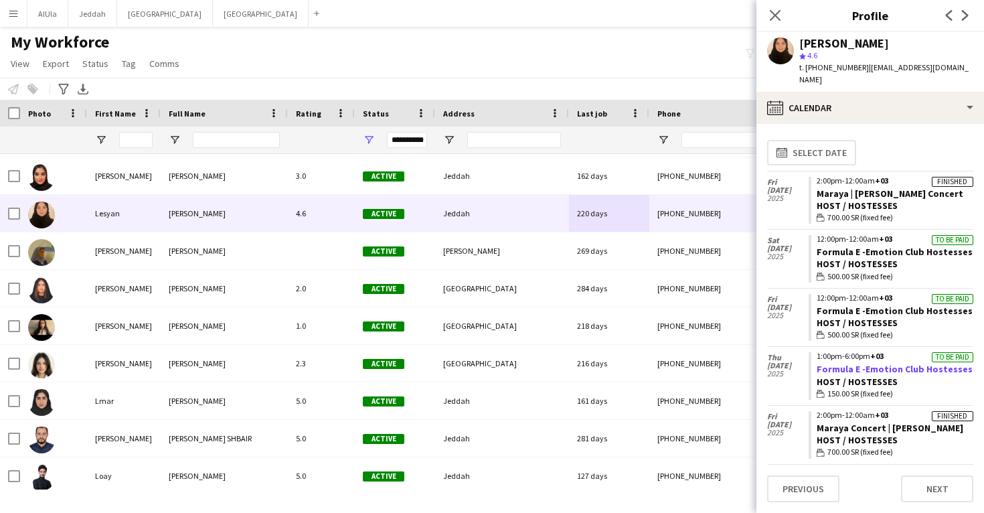
click at [858, 363] on link "Formula E -Emotion Club Hostesses" at bounding box center [895, 369] width 156 height 12
drag, startPoint x: 965, startPoint y: 297, endPoint x: 816, endPoint y: 294, distance: 149.3
click at [816, 294] on app-crew-calendar-job-card "To be paid 12:00pm-12:00am +03 Formula E -Emotion Club Hostesses Host / Hostess…" at bounding box center [891, 318] width 165 height 48
copy link "Formula E -Emotion Club Hostesses"
click at [833, 48] on div "[PERSON_NAME]" at bounding box center [844, 43] width 90 height 12
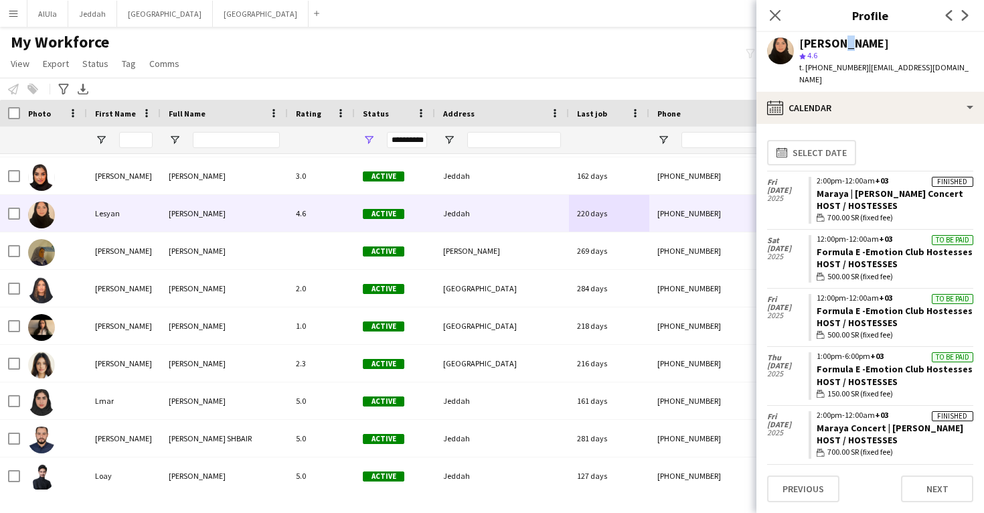
click at [833, 48] on div "[PERSON_NAME]" at bounding box center [844, 43] width 90 height 12
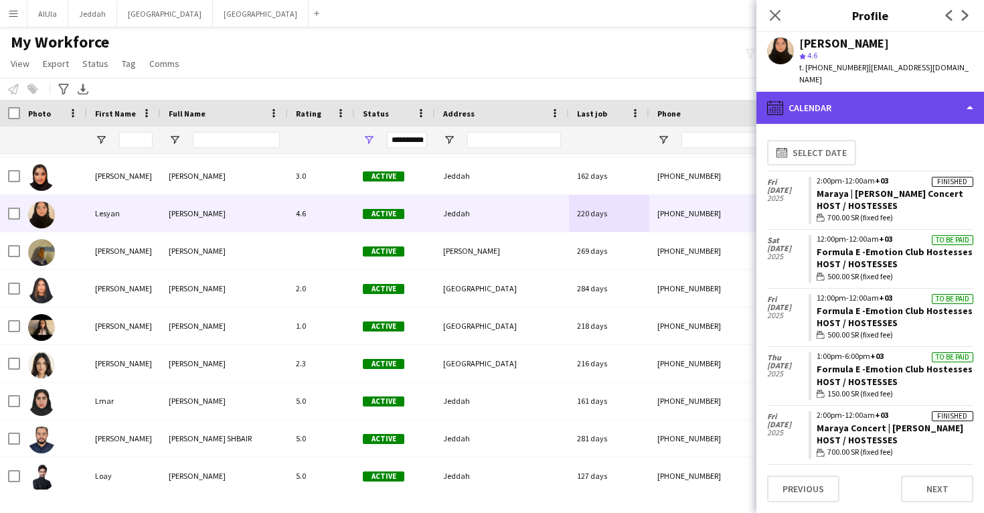
click at [848, 93] on div "calendar-full Calendar" at bounding box center [870, 108] width 228 height 32
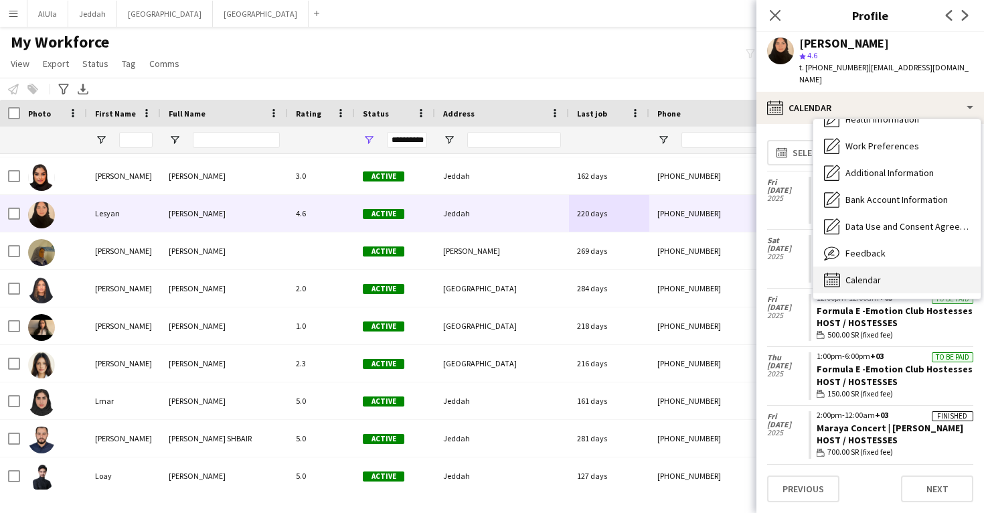
click at [858, 274] on span "Calendar" at bounding box center [863, 280] width 35 height 12
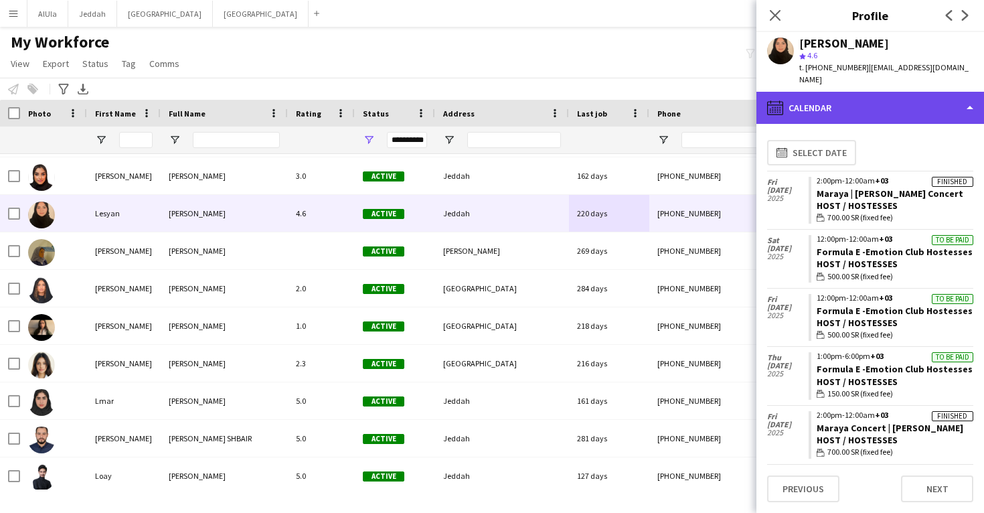
click at [836, 104] on div "calendar-full Calendar" at bounding box center [870, 108] width 228 height 32
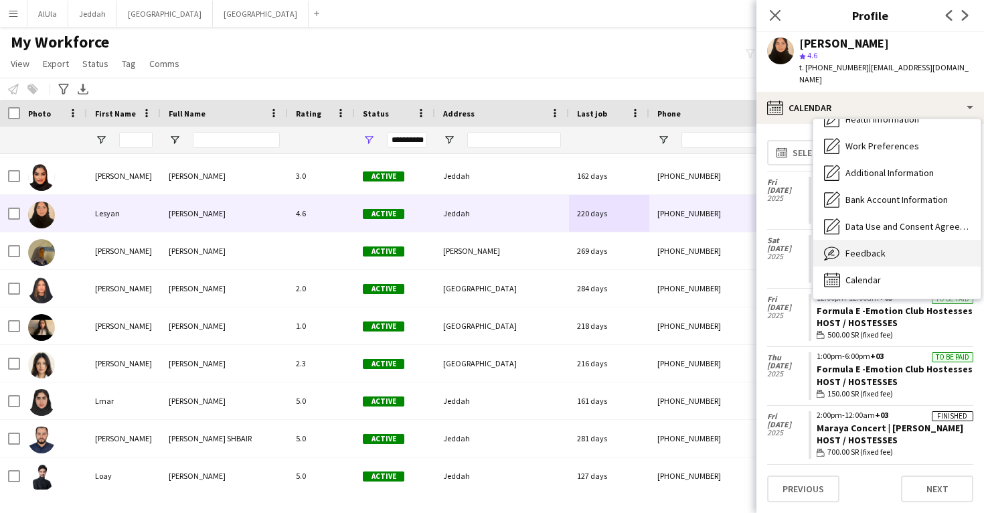
click at [837, 245] on icon "Feedback" at bounding box center [832, 253] width 16 height 16
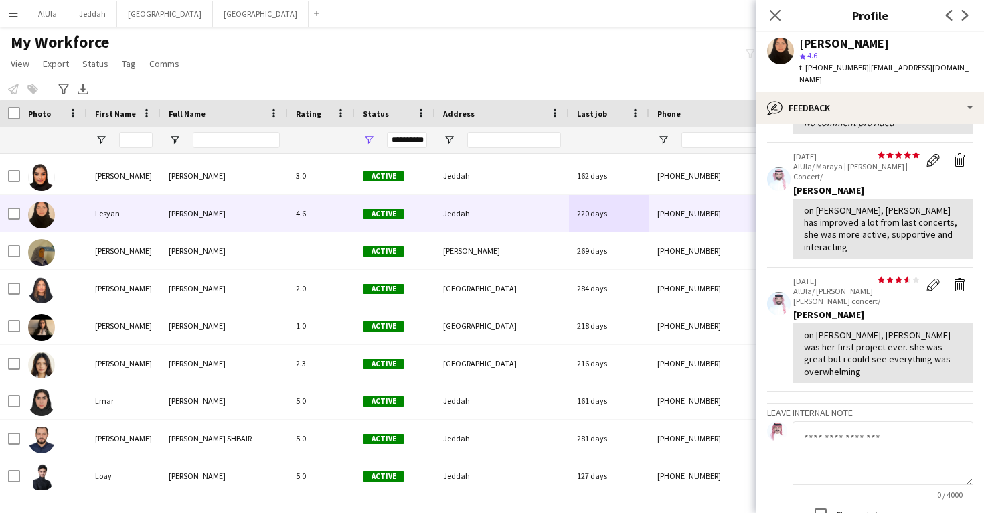
scroll to position [280, 0]
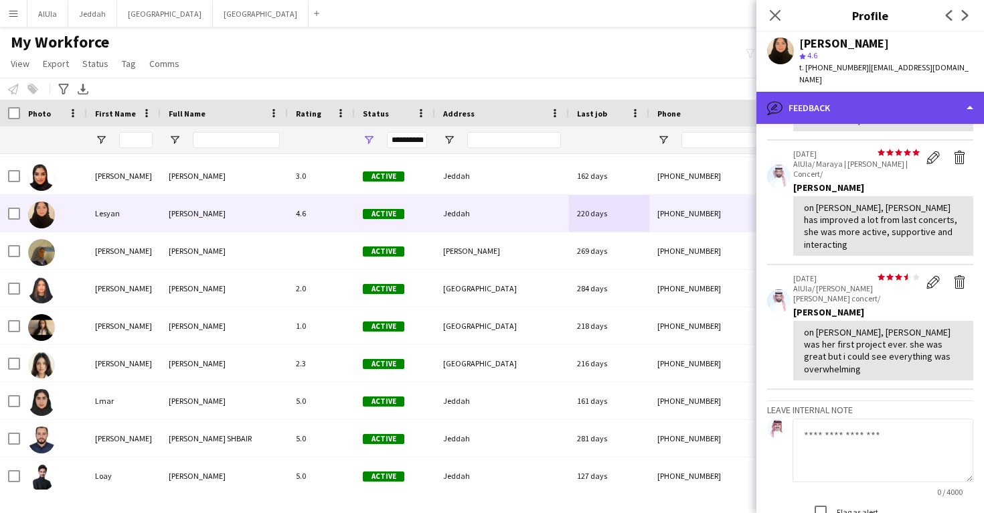
click at [843, 92] on div "bubble-pencil Feedback" at bounding box center [870, 108] width 228 height 32
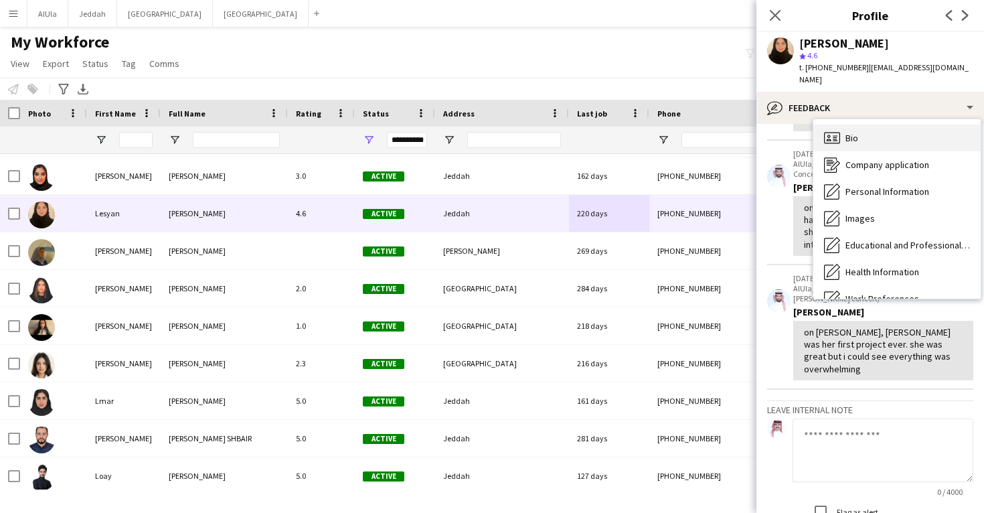
scroll to position [-1, 0]
click at [856, 134] on div "Bio Bio" at bounding box center [896, 138] width 167 height 27
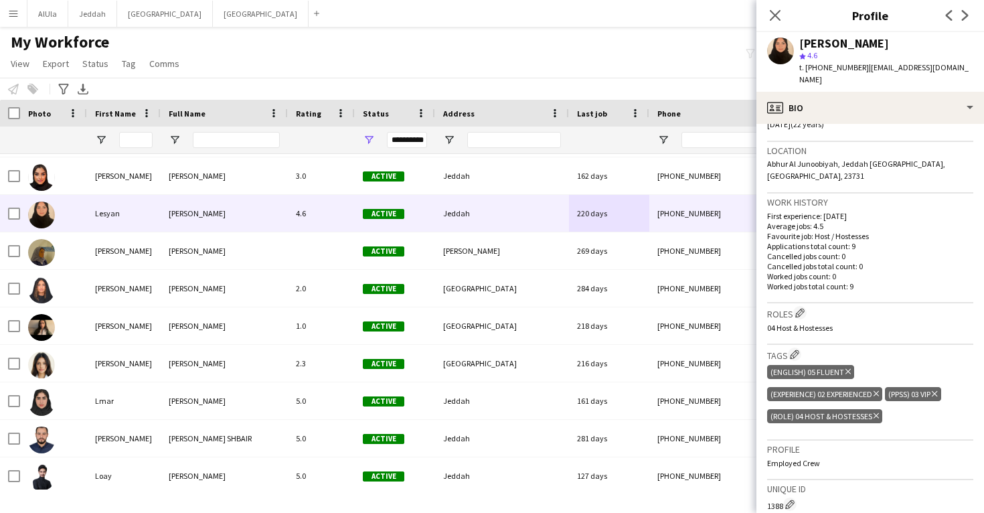
scroll to position [316, 0]
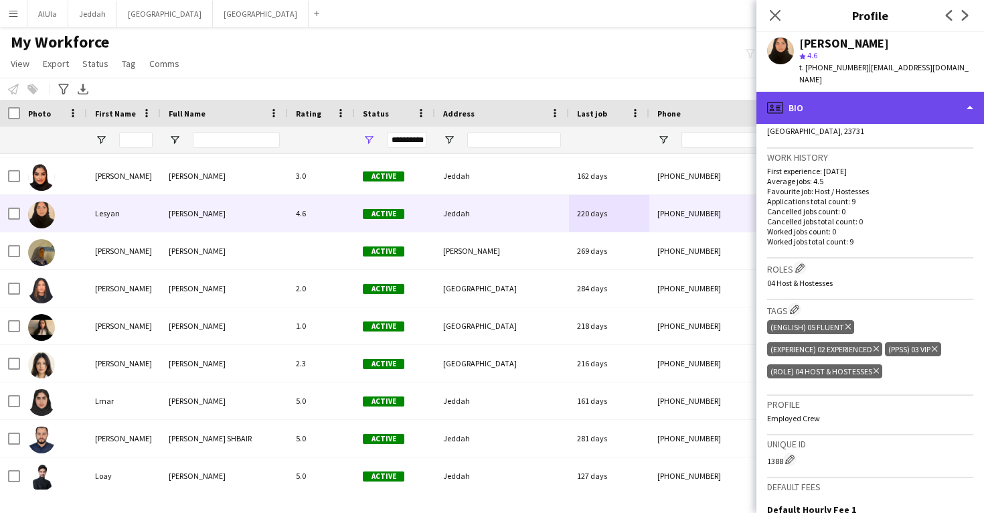
click at [843, 97] on div "profile Bio" at bounding box center [870, 108] width 228 height 32
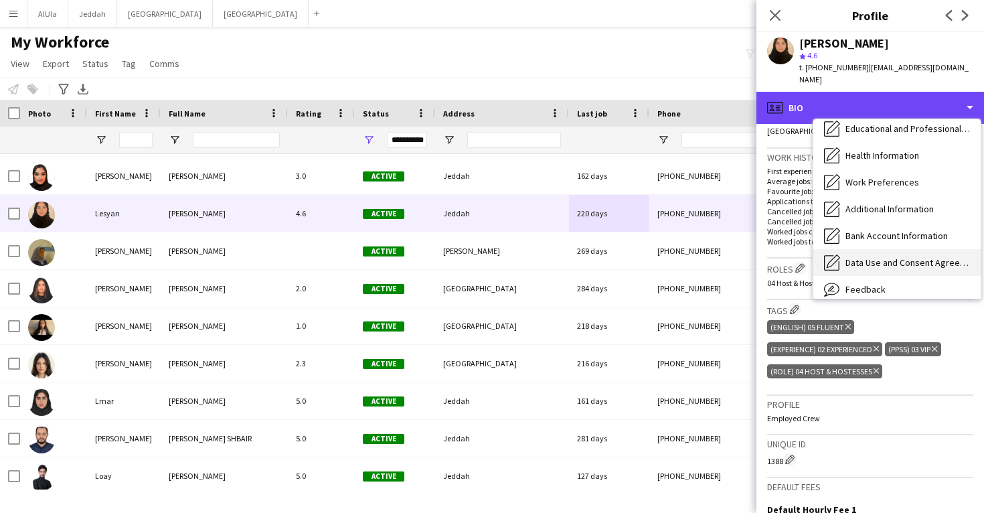
scroll to position [142, 0]
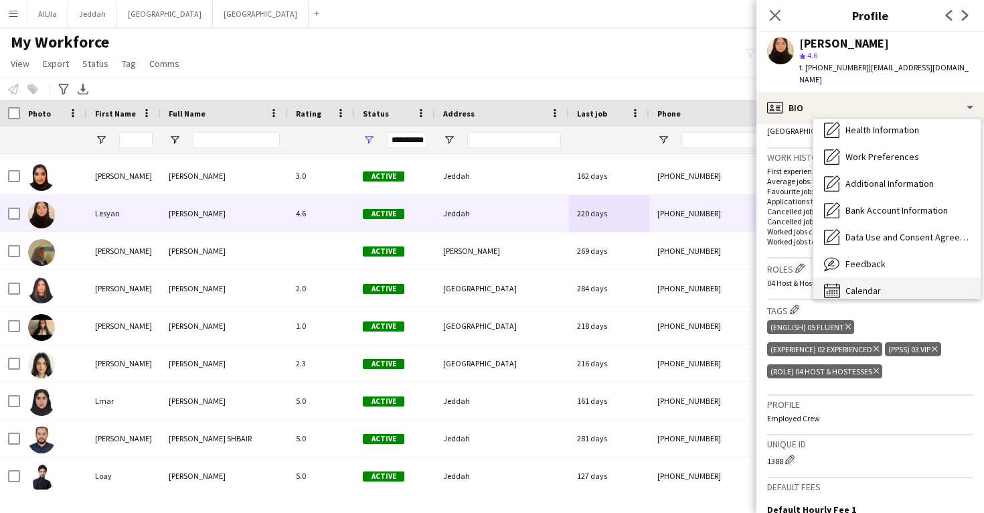
click at [863, 285] on span "Calendar" at bounding box center [863, 291] width 35 height 12
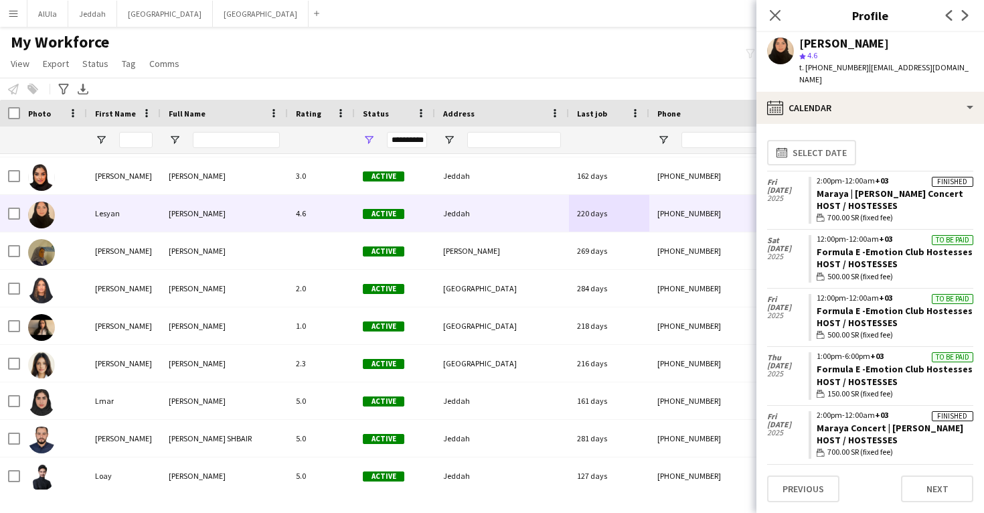
drag, startPoint x: 969, startPoint y: 181, endPoint x: 810, endPoint y: 178, distance: 159.3
click at [809, 177] on app-crew-calendar-job-card "Finished 2:00pm-12:00am +03 Maraya | Majid Almouhndis Concert Host / Hostesses …" at bounding box center [891, 201] width 165 height 48
click at [822, 44] on div "[PERSON_NAME]" at bounding box center [844, 43] width 90 height 12
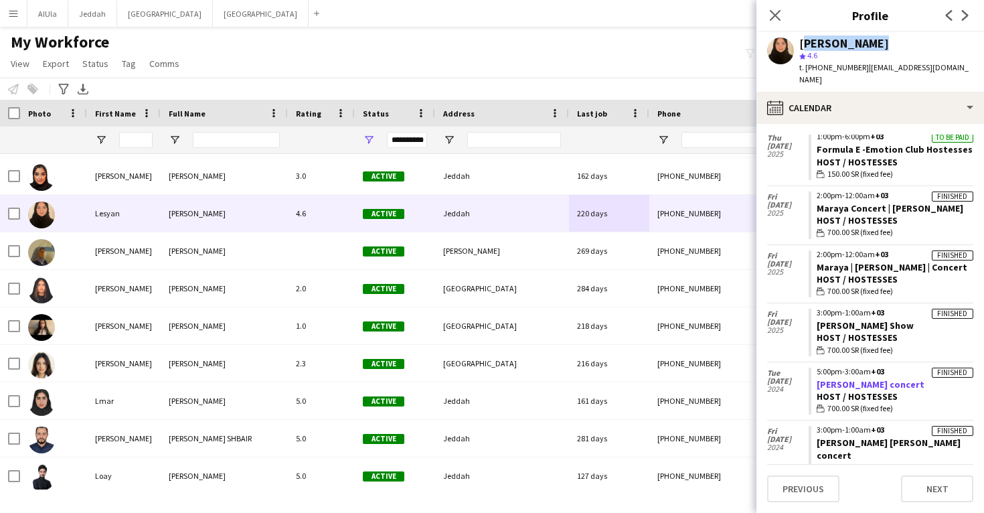
scroll to position [218, 0]
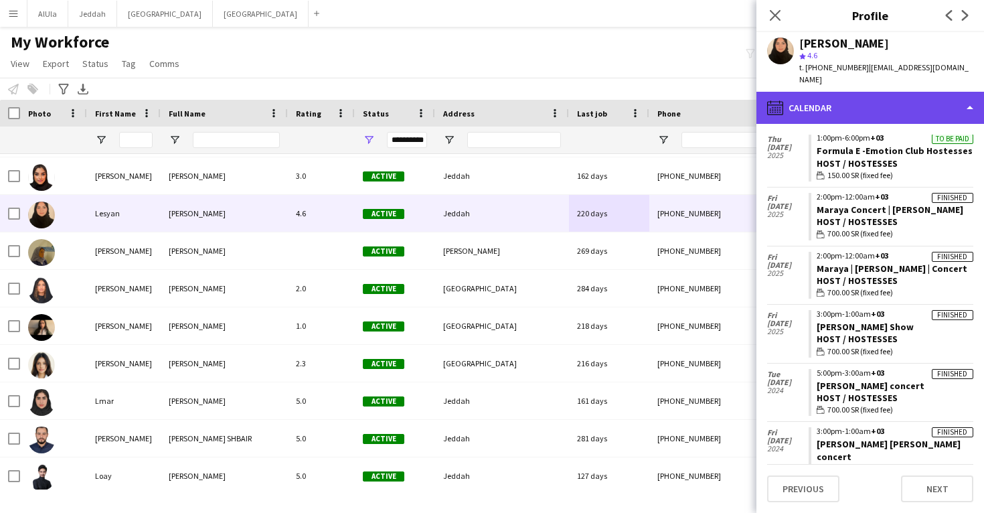
click at [855, 92] on div "calendar-full Calendar" at bounding box center [870, 108] width 228 height 32
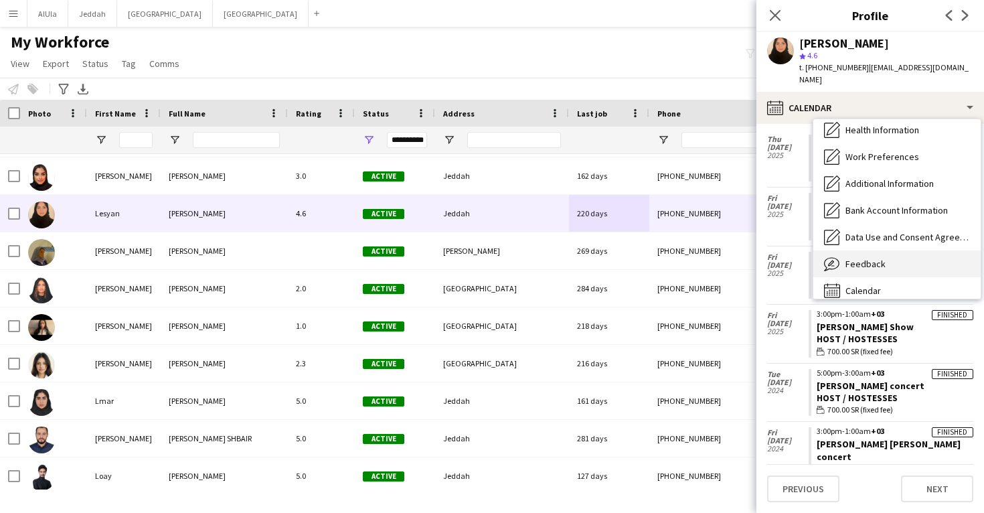
click at [862, 258] on span "Feedback" at bounding box center [866, 264] width 40 height 12
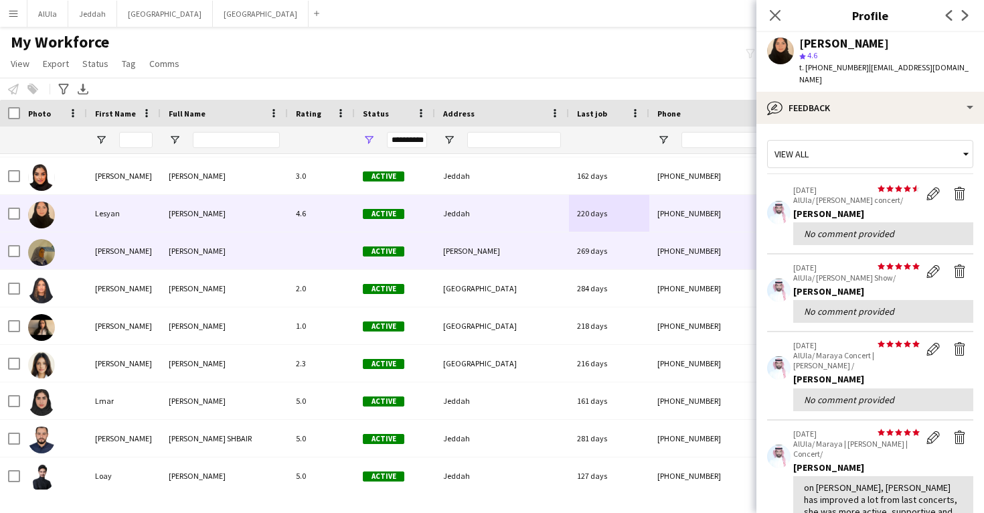
click at [592, 254] on div "269 days" at bounding box center [609, 250] width 80 height 37
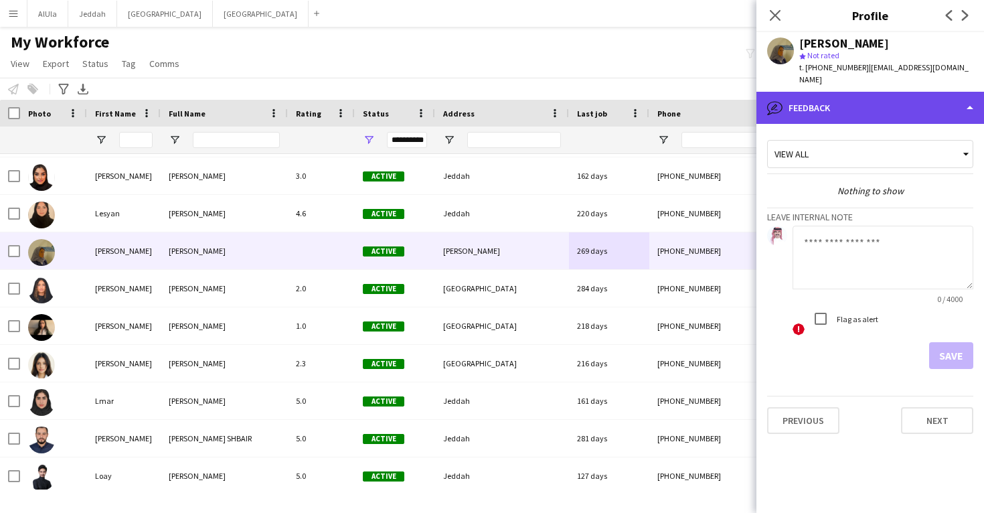
click at [870, 98] on div "bubble-pencil Feedback" at bounding box center [870, 108] width 228 height 32
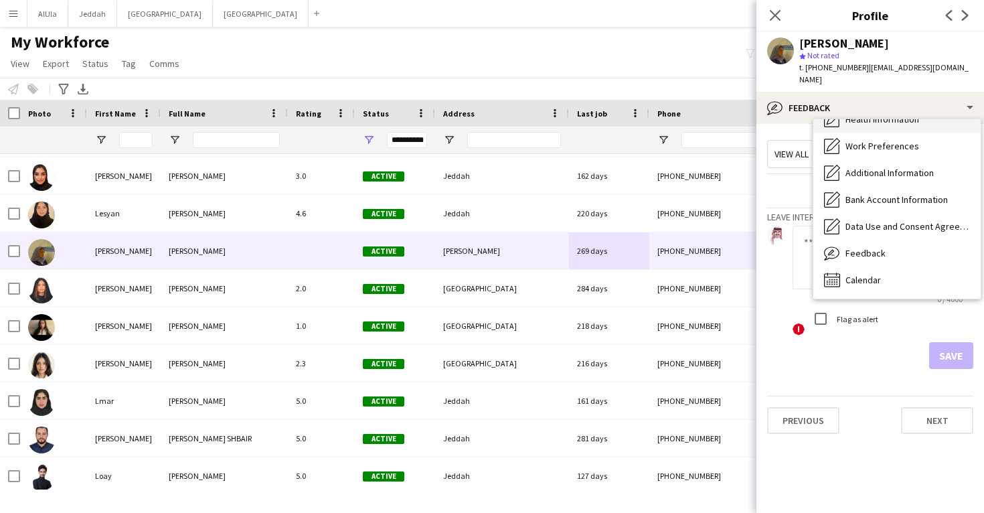
scroll to position [153, 0]
click at [873, 274] on span "Calendar" at bounding box center [863, 280] width 35 height 12
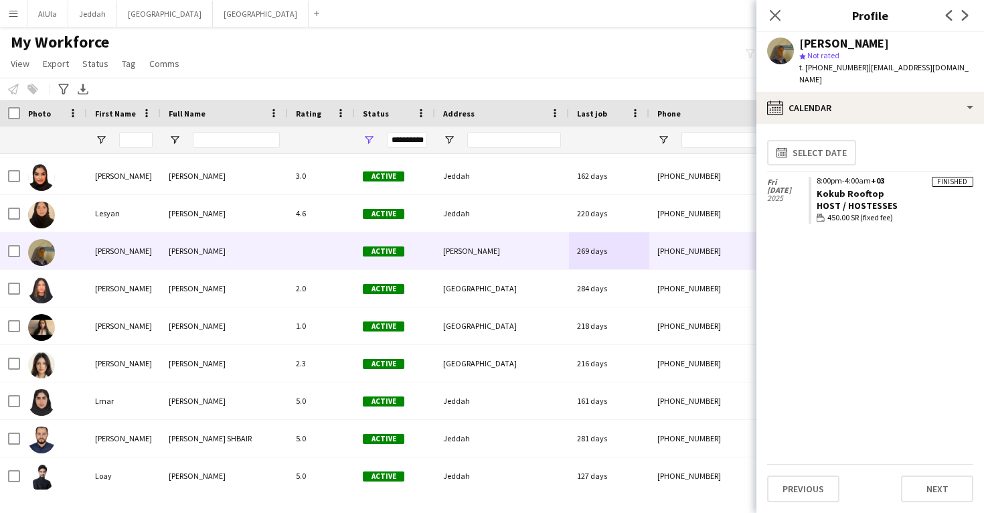
drag, startPoint x: 886, startPoint y: 179, endPoint x: 814, endPoint y: 178, distance: 71.6
click at [814, 178] on app-crew-calendar-job-card "Finished 8:00pm-4:00am +03 Kokub Rooftop Host / Hostesses wallet 450.00 SR (fix…" at bounding box center [891, 201] width 165 height 48
drag, startPoint x: 868, startPoint y: 40, endPoint x: 795, endPoint y: 39, distance: 73.0
click at [795, 39] on div "Lina Alhjele star Not rated t. +966583907220 | rayislinaa@gmail.com" at bounding box center [870, 62] width 228 height 60
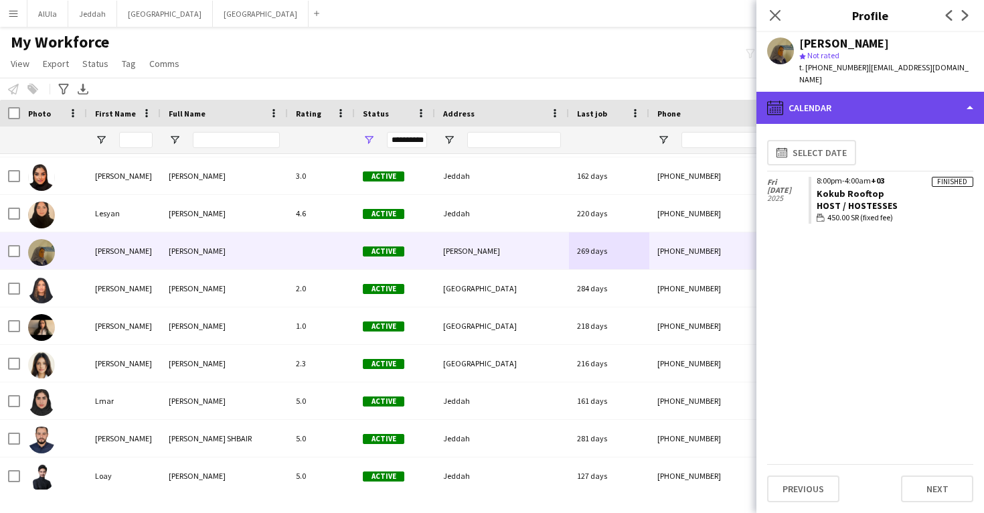
click at [852, 92] on div "calendar-full Calendar" at bounding box center [870, 108] width 228 height 32
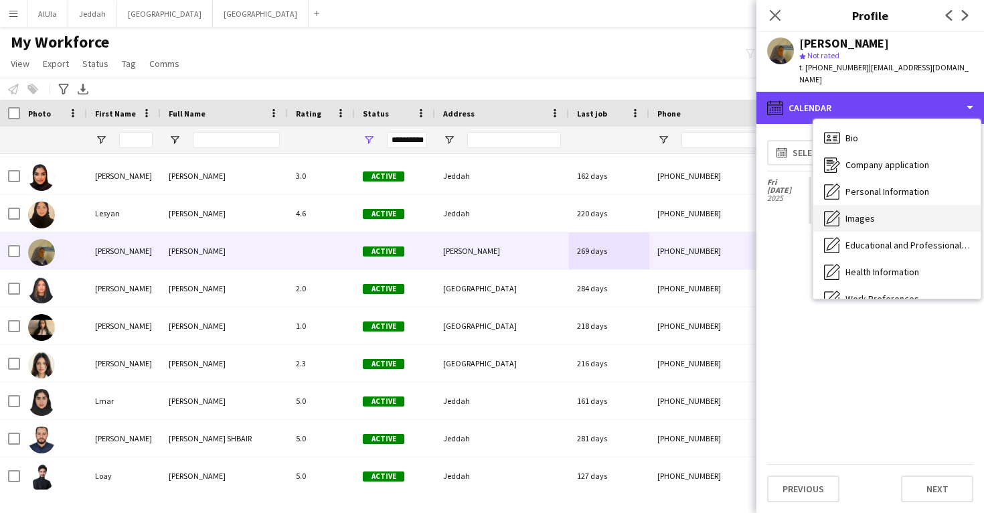
scroll to position [0, 0]
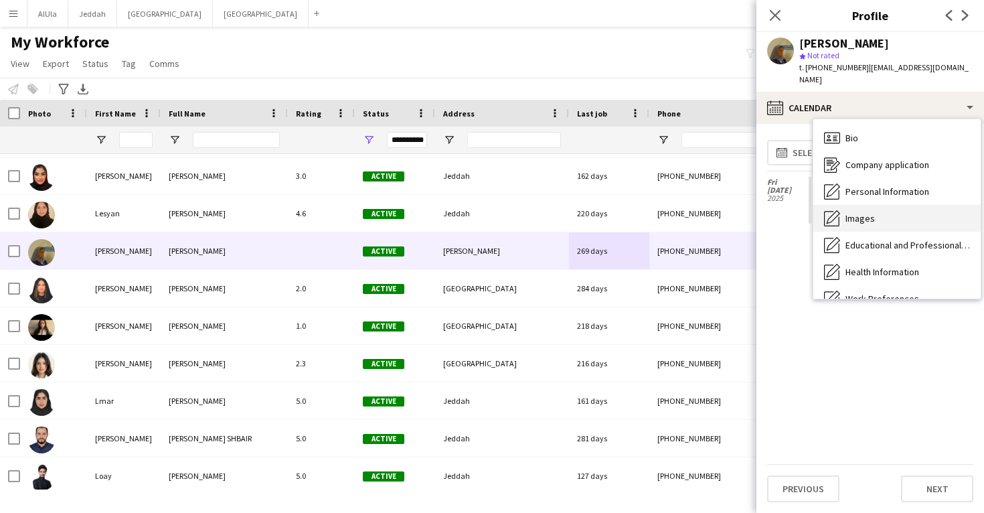
click at [888, 210] on div "Images Images" at bounding box center [896, 218] width 167 height 27
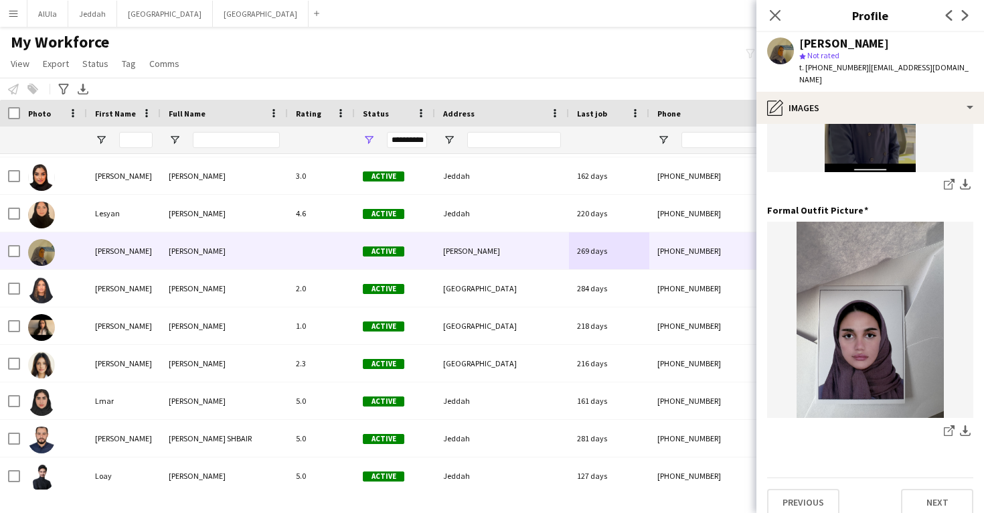
scroll to position [422, 0]
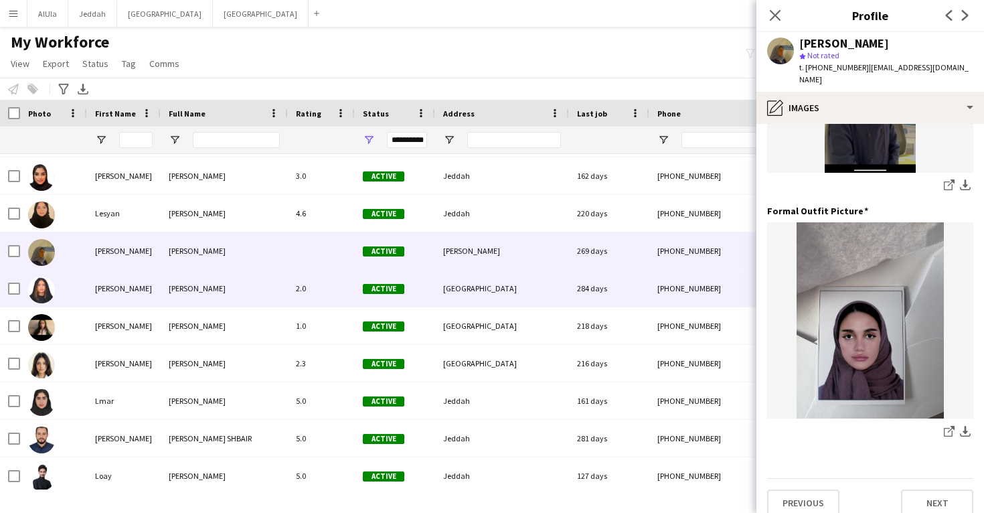
click at [635, 276] on div "284 days" at bounding box center [609, 288] width 80 height 37
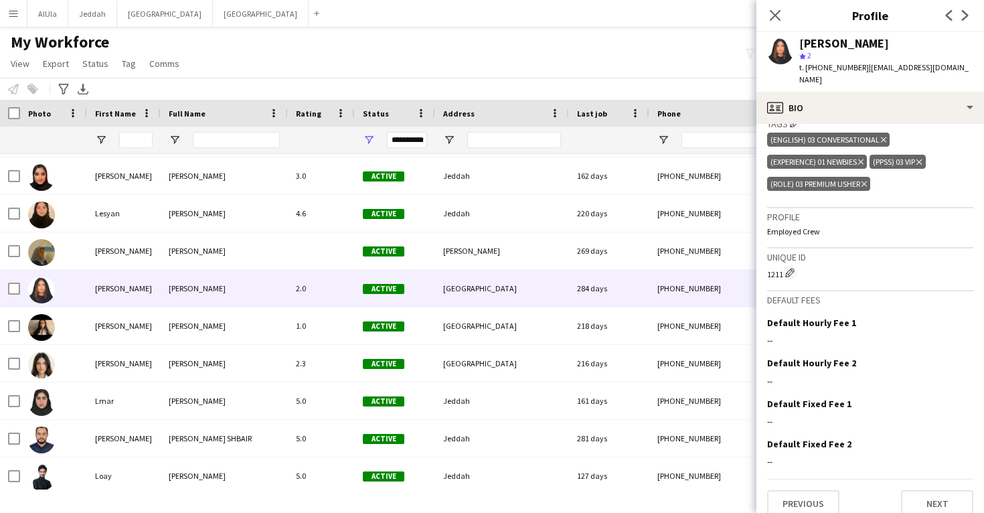
scroll to position [490, 0]
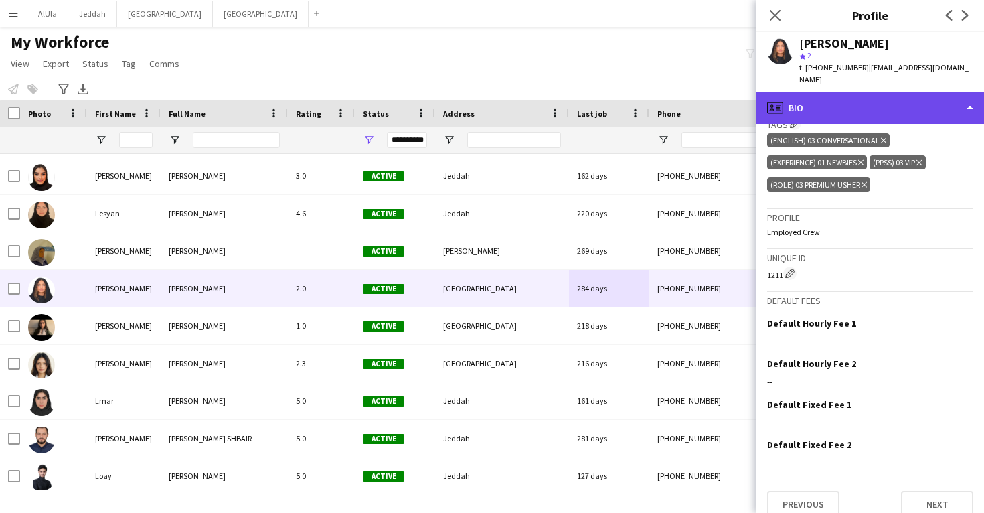
click at [849, 104] on div "profile Bio" at bounding box center [870, 108] width 228 height 32
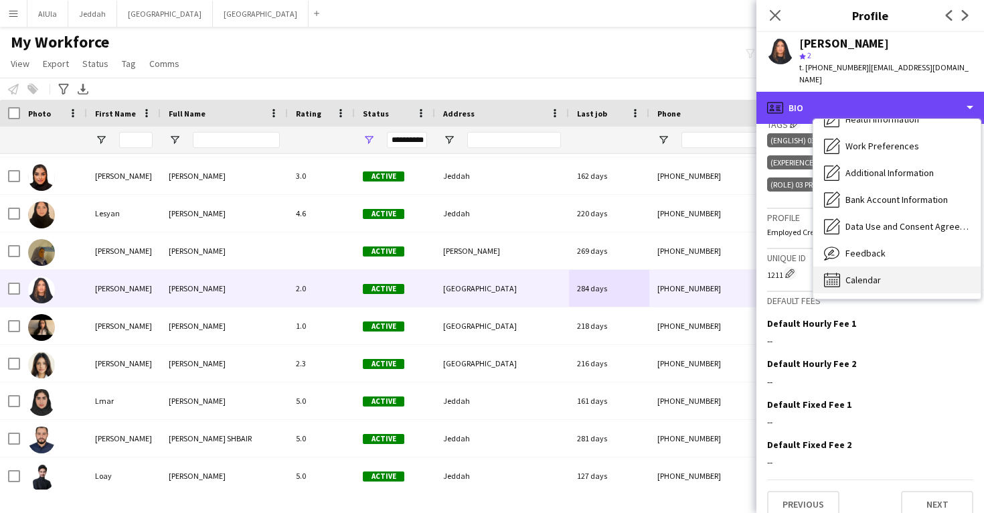
scroll to position [153, 0]
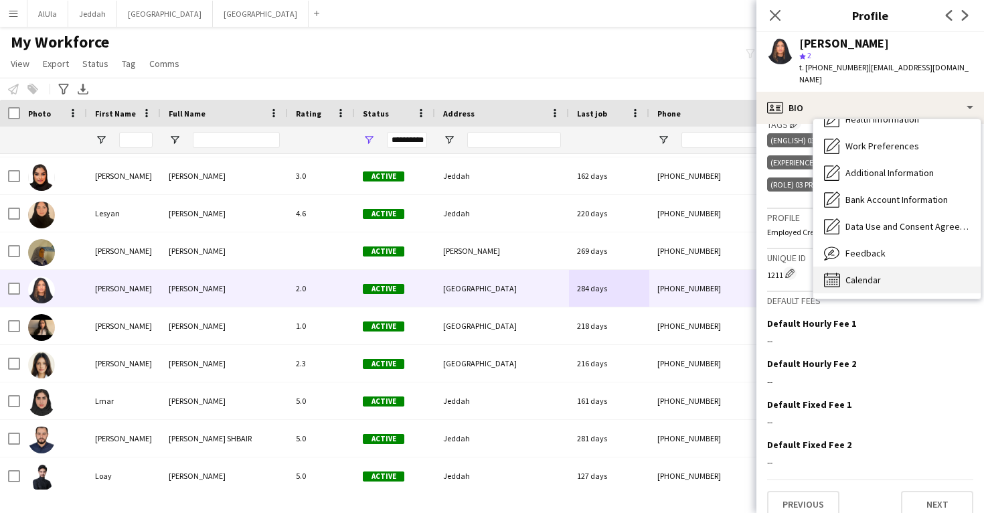
click at [868, 274] on span "Calendar" at bounding box center [863, 280] width 35 height 12
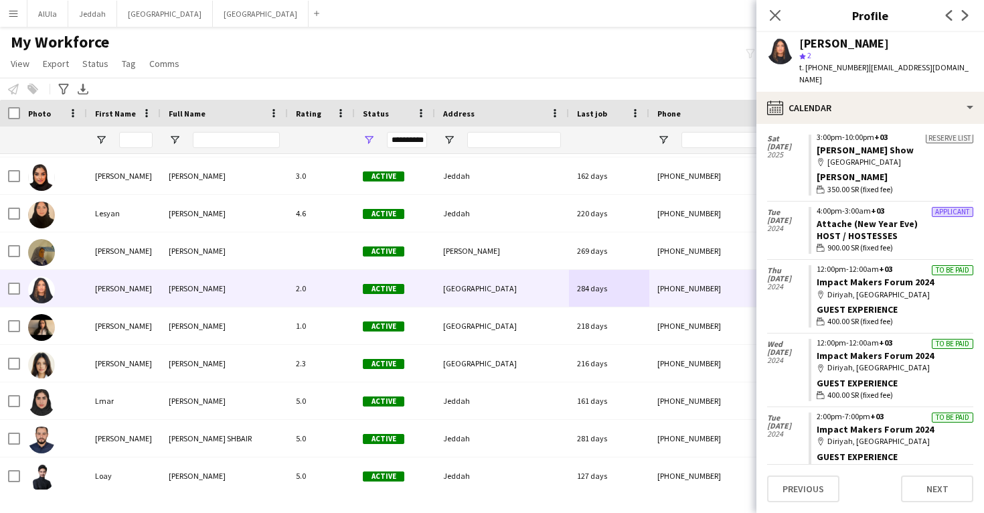
scroll to position [263, 0]
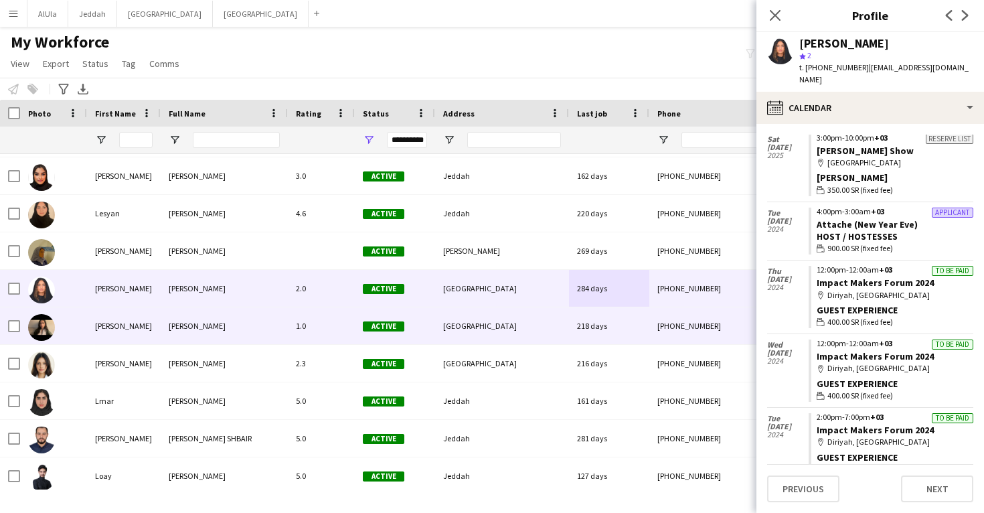
click at [715, 309] on div "+966543353858" at bounding box center [734, 325] width 171 height 37
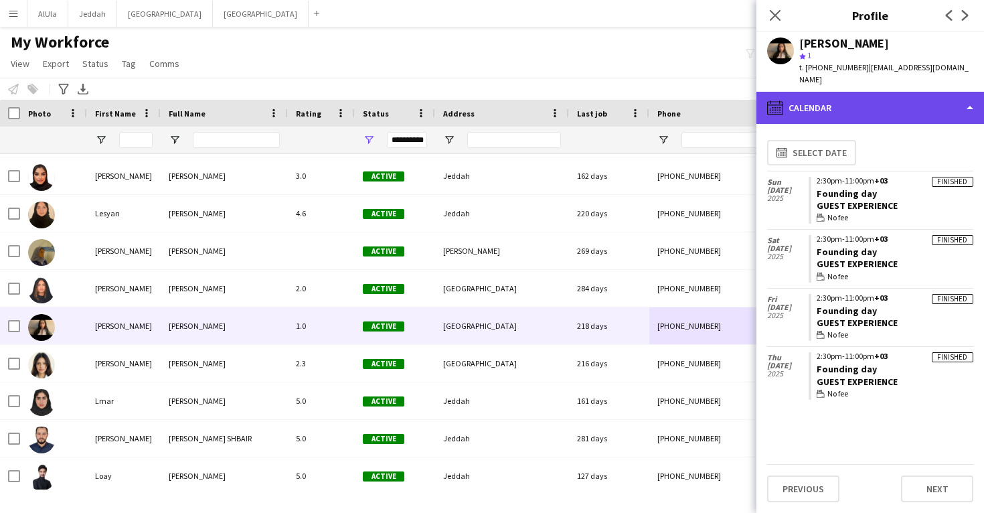
click at [845, 95] on div "calendar-full Calendar" at bounding box center [870, 108] width 228 height 32
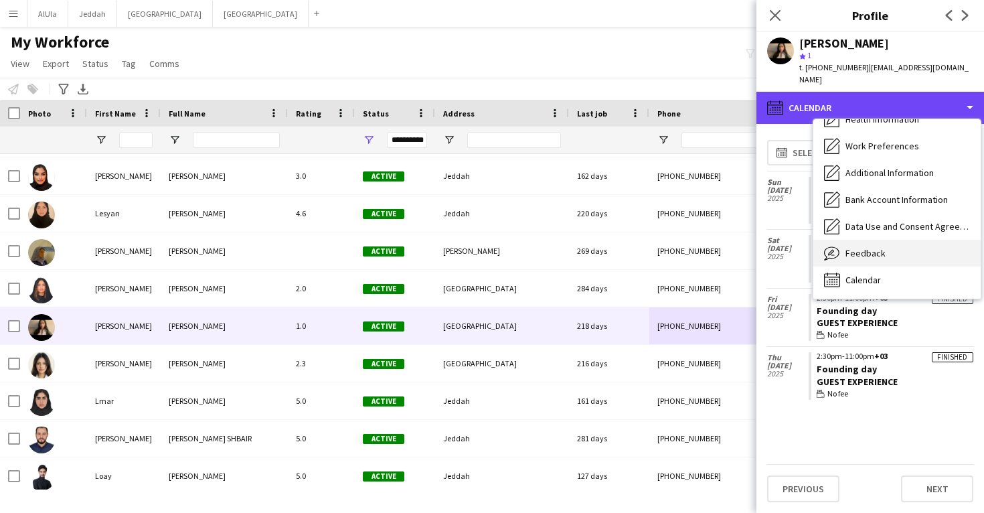
scroll to position [153, 0]
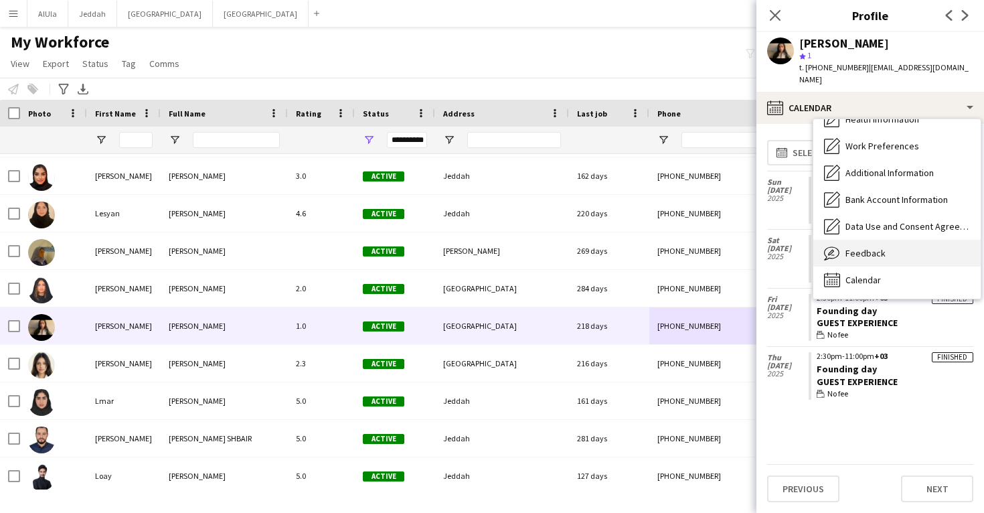
click at [864, 247] on span "Feedback" at bounding box center [866, 253] width 40 height 12
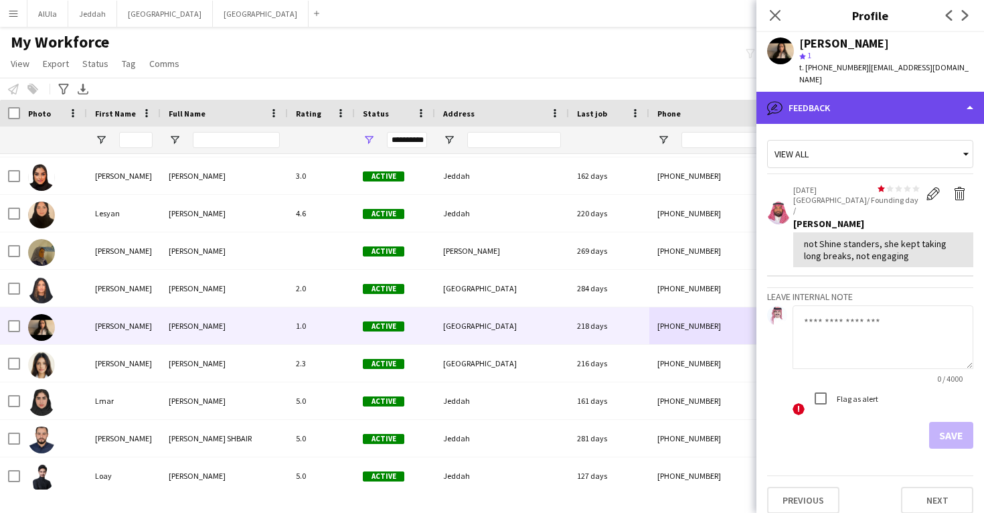
click at [839, 108] on div "bubble-pencil Feedback" at bounding box center [870, 108] width 228 height 32
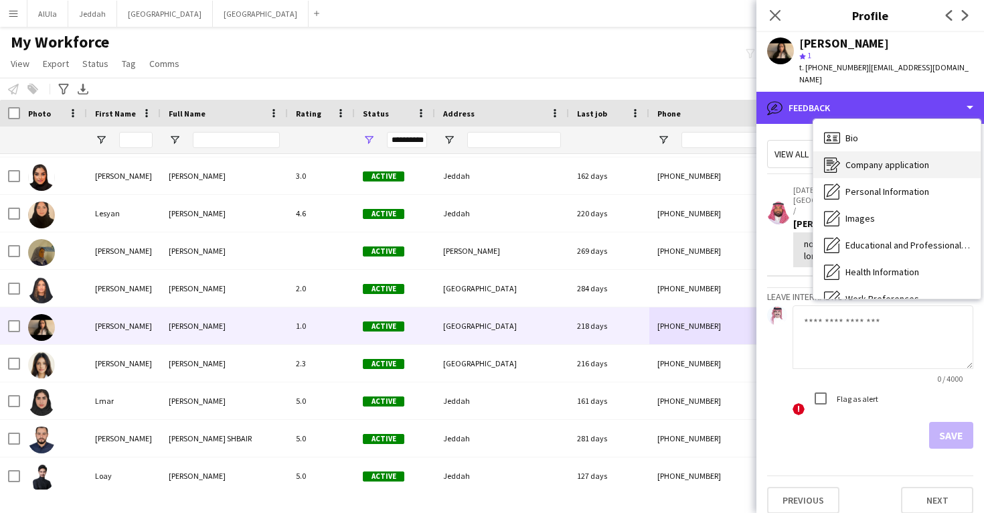
scroll to position [0, 0]
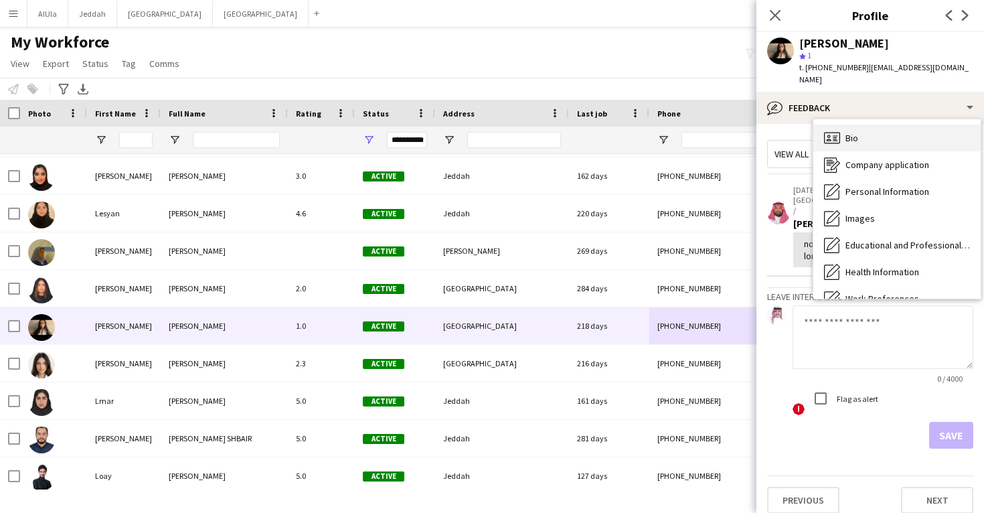
click at [850, 132] on span "Bio" at bounding box center [852, 138] width 13 height 12
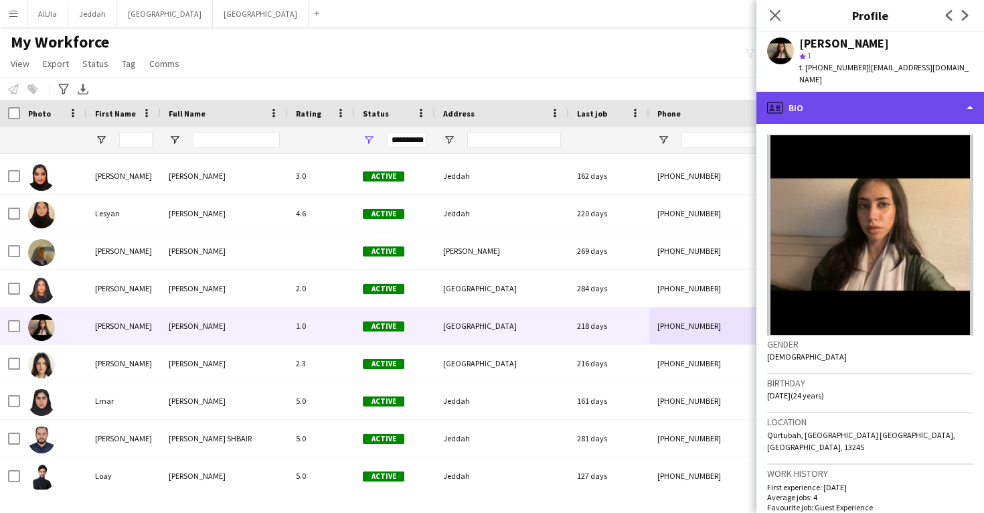
click at [850, 99] on div "profile Bio" at bounding box center [870, 108] width 228 height 32
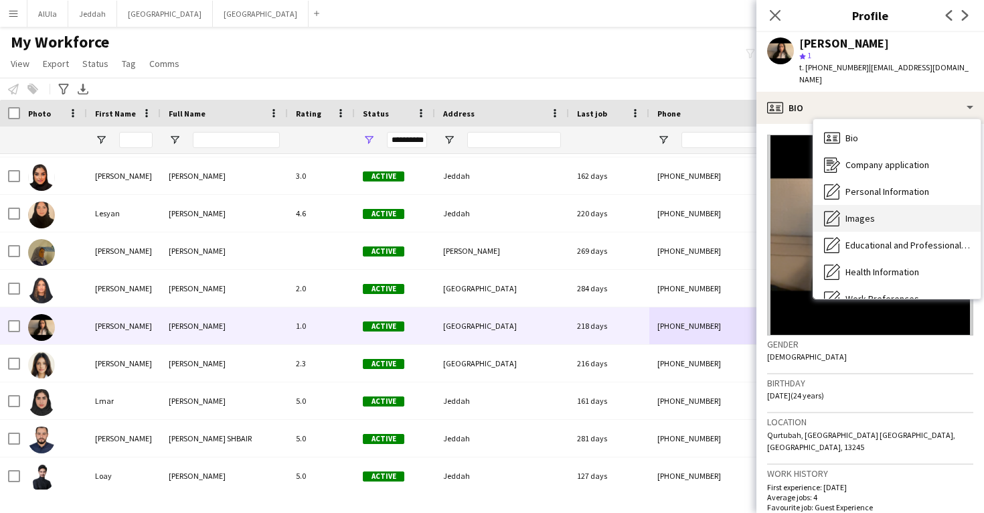
click at [863, 212] on div "Images Images" at bounding box center [896, 218] width 167 height 27
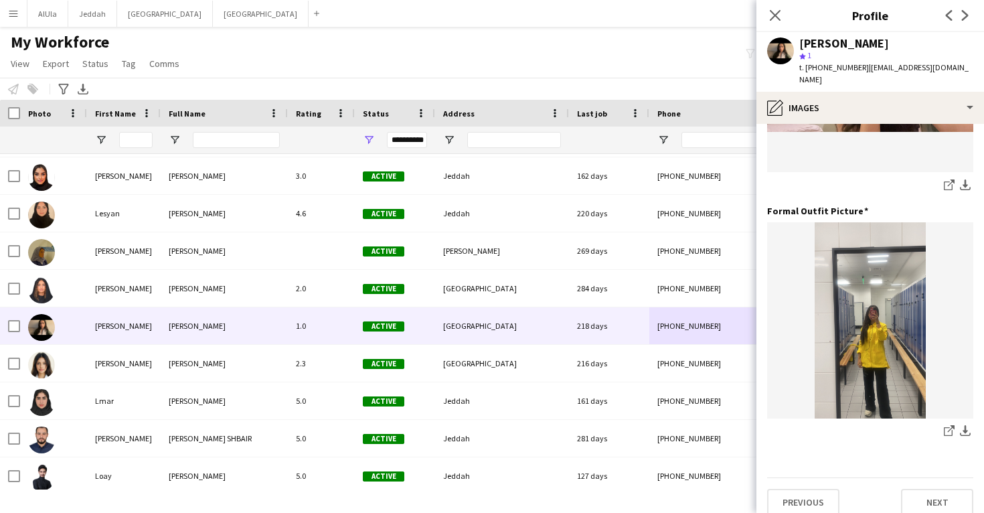
scroll to position [650, 0]
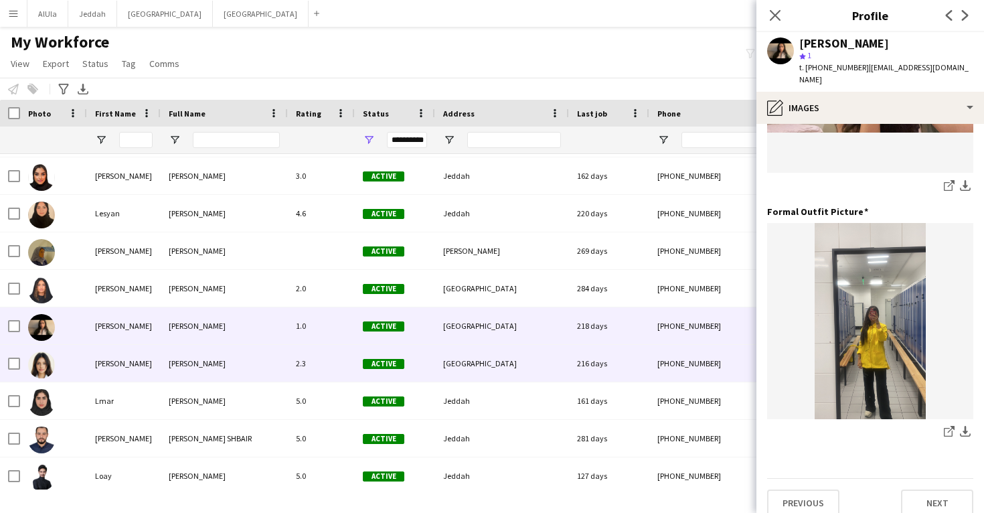
click at [693, 351] on div "+966553200718" at bounding box center [734, 363] width 171 height 37
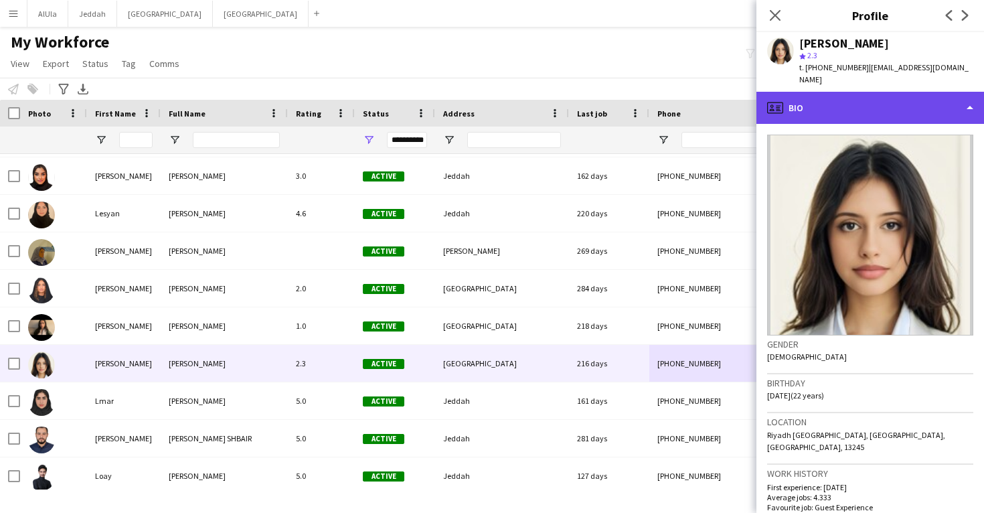
click at [895, 95] on div "profile Bio" at bounding box center [870, 108] width 228 height 32
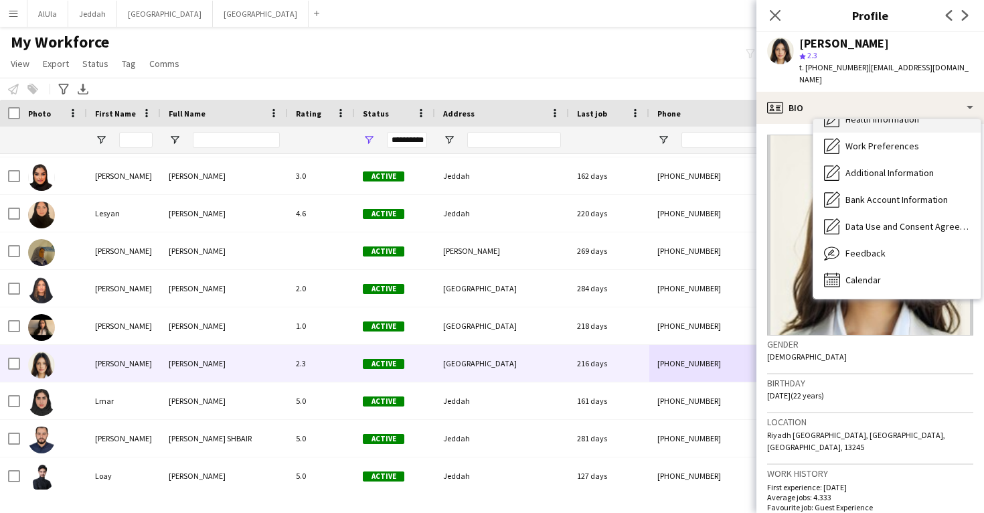
scroll to position [153, 0]
click at [906, 266] on div "Calendar Calendar" at bounding box center [896, 279] width 167 height 27
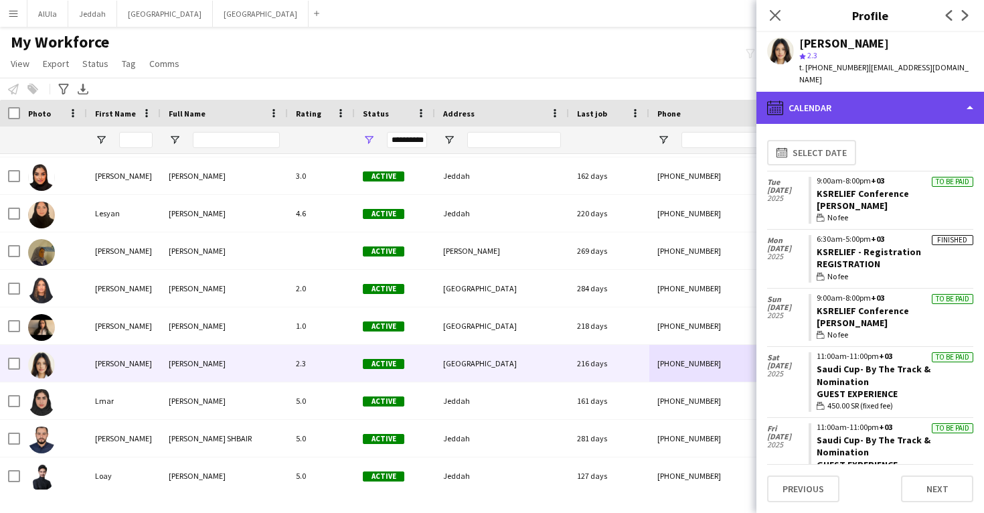
click at [879, 96] on div "calendar-full Calendar" at bounding box center [870, 108] width 228 height 32
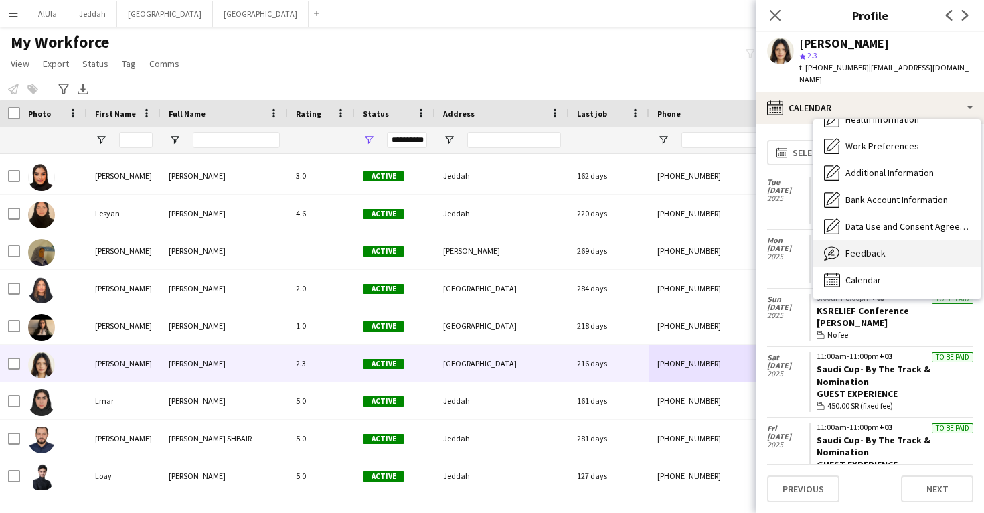
click at [889, 245] on div "Feedback Feedback" at bounding box center [896, 253] width 167 height 27
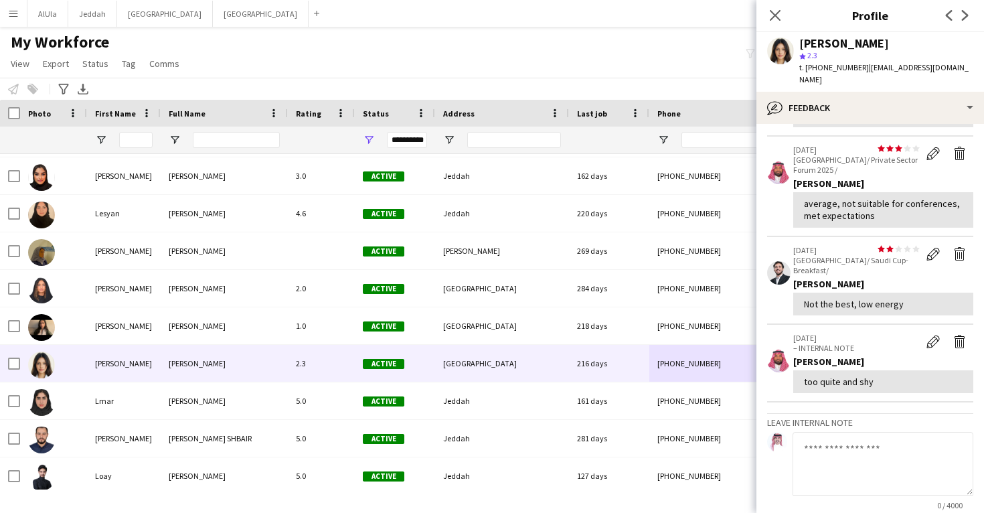
scroll to position [129, 0]
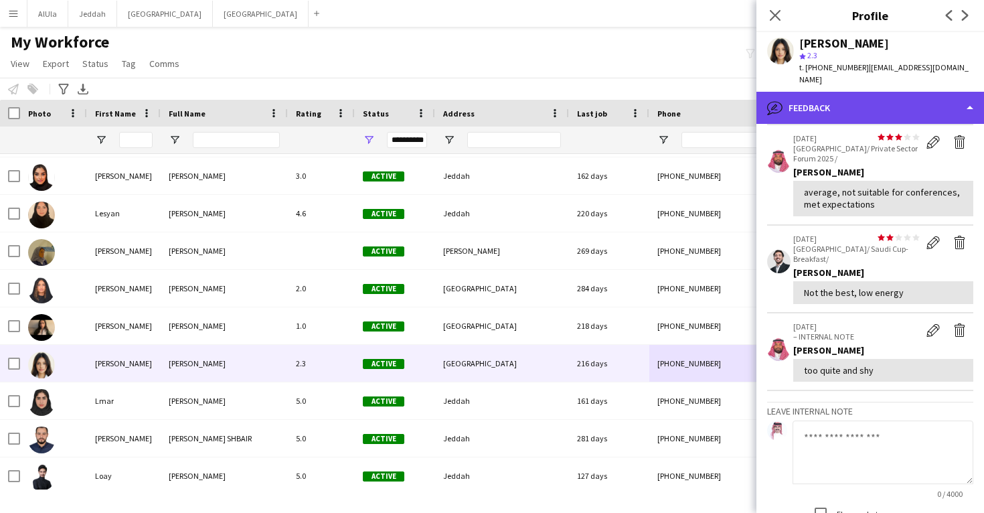
click at [881, 100] on div "bubble-pencil Feedback" at bounding box center [870, 108] width 228 height 32
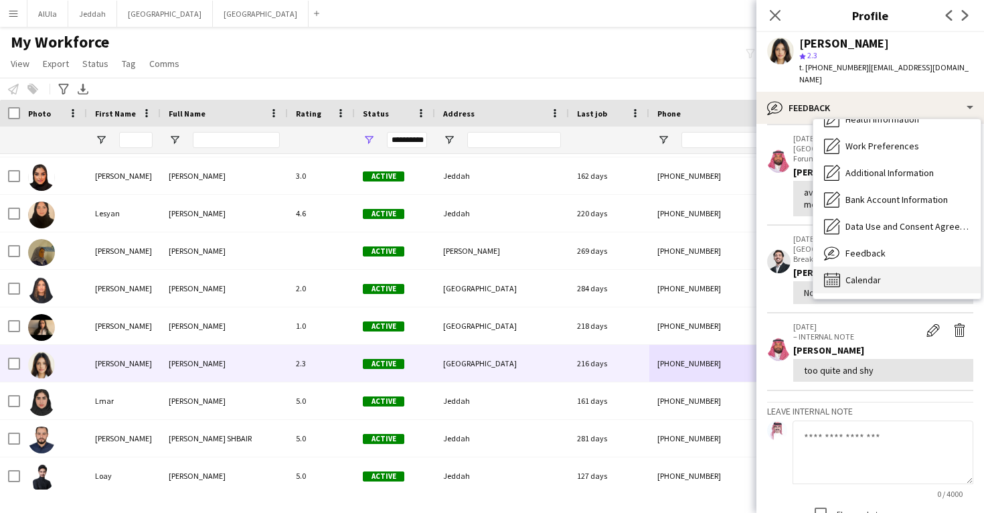
click at [898, 266] on div "Calendar Calendar" at bounding box center [896, 279] width 167 height 27
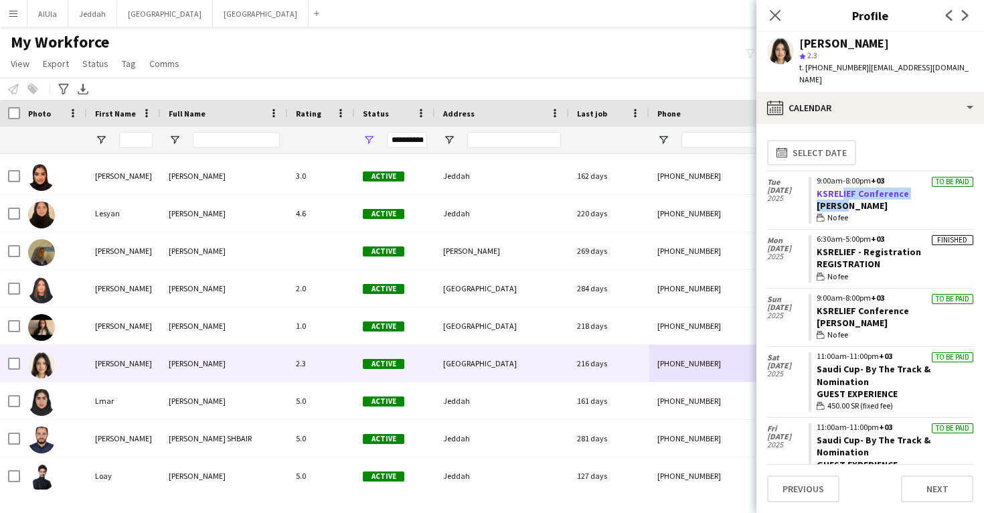
drag, startPoint x: 918, startPoint y: 187, endPoint x: 830, endPoint y: 176, distance: 88.3
click at [830, 177] on app-crew-calendar-job-card "To be paid 9:00am-8:00pm +03 KSRELIEF Conference Usher wallet No fee" at bounding box center [891, 201] width 165 height 48
click at [880, 199] on div "[PERSON_NAME]" at bounding box center [895, 205] width 157 height 12
drag, startPoint x: 914, startPoint y: 181, endPoint x: 816, endPoint y: 181, distance: 98.4
click at [816, 181] on app-crew-calendar-job-card "To be paid 9:00am-8:00pm +03 KSRELIEF Conference Usher wallet No fee" at bounding box center [891, 201] width 165 height 48
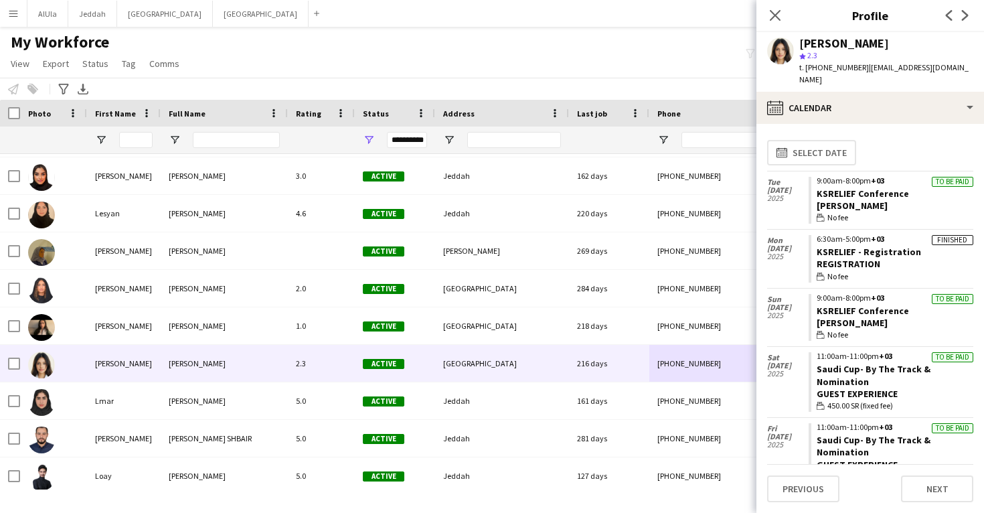
click at [823, 37] on div "Lina Hommdi" at bounding box center [844, 43] width 90 height 12
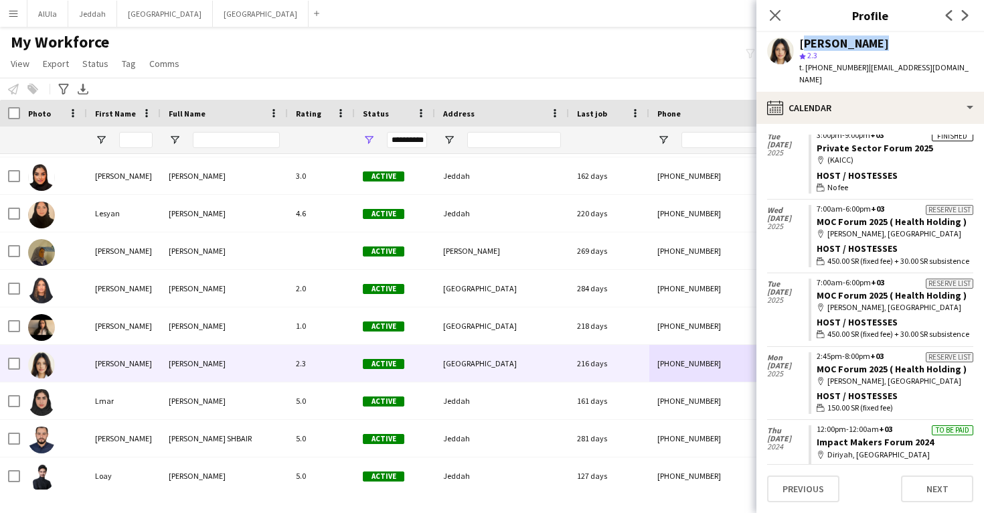
scroll to position [640, 0]
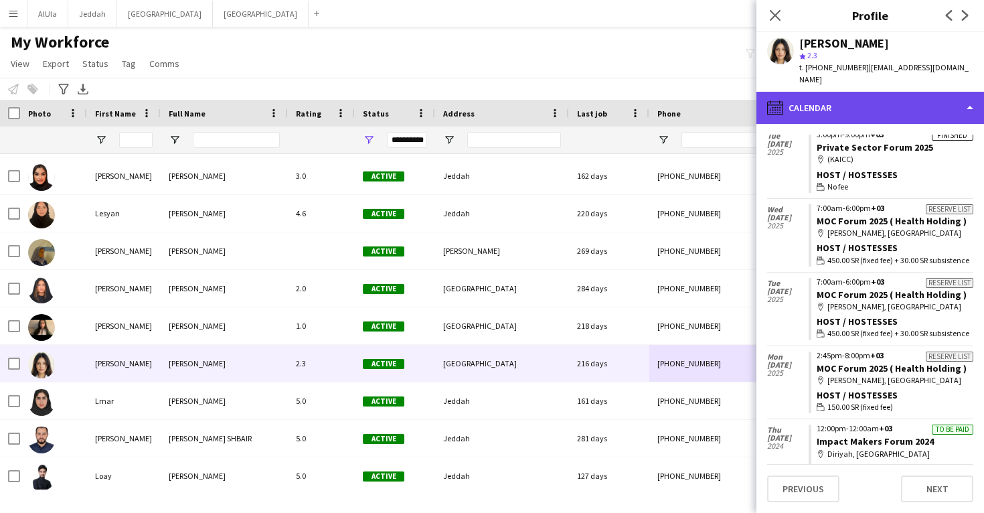
click at [851, 97] on div "calendar-full Calendar" at bounding box center [870, 108] width 228 height 32
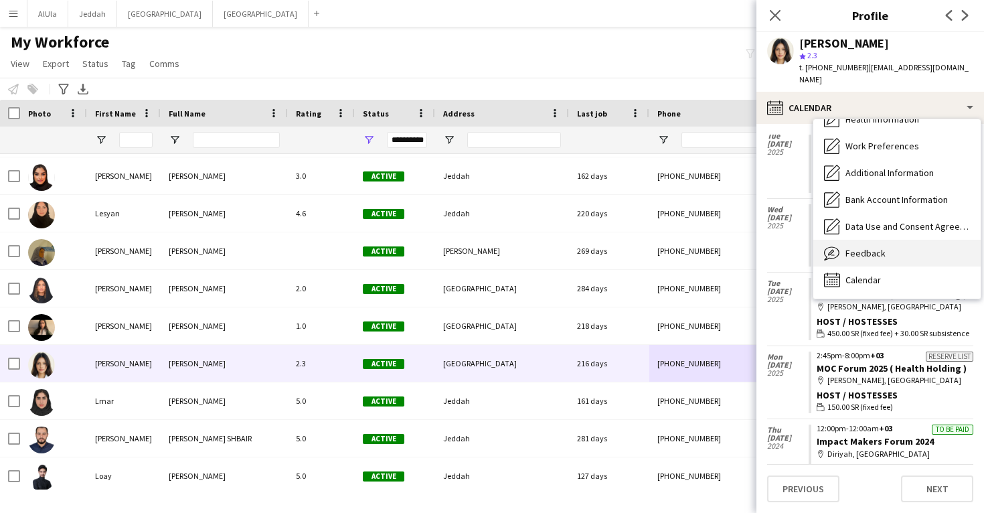
click at [863, 240] on div "Feedback Feedback" at bounding box center [896, 253] width 167 height 27
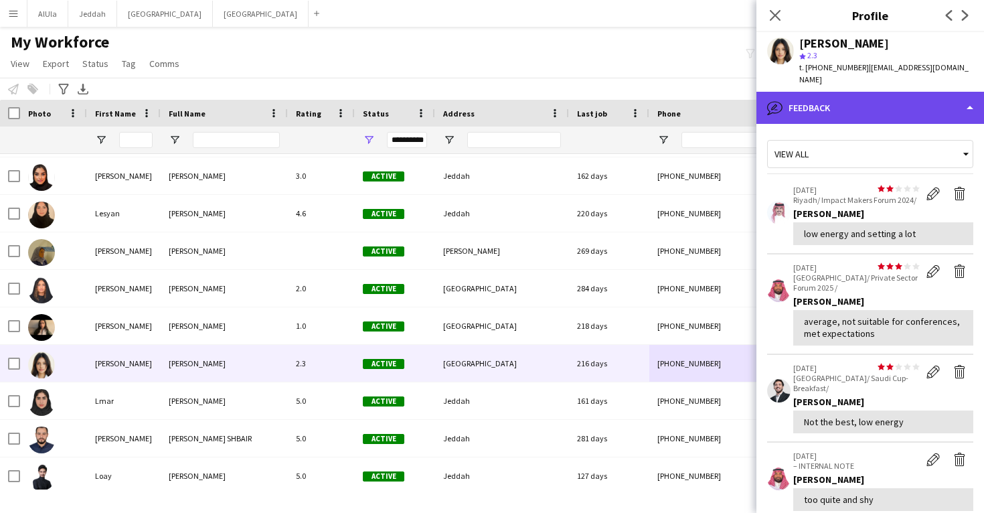
click at [864, 95] on div "bubble-pencil Feedback" at bounding box center [870, 108] width 228 height 32
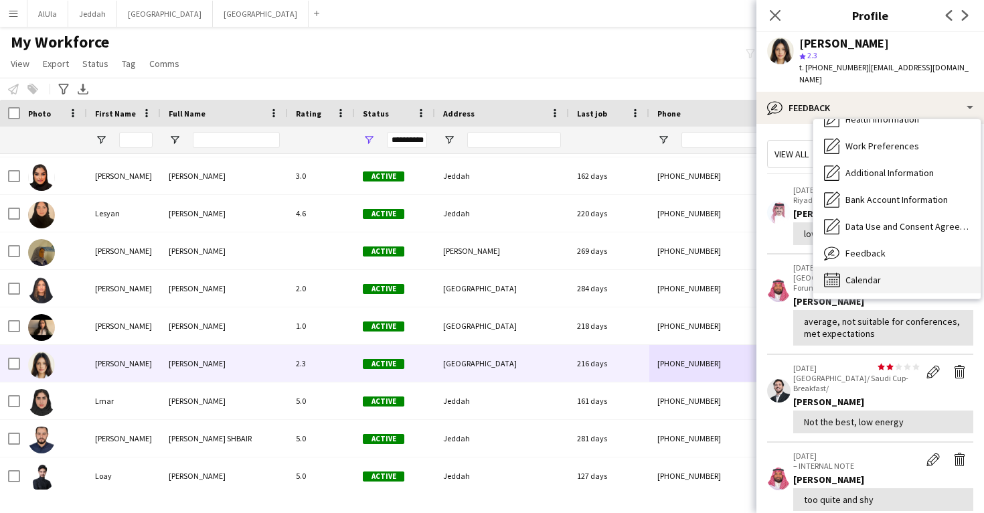
click at [874, 274] on span "Calendar" at bounding box center [863, 280] width 35 height 12
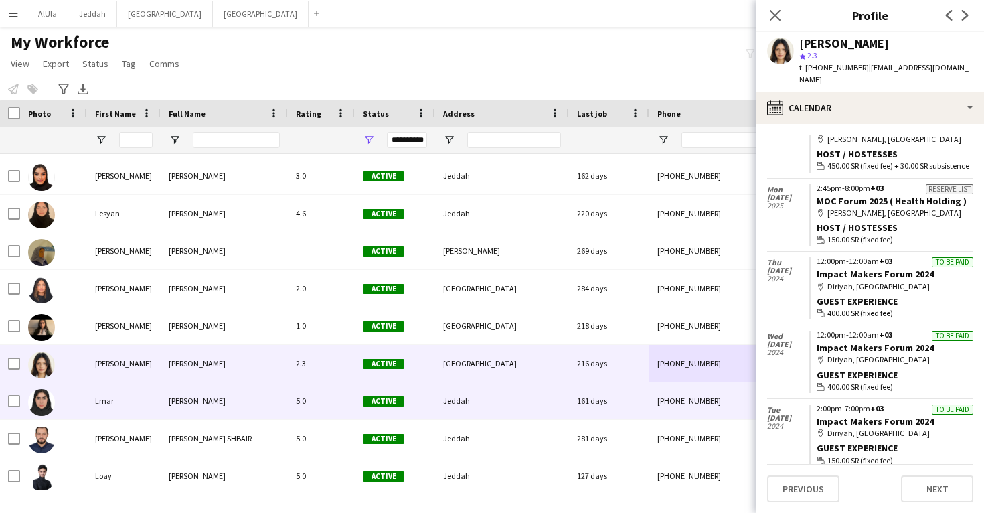
scroll to position [807, 0]
click at [720, 383] on div "+966549986935" at bounding box center [734, 400] width 171 height 37
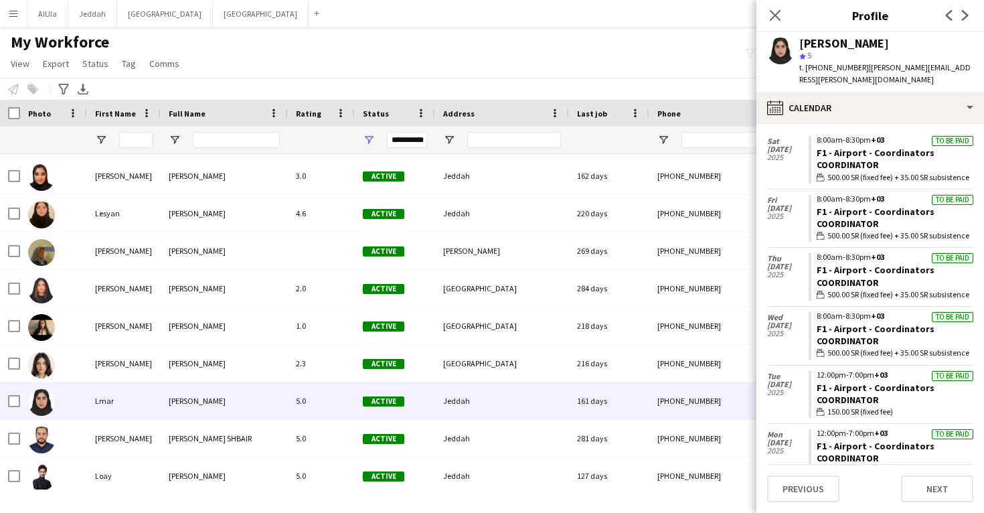
scroll to position [568, 0]
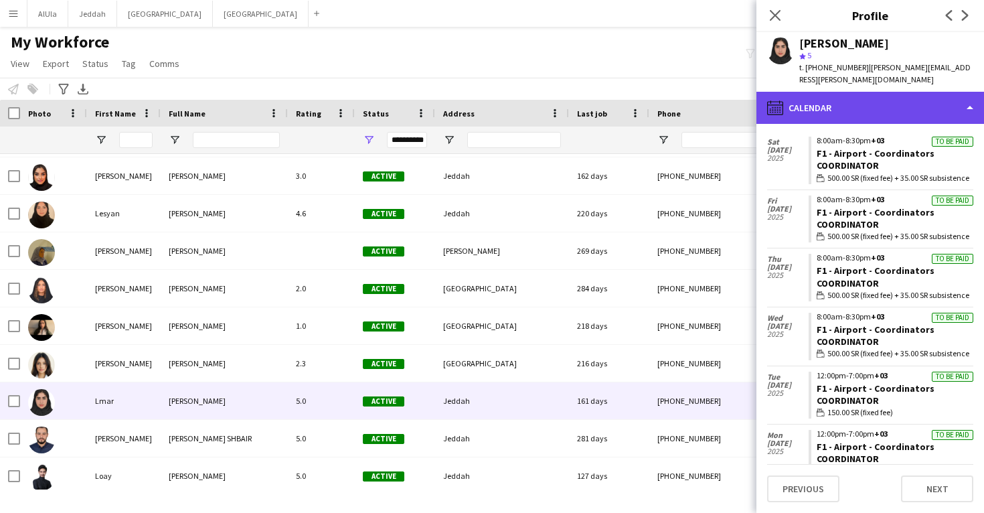
click at [825, 100] on div "calendar-full Calendar" at bounding box center [870, 108] width 228 height 32
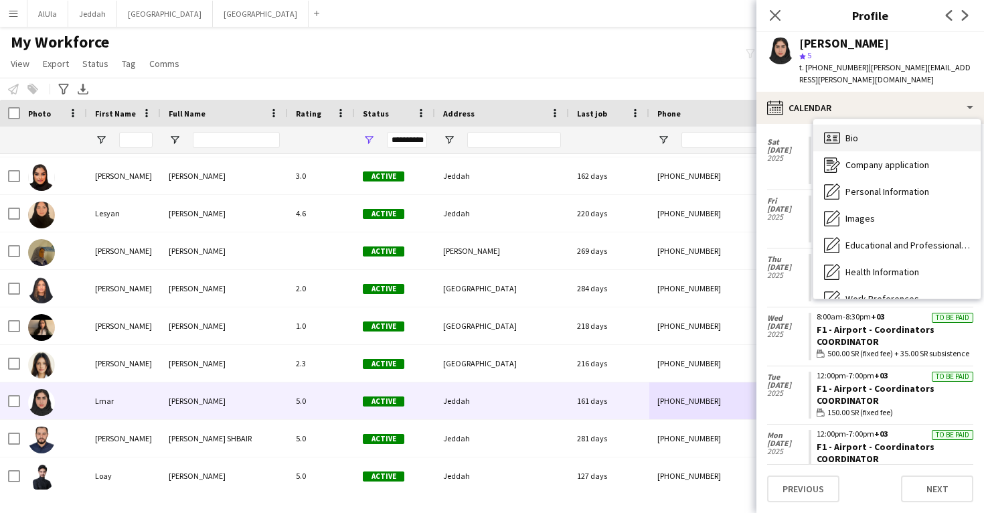
click at [852, 132] on span "Bio" at bounding box center [852, 138] width 13 height 12
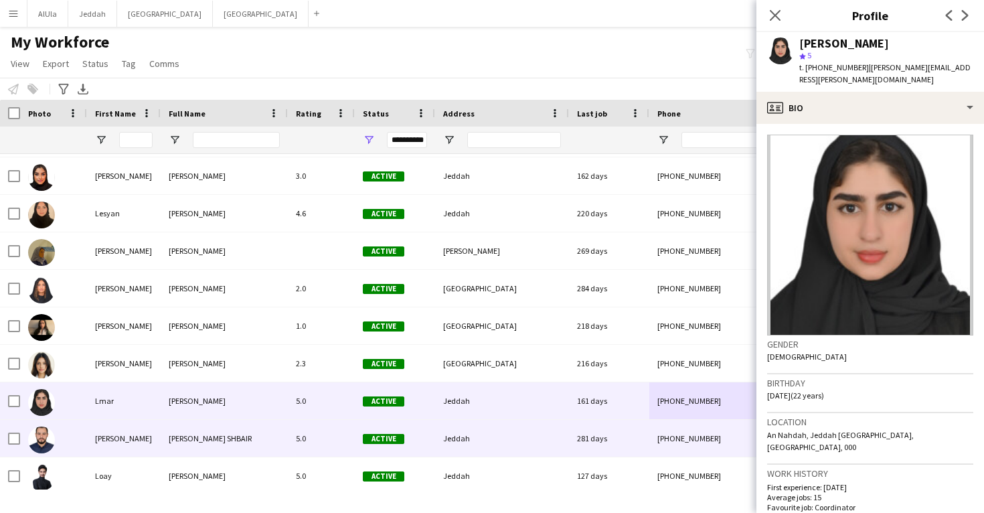
click at [682, 429] on div "+966540205084" at bounding box center [734, 438] width 171 height 37
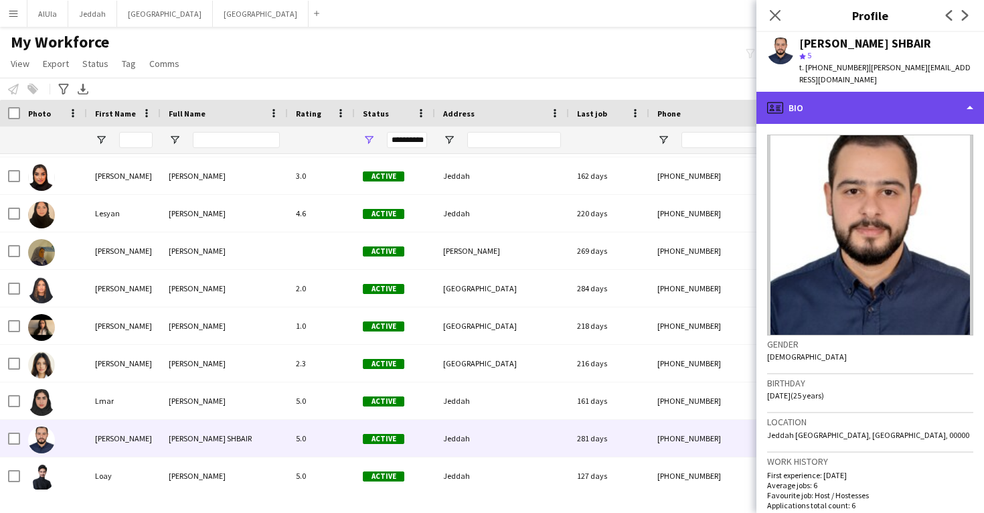
click at [842, 106] on div "profile Bio" at bounding box center [870, 108] width 228 height 32
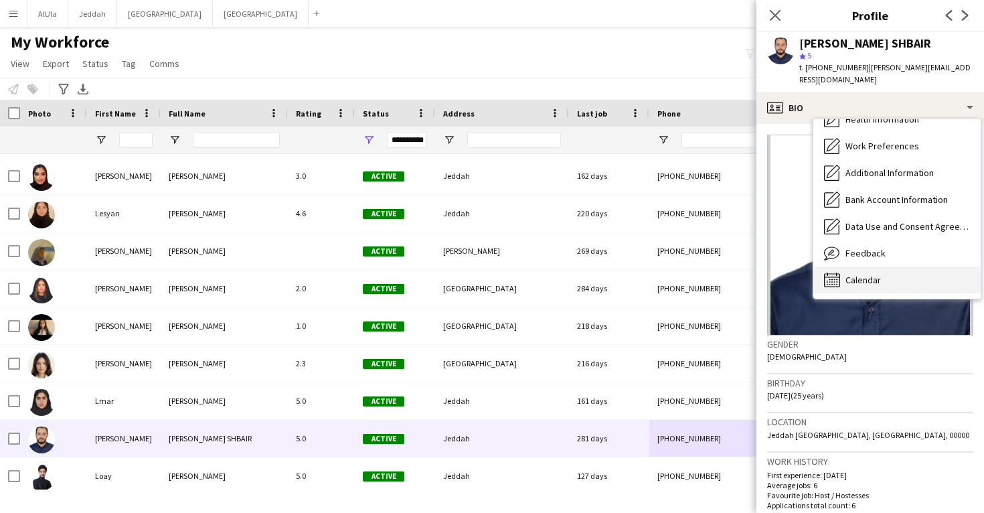
scroll to position [153, 0]
click at [876, 274] on span "Calendar" at bounding box center [863, 280] width 35 height 12
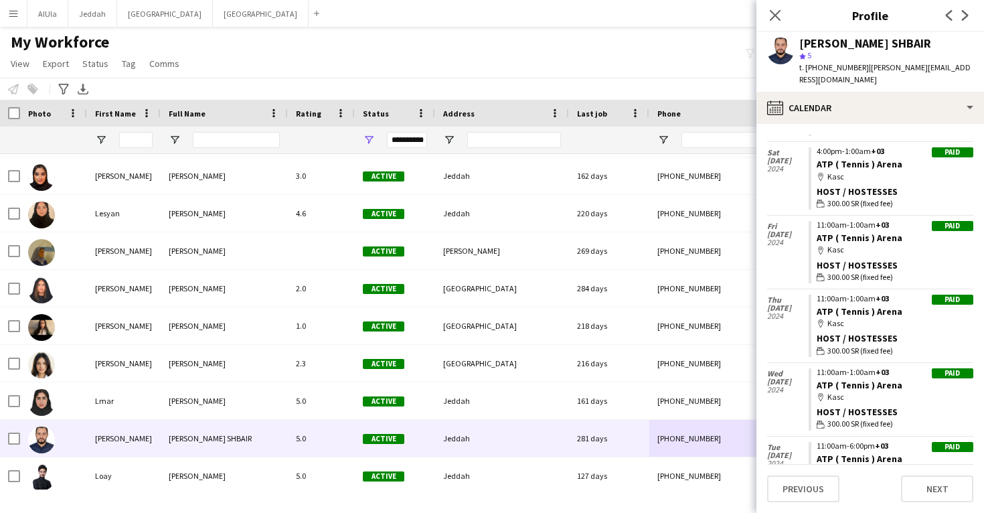
scroll to position [457, 0]
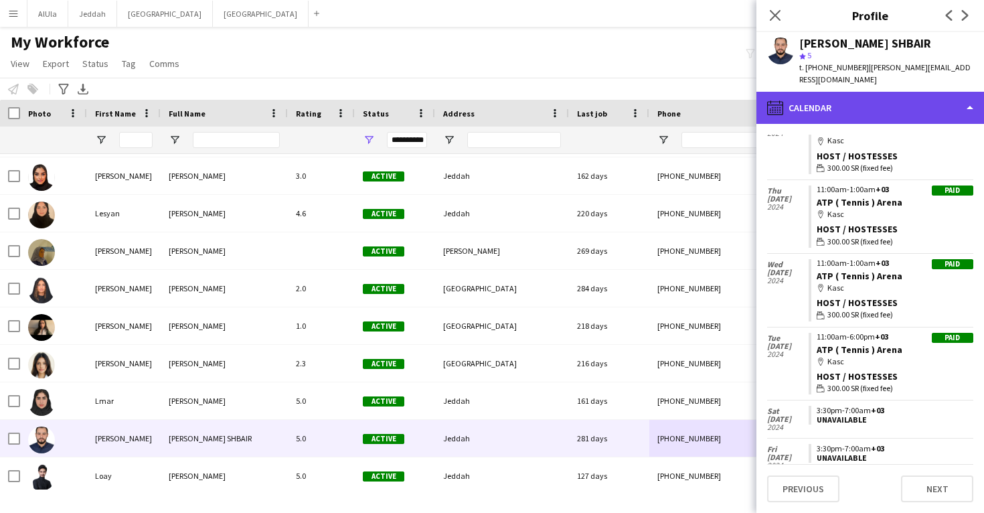
click at [854, 95] on div "calendar-full Calendar" at bounding box center [870, 108] width 228 height 32
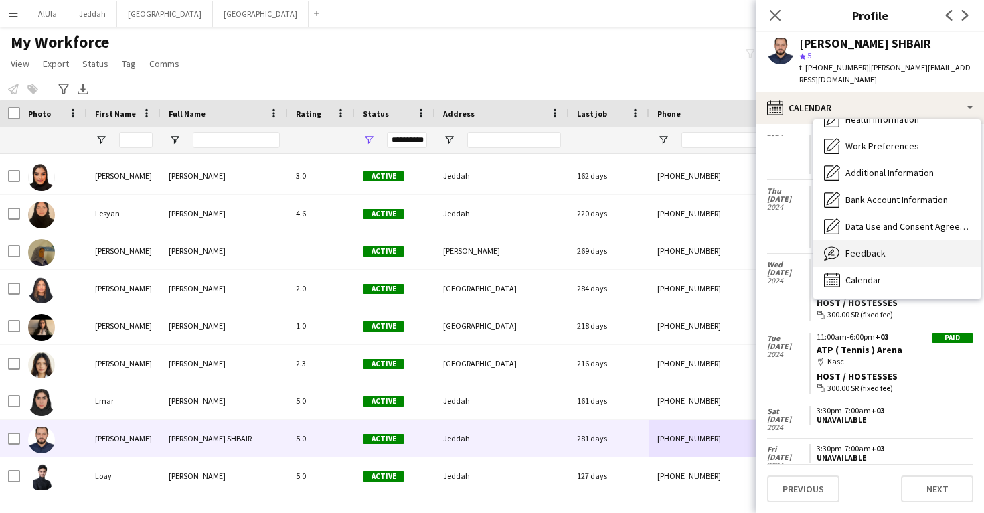
click at [873, 247] on span "Feedback" at bounding box center [866, 253] width 40 height 12
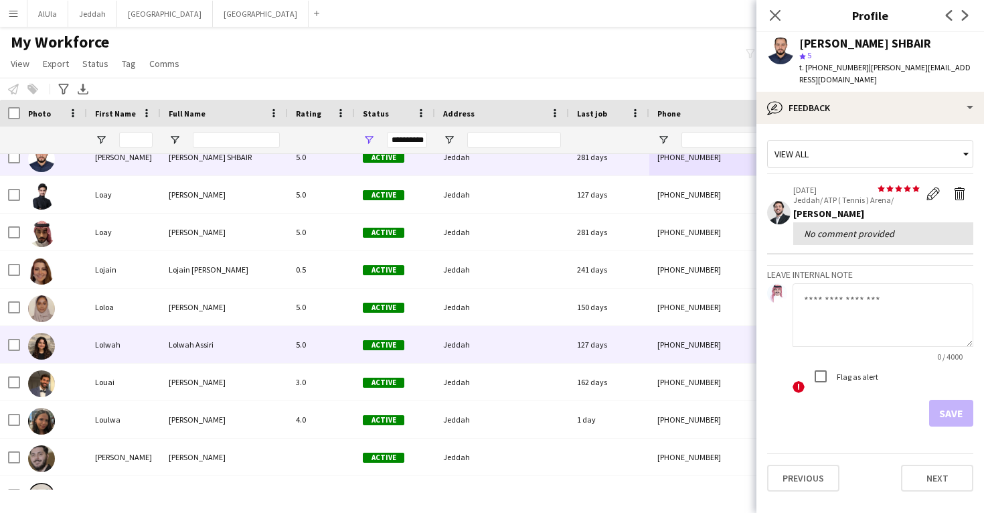
scroll to position [32935, 0]
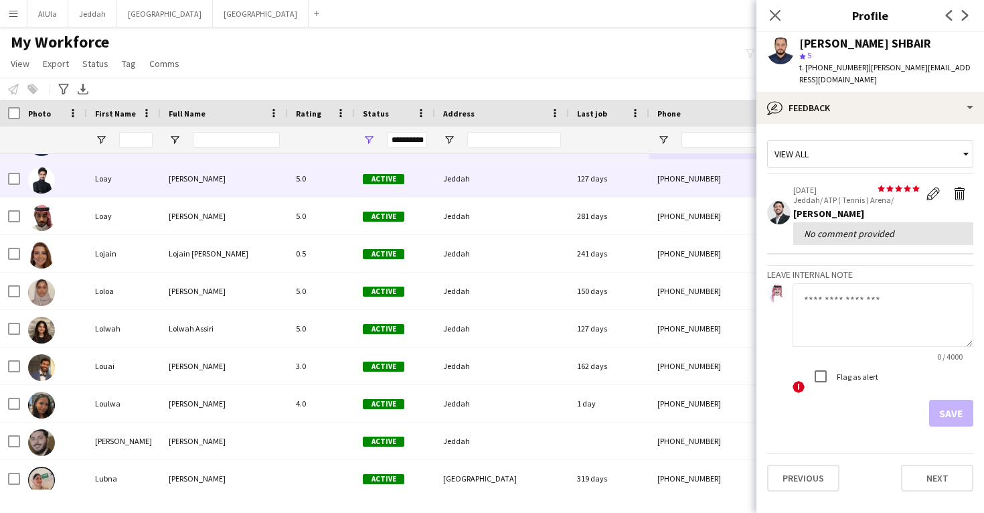
click at [615, 190] on div "127 days" at bounding box center [609, 178] width 80 height 37
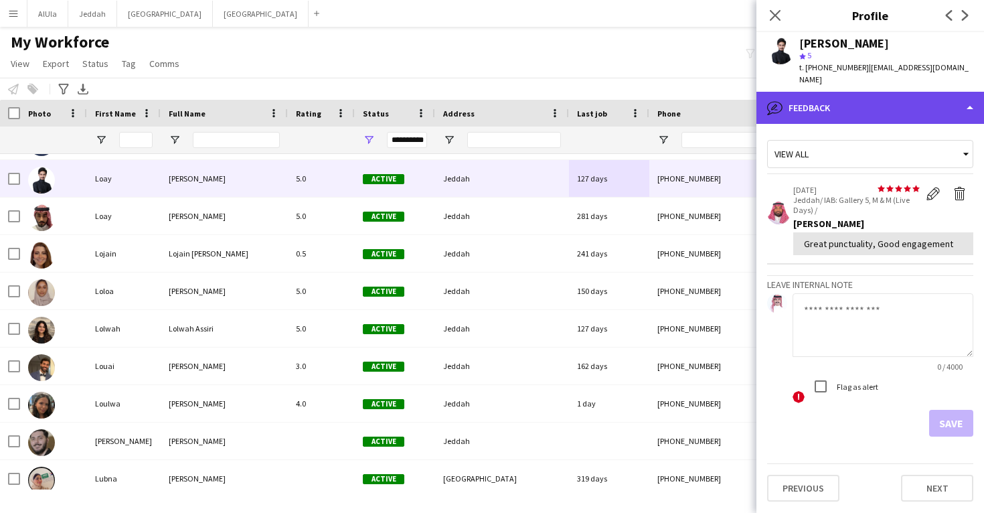
click at [831, 107] on div "bubble-pencil Feedback" at bounding box center [870, 108] width 228 height 32
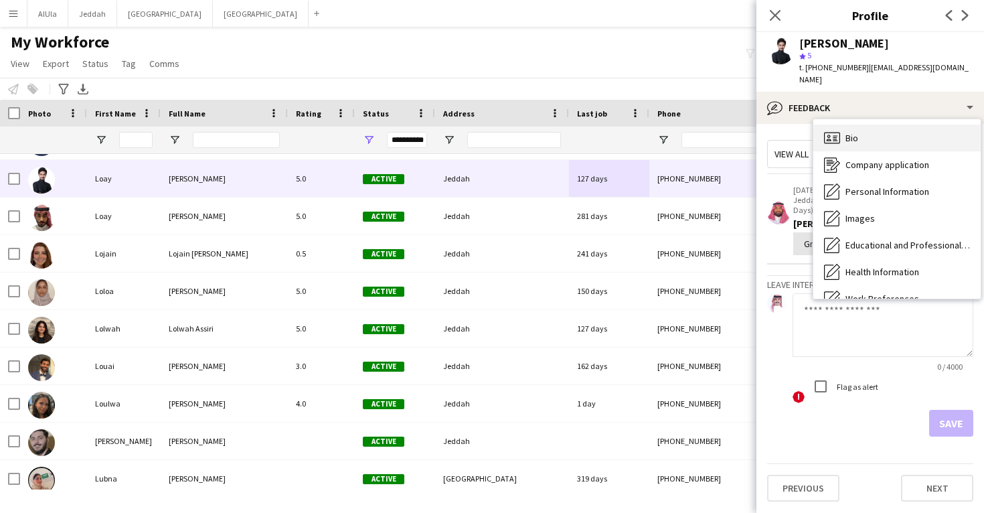
click at [835, 130] on icon "Bio" at bounding box center [832, 138] width 16 height 16
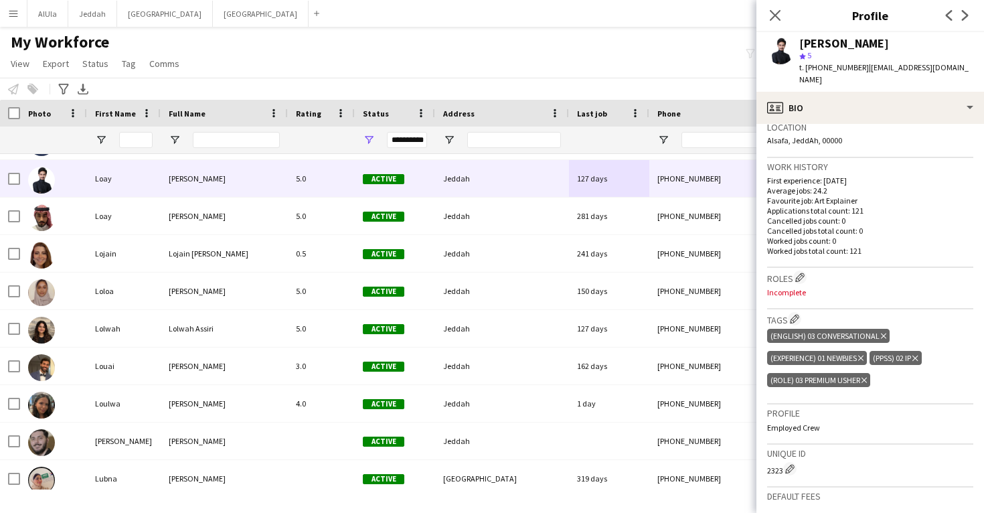
scroll to position [310, 0]
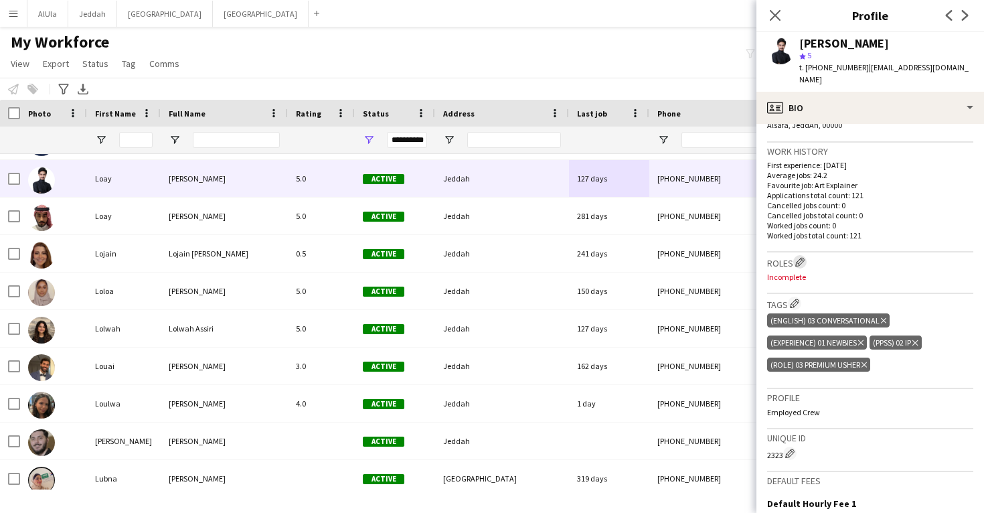
click at [803, 257] on app-icon "Edit crew company roles" at bounding box center [799, 261] width 9 height 9
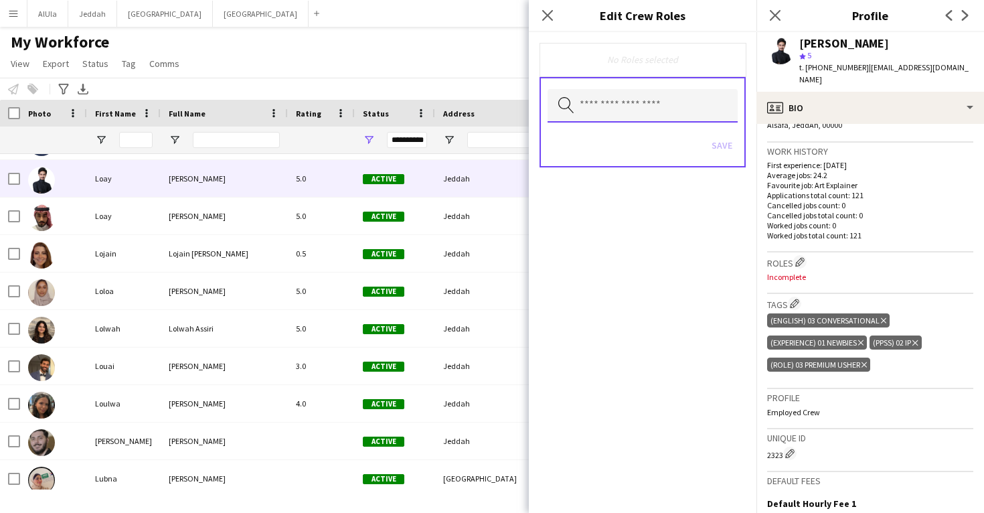
click at [673, 108] on input "text" at bounding box center [643, 105] width 190 height 33
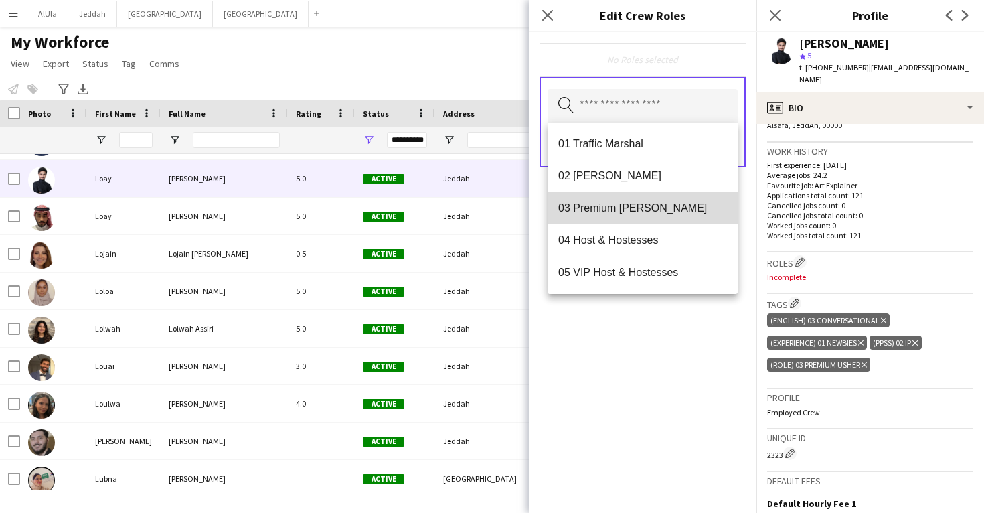
click at [655, 196] on mat-option "03 Premium Usher" at bounding box center [643, 208] width 190 height 32
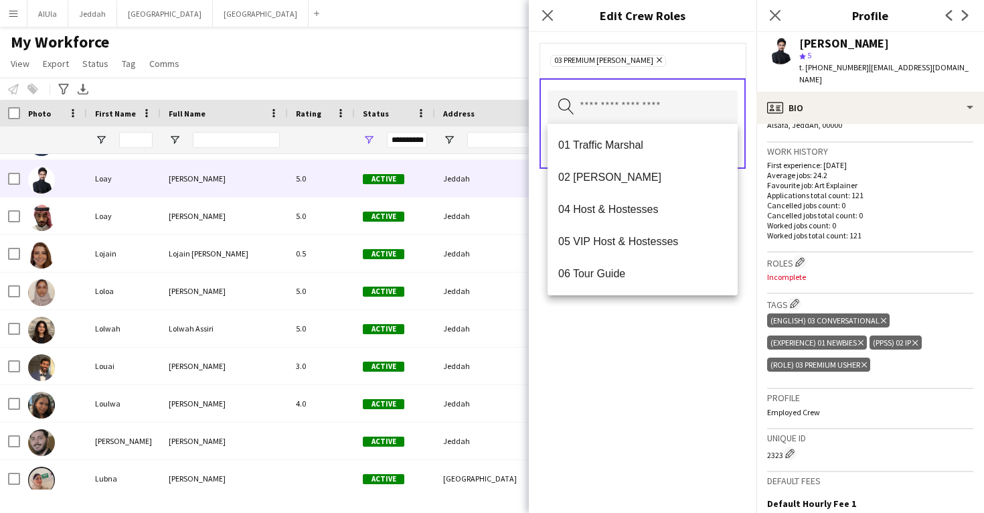
click at [675, 342] on div "03 Premium Usher Remove Search by role type Save" at bounding box center [643, 272] width 228 height 481
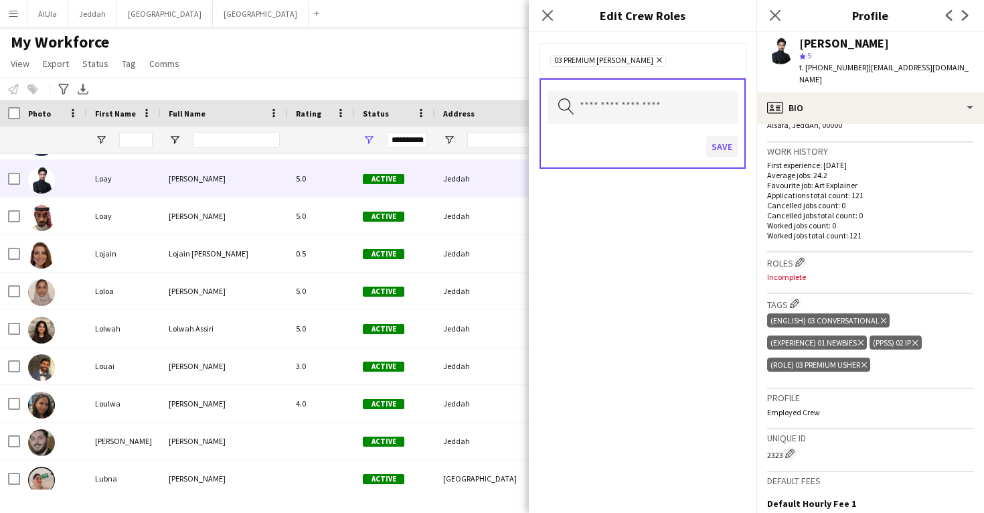
click at [712, 149] on button "Save" at bounding box center [721, 146] width 31 height 21
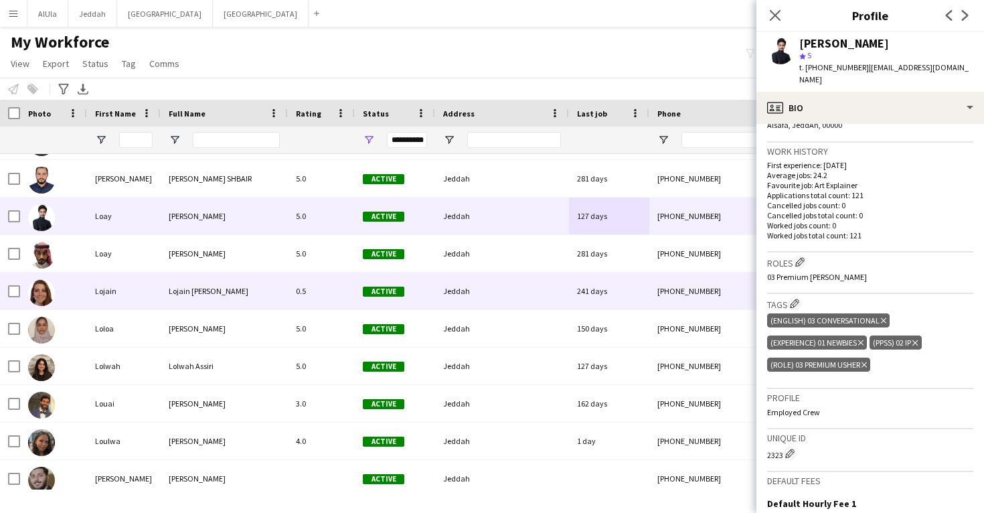
scroll to position [32908, 0]
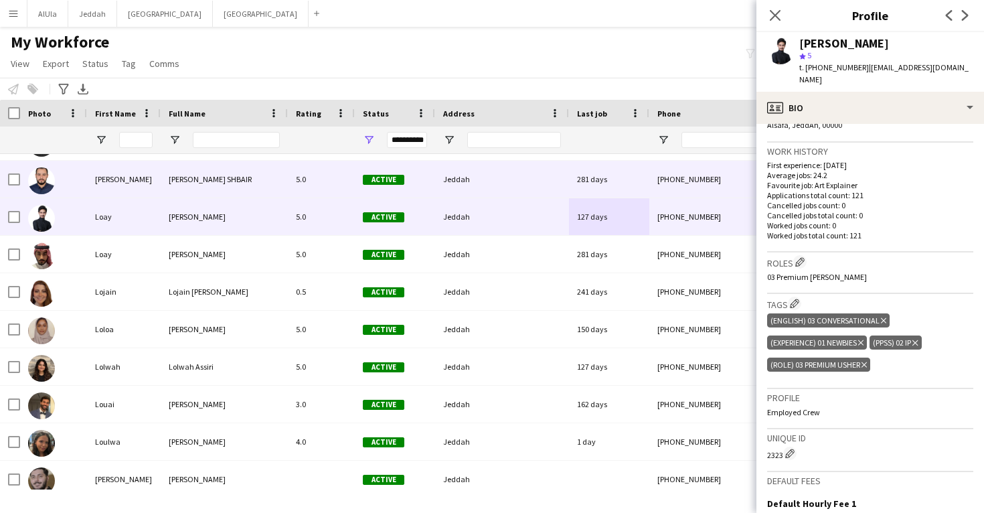
click at [451, 189] on div "Jeddah" at bounding box center [502, 179] width 134 height 37
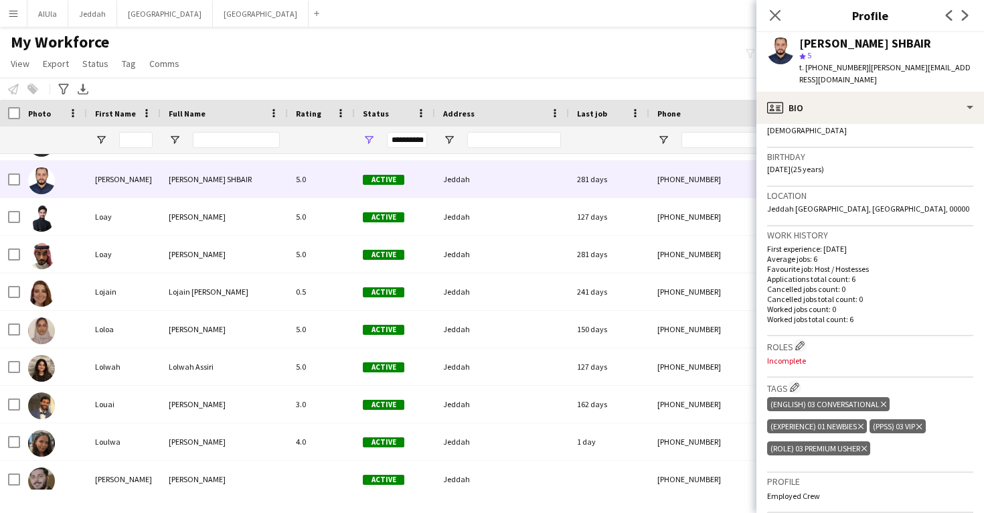
scroll to position [231, 0]
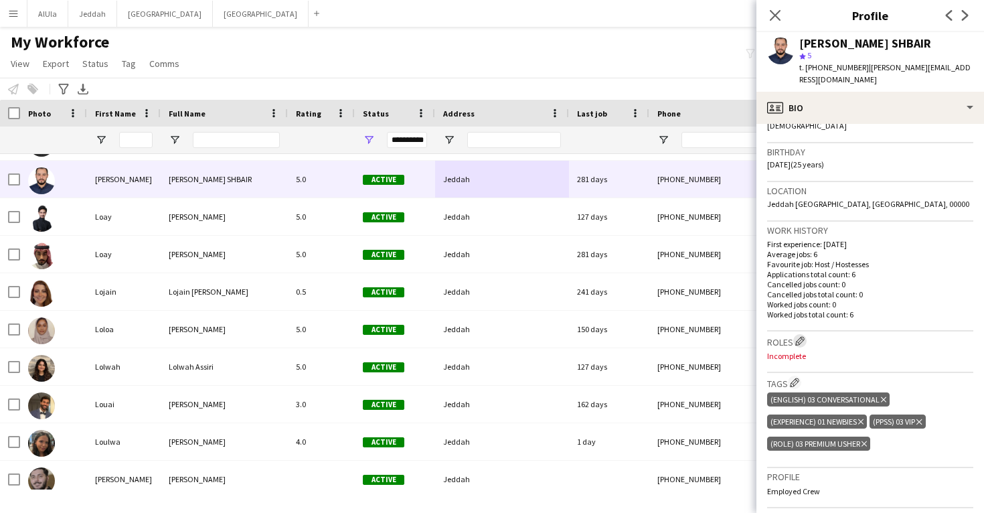
click at [805, 336] on app-icon "Edit crew company roles" at bounding box center [799, 340] width 9 height 9
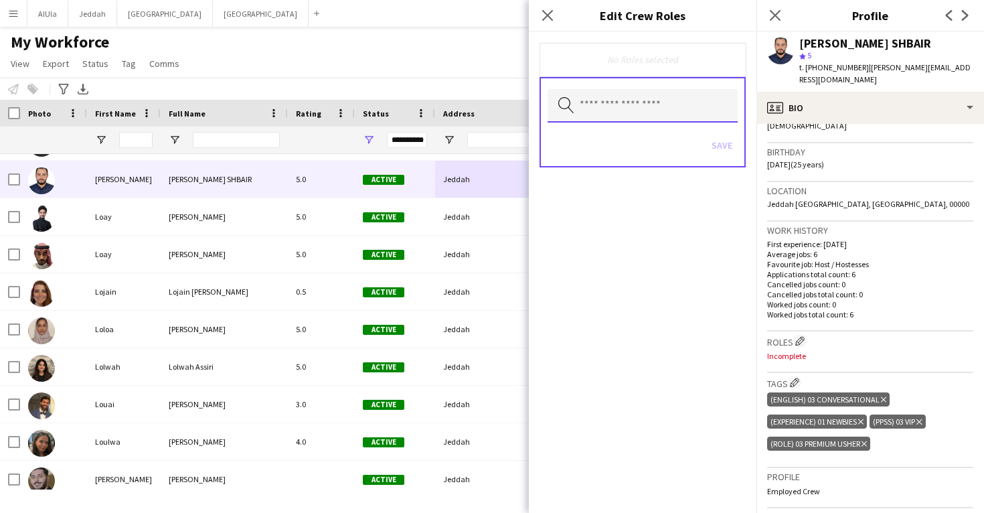
click at [702, 118] on input "text" at bounding box center [643, 105] width 190 height 33
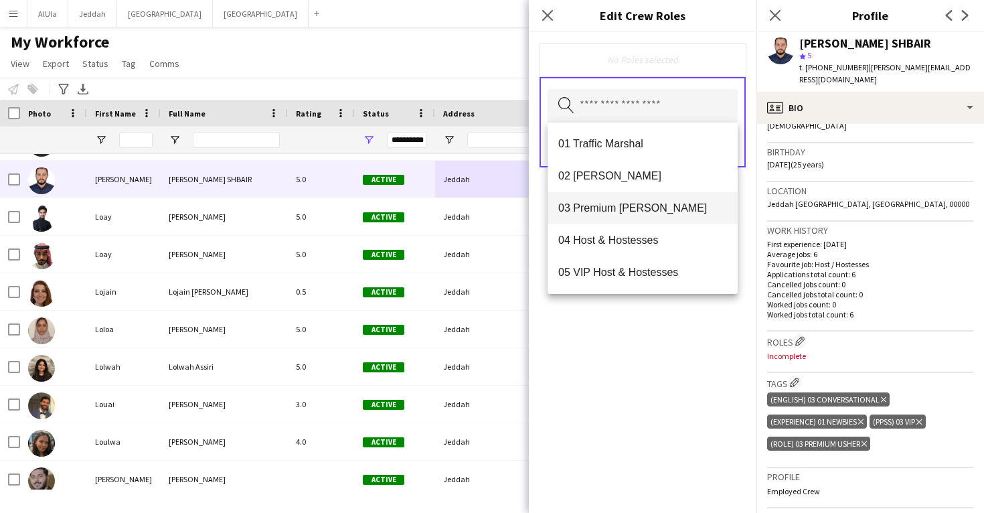
click at [679, 214] on span "03 Premium Usher" at bounding box center [642, 208] width 169 height 13
click at [678, 374] on div "03 Premium Usher Remove Search by role type Save" at bounding box center [643, 272] width 228 height 481
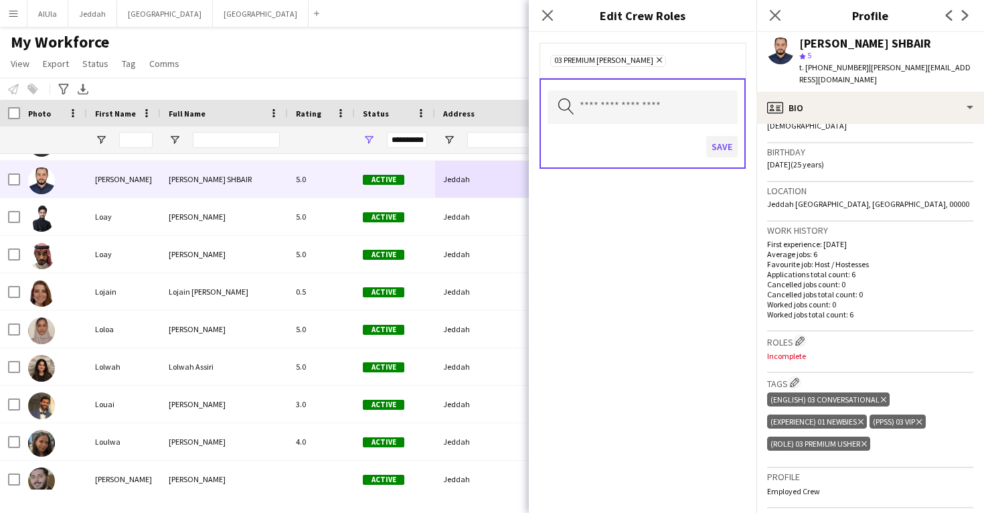
click at [716, 148] on button "Save" at bounding box center [721, 146] width 31 height 21
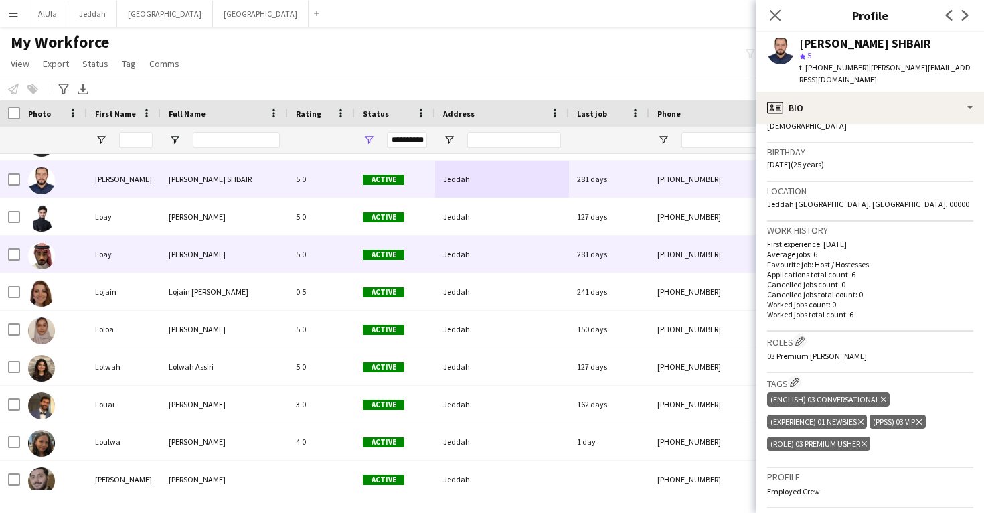
scroll to position [32881, 0]
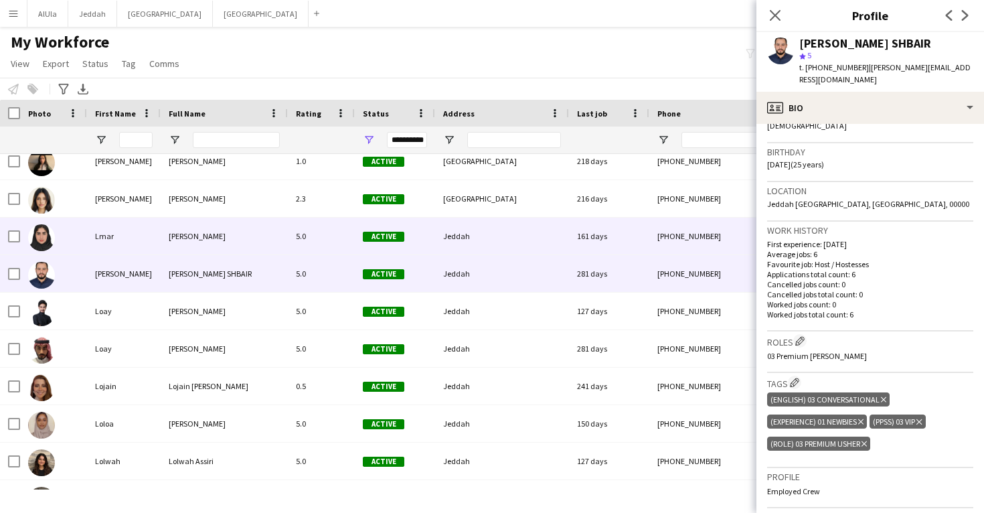
click at [521, 235] on div "Jeddah" at bounding box center [502, 236] width 134 height 37
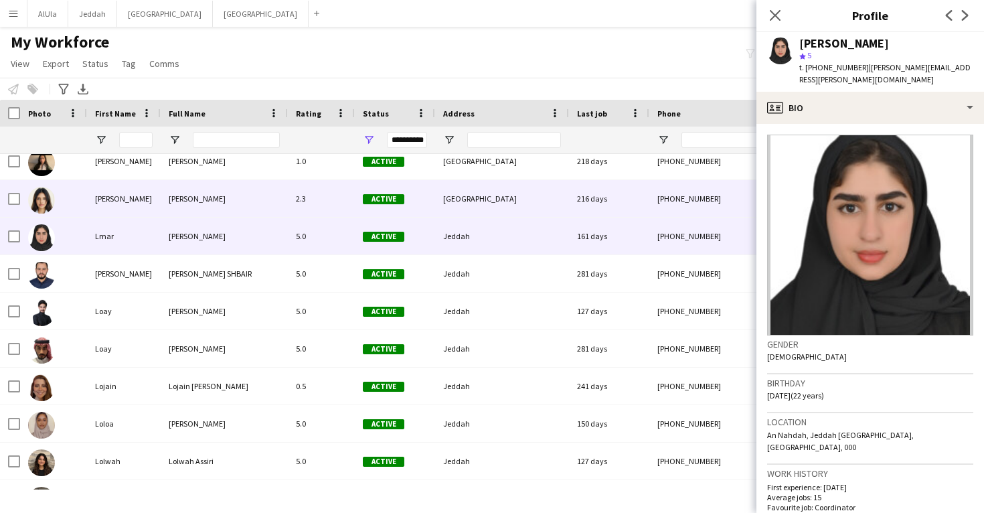
click at [605, 213] on div "216 days" at bounding box center [609, 198] width 80 height 37
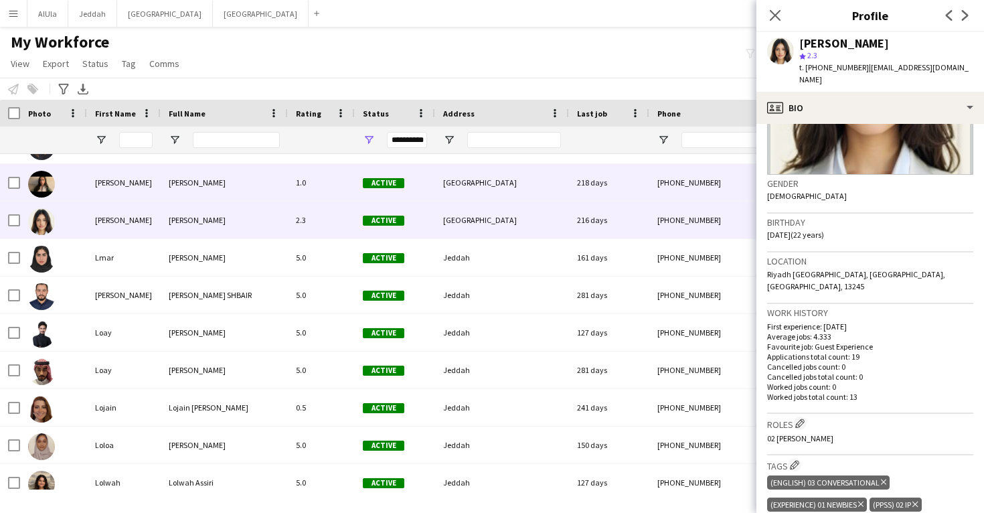
click at [594, 178] on div "218 days" at bounding box center [609, 182] width 80 height 37
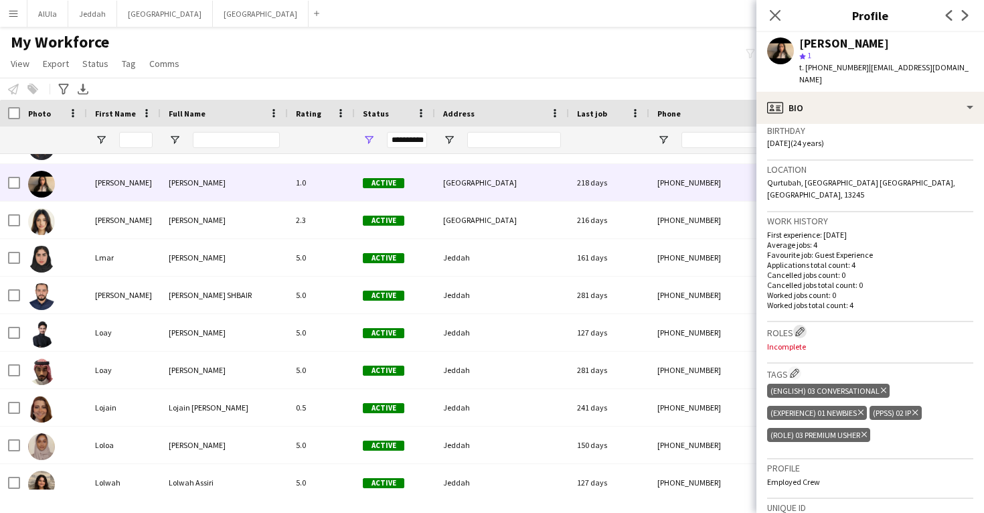
click at [797, 327] on app-icon "Edit crew company roles" at bounding box center [799, 331] width 9 height 9
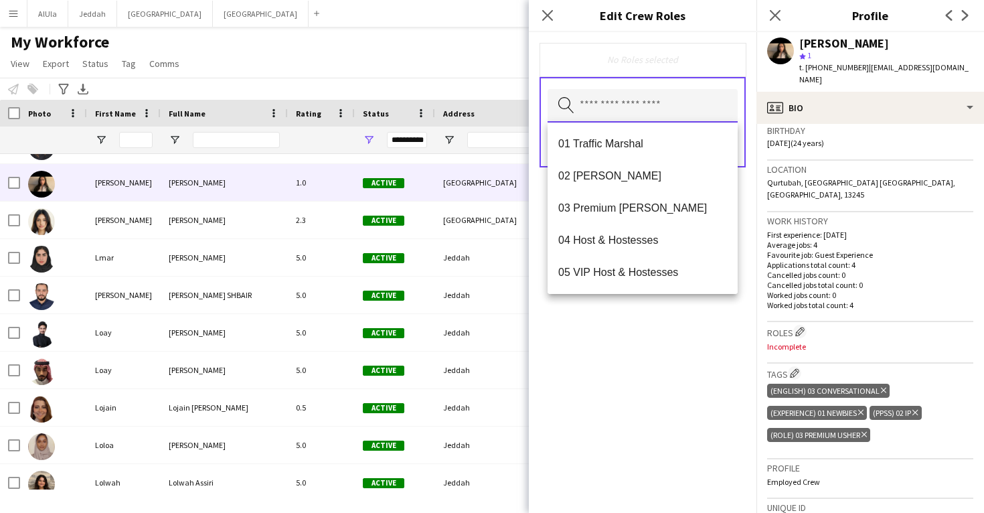
click at [666, 107] on input "text" at bounding box center [643, 105] width 190 height 33
click at [661, 212] on span "03 Premium Usher" at bounding box center [642, 208] width 169 height 13
click at [673, 301] on div "03 Premium Usher Remove Search by role type Save" at bounding box center [643, 272] width 228 height 481
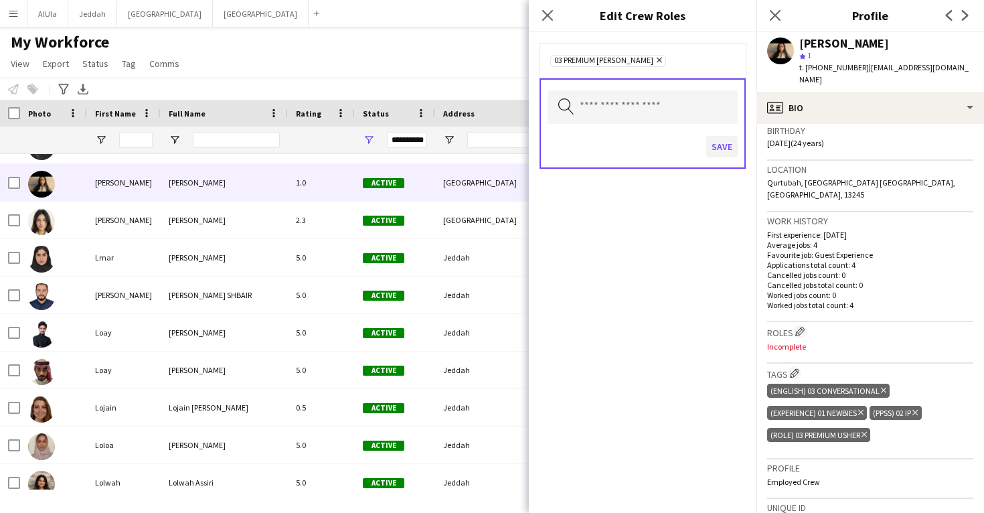
click at [722, 141] on button "Save" at bounding box center [721, 146] width 31 height 21
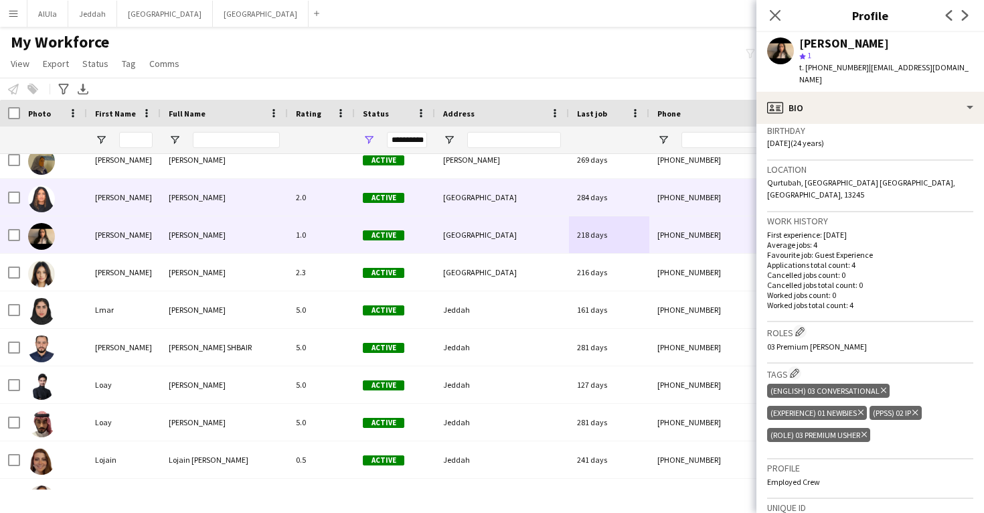
click at [532, 203] on div "[GEOGRAPHIC_DATA]" at bounding box center [502, 197] width 134 height 37
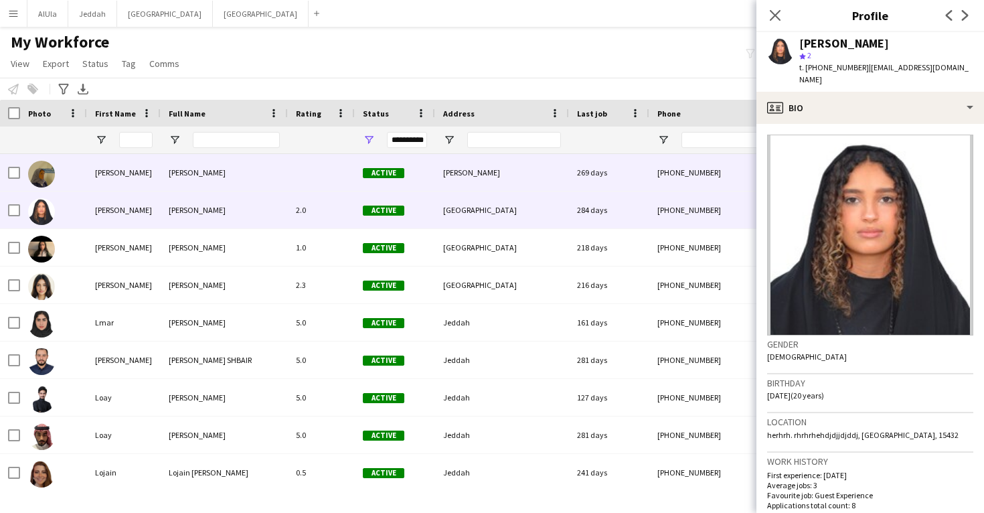
click at [512, 174] on div "Medina" at bounding box center [502, 172] width 134 height 37
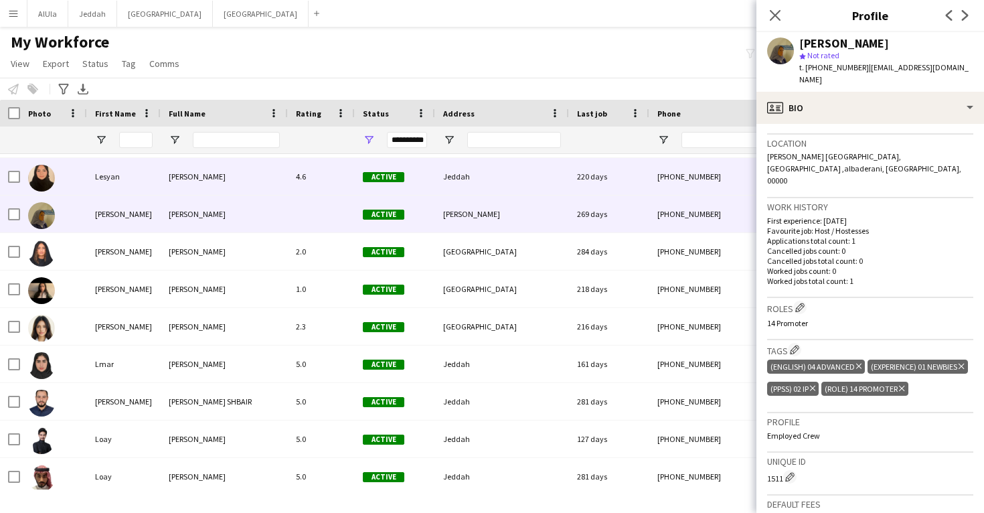
click at [556, 189] on div "Jeddah" at bounding box center [502, 176] width 134 height 37
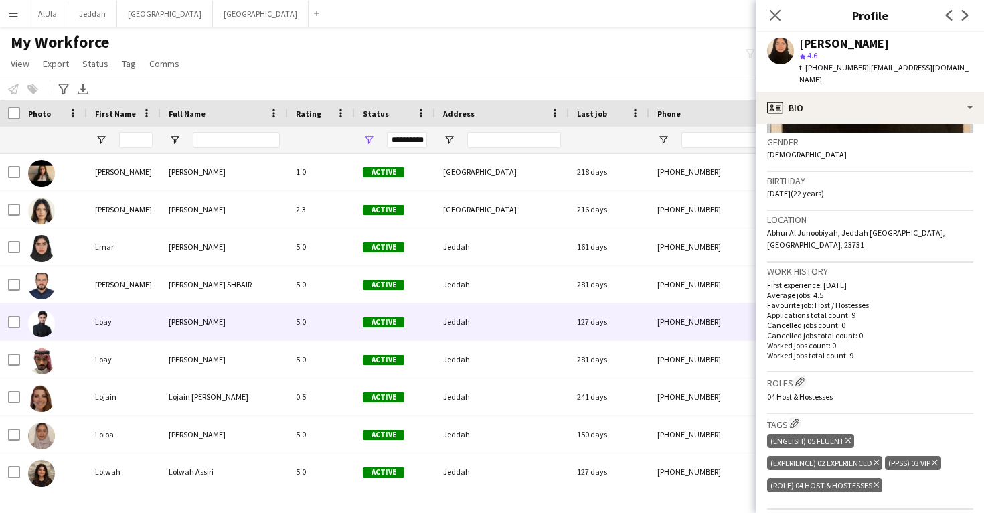
click at [566, 317] on div "Jeddah" at bounding box center [502, 321] width 134 height 37
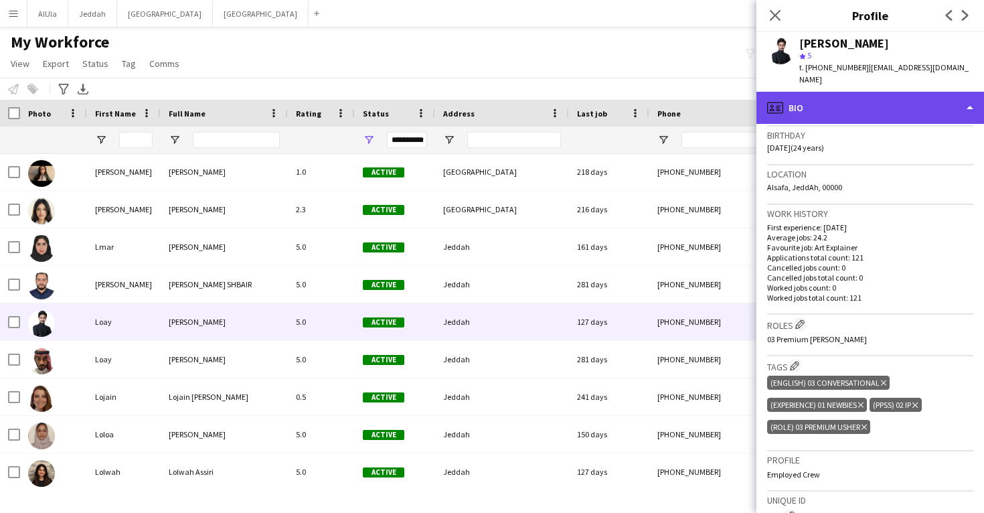
click at [815, 109] on div "profile Bio" at bounding box center [870, 108] width 228 height 32
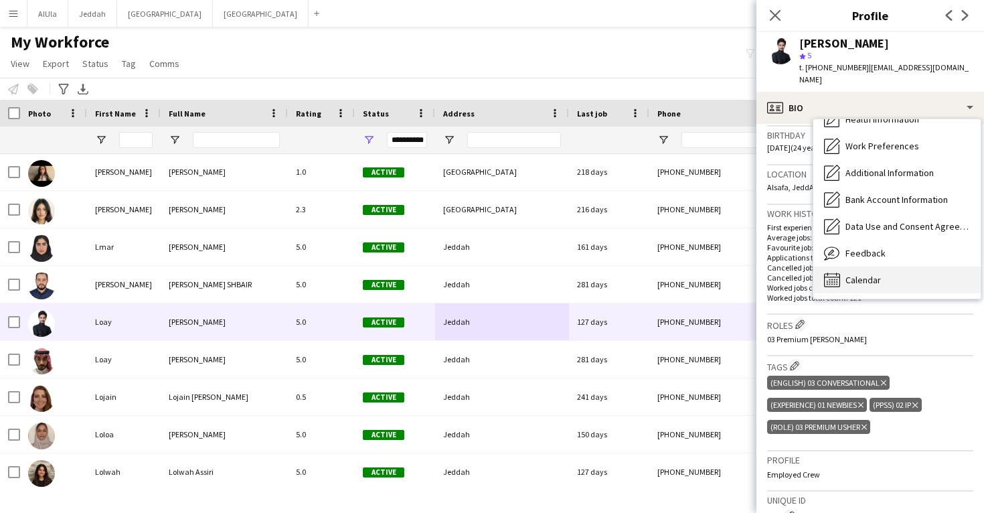
click at [867, 266] on div "Calendar Calendar" at bounding box center [896, 279] width 167 height 27
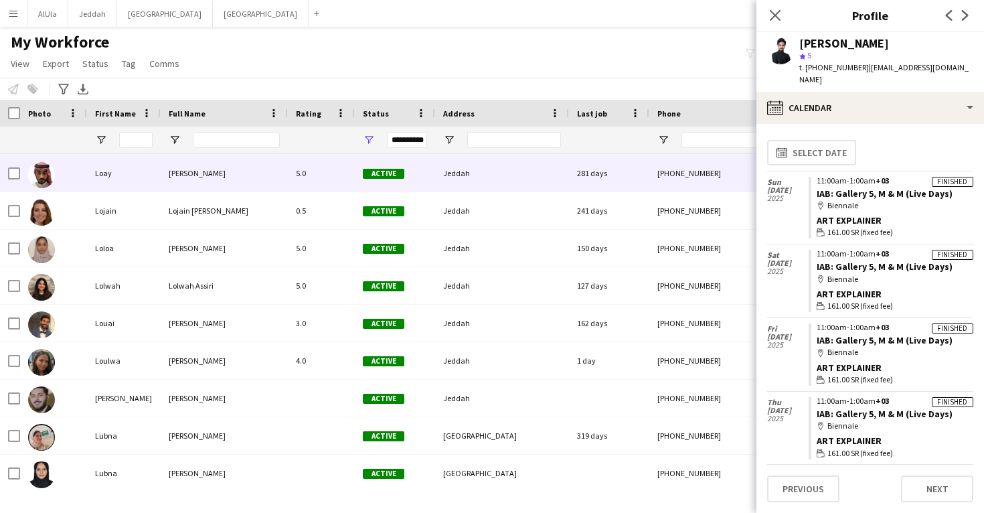
click at [592, 188] on div "281 days" at bounding box center [609, 173] width 80 height 37
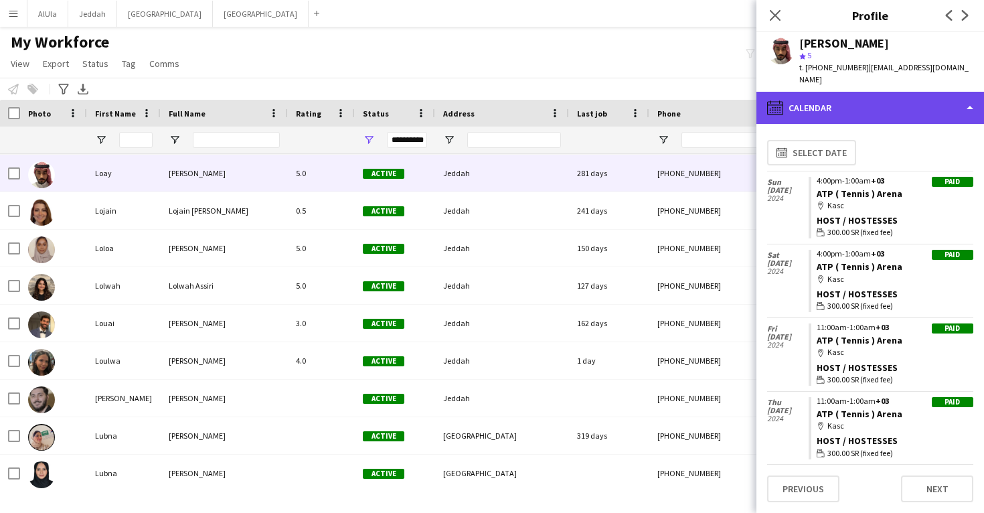
click at [818, 94] on div "calendar-full Calendar" at bounding box center [870, 108] width 228 height 32
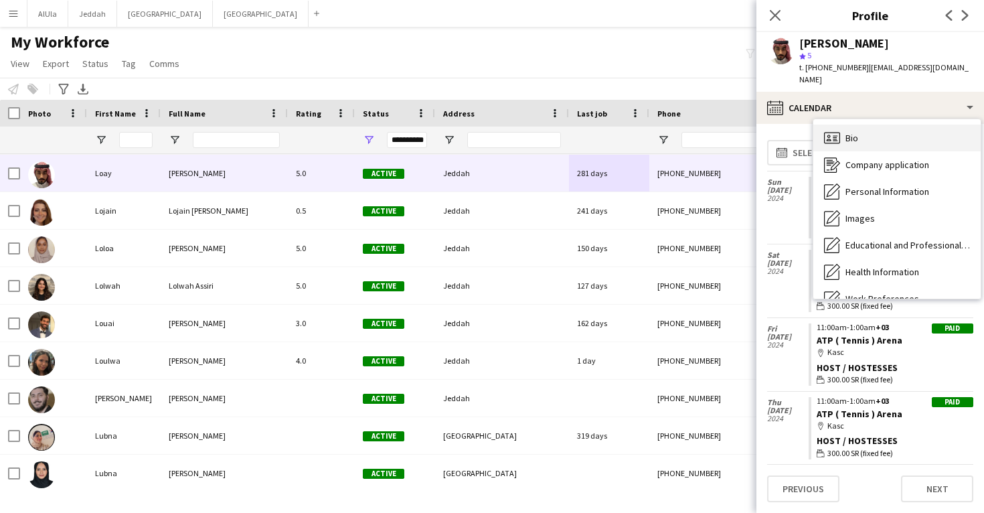
click at [846, 134] on div "Bio Bio" at bounding box center [896, 138] width 167 height 27
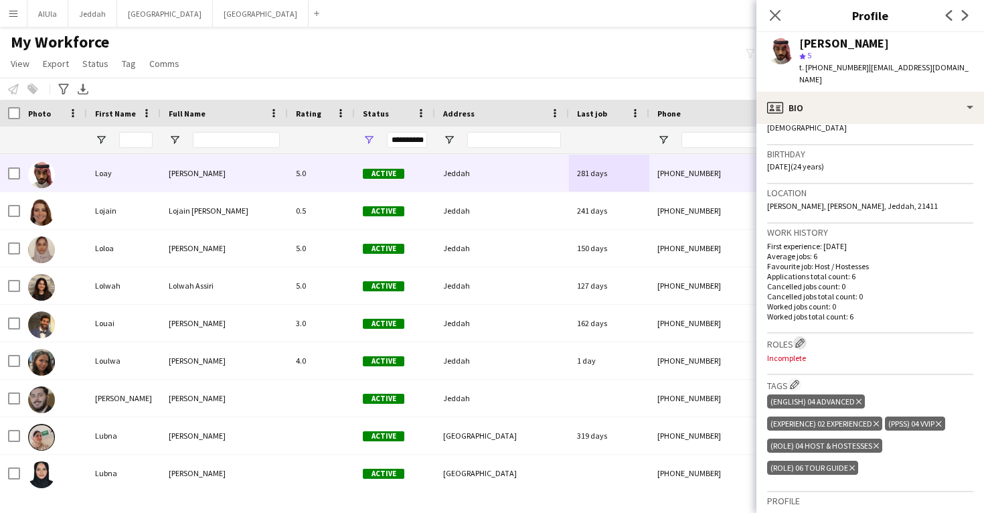
click at [805, 338] on app-icon "Edit crew company roles" at bounding box center [799, 342] width 9 height 9
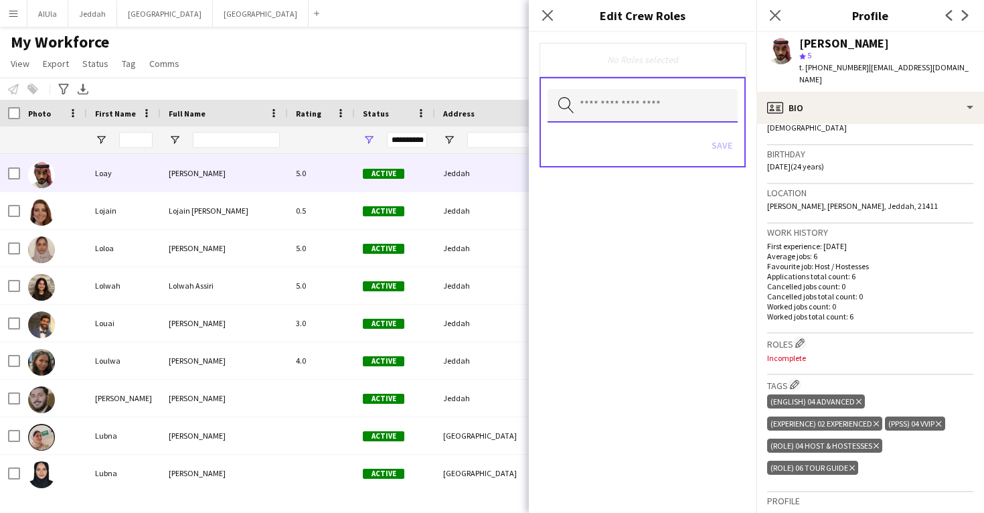
click at [625, 109] on input "text" at bounding box center [643, 105] width 190 height 33
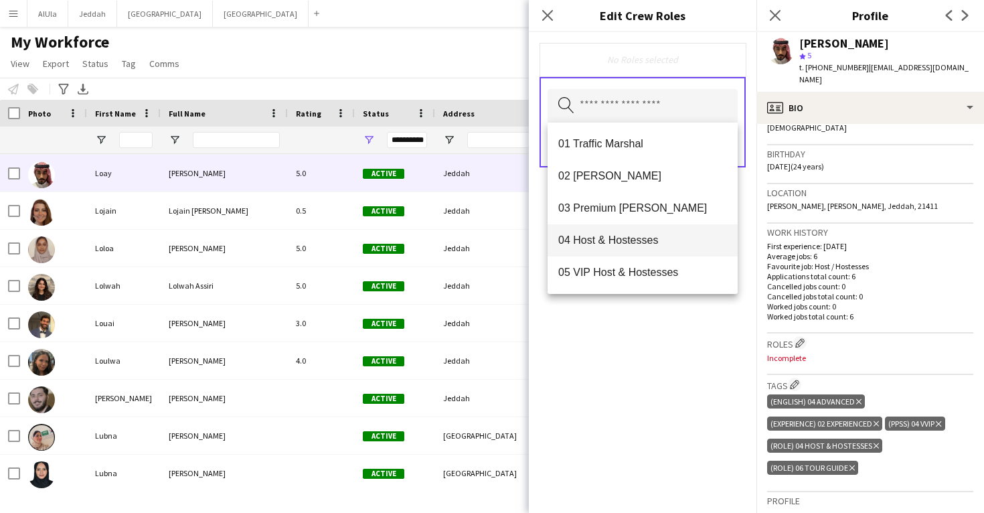
click at [633, 237] on span "04 Host & Hostesses" at bounding box center [642, 240] width 169 height 13
click at [633, 267] on span "06 Tour Guide" at bounding box center [642, 273] width 169 height 13
click at [653, 368] on div "04 Host & Hostesses Remove 06 Tour Guide Remove Search by role type Save" at bounding box center [643, 272] width 228 height 481
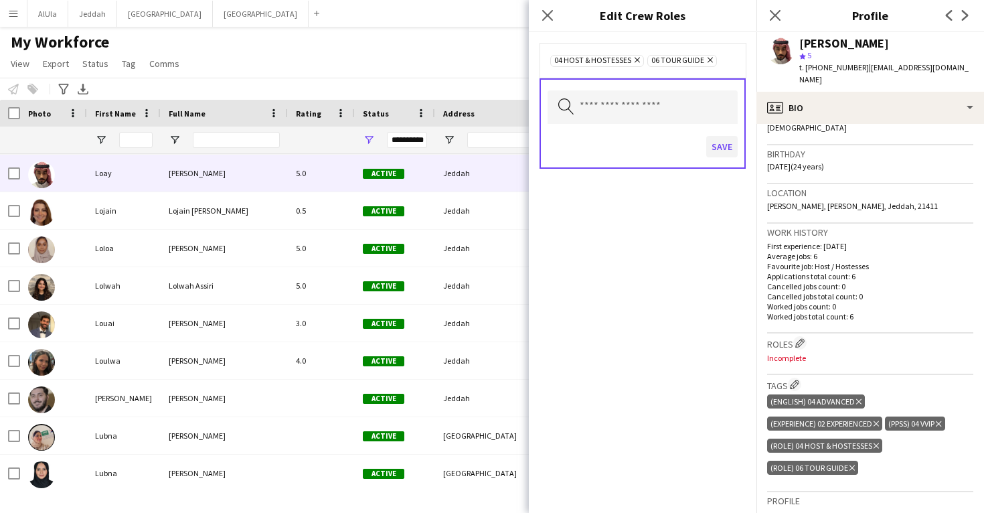
click at [720, 150] on button "Save" at bounding box center [721, 146] width 31 height 21
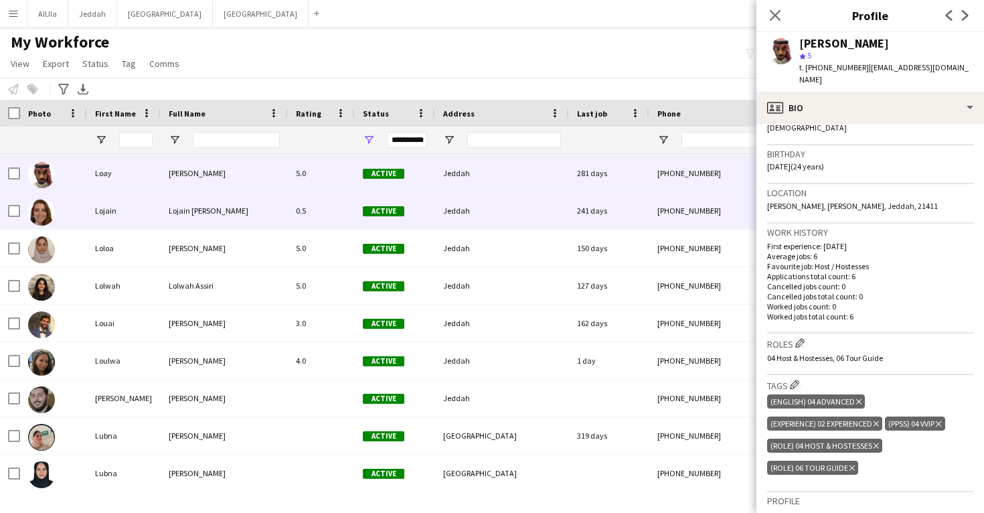
click at [608, 202] on div "241 days" at bounding box center [609, 210] width 80 height 37
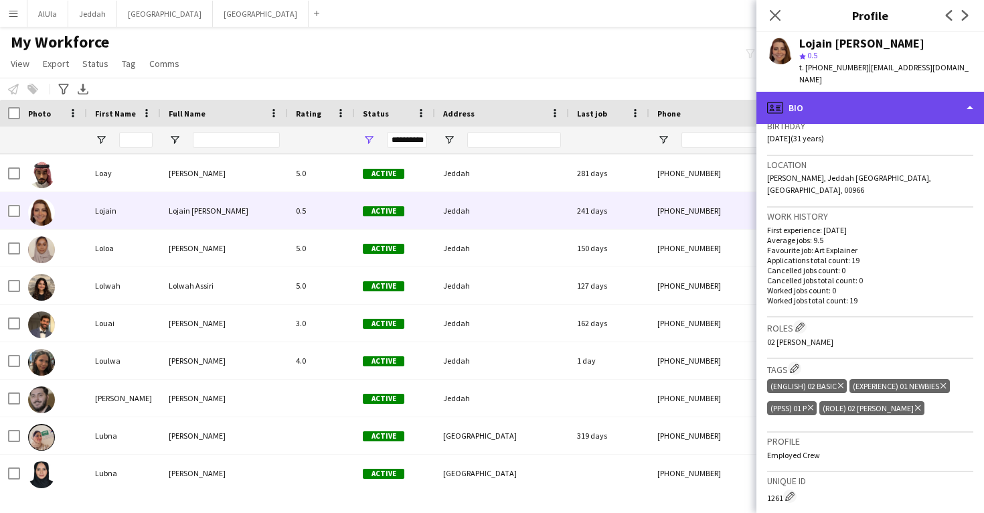
click at [809, 102] on div "profile Bio" at bounding box center [870, 108] width 228 height 32
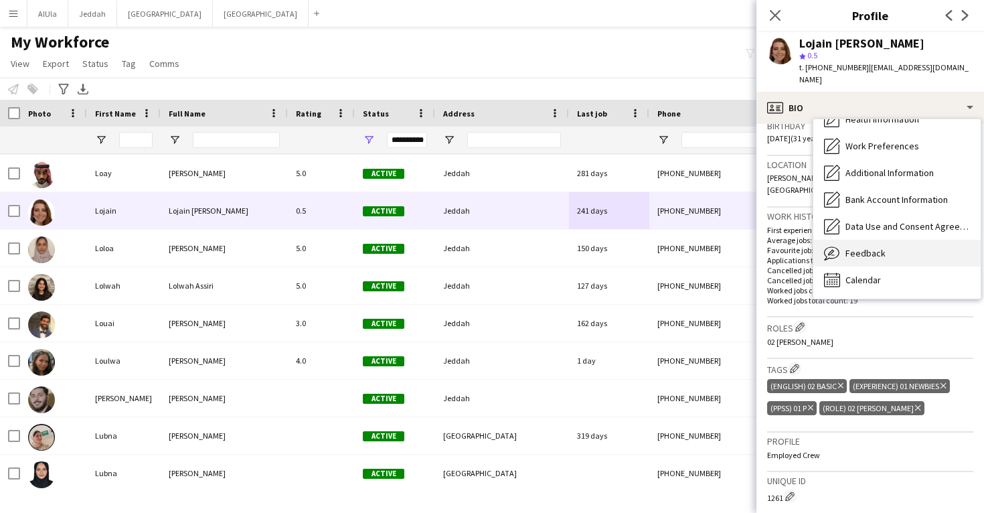
click at [874, 247] on span "Feedback" at bounding box center [866, 253] width 40 height 12
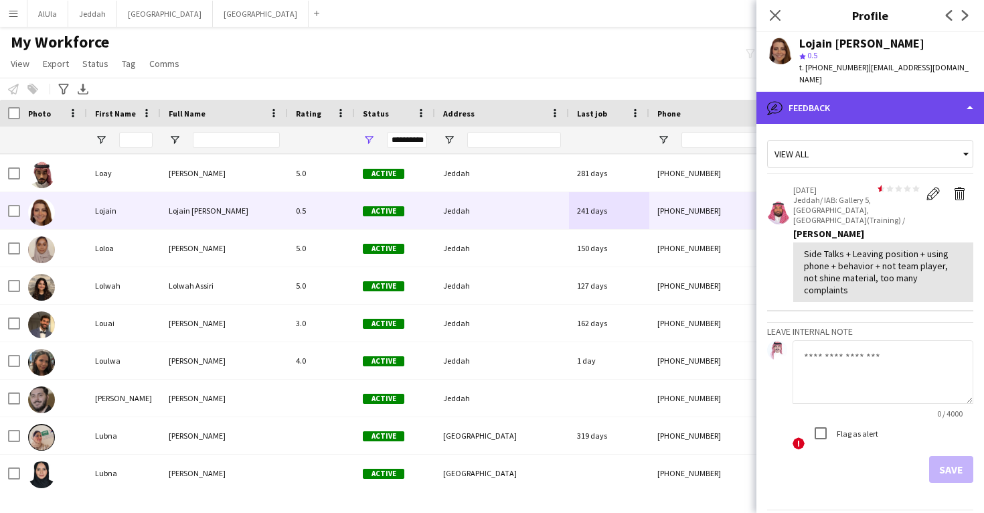
click at [819, 96] on div "bubble-pencil Feedback" at bounding box center [870, 108] width 228 height 32
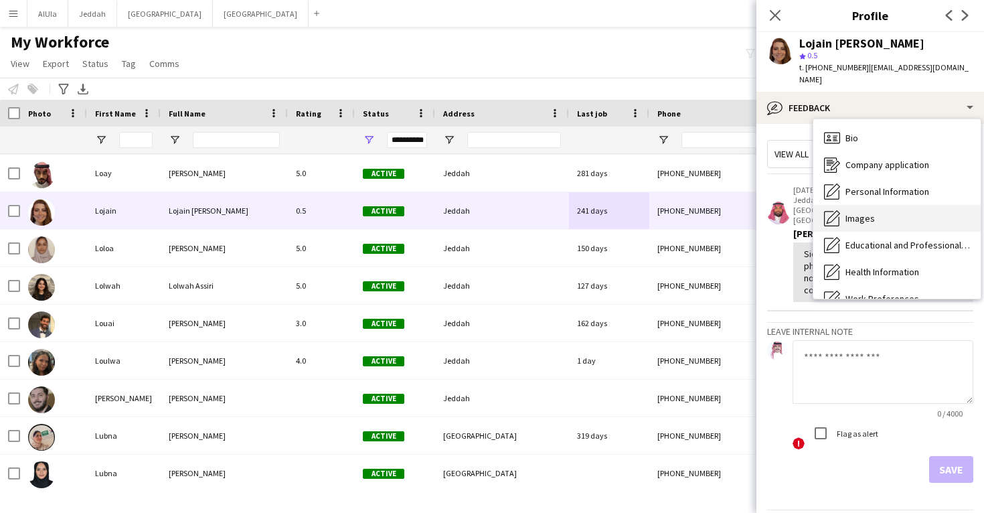
click at [870, 212] on span "Images" at bounding box center [860, 218] width 29 height 12
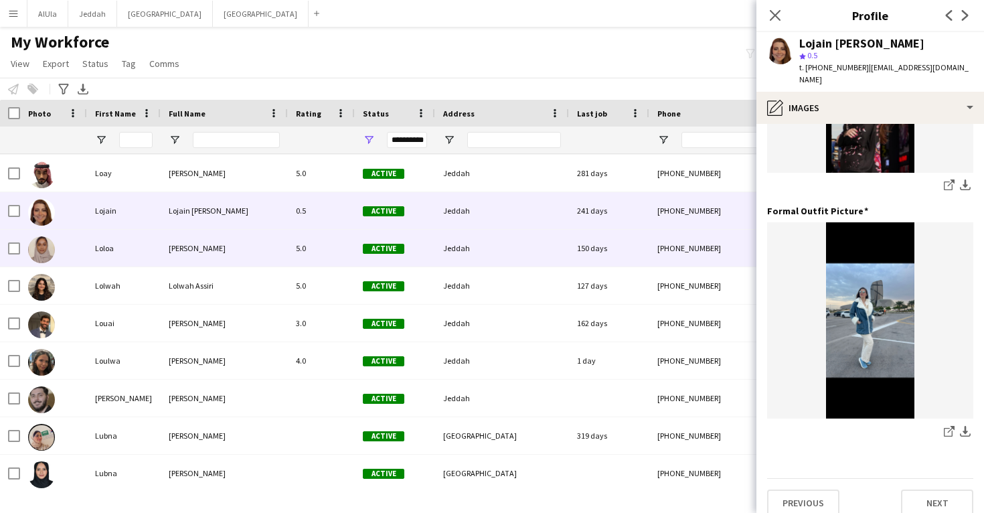
click at [569, 248] on div "150 days" at bounding box center [609, 248] width 80 height 37
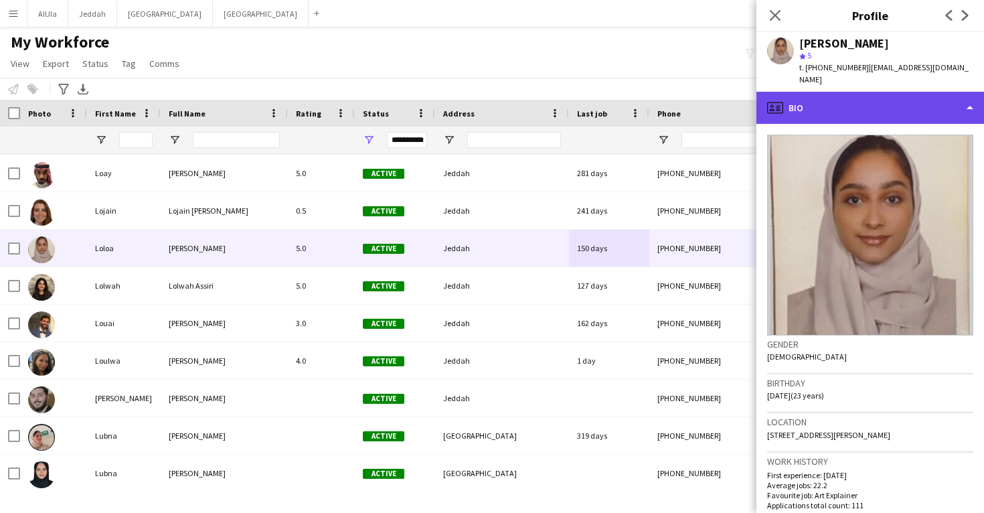
click at [890, 102] on div "profile Bio" at bounding box center [870, 108] width 228 height 32
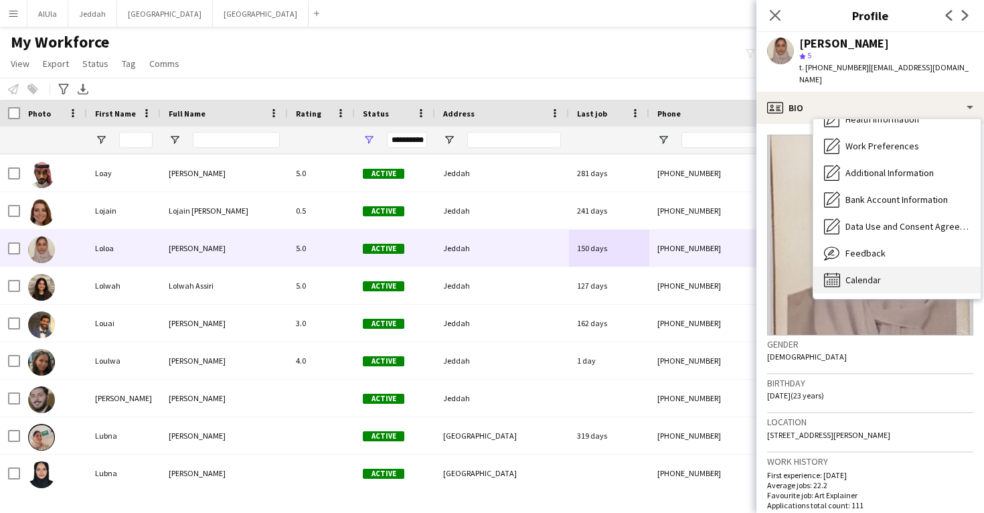
click at [890, 266] on div "Calendar Calendar" at bounding box center [896, 279] width 167 height 27
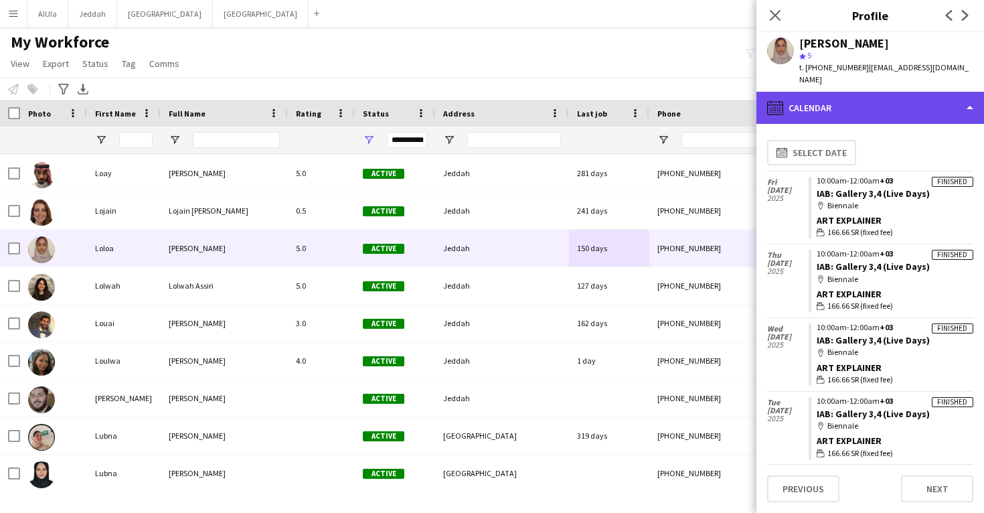
click at [867, 97] on div "calendar-full Calendar" at bounding box center [870, 108] width 228 height 32
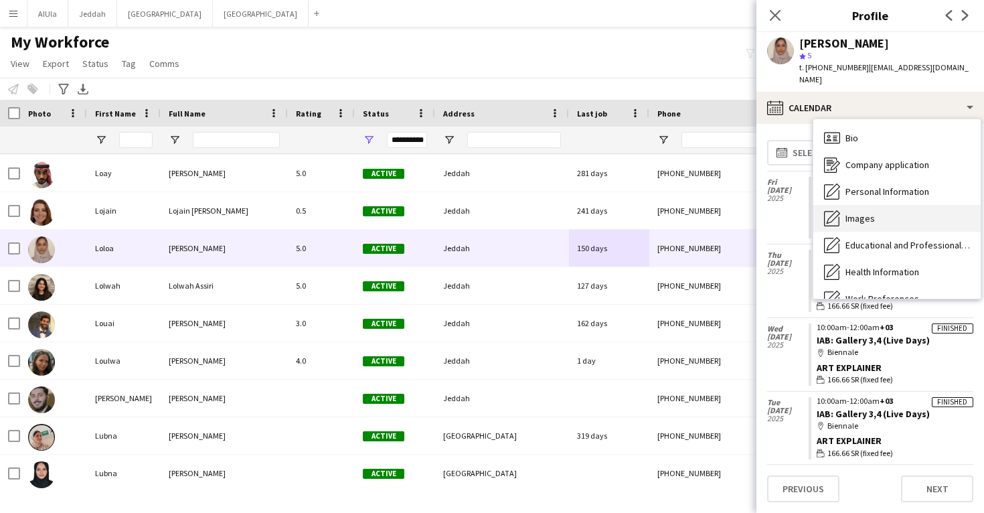
click at [884, 205] on div "Images Images" at bounding box center [896, 218] width 167 height 27
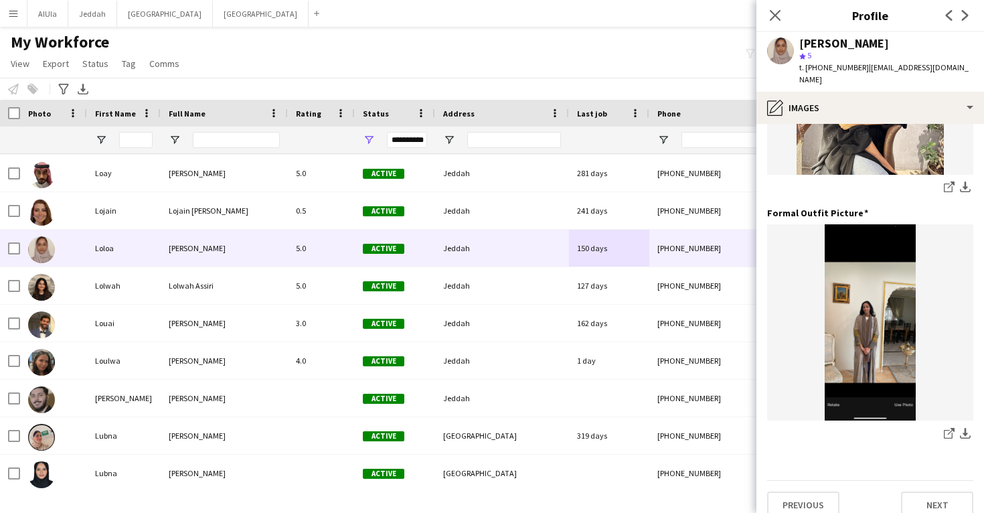
scroll to position [422, 0]
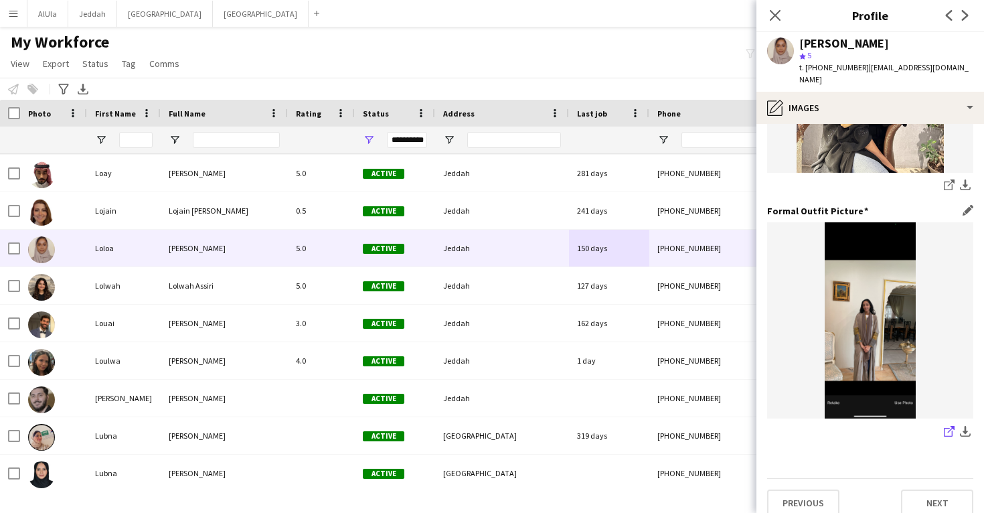
click at [949, 426] on icon "share-external-link-1" at bounding box center [949, 431] width 11 height 11
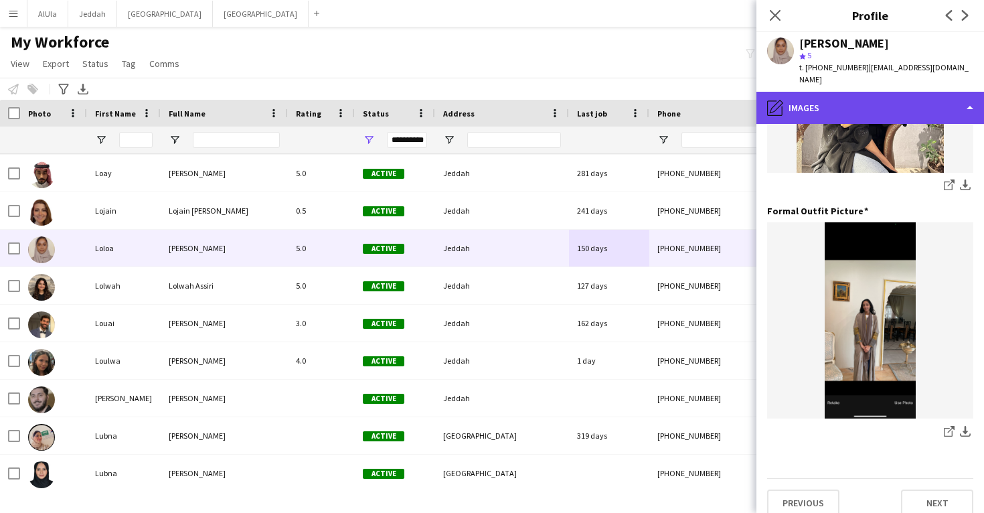
click at [842, 104] on div "pencil4 Images" at bounding box center [870, 108] width 228 height 32
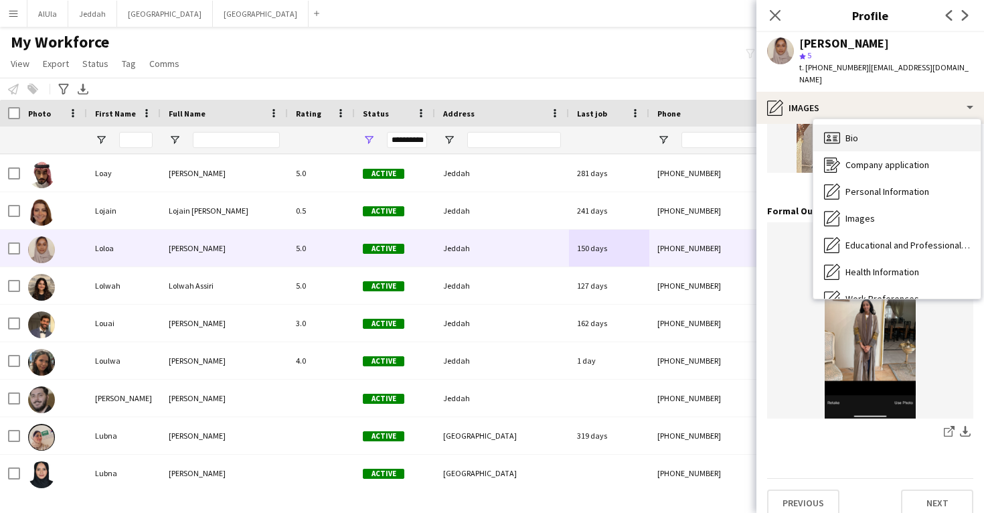
click at [867, 131] on div "Bio Bio" at bounding box center [896, 138] width 167 height 27
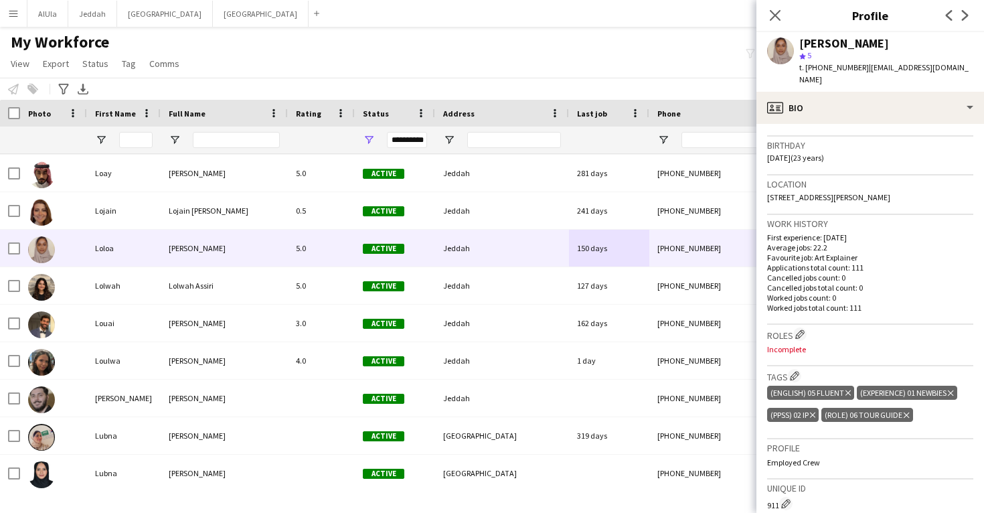
scroll to position [246, 0]
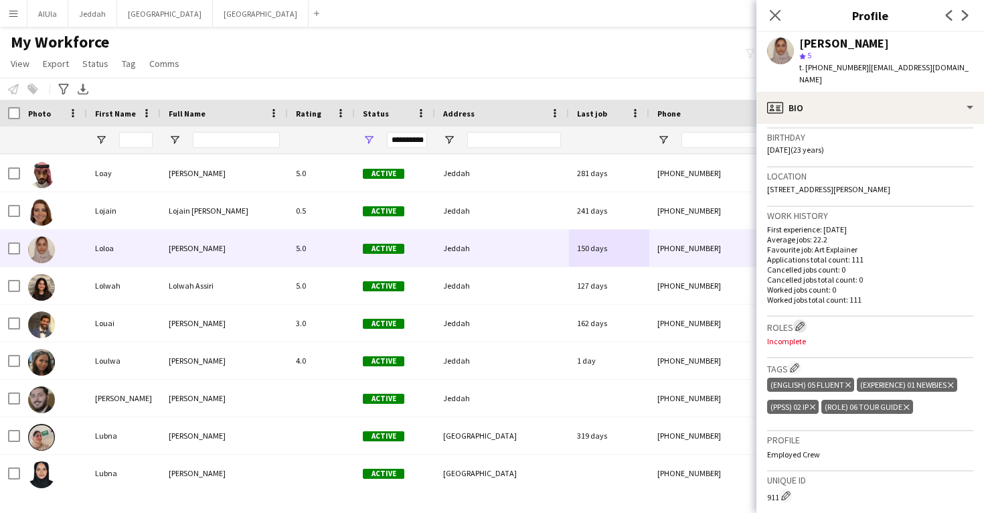
click at [800, 321] on app-icon "Edit crew company roles" at bounding box center [799, 325] width 9 height 9
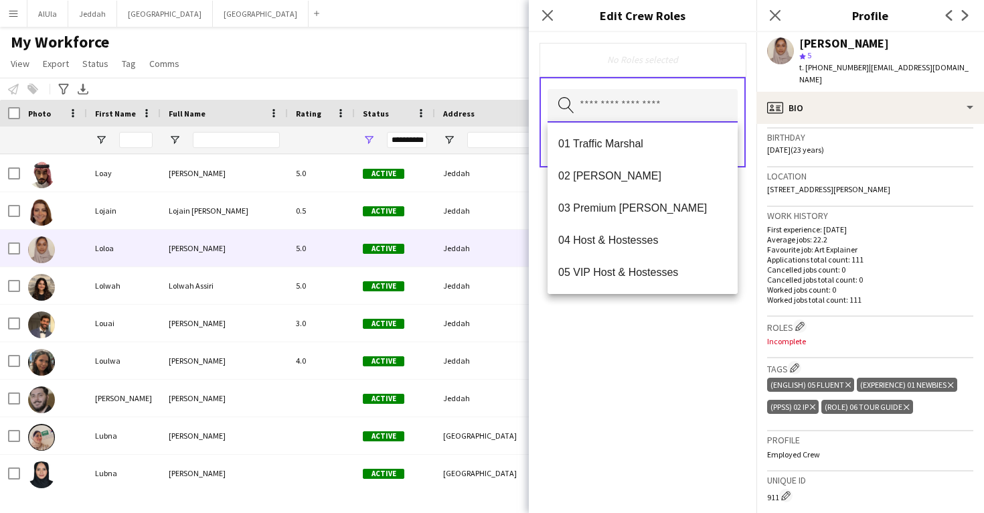
click at [630, 106] on input "text" at bounding box center [643, 105] width 190 height 33
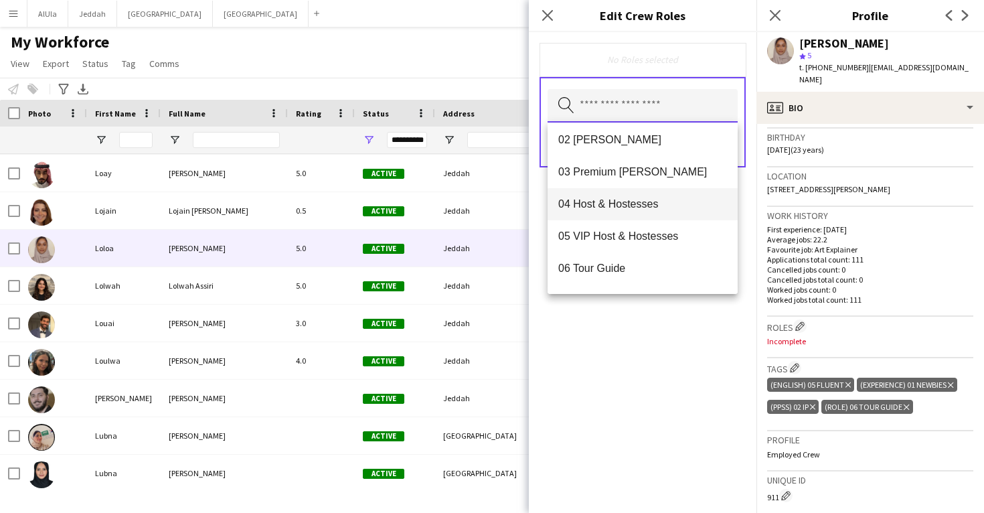
scroll to position [55, 0]
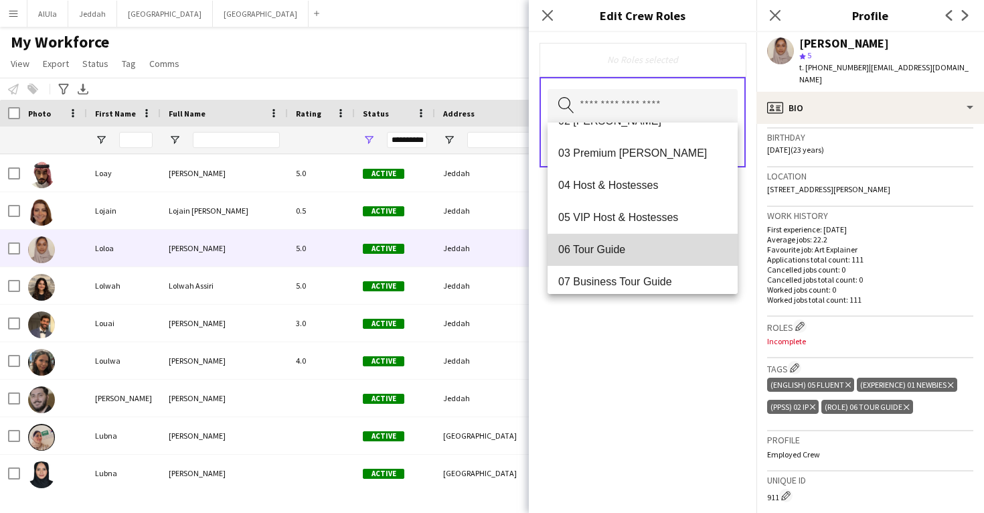
click at [653, 252] on span "06 Tour Guide" at bounding box center [642, 249] width 169 height 13
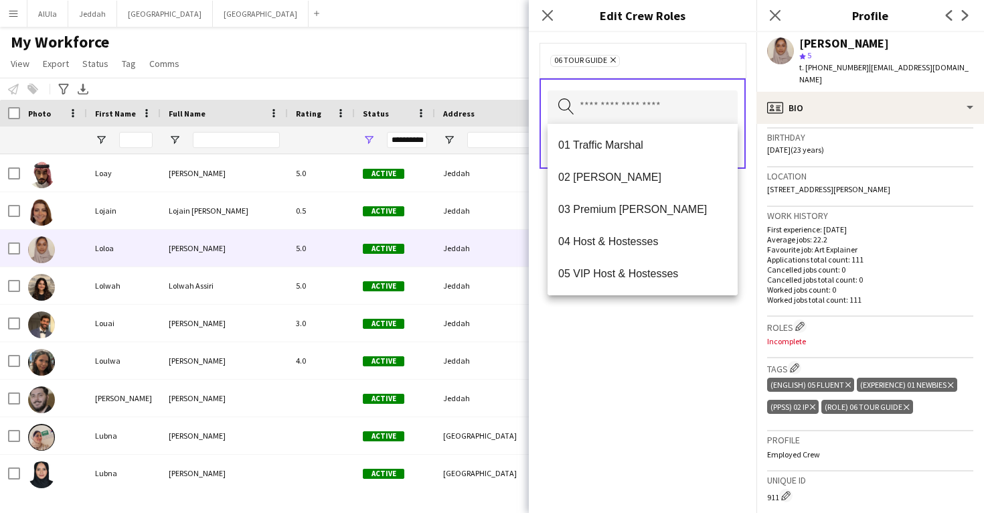
click at [667, 364] on div "06 Tour Guide Remove Search by role type Save" at bounding box center [643, 272] width 228 height 481
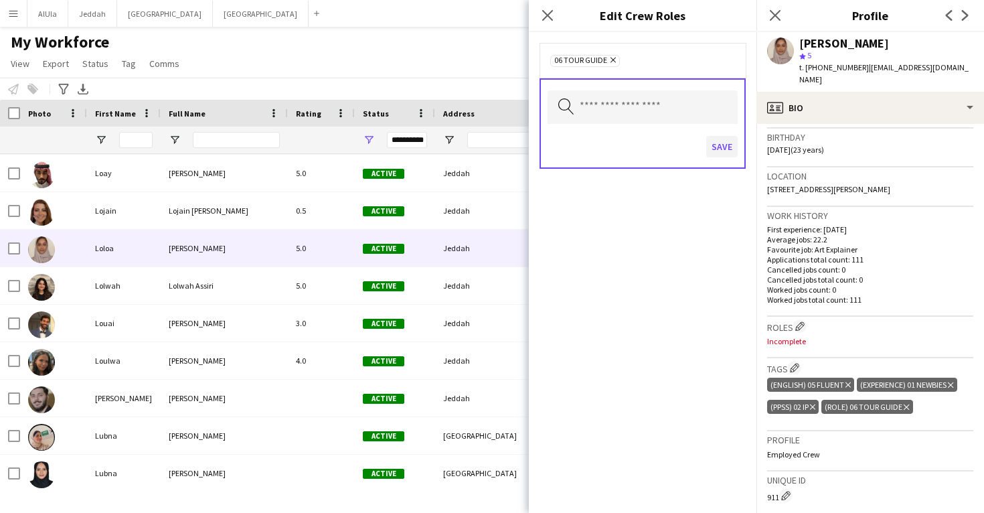
click at [718, 145] on button "Save" at bounding box center [721, 146] width 31 height 21
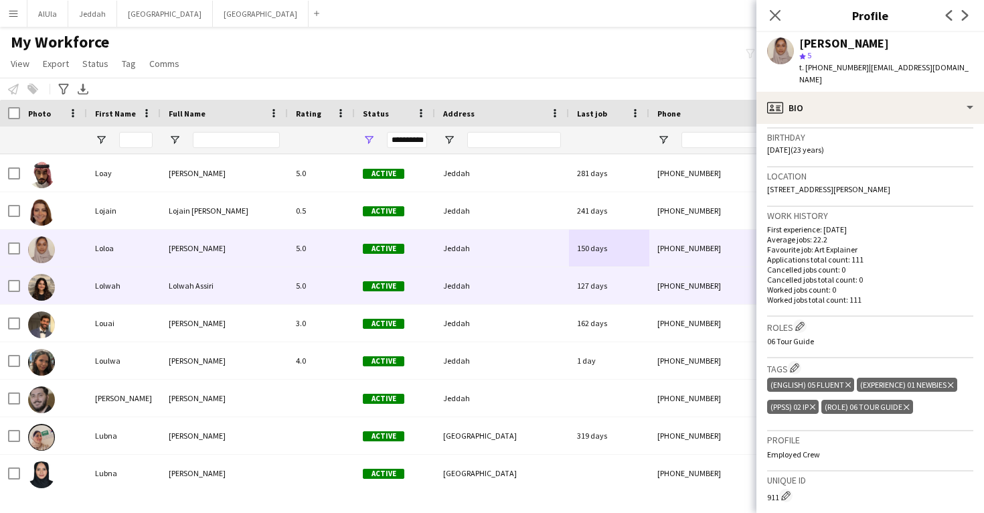
click at [527, 294] on div "Jeddah" at bounding box center [502, 285] width 134 height 37
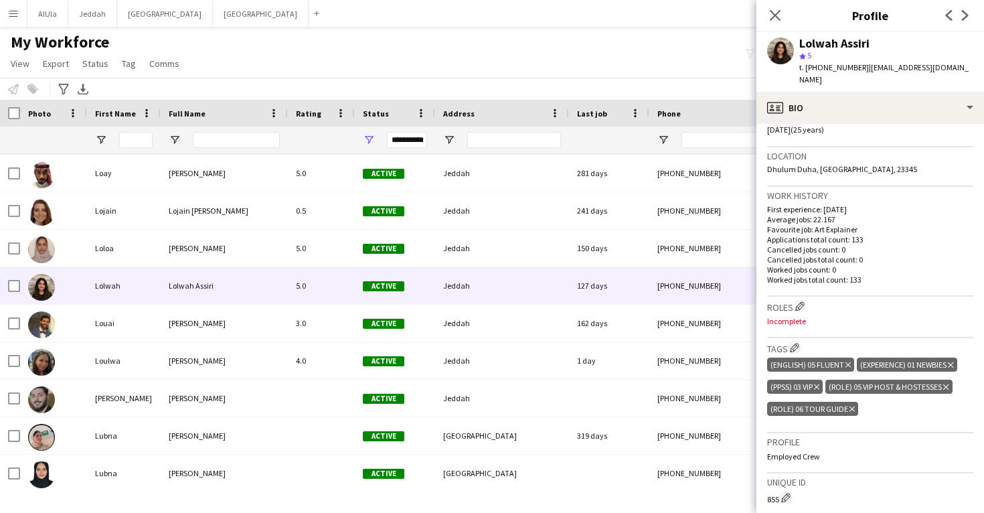
scroll to position [274, 0]
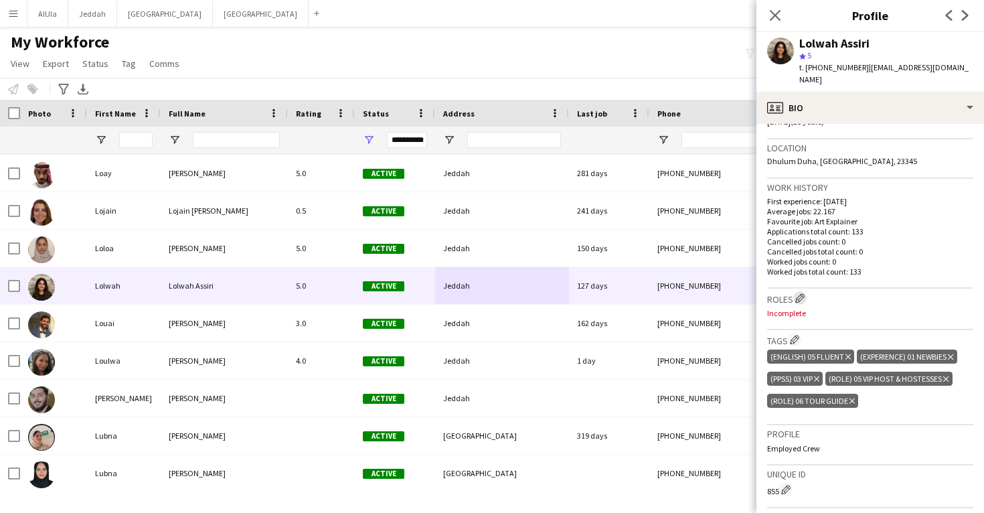
click at [799, 293] on app-icon "Edit crew company roles" at bounding box center [799, 297] width 9 height 9
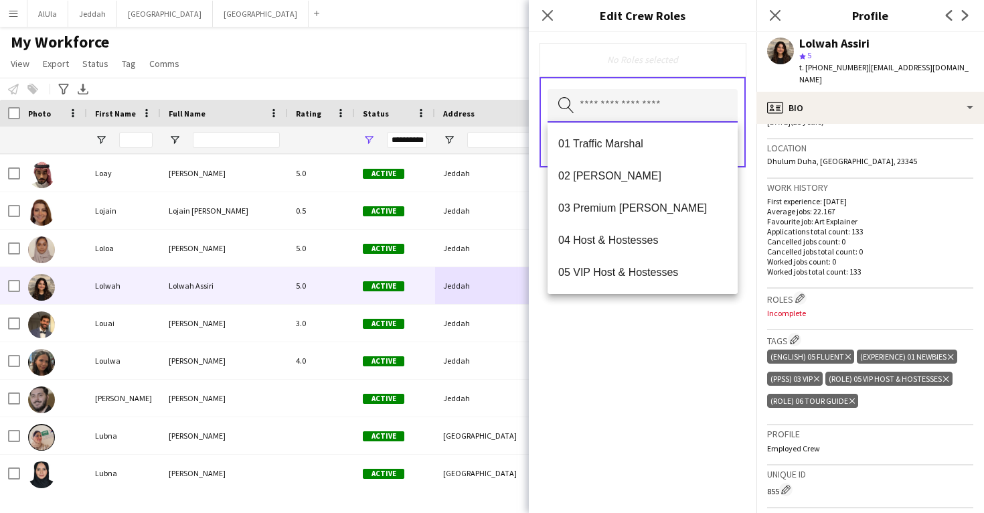
click at [619, 112] on input "text" at bounding box center [643, 105] width 190 height 33
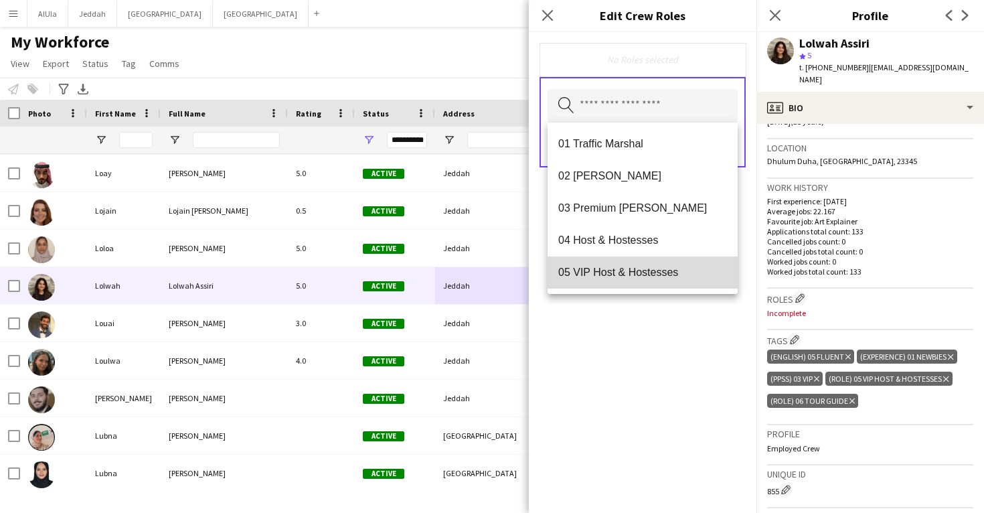
click at [624, 264] on mat-option "05 VIP Host & Hostesses" at bounding box center [643, 272] width 190 height 32
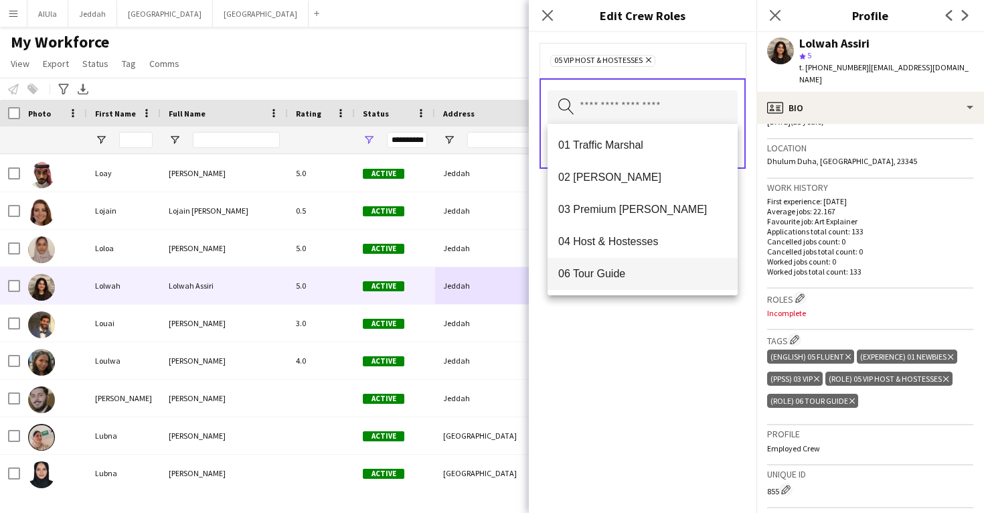
click at [623, 272] on span "06 Tour Guide" at bounding box center [642, 273] width 169 height 13
click at [637, 371] on div "05 VIP Host & Hostesses Remove 06 Tour Guide Remove Search by role type Save" at bounding box center [643, 272] width 228 height 481
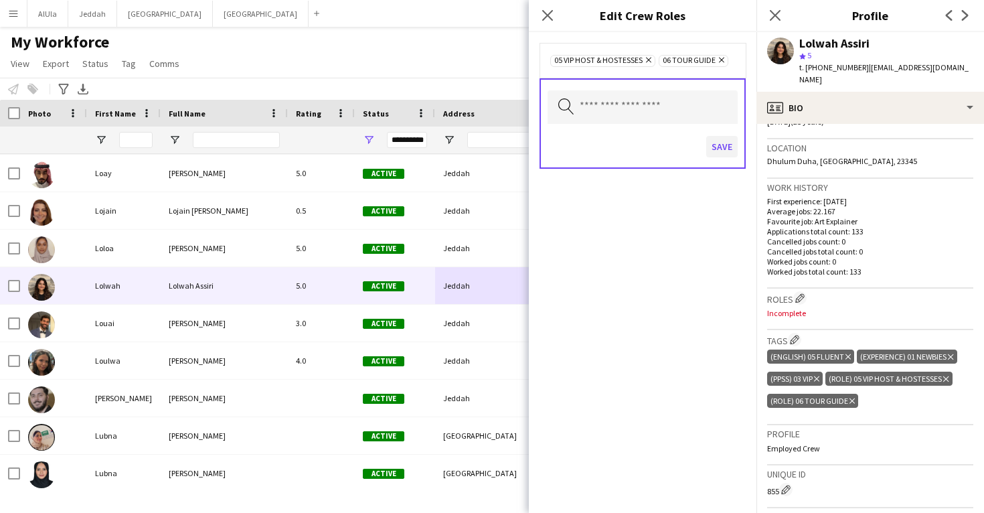
click at [725, 145] on button "Save" at bounding box center [721, 146] width 31 height 21
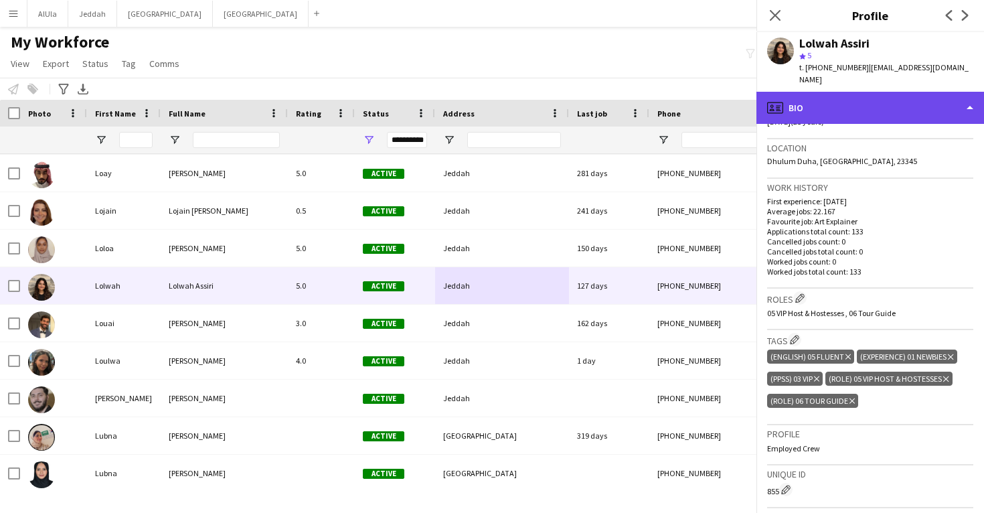
click at [852, 96] on div "profile Bio" at bounding box center [870, 108] width 228 height 32
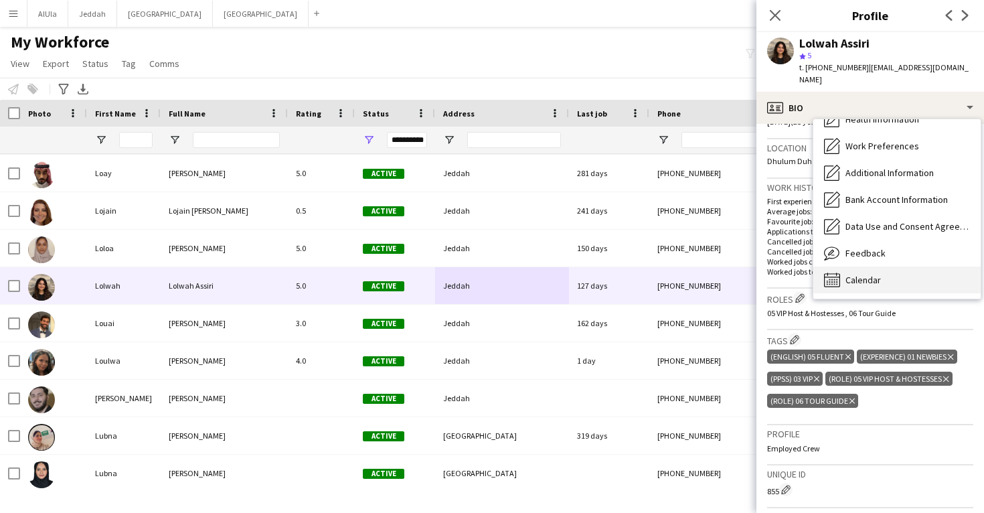
scroll to position [153, 0]
click at [873, 266] on div "Calendar Calendar" at bounding box center [896, 279] width 167 height 27
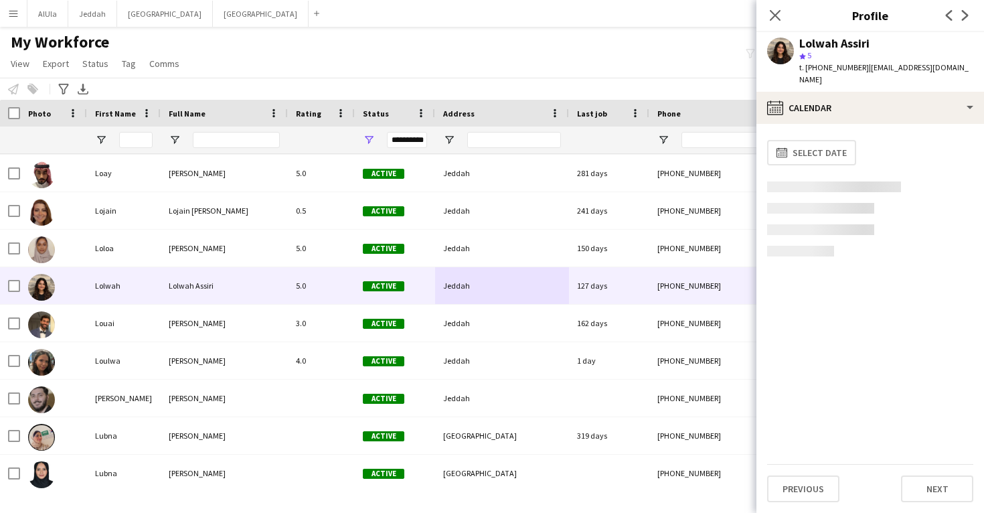
scroll to position [0, 0]
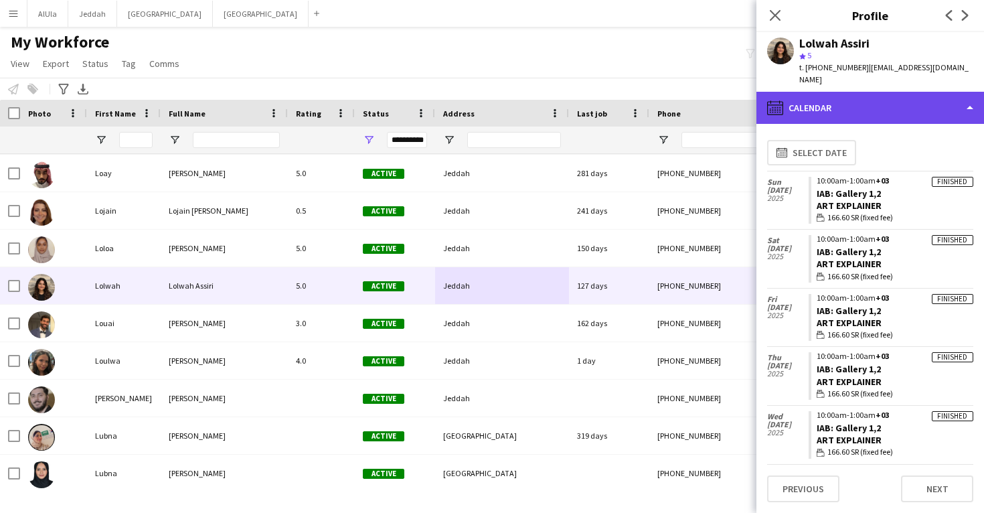
click at [863, 101] on div "calendar-full Calendar" at bounding box center [870, 108] width 228 height 32
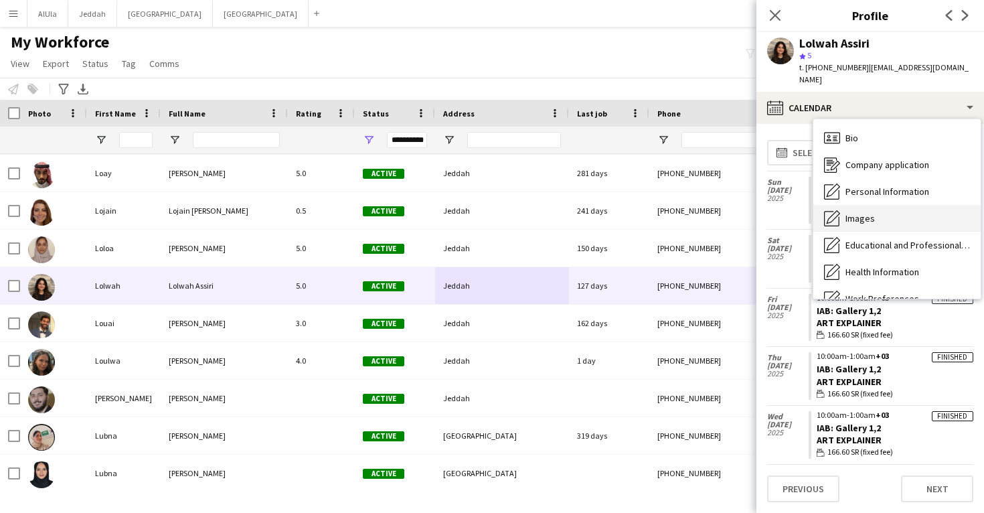
click at [874, 205] on div "Images Images" at bounding box center [896, 218] width 167 height 27
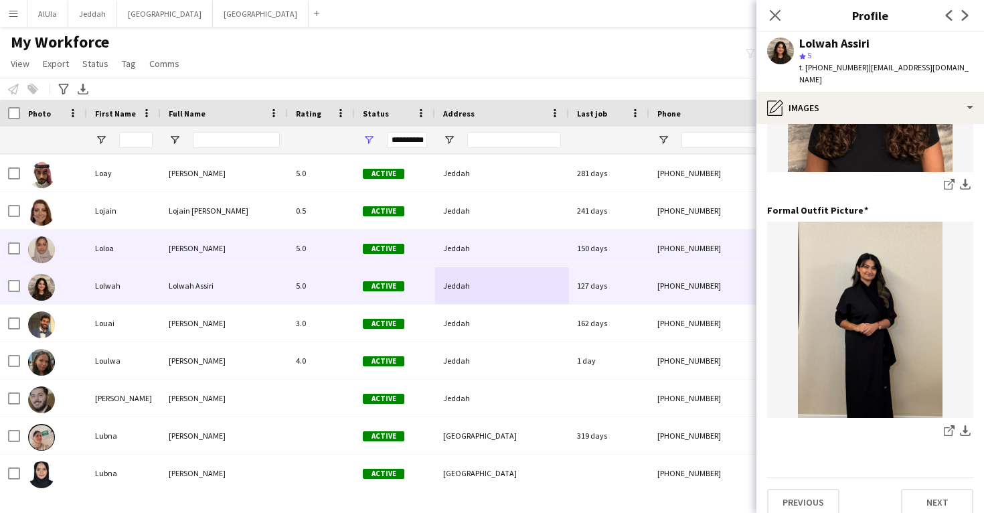
scroll to position [422, 0]
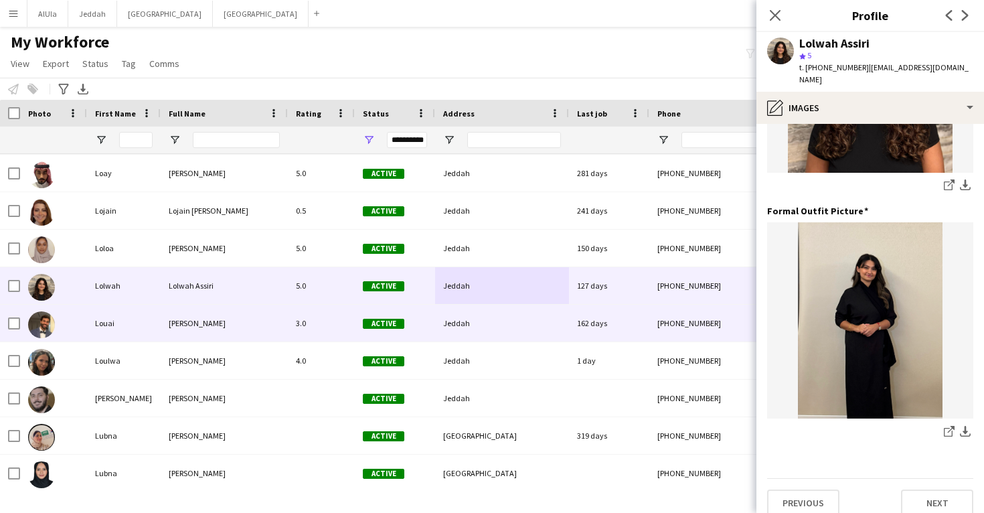
click at [686, 309] on div "+966556433449" at bounding box center [734, 323] width 171 height 37
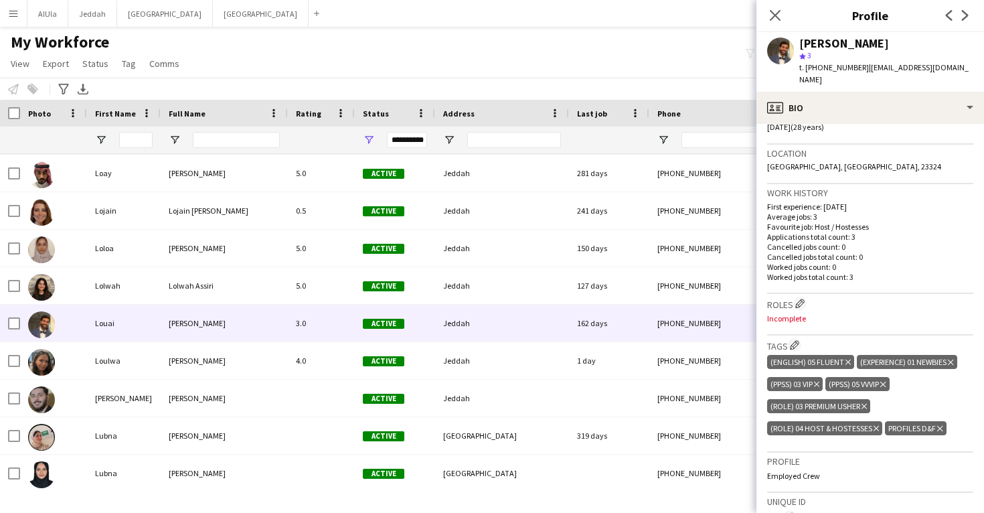
scroll to position [274, 0]
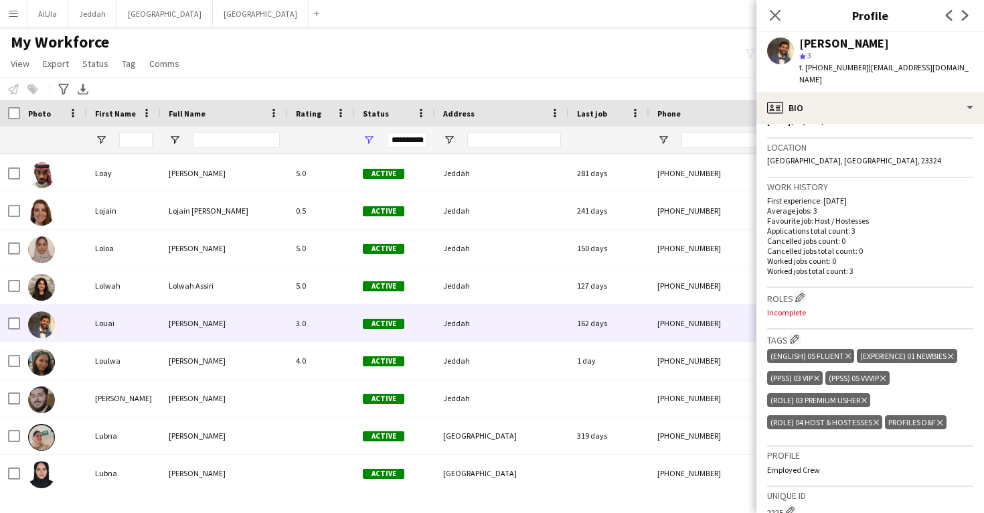
click at [939, 420] on icon at bounding box center [939, 422] width 5 height 5
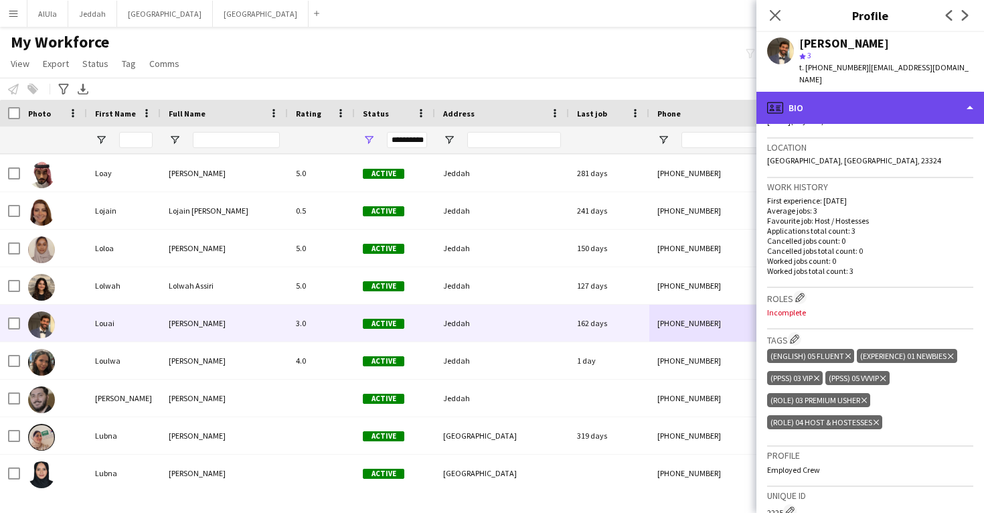
click at [825, 106] on div "profile Bio" at bounding box center [870, 108] width 228 height 32
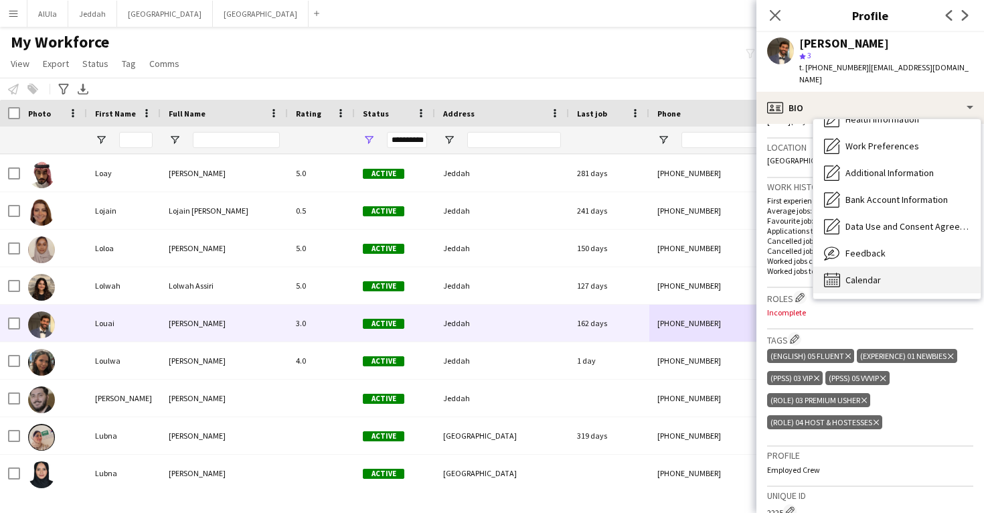
scroll to position [153, 0]
click at [873, 274] on span "Calendar" at bounding box center [863, 280] width 35 height 12
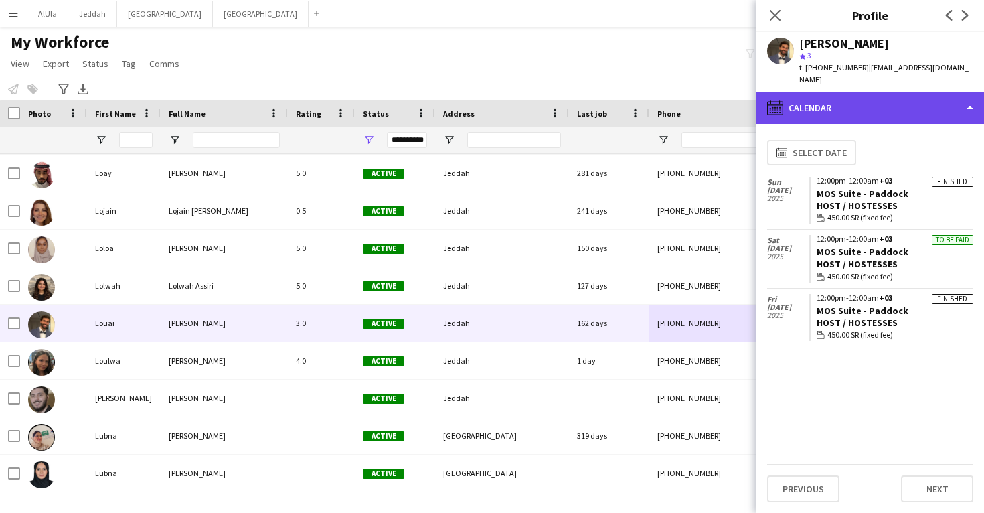
click at [874, 104] on div "calendar-full Calendar" at bounding box center [870, 108] width 228 height 32
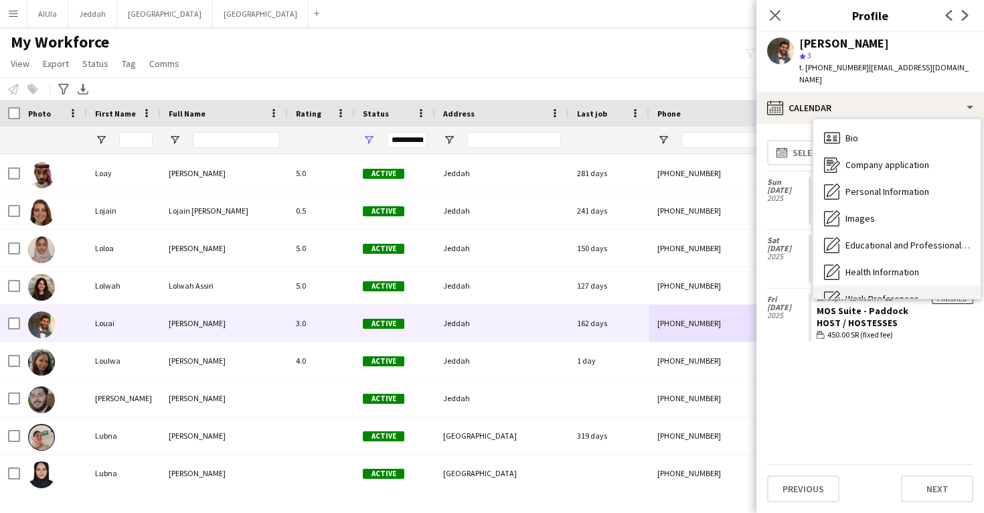
scroll to position [-1, 0]
click at [878, 125] on div "Bio Bio" at bounding box center [896, 138] width 167 height 27
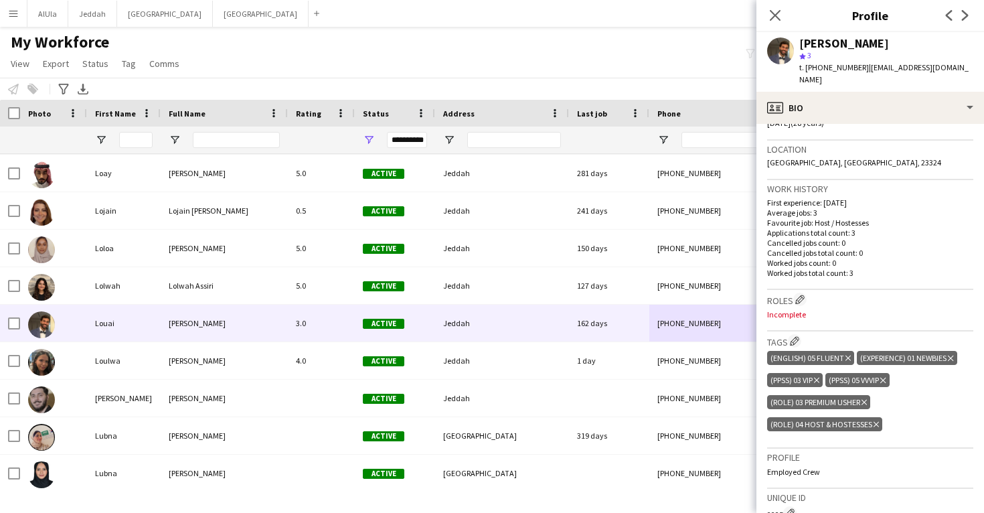
scroll to position [277, 0]
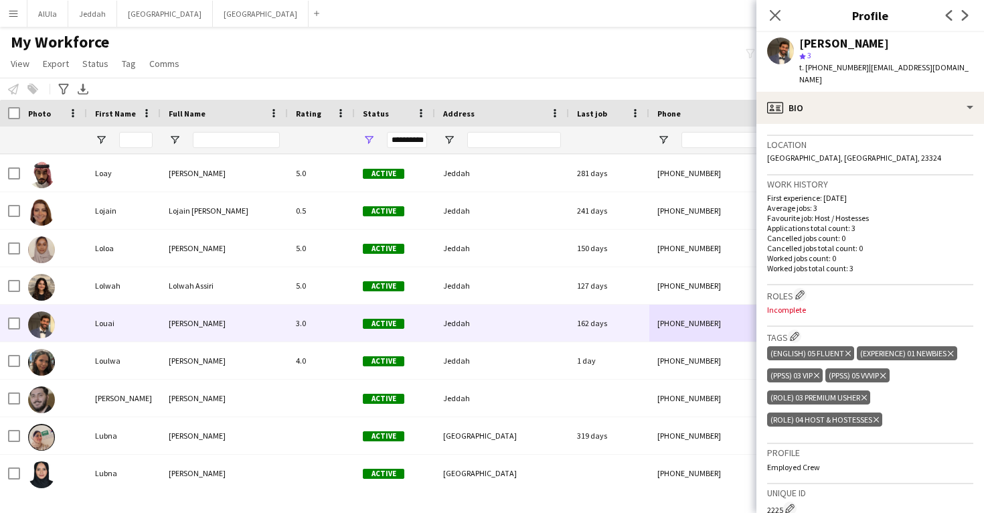
click at [867, 394] on icon "Delete tag" at bounding box center [864, 398] width 5 height 8
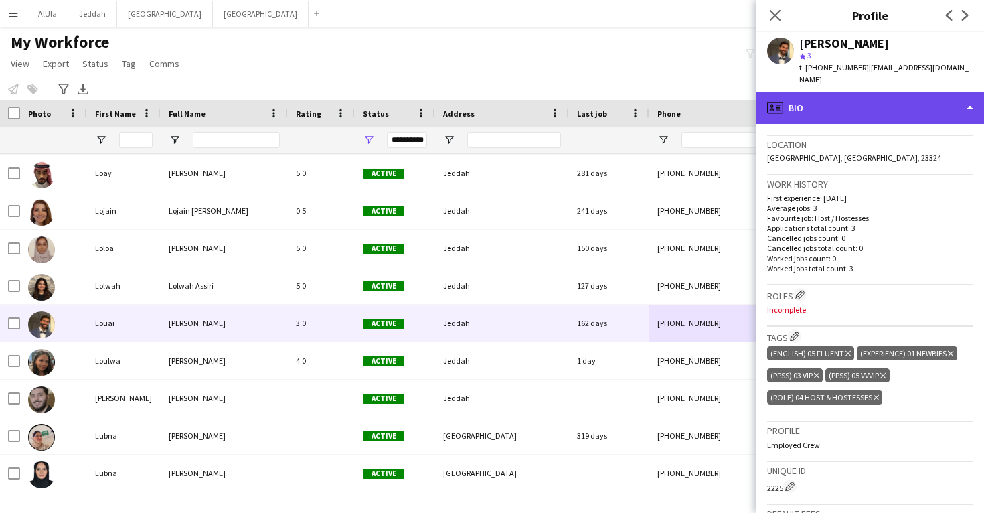
click at [839, 95] on div "profile Bio" at bounding box center [870, 108] width 228 height 32
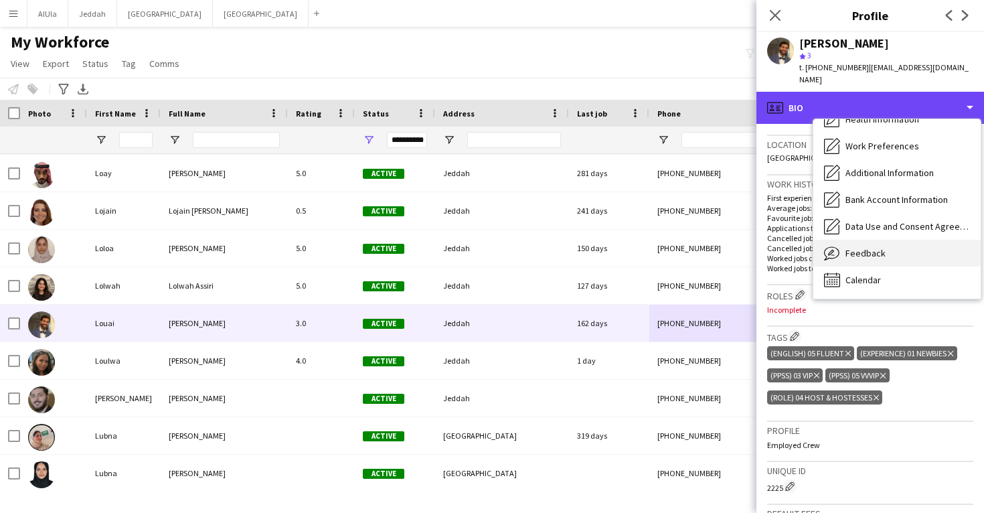
scroll to position [153, 0]
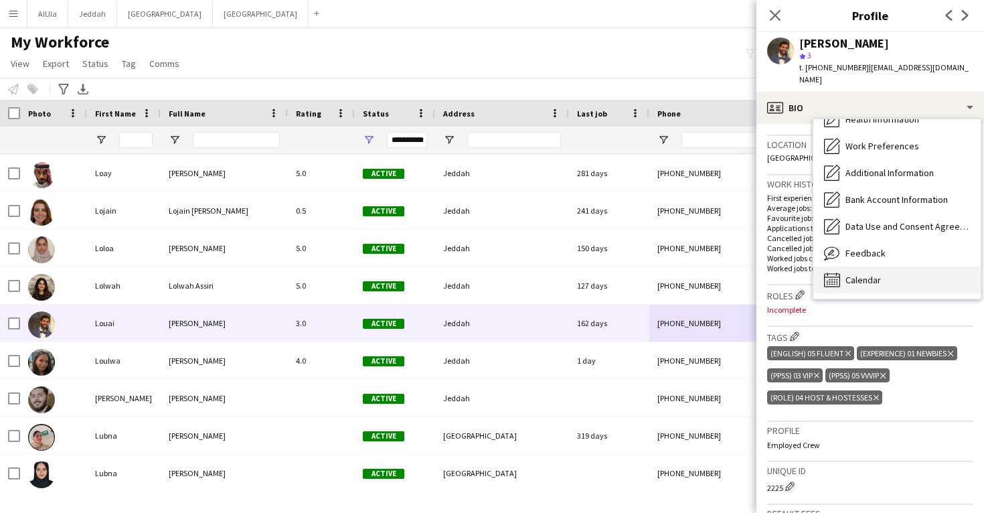
drag, startPoint x: 875, startPoint y: 253, endPoint x: 876, endPoint y: 268, distance: 15.5
click at [876, 268] on div "Bio Bio Company application Company application Personal Information Personal I…" at bounding box center [896, 208] width 167 height 179
click at [876, 274] on span "Calendar" at bounding box center [863, 280] width 35 height 12
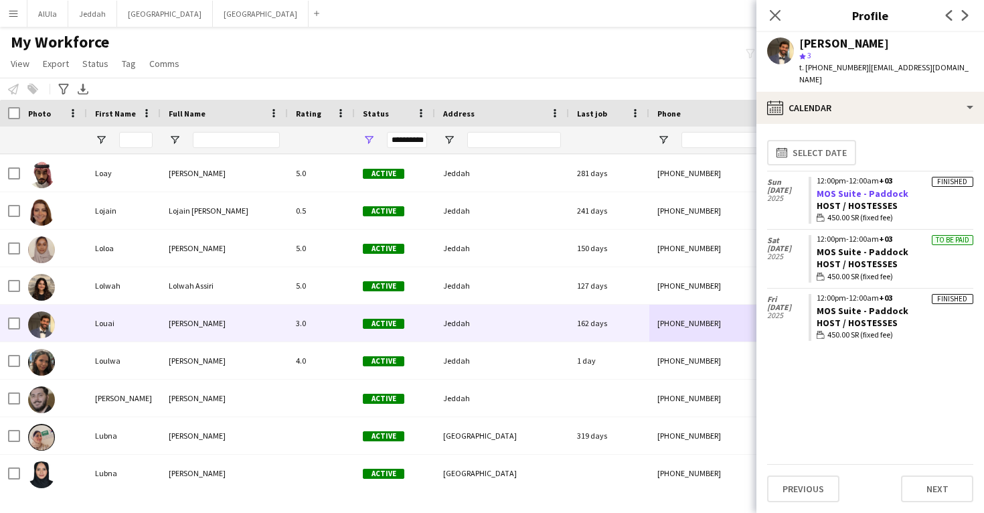
click at [866, 187] on link "MOS Suite - Paddock" at bounding box center [863, 193] width 92 height 12
click at [816, 42] on div "Louai Mukharesh" at bounding box center [844, 43] width 90 height 12
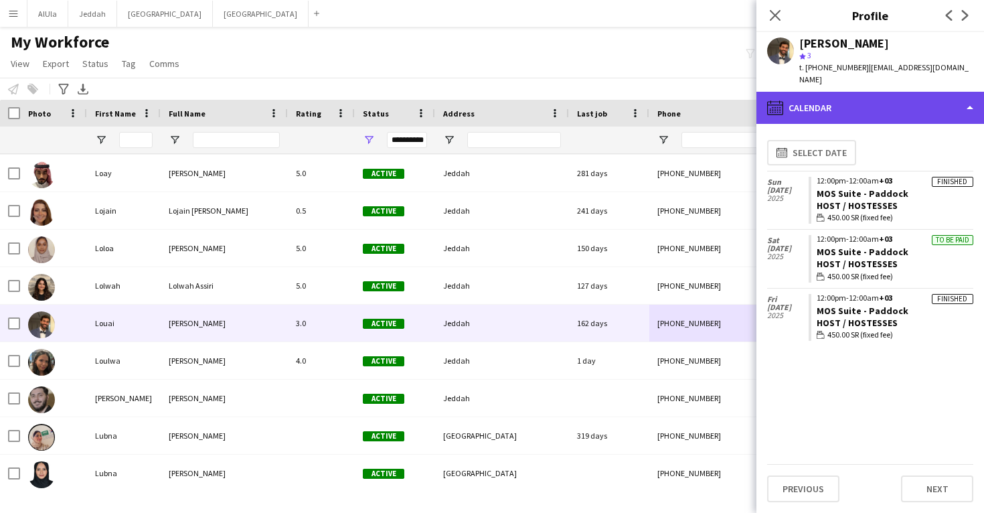
click at [830, 97] on div "calendar-full Calendar" at bounding box center [870, 108] width 228 height 32
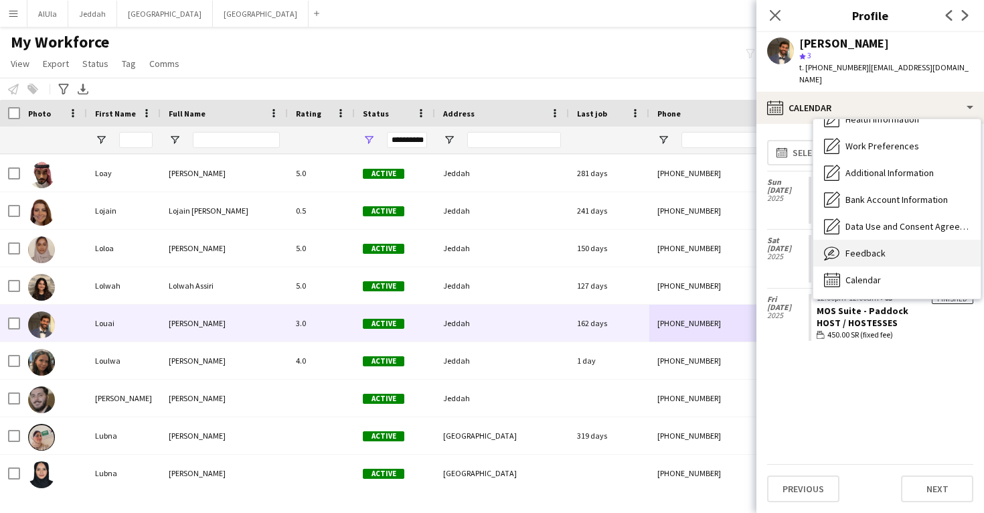
click at [865, 252] on div "Feedback Feedback" at bounding box center [896, 253] width 167 height 27
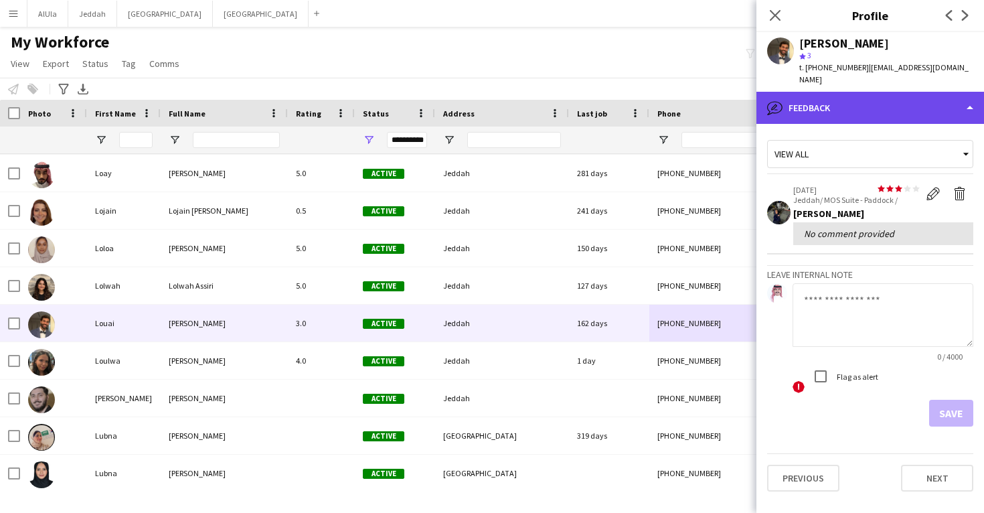
click at [846, 92] on div "bubble-pencil Feedback" at bounding box center [870, 108] width 228 height 32
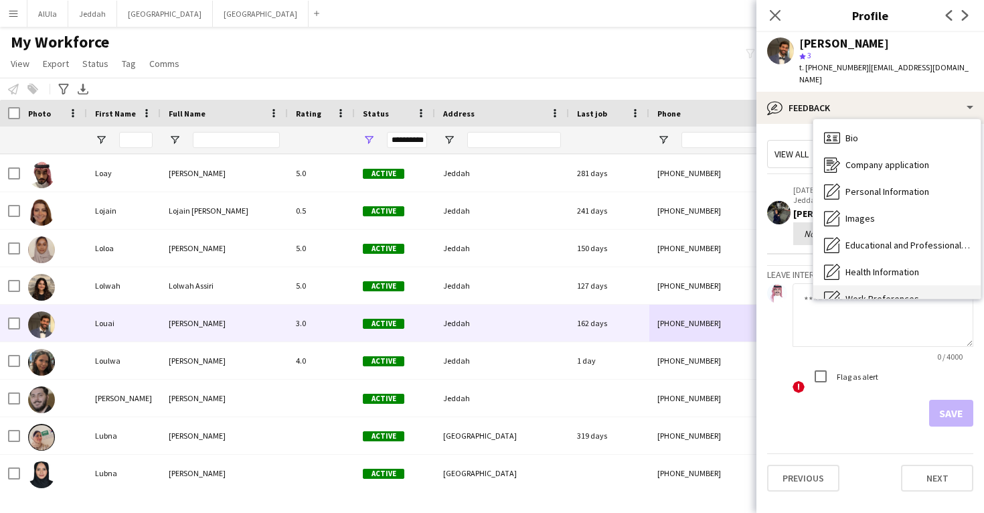
scroll to position [-1, 0]
click at [862, 129] on div "Bio Bio" at bounding box center [896, 138] width 167 height 27
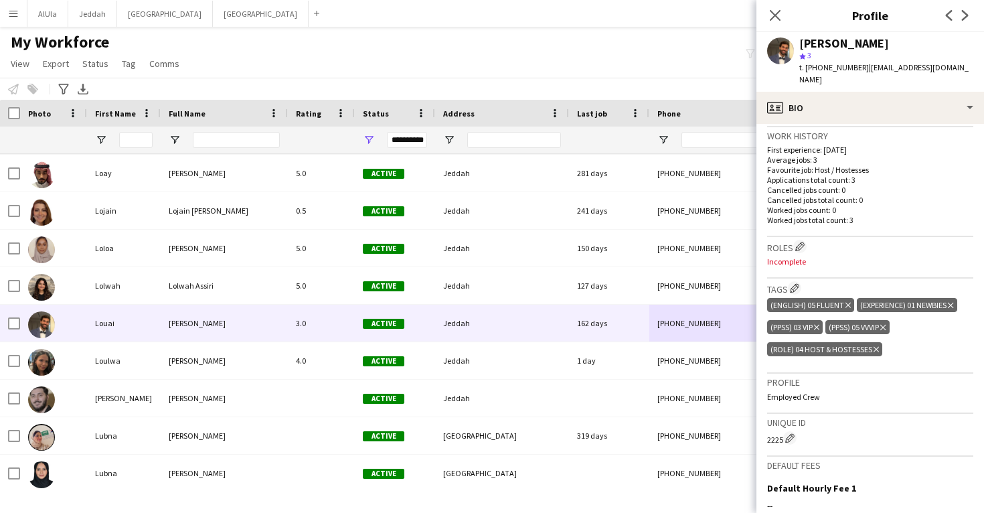
scroll to position [331, 0]
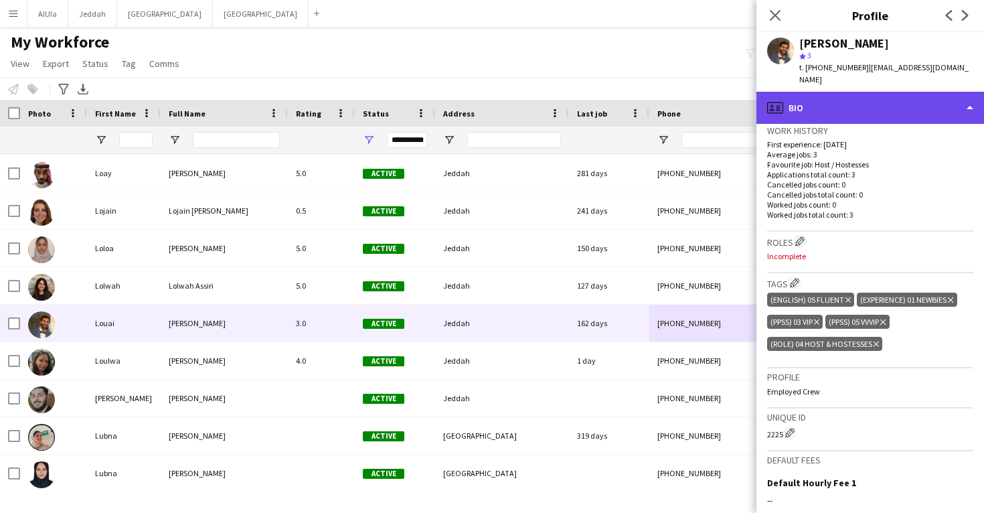
click at [837, 92] on div "profile Bio" at bounding box center [870, 108] width 228 height 32
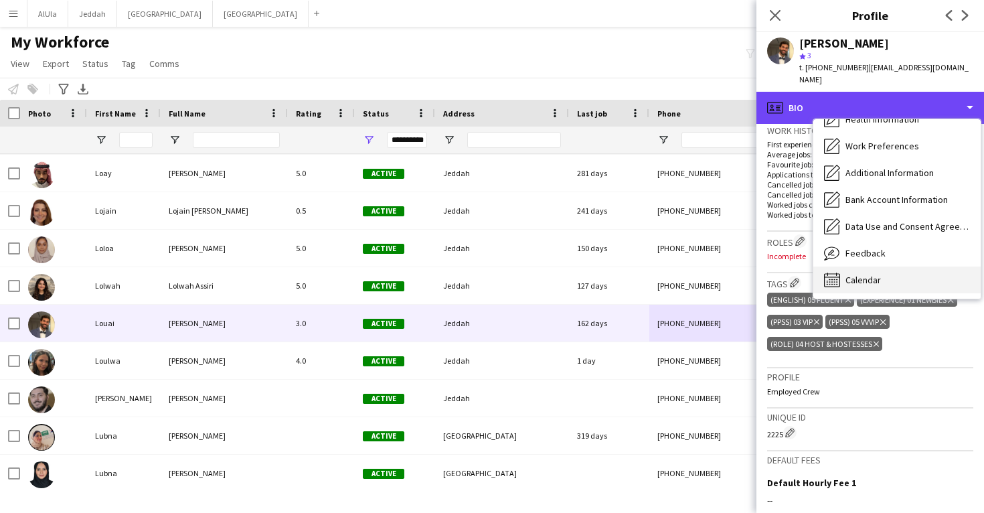
scroll to position [0, 0]
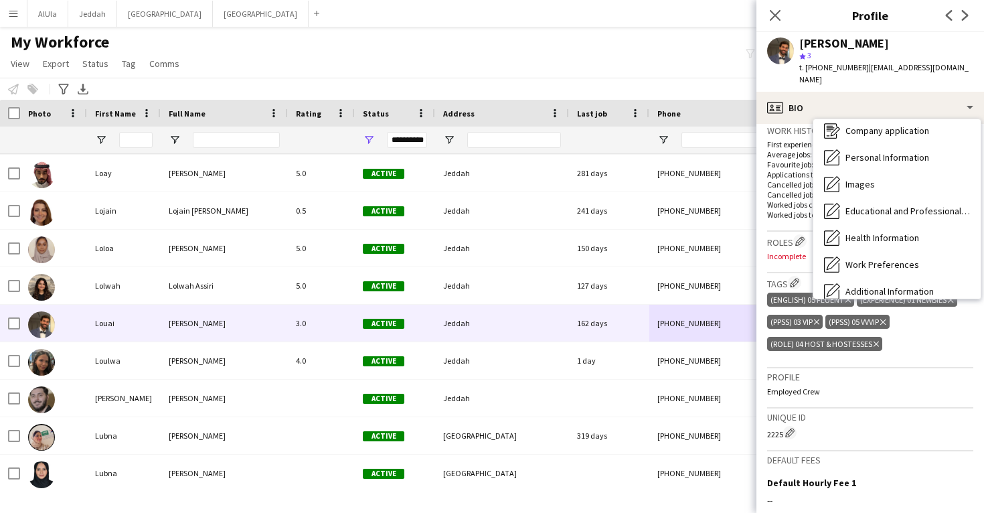
click at [886, 385] on div "Calendar Calendar" at bounding box center [896, 398] width 167 height 27
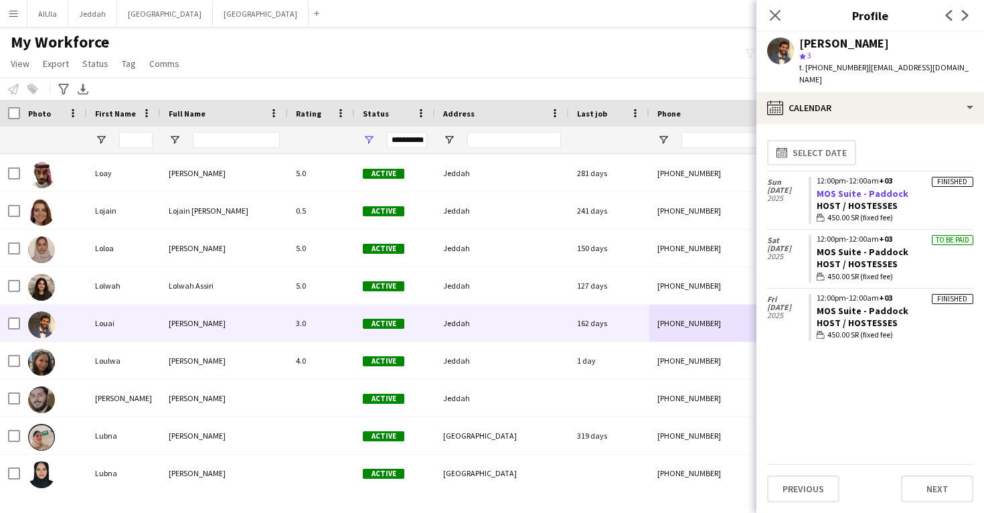
drag, startPoint x: 905, startPoint y: 181, endPoint x: 819, endPoint y: 179, distance: 86.4
click at [818, 179] on app-crew-calendar-job-card "Finished 12:00pm-12:00am +03 MOS Suite - Paddock Host / Hostesses wallet 450.00…" at bounding box center [891, 201] width 165 height 48
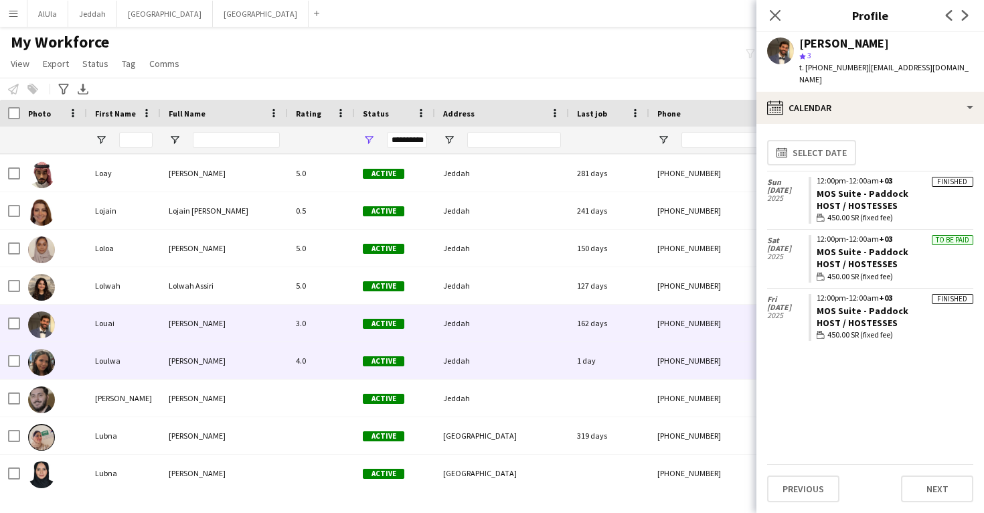
click at [339, 367] on div "4.0" at bounding box center [321, 360] width 67 height 37
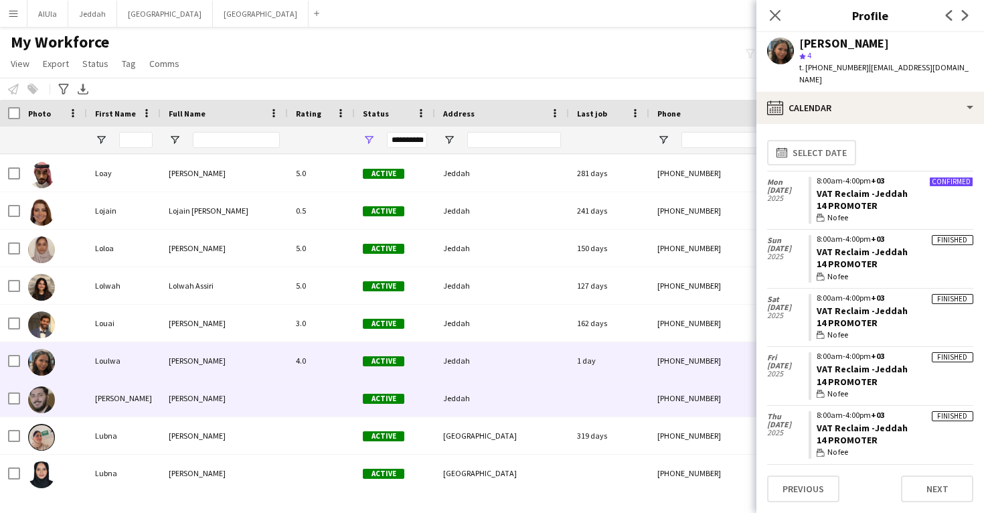
click at [494, 398] on div "Jeddah" at bounding box center [502, 398] width 134 height 37
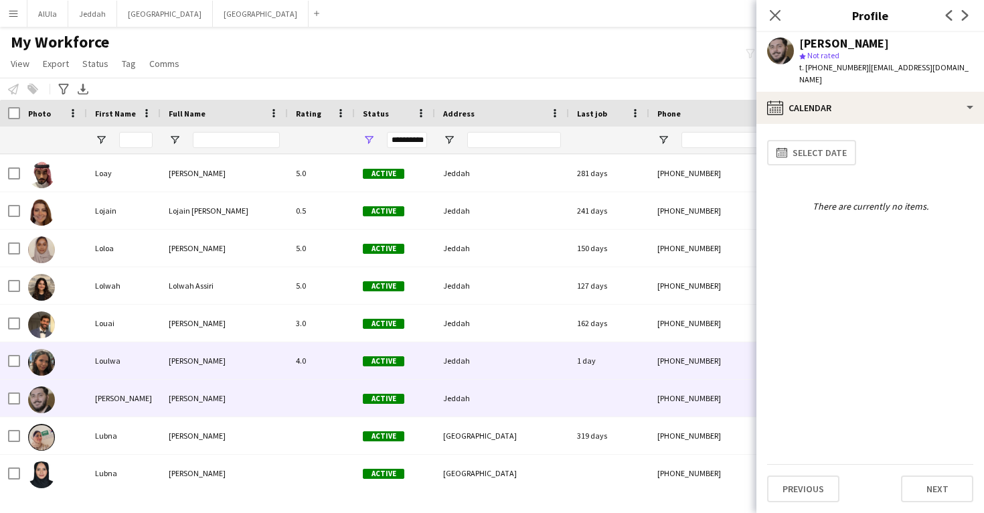
click at [489, 365] on div "Jeddah" at bounding box center [502, 360] width 134 height 37
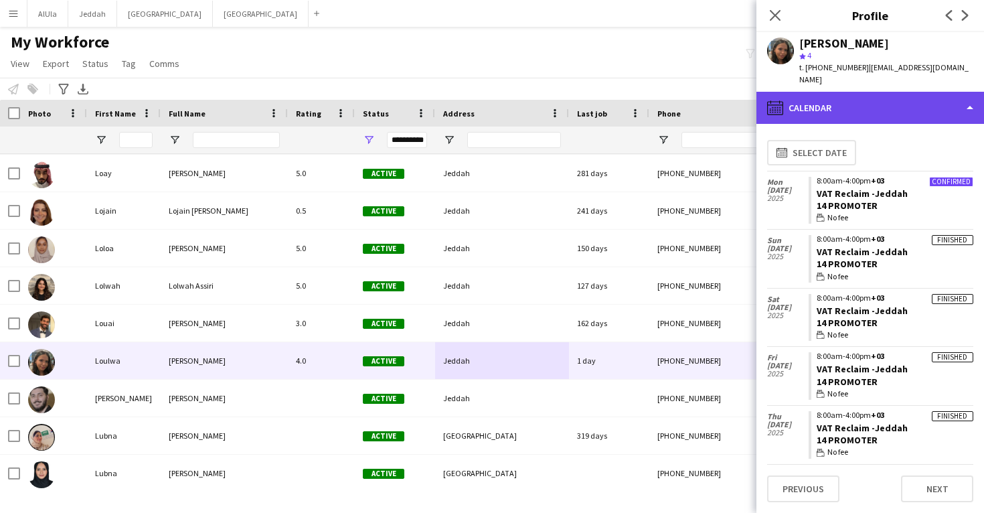
click at [874, 92] on div "calendar-full Calendar" at bounding box center [870, 108] width 228 height 32
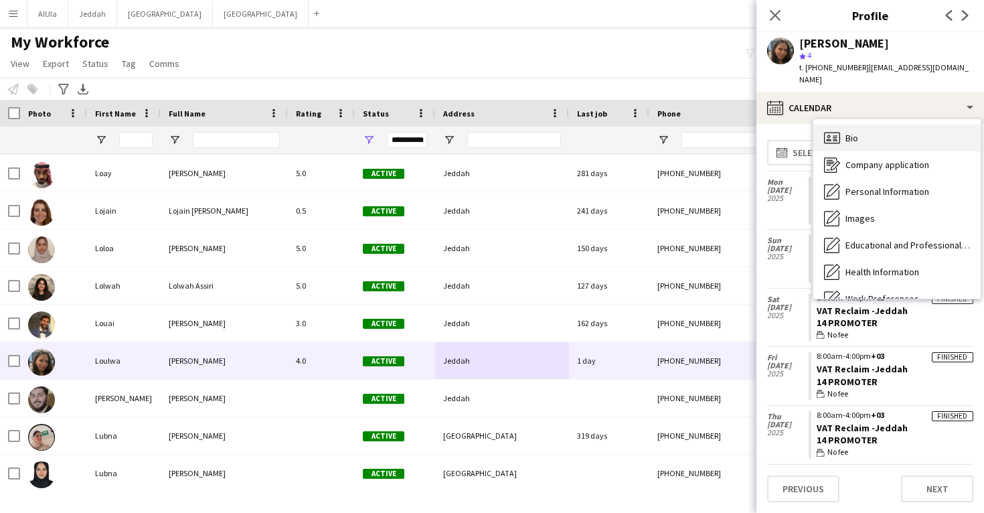
click at [876, 125] on div "Bio Bio" at bounding box center [896, 138] width 167 height 27
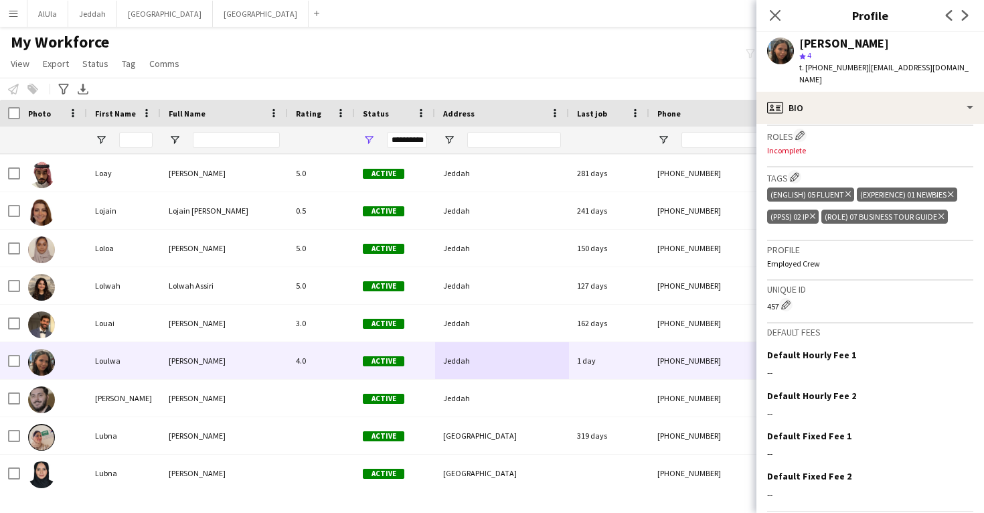
scroll to position [443, 0]
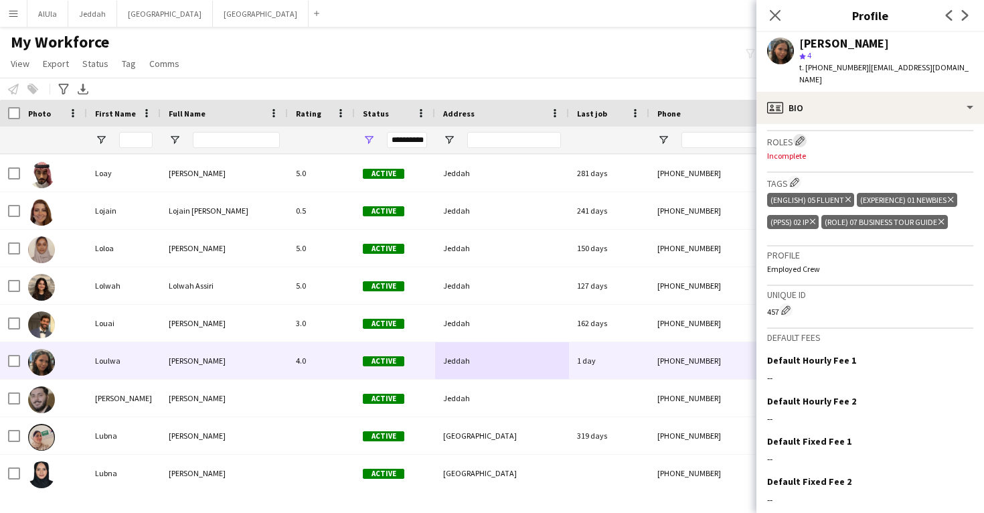
click at [801, 136] on app-icon "Edit crew company roles" at bounding box center [799, 140] width 9 height 9
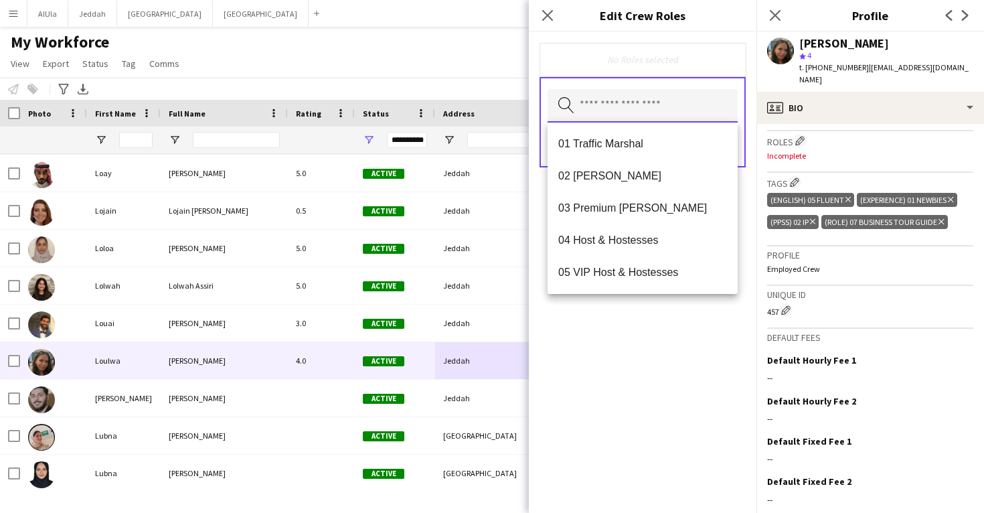
click at [659, 113] on input "text" at bounding box center [643, 105] width 190 height 33
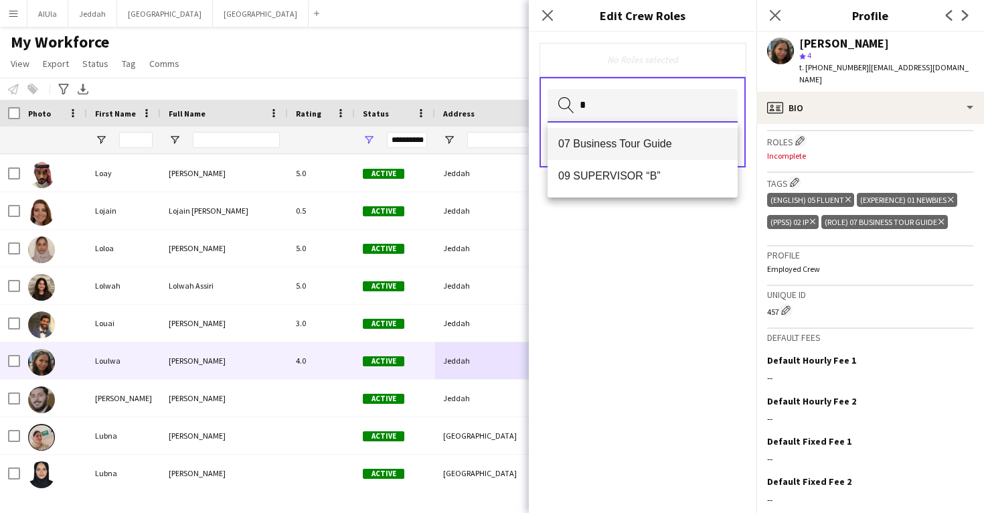
type input "*"
click at [649, 143] on span "07 Business Tour Guide" at bounding box center [642, 143] width 169 height 13
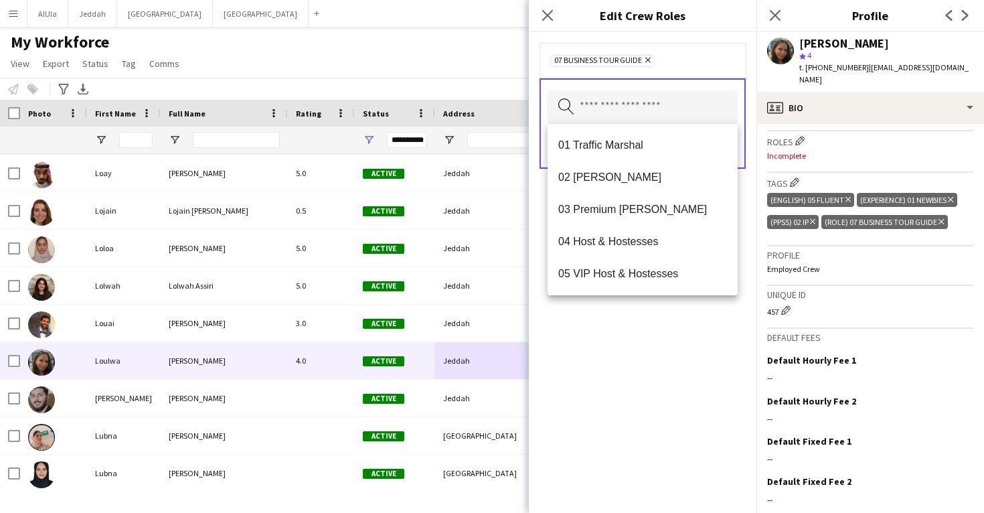
click at [637, 359] on div "07 Business Tour Guide Remove Search by role type Save" at bounding box center [643, 272] width 228 height 481
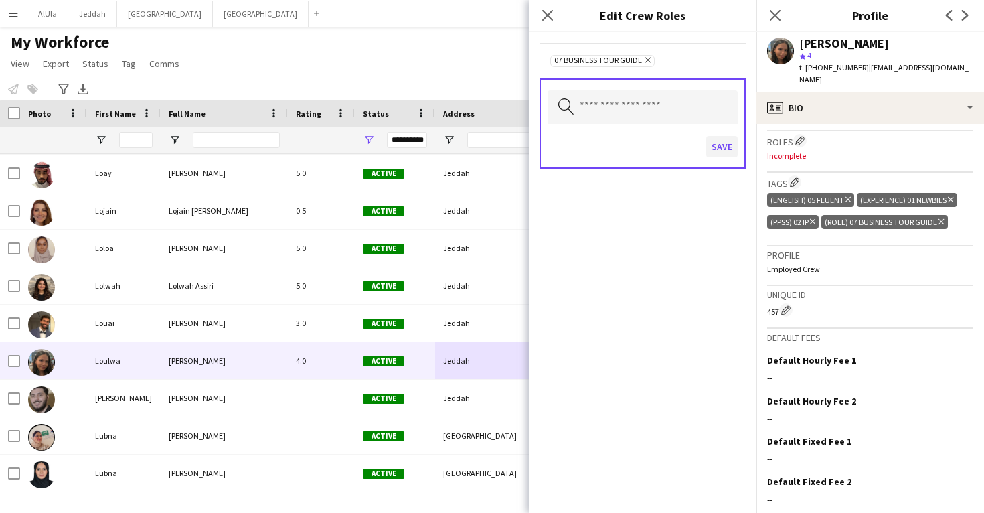
click at [725, 149] on button "Save" at bounding box center [721, 146] width 31 height 21
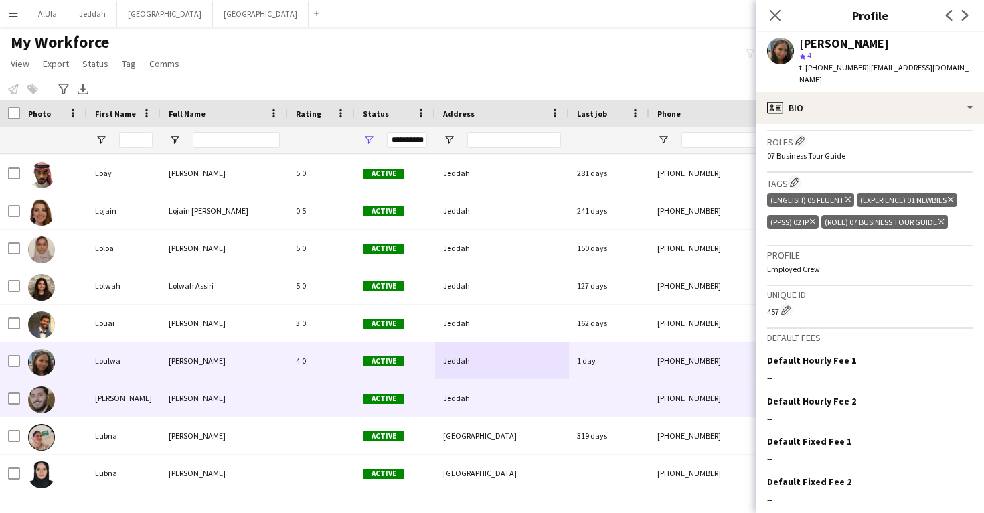
click at [447, 394] on span "Jeddah" at bounding box center [456, 398] width 27 height 10
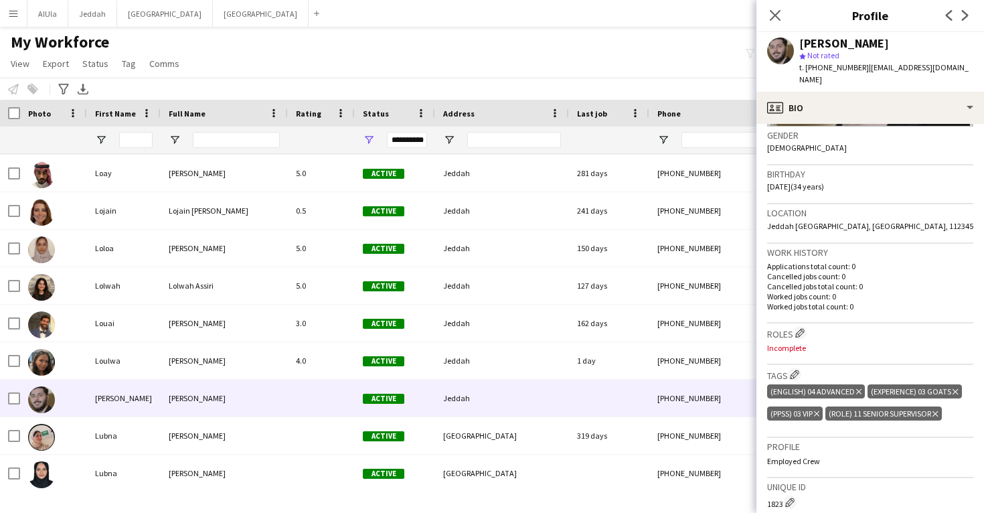
scroll to position [332, 0]
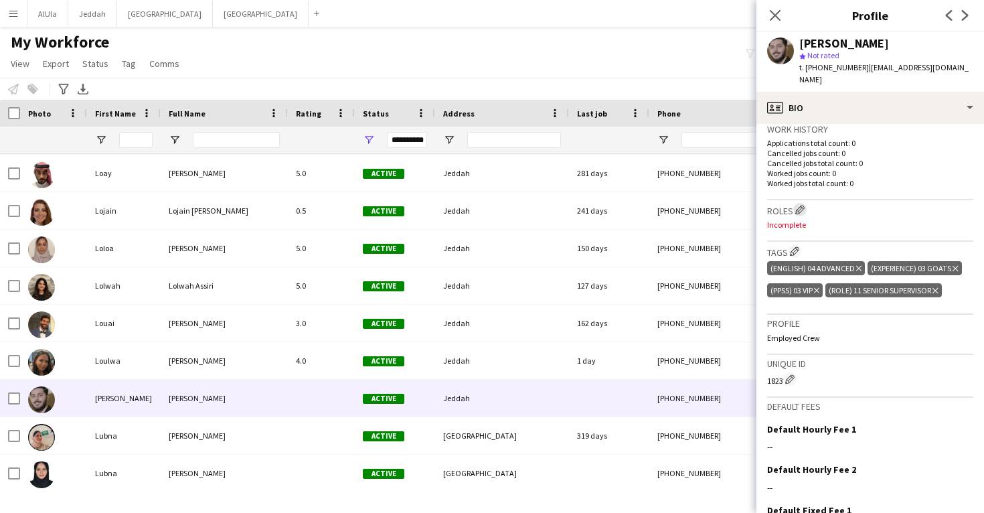
click at [804, 205] on app-icon "Edit crew company roles" at bounding box center [799, 209] width 9 height 9
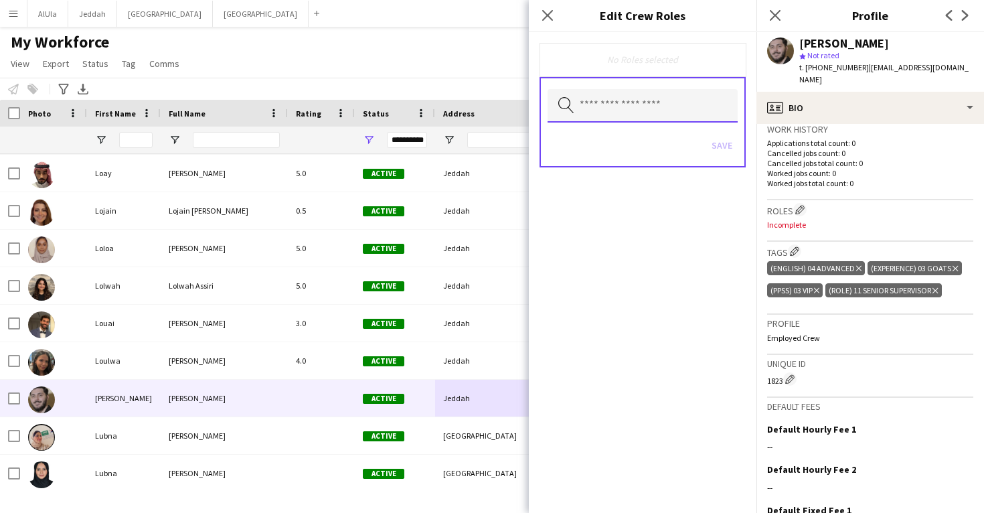
click at [631, 109] on input "text" at bounding box center [643, 105] width 190 height 33
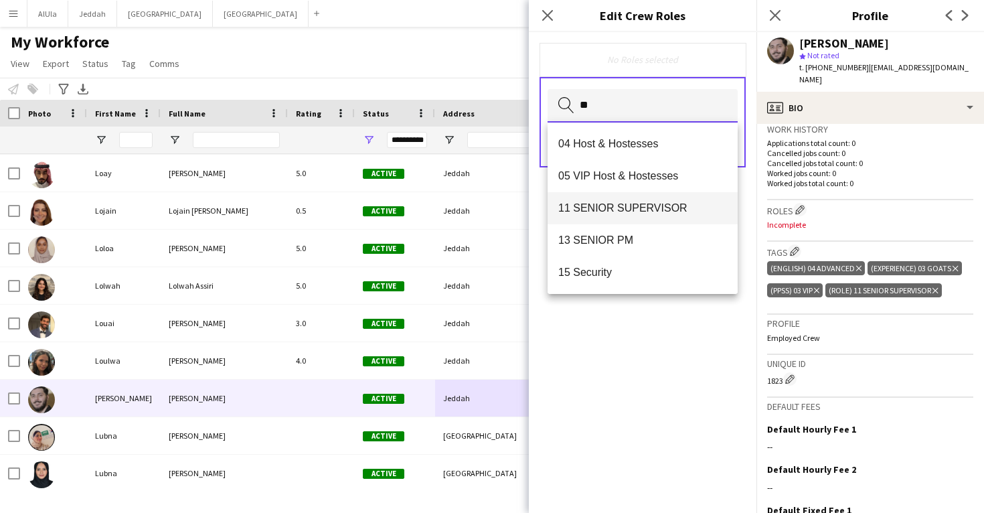
type input "**"
click at [627, 199] on mat-option "11 SENIOR SUPERVISOR" at bounding box center [643, 208] width 190 height 32
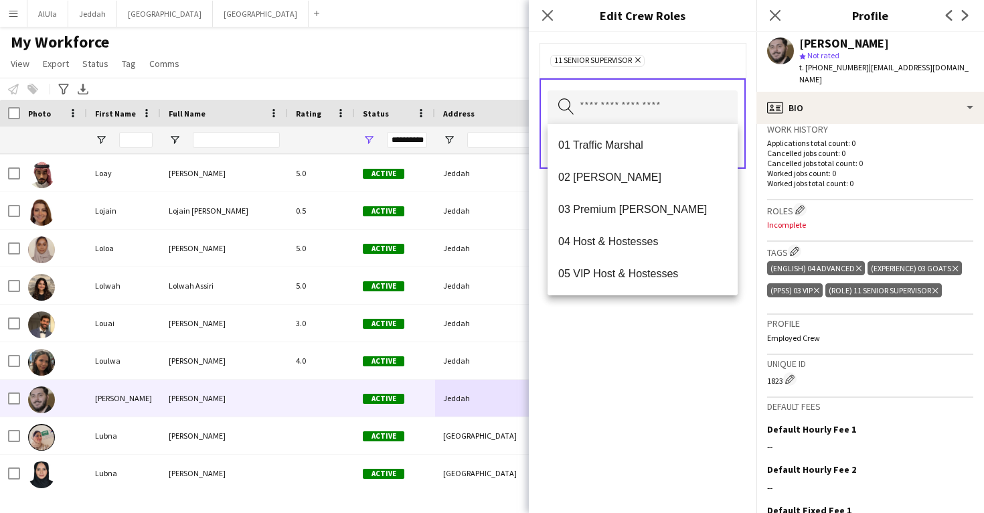
click at [621, 373] on div "11 SENIOR SUPERVISOR Remove Search by role type Save" at bounding box center [643, 272] width 228 height 481
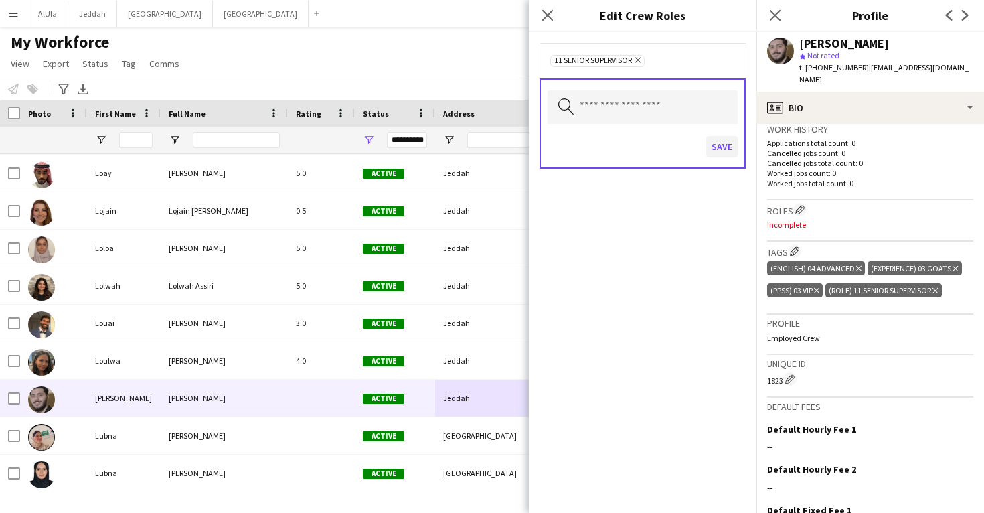
click at [718, 150] on button "Save" at bounding box center [721, 146] width 31 height 21
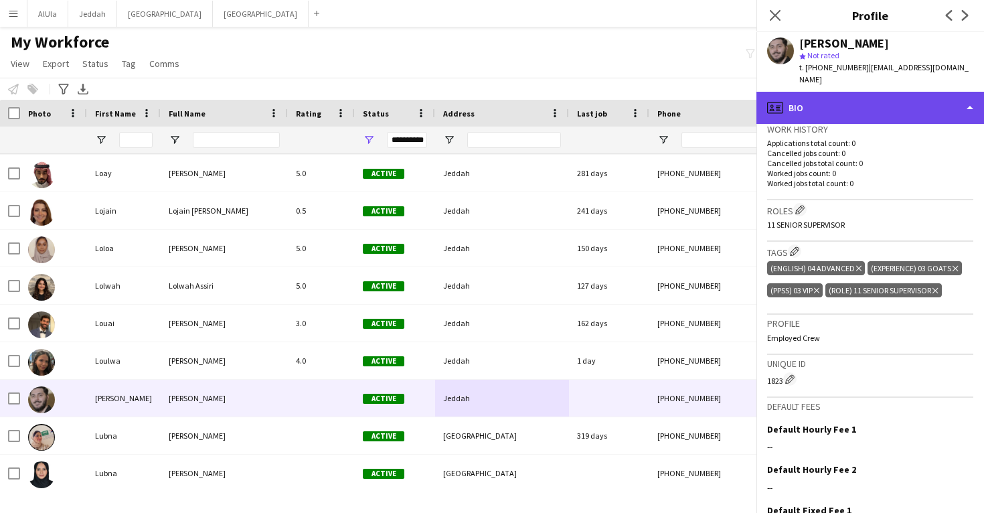
click at [837, 92] on div "profile Bio" at bounding box center [870, 108] width 228 height 32
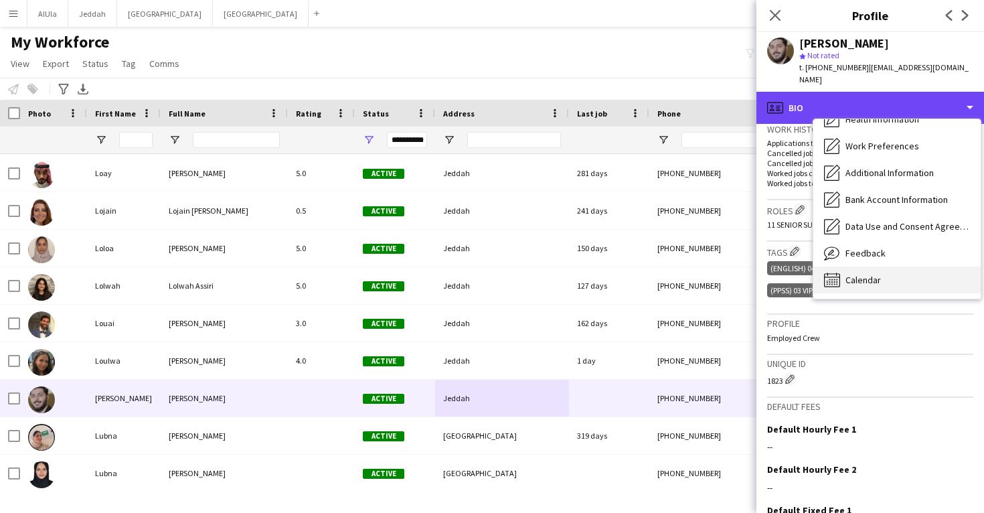
scroll to position [153, 0]
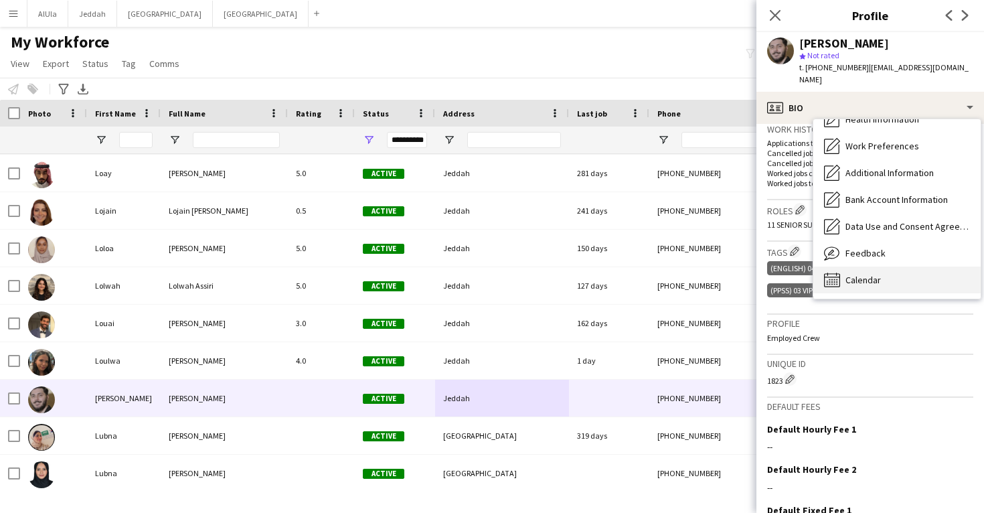
click at [864, 274] on span "Calendar" at bounding box center [863, 280] width 35 height 12
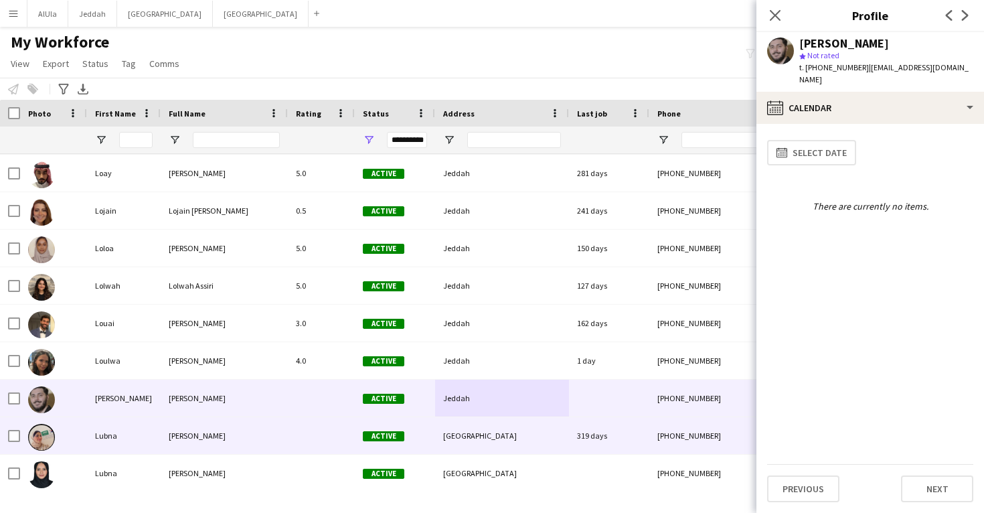
click at [526, 420] on div "[GEOGRAPHIC_DATA]" at bounding box center [502, 435] width 134 height 37
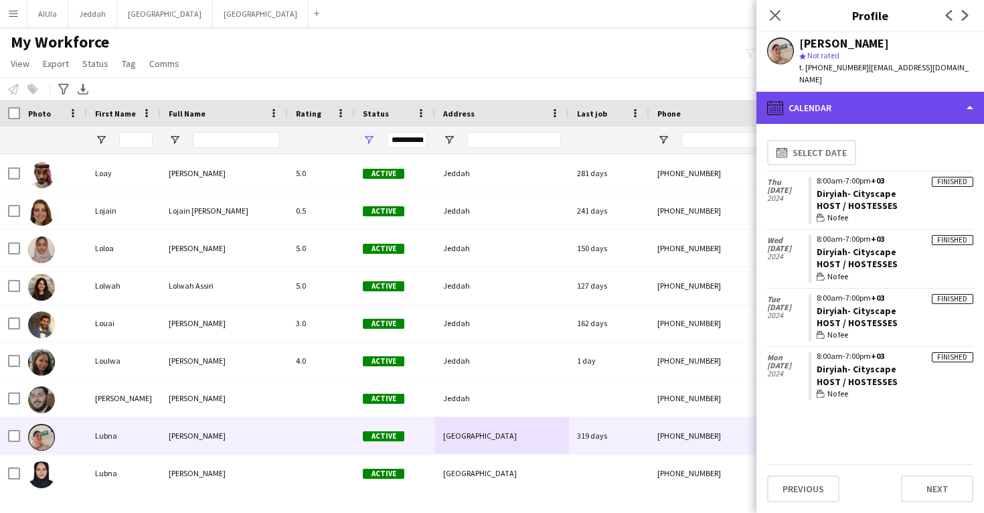
click at [864, 96] on div "calendar-full Calendar" at bounding box center [870, 108] width 228 height 32
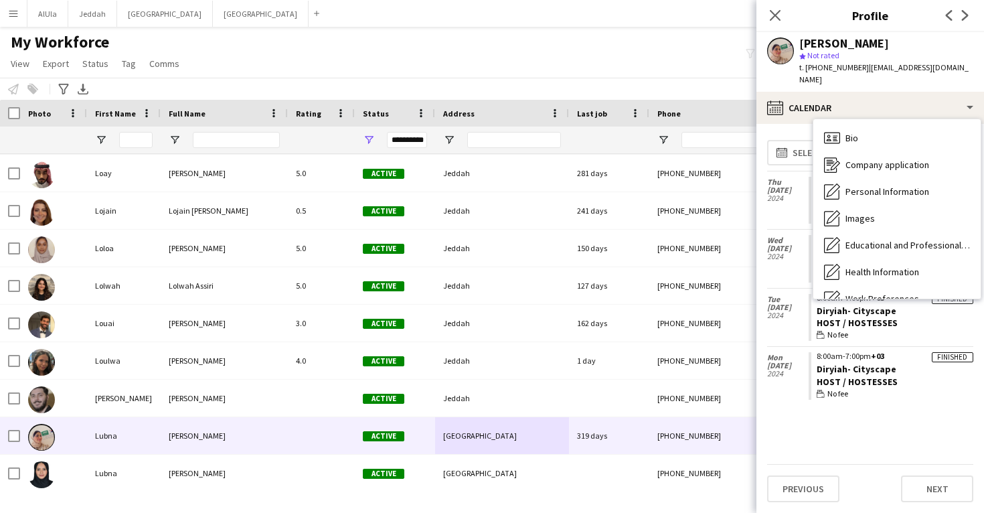
click at [802, 388] on div "Mon 11 Nov 2024" at bounding box center [788, 376] width 42 height 58
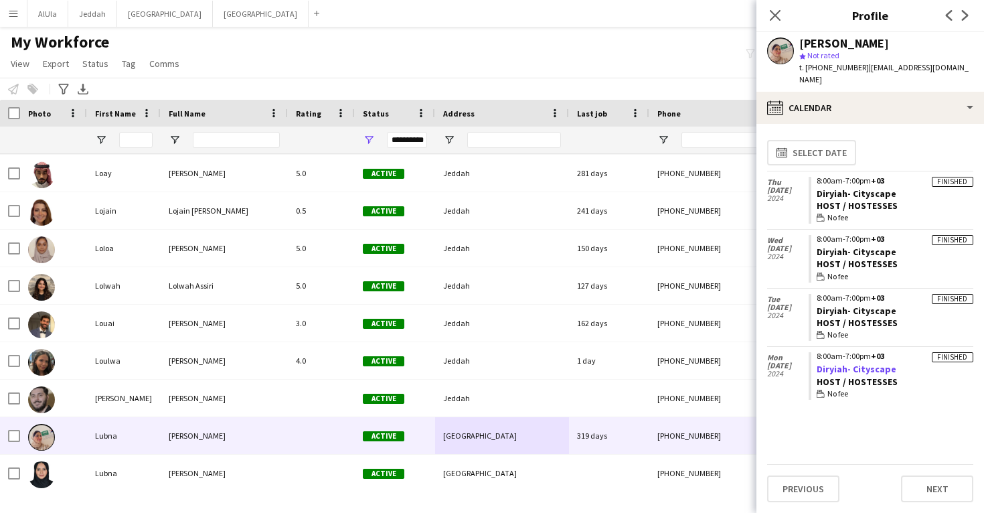
drag, startPoint x: 897, startPoint y: 353, endPoint x: 816, endPoint y: 354, distance: 81.0
click at [816, 354] on app-crew-calendar-job-card "Finished 8:00am-7:00pm +03 Diryiah- Cityscape Host / Hostesses wallet No fee" at bounding box center [891, 376] width 165 height 48
click at [839, 46] on div "Lubna Alwabel" at bounding box center [844, 43] width 90 height 12
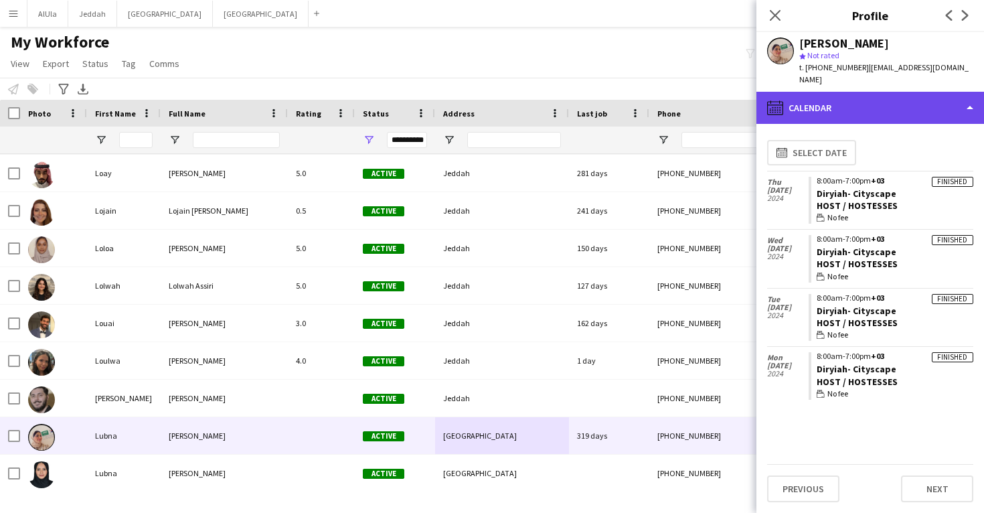
click at [839, 92] on div "calendar-full Calendar" at bounding box center [870, 108] width 228 height 32
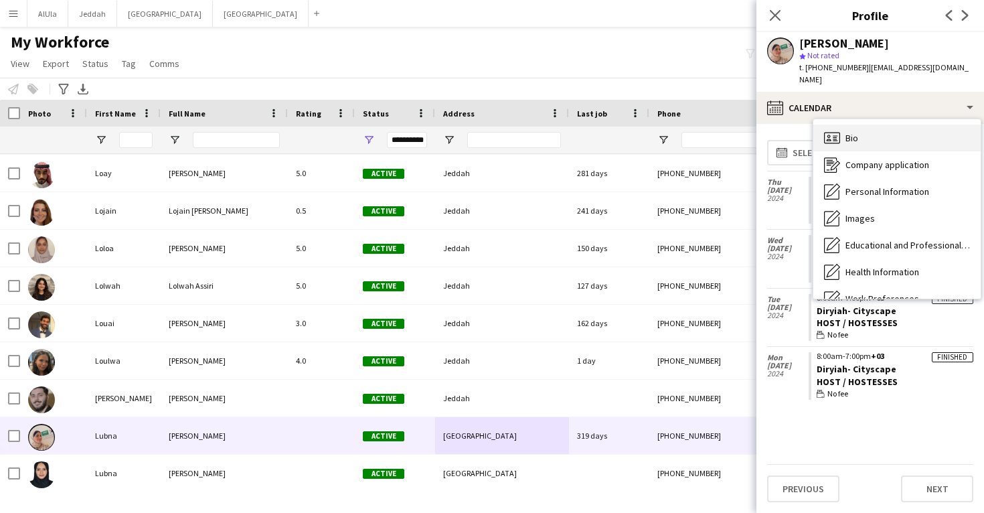
click at [862, 131] on div "Bio Bio" at bounding box center [896, 138] width 167 height 27
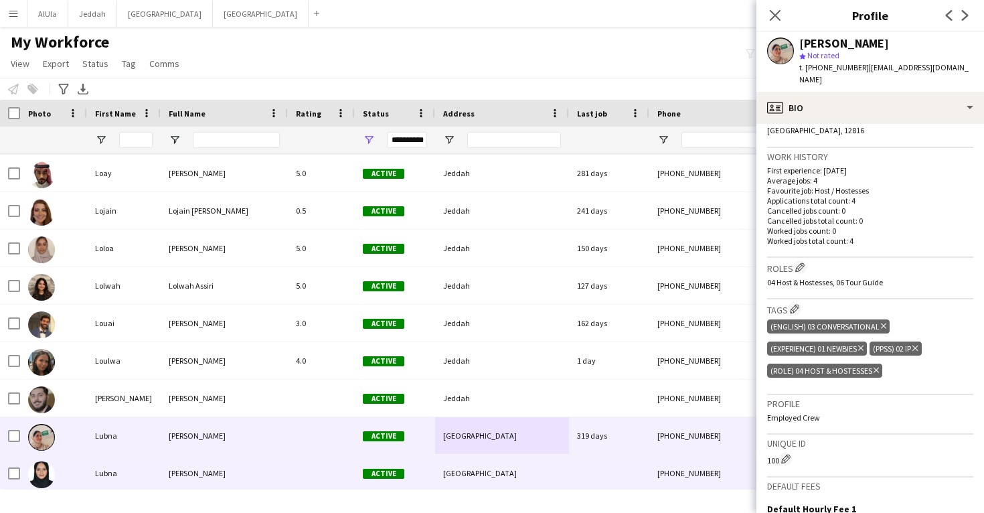
scroll to position [32991, 0]
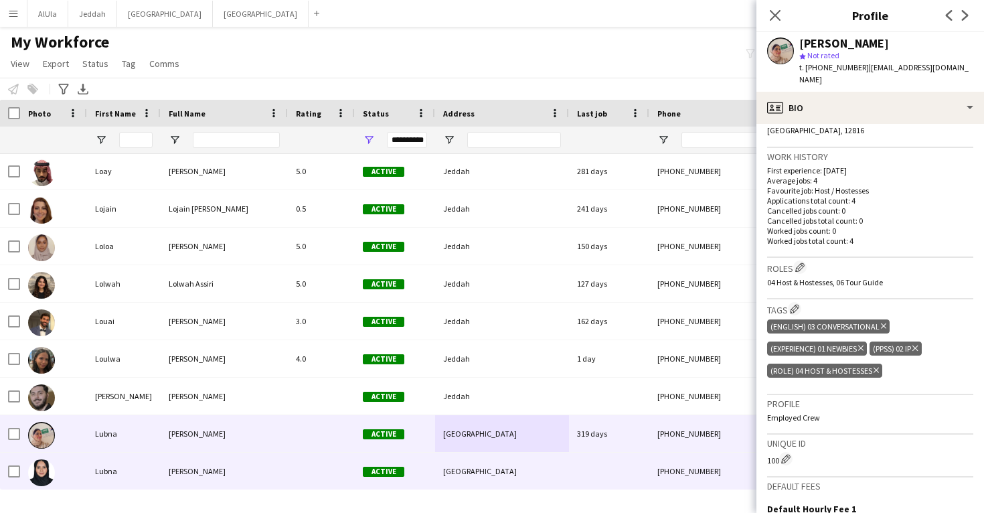
click at [554, 471] on div "[GEOGRAPHIC_DATA]" at bounding box center [502, 471] width 134 height 37
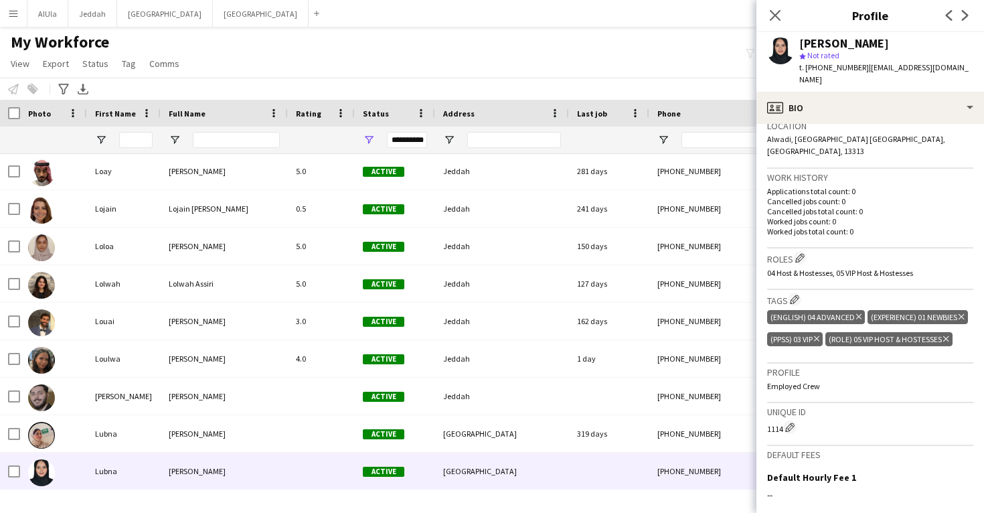
scroll to position [297, 0]
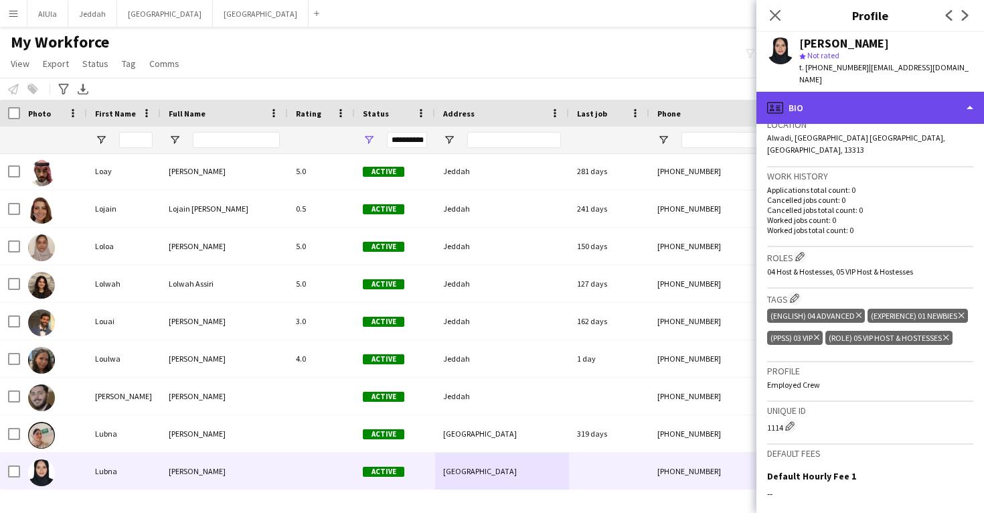
click at [830, 98] on div "profile Bio" at bounding box center [870, 108] width 228 height 32
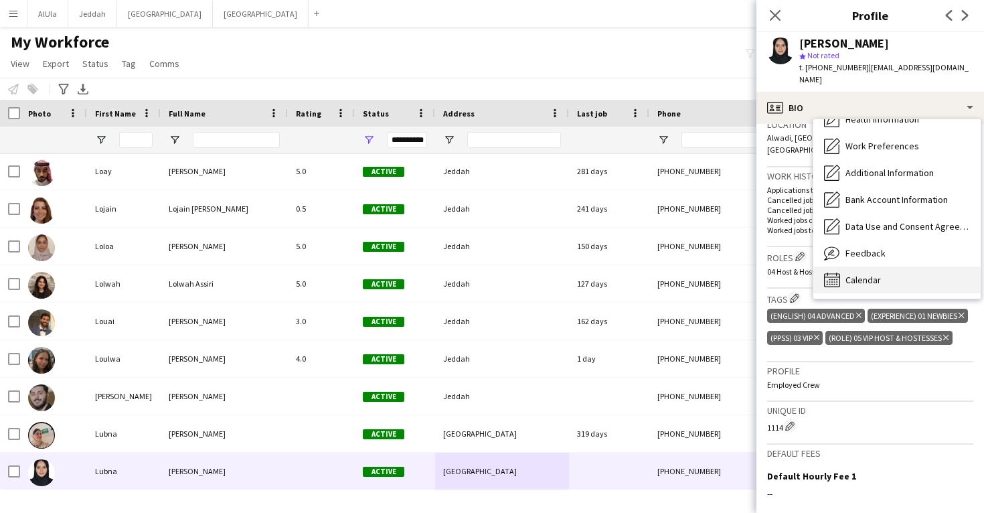
scroll to position [153, 0]
click at [856, 274] on span "Calendar" at bounding box center [863, 280] width 35 height 12
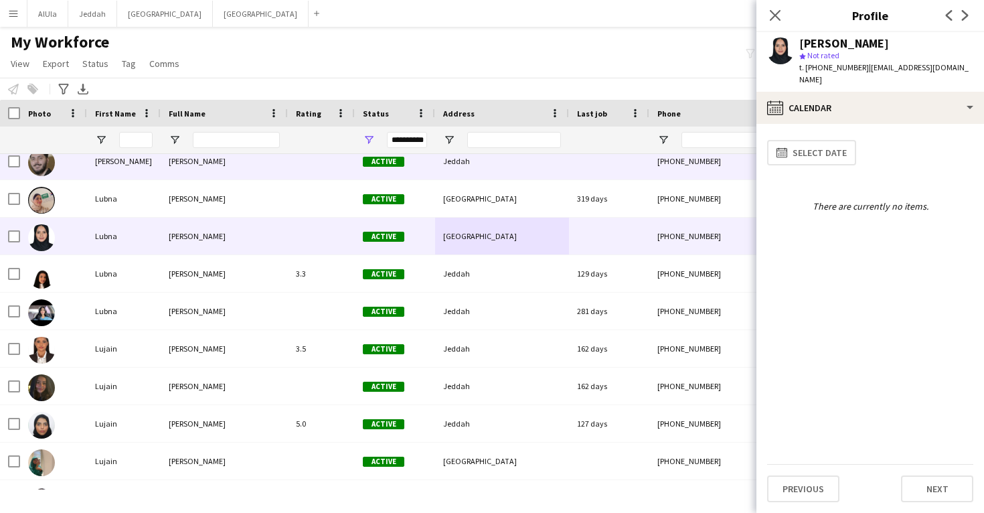
scroll to position [33247, 0]
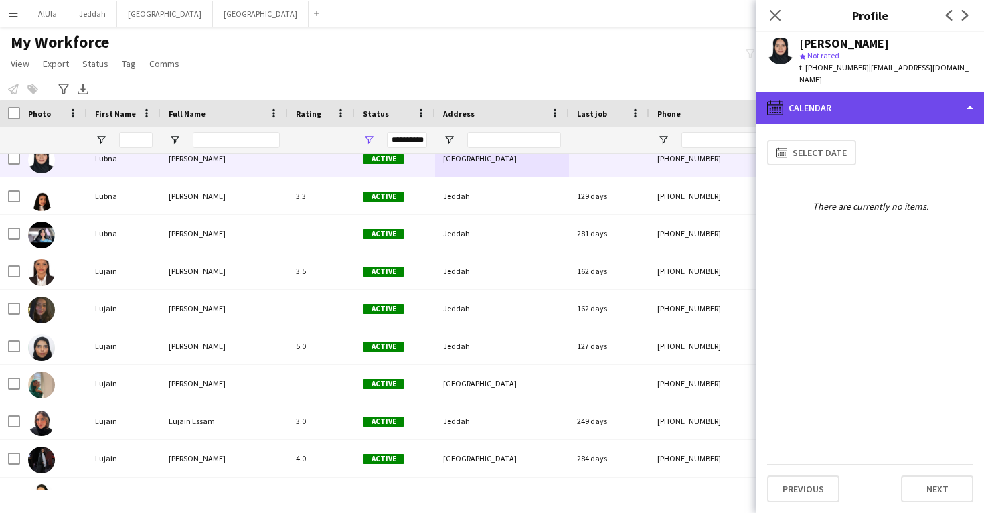
click at [833, 105] on div "calendar-full Calendar" at bounding box center [870, 108] width 228 height 32
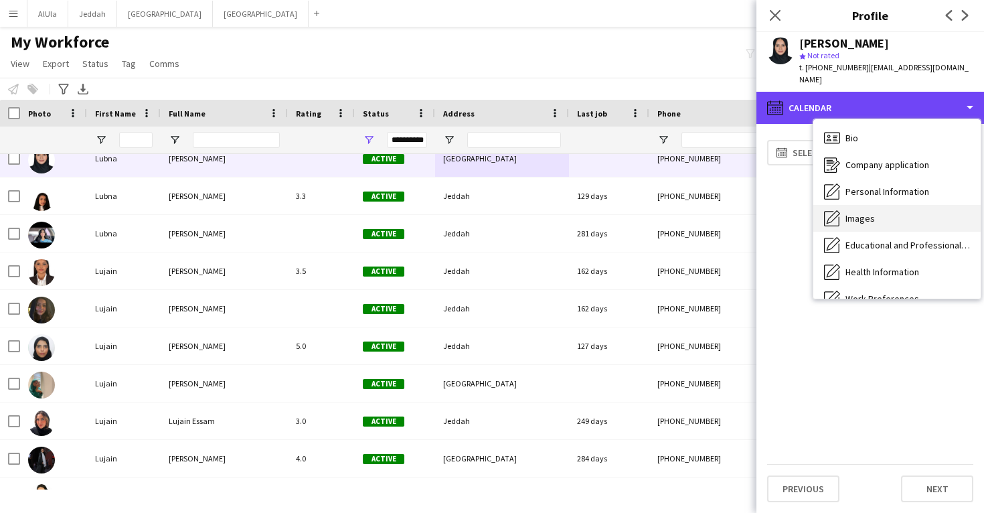
scroll to position [0, 0]
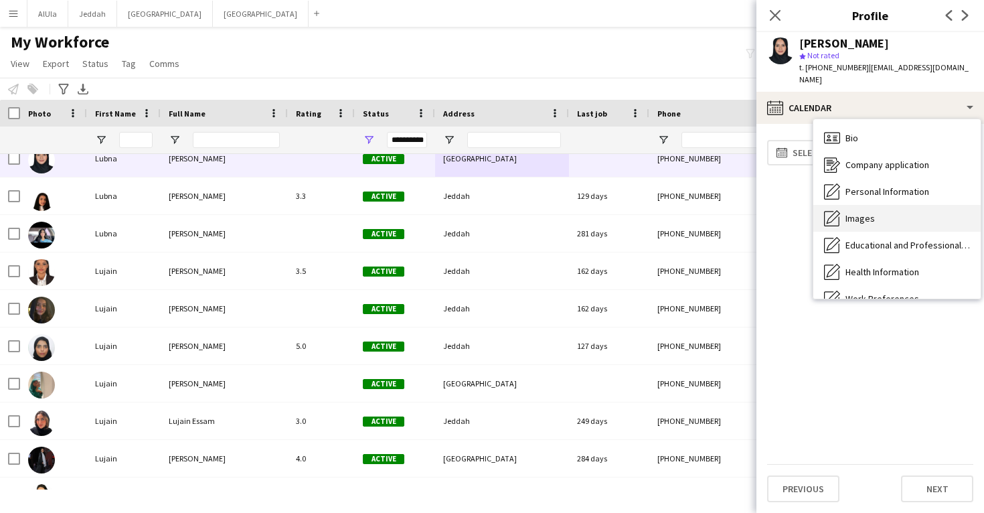
click at [871, 205] on div "Images Images" at bounding box center [896, 218] width 167 height 27
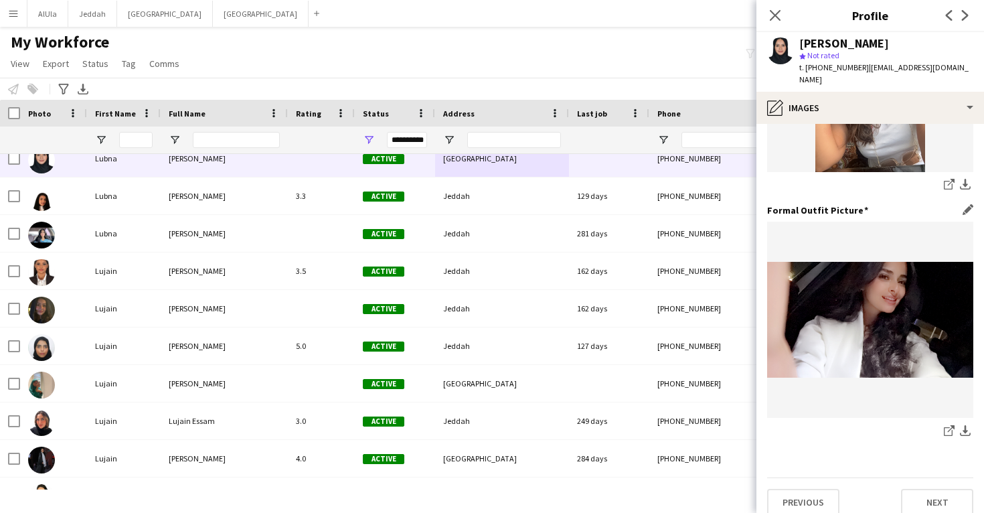
scroll to position [422, 0]
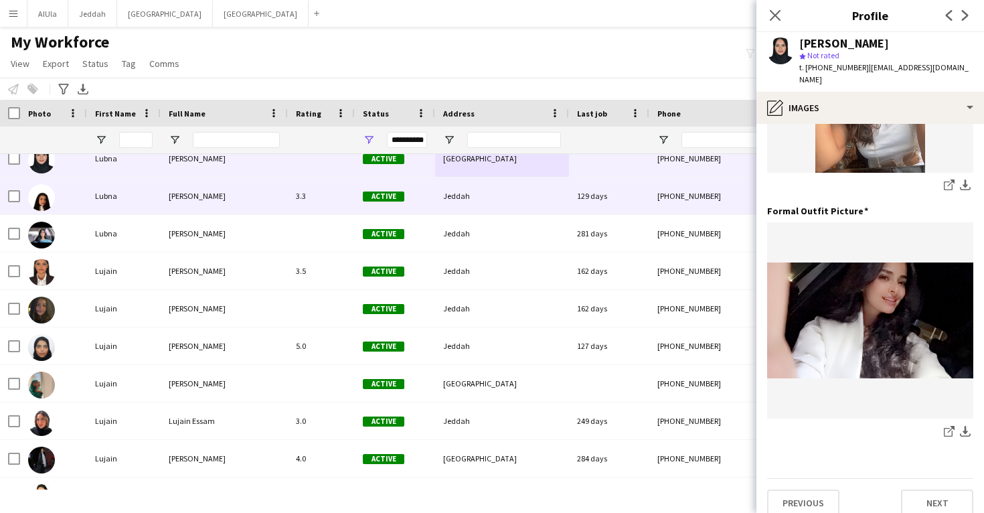
click at [647, 199] on div "129 days" at bounding box center [609, 195] width 80 height 37
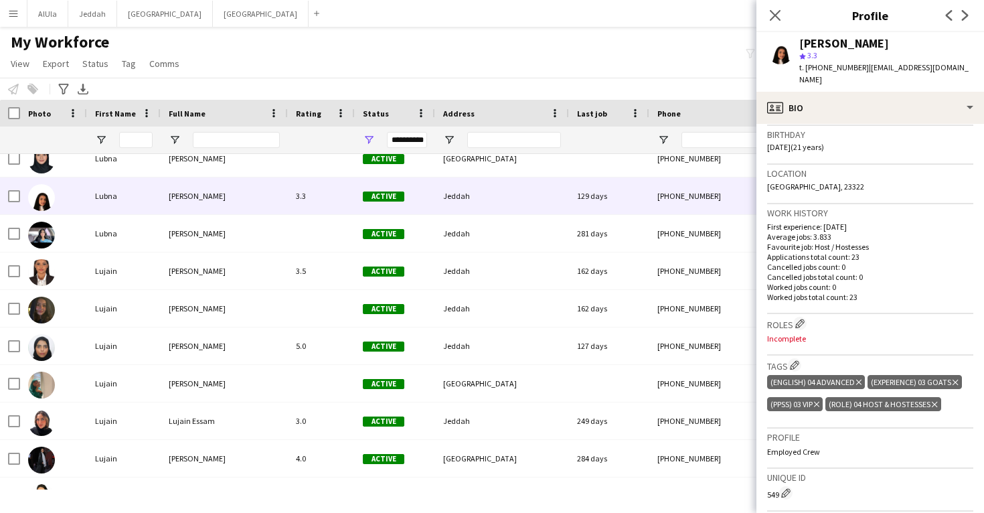
scroll to position [265, 0]
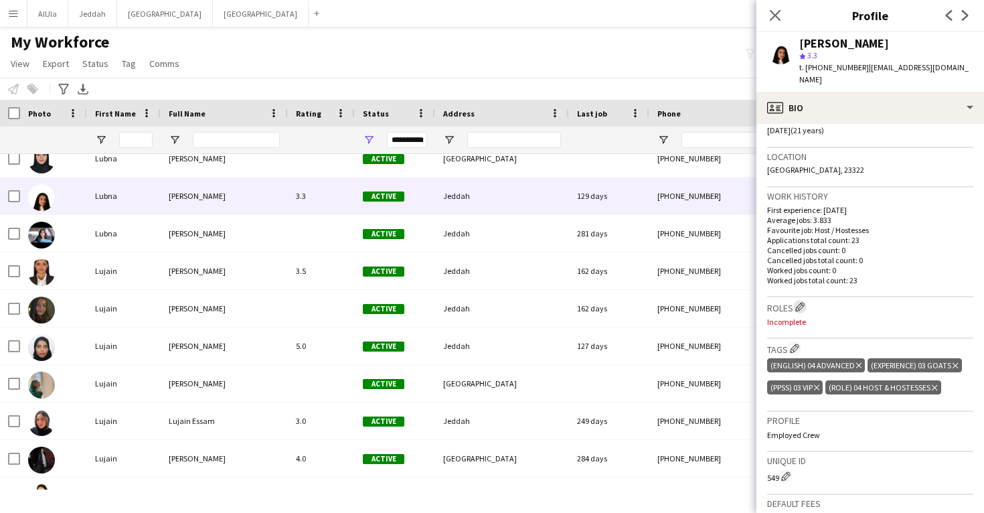
click at [801, 302] on app-icon "Edit crew company roles" at bounding box center [799, 306] width 9 height 9
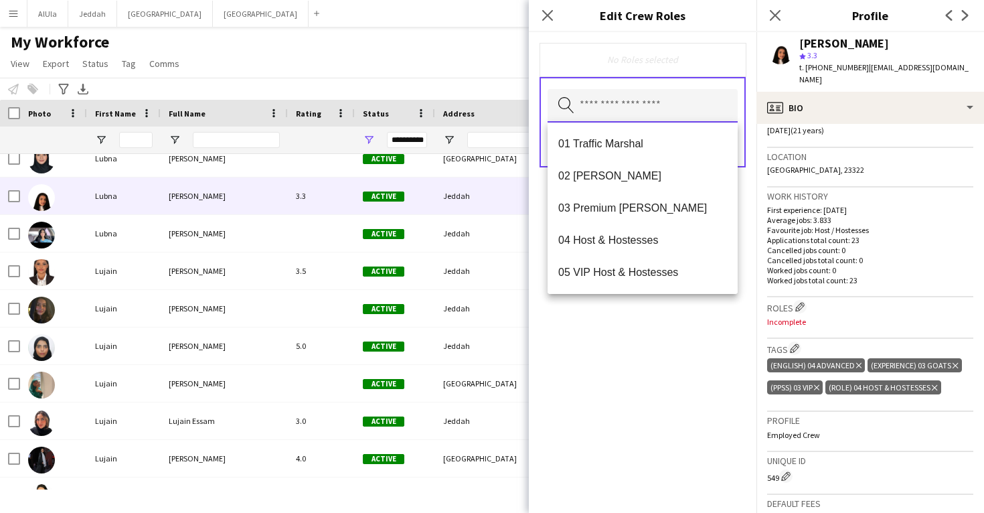
click at [647, 104] on input "text" at bounding box center [643, 105] width 190 height 33
click at [631, 240] on span "04 Host & Hostesses" at bounding box center [642, 240] width 169 height 13
click at [624, 352] on div "04 Host & Hostesses Remove Search by role type Save" at bounding box center [643, 272] width 228 height 481
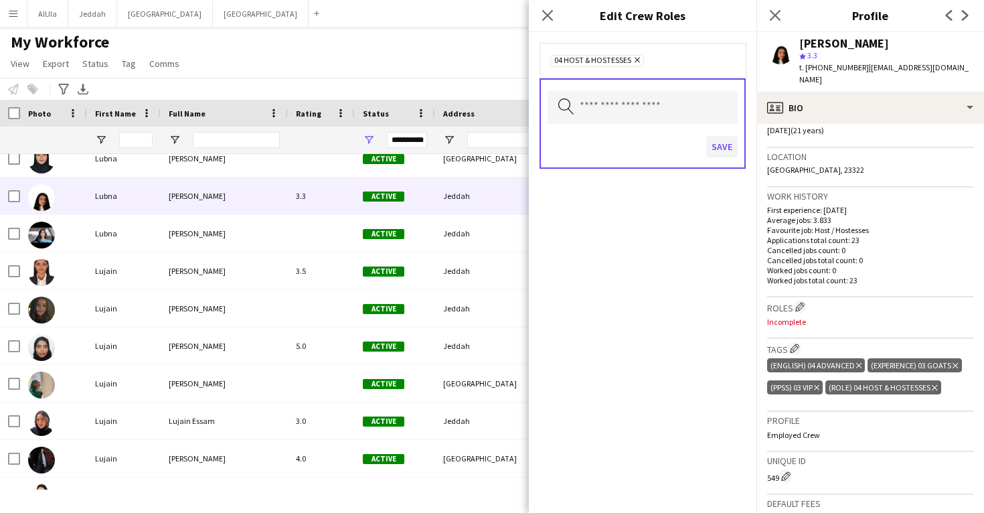
click at [722, 146] on button "Save" at bounding box center [721, 146] width 31 height 21
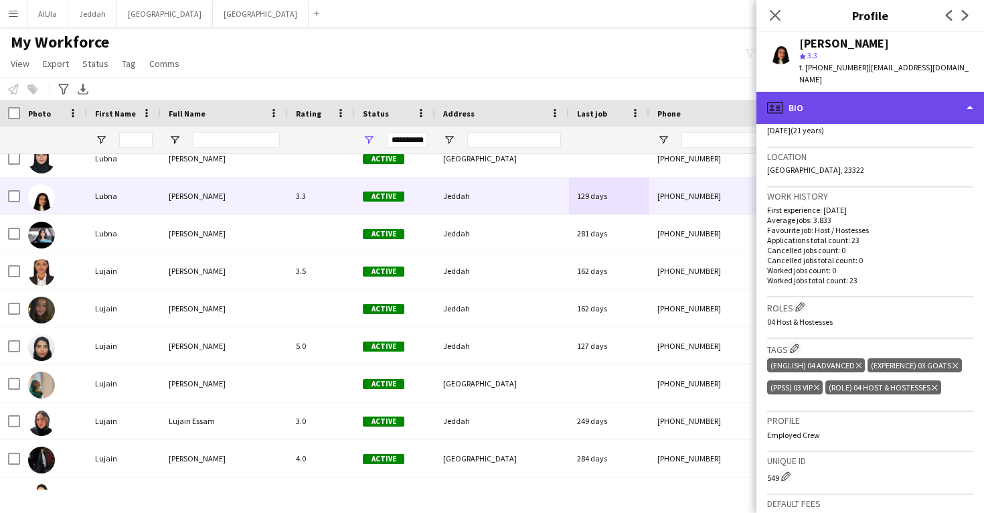
click at [868, 96] on div "profile Bio" at bounding box center [870, 108] width 228 height 32
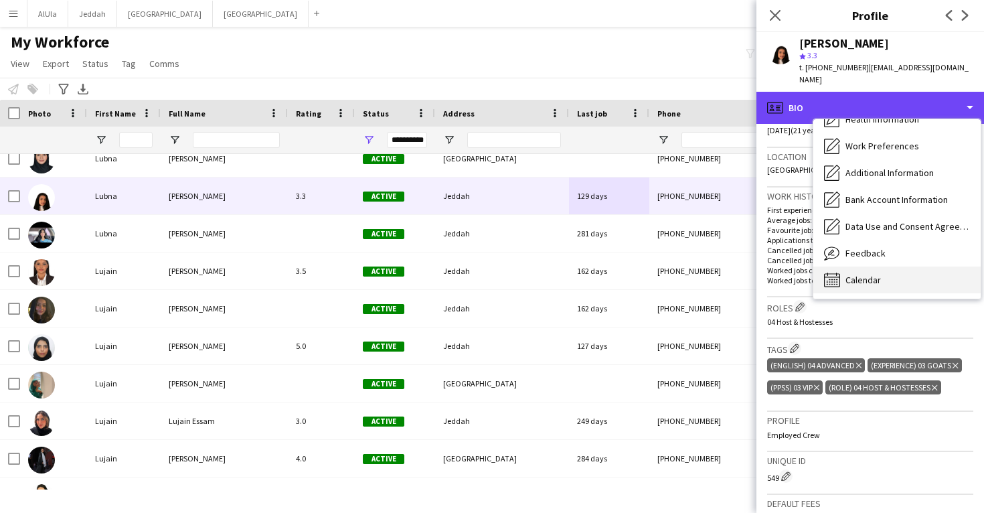
scroll to position [153, 0]
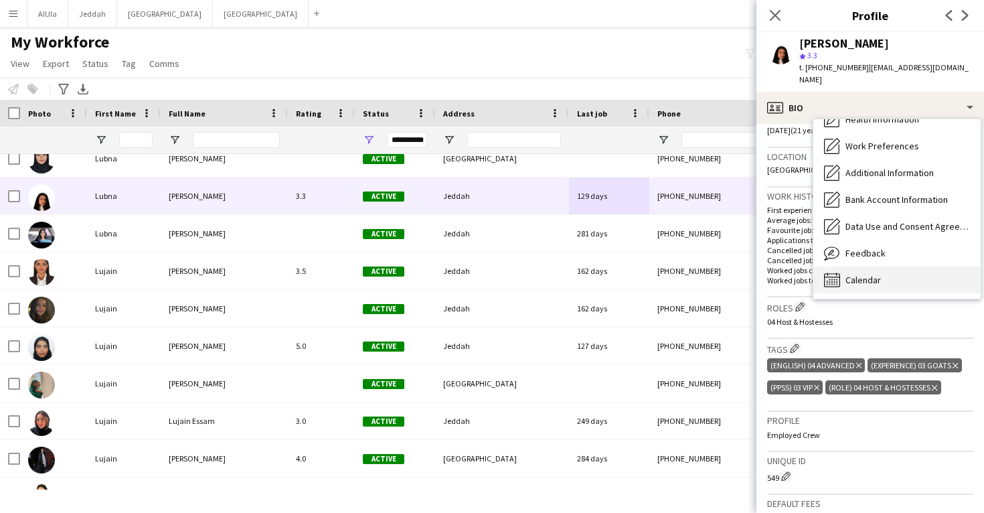
click at [869, 274] on span "Calendar" at bounding box center [863, 280] width 35 height 12
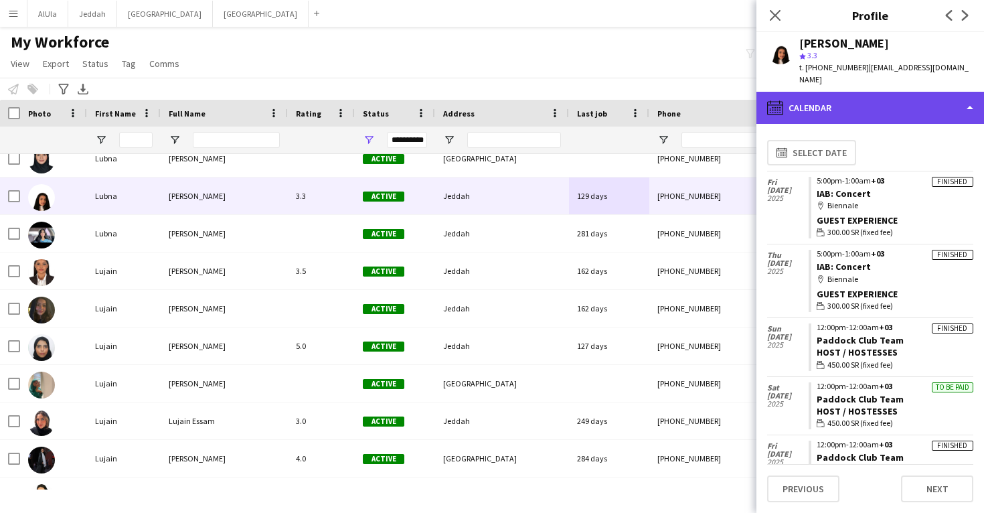
click at [861, 92] on div "calendar-full Calendar" at bounding box center [870, 108] width 228 height 32
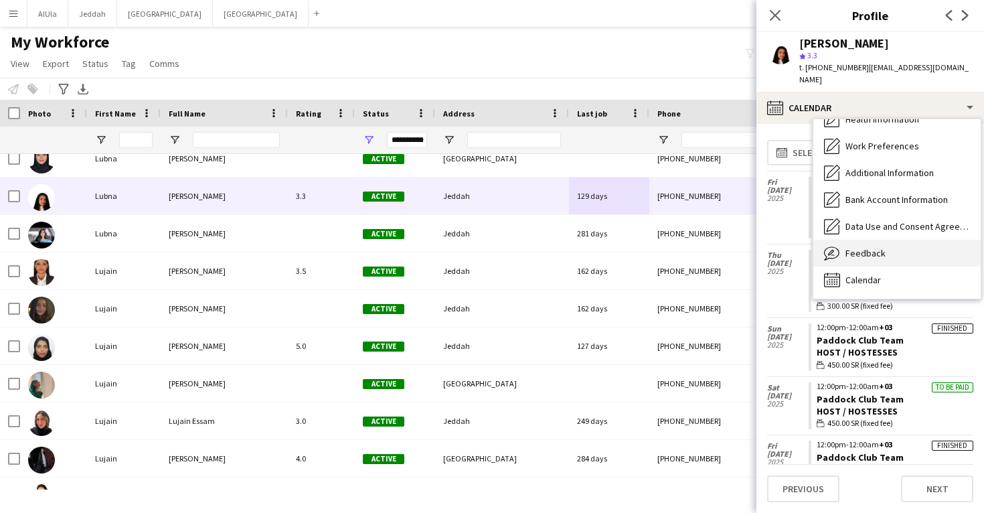
click at [869, 240] on div "Feedback Feedback" at bounding box center [896, 253] width 167 height 27
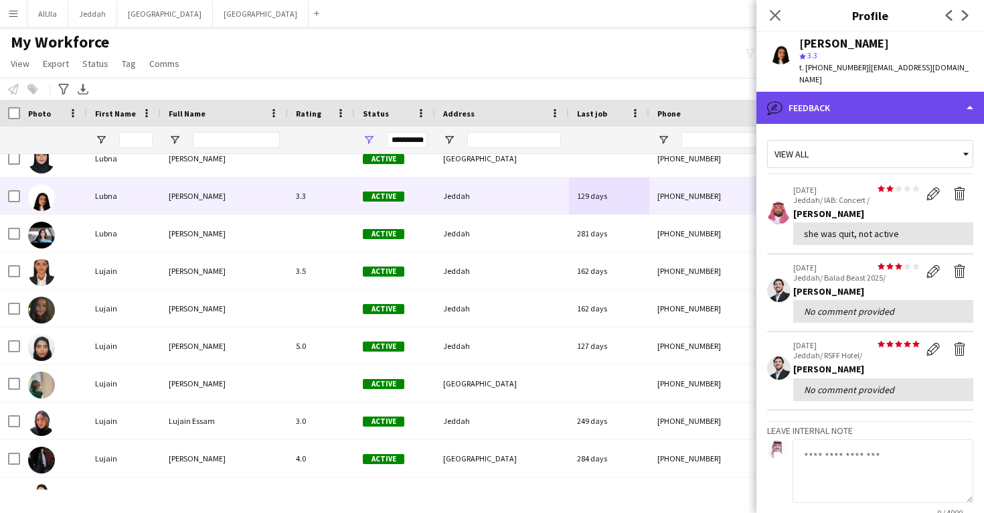
click at [861, 103] on div "bubble-pencil Feedback" at bounding box center [870, 108] width 228 height 32
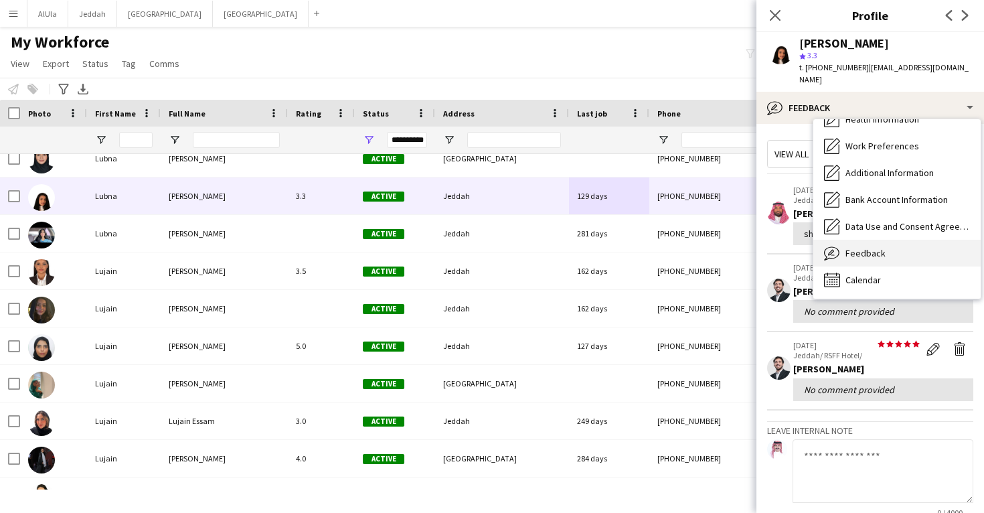
click at [875, 250] on div "Feedback Feedback" at bounding box center [896, 253] width 167 height 27
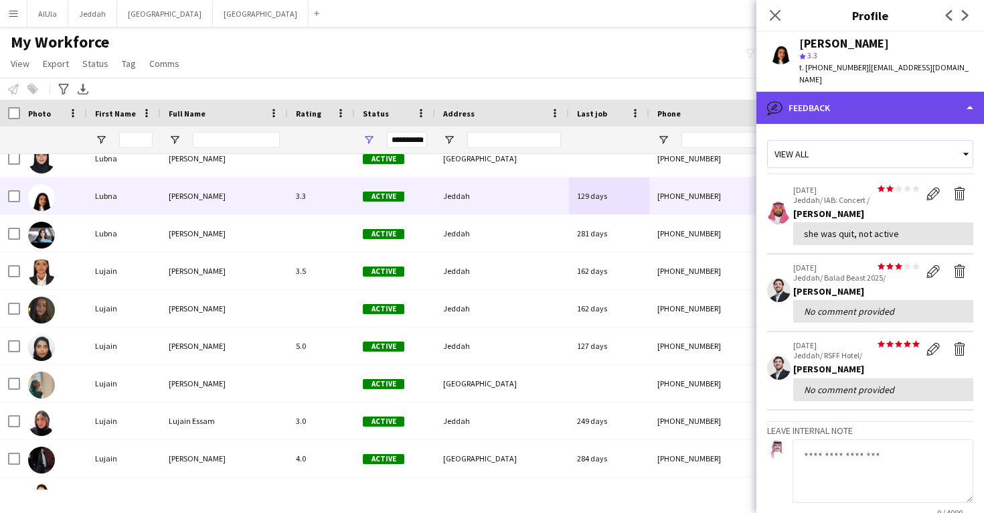
click at [862, 105] on div "bubble-pencil Feedback" at bounding box center [870, 108] width 228 height 32
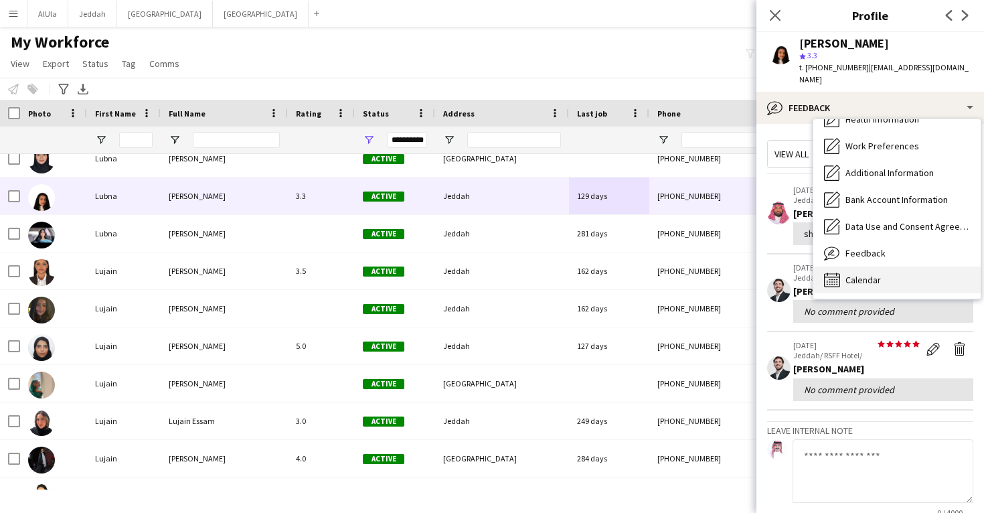
click at [870, 274] on span "Calendar" at bounding box center [863, 280] width 35 height 12
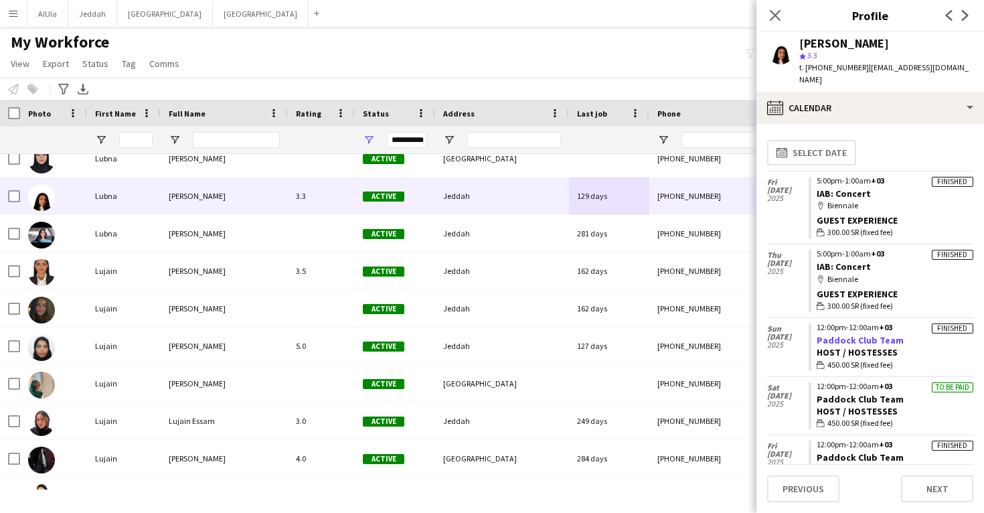
click at [868, 334] on link "Paddock Club Team" at bounding box center [860, 340] width 87 height 12
click at [846, 37] on div "[PERSON_NAME]" at bounding box center [844, 43] width 90 height 12
drag, startPoint x: 907, startPoint y: 328, endPoint x: 813, endPoint y: 329, distance: 93.7
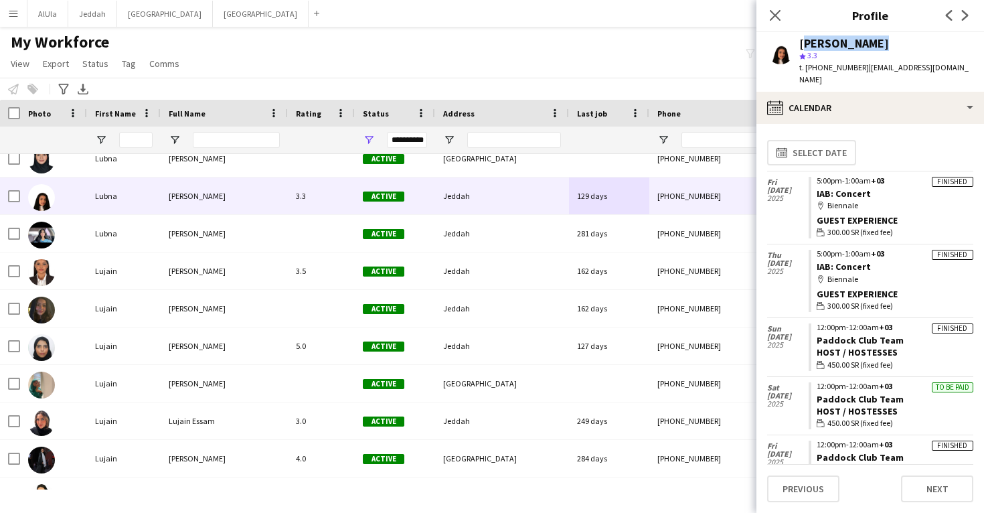
click at [813, 329] on app-crew-calendar-job-card "Finished 12:00pm-12:00am +03 Paddock Club Team Host / Hostesses wallet 450.00 S…" at bounding box center [891, 347] width 165 height 48
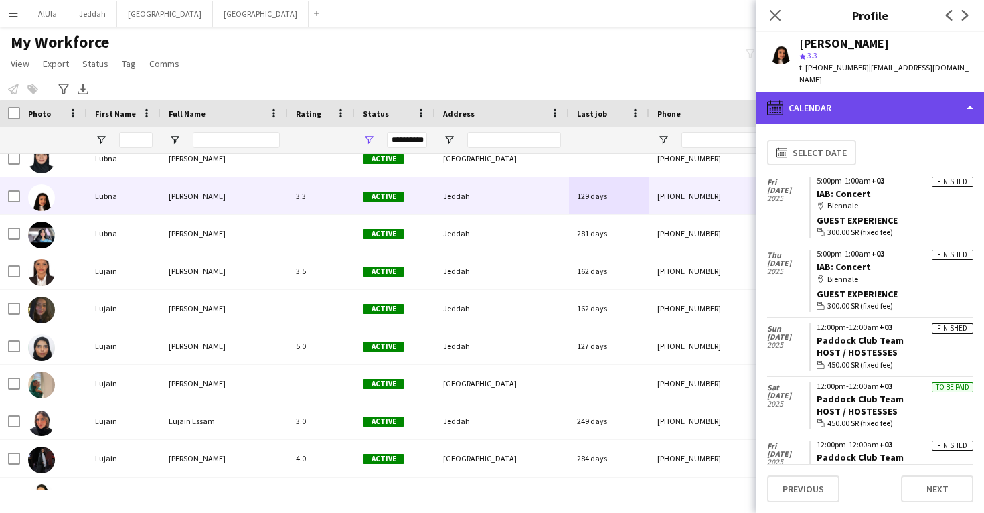
click at [822, 99] on div "calendar-full Calendar" at bounding box center [870, 108] width 228 height 32
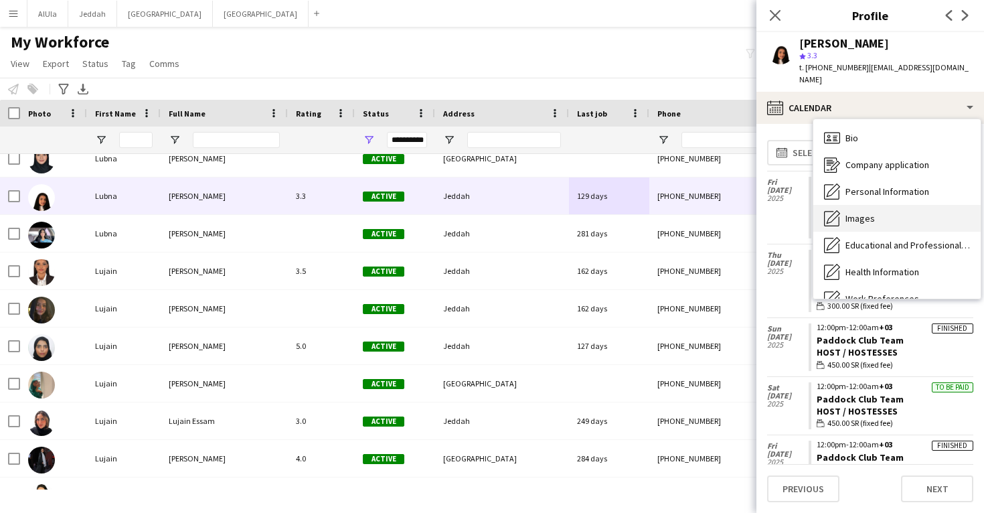
scroll to position [0, 0]
click at [878, 213] on div "Images Images" at bounding box center [896, 218] width 167 height 27
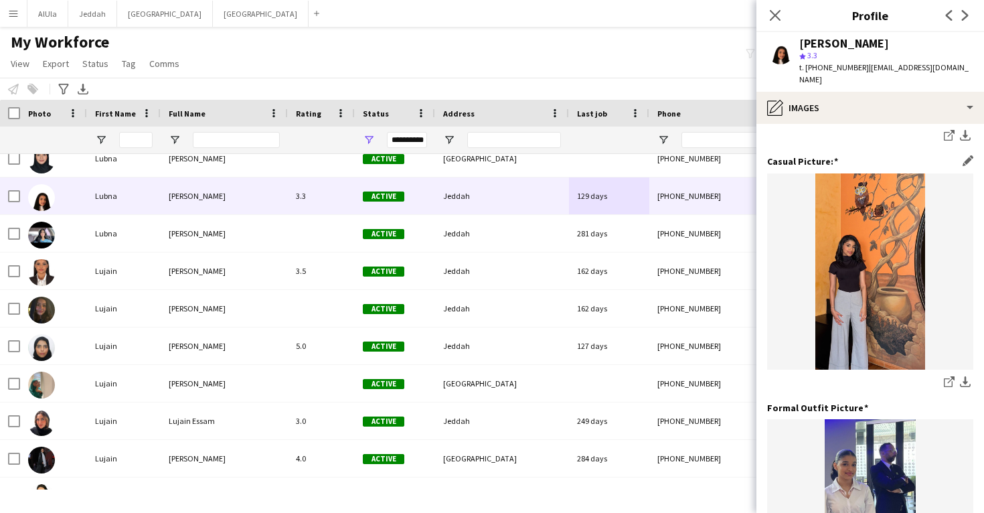
scroll to position [226, 0]
click at [946, 376] on icon "share-external-link-1" at bounding box center [949, 381] width 11 height 11
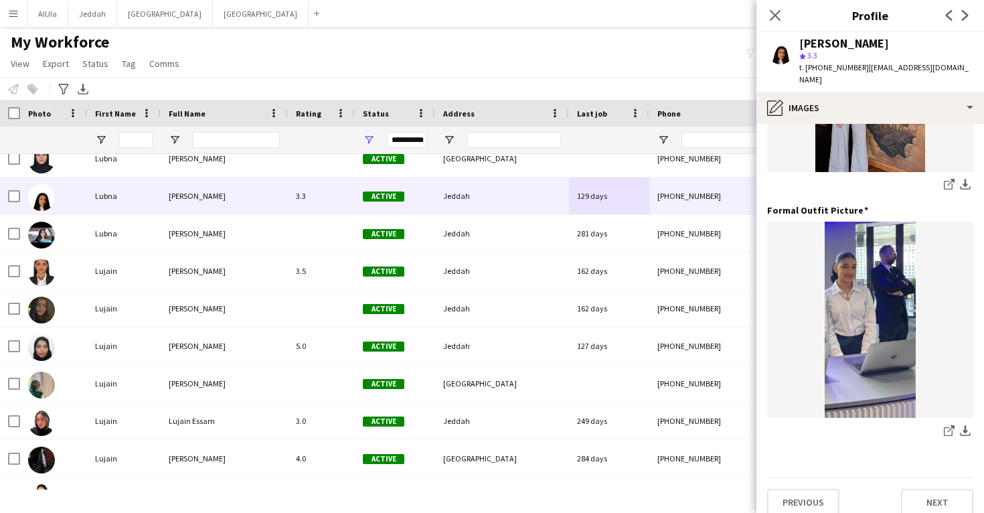
scroll to position [422, 0]
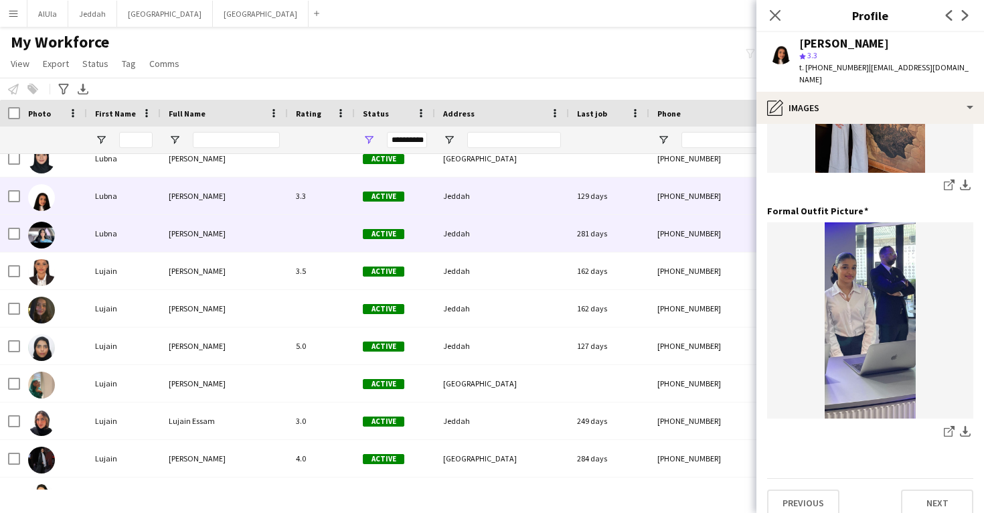
click at [619, 244] on div "281 days" at bounding box center [609, 233] width 80 height 37
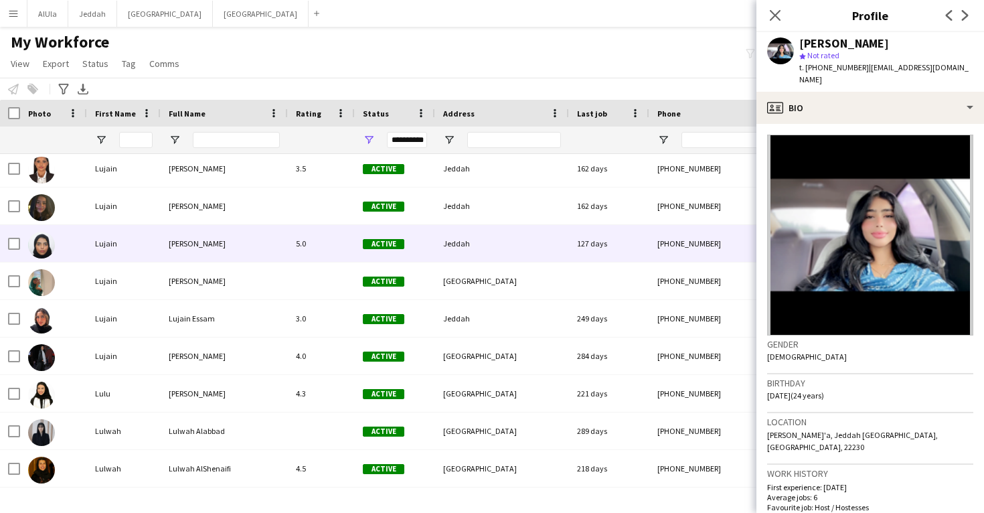
scroll to position [33400, 0]
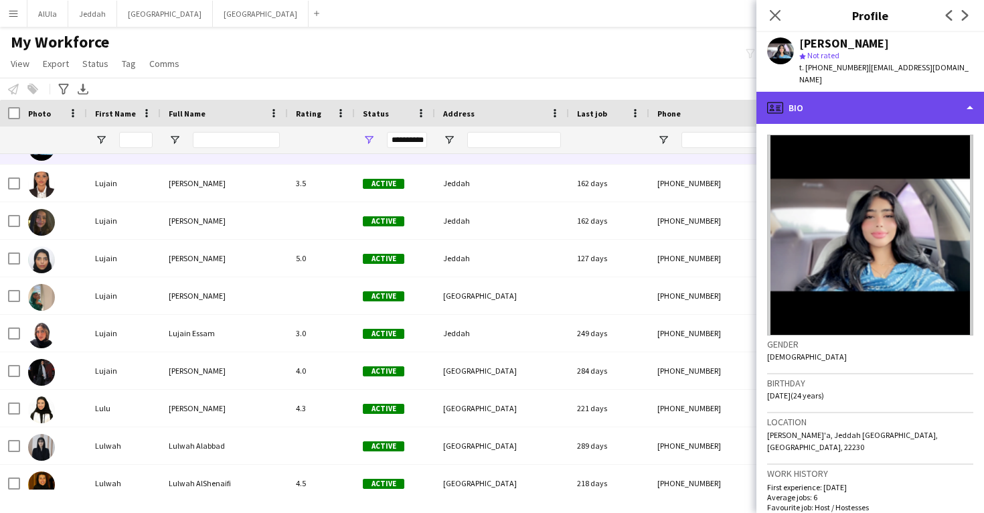
click at [851, 101] on div "profile Bio" at bounding box center [870, 108] width 228 height 32
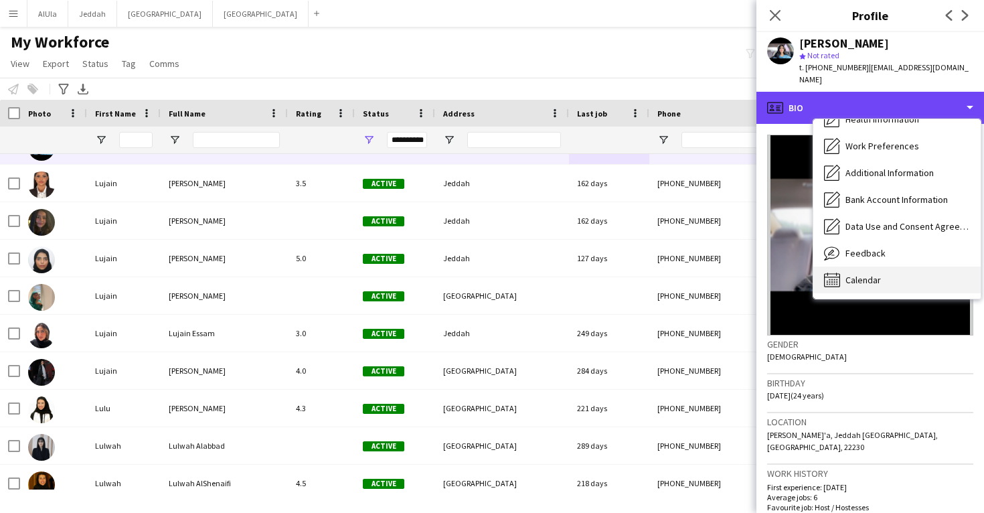
scroll to position [153, 0]
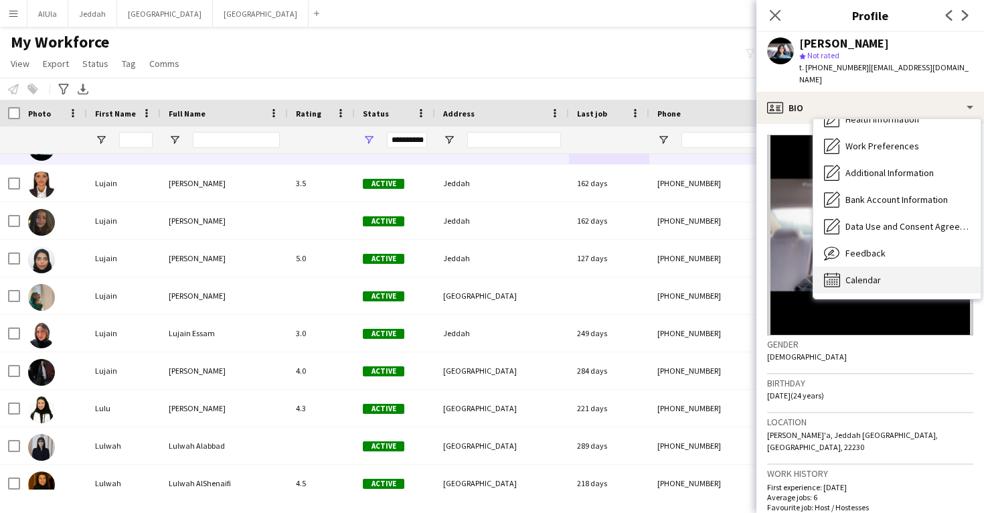
click at [892, 266] on div "Calendar Calendar" at bounding box center [896, 279] width 167 height 27
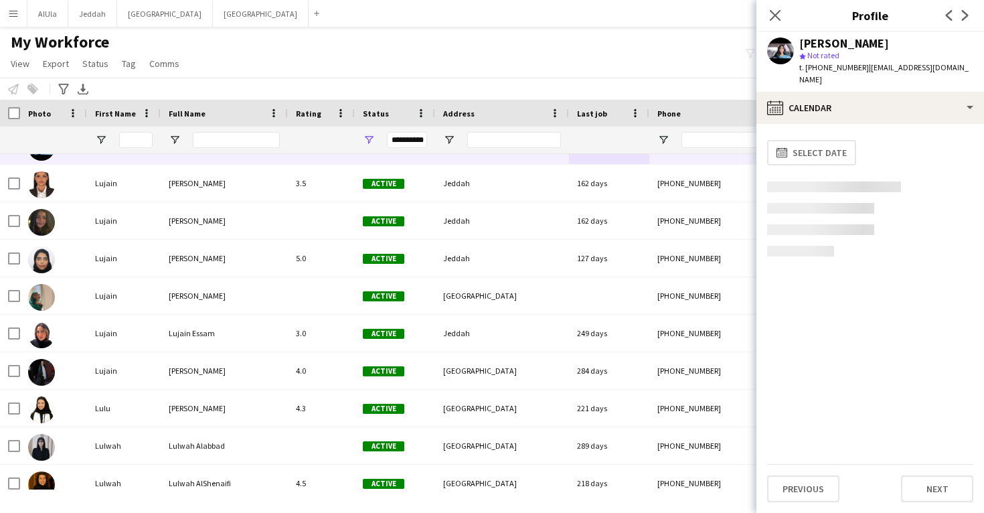
scroll to position [0, 0]
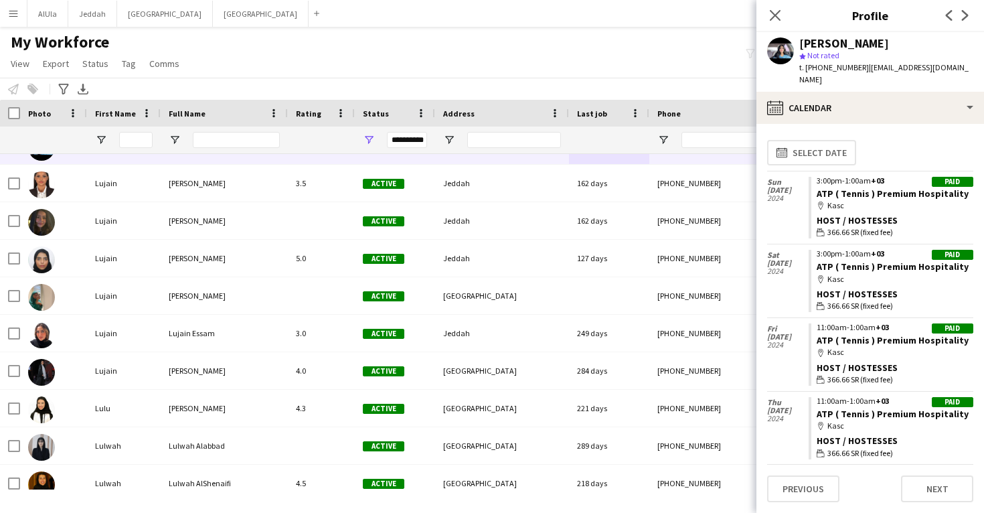
drag, startPoint x: 965, startPoint y: 183, endPoint x: 812, endPoint y: 177, distance: 153.4
click at [812, 177] on app-crew-calendar-job-card "Paid 3:00pm-1:00am +03 ATP ( Tennis ) Premium Hospitality map-marker Kasc Host …" at bounding box center [891, 208] width 165 height 62
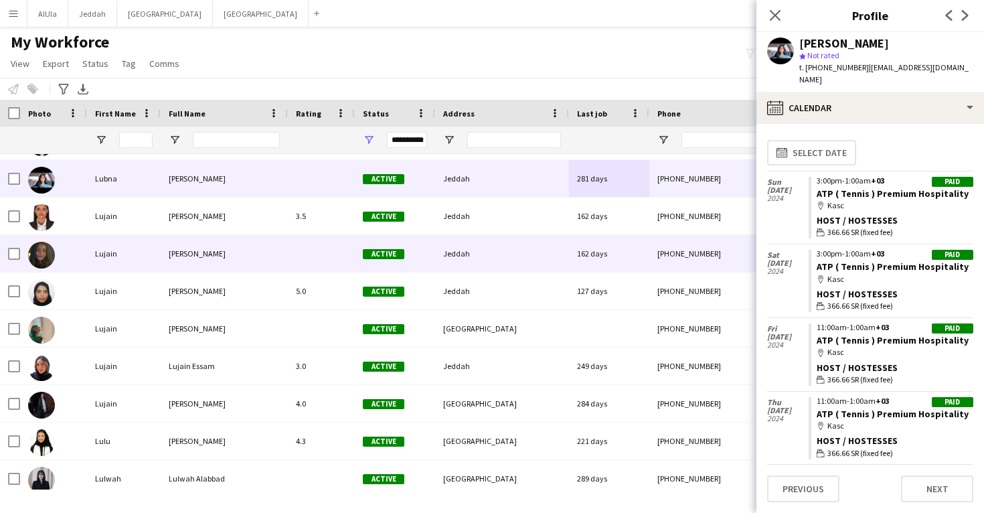
scroll to position [33358, 0]
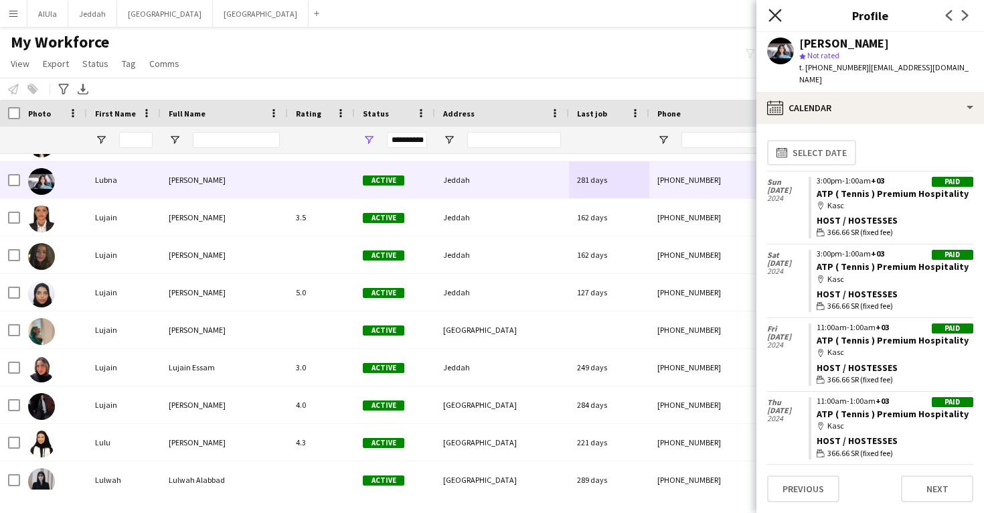
click at [777, 16] on icon at bounding box center [775, 15] width 13 height 13
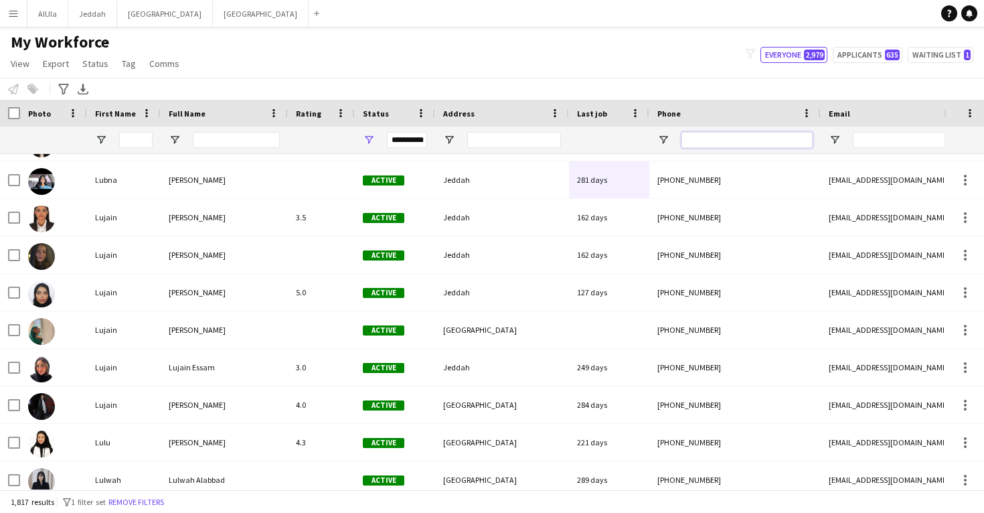
click at [714, 142] on input "Phone Filter Input" at bounding box center [746, 140] width 131 height 16
paste input "**********"
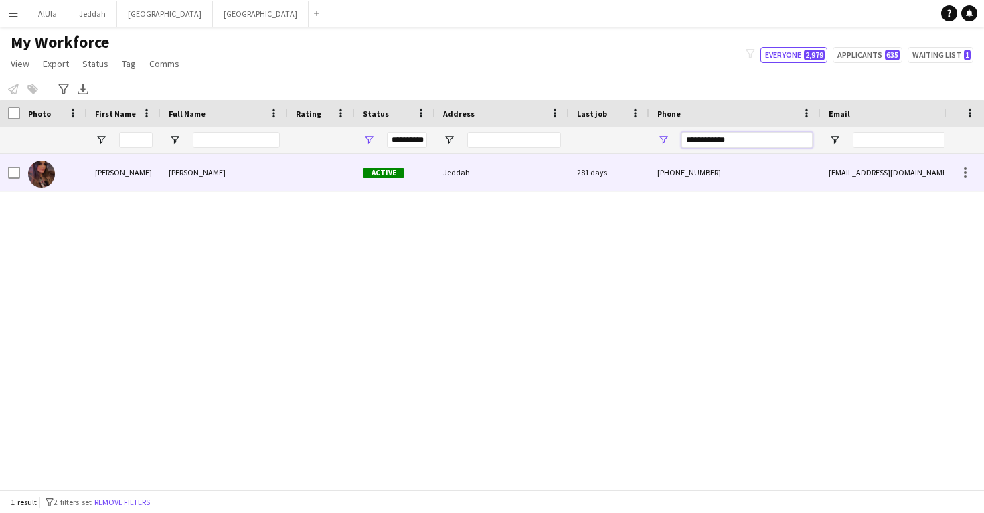
type input "**********"
click at [548, 165] on div "Jeddah" at bounding box center [502, 172] width 134 height 37
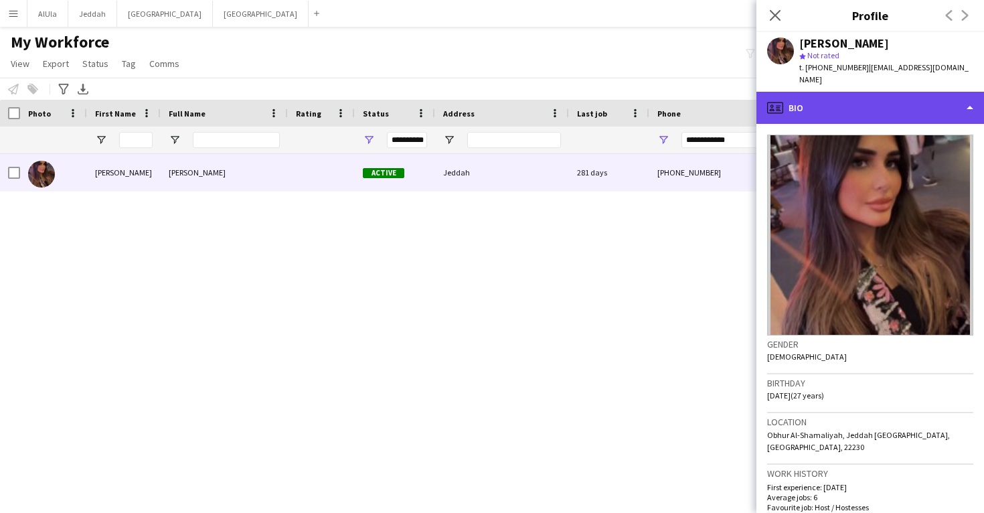
click at [878, 92] on div "profile Bio" at bounding box center [870, 108] width 228 height 32
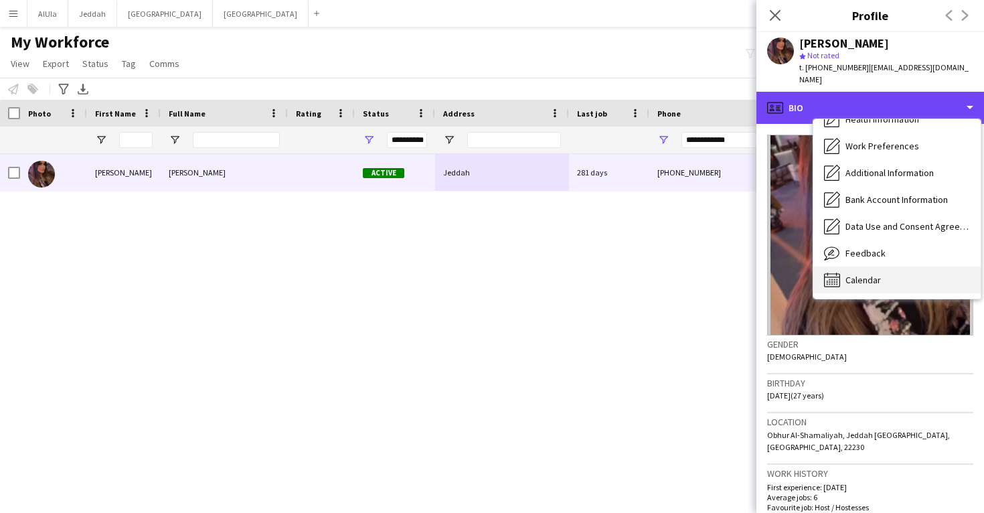
scroll to position [153, 0]
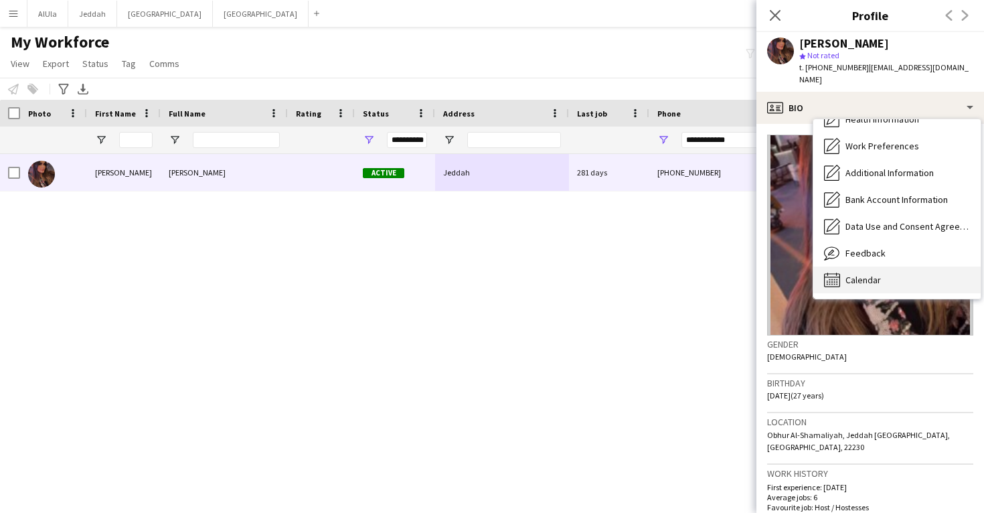
click at [896, 266] on div "Calendar Calendar" at bounding box center [896, 279] width 167 height 27
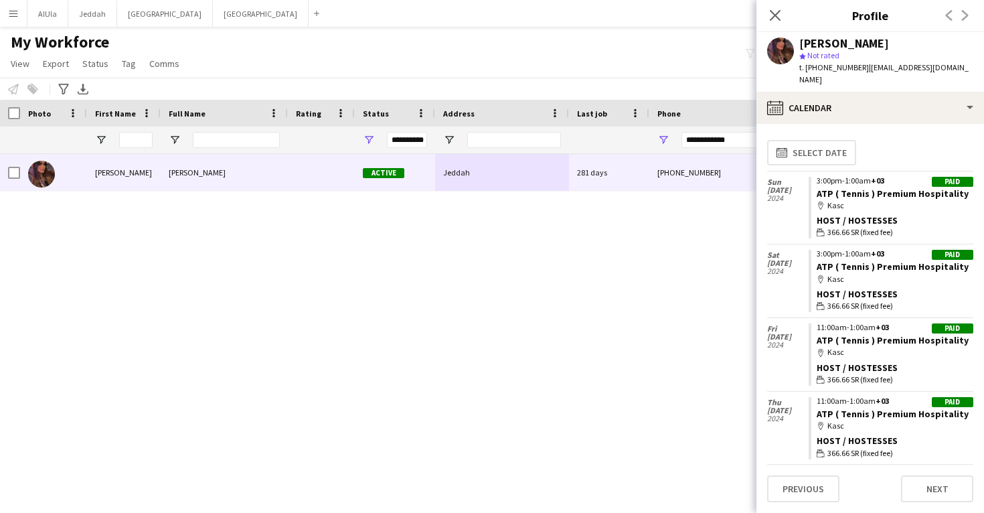
click at [822, 43] on div "Lena Remi" at bounding box center [844, 43] width 90 height 12
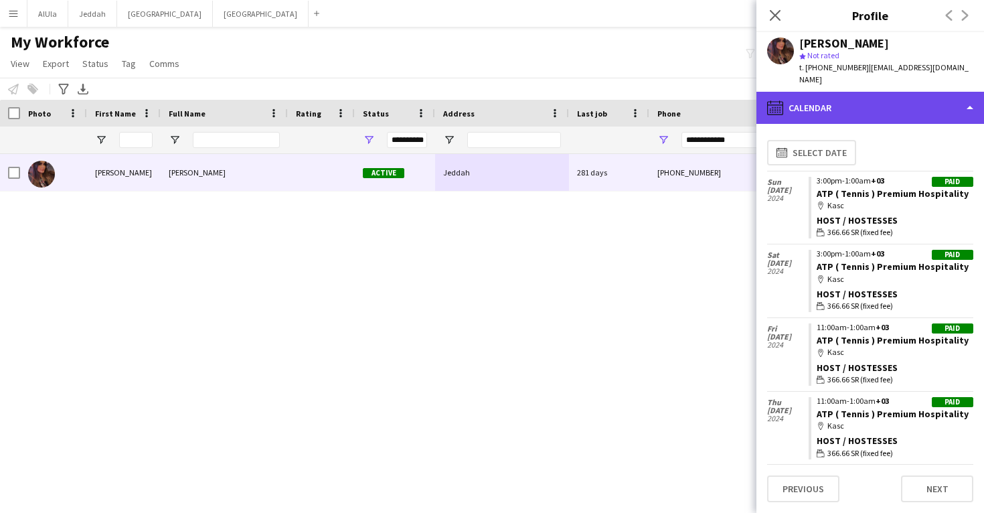
click at [857, 96] on div "calendar-full Calendar" at bounding box center [870, 108] width 228 height 32
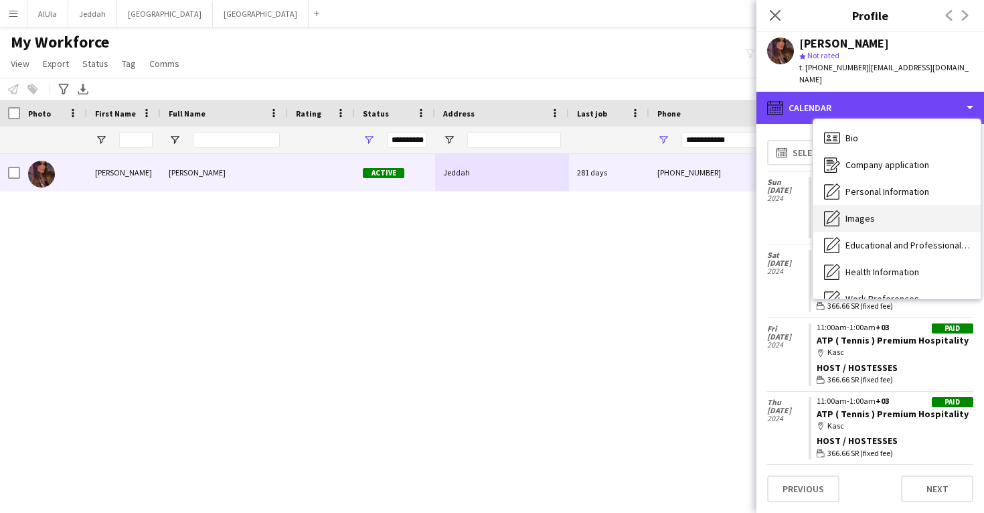
scroll to position [0, 0]
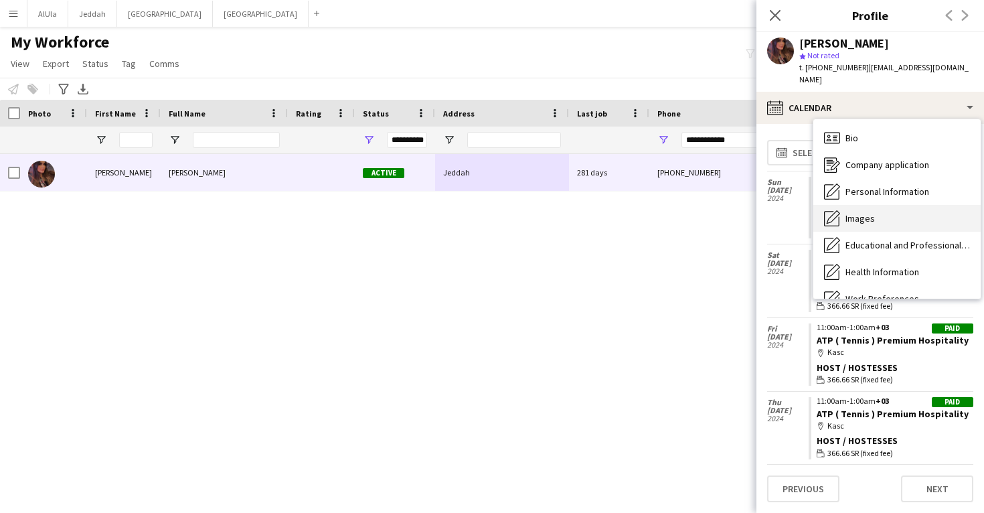
click at [880, 205] on div "Images Images" at bounding box center [896, 218] width 167 height 27
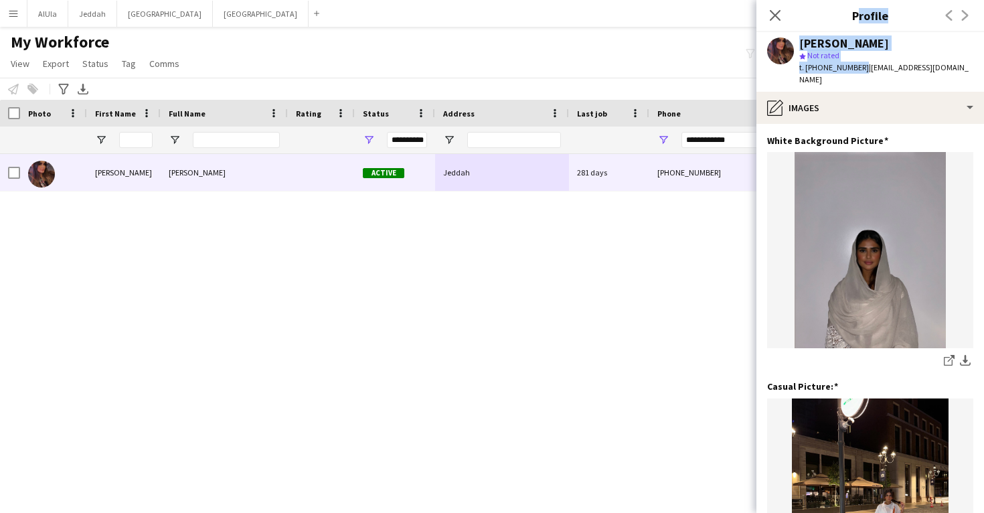
drag, startPoint x: 857, startPoint y: 67, endPoint x: 792, endPoint y: 30, distance: 74.6
click at [792, 30] on app-crew-profile "Close pop-in Profile Previous Next Lena Remi star Not rated t. +966560983891 | …" at bounding box center [870, 256] width 228 height 513
click at [831, 51] on span "Not rated" at bounding box center [823, 55] width 32 height 10
drag, startPoint x: 797, startPoint y: 39, endPoint x: 857, endPoint y: 69, distance: 66.5
click at [858, 69] on div "Lena Remi star Not rated t. +966560983891 | lenaali.98@icloud.com" at bounding box center [870, 62] width 228 height 60
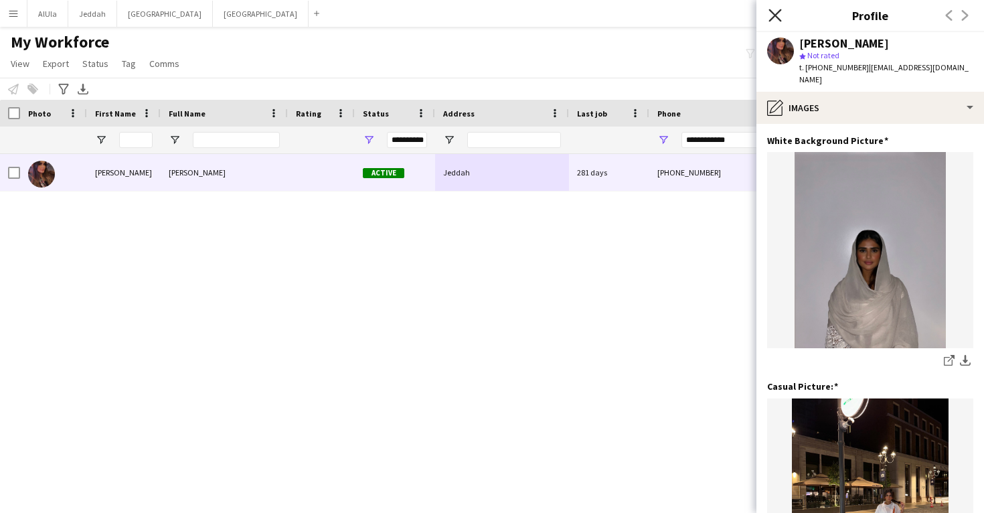
click at [776, 15] on icon at bounding box center [775, 15] width 13 height 13
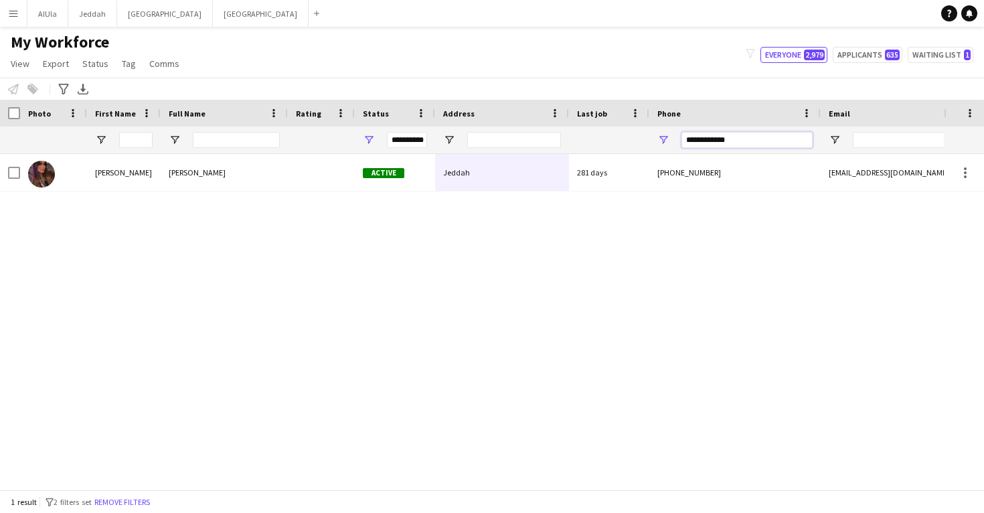
click at [722, 135] on input "**********" at bounding box center [746, 140] width 131 height 16
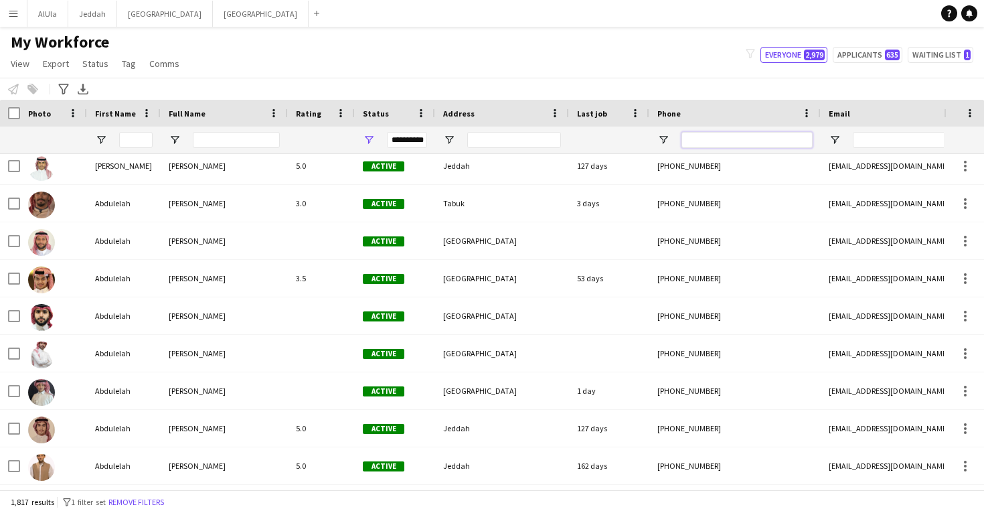
scroll to position [1846, 0]
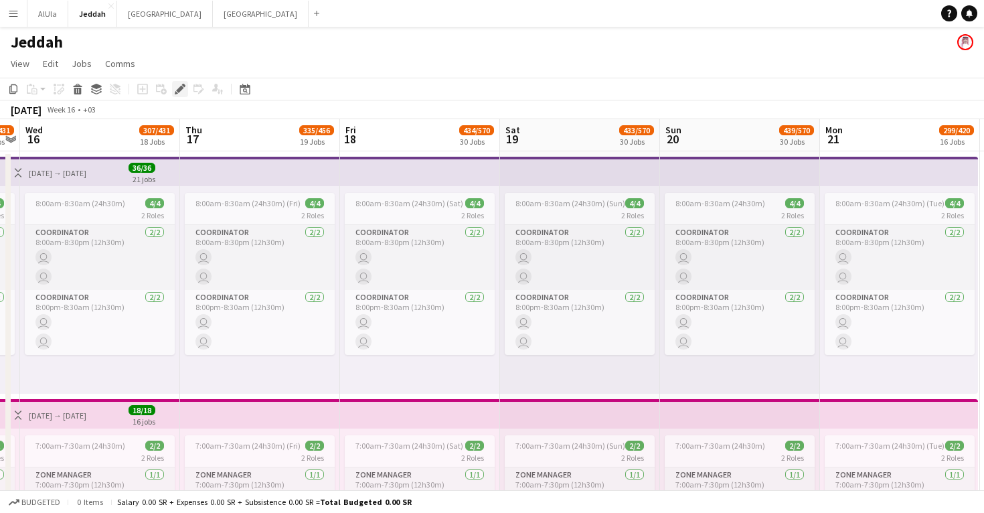
click at [181, 86] on icon at bounding box center [179, 89] width 7 height 7
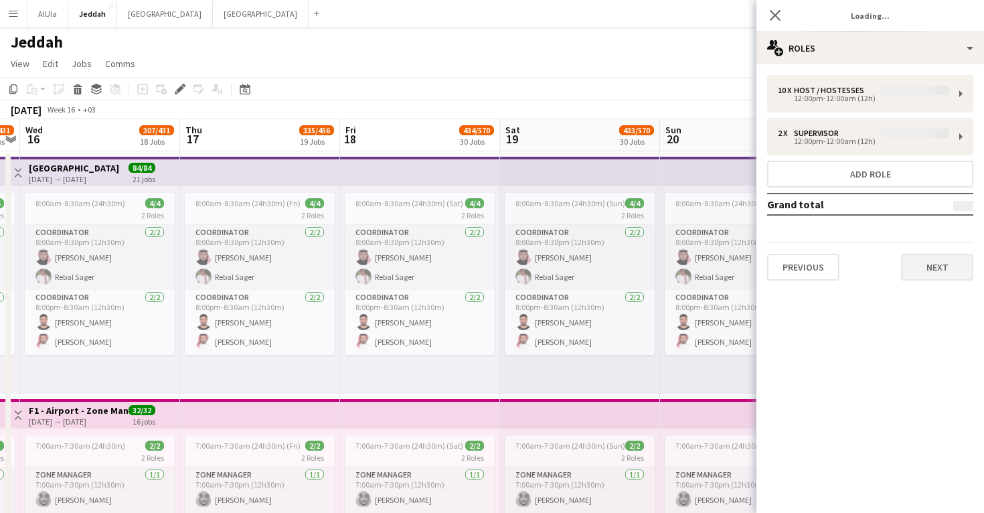
click at [939, 270] on button "Next" at bounding box center [937, 267] width 72 height 27
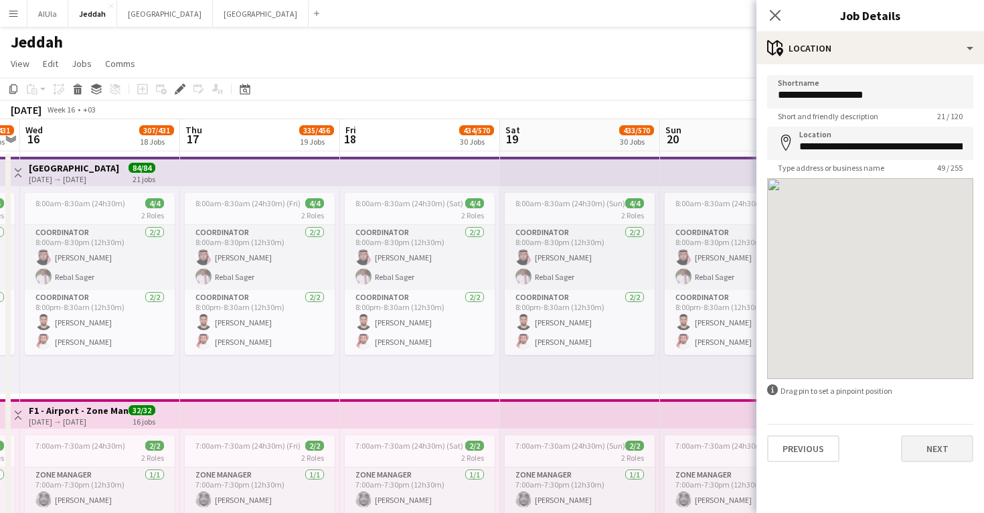
click at [930, 447] on button "Next" at bounding box center [937, 448] width 72 height 27
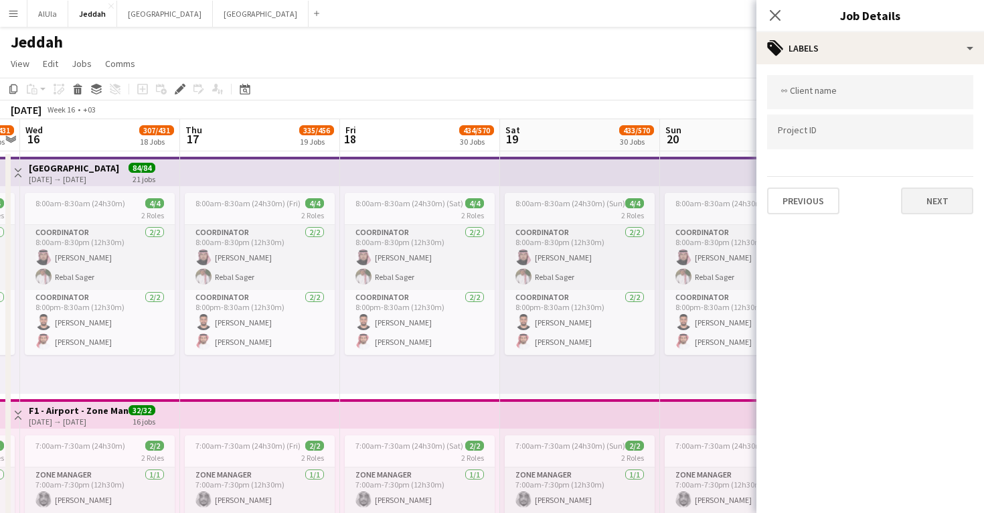
click at [958, 208] on button "Next" at bounding box center [937, 200] width 72 height 27
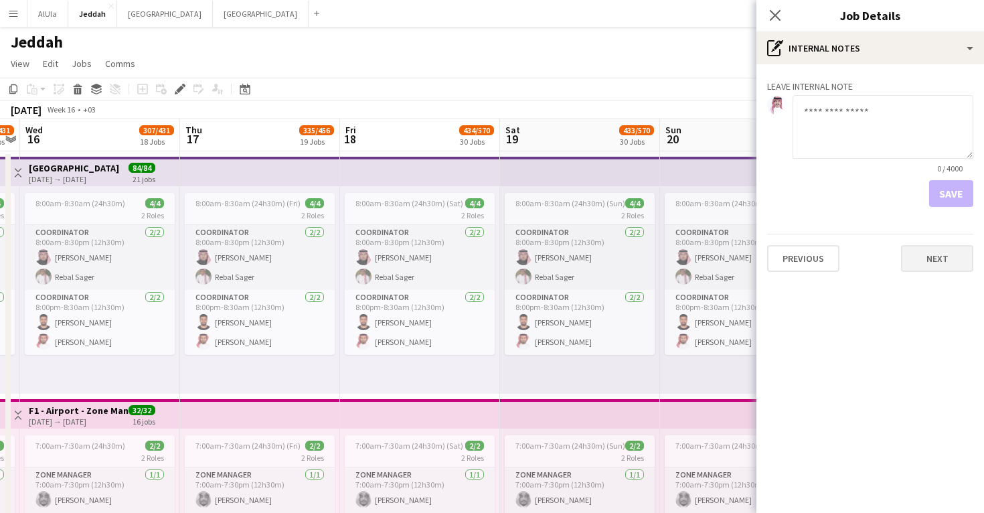
click at [945, 253] on button "Next" at bounding box center [937, 258] width 72 height 27
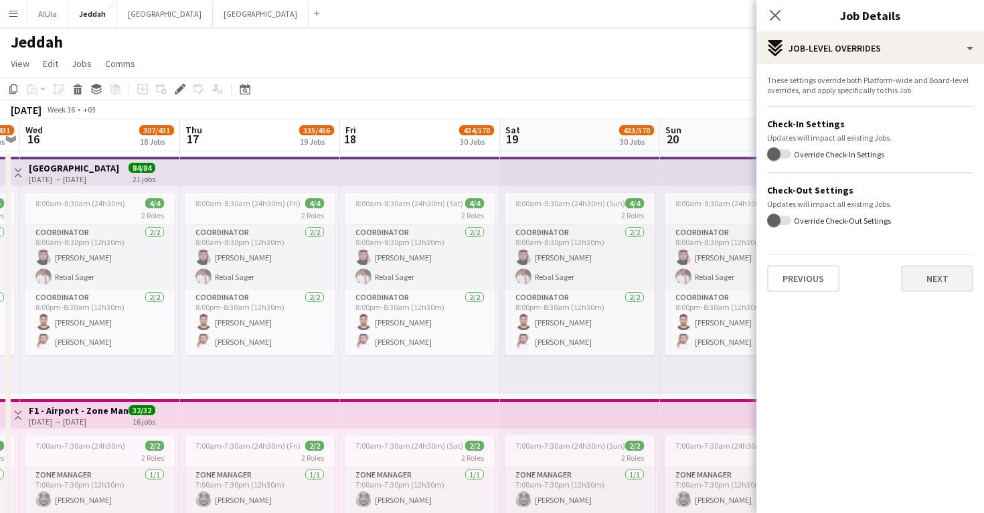
click at [937, 285] on button "Next" at bounding box center [937, 278] width 72 height 27
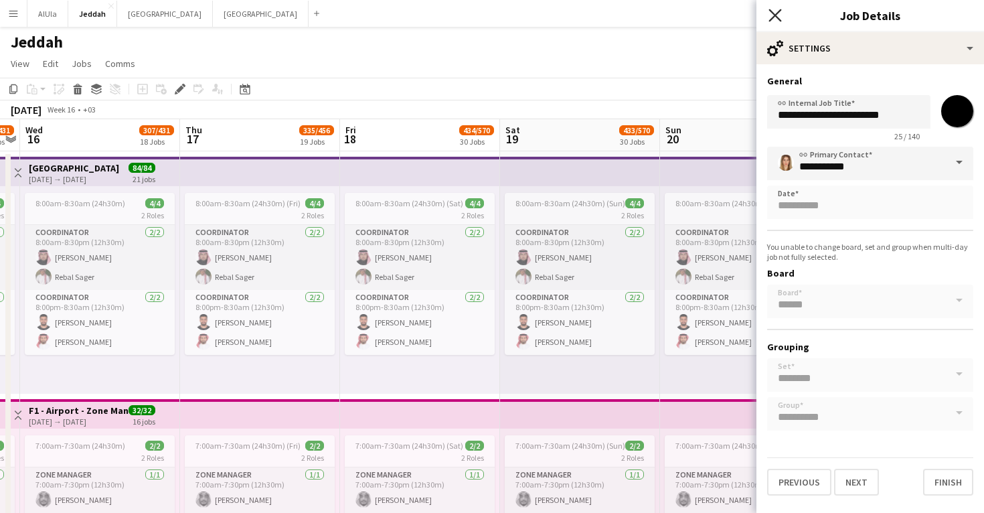
click at [774, 15] on icon at bounding box center [775, 15] width 13 height 13
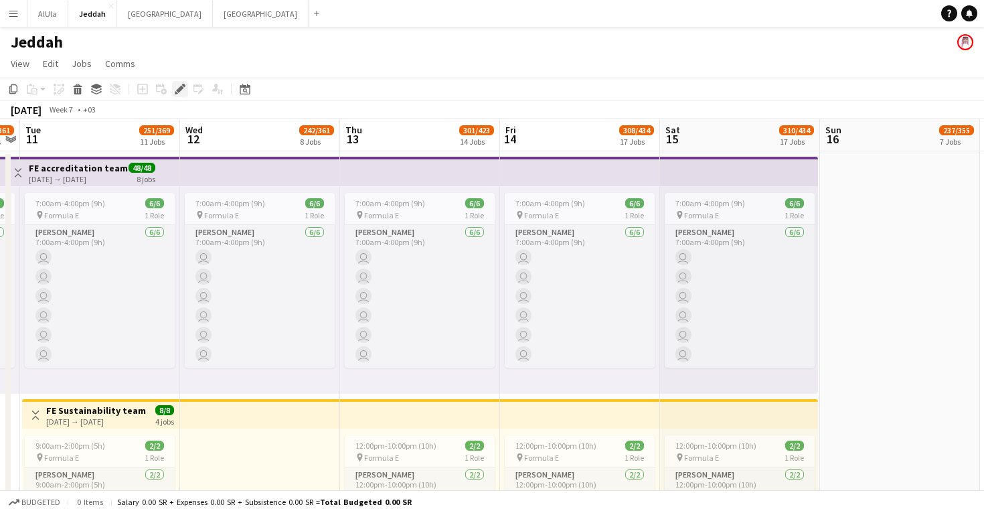
click at [180, 90] on icon at bounding box center [179, 89] width 7 height 7
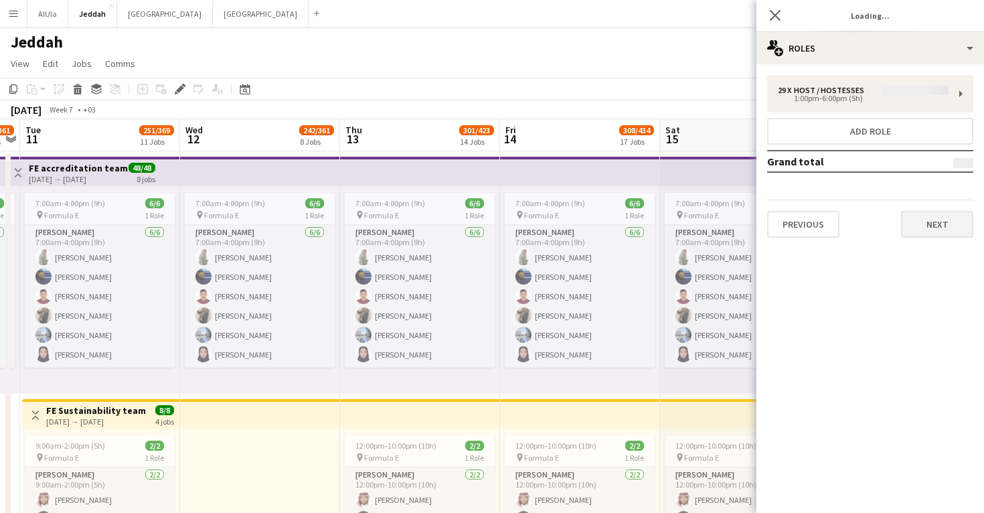
click at [935, 228] on button "Next" at bounding box center [937, 224] width 72 height 27
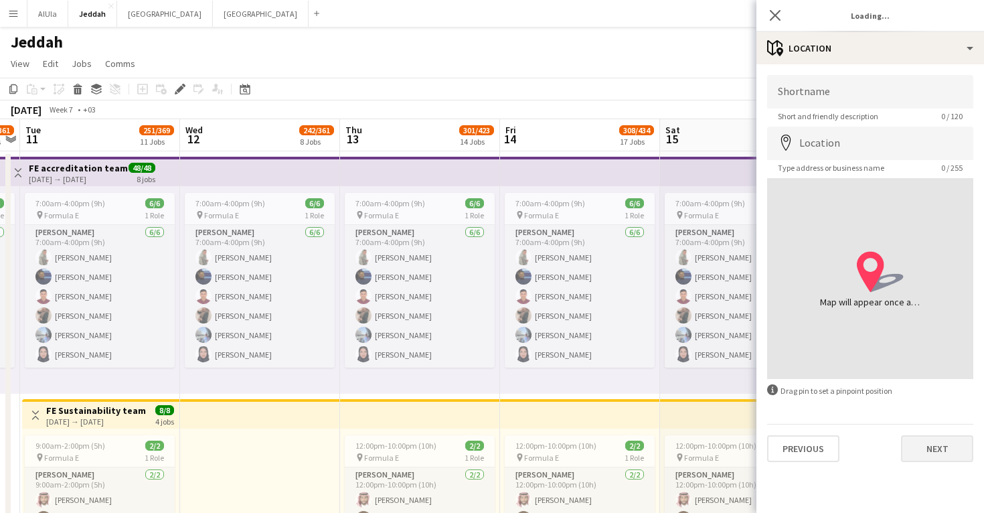
click at [910, 443] on button "Next" at bounding box center [937, 448] width 72 height 27
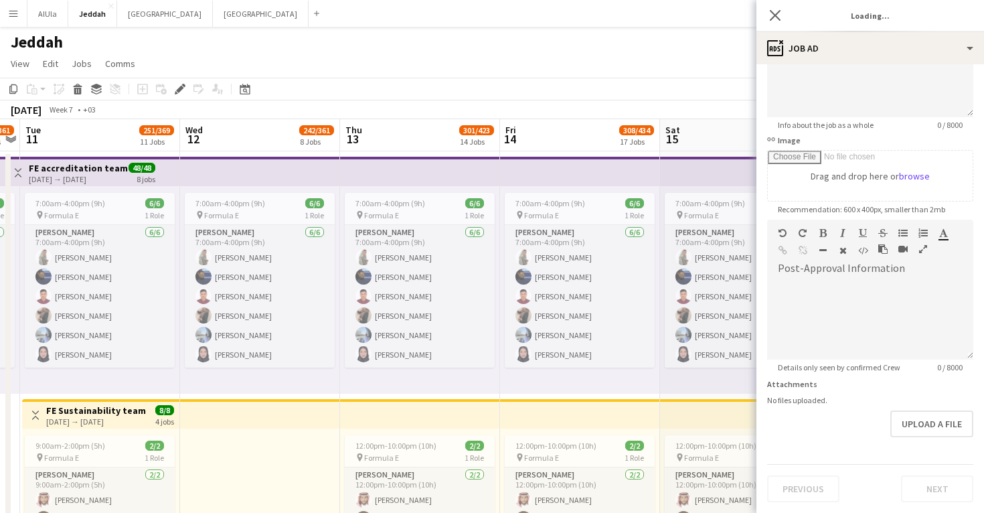
scroll to position [149, 0]
type input "**********"
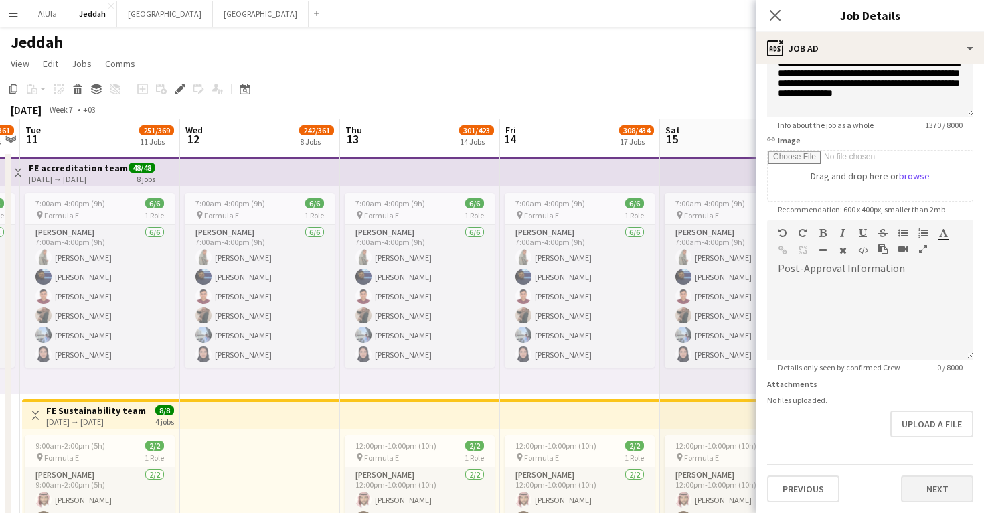
click at [929, 488] on button "Next" at bounding box center [937, 488] width 72 height 27
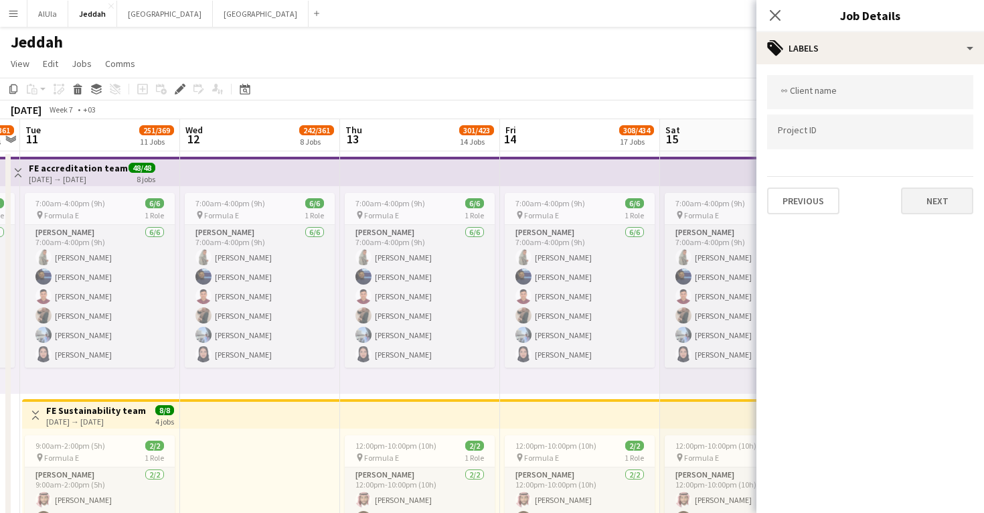
click at [941, 203] on button "Next" at bounding box center [937, 200] width 72 height 27
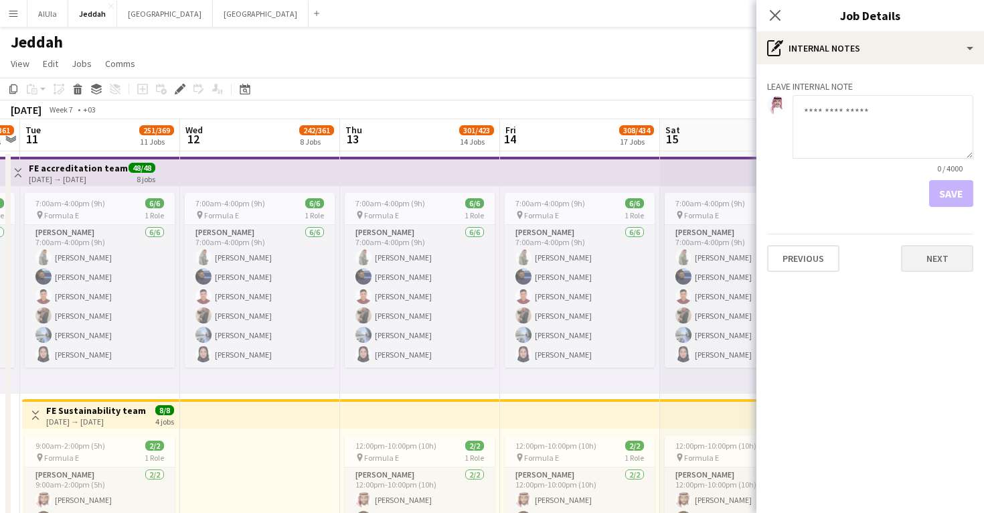
click at [937, 251] on button "Next" at bounding box center [937, 258] width 72 height 27
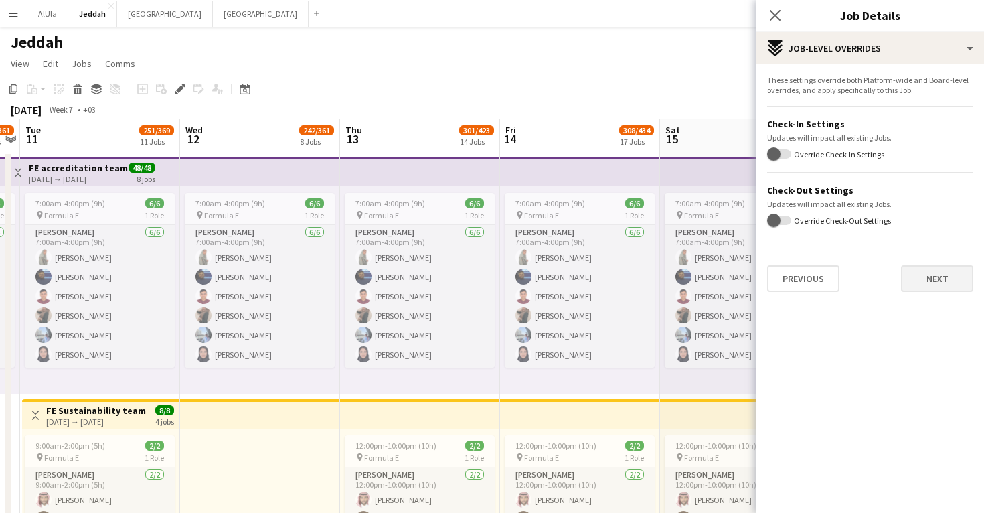
click at [932, 272] on button "Next" at bounding box center [937, 278] width 72 height 27
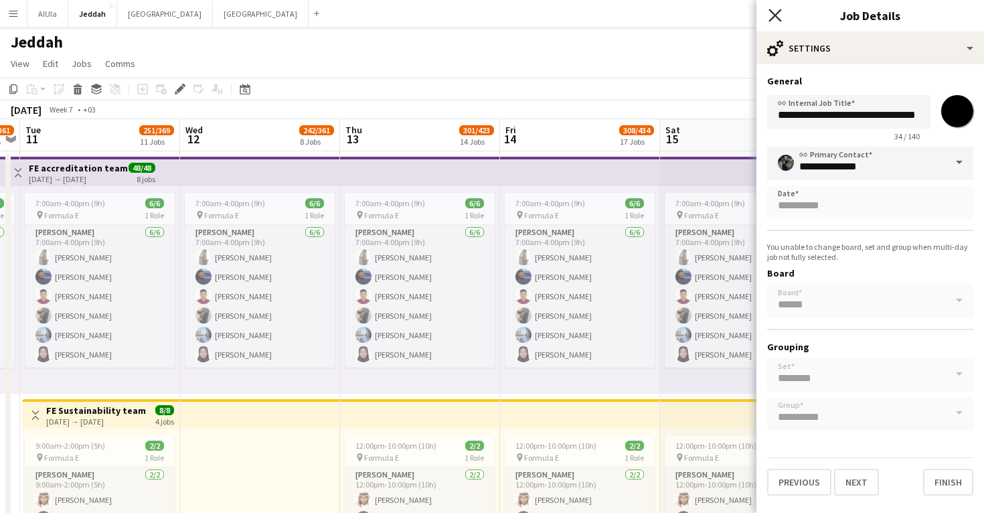
click at [779, 20] on icon at bounding box center [775, 15] width 13 height 13
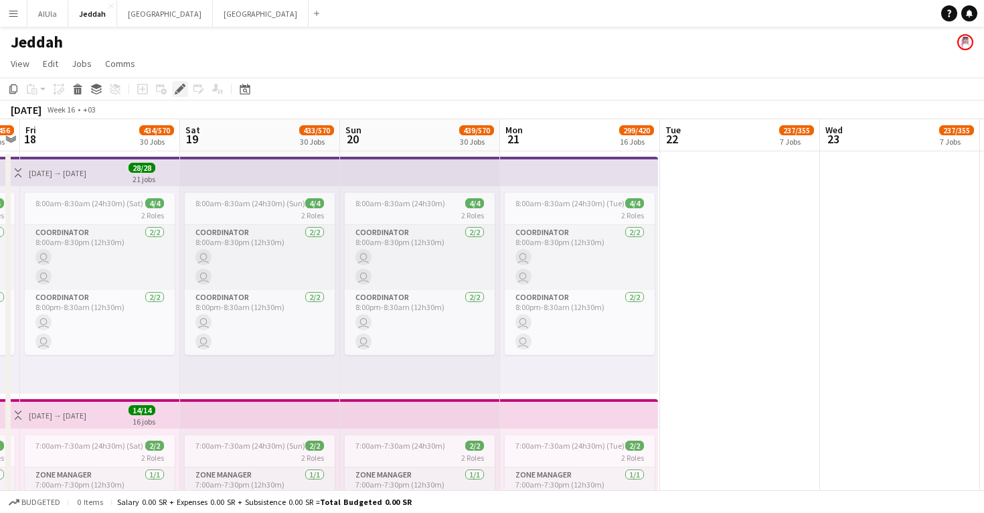
click at [177, 87] on icon "Edit" at bounding box center [180, 89] width 11 height 11
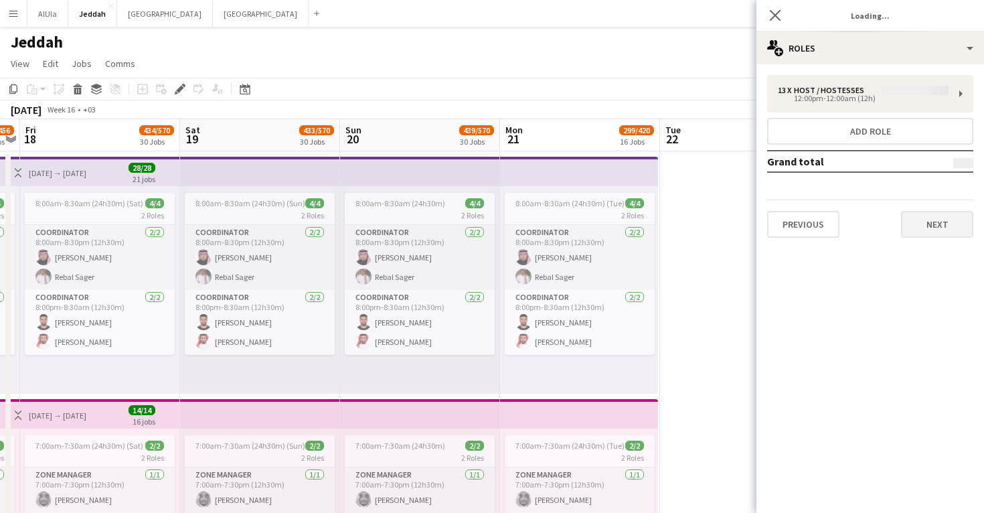
click at [925, 232] on button "Next" at bounding box center [937, 224] width 72 height 27
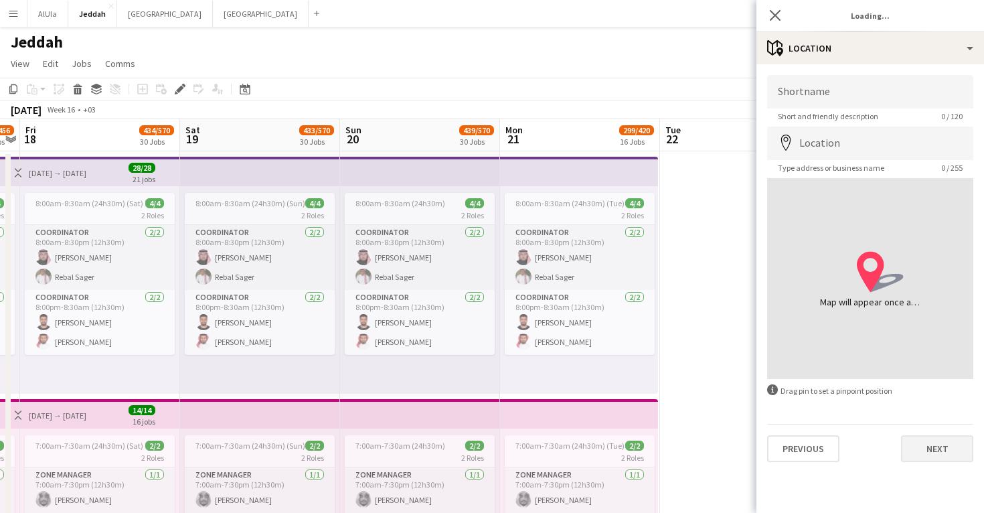
click at [941, 455] on button "Next" at bounding box center [937, 448] width 72 height 27
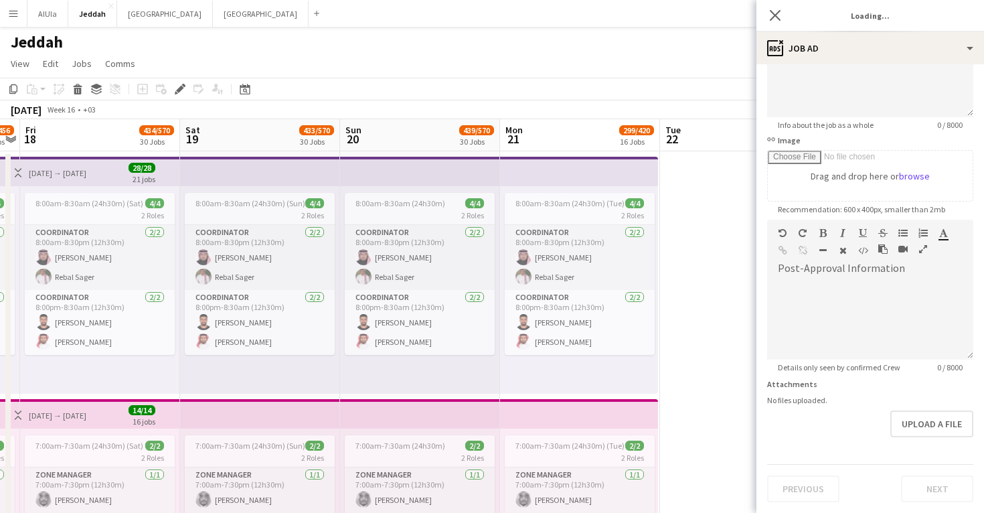
scroll to position [149, 0]
type input "**********"
click at [929, 489] on button "Next" at bounding box center [937, 488] width 72 height 27
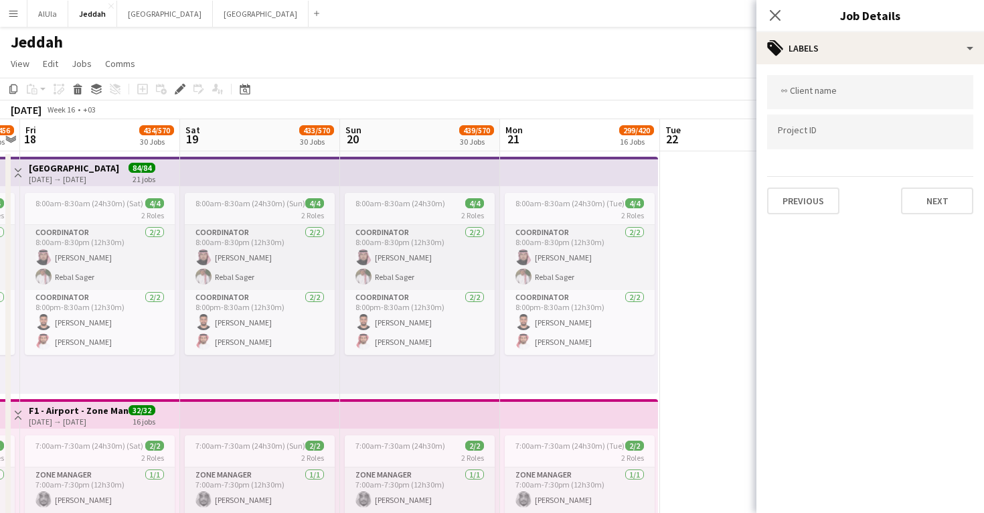
scroll to position [0, 0]
click at [959, 205] on button "Next" at bounding box center [937, 200] width 72 height 27
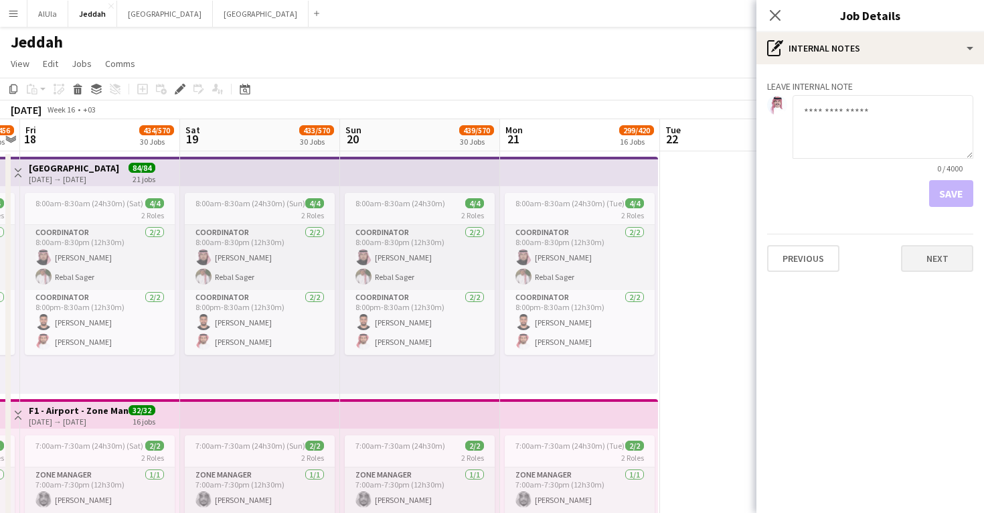
click at [951, 260] on button "Next" at bounding box center [937, 258] width 72 height 27
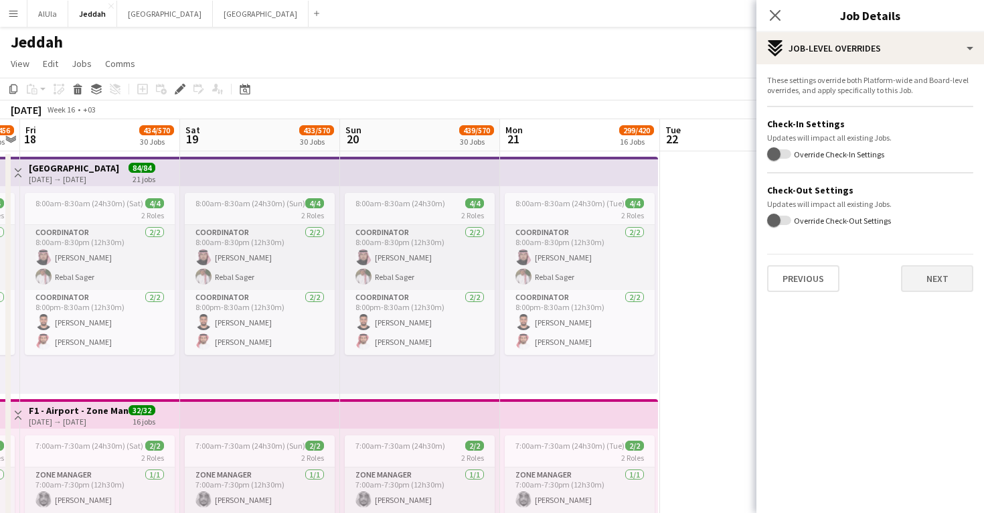
click at [944, 274] on button "Next" at bounding box center [937, 278] width 72 height 27
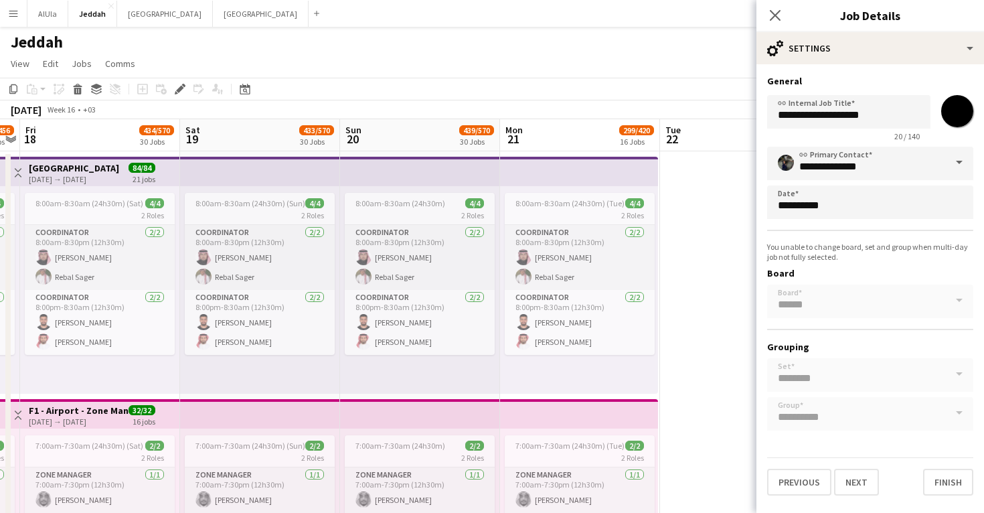
click at [781, 25] on div "Close pop-in" at bounding box center [774, 15] width 37 height 31
click at [773, 11] on icon "Close pop-in" at bounding box center [775, 15] width 13 height 13
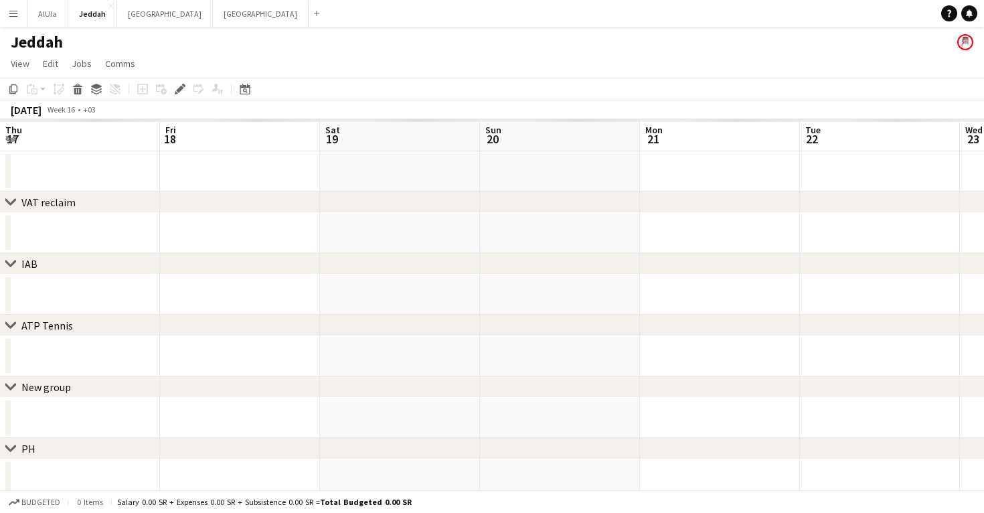
scroll to position [0, 460]
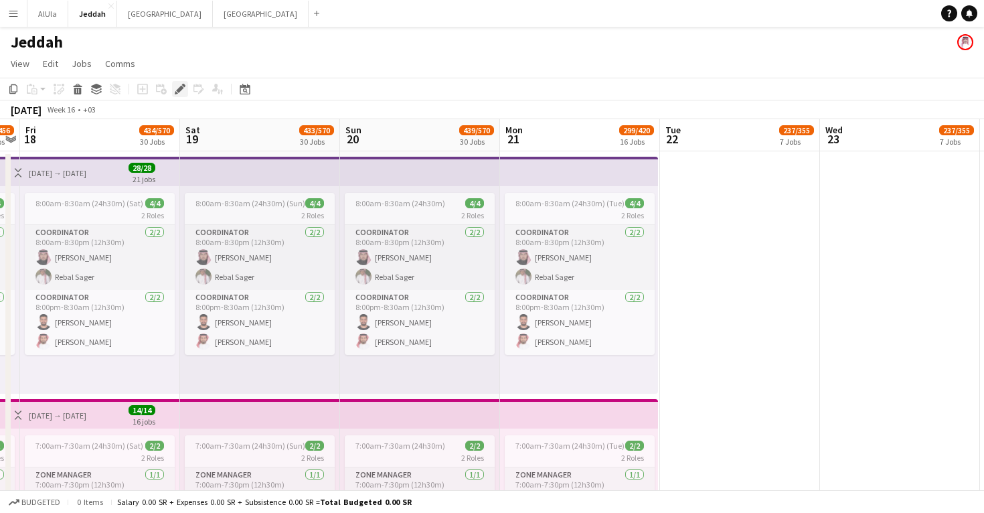
click at [179, 88] on icon at bounding box center [179, 89] width 7 height 7
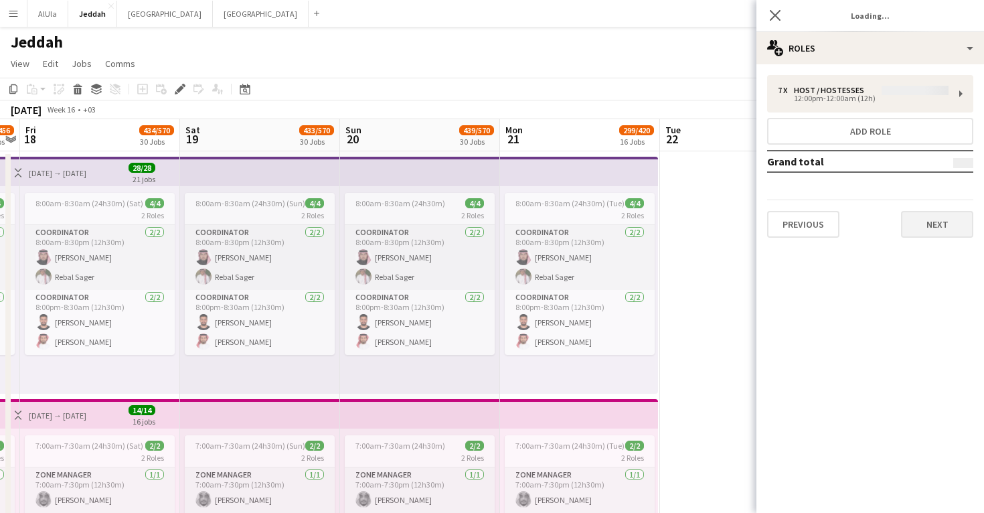
click at [925, 224] on button "Next" at bounding box center [937, 224] width 72 height 27
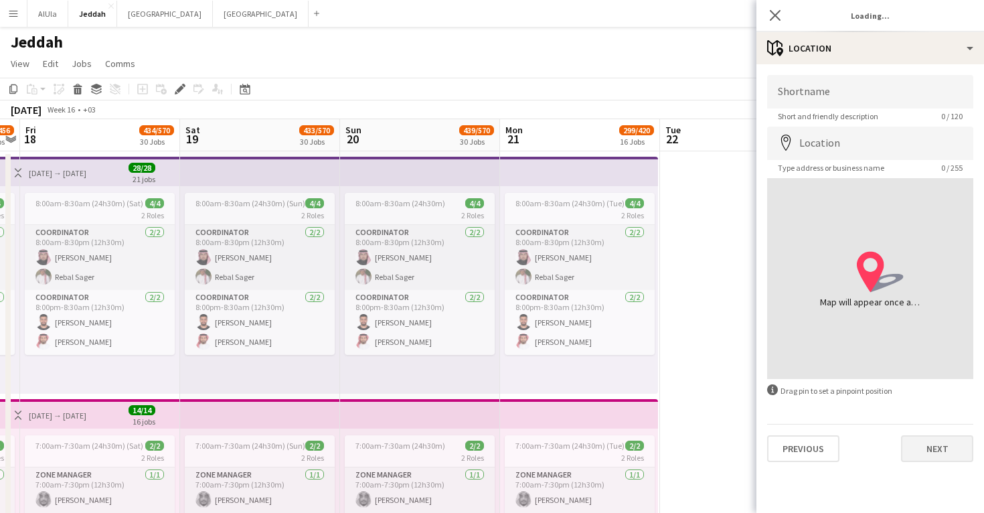
click at [925, 446] on button "Next" at bounding box center [937, 448] width 72 height 27
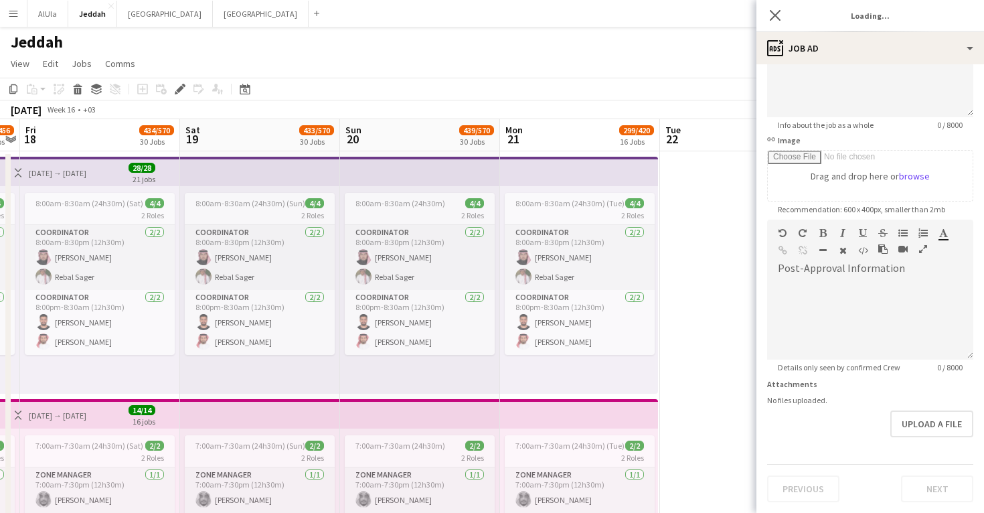
scroll to position [149, 0]
type input "**********"
click at [930, 491] on button "Next" at bounding box center [937, 488] width 72 height 27
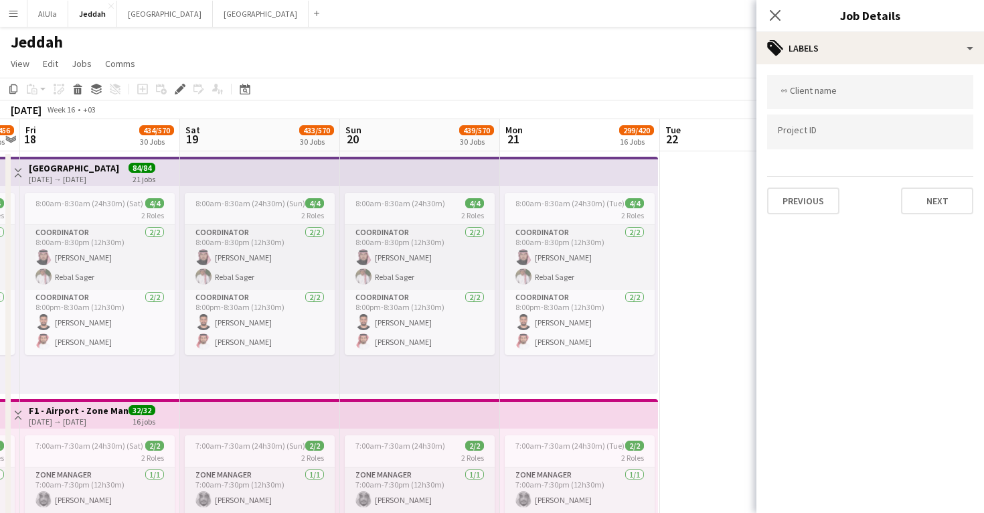
scroll to position [0, 0]
click at [934, 205] on button "Next" at bounding box center [937, 200] width 72 height 27
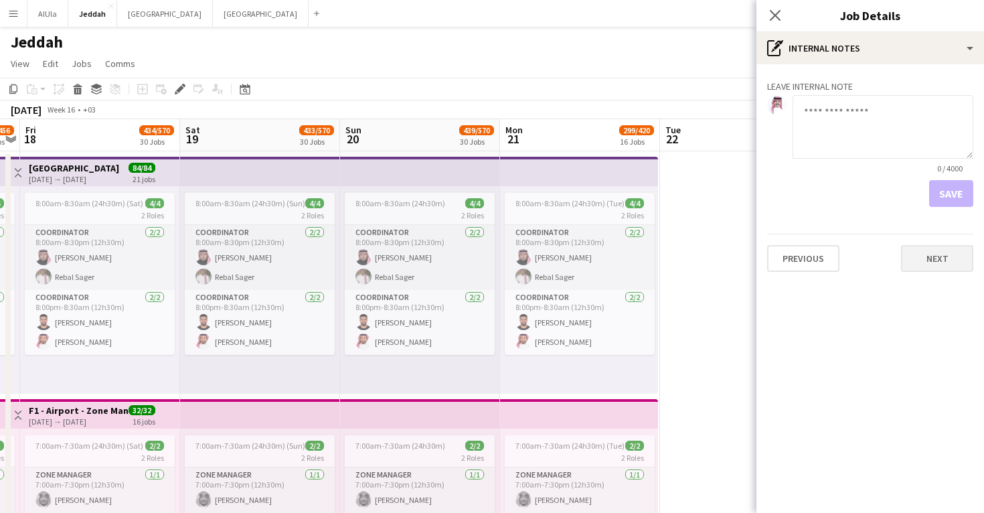
click at [930, 266] on button "Next" at bounding box center [937, 258] width 72 height 27
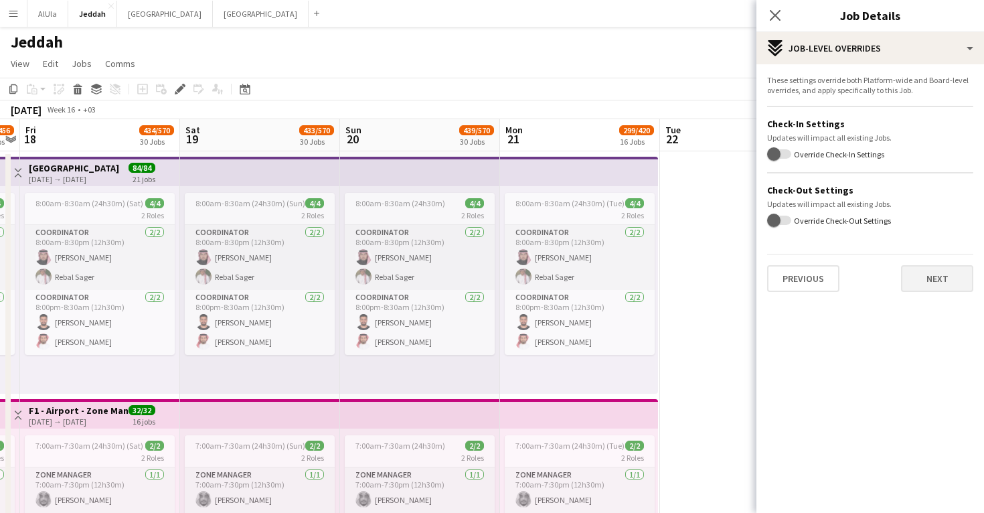
click at [931, 270] on button "Next" at bounding box center [937, 278] width 72 height 27
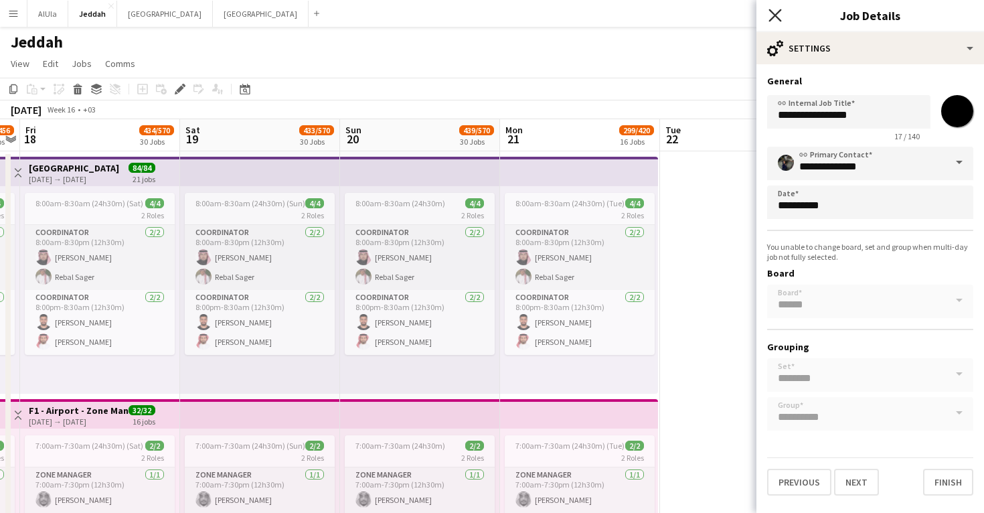
click at [777, 19] on icon "Close pop-in" at bounding box center [775, 15] width 13 height 13
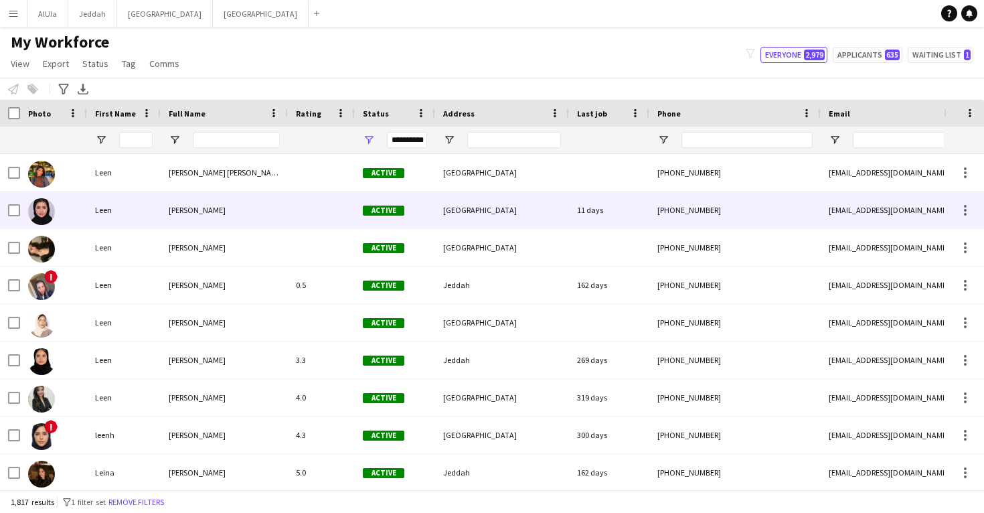
scroll to position [32259, 0]
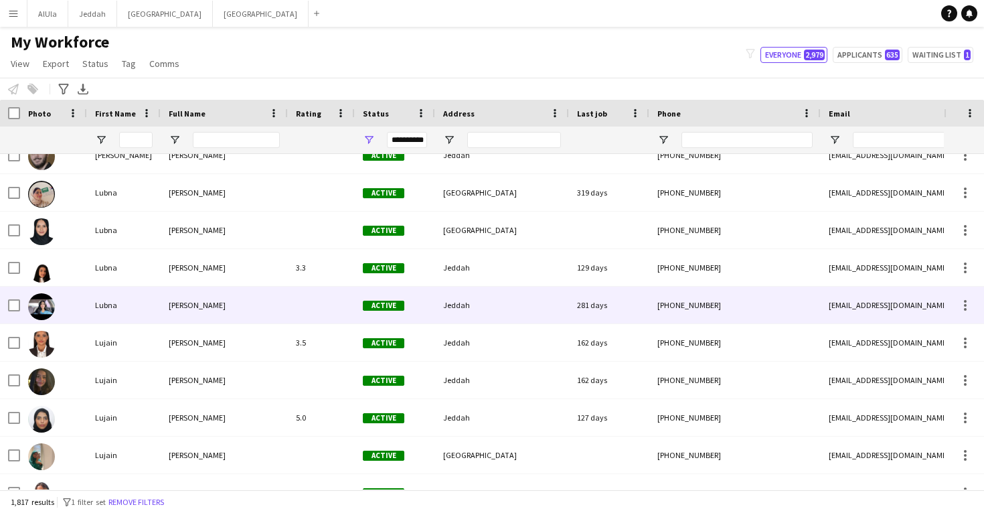
click at [303, 311] on div at bounding box center [321, 305] width 67 height 37
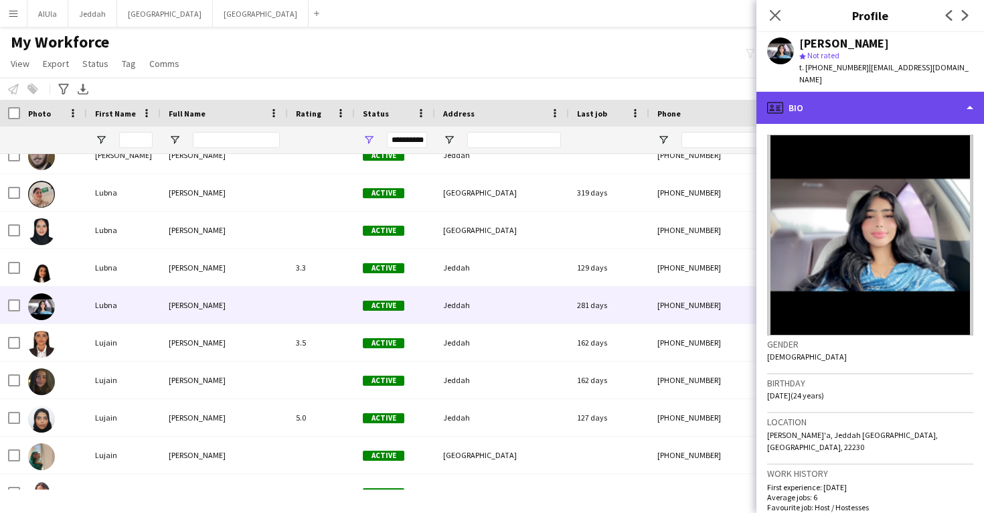
click at [884, 92] on div "profile Bio" at bounding box center [870, 108] width 228 height 32
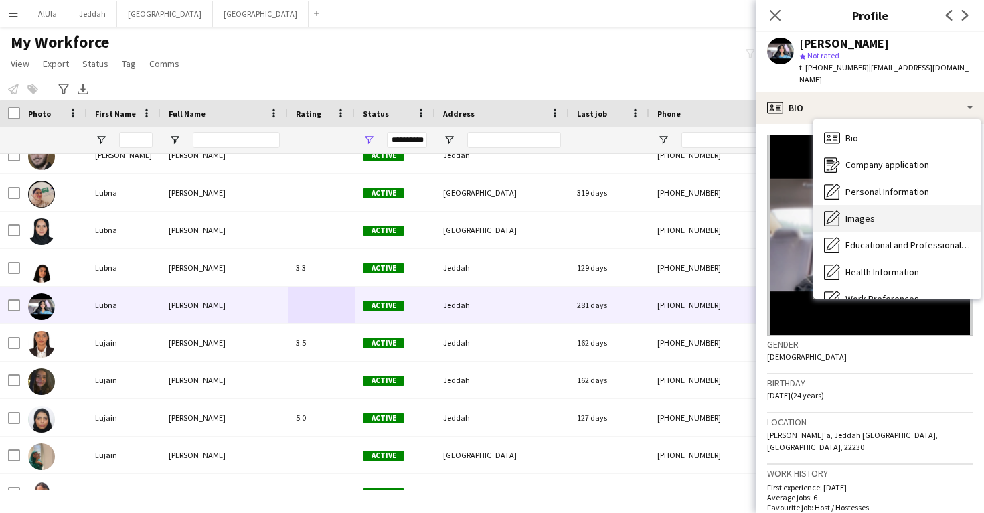
click at [890, 205] on div "Images Images" at bounding box center [896, 218] width 167 height 27
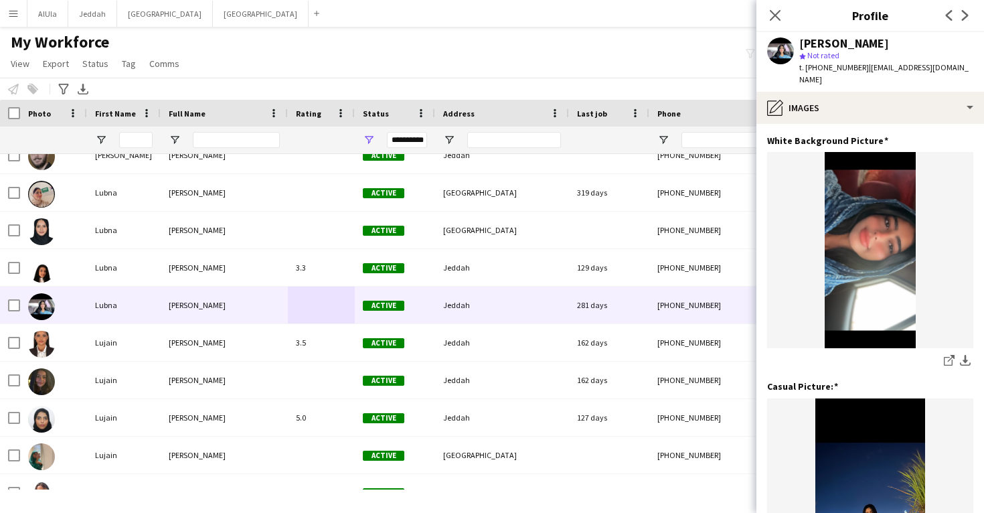
click at [844, 46] on div "[PERSON_NAME]" at bounding box center [844, 43] width 90 height 12
copy div "[PERSON_NAME]"
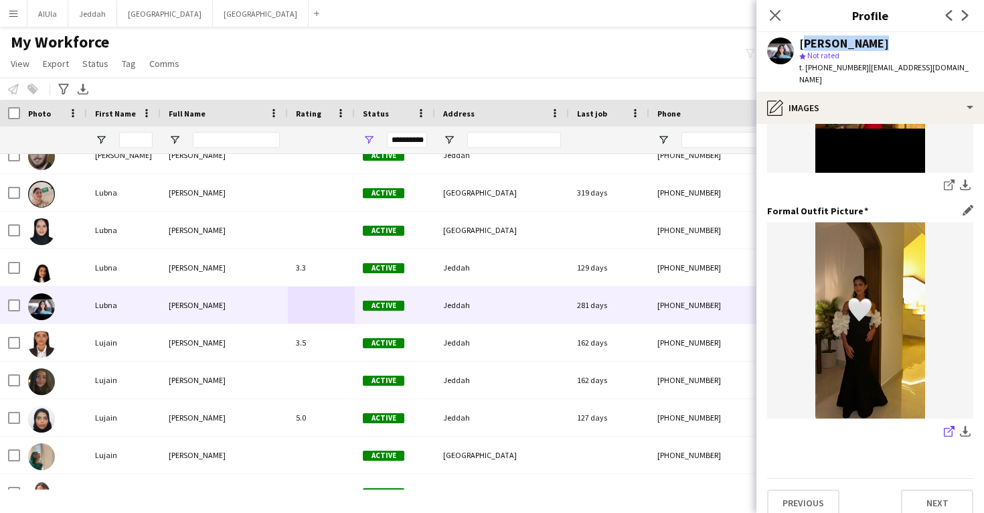
click at [950, 426] on icon "share-external-link-1" at bounding box center [949, 431] width 11 height 11
click at [947, 179] on icon "share-external-link-1" at bounding box center [949, 184] width 11 height 11
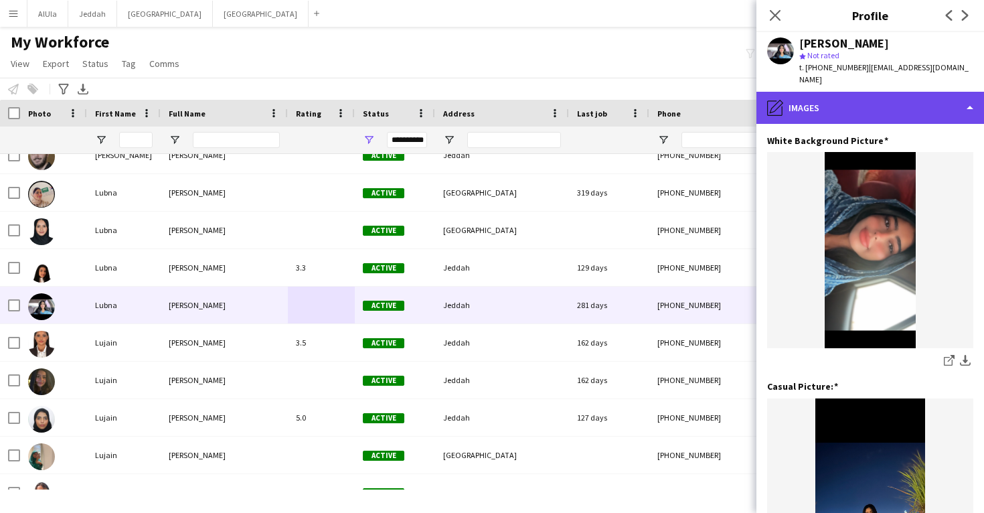
click at [827, 98] on div "pencil4 Images" at bounding box center [870, 108] width 228 height 32
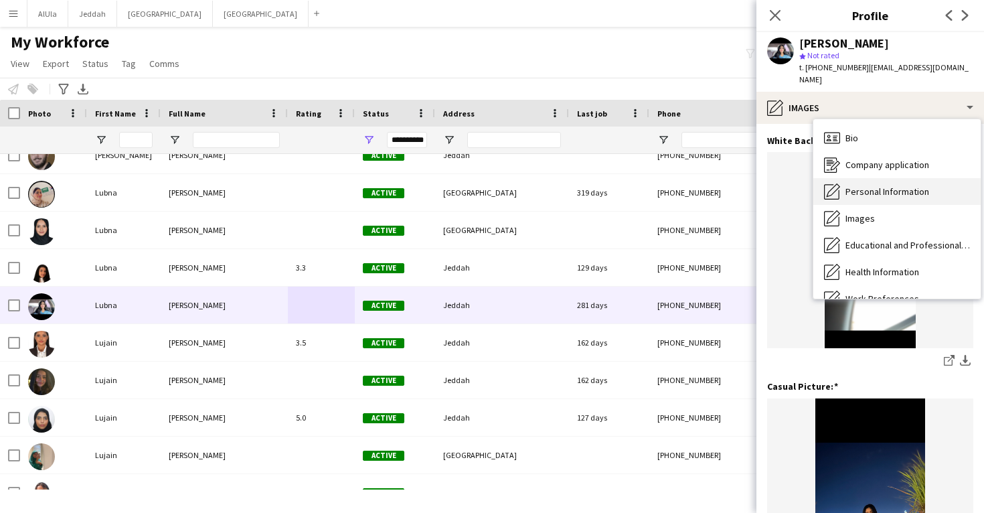
click at [867, 187] on div "Personal Information Personal Information" at bounding box center [896, 191] width 167 height 27
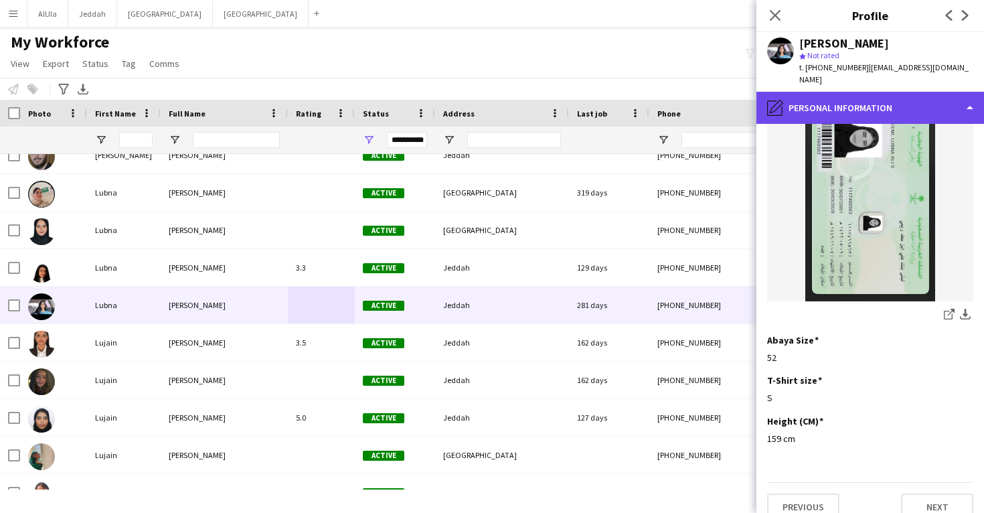
click at [812, 102] on div "pencil4 Personal Information" at bounding box center [870, 108] width 228 height 32
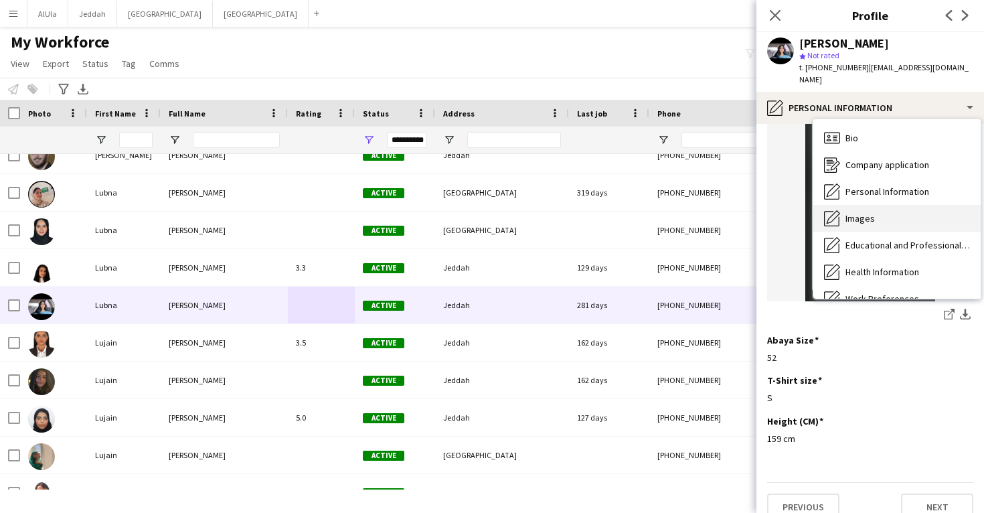
click at [851, 212] on span "Images" at bounding box center [860, 218] width 29 height 12
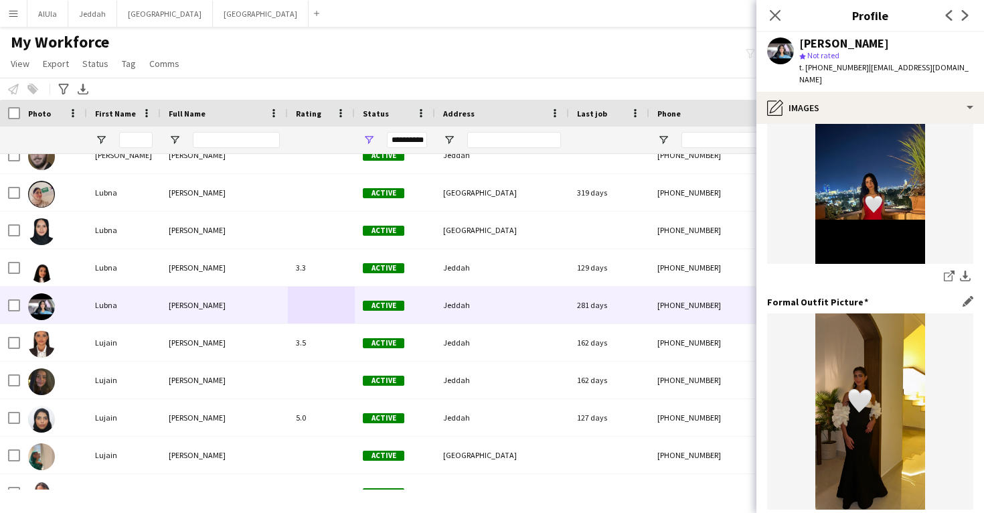
click at [949, 512] on icon "share-external-link-1" at bounding box center [949, 522] width 11 height 11
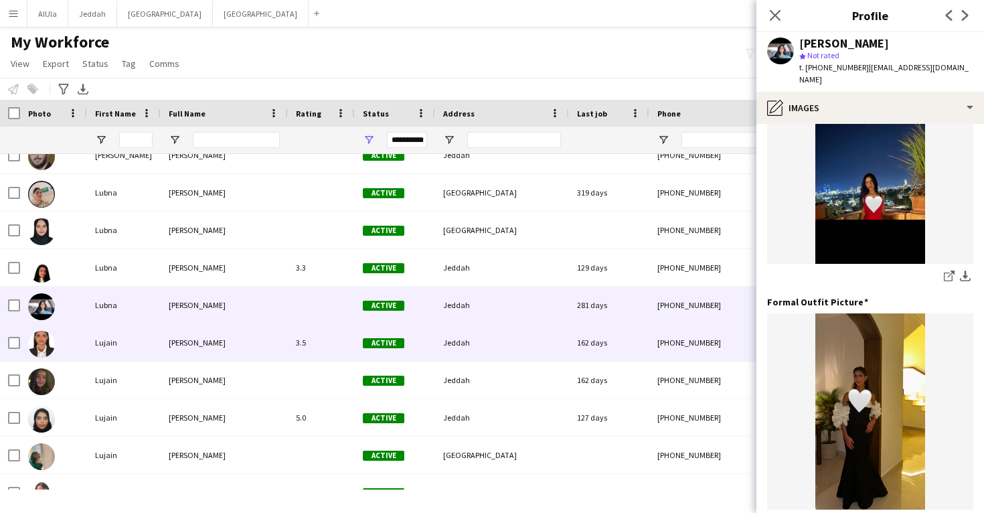
click at [479, 333] on div "Jeddah" at bounding box center [502, 342] width 134 height 37
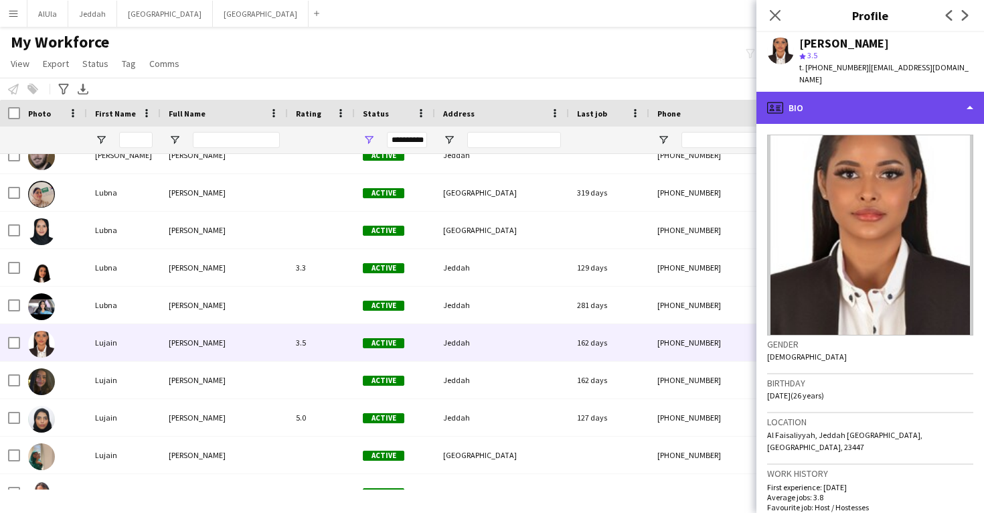
click at [833, 92] on div "profile Bio" at bounding box center [870, 108] width 228 height 32
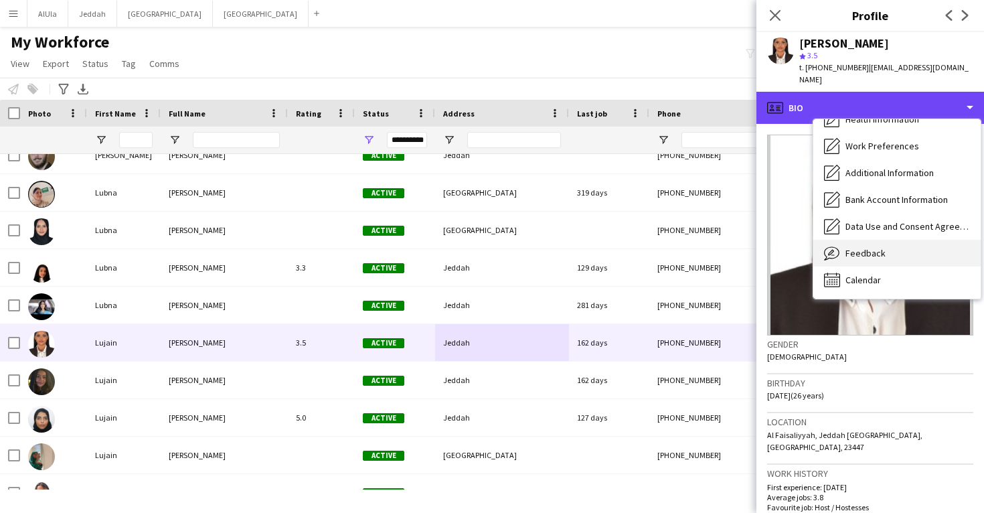
scroll to position [153, 0]
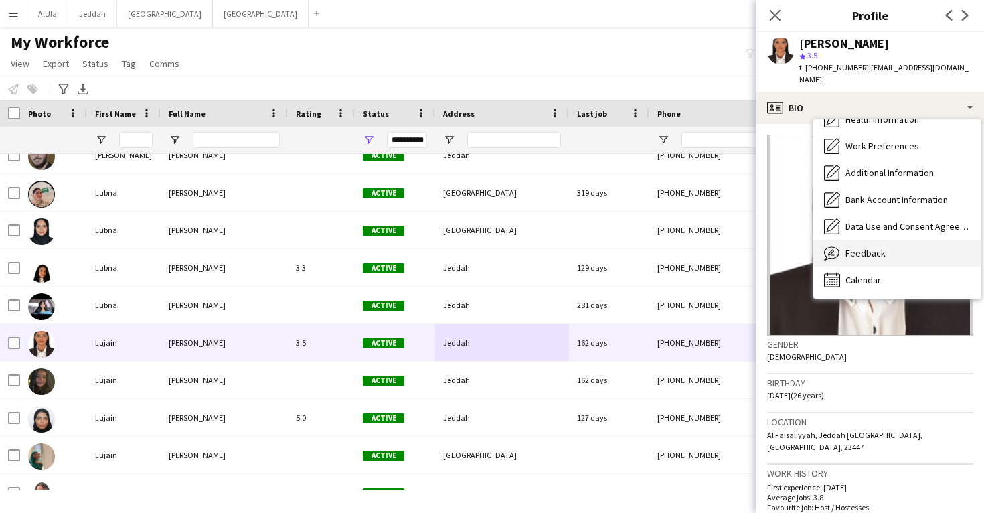
click at [882, 251] on div "Feedback Feedback" at bounding box center [896, 253] width 167 height 27
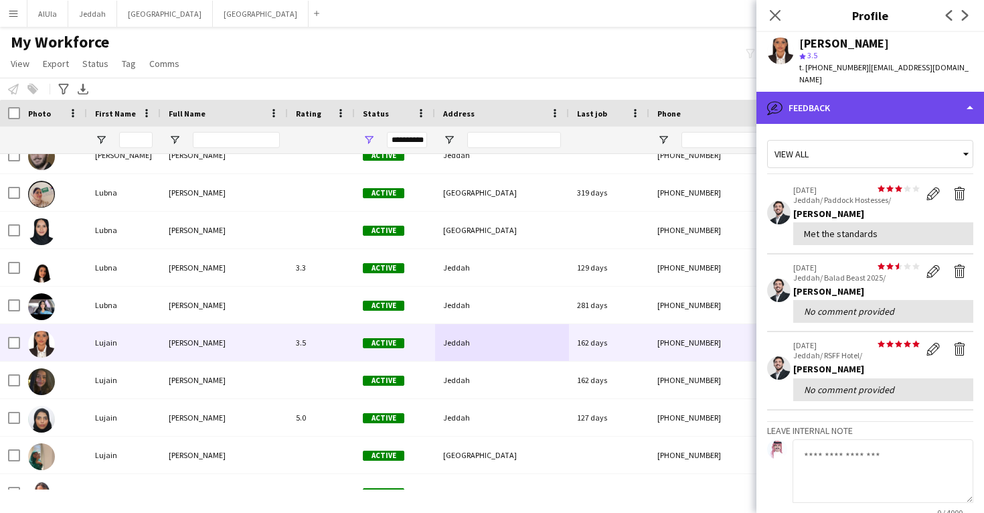
click at [856, 92] on div "bubble-pencil Feedback" at bounding box center [870, 108] width 228 height 32
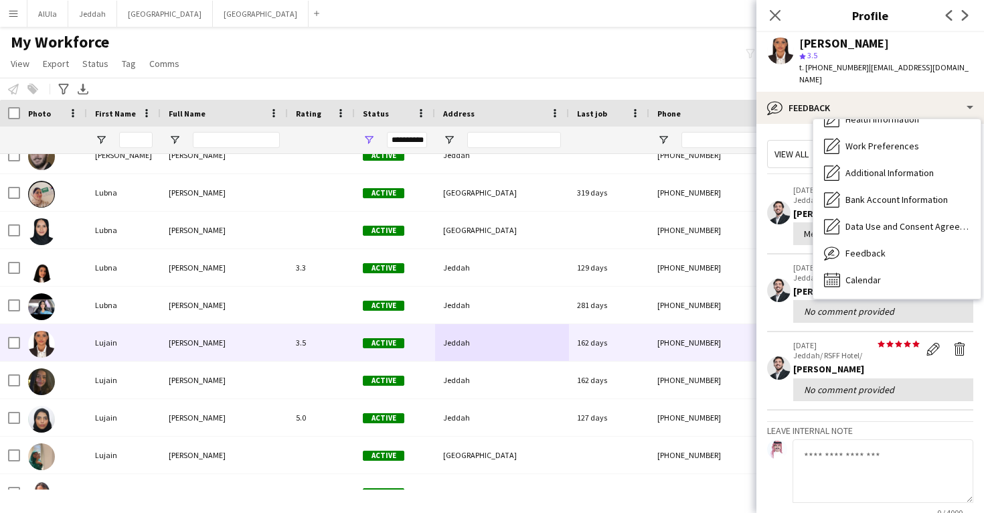
click at [876, 284] on div "Bio Bio Company application Company application Personal Information Personal I…" at bounding box center [896, 208] width 167 height 179
click at [874, 274] on span "Calendar" at bounding box center [863, 280] width 35 height 12
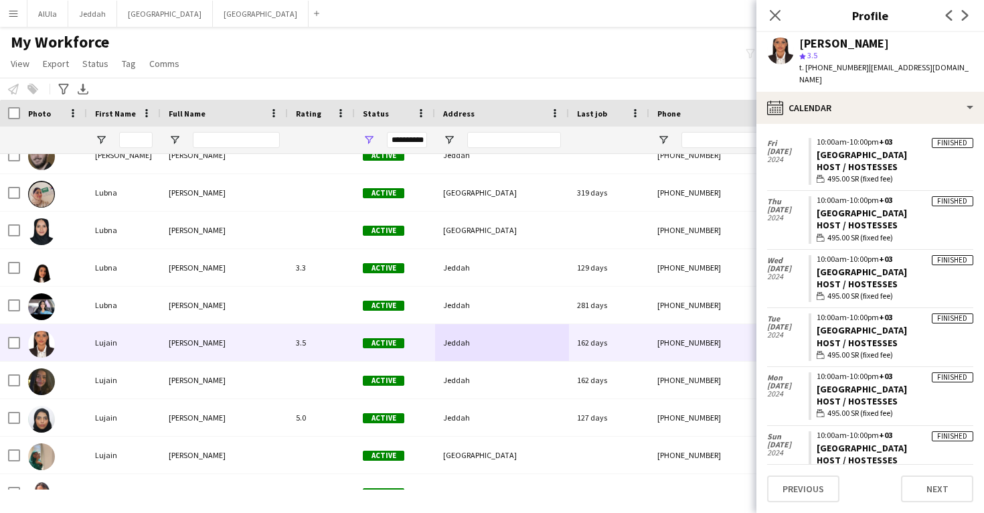
scroll to position [874, 0]
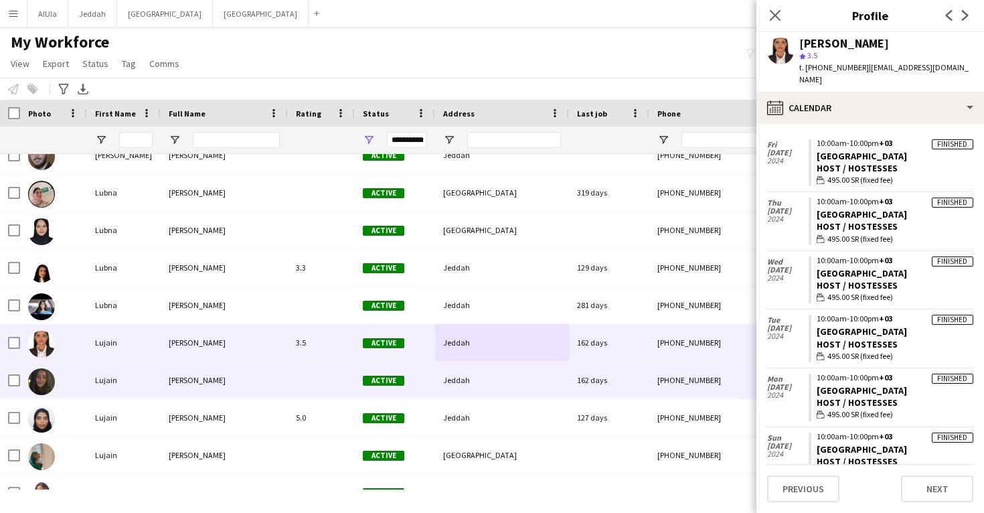
click at [649, 376] on div "[PHONE_NUMBER]" at bounding box center [734, 379] width 171 height 37
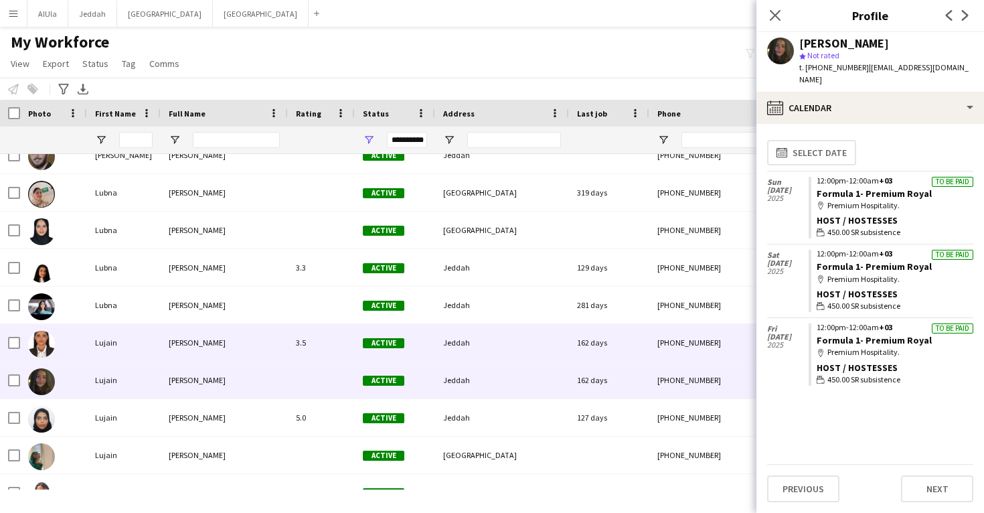
click at [639, 343] on div "162 days" at bounding box center [609, 342] width 80 height 37
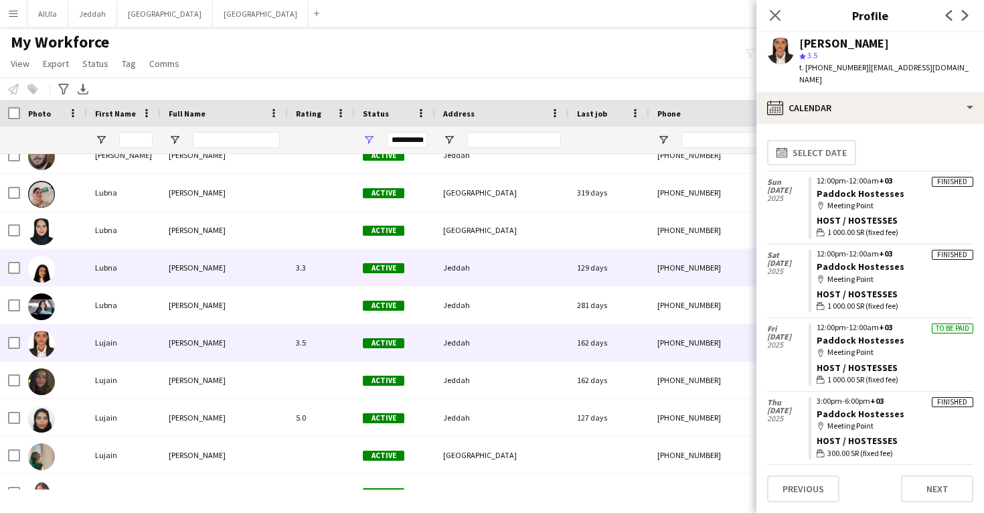
click at [622, 283] on div "129 days" at bounding box center [609, 267] width 80 height 37
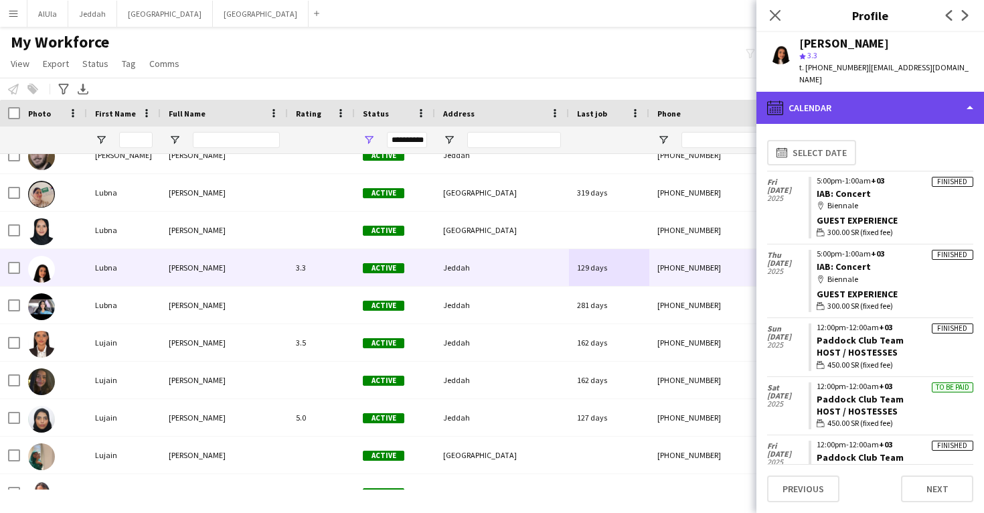
click at [862, 92] on div "calendar-full Calendar" at bounding box center [870, 108] width 228 height 32
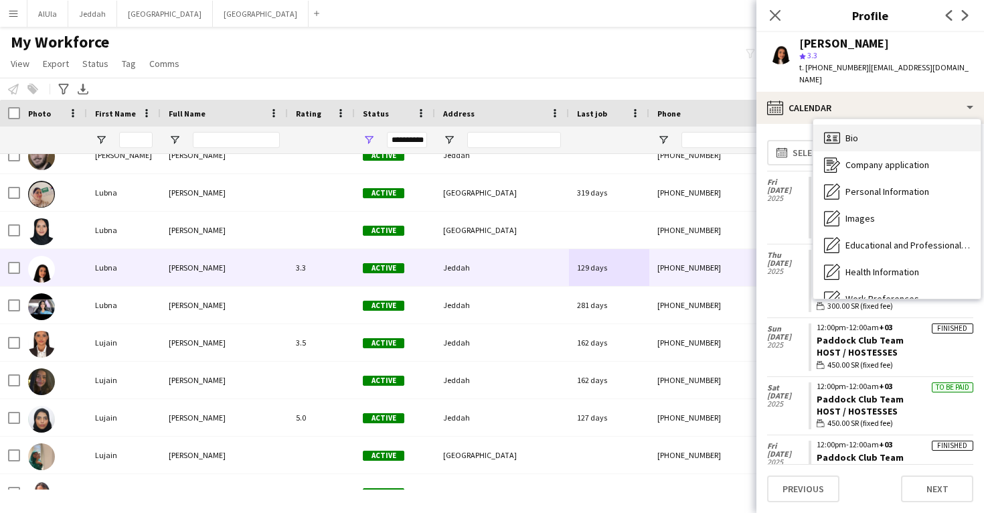
click at [868, 125] on div "Bio Bio" at bounding box center [896, 138] width 167 height 27
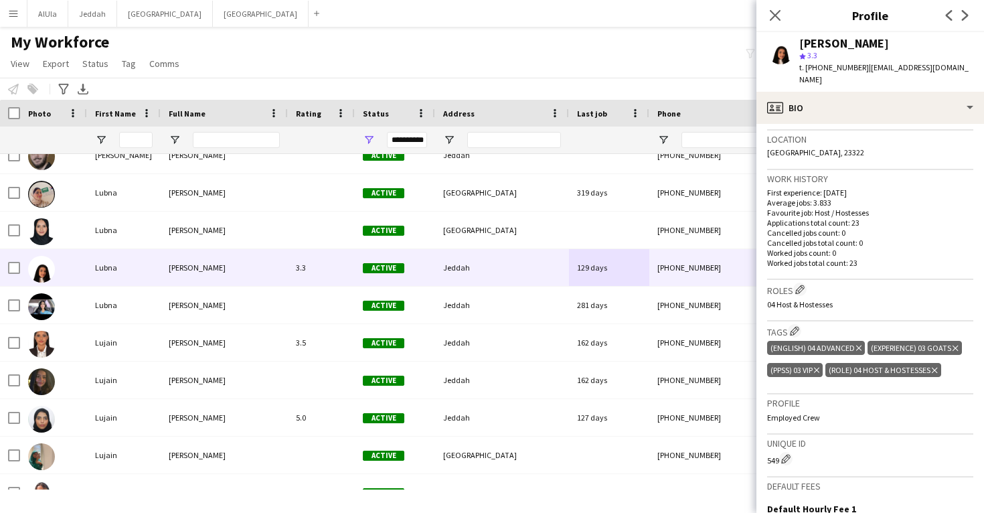
scroll to position [345, 0]
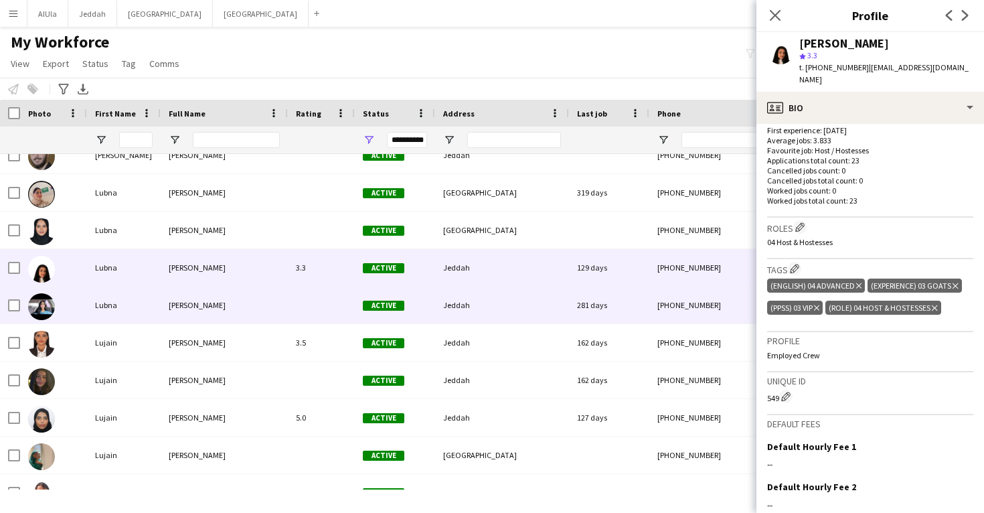
click at [723, 307] on div "[PHONE_NUMBER]" at bounding box center [734, 305] width 171 height 37
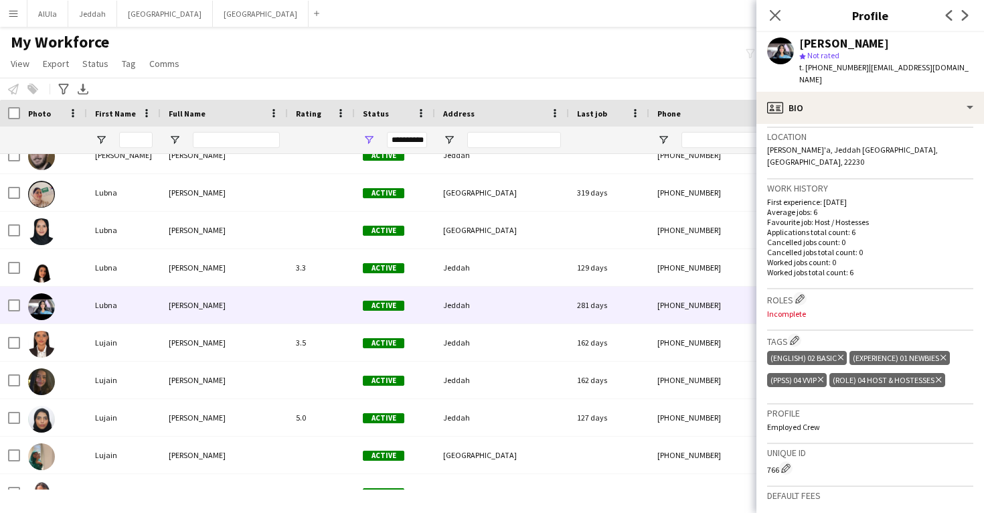
scroll to position [296, 0]
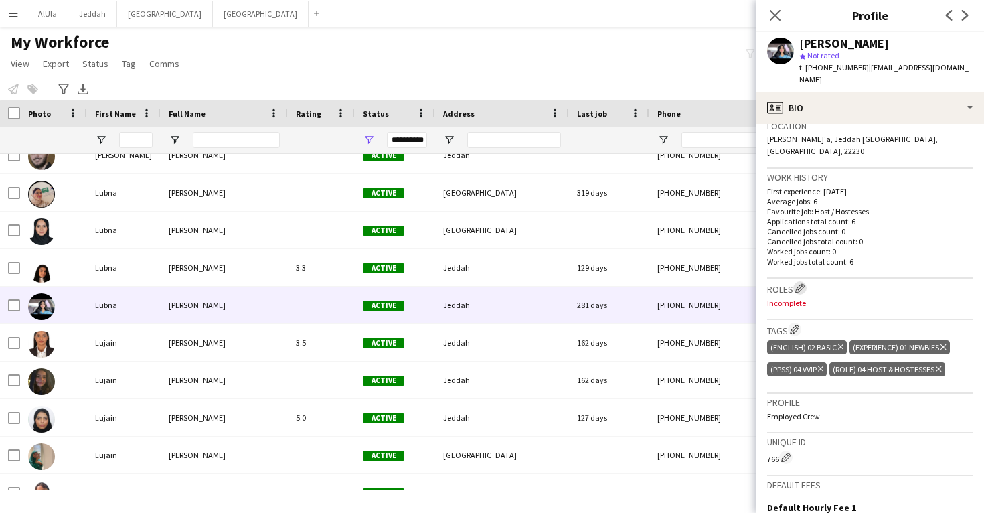
click at [801, 283] on app-icon "Edit crew company roles" at bounding box center [799, 287] width 9 height 9
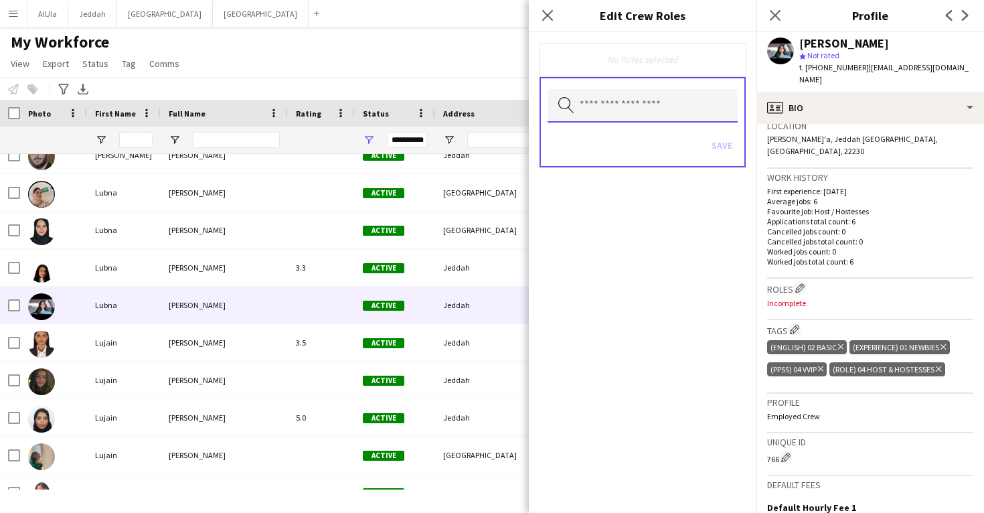
click at [641, 99] on input "text" at bounding box center [643, 105] width 190 height 33
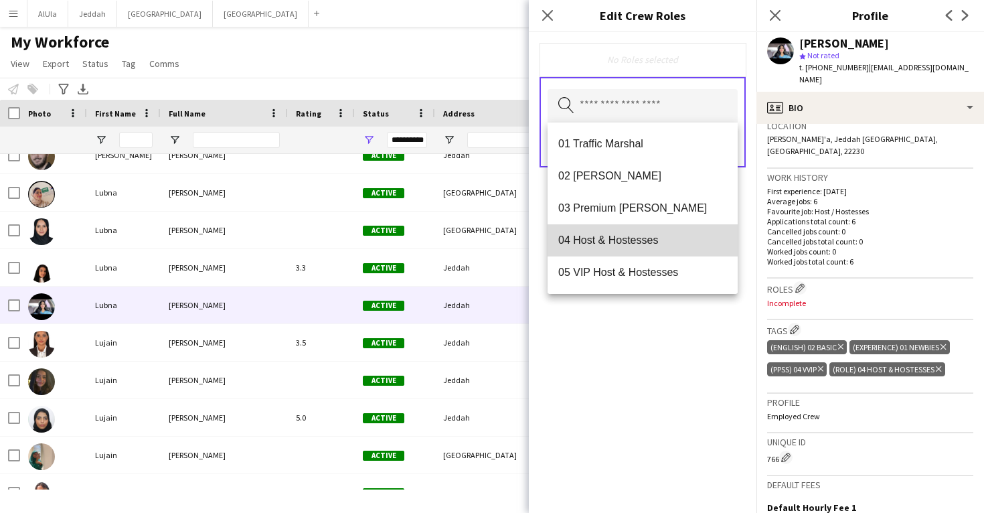
click at [649, 250] on mat-option "04 Host & Hostesses" at bounding box center [643, 240] width 190 height 32
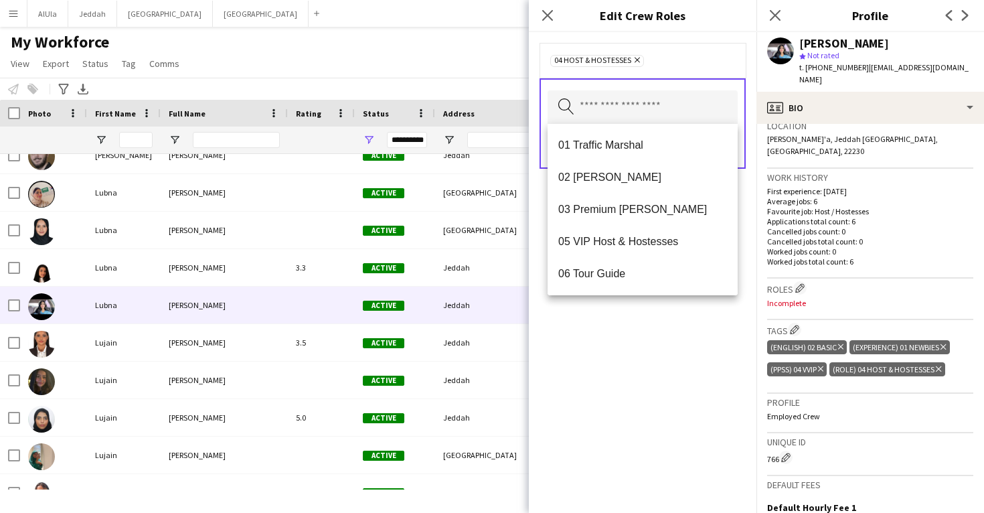
click at [657, 367] on div "04 Host & Hostesses Remove Search by role type Save" at bounding box center [643, 272] width 228 height 481
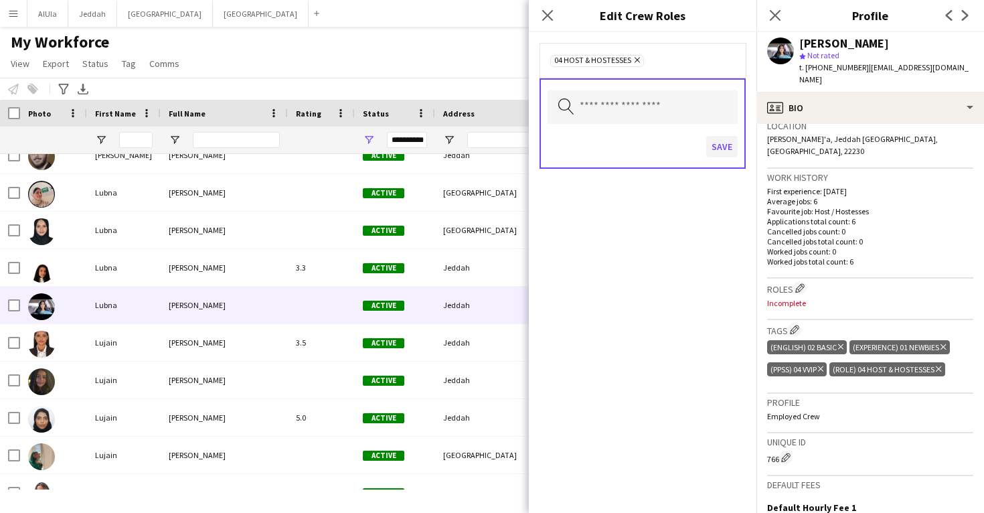
click at [726, 154] on button "Save" at bounding box center [721, 146] width 31 height 21
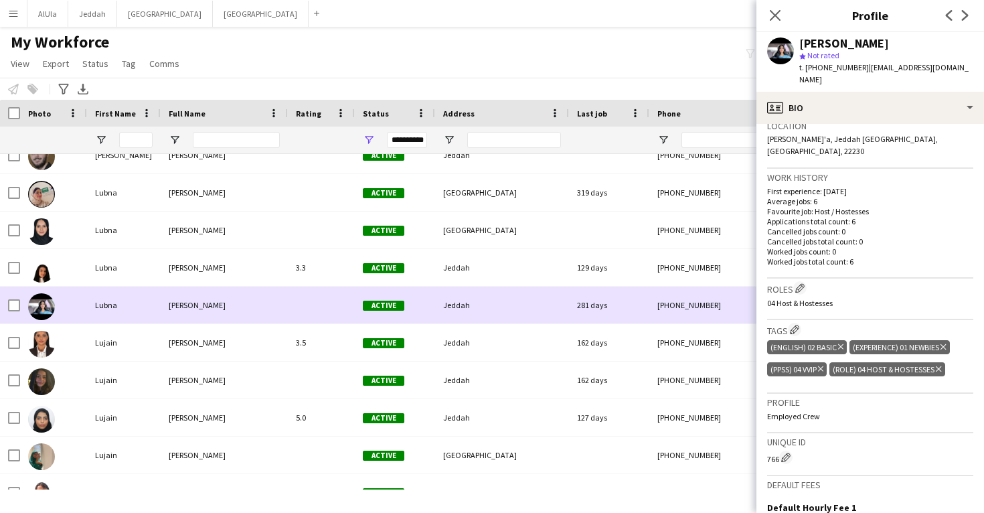
click at [639, 323] on div "281 days" at bounding box center [609, 305] width 80 height 37
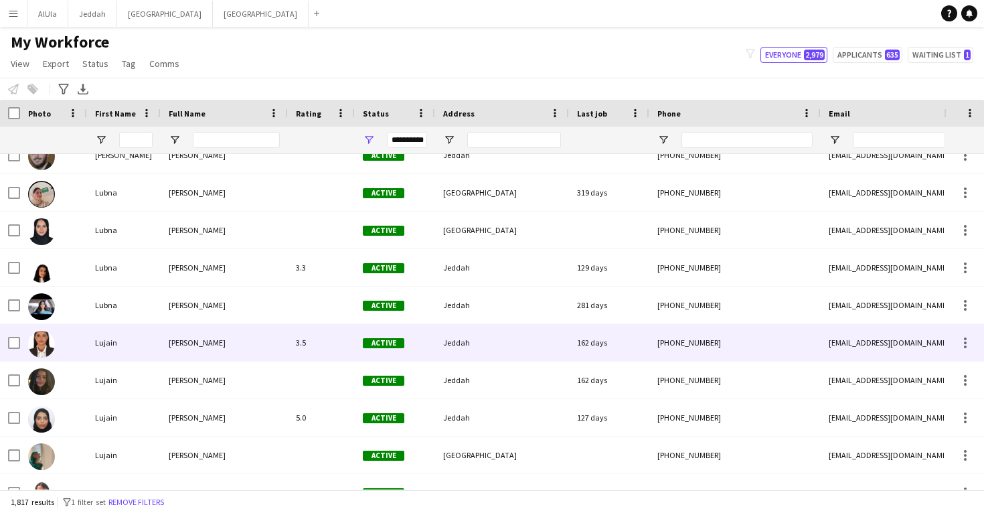
click at [638, 345] on div "162 days" at bounding box center [609, 342] width 80 height 37
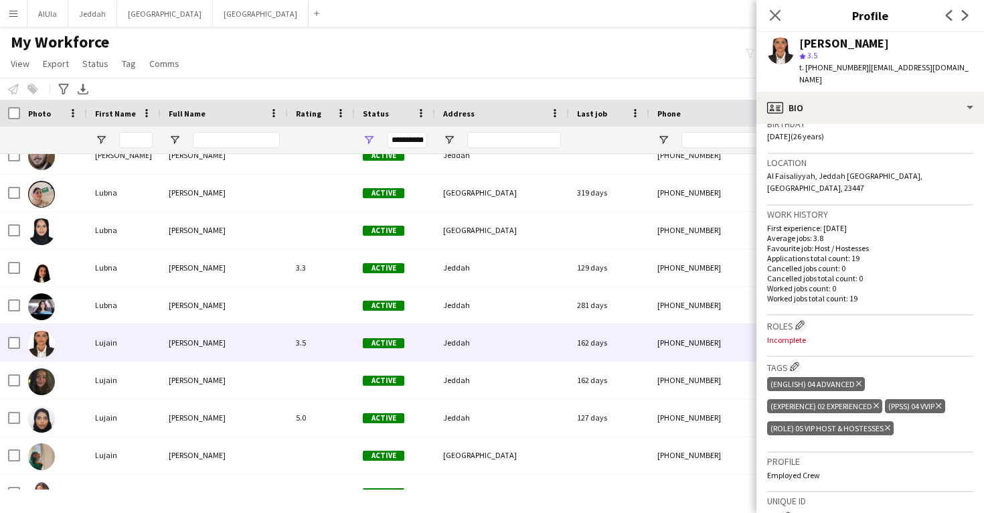
scroll to position [269, 0]
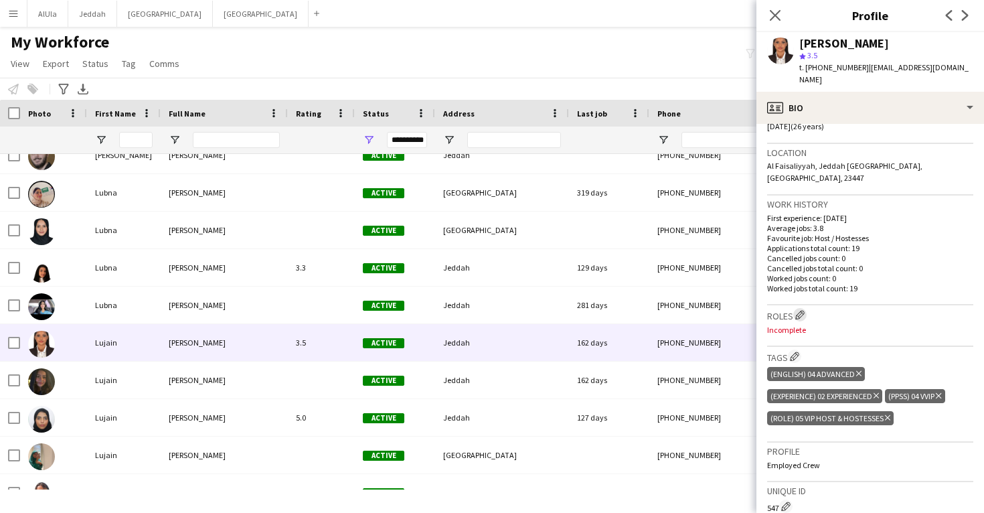
click at [803, 310] on app-icon "Edit crew company roles" at bounding box center [799, 314] width 9 height 9
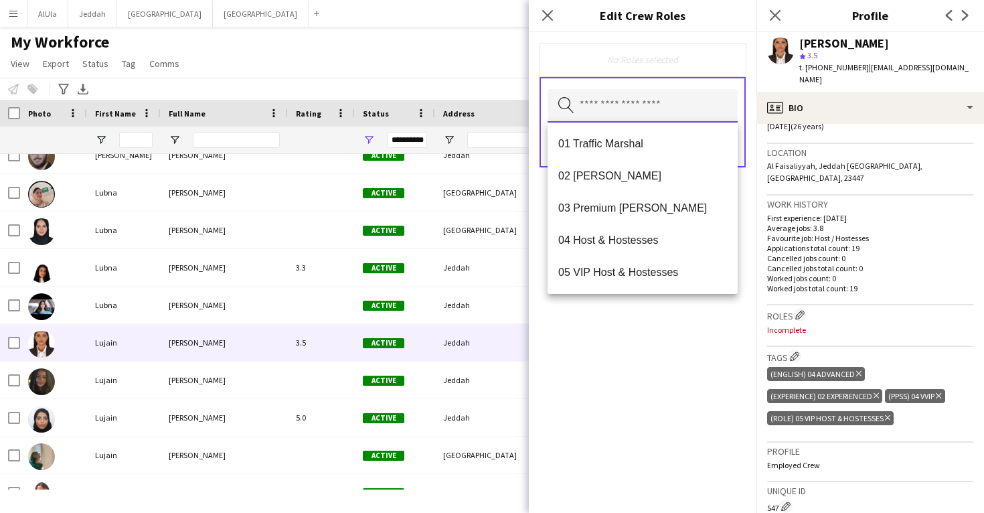
click at [641, 117] on input "text" at bounding box center [643, 105] width 190 height 33
click at [651, 237] on span "04 Host & Hostesses" at bounding box center [642, 240] width 169 height 13
click at [676, 338] on div "04 Host & Hostesses Remove Search by role type Save" at bounding box center [643, 272] width 228 height 481
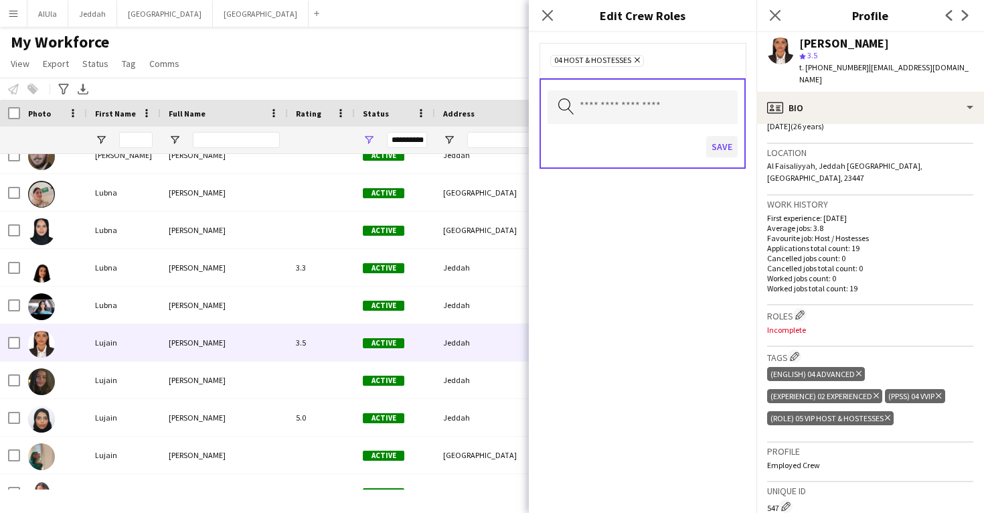
click at [722, 153] on button "Save" at bounding box center [721, 146] width 31 height 21
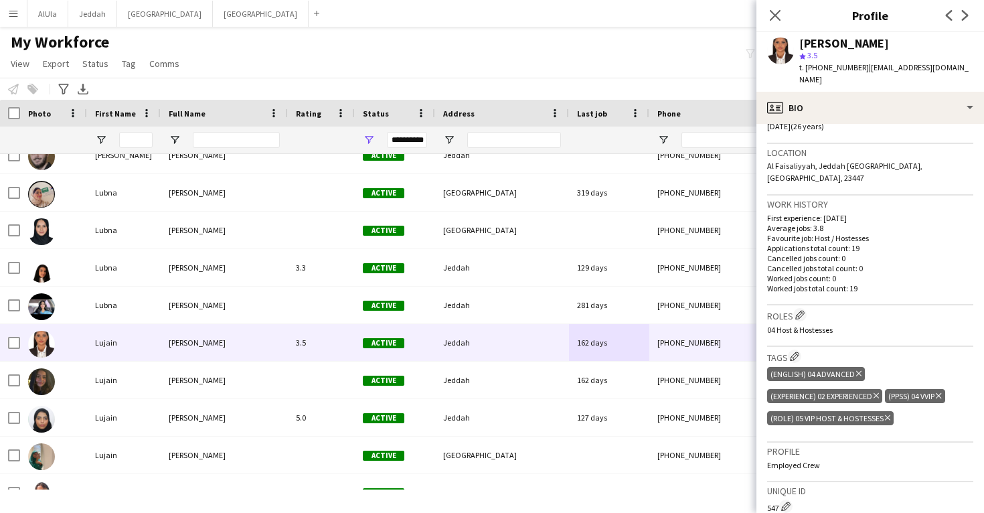
click at [890, 414] on icon "Delete tag" at bounding box center [887, 418] width 5 height 8
click at [799, 351] on app-icon "Edit crew company tags" at bounding box center [794, 355] width 9 height 9
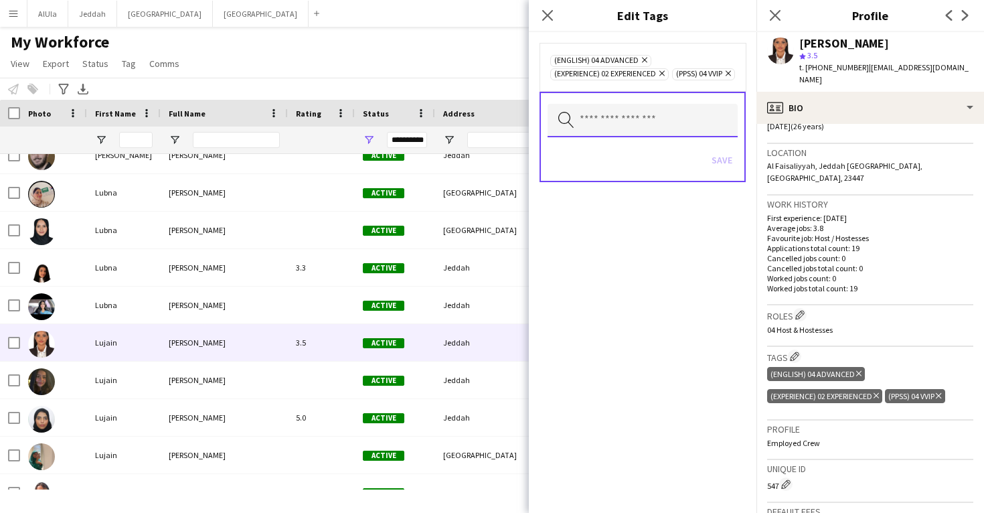
click at [648, 137] on input "text" at bounding box center [643, 120] width 190 height 33
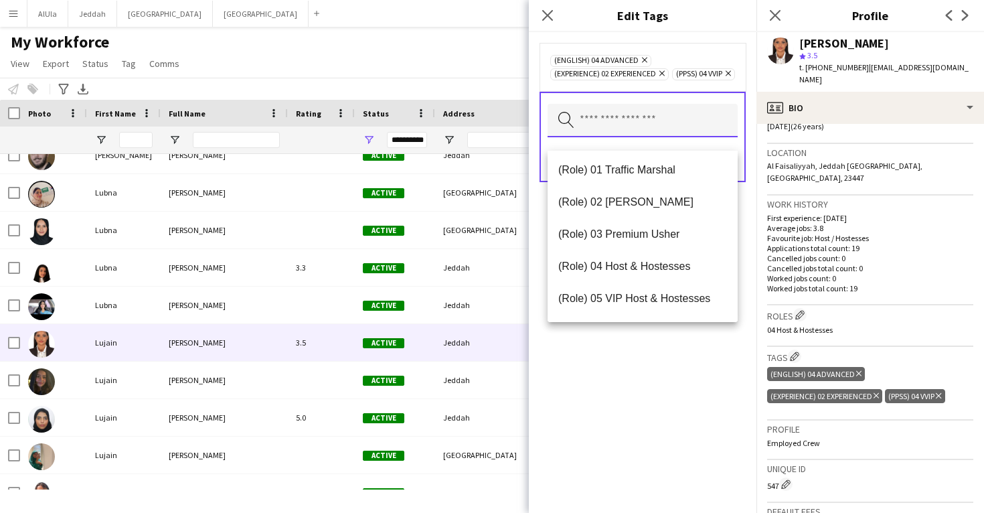
scroll to position [356, 0]
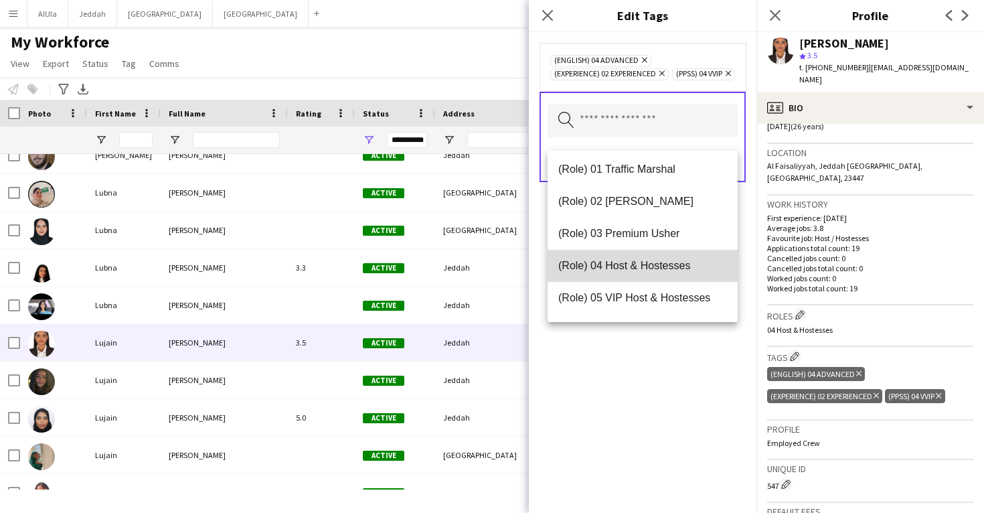
click at [656, 268] on span "(Role) 04 Host & Hostesses" at bounding box center [642, 265] width 169 height 13
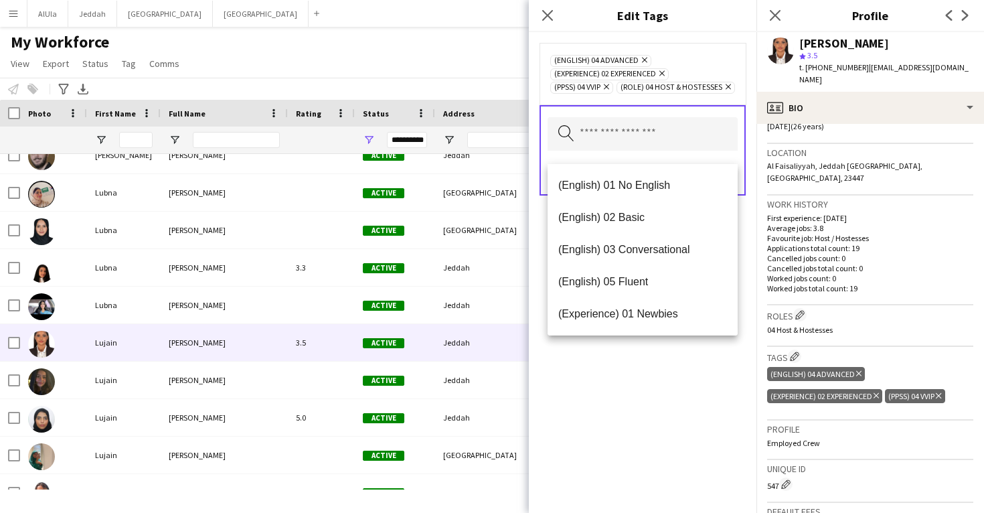
click at [668, 393] on div "(English) 04 Advanced Remove (Experience) 02 Experienced Remove (PPSS) 04 VVIP …" at bounding box center [643, 272] width 228 height 481
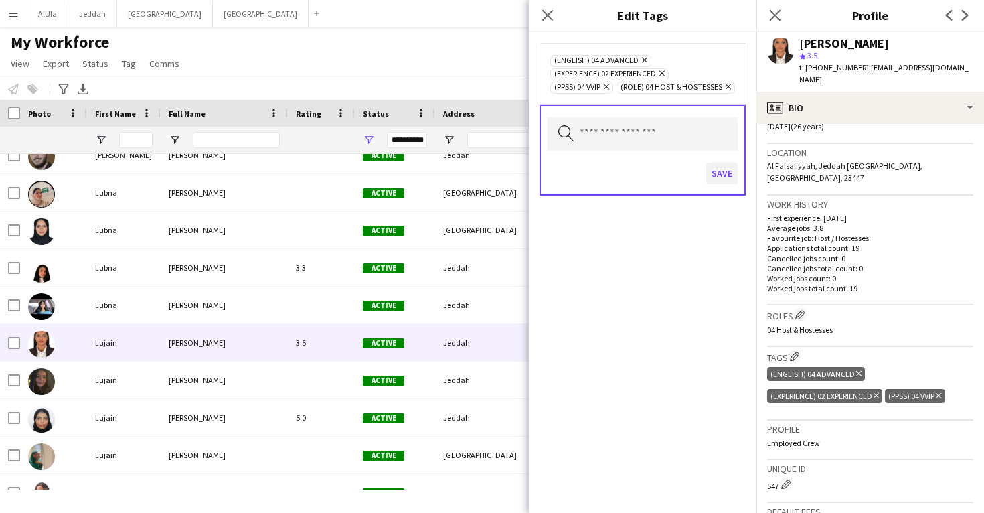
click at [716, 184] on button "Save" at bounding box center [721, 173] width 31 height 21
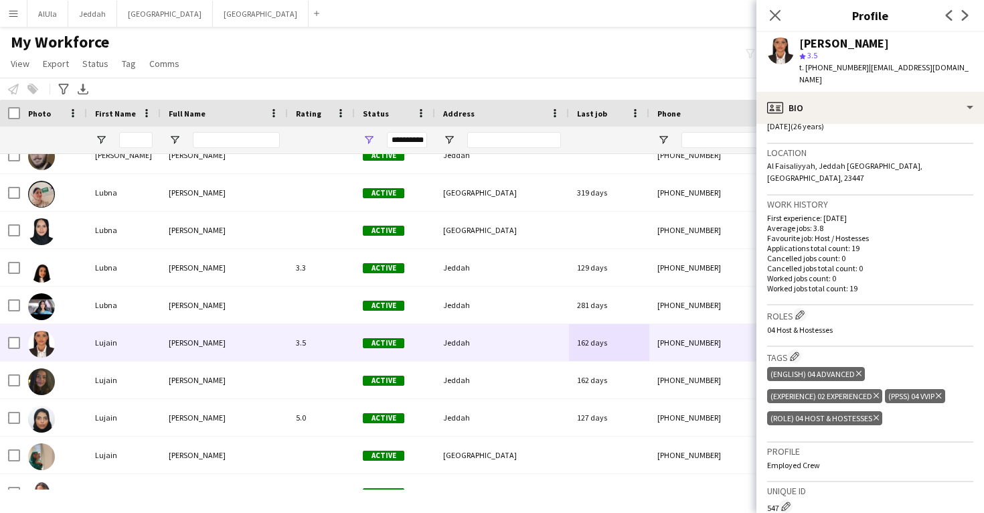
click at [820, 121] on span "[DATE] (26 years)" at bounding box center [795, 126] width 57 height 10
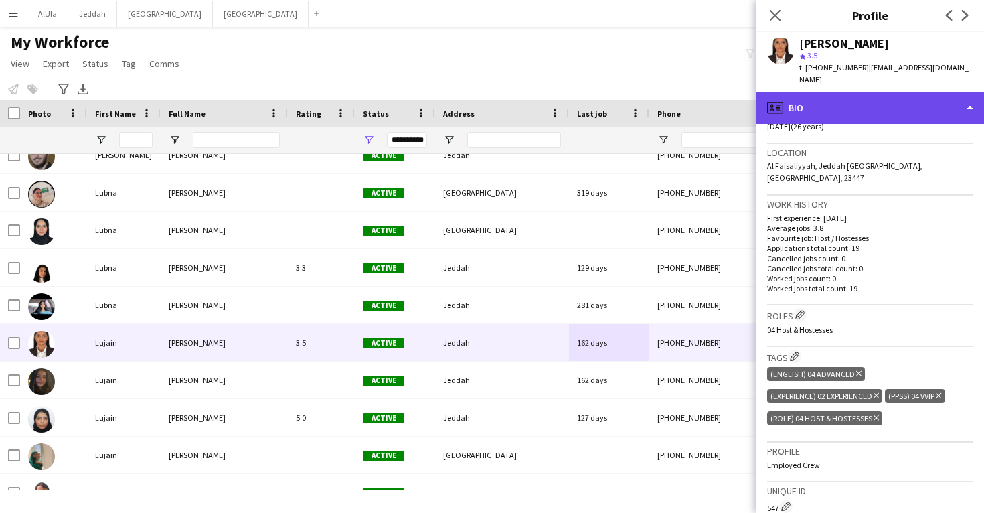
click at [821, 104] on div "profile Bio" at bounding box center [870, 108] width 228 height 32
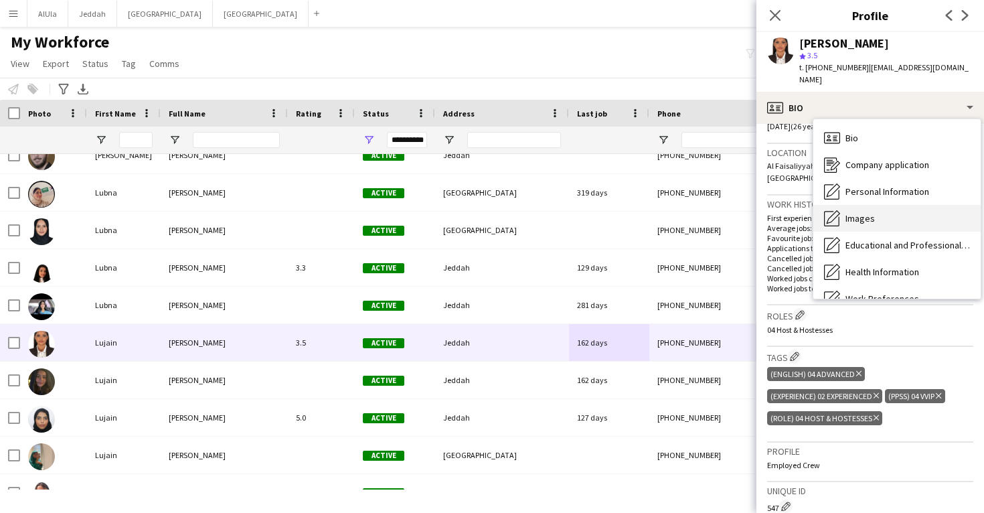
click at [868, 212] on span "Images" at bounding box center [860, 218] width 29 height 12
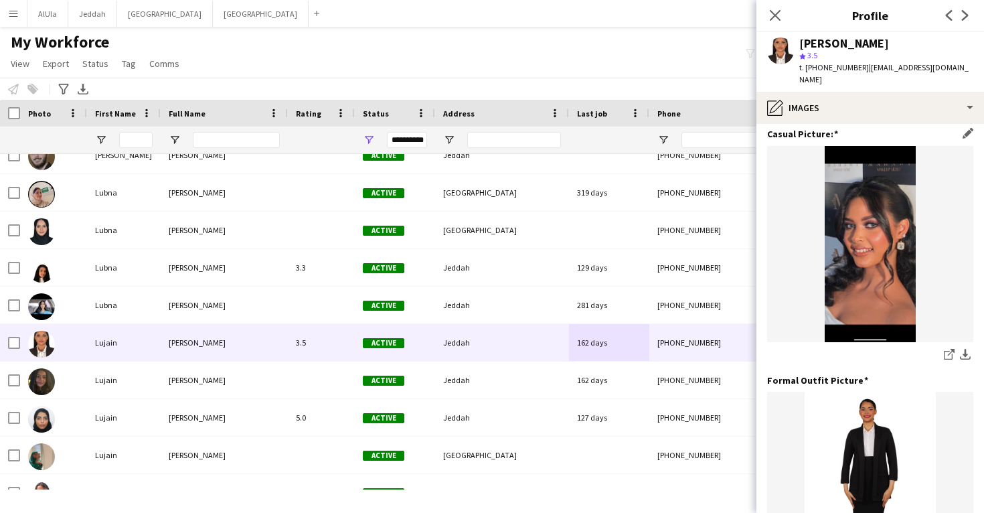
scroll to position [249, 0]
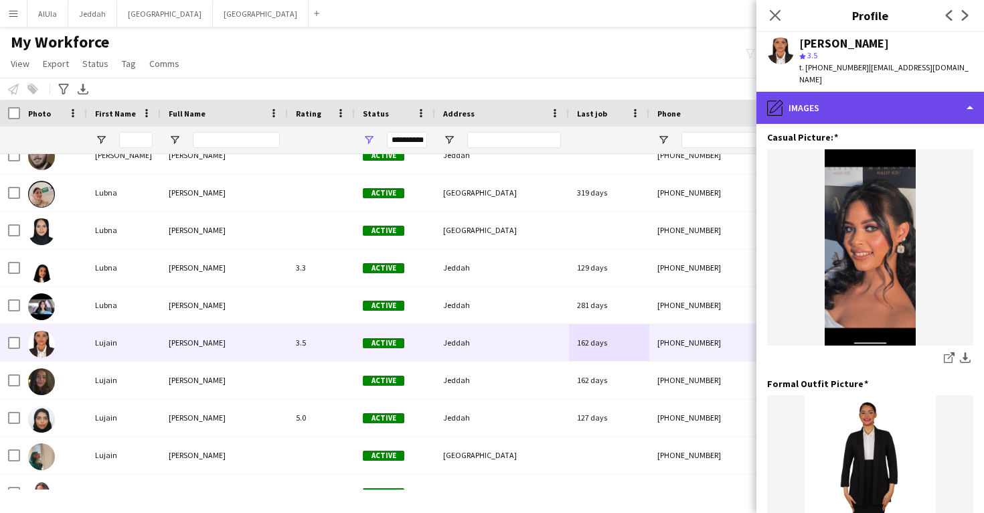
click at [847, 92] on div "pencil4 Images" at bounding box center [870, 108] width 228 height 32
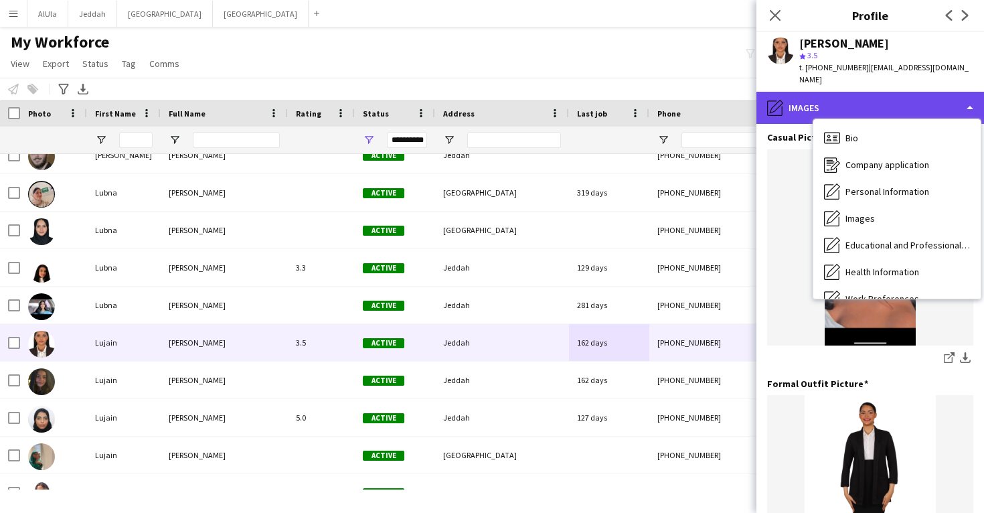
click at [847, 97] on div "pencil4 Images" at bounding box center [870, 108] width 228 height 32
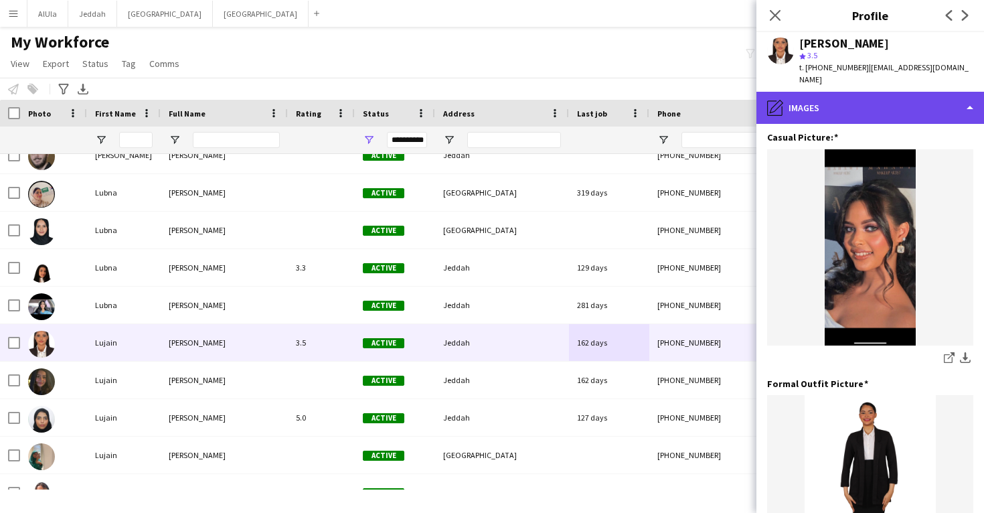
click at [847, 97] on div "pencil4 Images" at bounding box center [870, 108] width 228 height 32
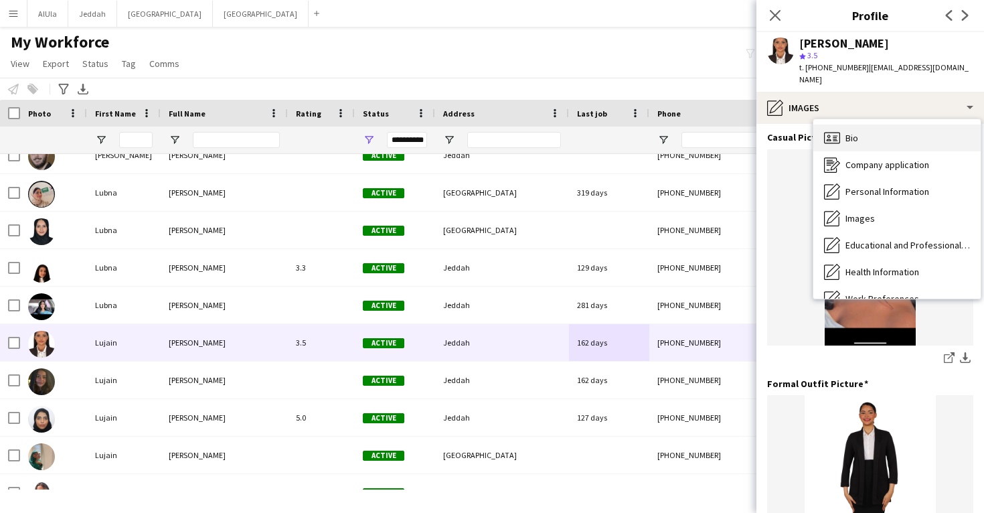
click at [859, 125] on div "Bio Bio" at bounding box center [896, 138] width 167 height 27
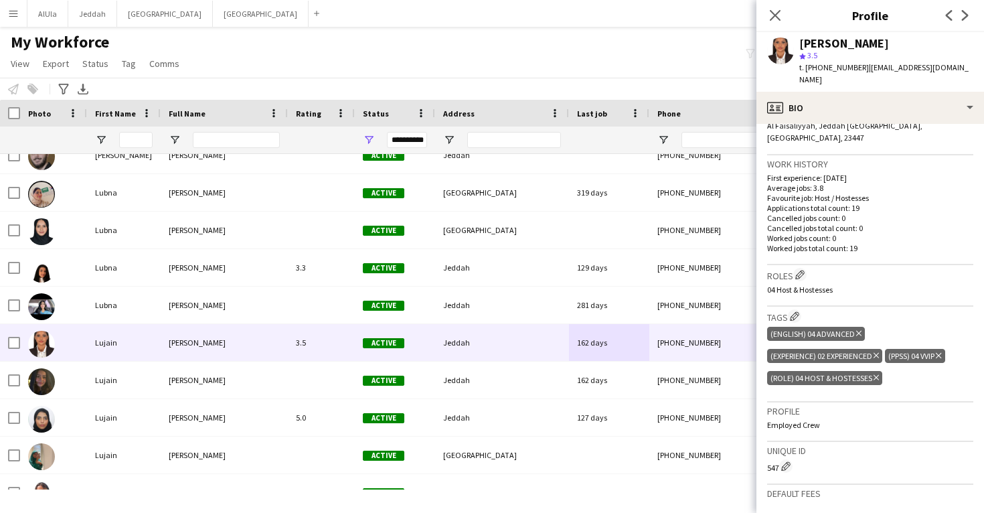
scroll to position [319, 0]
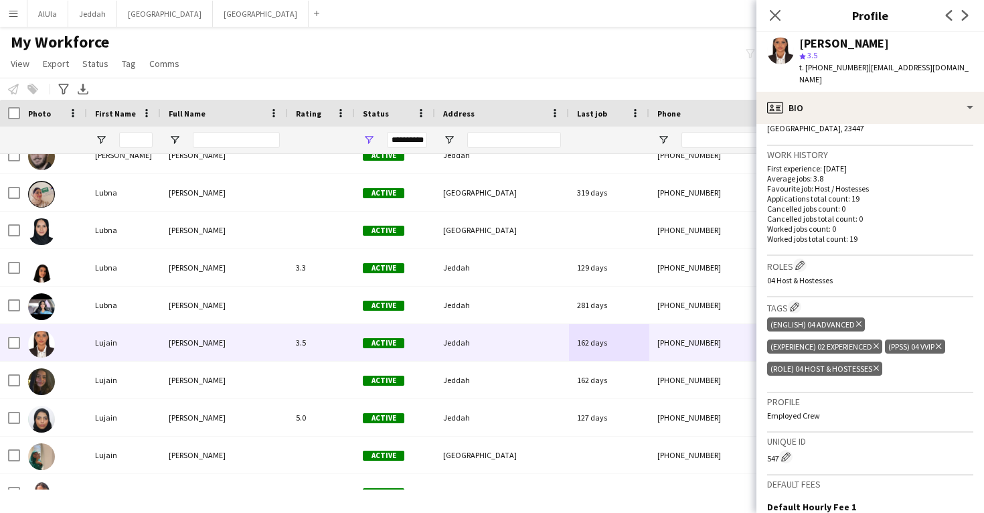
click at [945, 339] on div "(PPSS) 04 VVIP Delete tag" at bounding box center [915, 346] width 60 height 14
click at [941, 342] on icon "Delete tag" at bounding box center [938, 346] width 5 height 8
click at [799, 302] on app-icon "Edit crew company tags" at bounding box center [794, 306] width 9 height 9
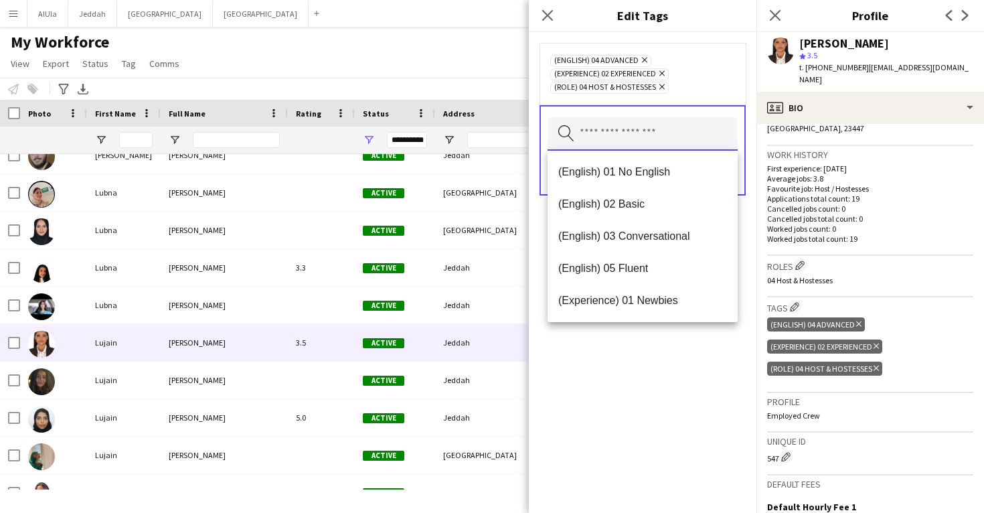
click at [637, 133] on input "text" at bounding box center [643, 133] width 190 height 33
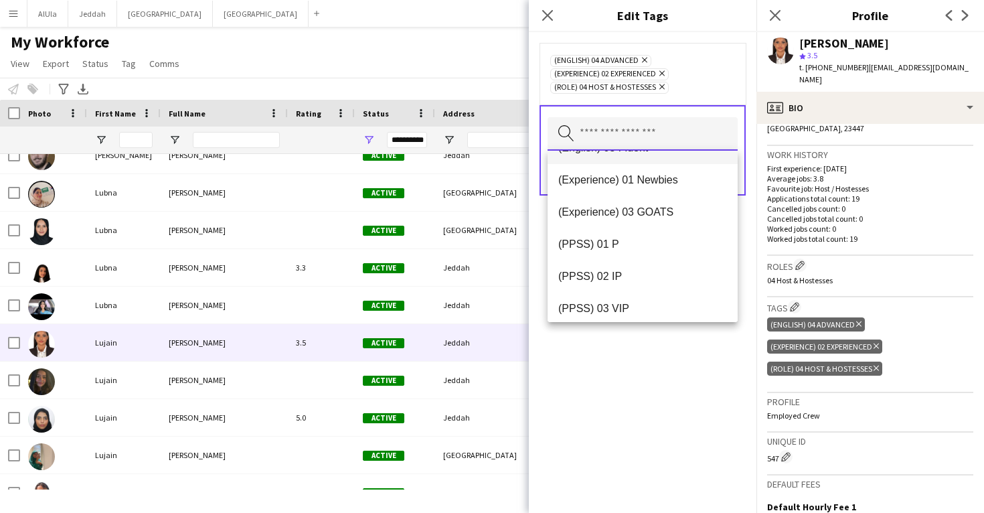
scroll to position [130, 0]
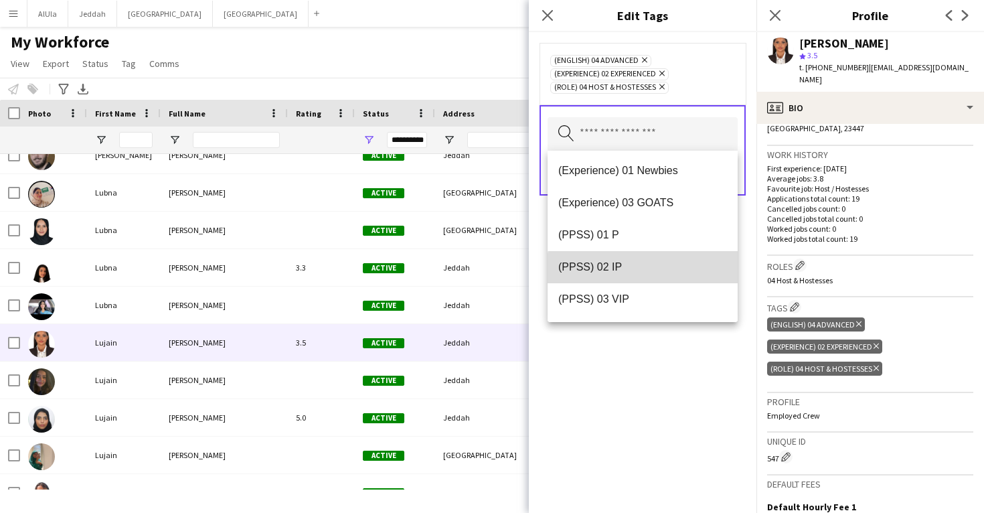
click at [644, 269] on span "(PPSS) 02 IP" at bounding box center [642, 266] width 169 height 13
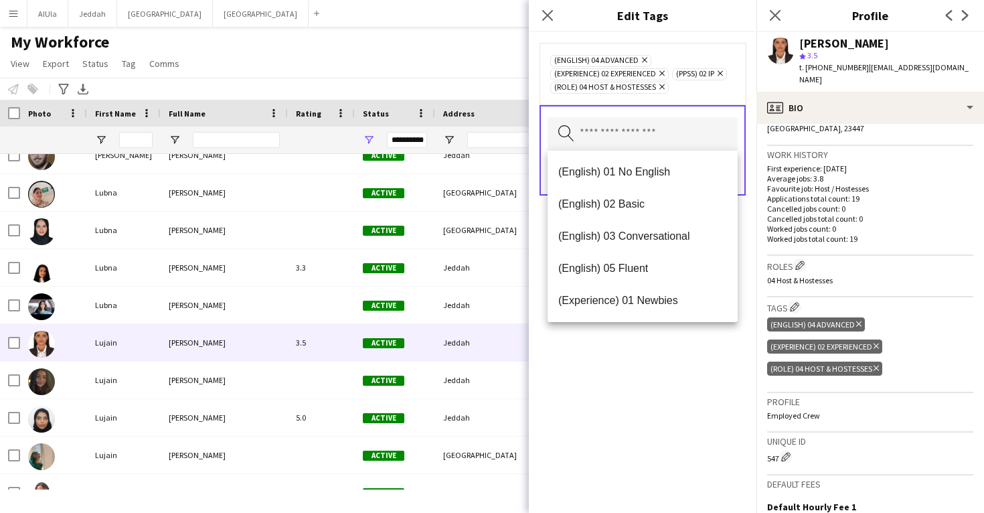
click at [685, 389] on div "(English) 04 Advanced Remove (Experience) 02 Experienced Remove (PPSS) 02 IP Re…" at bounding box center [643, 272] width 228 height 481
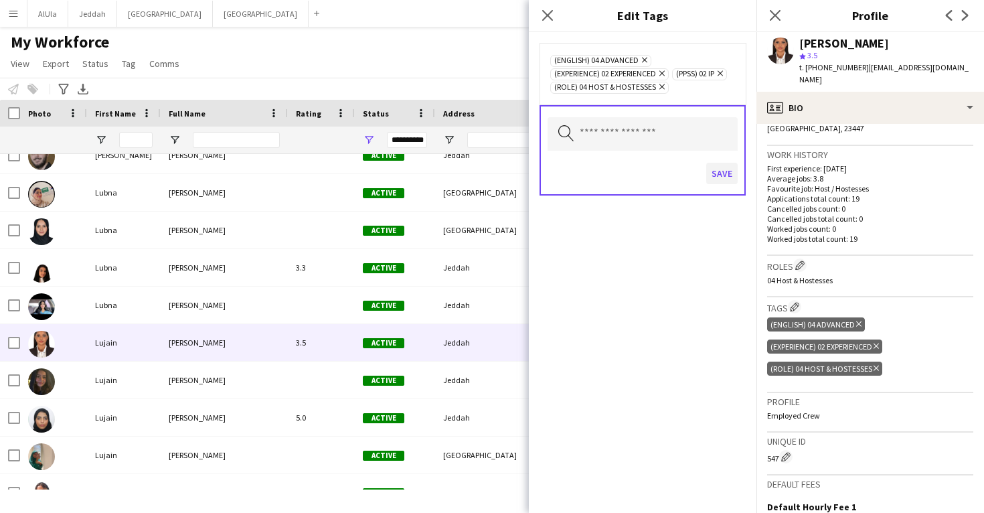
click at [721, 175] on button "Save" at bounding box center [721, 173] width 31 height 21
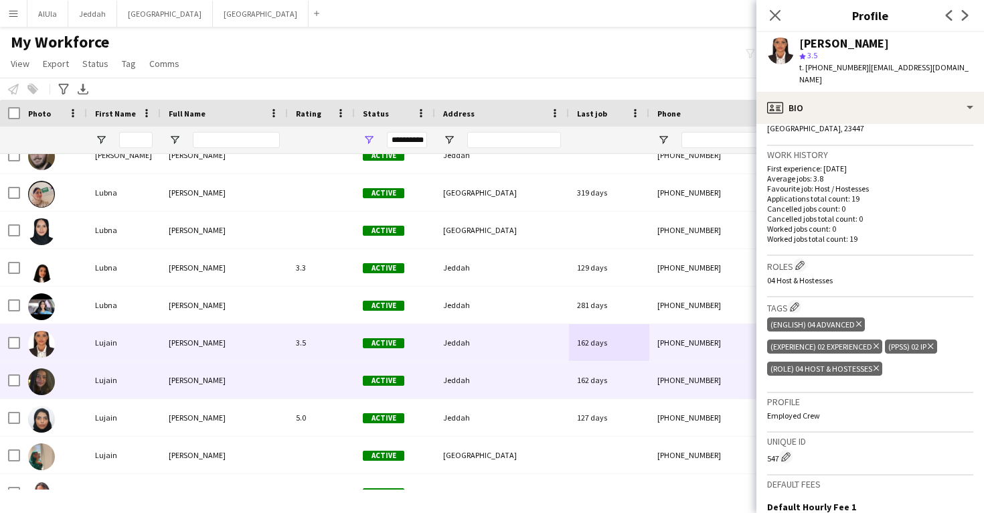
click at [677, 370] on div "[PHONE_NUMBER]" at bounding box center [734, 379] width 171 height 37
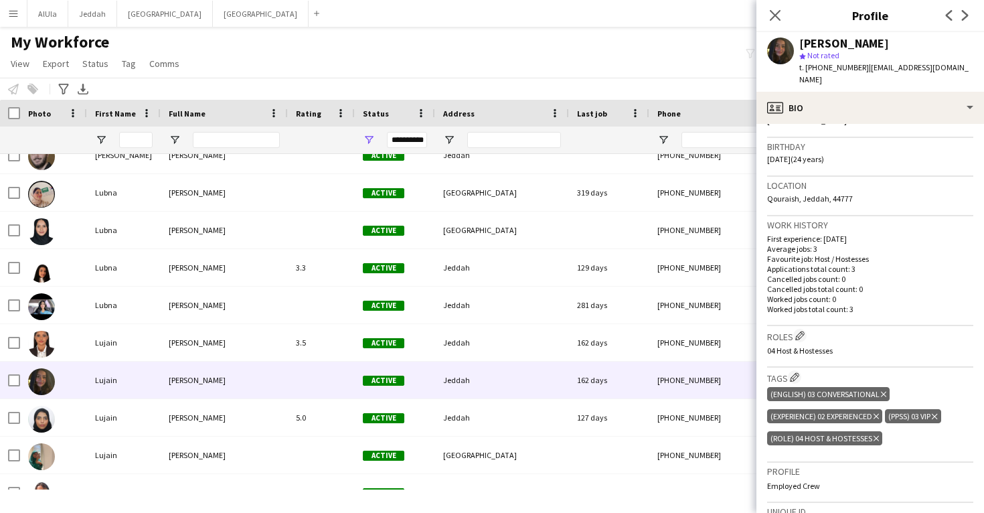
scroll to position [246, 0]
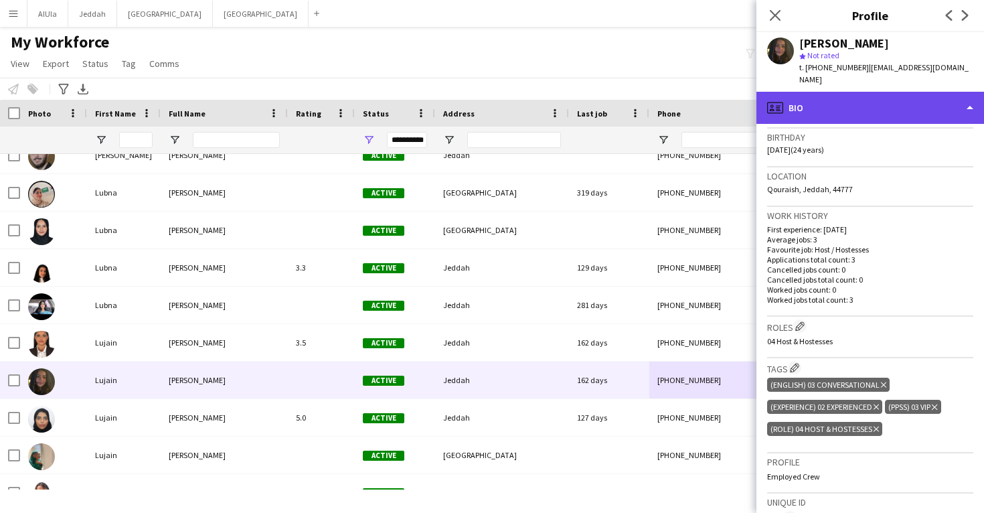
click at [847, 100] on div "profile Bio" at bounding box center [870, 108] width 228 height 32
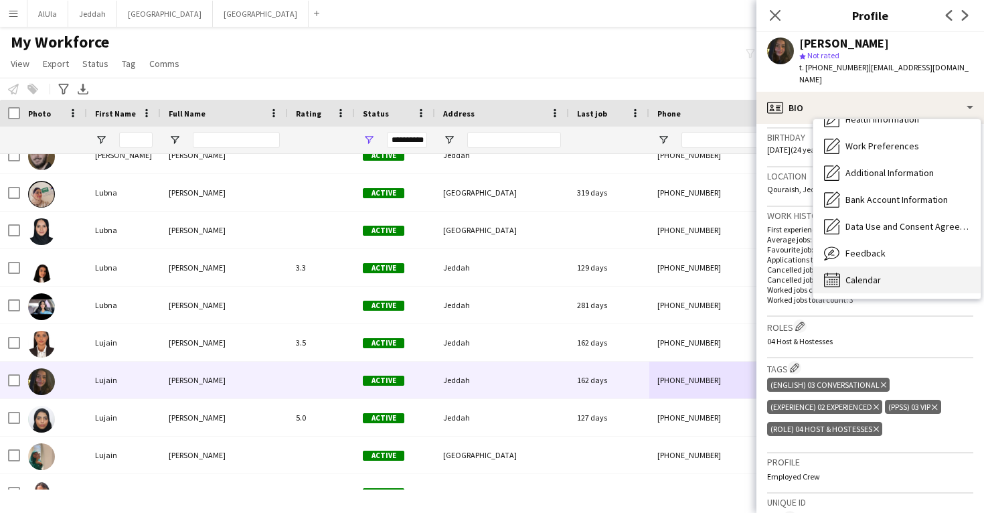
scroll to position [153, 0]
click at [880, 266] on div "Calendar Calendar" at bounding box center [896, 279] width 167 height 27
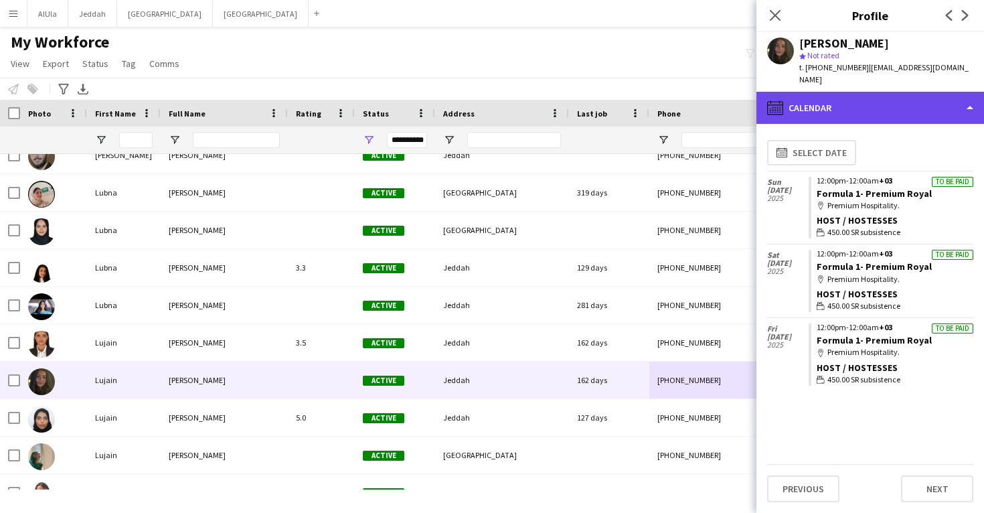
click at [868, 98] on div "calendar-full Calendar" at bounding box center [870, 108] width 228 height 32
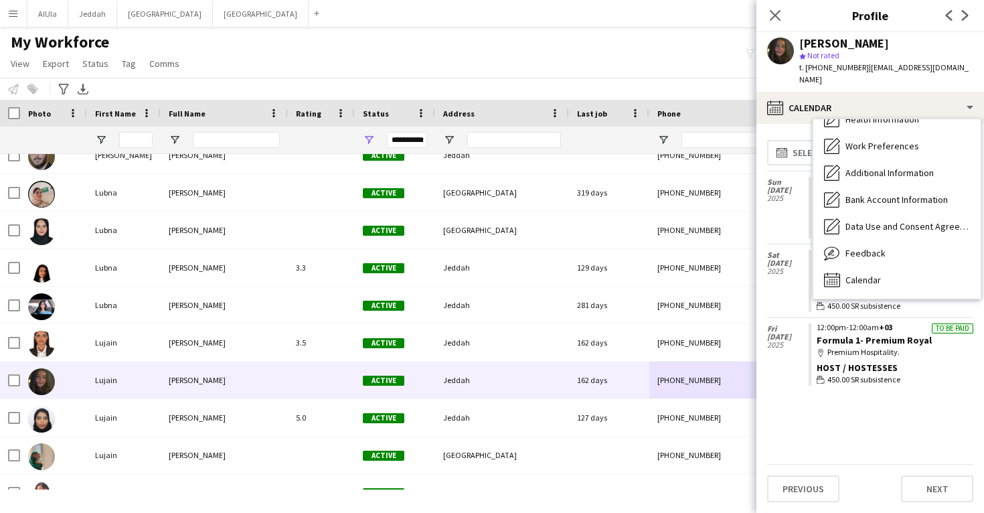
click at [941, 331] on app-crew-calendar-job-card "To be paid 12:00pm-12:00am +03 Formula 1- Premium Royal map-marker Premium Hosp…" at bounding box center [891, 354] width 165 height 62
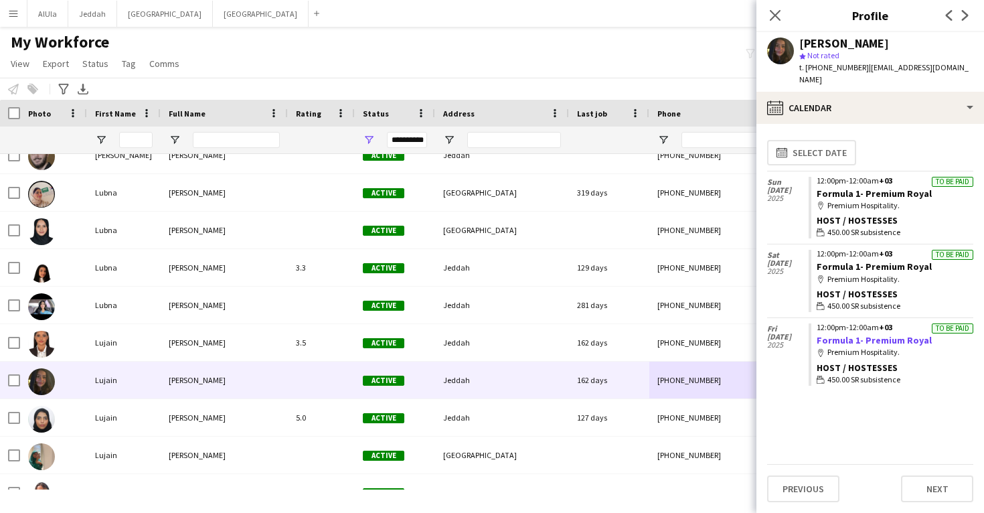
drag, startPoint x: 935, startPoint y: 327, endPoint x: 819, endPoint y: 323, distance: 115.9
click at [819, 323] on app-crew-calendar-job-card "To be paid 12:00pm-12:00am +03 Formula 1- Premium Royal map-marker Premium Hosp…" at bounding box center [891, 354] width 165 height 62
copy link "Formula 1- Premium Royal"
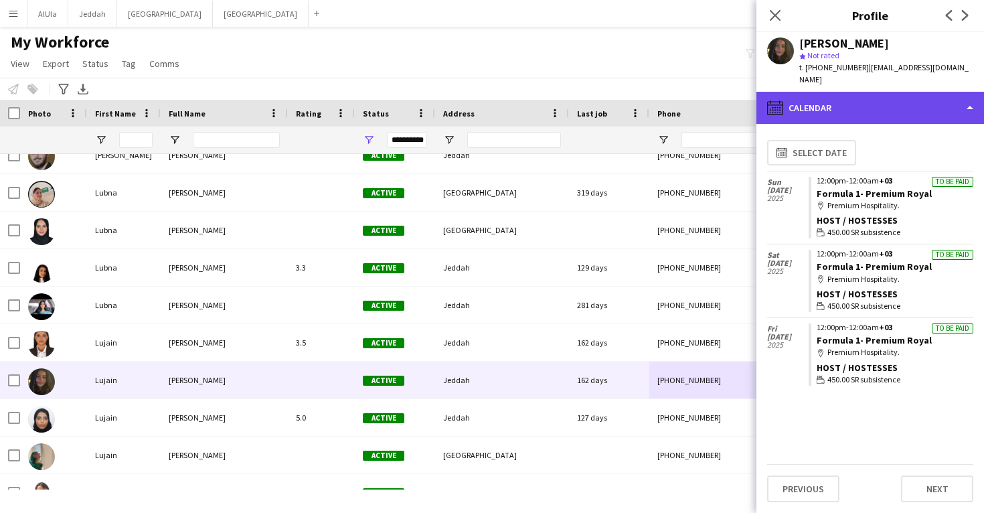
click at [849, 92] on div "calendar-full Calendar" at bounding box center [870, 108] width 228 height 32
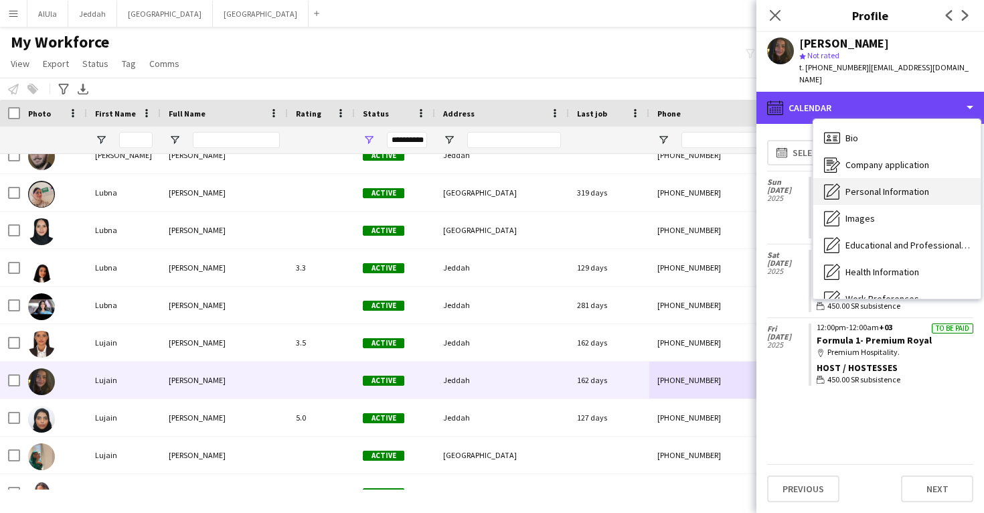
scroll to position [0, 0]
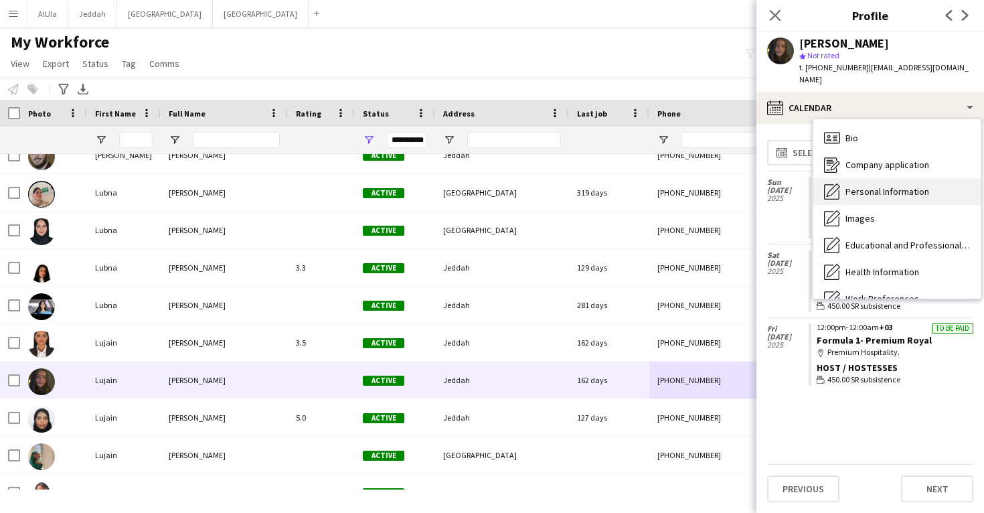
click at [888, 185] on span "Personal Information" at bounding box center [888, 191] width 84 height 12
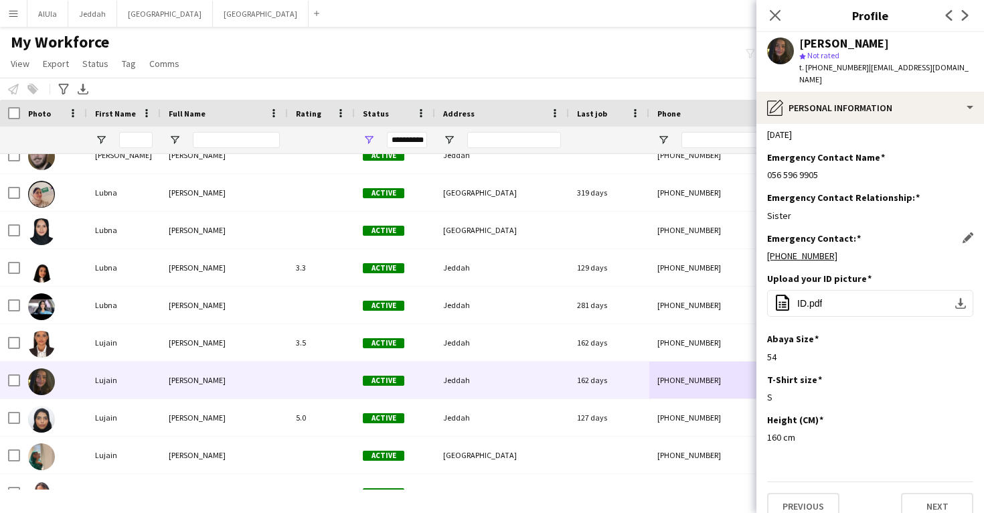
scroll to position [508, 0]
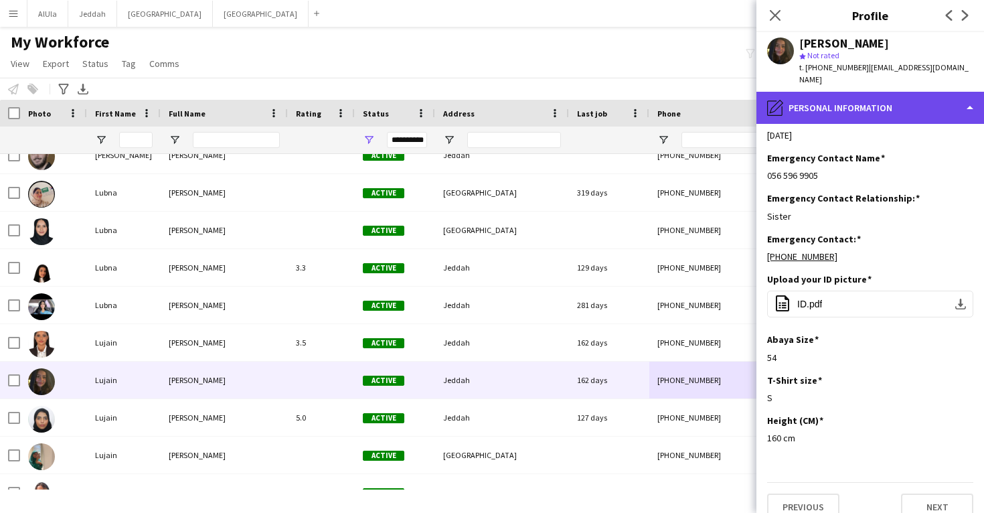
click at [857, 93] on div "pencil4 Personal Information" at bounding box center [870, 108] width 228 height 32
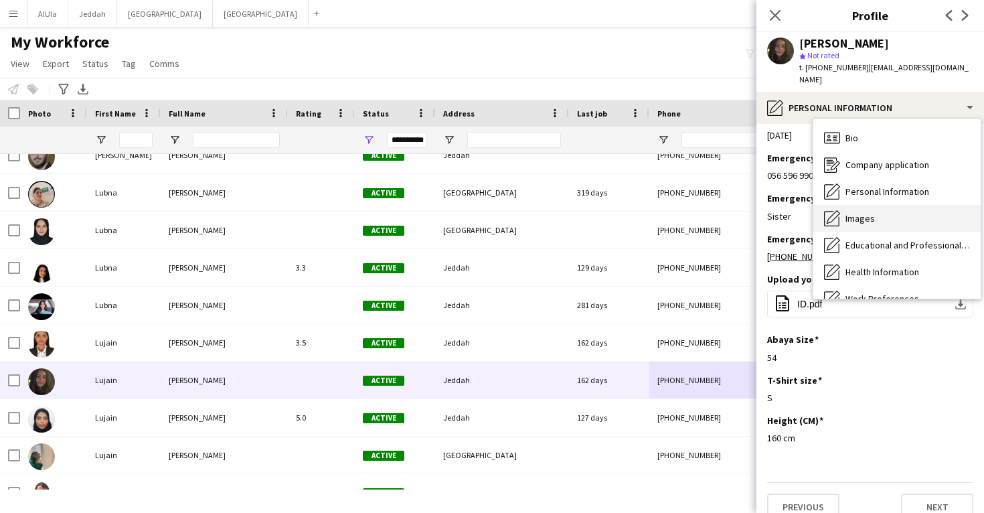
click at [870, 212] on span "Images" at bounding box center [860, 218] width 29 height 12
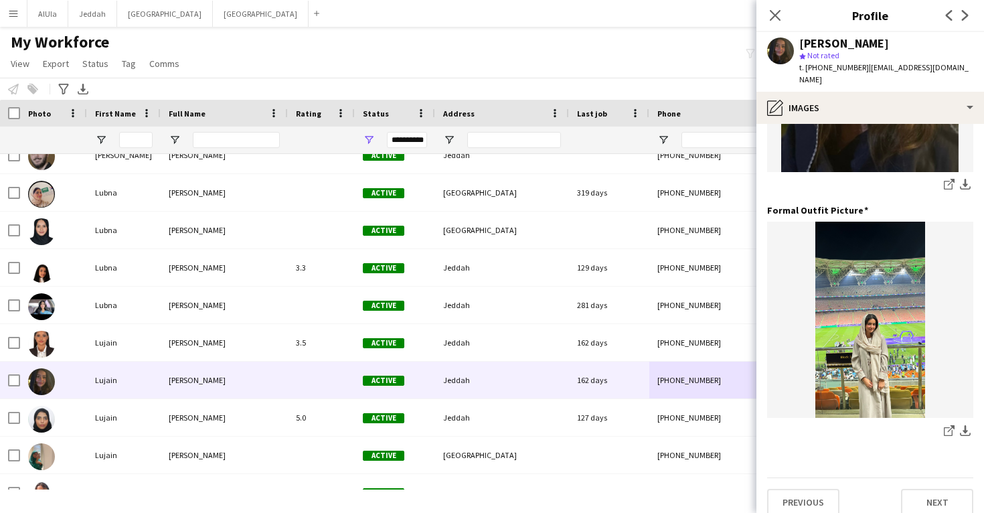
scroll to position [422, 0]
click at [947, 426] on icon "share-external-link-1" at bounding box center [949, 431] width 11 height 11
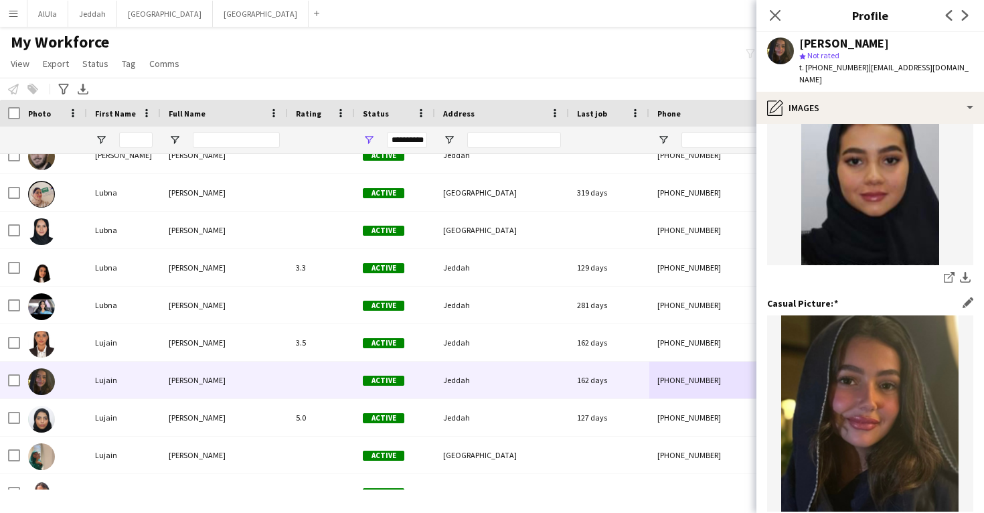
scroll to position [25, 0]
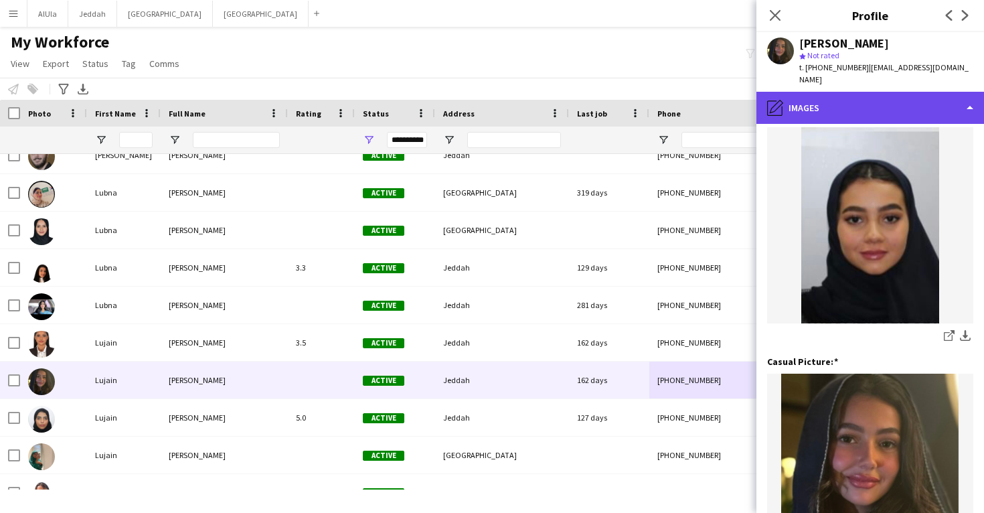
click at [835, 102] on div "pencil4 Images" at bounding box center [870, 108] width 228 height 32
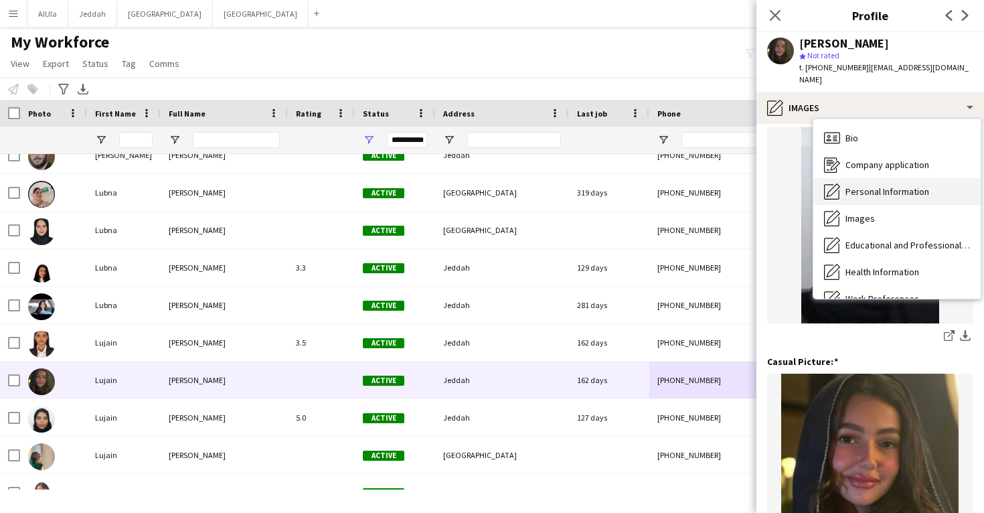
click at [859, 185] on span "Personal Information" at bounding box center [888, 191] width 84 height 12
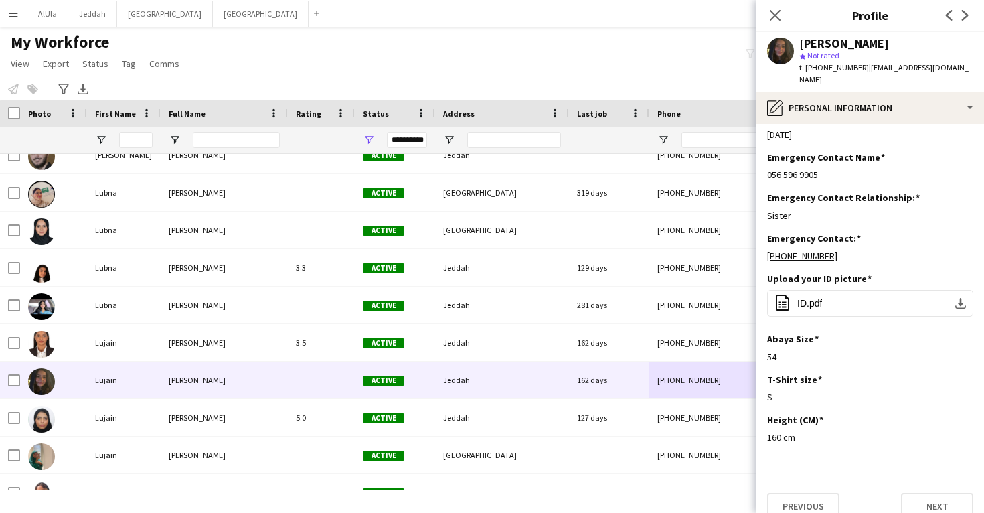
scroll to position [508, 0]
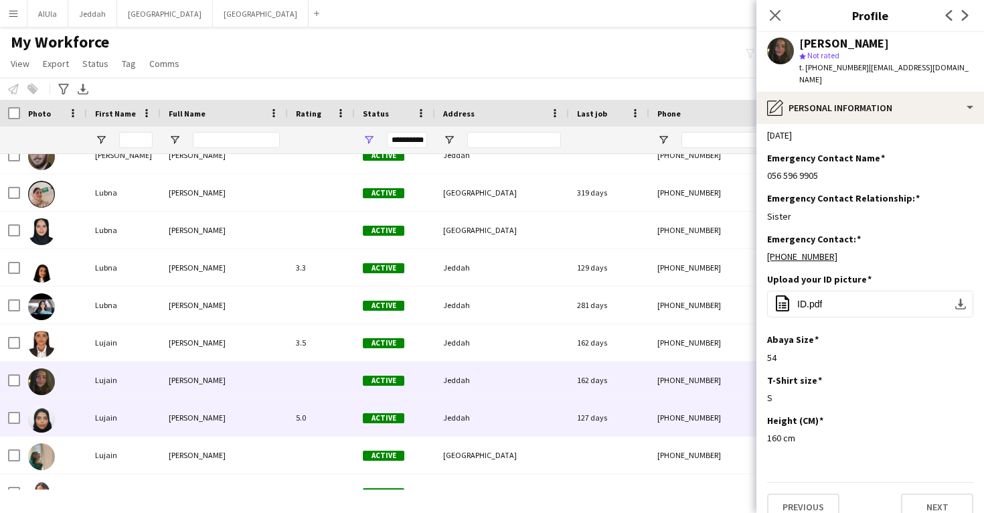
click at [677, 431] on div "[PHONE_NUMBER]" at bounding box center [734, 417] width 171 height 37
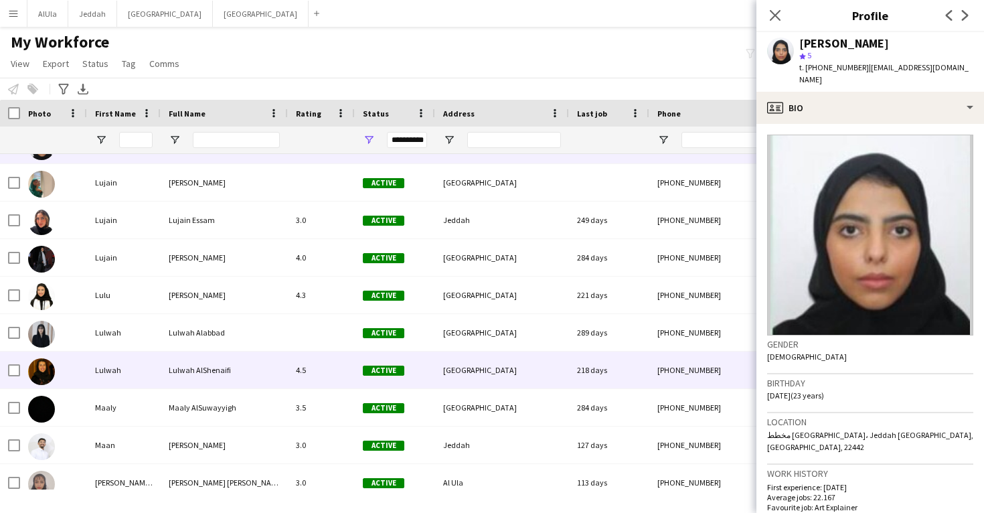
scroll to position [33508, 0]
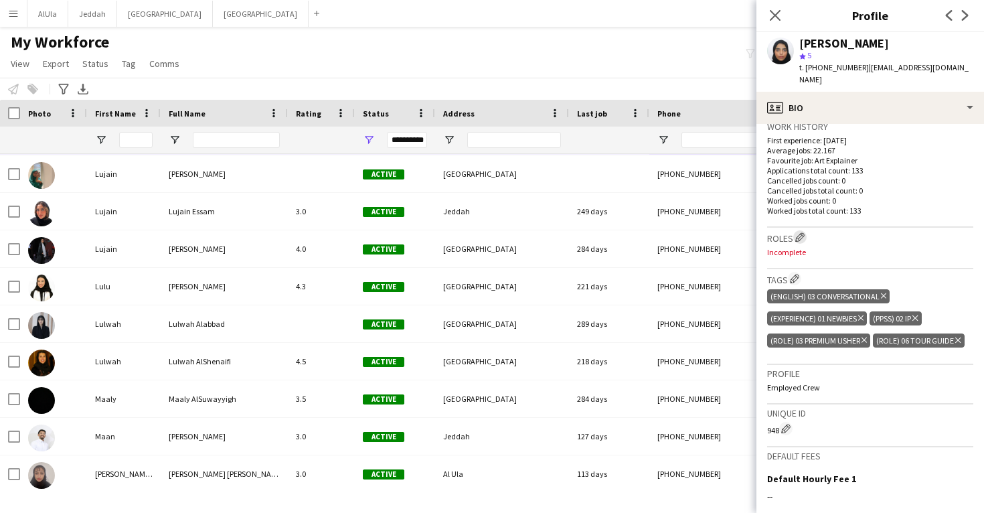
click at [803, 230] on button "Edit crew company roles" at bounding box center [799, 236] width 13 height 13
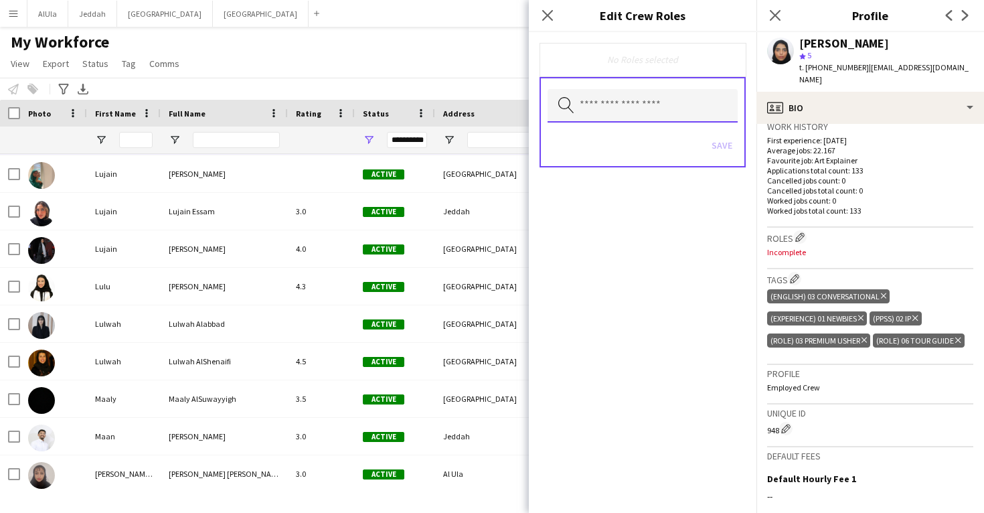
click at [682, 106] on input "text" at bounding box center [643, 105] width 190 height 33
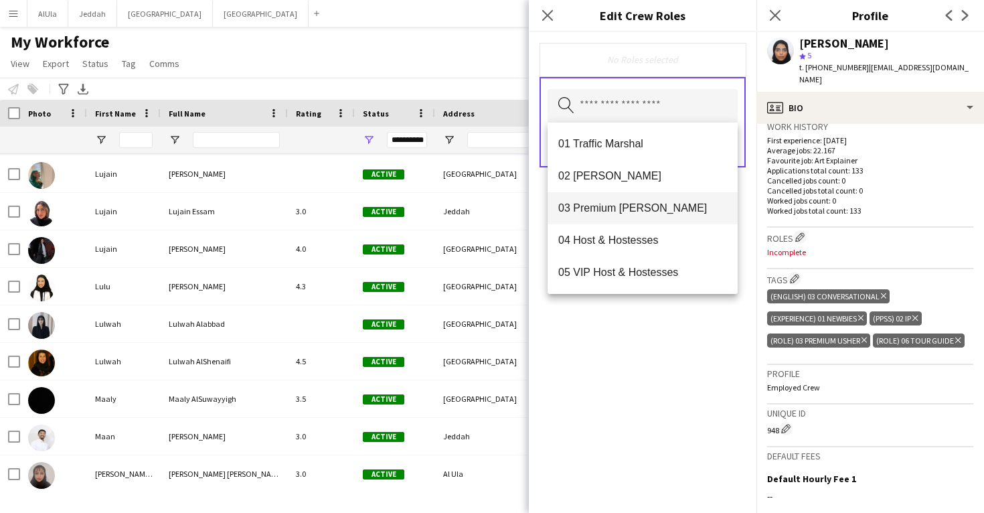
click at [685, 224] on mat-option "03 Premium [PERSON_NAME]" at bounding box center [643, 208] width 190 height 32
click at [705, 352] on div "03 Premium [PERSON_NAME] Remove Search by role type Save" at bounding box center [643, 272] width 228 height 481
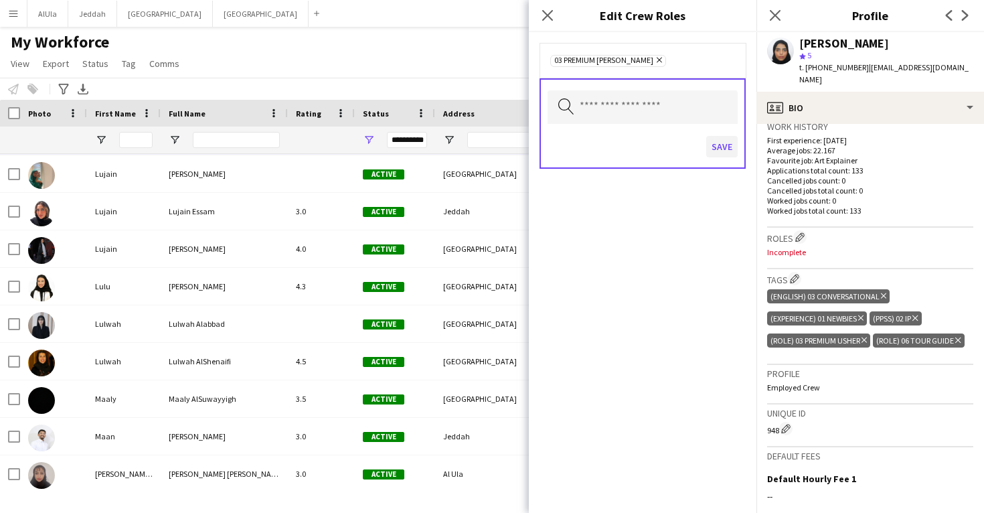
click at [723, 148] on button "Save" at bounding box center [721, 146] width 31 height 21
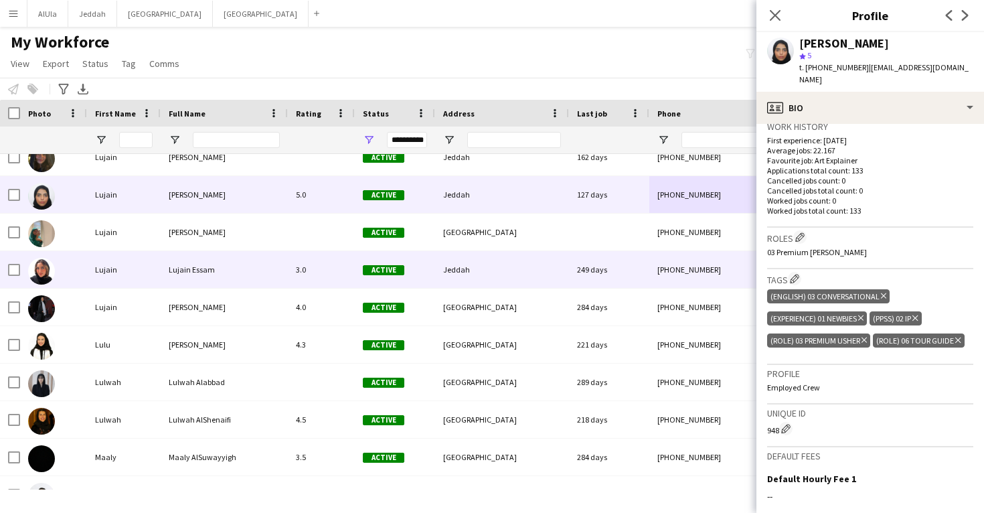
scroll to position [33449, 0]
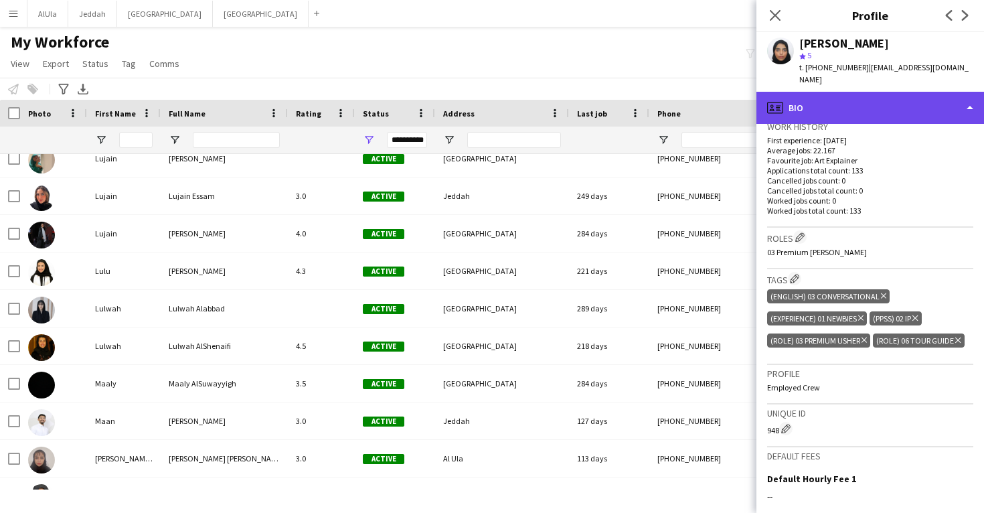
click at [859, 99] on div "profile Bio" at bounding box center [870, 108] width 228 height 32
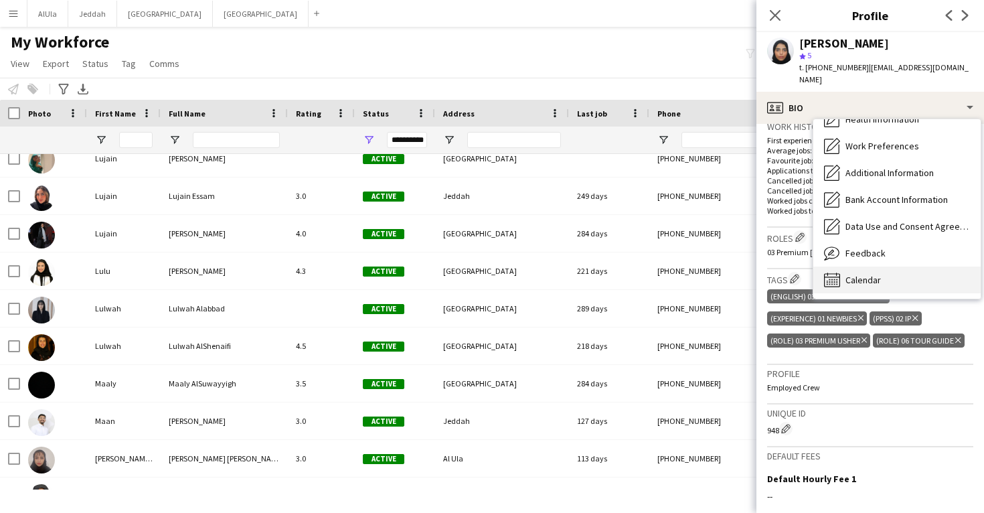
click at [885, 266] on div "Calendar Calendar" at bounding box center [896, 279] width 167 height 27
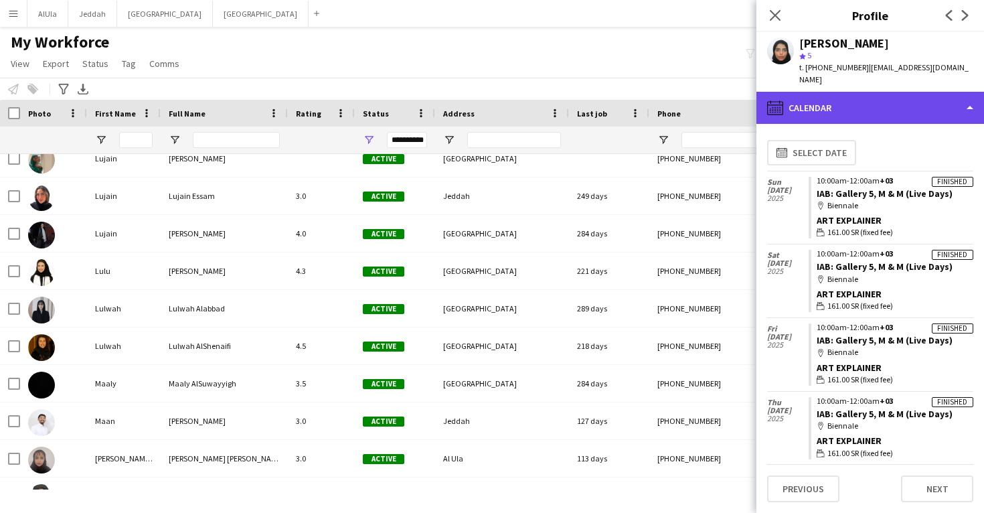
click at [864, 92] on div "calendar-full Calendar" at bounding box center [870, 108] width 228 height 32
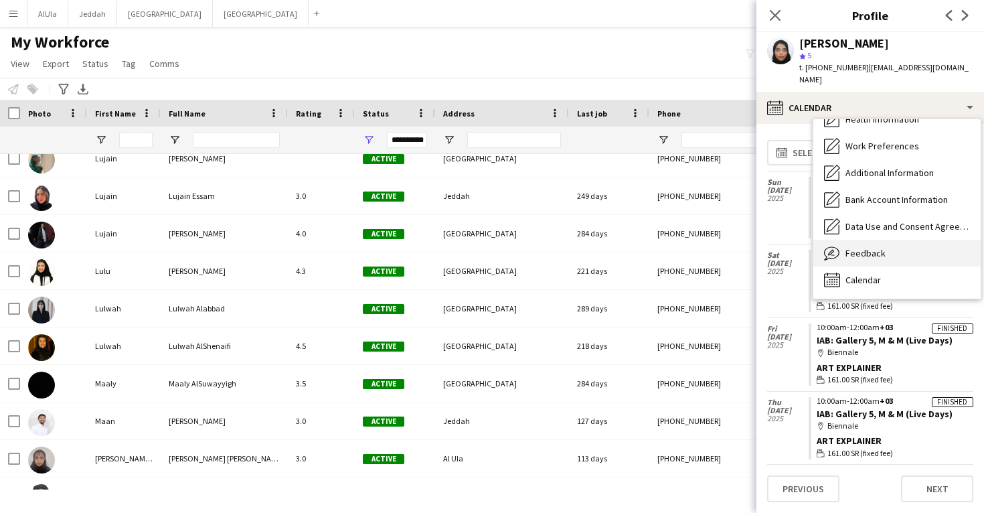
click at [879, 247] on span "Feedback" at bounding box center [866, 253] width 40 height 12
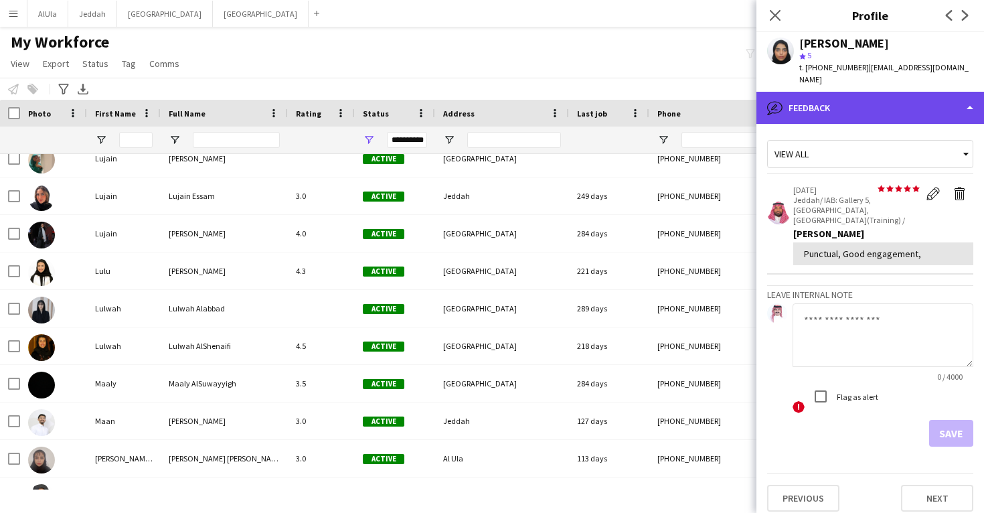
click at [841, 104] on div "bubble-pencil Feedback" at bounding box center [870, 108] width 228 height 32
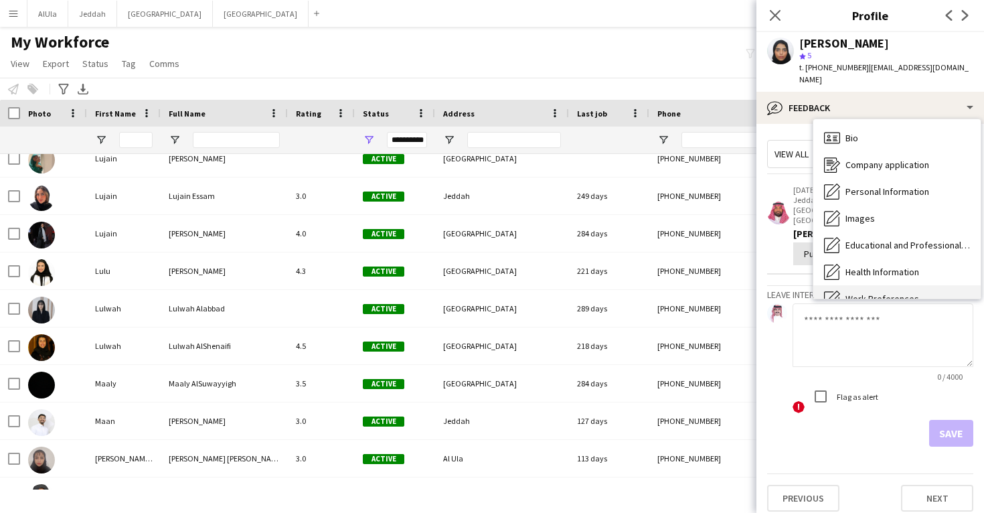
click at [853, 132] on span "Bio" at bounding box center [852, 138] width 13 height 12
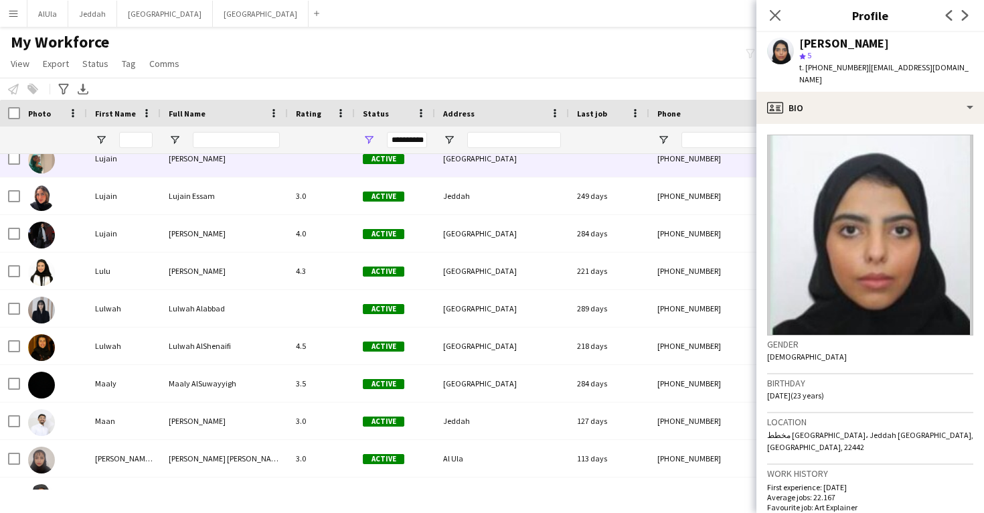
click at [681, 173] on div "[PHONE_NUMBER]" at bounding box center [734, 158] width 171 height 37
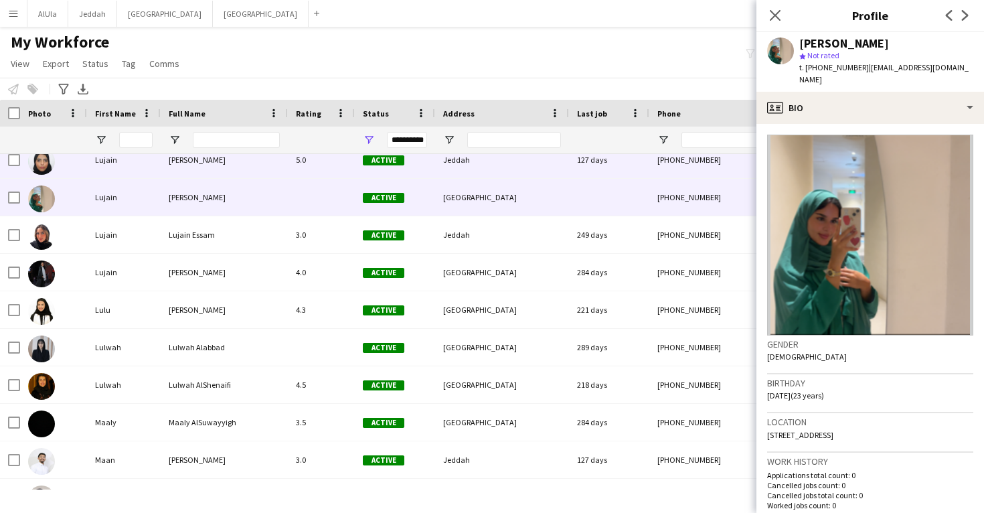
scroll to position [33478, 0]
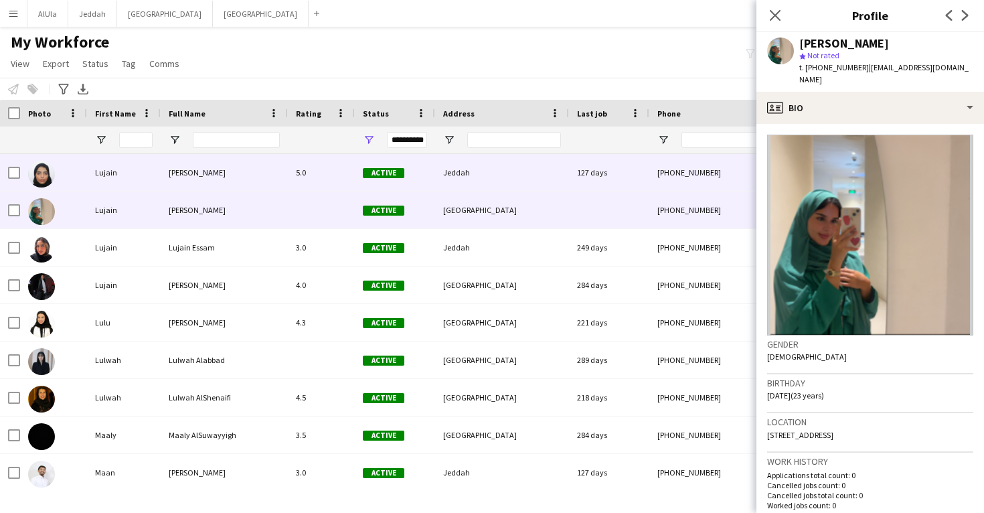
click at [671, 175] on div "[PHONE_NUMBER]" at bounding box center [734, 172] width 171 height 37
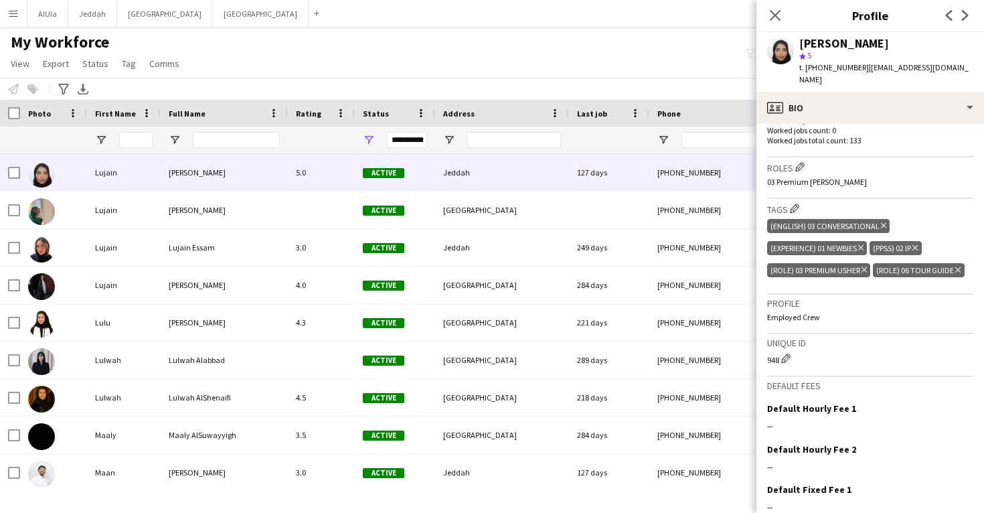
scroll to position [410, 0]
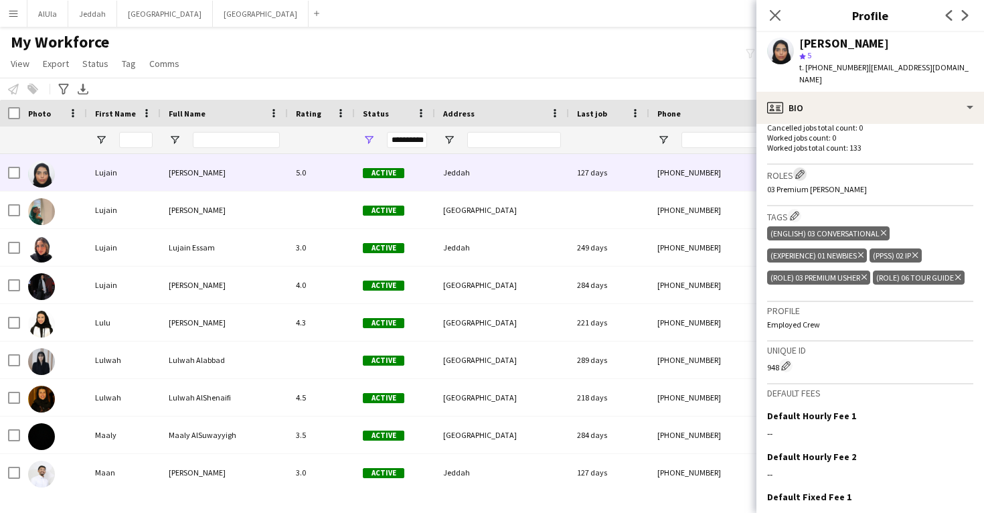
click at [800, 169] on app-icon "Edit crew company roles" at bounding box center [799, 173] width 9 height 9
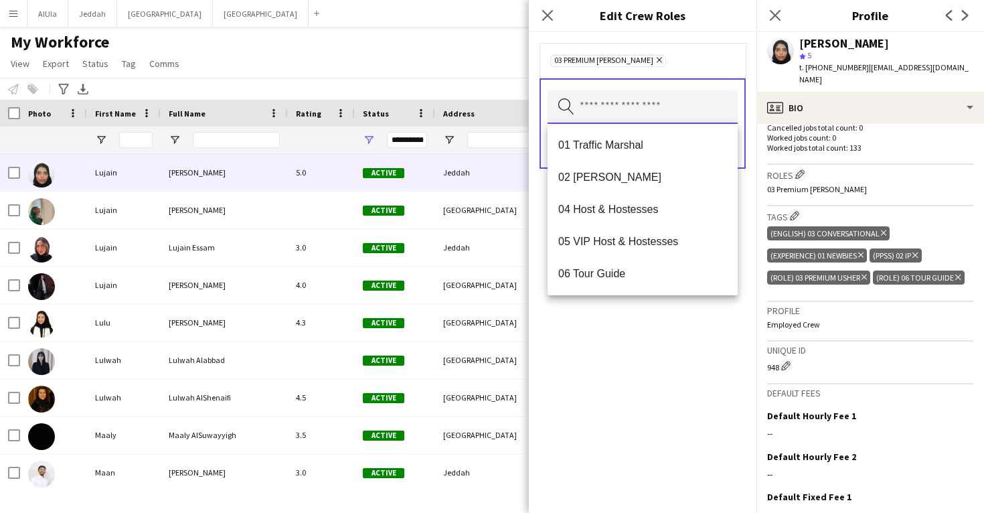
click at [692, 107] on input "text" at bounding box center [643, 106] width 190 height 33
click at [669, 277] on span "06 Tour Guide" at bounding box center [642, 273] width 169 height 13
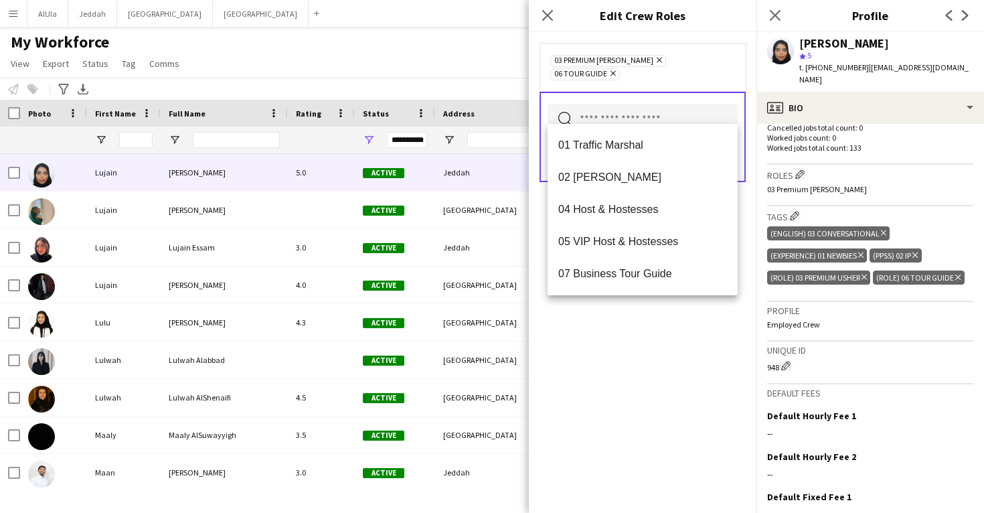
click at [680, 348] on div "03 Premium [PERSON_NAME] Remove 06 Tour Guide Remove Search by role type Save" at bounding box center [643, 272] width 228 height 481
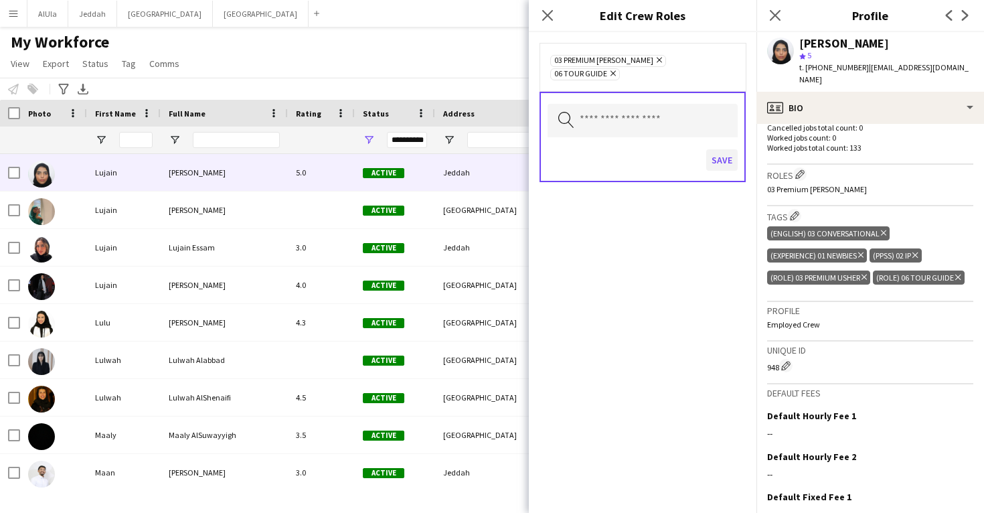
click at [724, 151] on button "Save" at bounding box center [721, 159] width 31 height 21
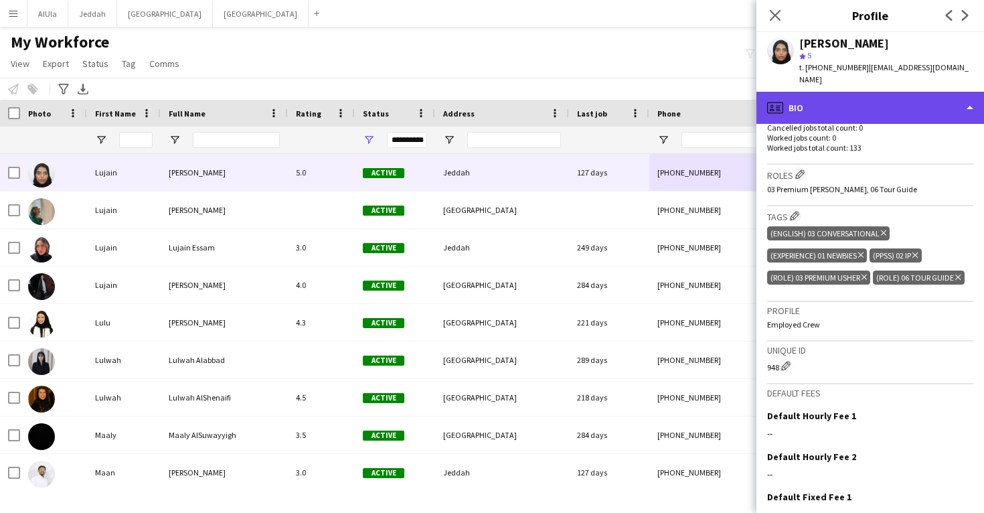
click at [819, 92] on div "profile Bio" at bounding box center [870, 108] width 228 height 32
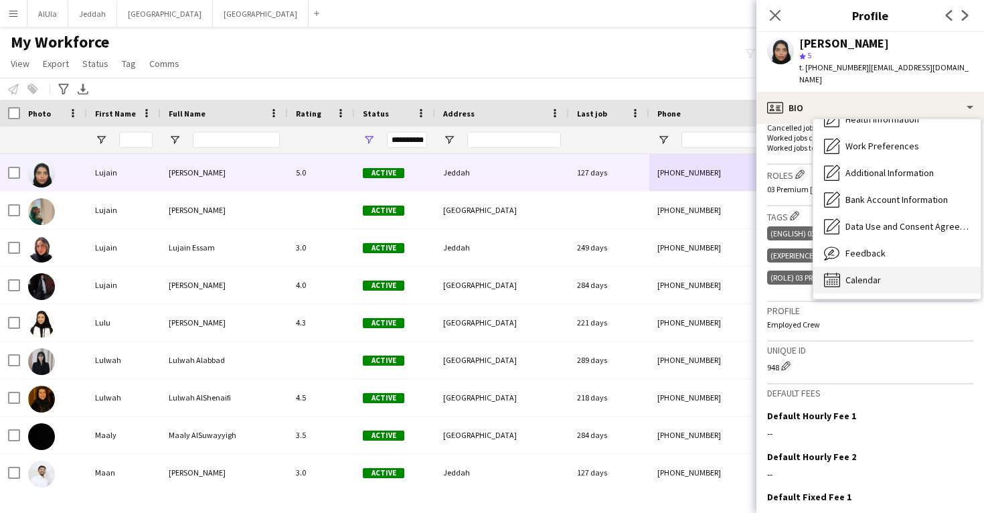
scroll to position [153, 0]
click at [869, 274] on div "Calendar Calendar" at bounding box center [896, 279] width 167 height 27
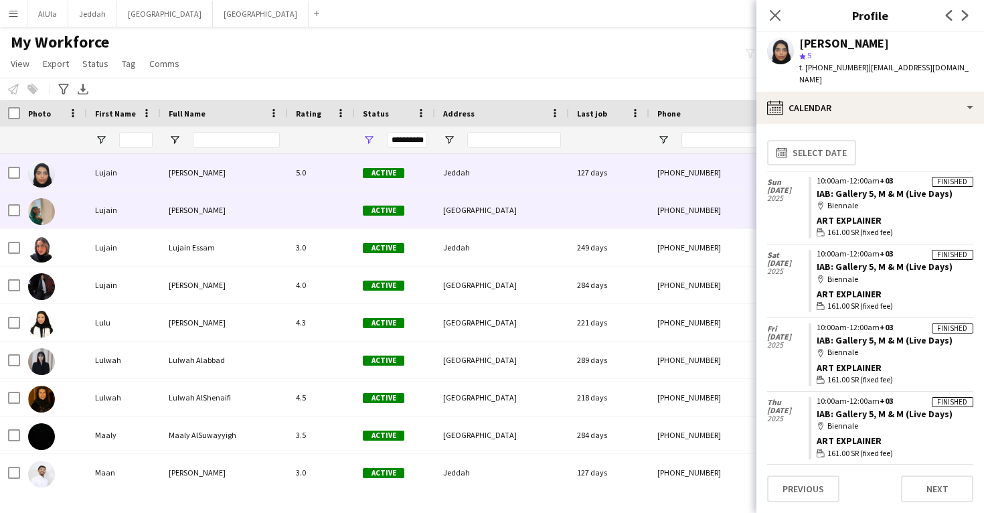
click at [652, 218] on div "[PHONE_NUMBER]" at bounding box center [734, 209] width 171 height 37
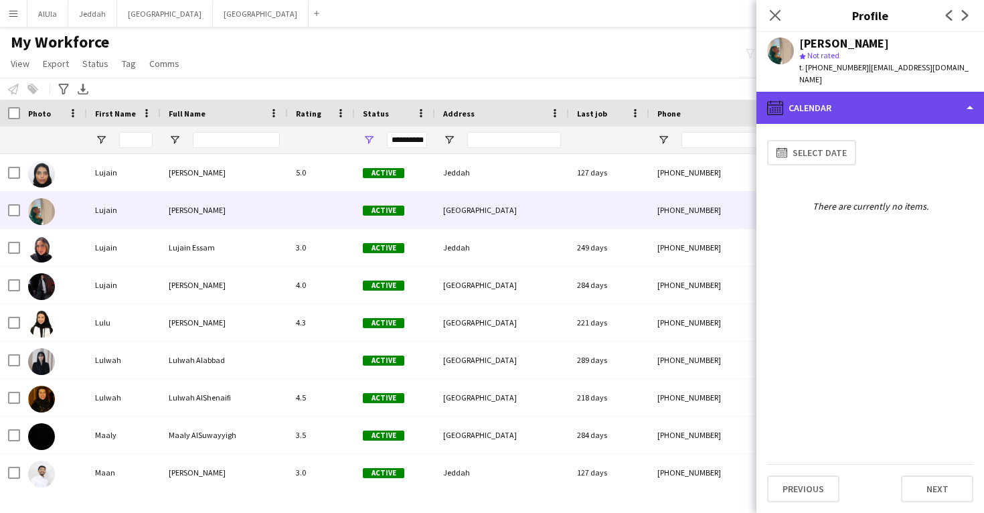
click at [867, 94] on div "calendar-full Calendar" at bounding box center [870, 108] width 228 height 32
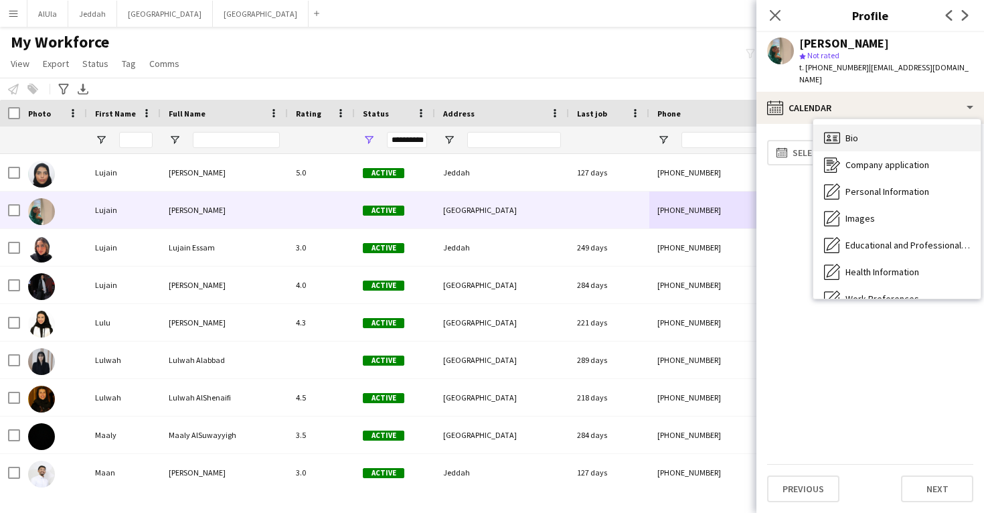
click at [869, 125] on div "Bio Bio" at bounding box center [896, 138] width 167 height 27
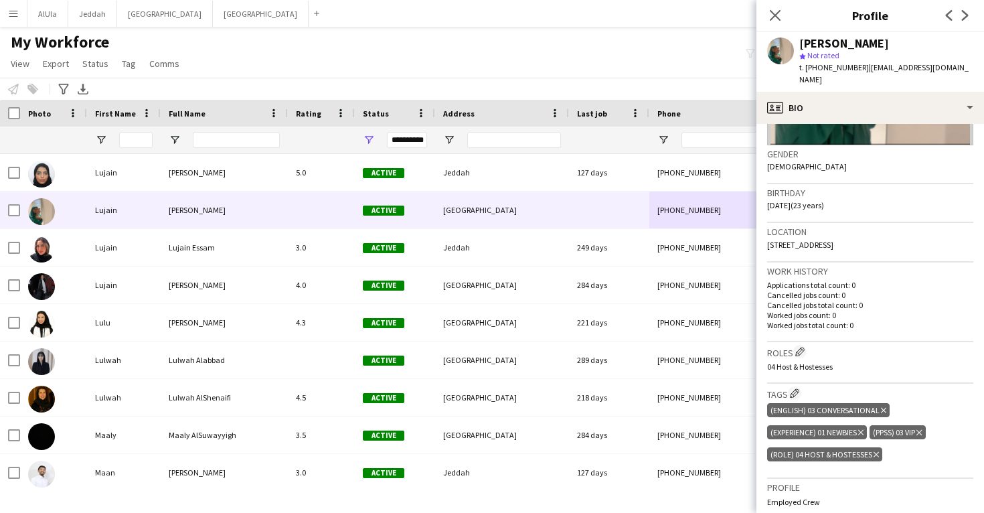
scroll to position [191, 0]
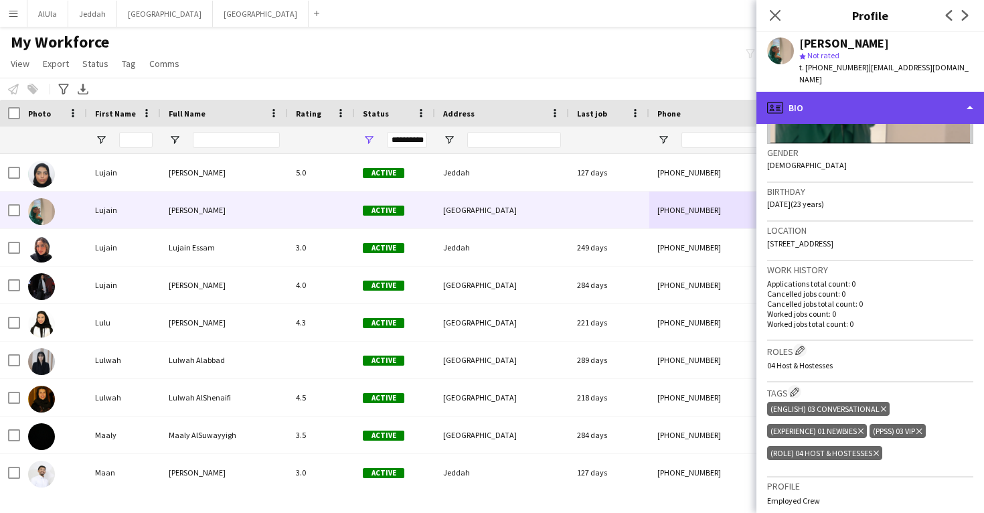
click at [851, 92] on div "profile Bio" at bounding box center [870, 108] width 228 height 32
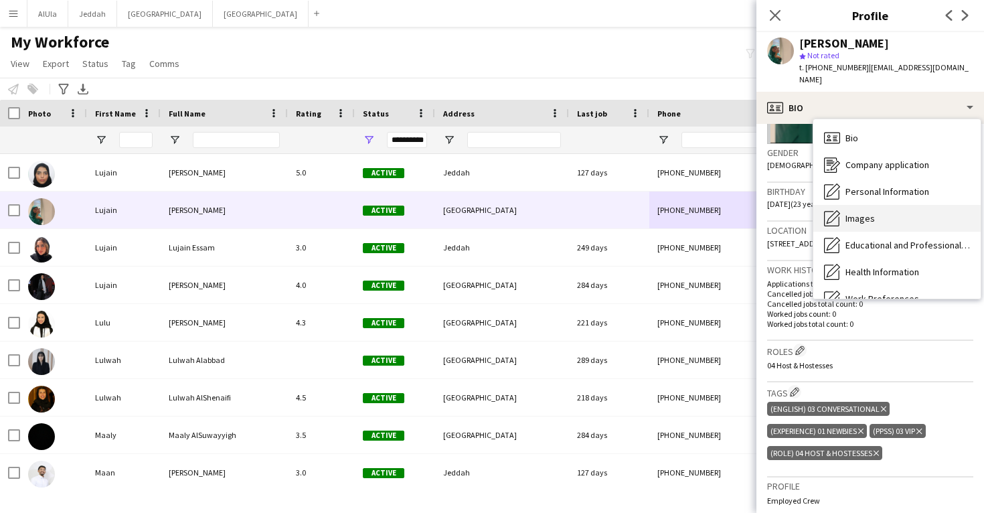
click at [873, 212] on span "Images" at bounding box center [860, 218] width 29 height 12
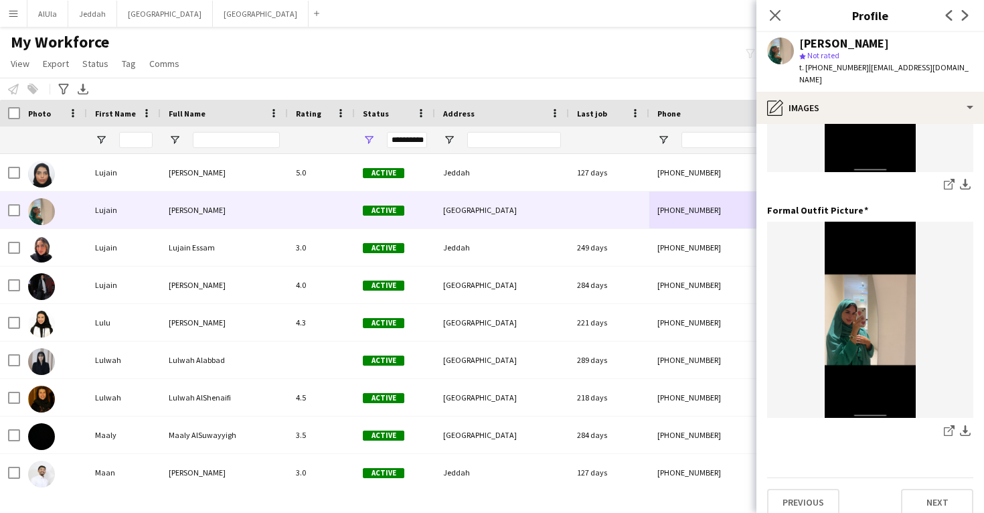
scroll to position [422, 0]
click at [945, 428] on icon at bounding box center [948, 432] width 9 height 9
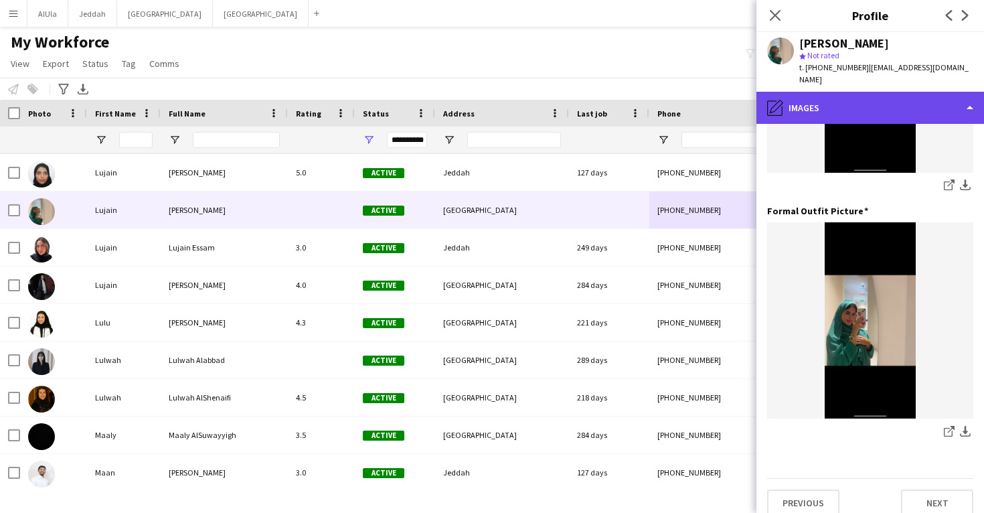
click at [803, 93] on div "pencil4 Images" at bounding box center [870, 108] width 228 height 32
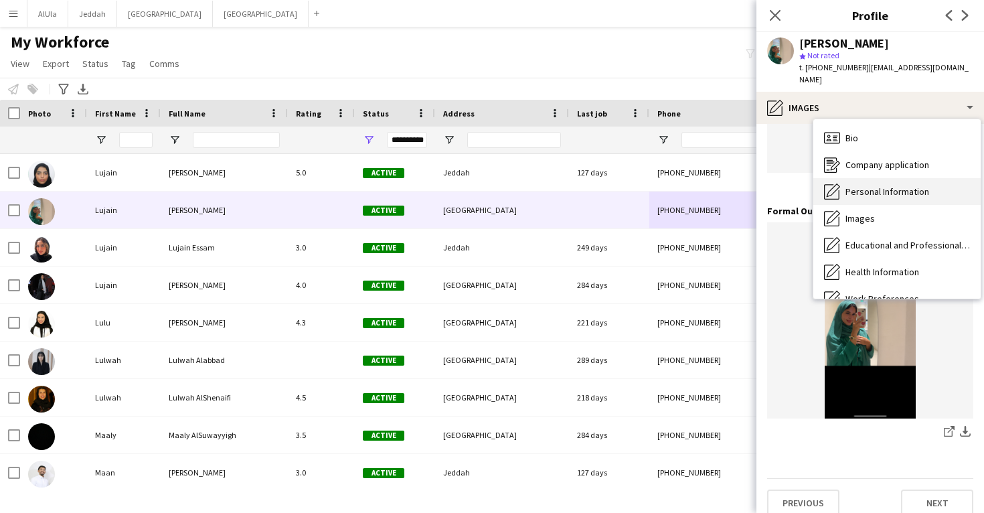
click at [867, 185] on span "Personal Information" at bounding box center [888, 191] width 84 height 12
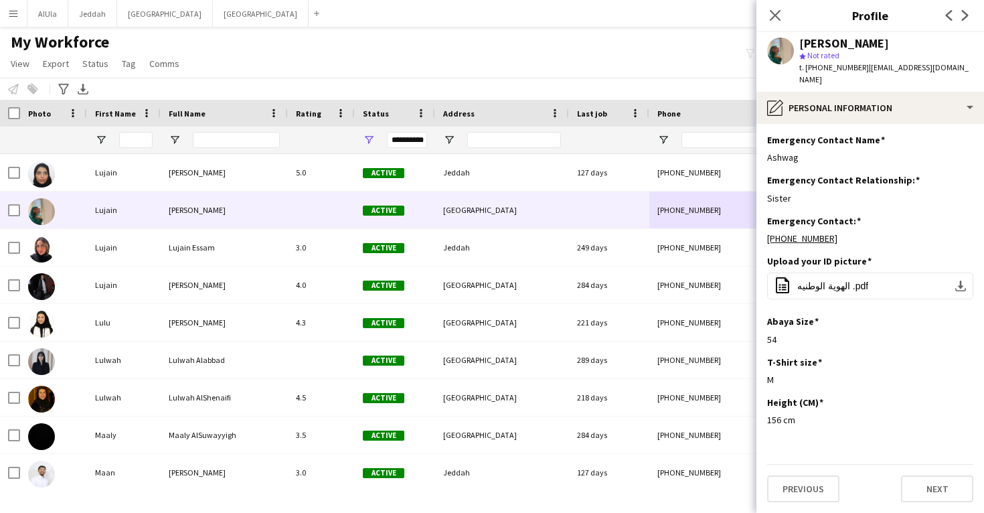
scroll to position [544, 0]
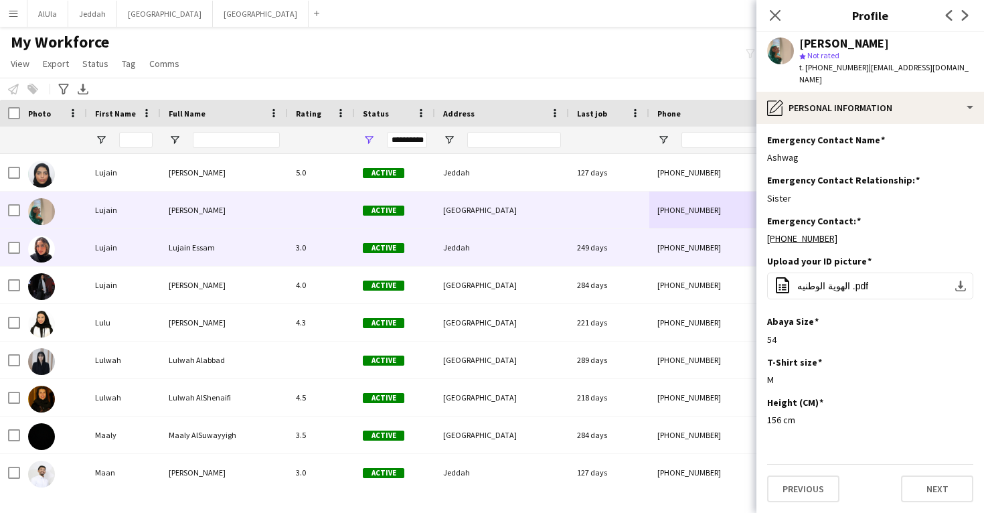
click at [683, 255] on div "[PHONE_NUMBER]" at bounding box center [734, 247] width 171 height 37
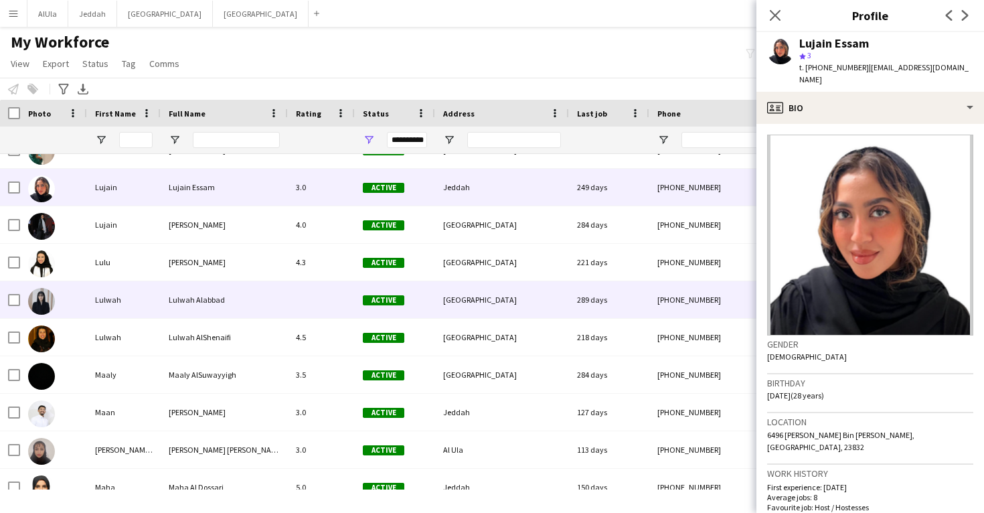
scroll to position [33556, 0]
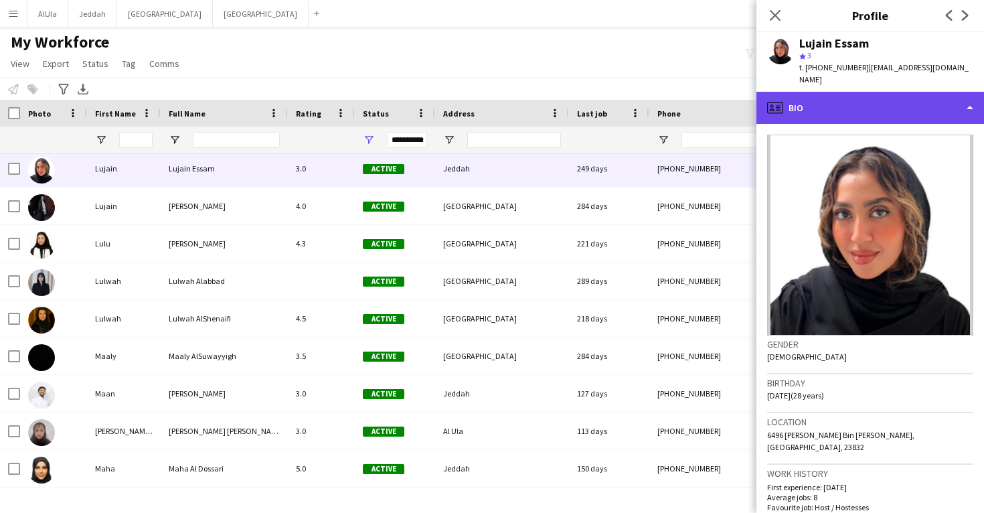
click at [859, 92] on div "profile Bio" at bounding box center [870, 108] width 228 height 32
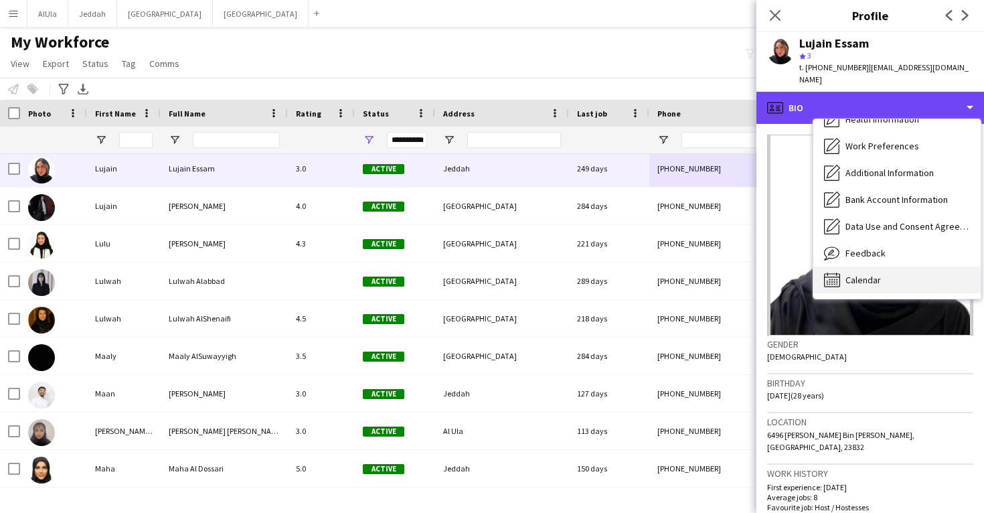
scroll to position [153, 0]
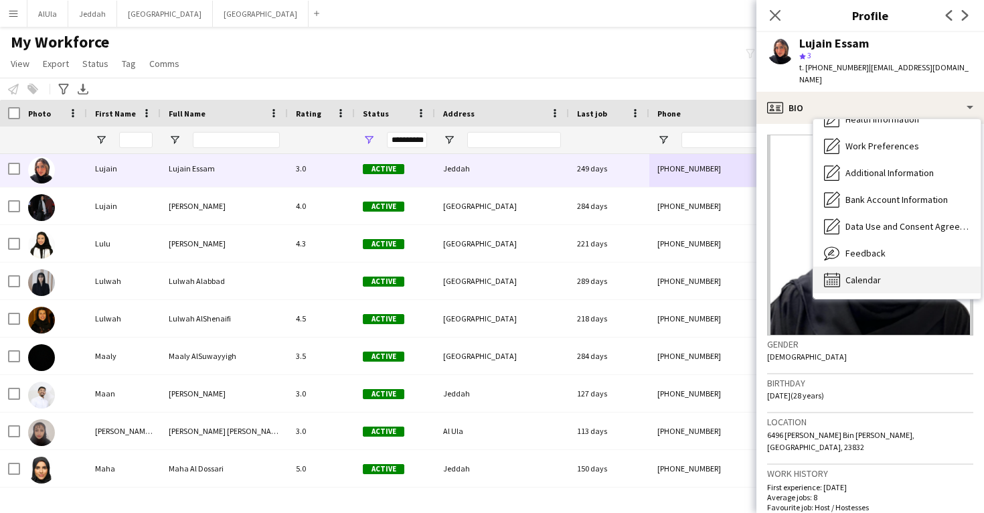
click at [892, 280] on div "Calendar Calendar" at bounding box center [896, 279] width 167 height 27
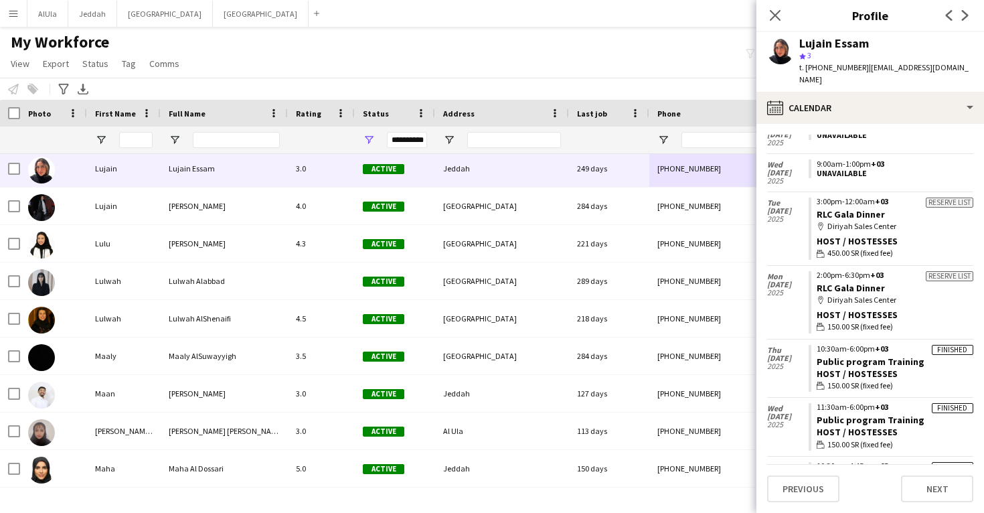
scroll to position [608, 0]
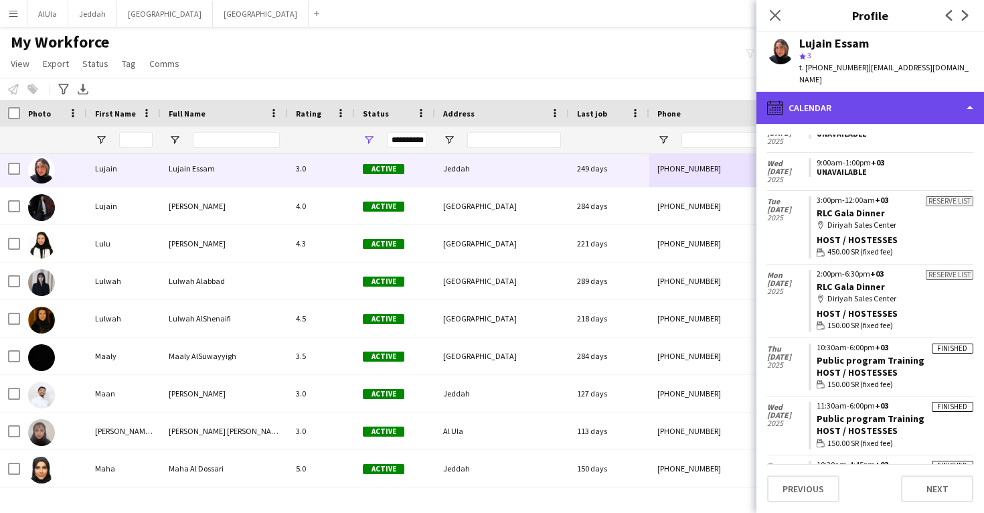
click at [867, 103] on div "calendar-full Calendar" at bounding box center [870, 108] width 228 height 32
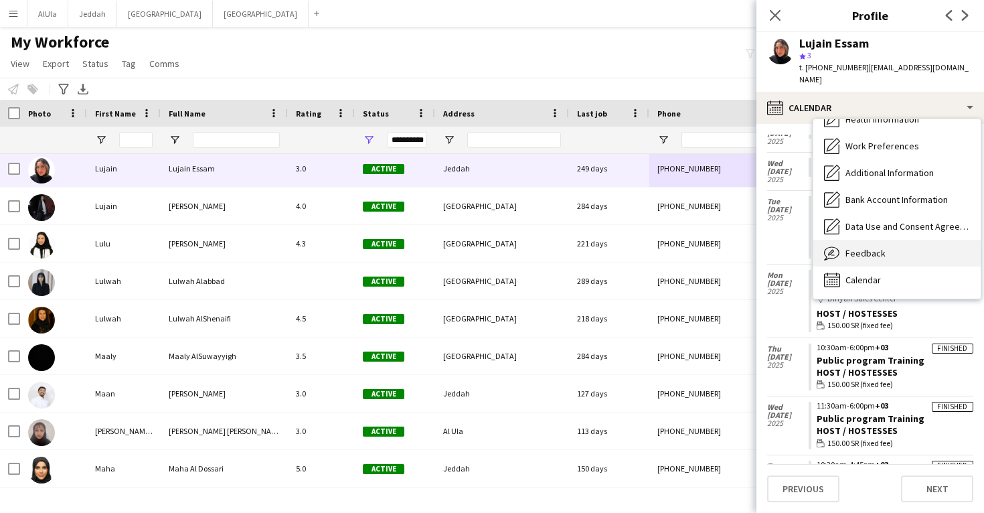
click at [892, 240] on div "Feedback Feedback" at bounding box center [896, 253] width 167 height 27
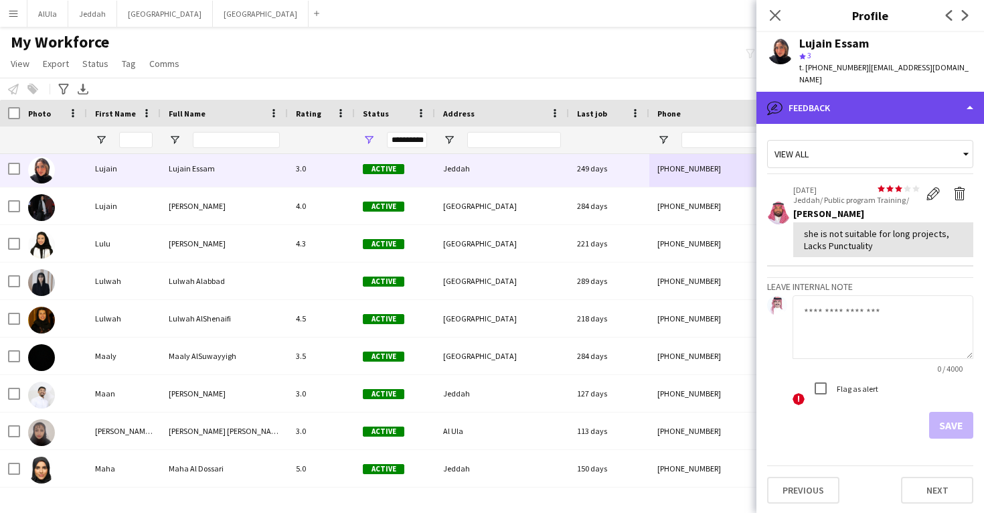
click at [888, 106] on div "bubble-pencil Feedback" at bounding box center [870, 108] width 228 height 32
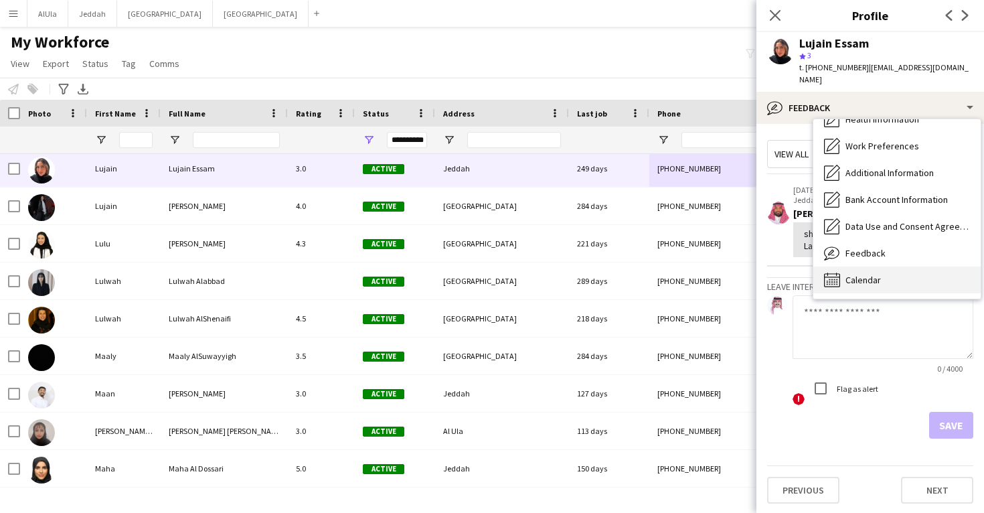
click at [899, 269] on div "Calendar Calendar" at bounding box center [896, 279] width 167 height 27
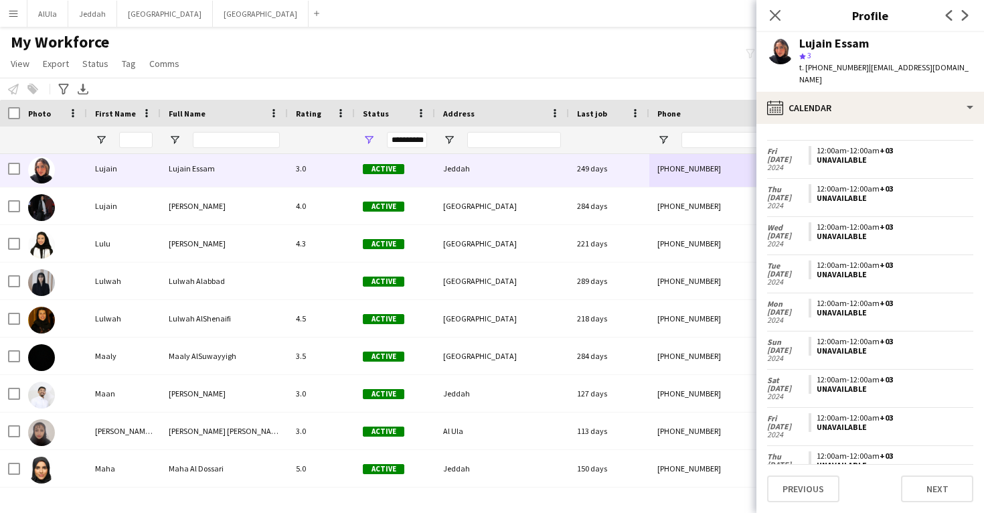
scroll to position [1843, 0]
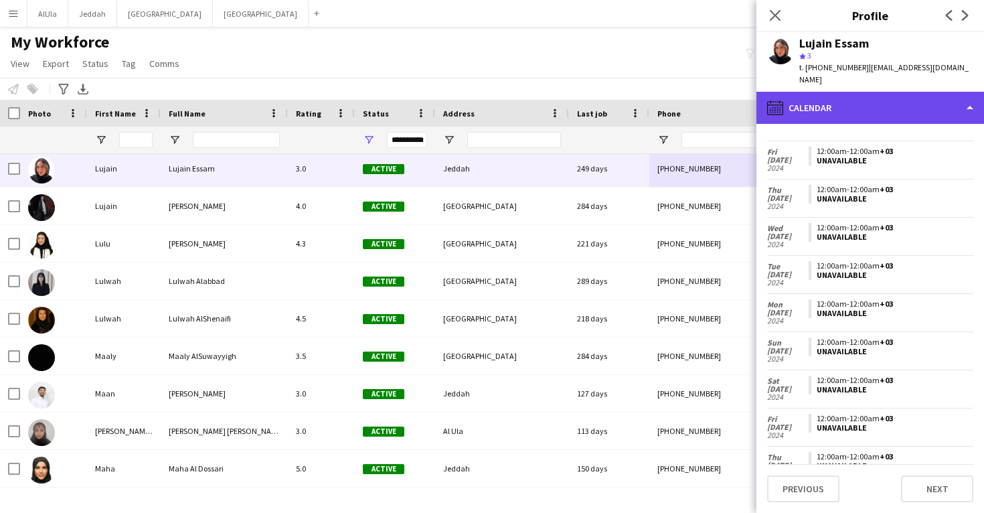
click at [823, 102] on div "calendar-full Calendar" at bounding box center [870, 108] width 228 height 32
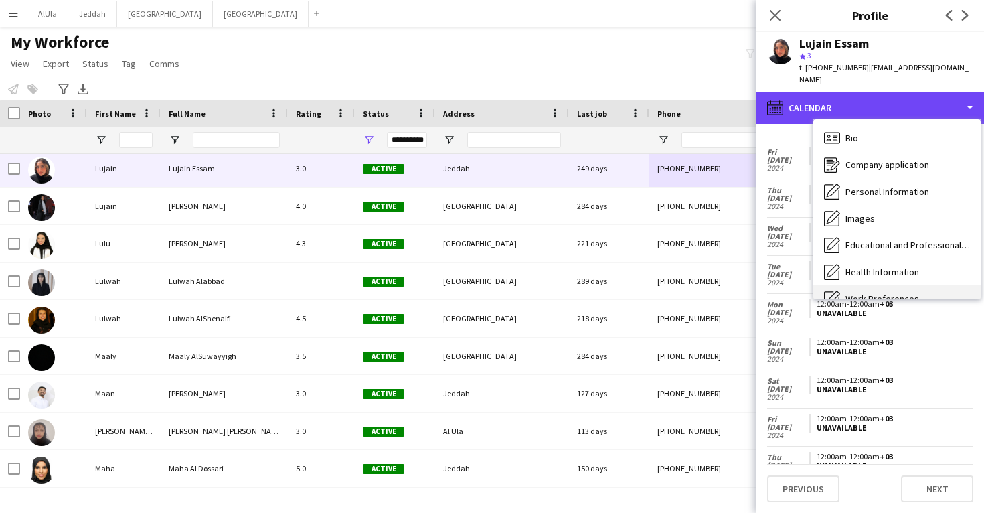
scroll to position [-1, 0]
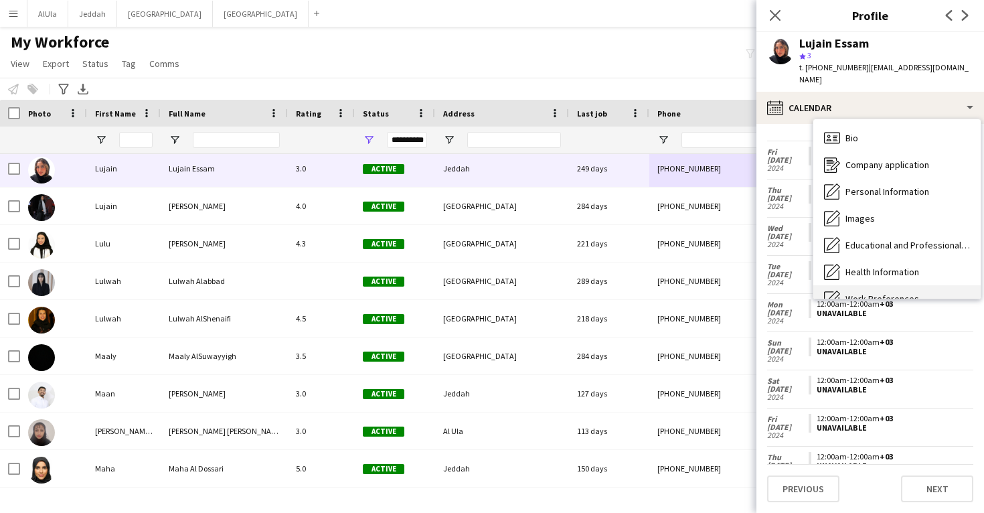
click at [840, 125] on div "Bio Bio" at bounding box center [896, 138] width 167 height 27
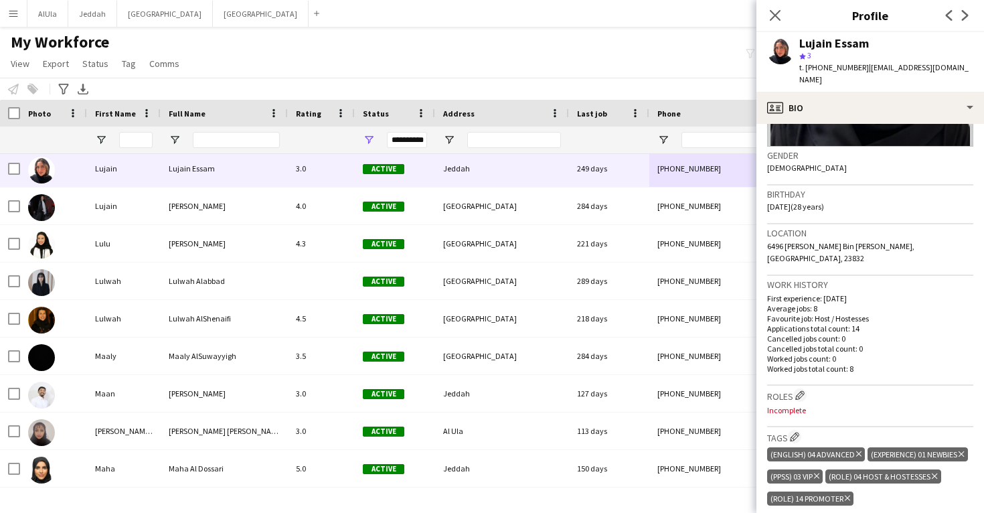
scroll to position [189, 0]
click at [802, 390] on app-icon "Edit crew company roles" at bounding box center [799, 394] width 9 height 9
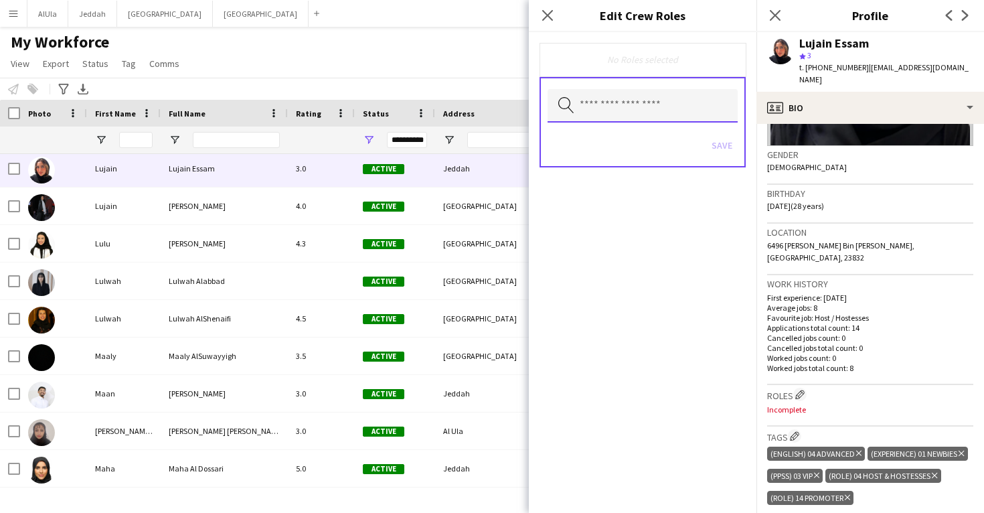
click at [631, 115] on input "text" at bounding box center [643, 105] width 190 height 33
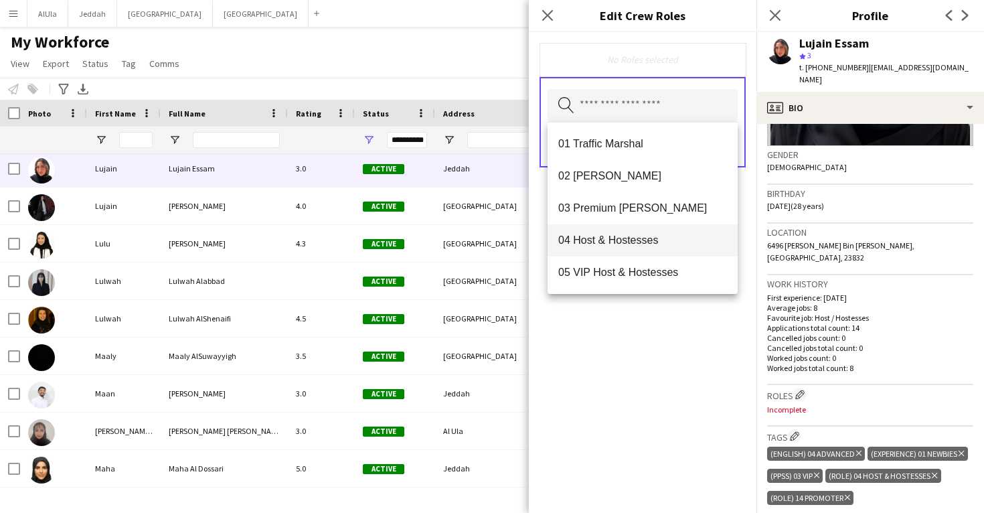
click at [639, 246] on span "04 Host & Hostesses" at bounding box center [642, 240] width 169 height 13
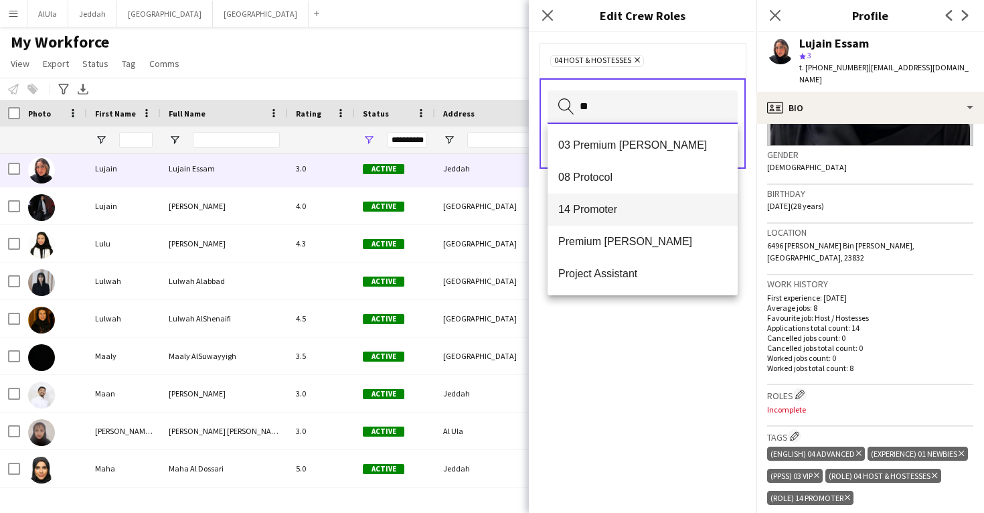
type input "**"
click at [613, 208] on span "14 Promoter" at bounding box center [642, 209] width 169 height 13
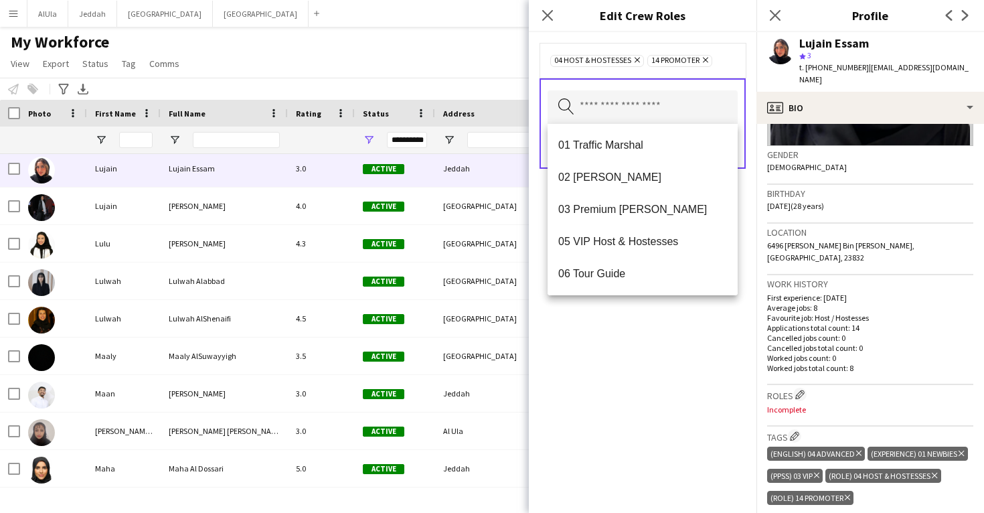
click at [653, 371] on div "04 Host & Hostesses Remove 14 Promoter Remove Search by role type Save" at bounding box center [643, 272] width 228 height 481
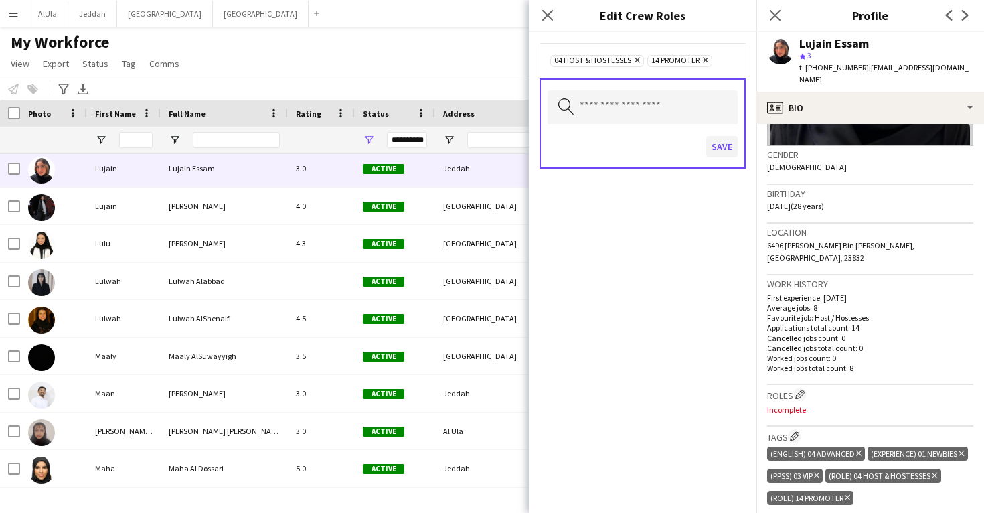
click at [722, 138] on button "Save" at bounding box center [721, 146] width 31 height 21
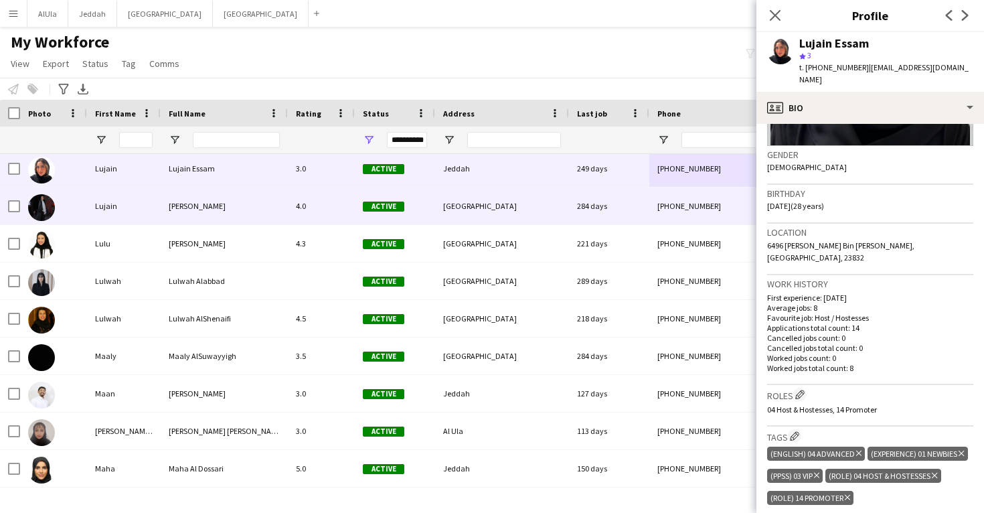
click at [638, 214] on div "284 days" at bounding box center [609, 205] width 80 height 37
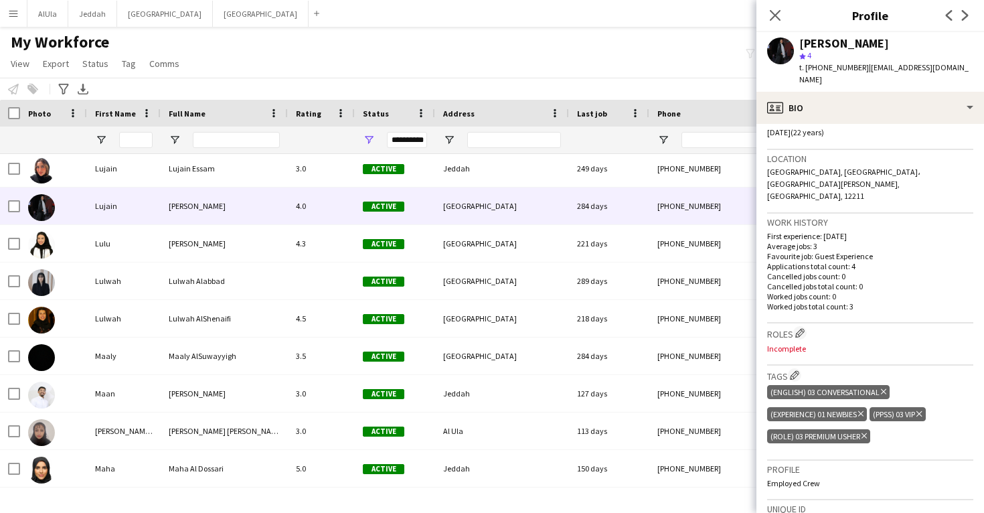
scroll to position [318, 0]
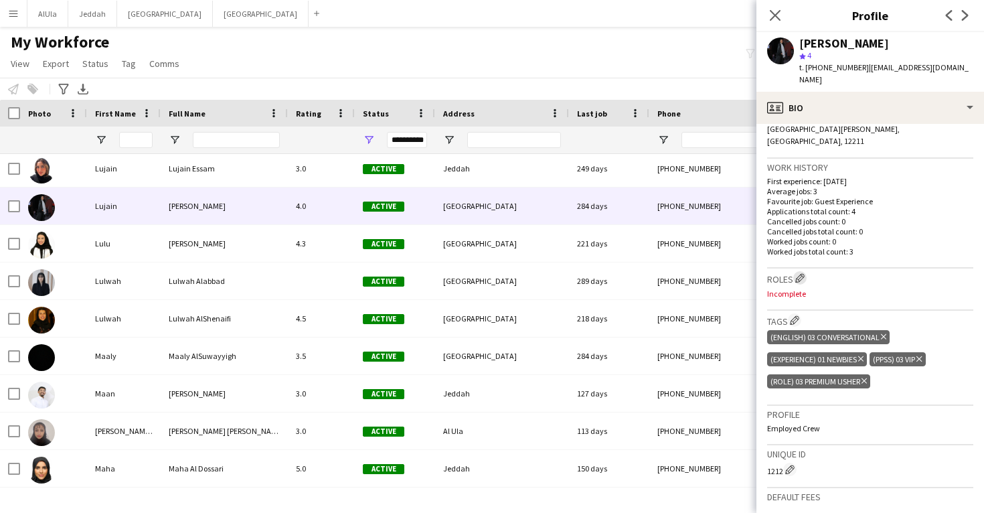
click at [799, 273] on app-icon "Edit crew company roles" at bounding box center [799, 277] width 9 height 9
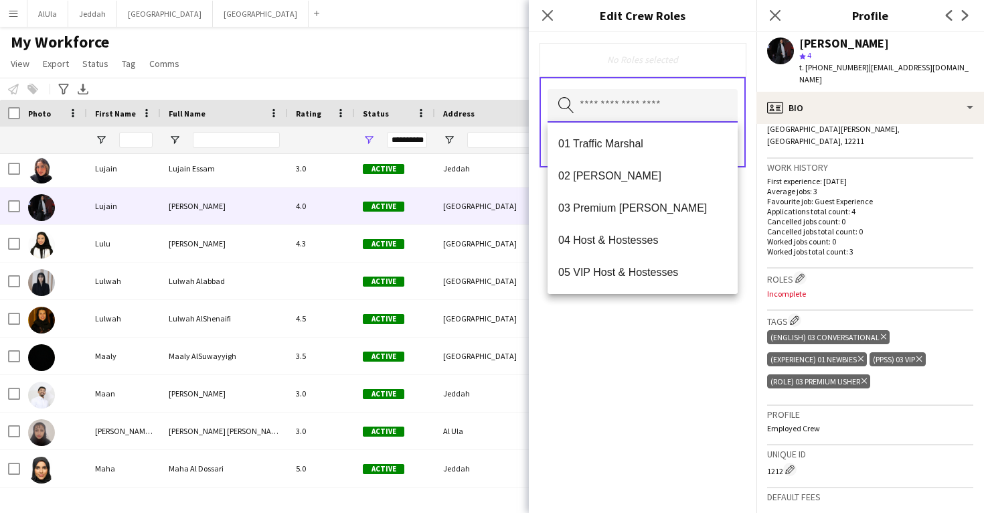
click at [663, 106] on input "text" at bounding box center [643, 105] width 190 height 33
click at [647, 212] on span "03 Premium [PERSON_NAME]" at bounding box center [642, 208] width 169 height 13
click at [673, 372] on div "03 Premium [PERSON_NAME] Remove Search by role type Save" at bounding box center [643, 272] width 228 height 481
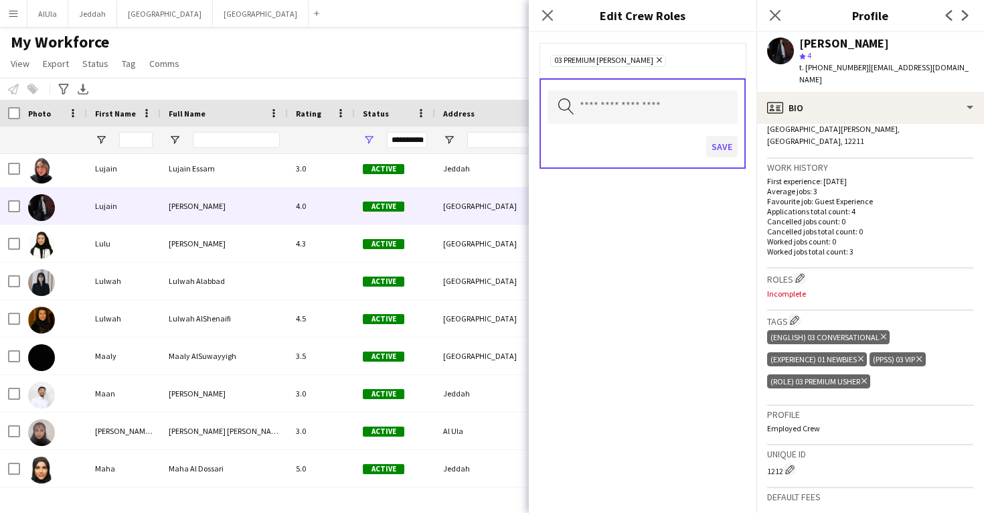
click at [724, 154] on button "Save" at bounding box center [721, 146] width 31 height 21
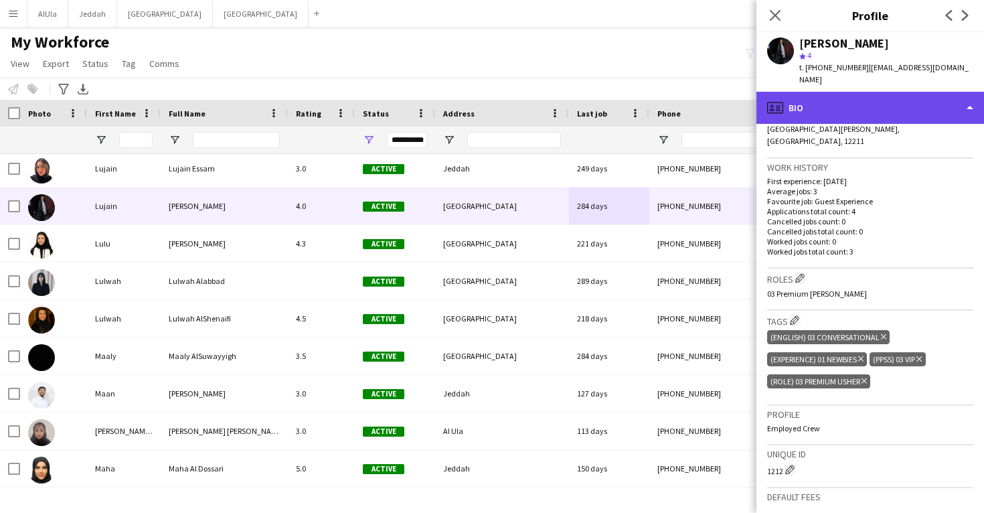
click at [846, 92] on div "profile Bio" at bounding box center [870, 108] width 228 height 32
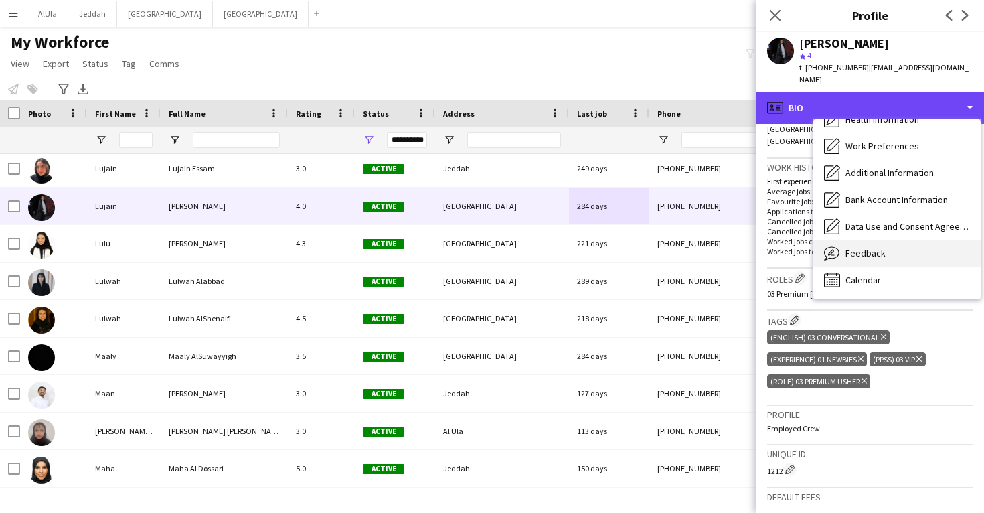
scroll to position [153, 0]
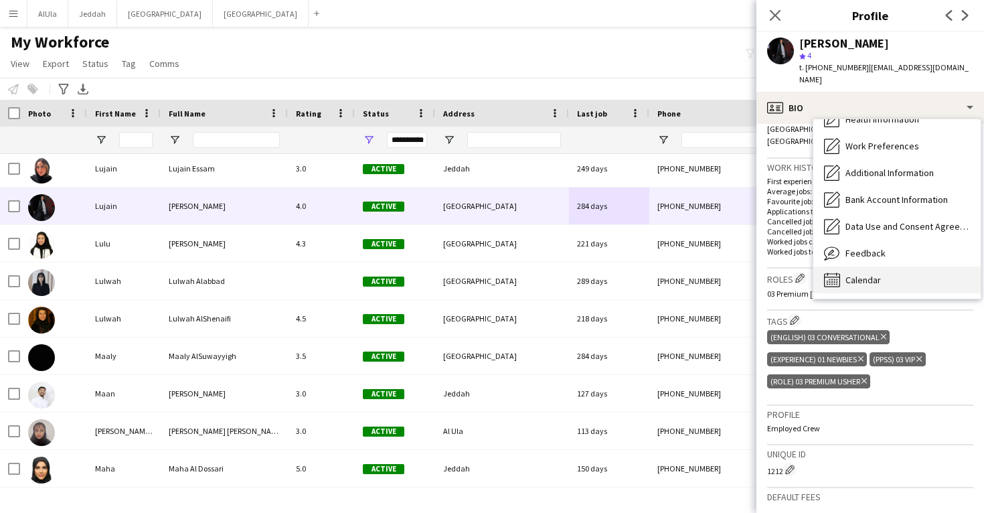
click at [875, 274] on span "Calendar" at bounding box center [863, 280] width 35 height 12
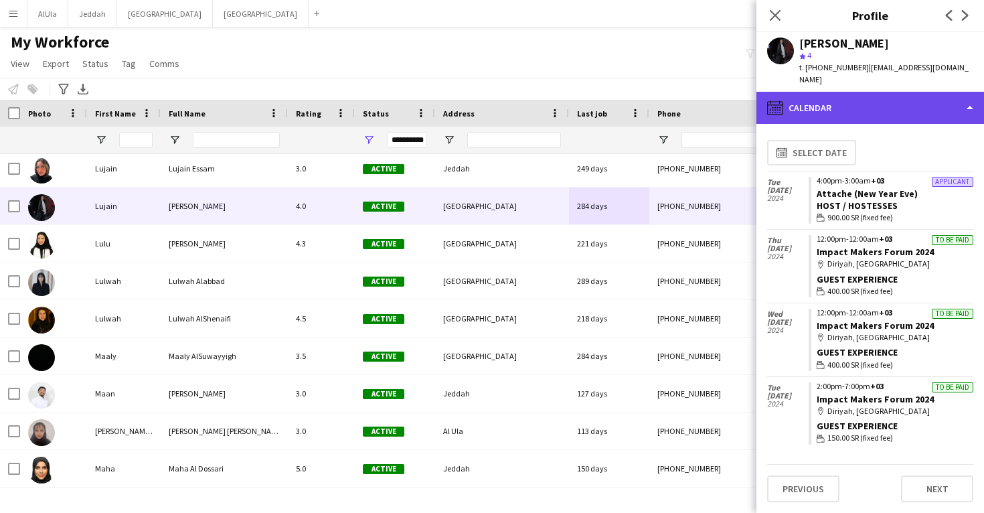
click at [864, 98] on div "calendar-full Calendar" at bounding box center [870, 108] width 228 height 32
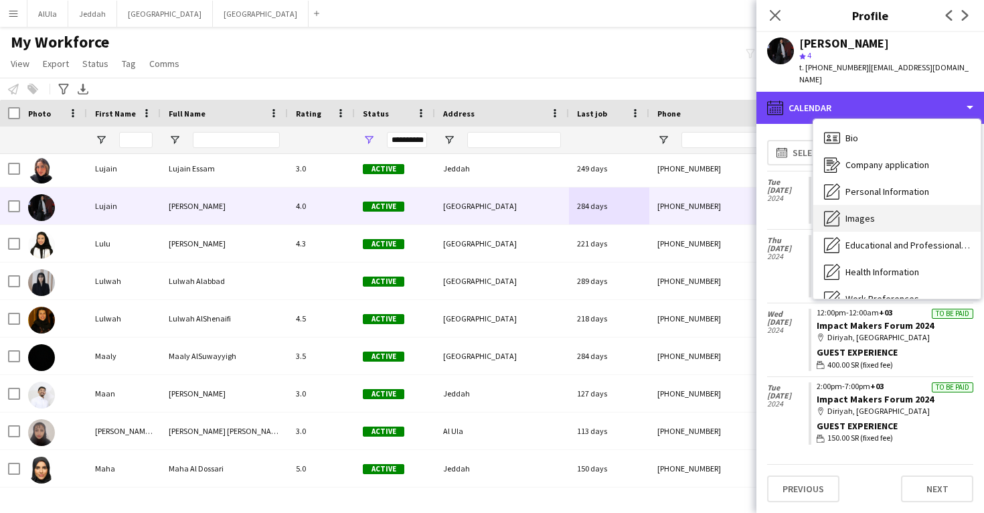
scroll to position [0, 0]
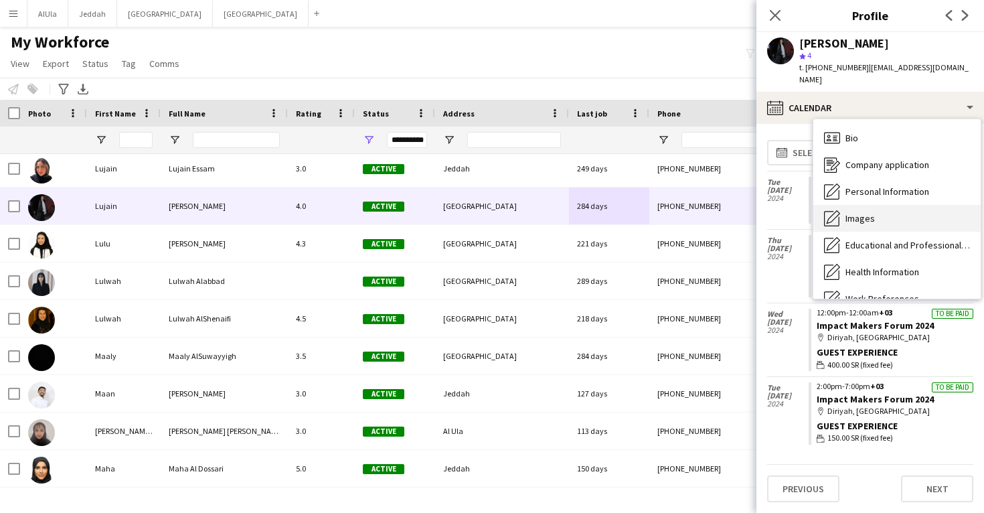
click at [882, 205] on div "Images Images" at bounding box center [896, 218] width 167 height 27
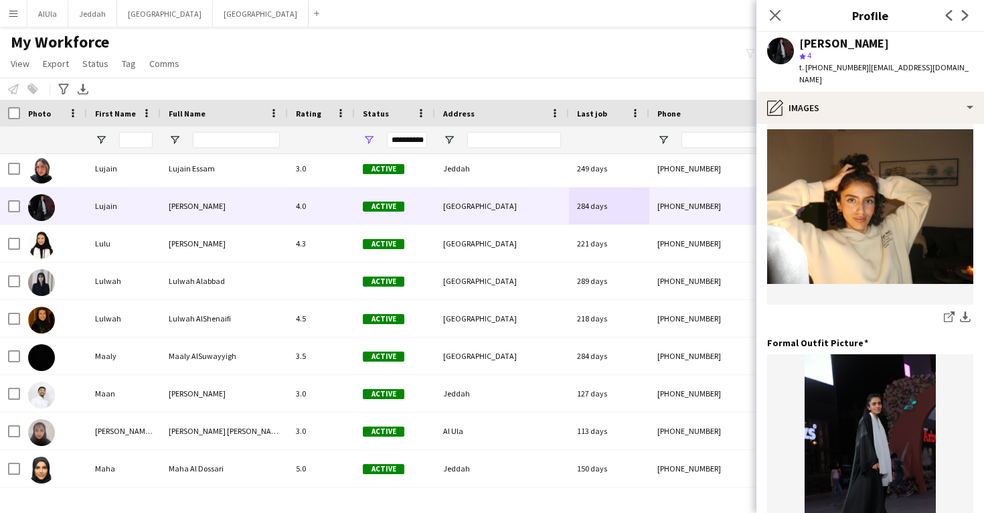
scroll to position [293, 0]
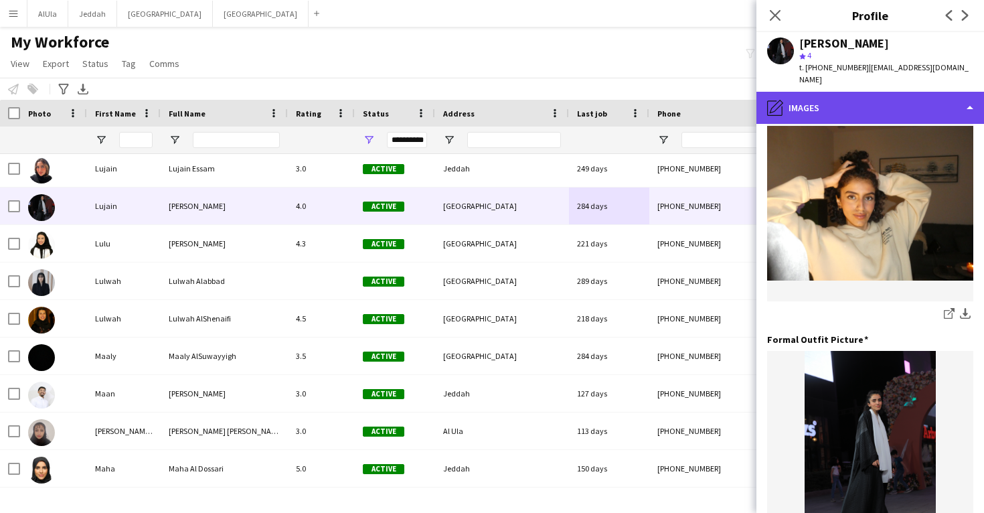
click at [882, 98] on div "pencil4 Images" at bounding box center [870, 108] width 228 height 32
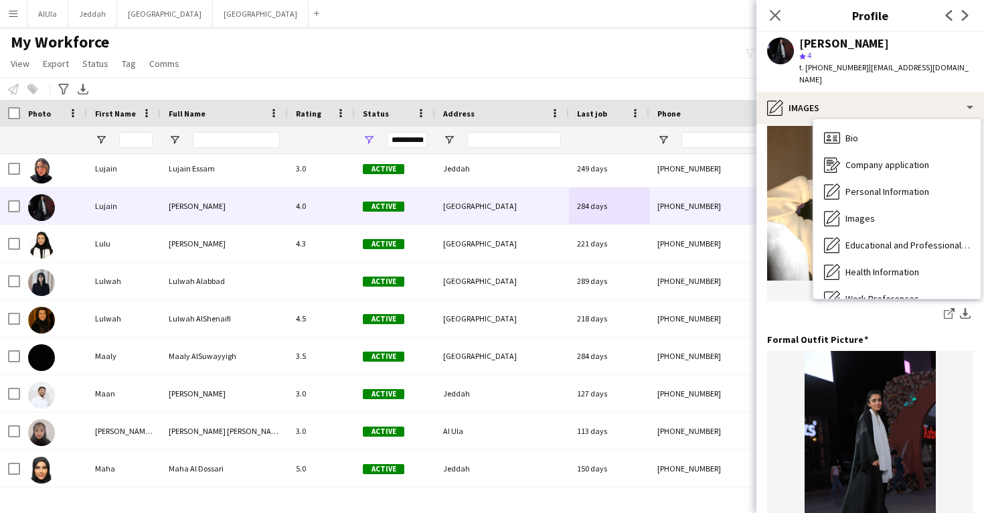
click at [833, 309] on div "Casual Picture: Edit this field share-external-link-1 download-bottom" at bounding box center [870, 210] width 206 height 246
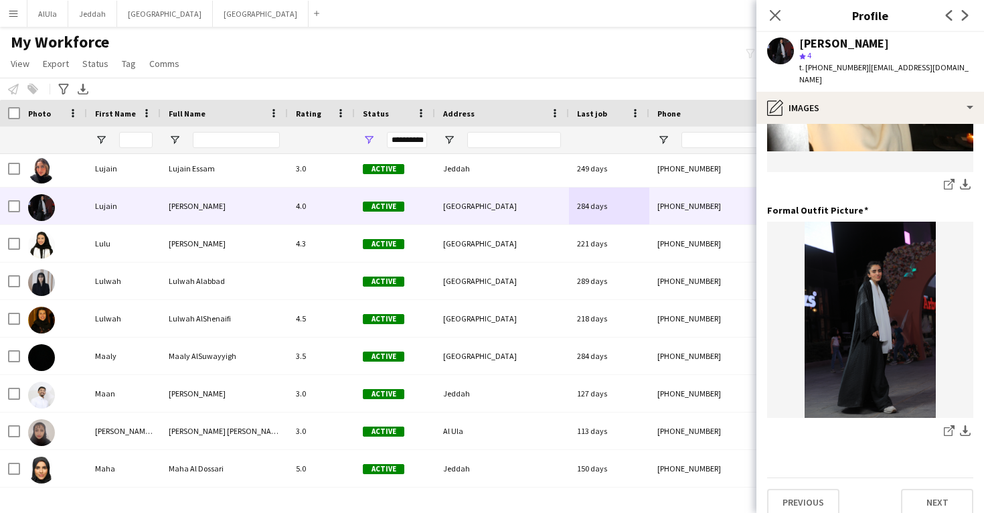
scroll to position [422, 0]
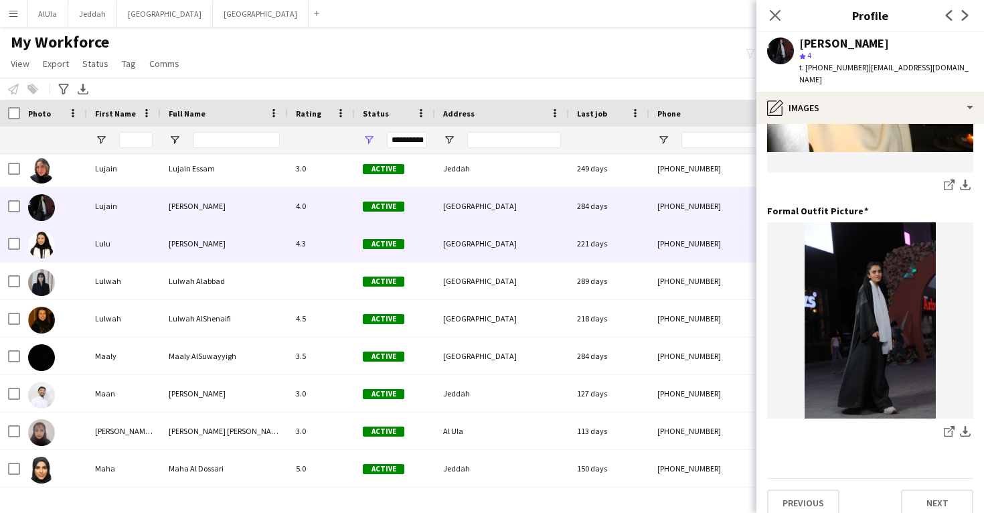
click at [651, 253] on div "[PHONE_NUMBER]" at bounding box center [734, 243] width 171 height 37
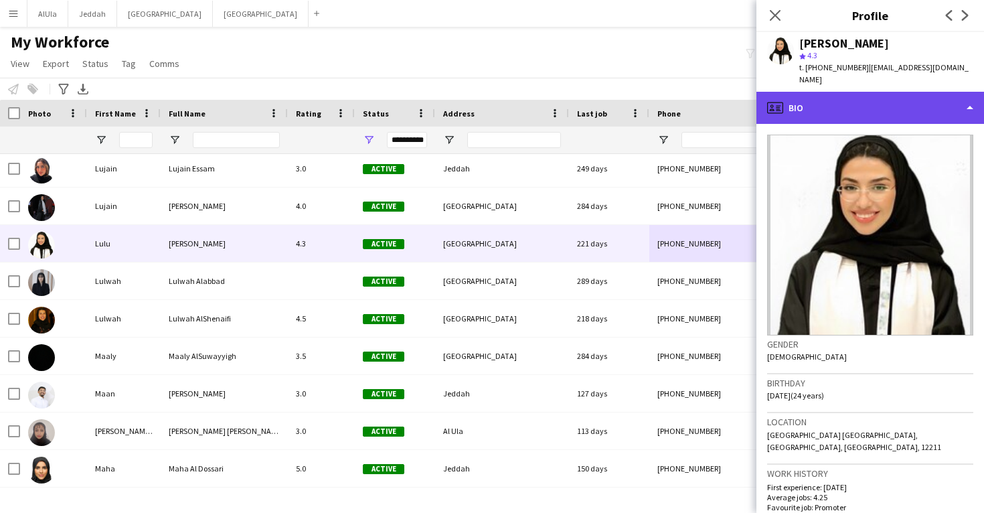
click at [839, 105] on div "profile Bio" at bounding box center [870, 108] width 228 height 32
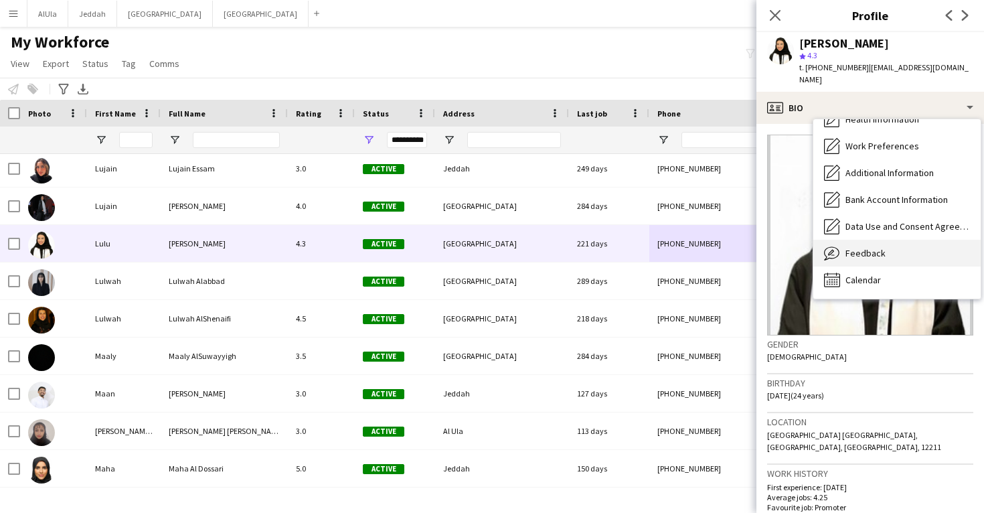
scroll to position [153, 0]
click at [894, 243] on div "Feedback Feedback" at bounding box center [896, 253] width 167 height 27
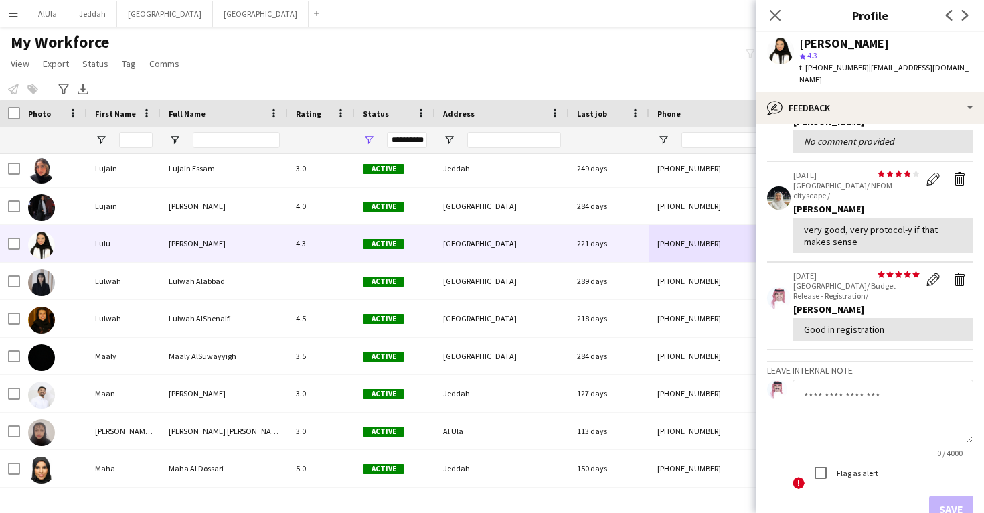
scroll to position [211, 0]
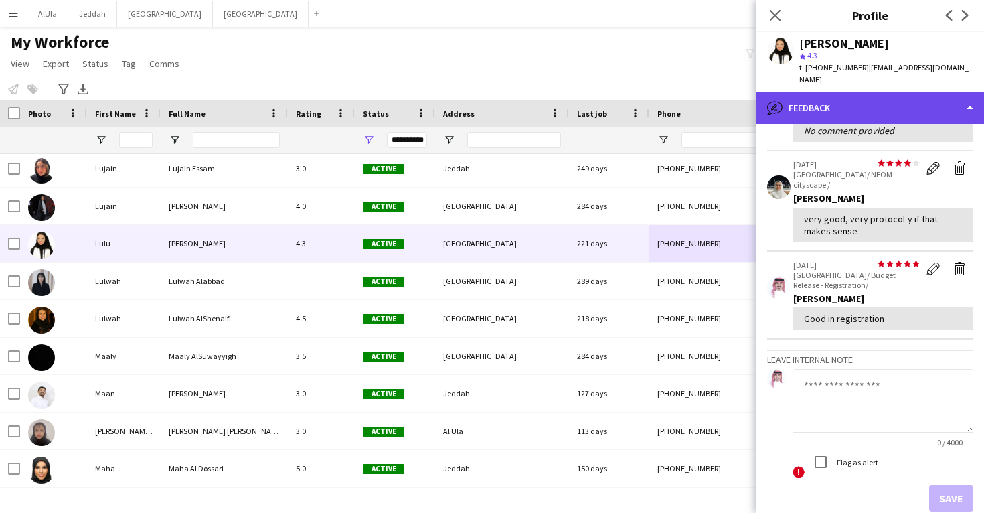
click at [860, 95] on div "bubble-pencil Feedback" at bounding box center [870, 108] width 228 height 32
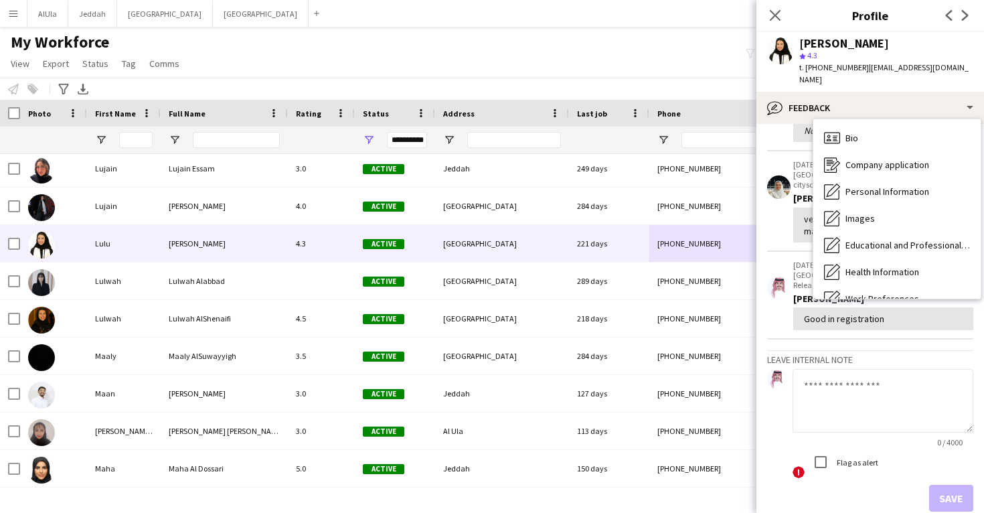
click at [884, 419] on div "Calendar Calendar" at bounding box center [896, 432] width 167 height 27
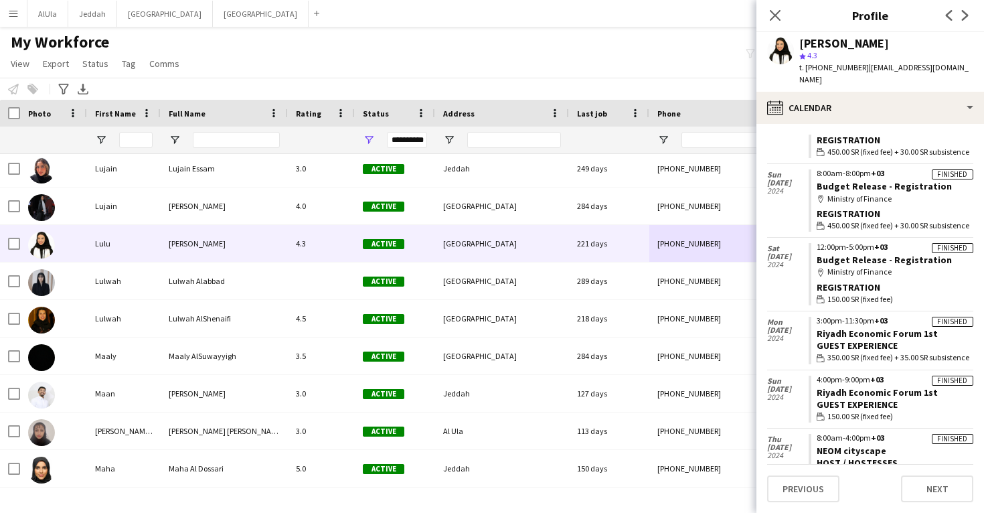
scroll to position [1140, 0]
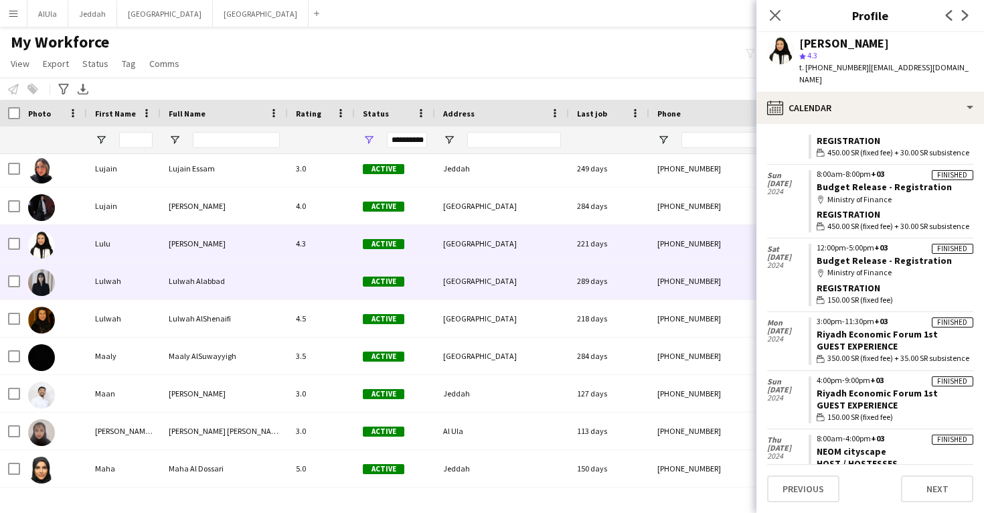
click at [623, 267] on div "289 days" at bounding box center [609, 280] width 80 height 37
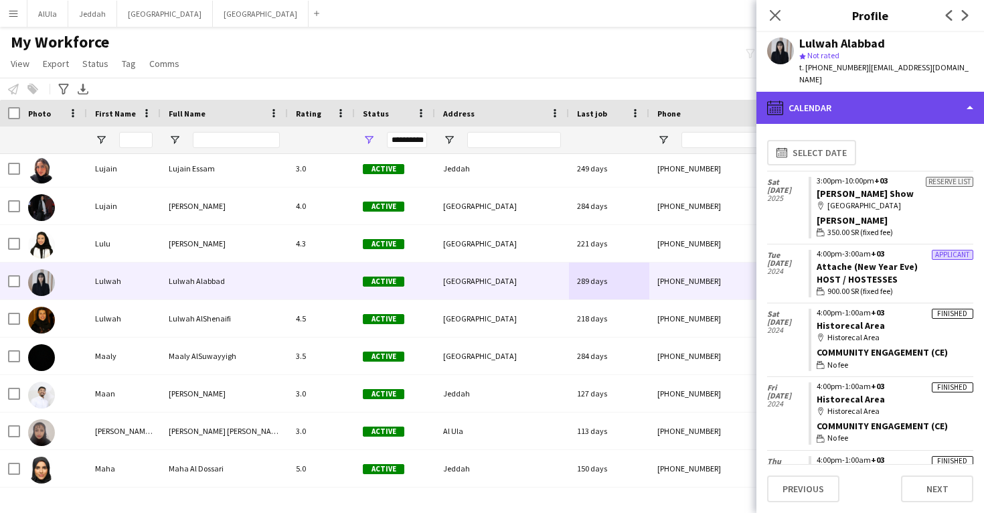
click at [806, 103] on div "calendar-full Calendar" at bounding box center [870, 108] width 228 height 32
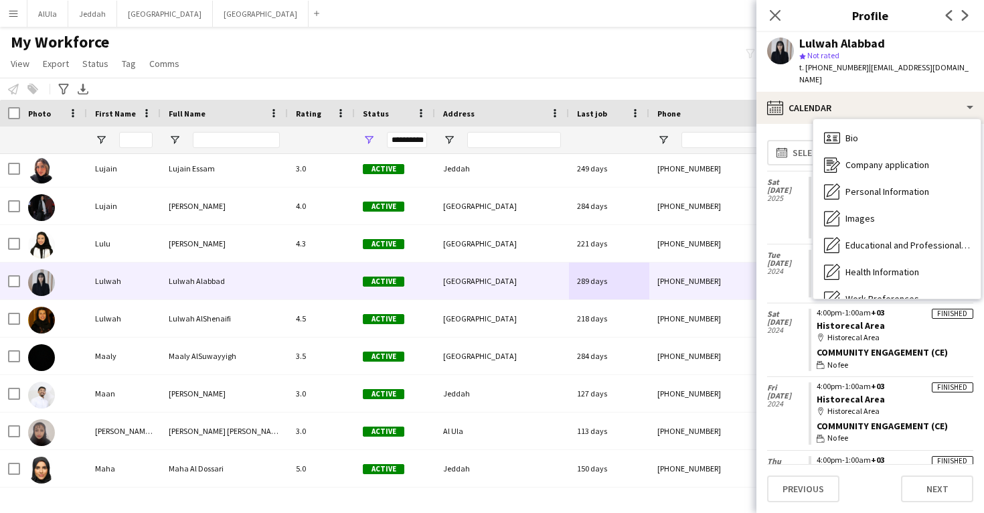
click at [796, 226] on div "[DATE]" at bounding box center [788, 207] width 42 height 73
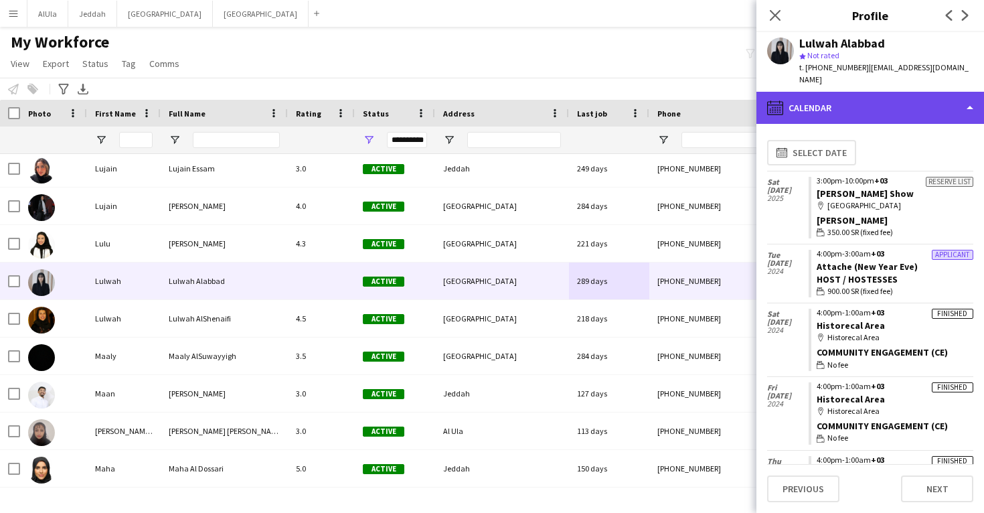
click at [854, 102] on div "calendar-full Calendar" at bounding box center [870, 108] width 228 height 32
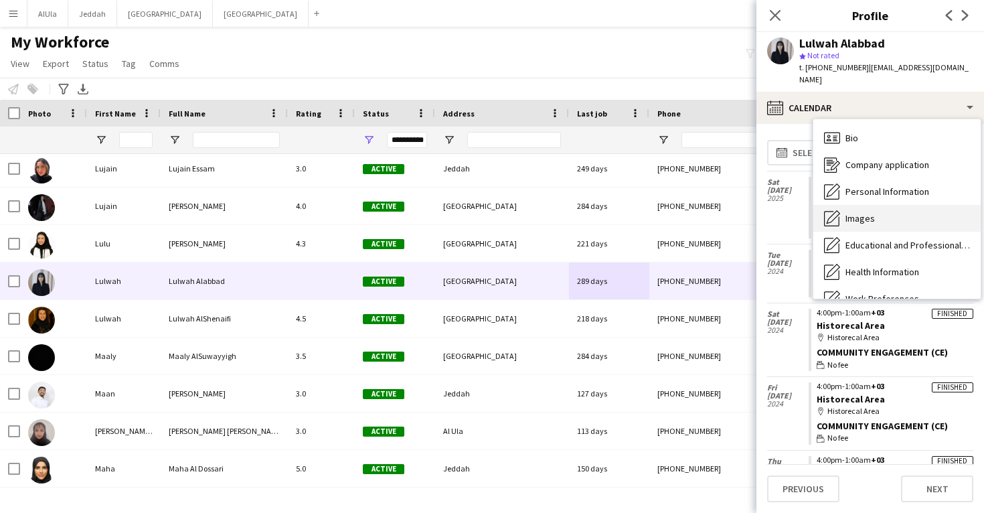
click at [873, 212] on span "Images" at bounding box center [860, 218] width 29 height 12
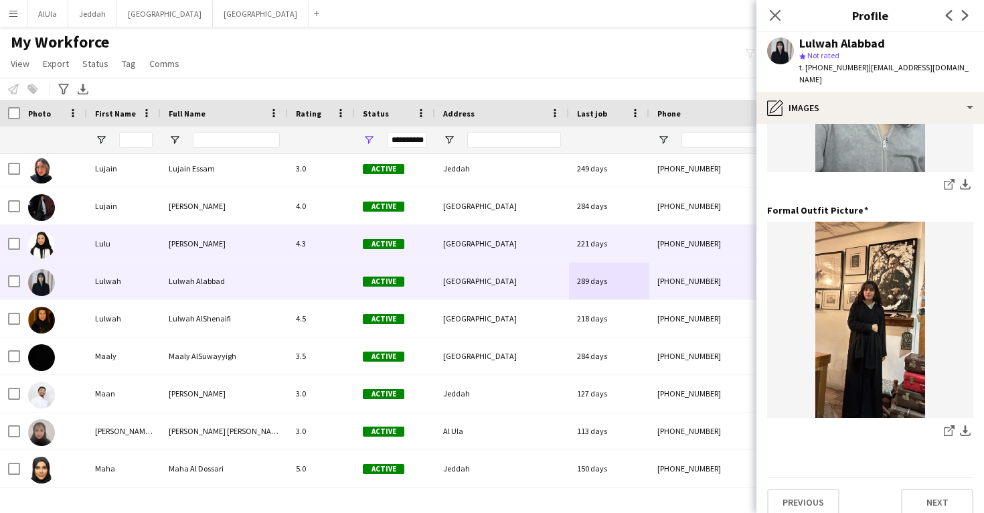
scroll to position [422, 0]
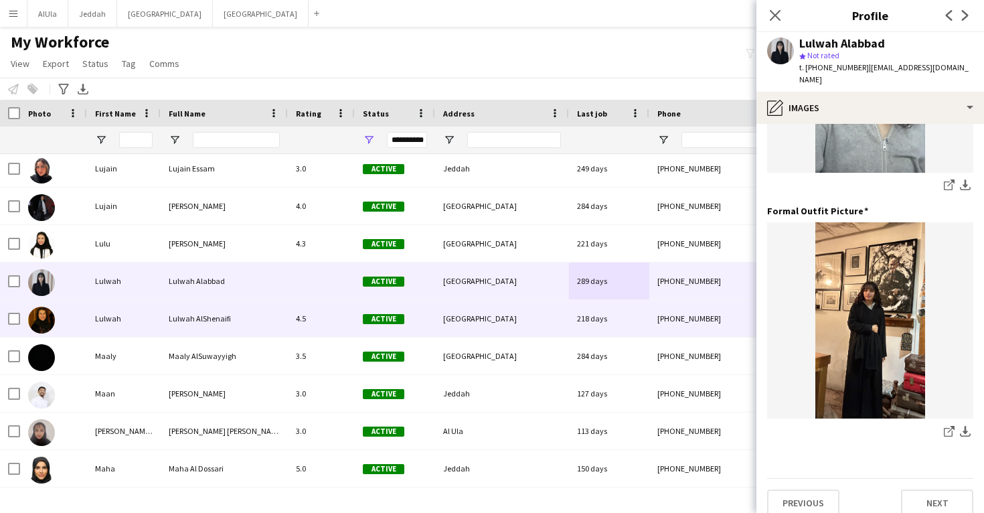
click at [691, 306] on div "[PHONE_NUMBER]" at bounding box center [734, 318] width 171 height 37
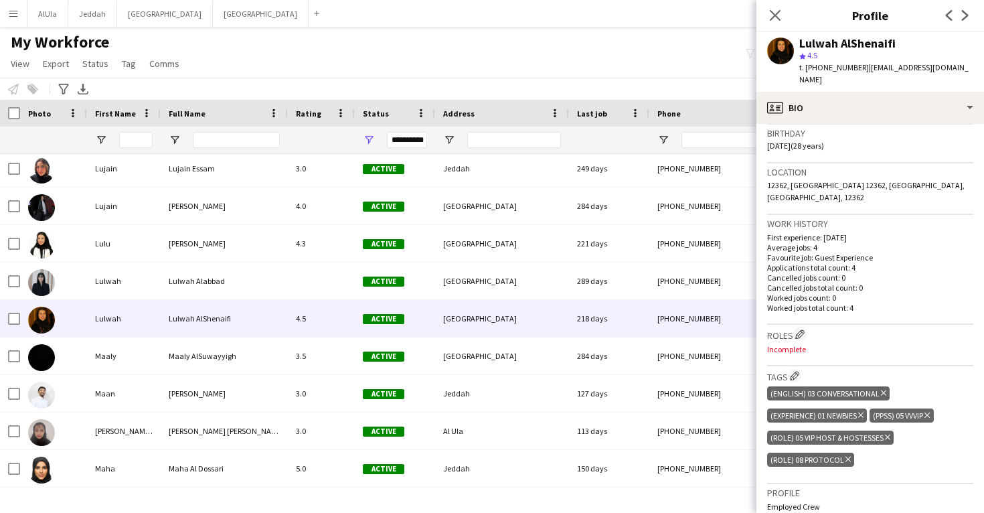
scroll to position [252, 0]
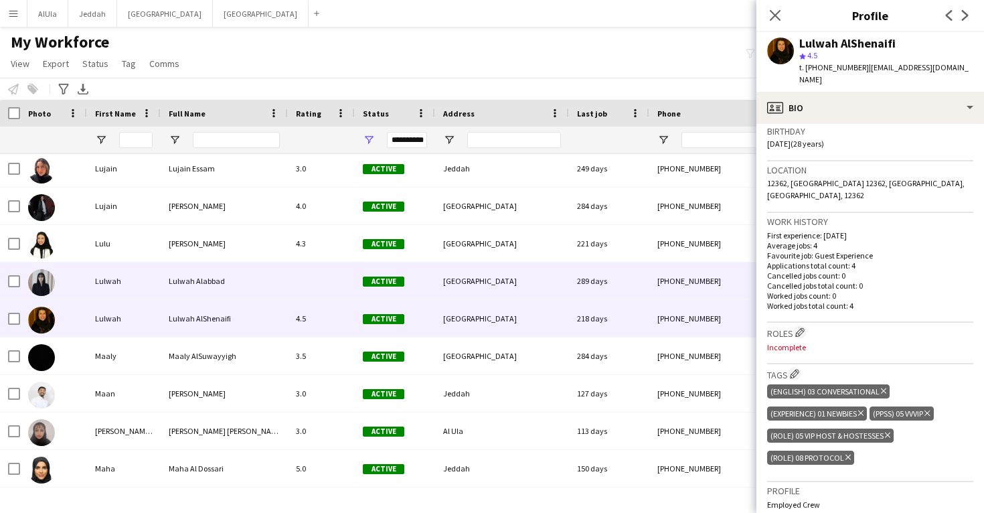
click at [703, 287] on div "[PHONE_NUMBER]" at bounding box center [734, 280] width 171 height 37
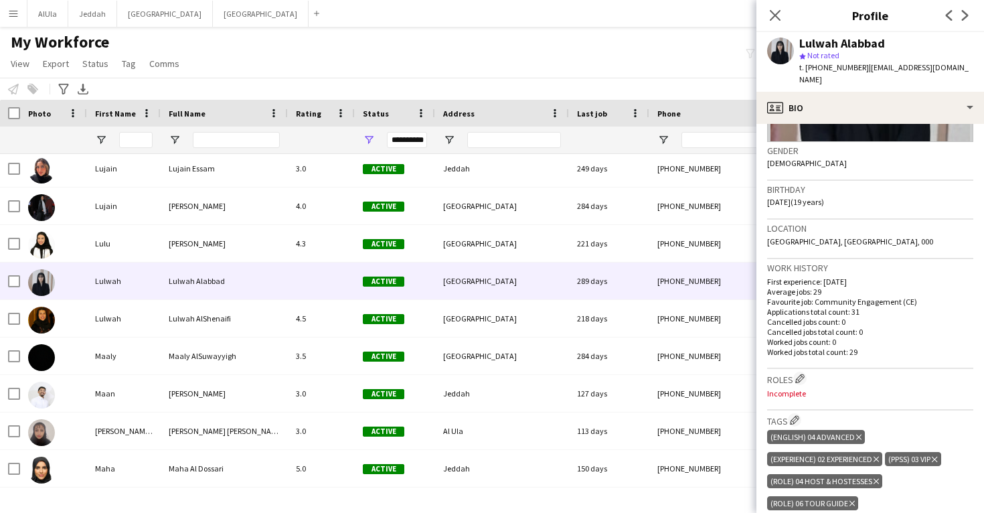
scroll to position [207, 0]
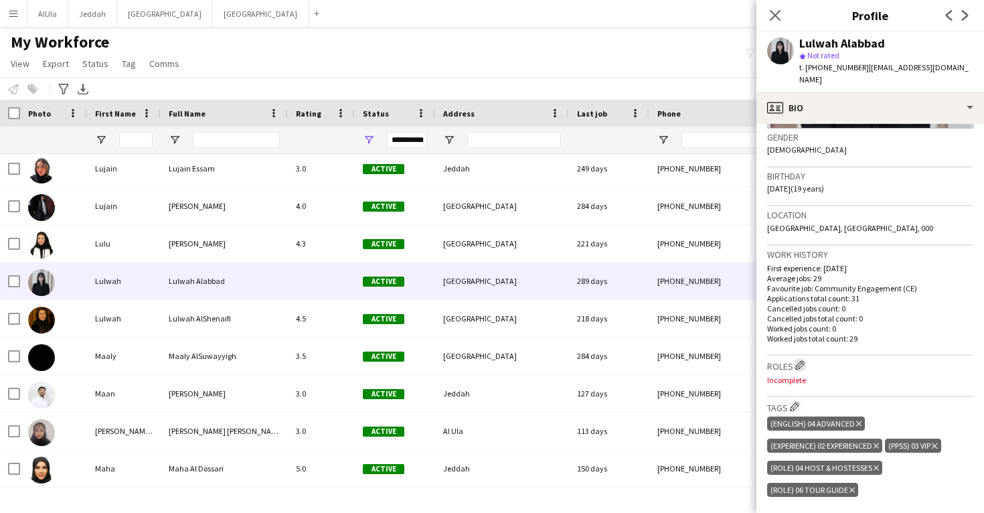
click at [801, 360] on app-icon "Edit crew company roles" at bounding box center [799, 364] width 9 height 9
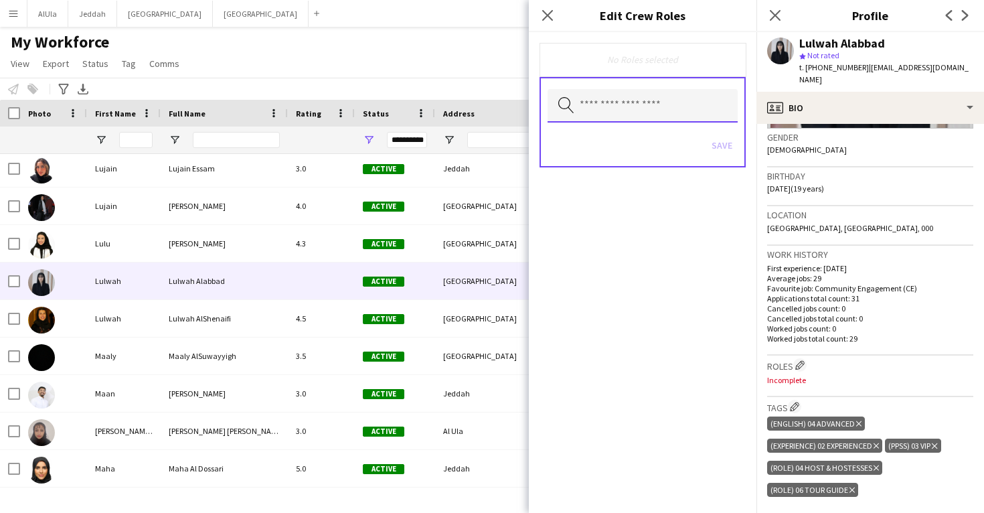
click at [639, 104] on input "text" at bounding box center [643, 105] width 190 height 33
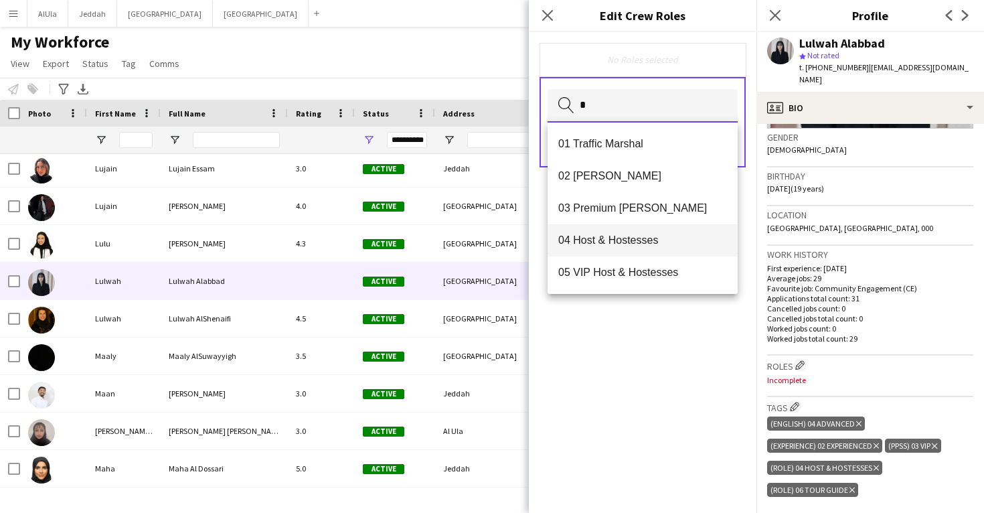
type input "*"
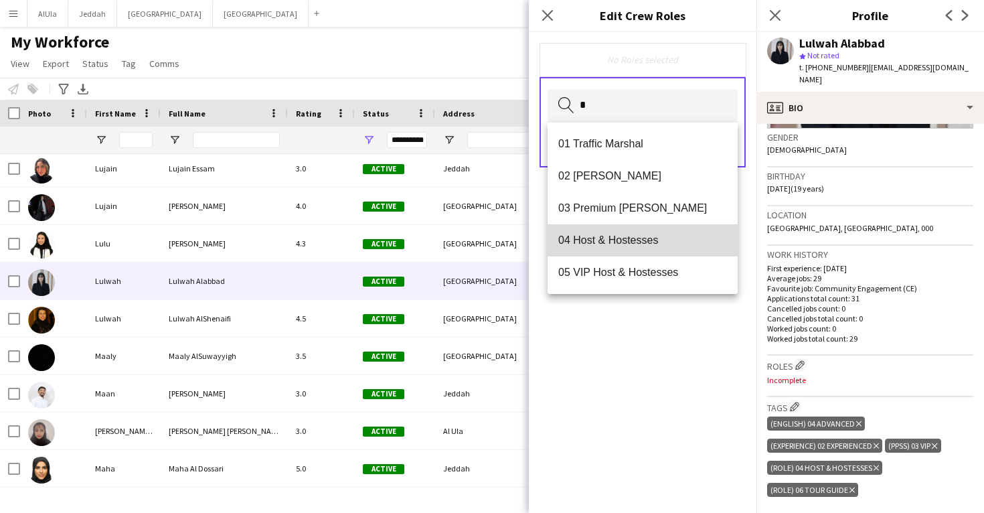
click at [633, 236] on span "04 Host & Hostesses" at bounding box center [642, 240] width 169 height 13
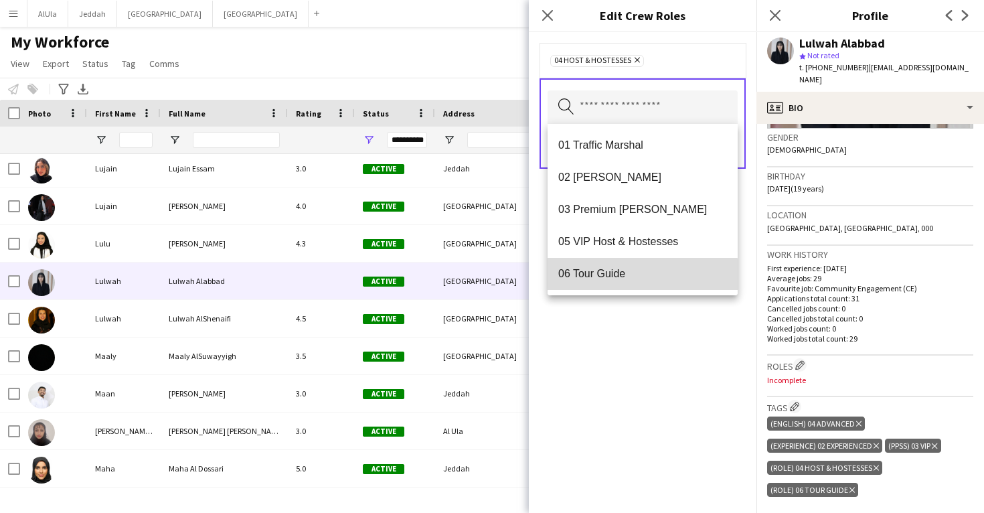
click at [629, 283] on mat-option "06 Tour Guide" at bounding box center [643, 274] width 190 height 32
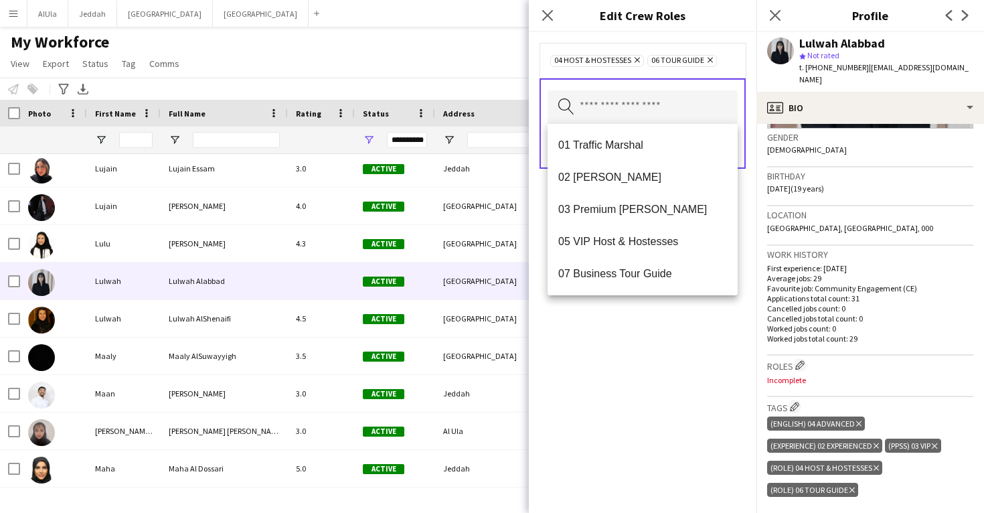
click at [639, 352] on div "04 Host & Hostesses Remove 06 Tour Guide Remove Search by role type Save" at bounding box center [643, 272] width 228 height 481
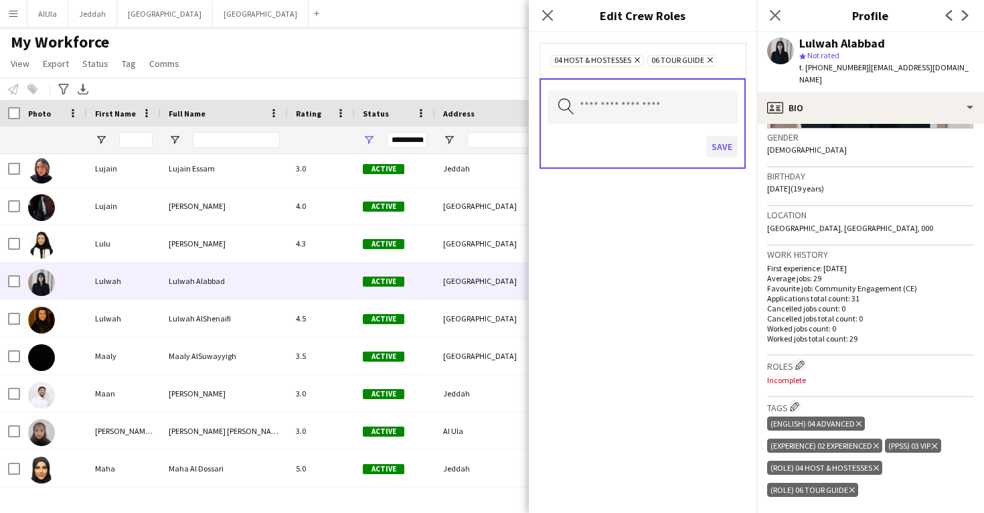
click at [734, 143] on button "Save" at bounding box center [721, 146] width 31 height 21
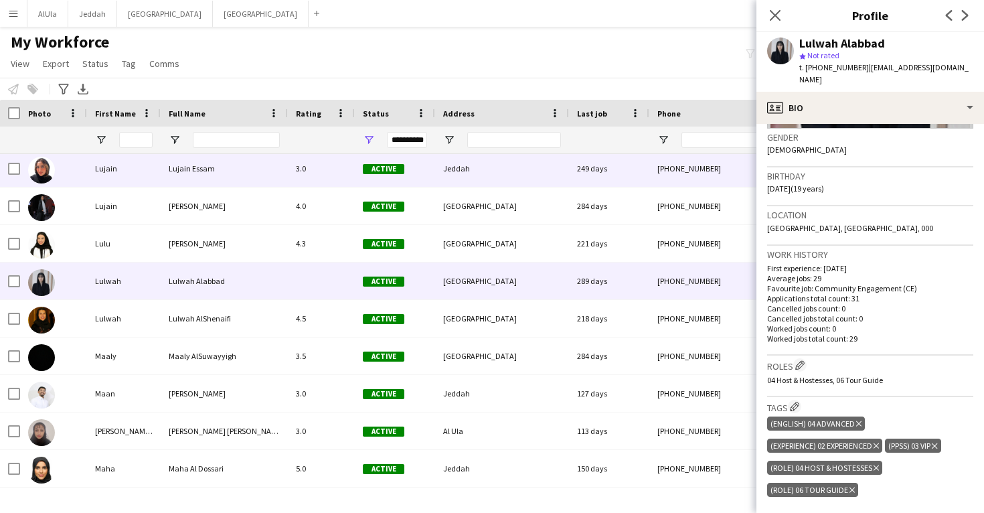
scroll to position [33552, 0]
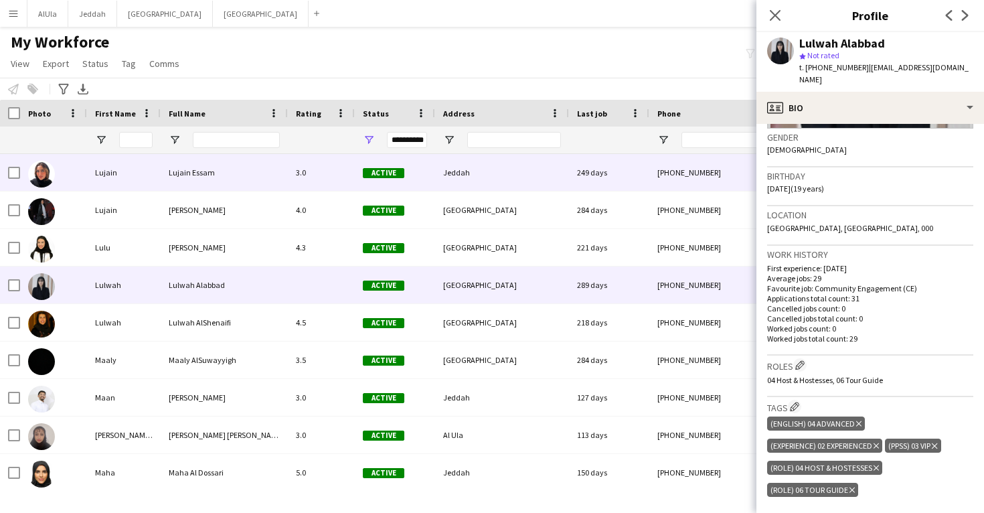
click at [582, 183] on div "249 days" at bounding box center [609, 172] width 80 height 37
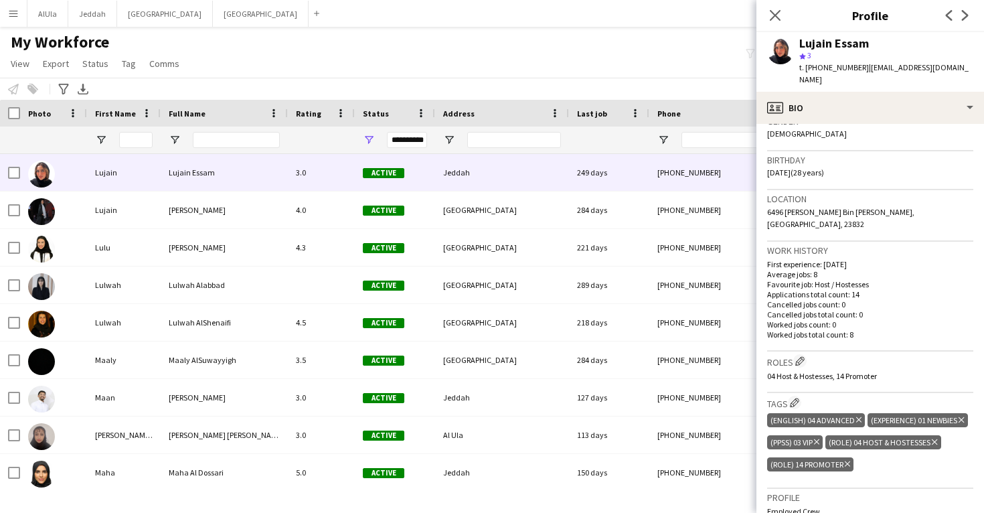
scroll to position [225, 0]
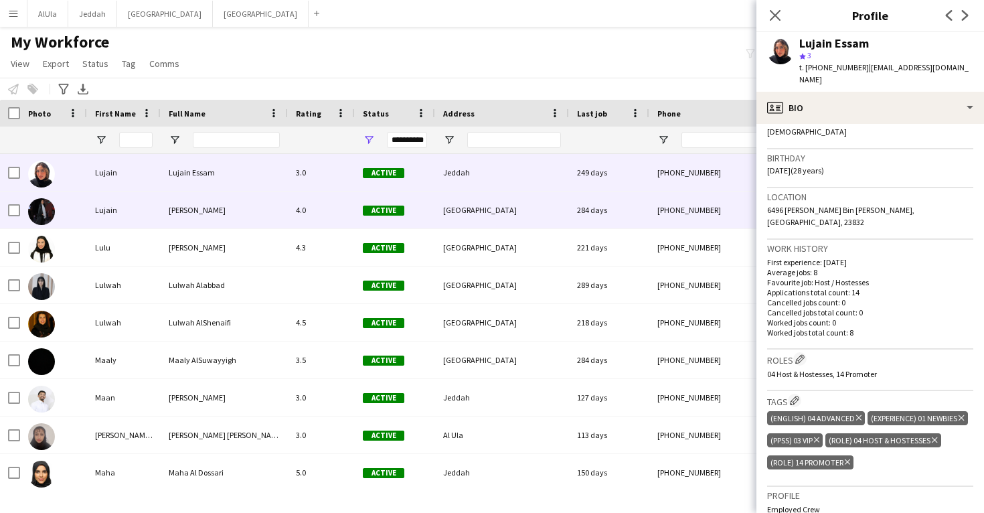
click at [644, 212] on div "284 days" at bounding box center [609, 209] width 80 height 37
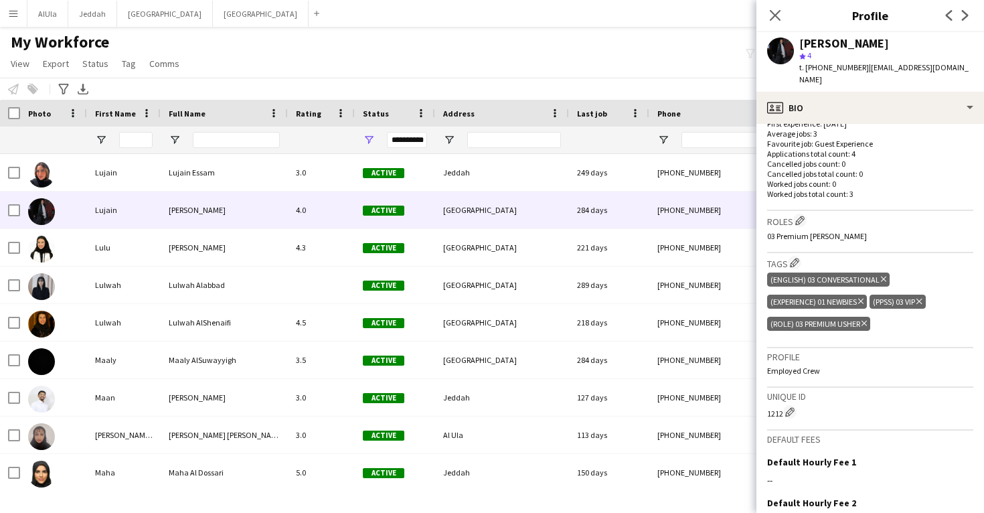
scroll to position [378, 0]
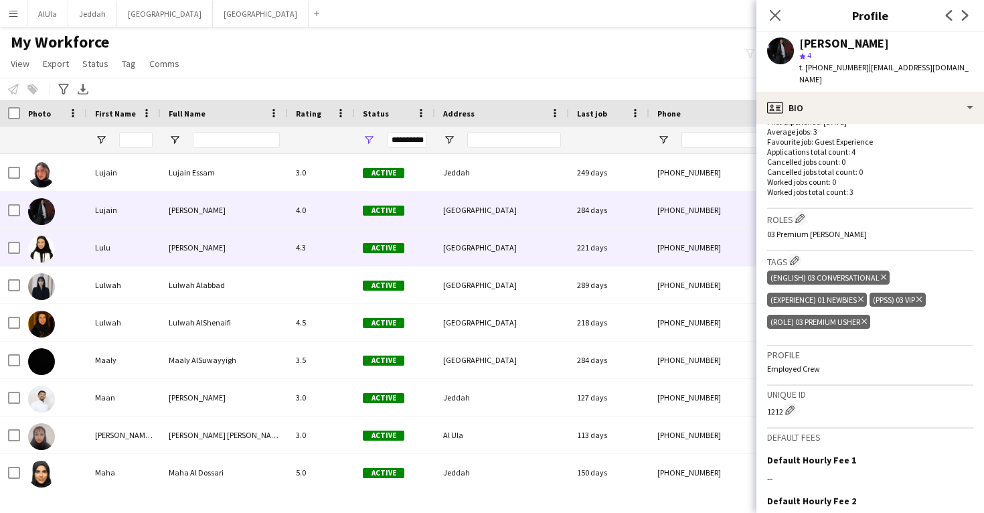
click at [692, 259] on div "[PHONE_NUMBER]" at bounding box center [734, 247] width 171 height 37
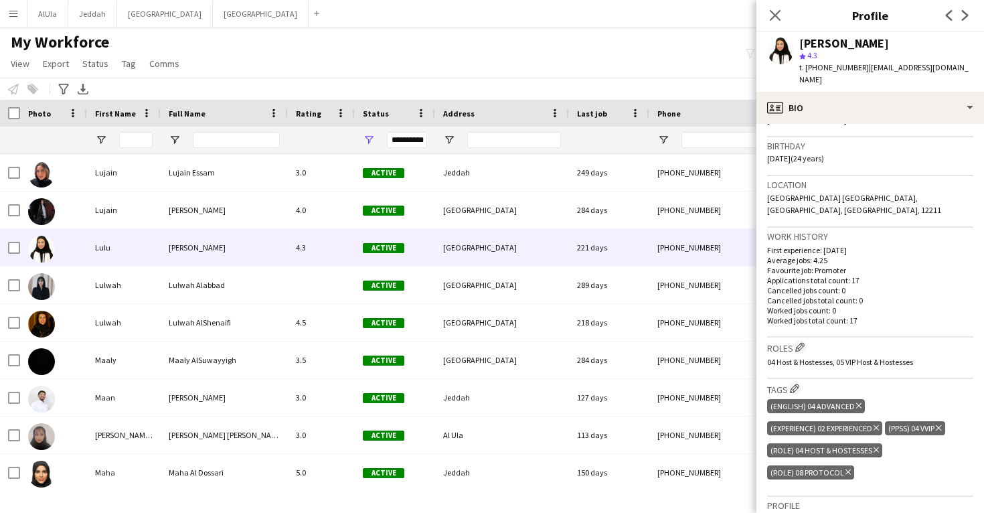
scroll to position [244, 0]
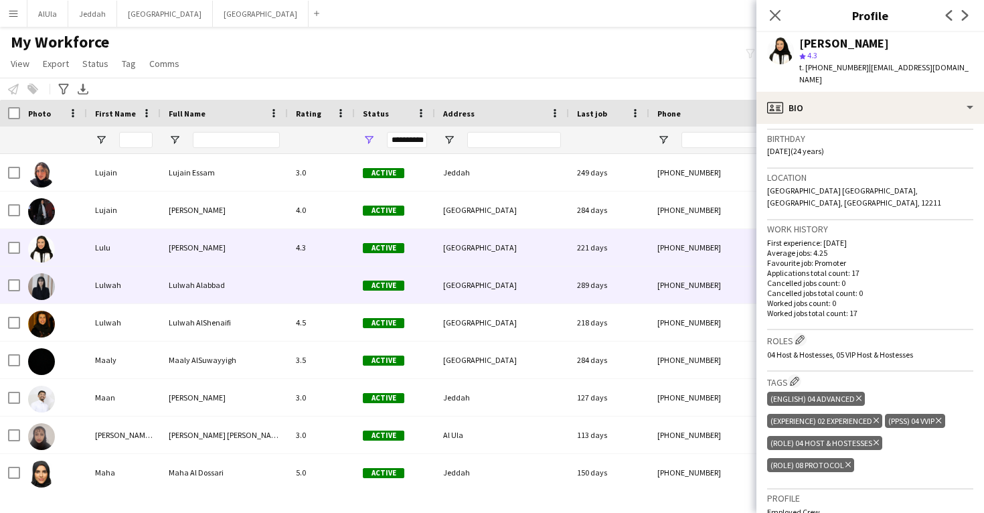
click at [677, 300] on div "[PHONE_NUMBER]" at bounding box center [734, 284] width 171 height 37
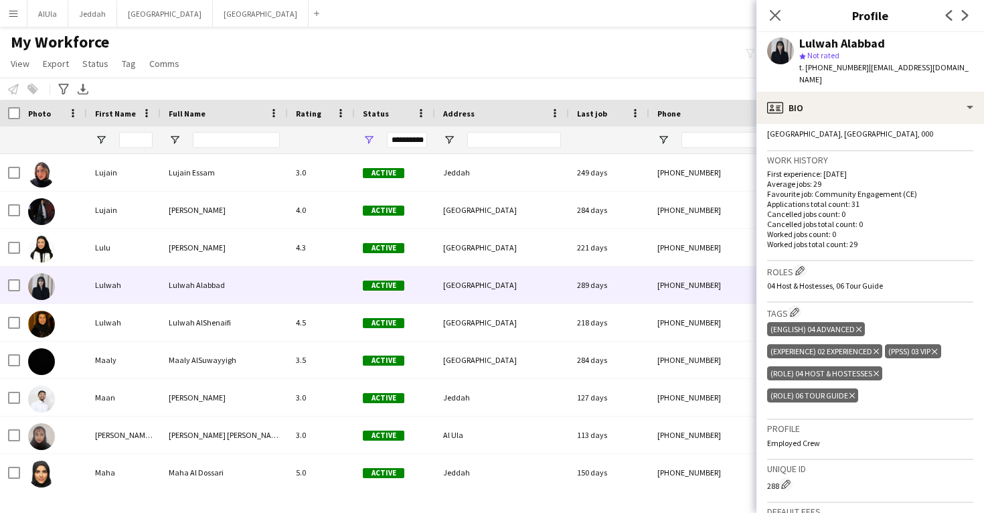
scroll to position [302, 0]
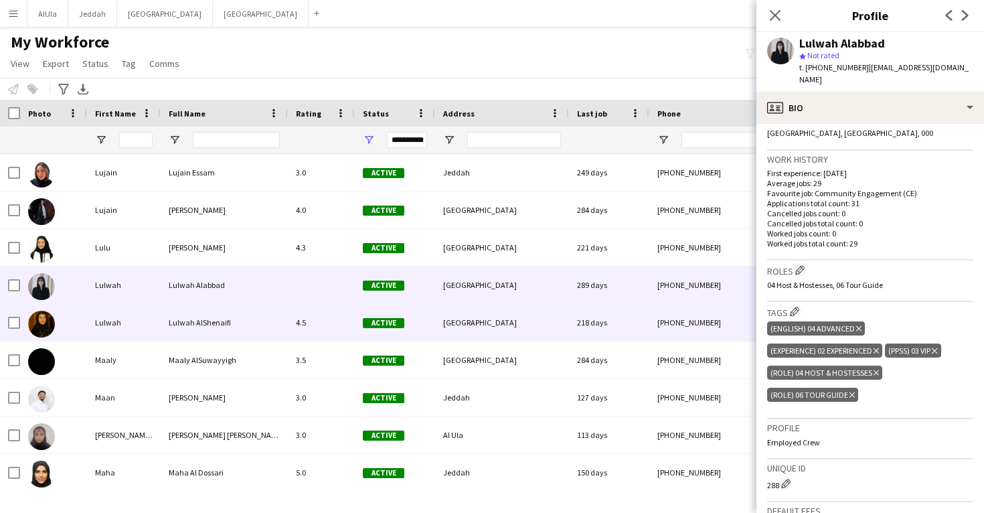
click at [719, 315] on div "[PHONE_NUMBER]" at bounding box center [734, 322] width 171 height 37
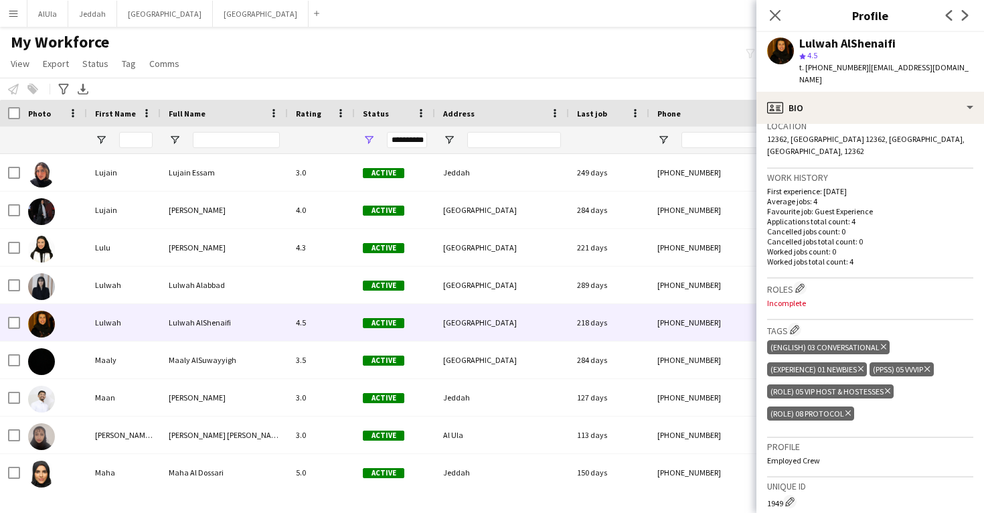
scroll to position [297, 0]
click at [801, 283] on app-icon "Edit crew company roles" at bounding box center [799, 287] width 9 height 9
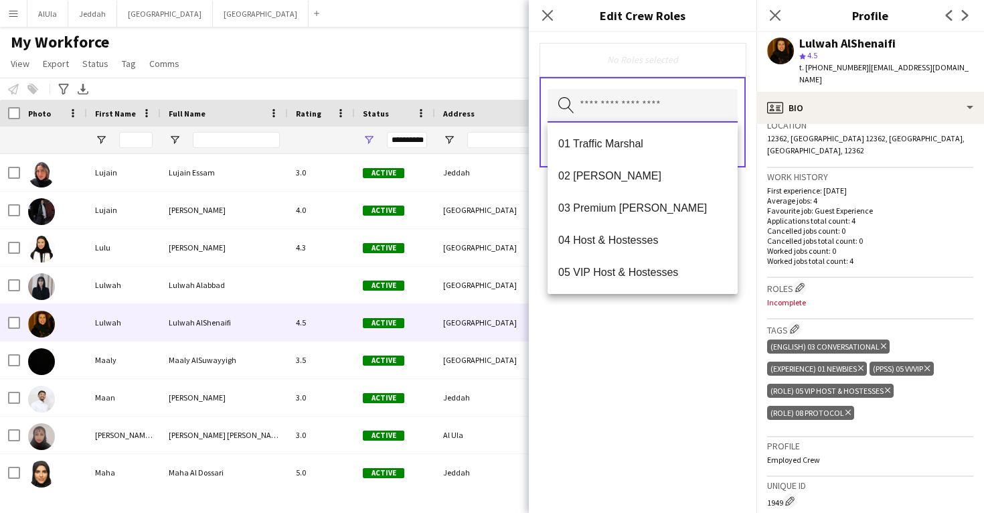
click at [647, 106] on input "text" at bounding box center [643, 105] width 190 height 33
click at [656, 266] on span "05 VIP Host & Hostesses" at bounding box center [642, 272] width 169 height 13
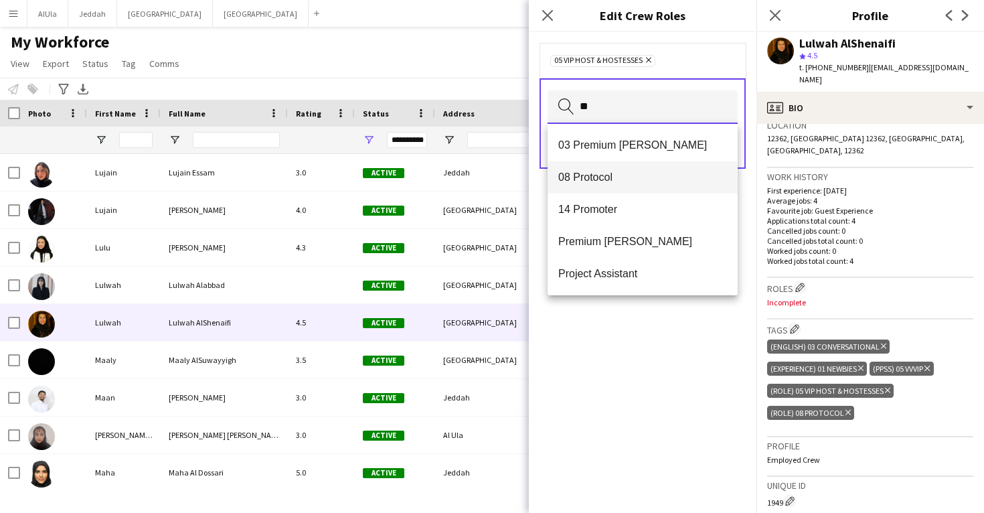
type input "**"
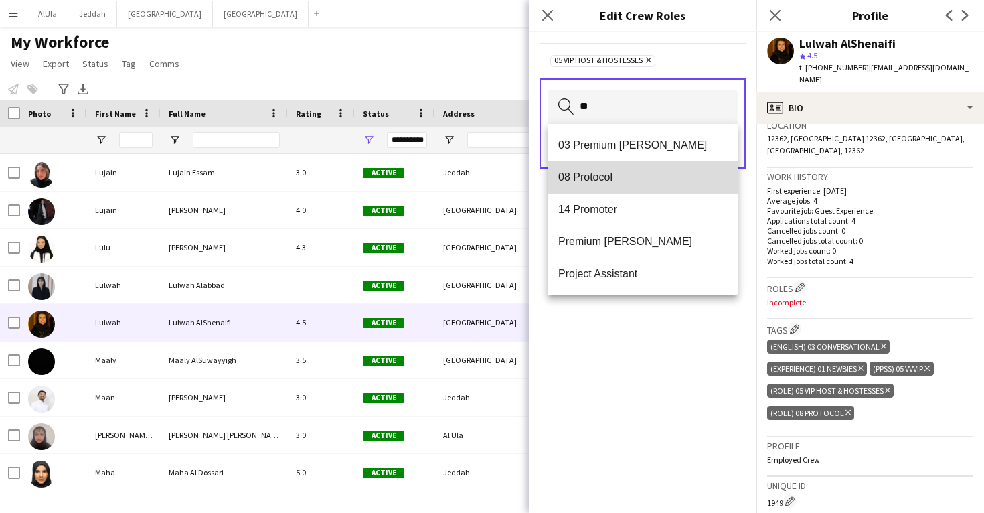
click at [633, 169] on mat-option "08 Protocol" at bounding box center [643, 177] width 190 height 32
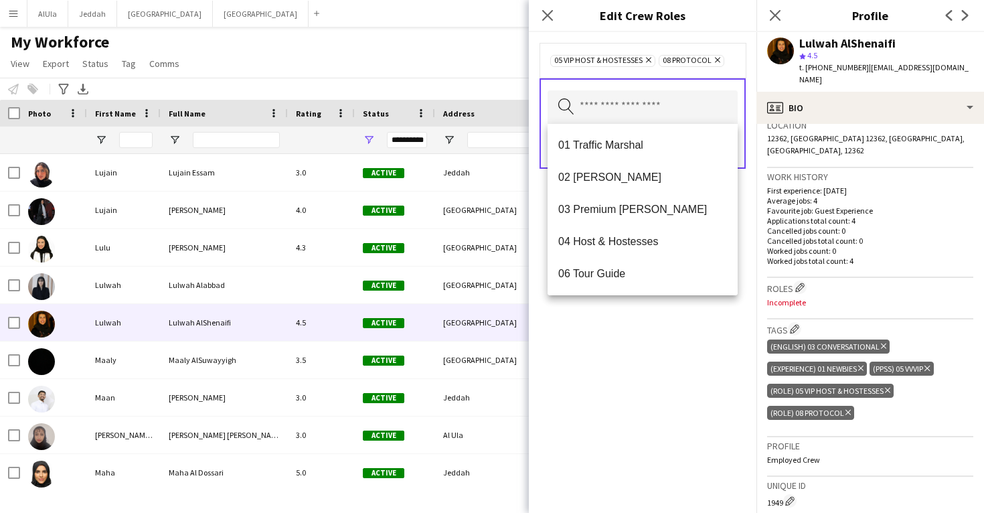
click at [667, 343] on div "05 VIP Host & Hostesses Remove 08 Protocol Remove Search by role type Save" at bounding box center [643, 272] width 228 height 481
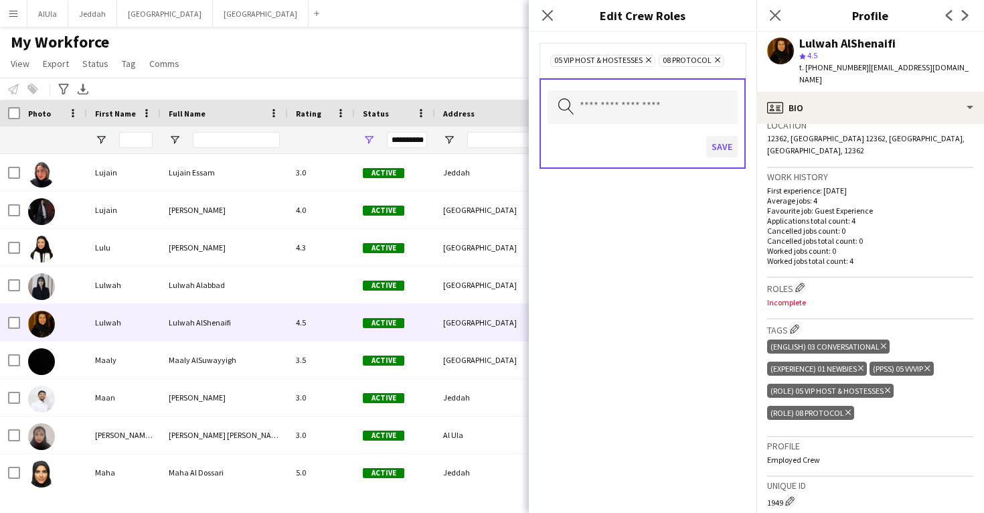
click at [716, 152] on button "Save" at bounding box center [721, 146] width 31 height 21
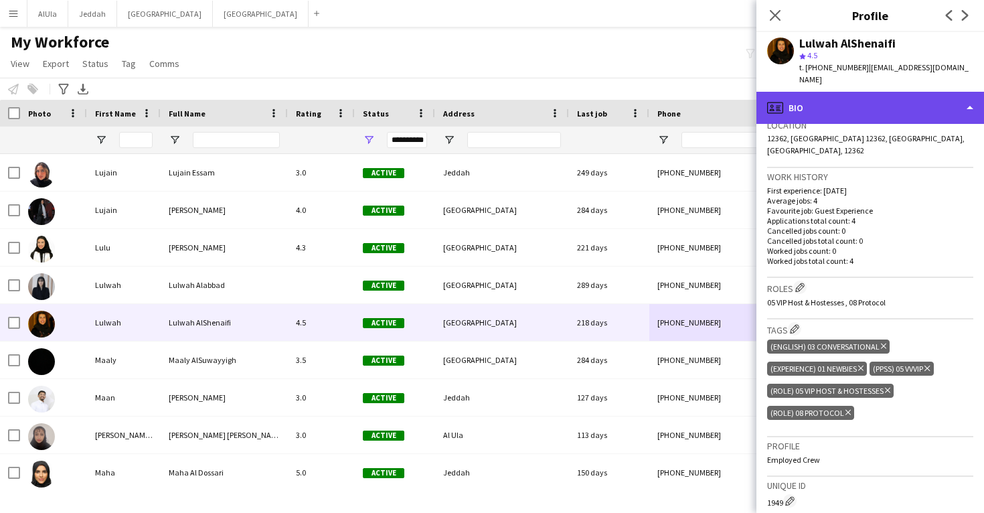
click at [866, 92] on div "profile Bio" at bounding box center [870, 108] width 228 height 32
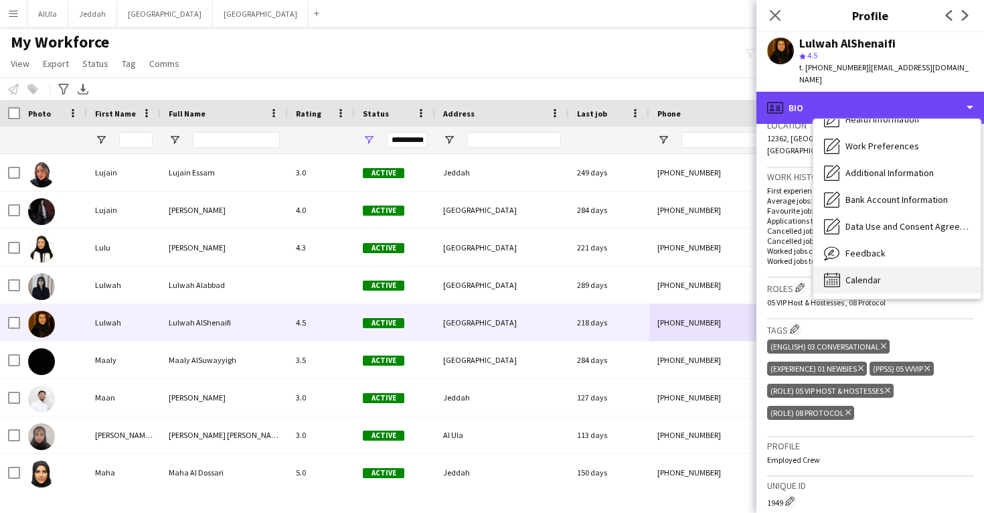
scroll to position [153, 0]
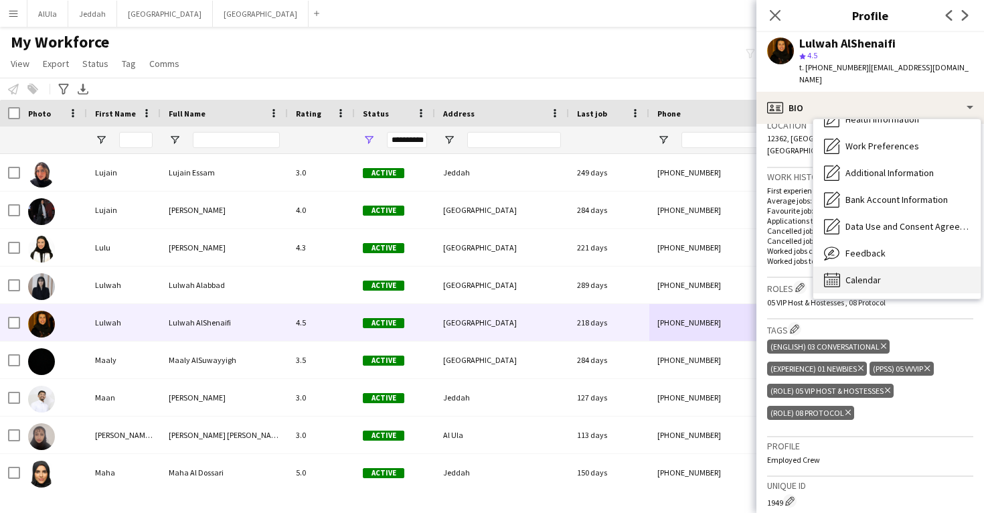
click at [874, 274] on span "Calendar" at bounding box center [863, 280] width 35 height 12
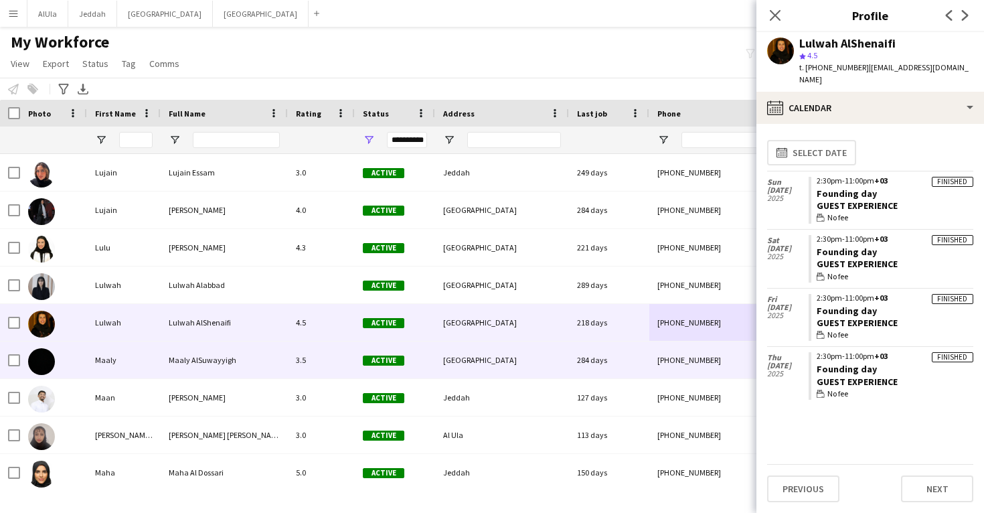
click at [716, 351] on div "[PHONE_NUMBER]" at bounding box center [734, 359] width 171 height 37
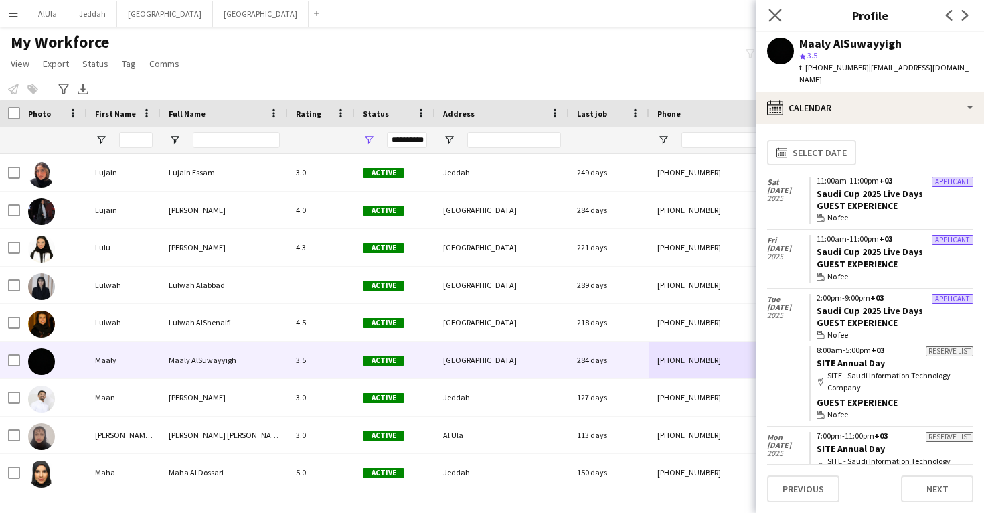
click at [780, 22] on app-icon "Close pop-in" at bounding box center [775, 15] width 19 height 19
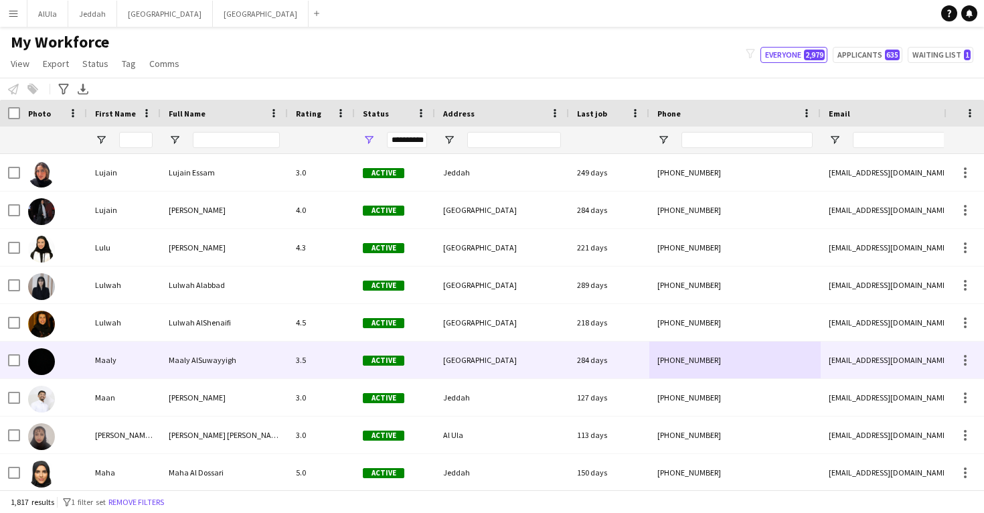
click at [817, 355] on div "[PHONE_NUMBER]" at bounding box center [734, 359] width 171 height 37
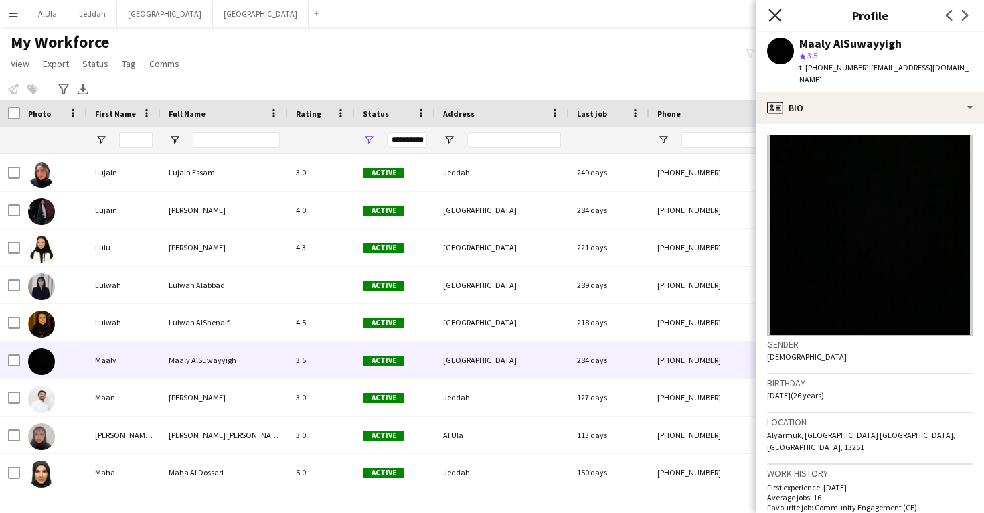
click at [776, 15] on icon at bounding box center [775, 15] width 13 height 13
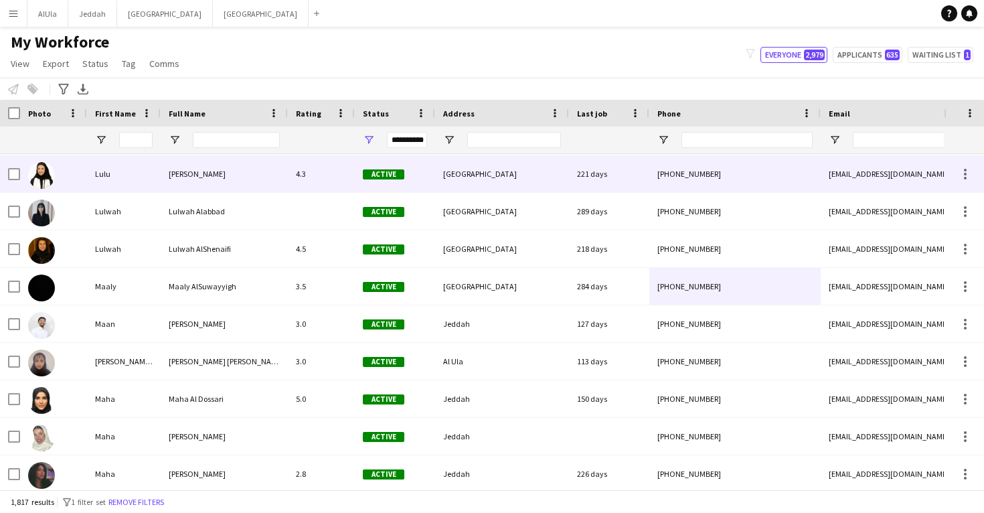
scroll to position [33643, 0]
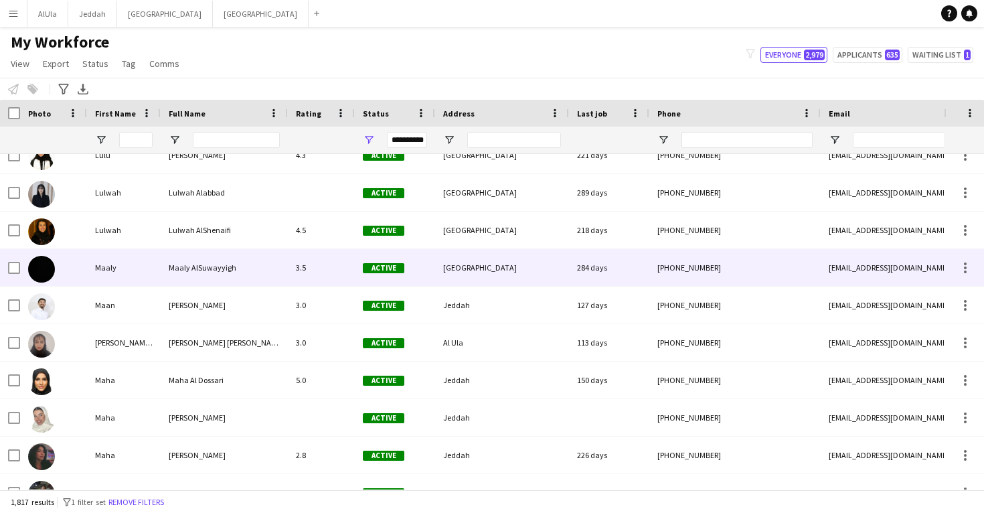
click at [759, 272] on div "[PHONE_NUMBER]" at bounding box center [734, 267] width 171 height 37
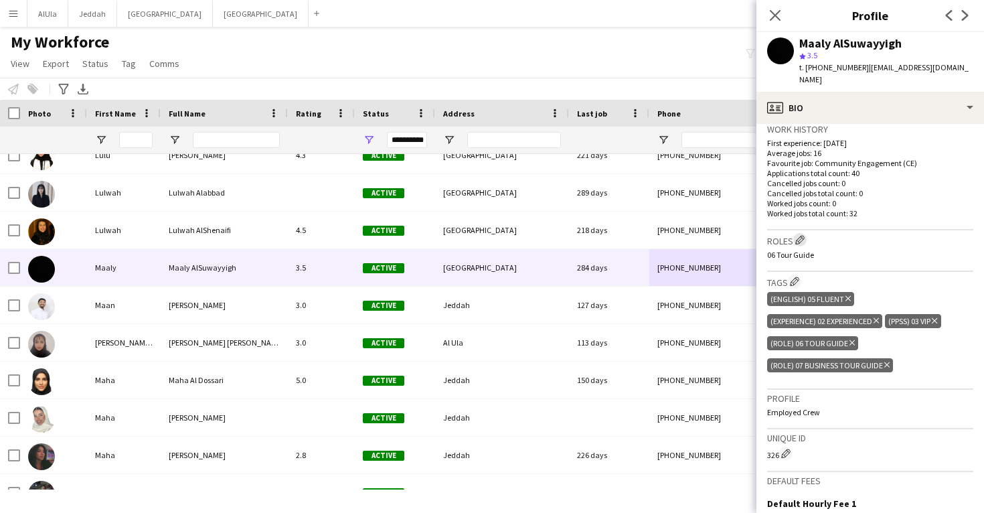
click at [804, 235] on app-icon "Edit crew company roles" at bounding box center [799, 239] width 9 height 9
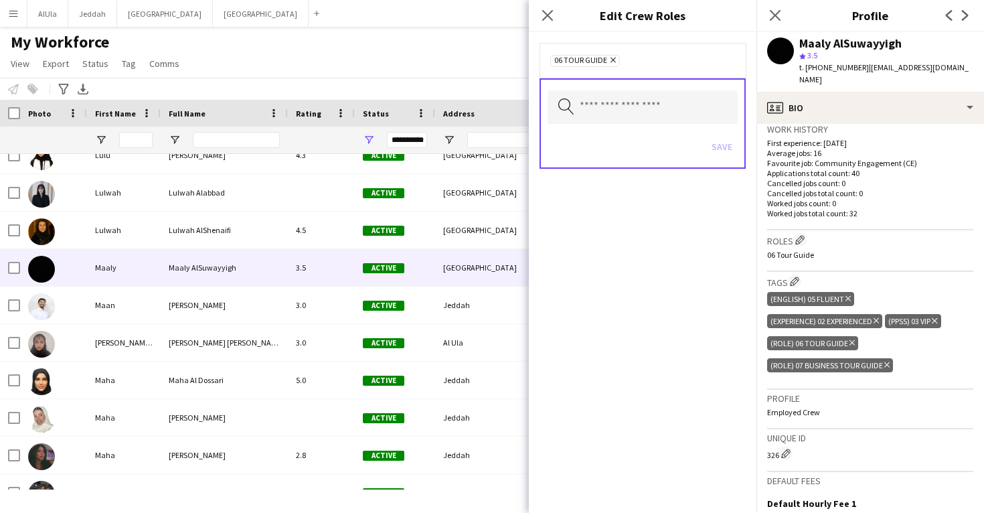
click at [615, 63] on icon "Remove" at bounding box center [611, 60] width 9 height 9
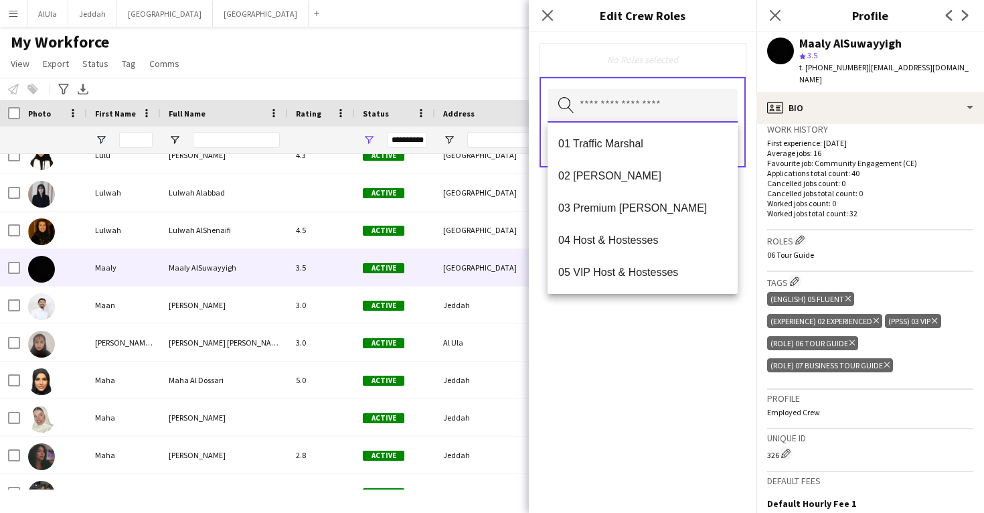
click at [629, 108] on input "text" at bounding box center [643, 105] width 190 height 33
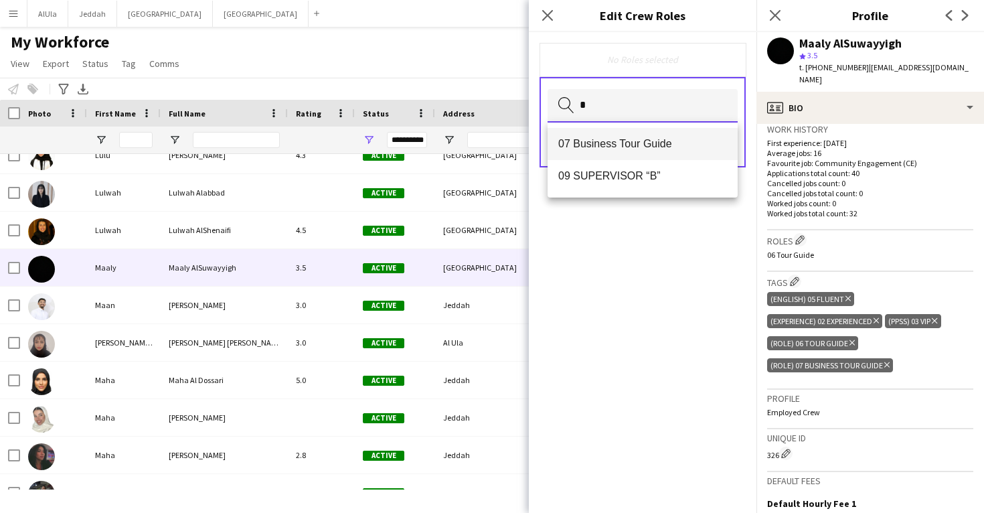
type input "*"
click at [635, 139] on span "07 Business Tour Guide" at bounding box center [642, 143] width 169 height 13
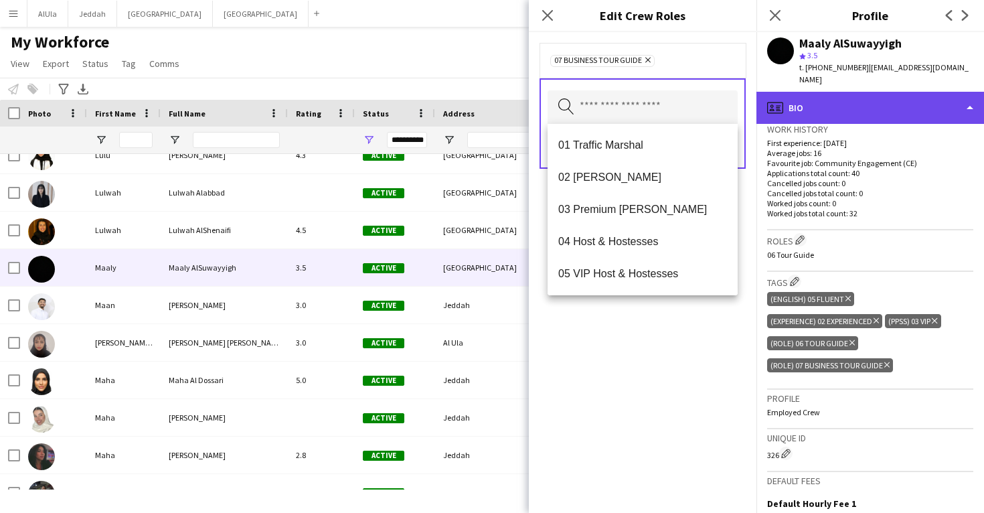
click at [787, 96] on div "profile Bio" at bounding box center [870, 108] width 228 height 32
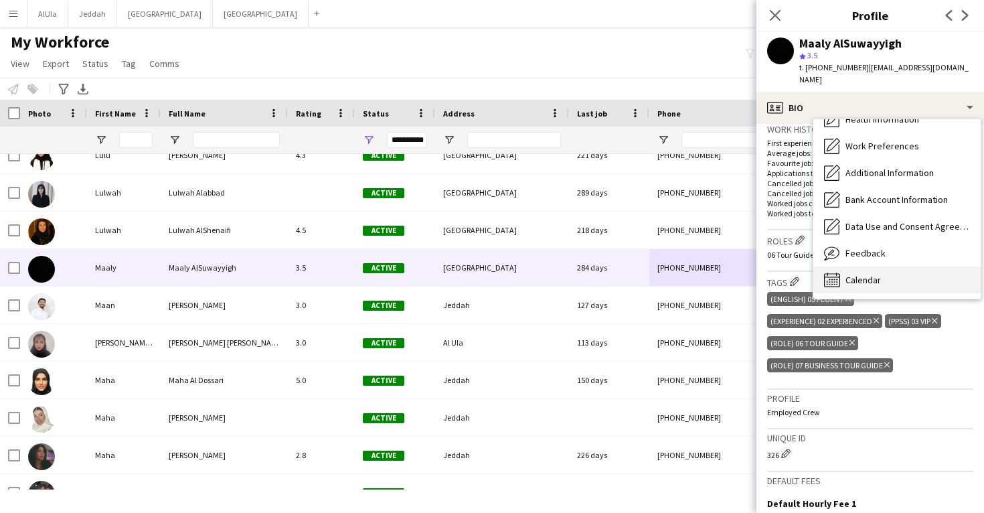
click at [881, 272] on div "Calendar Calendar" at bounding box center [896, 279] width 167 height 27
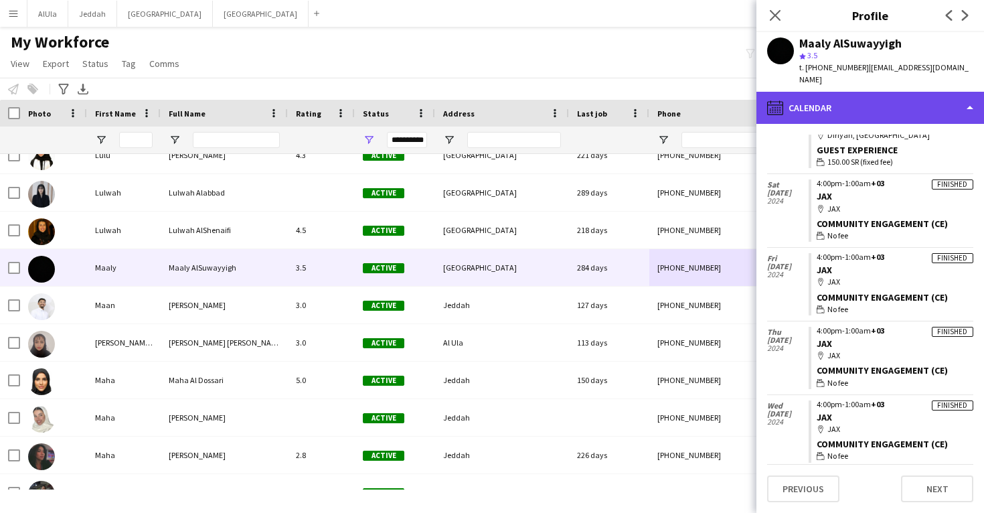
click at [851, 94] on div "calendar-full Calendar" at bounding box center [870, 108] width 228 height 32
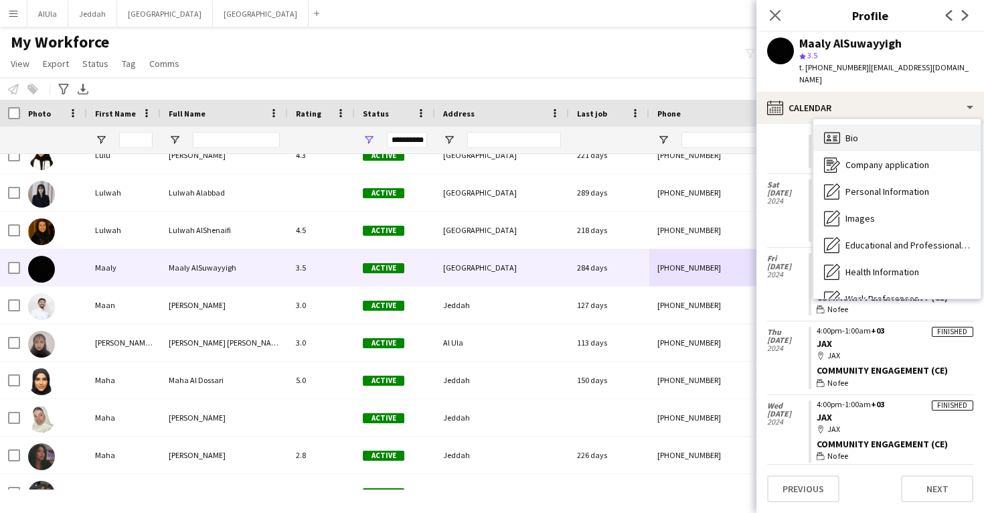
click at [855, 132] on span "Bio" at bounding box center [852, 138] width 13 height 12
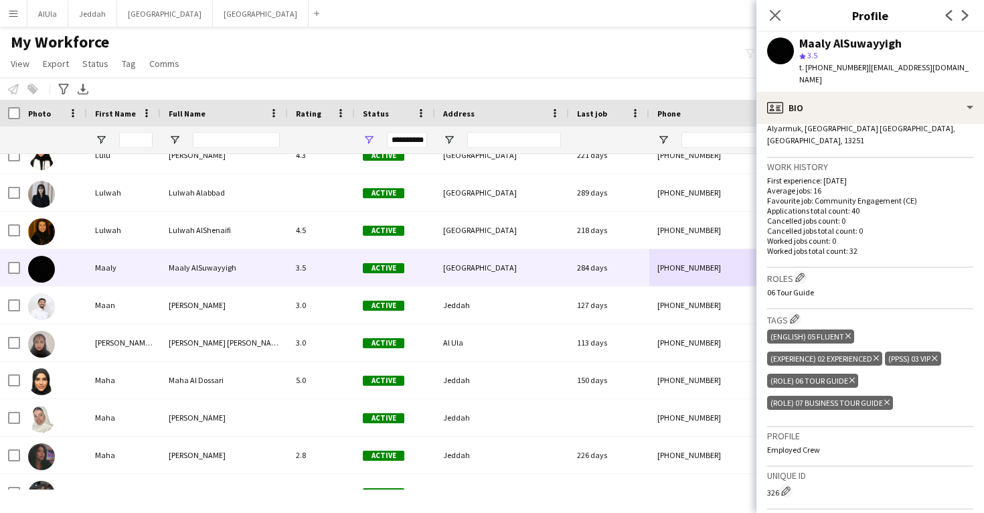
click at [850, 376] on icon "Delete tag" at bounding box center [852, 380] width 5 height 8
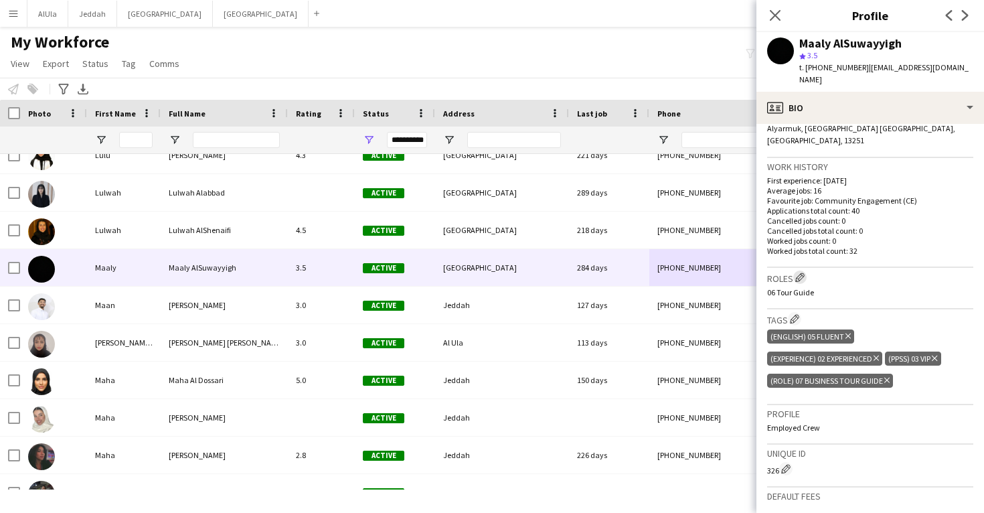
click at [804, 272] on app-icon "Edit crew company roles" at bounding box center [799, 276] width 9 height 9
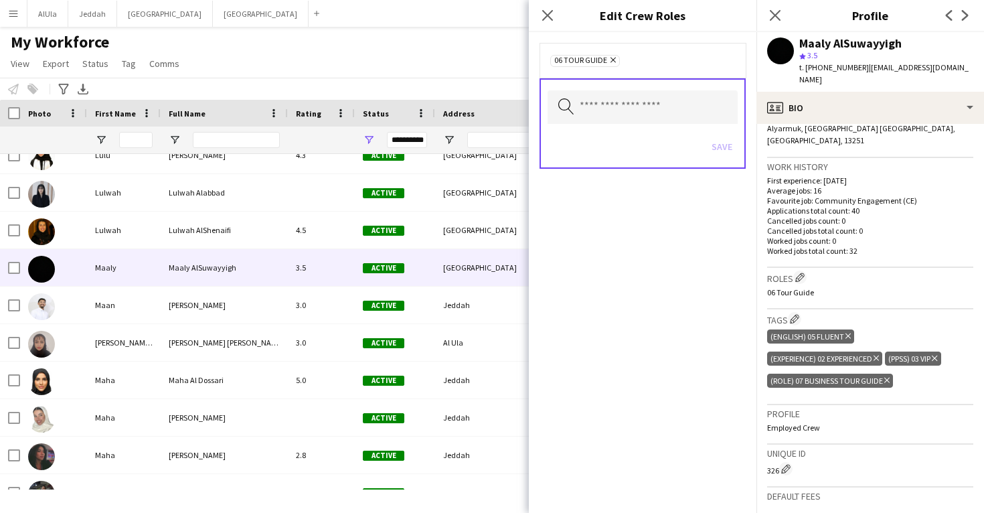
click at [614, 62] on icon at bounding box center [613, 60] width 5 height 5
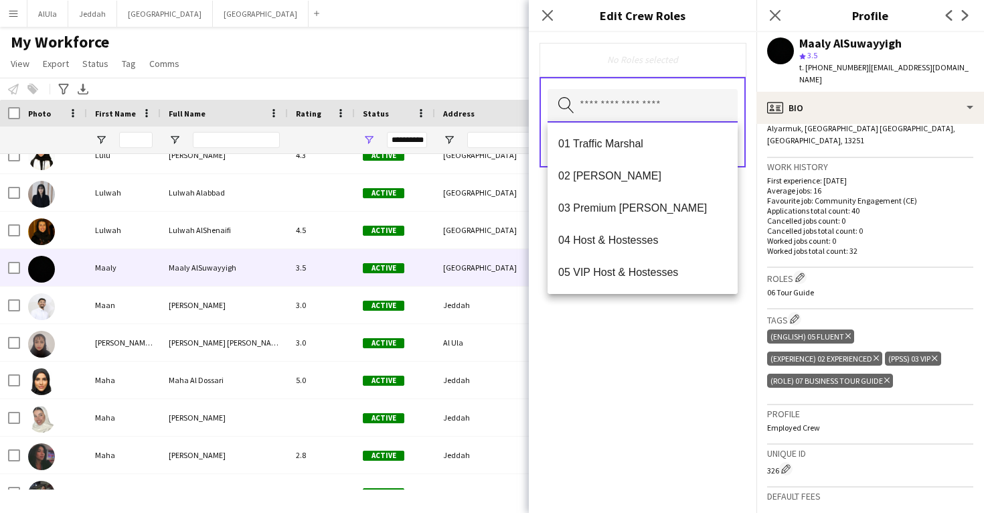
click at [618, 112] on input "text" at bounding box center [643, 105] width 190 height 33
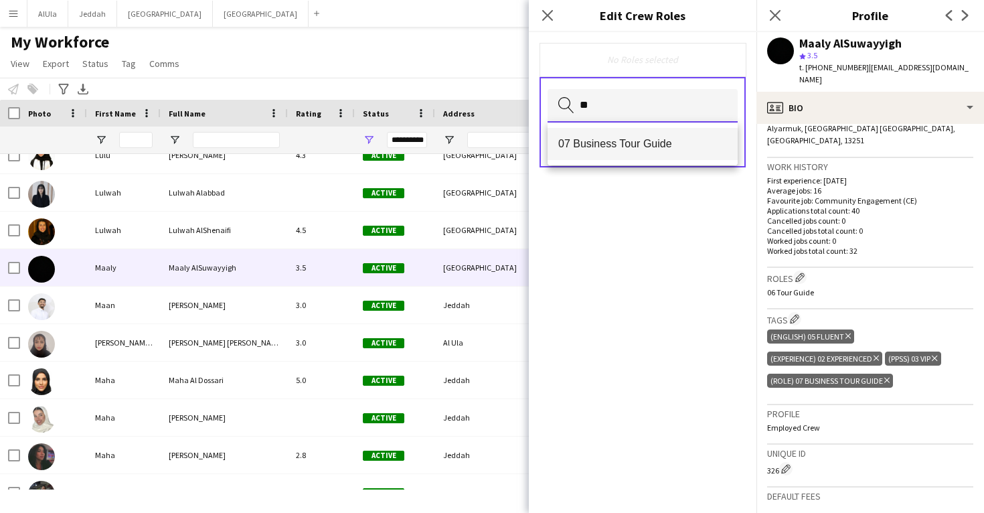
type input "**"
click at [627, 147] on span "07 Business Tour Guide" at bounding box center [642, 143] width 169 height 13
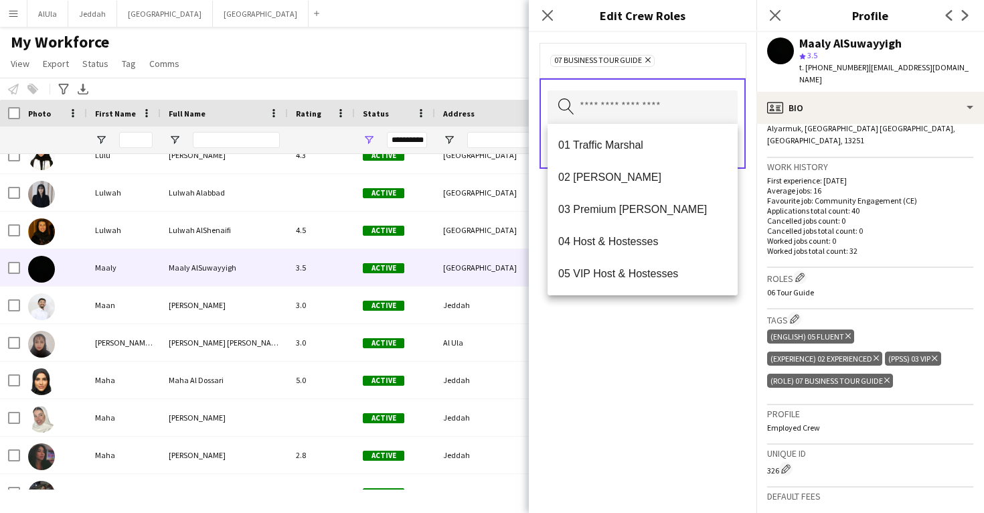
click at [648, 313] on div "07 Business Tour Guide Remove Search by role type Save" at bounding box center [643, 272] width 228 height 481
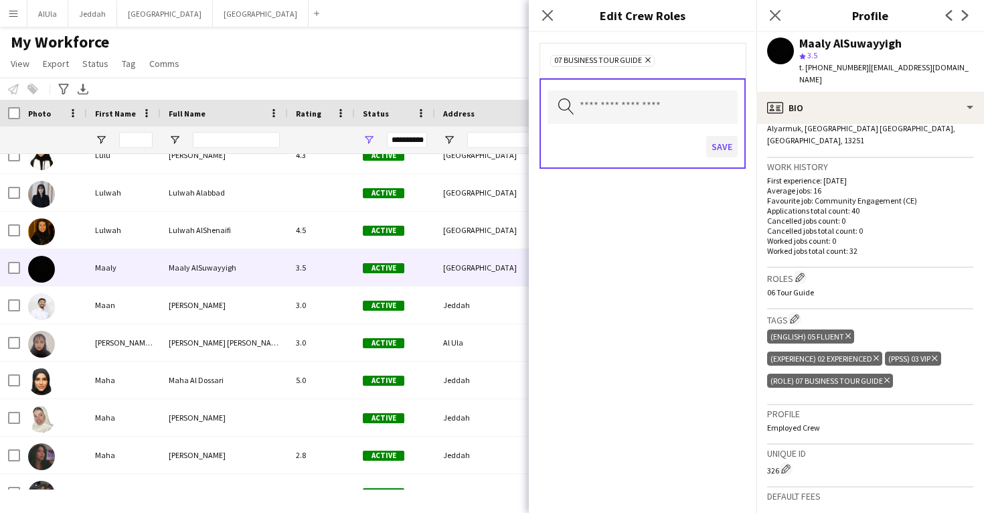
click at [733, 147] on button "Save" at bounding box center [721, 146] width 31 height 21
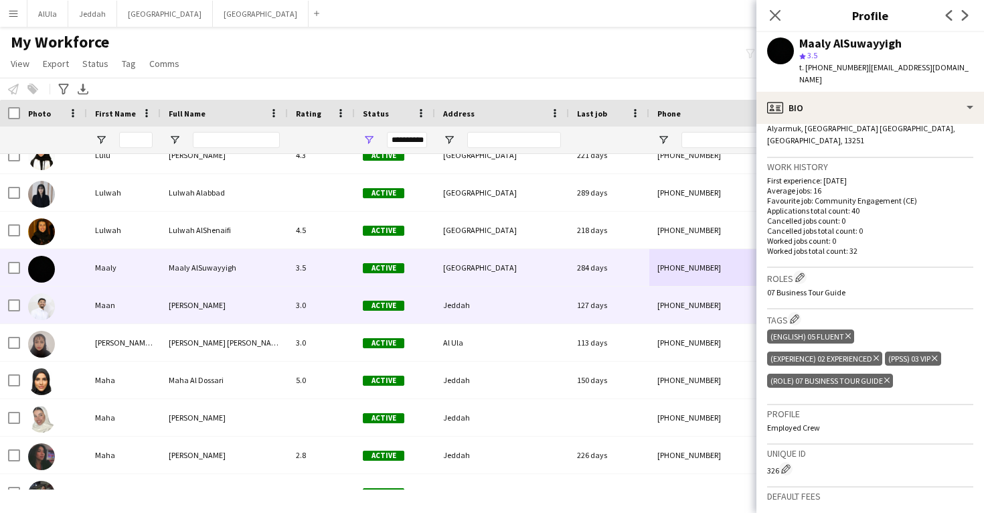
click at [694, 297] on div "[PHONE_NUMBER]" at bounding box center [734, 305] width 171 height 37
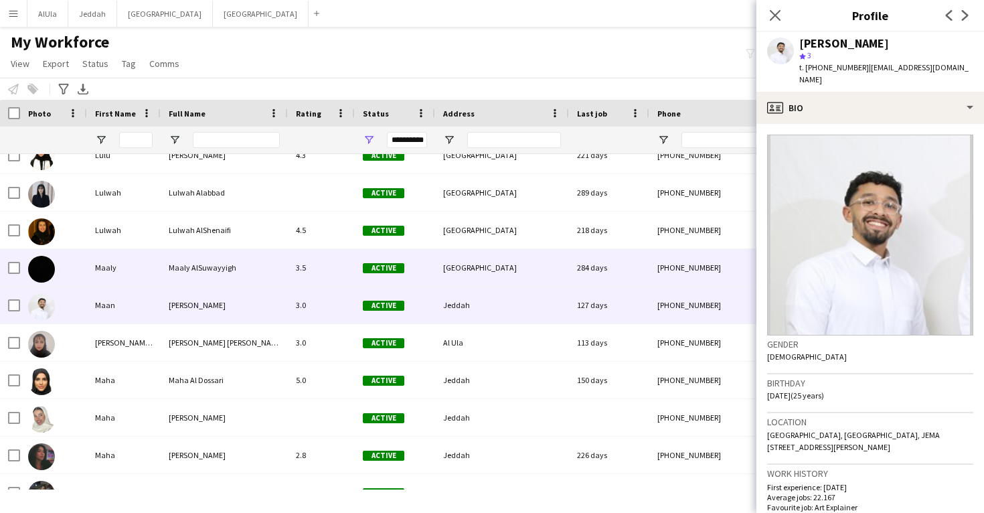
click at [691, 282] on div "[PHONE_NUMBER]" at bounding box center [734, 267] width 171 height 37
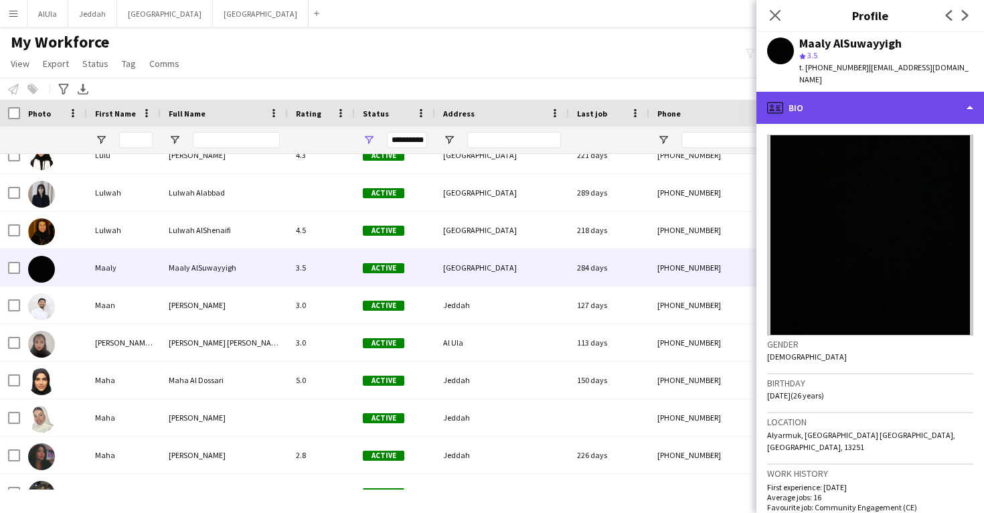
click at [881, 104] on div "profile Bio" at bounding box center [870, 108] width 228 height 32
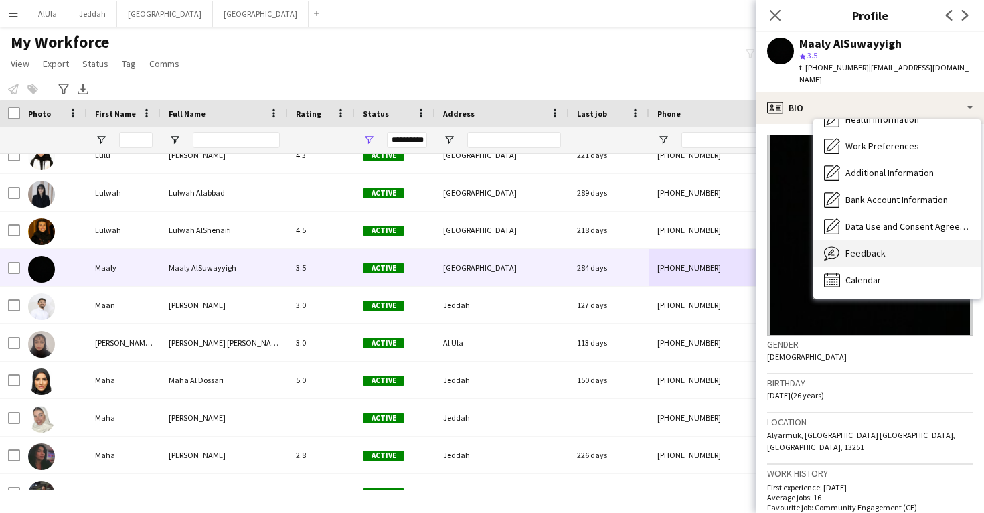
click at [910, 248] on div "Feedback Feedback" at bounding box center [896, 253] width 167 height 27
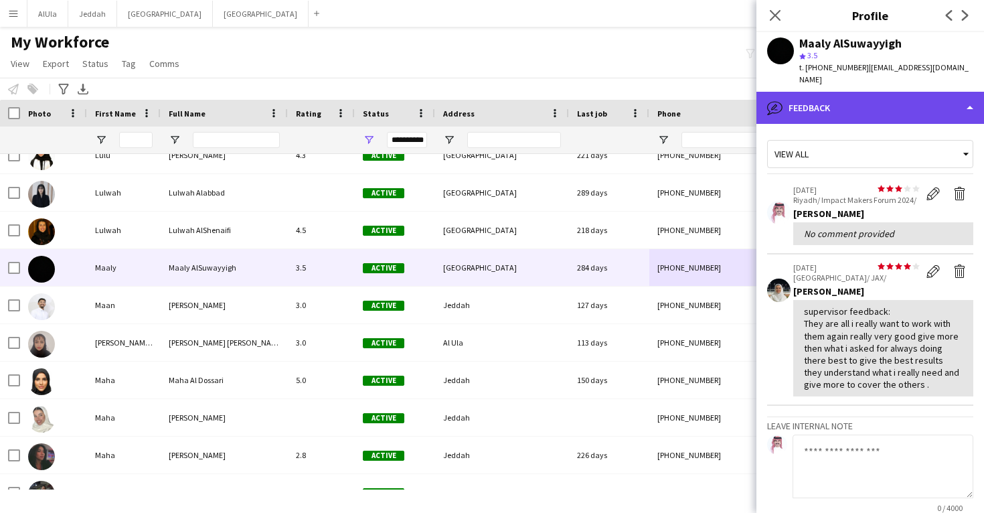
click at [872, 96] on div "bubble-pencil Feedback" at bounding box center [870, 108] width 228 height 32
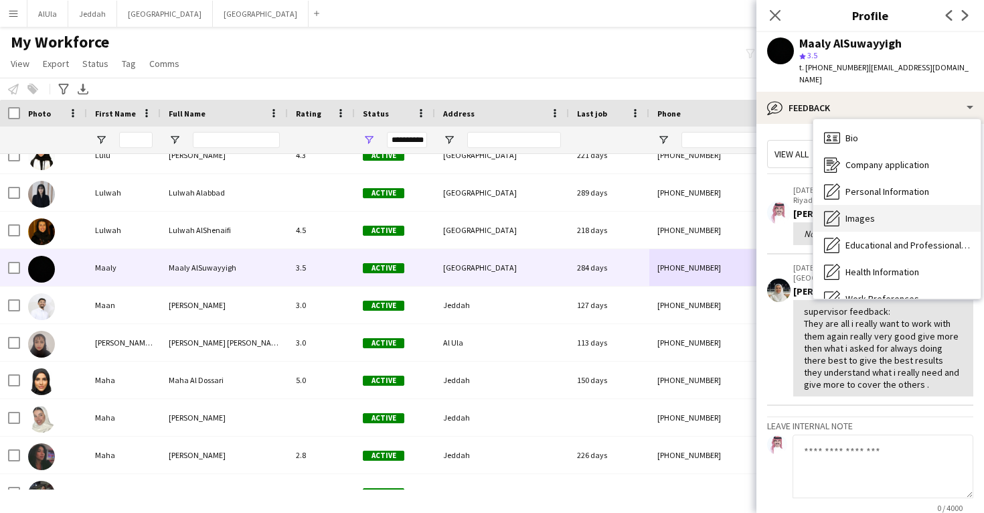
click at [880, 208] on div "Images Images" at bounding box center [896, 218] width 167 height 27
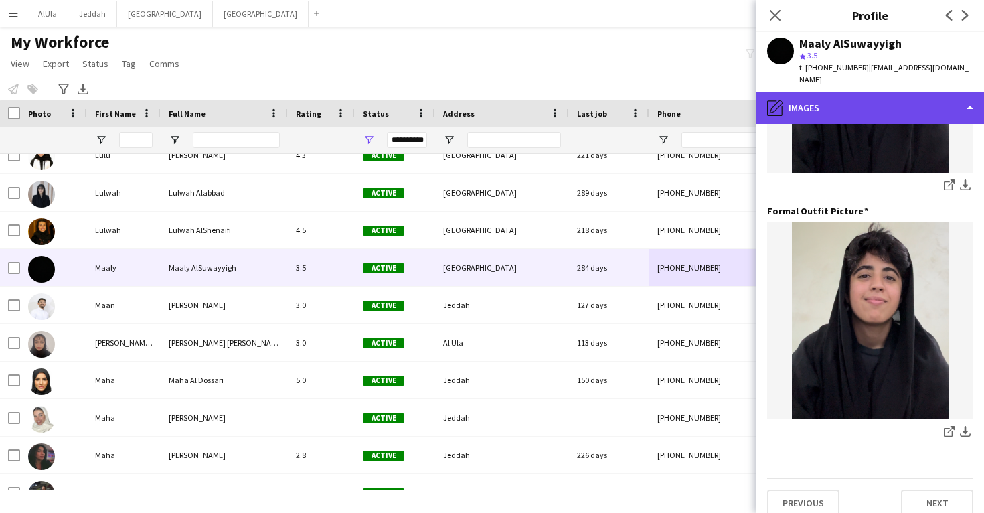
click at [871, 92] on div "pencil4 Images" at bounding box center [870, 108] width 228 height 32
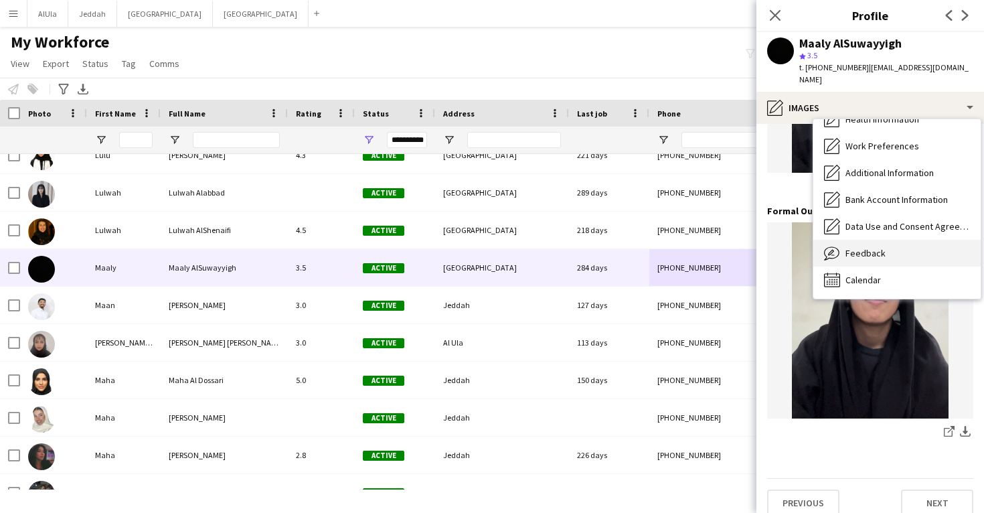
scroll to position [153, 0]
click at [887, 240] on div "Feedback Feedback" at bounding box center [896, 253] width 167 height 27
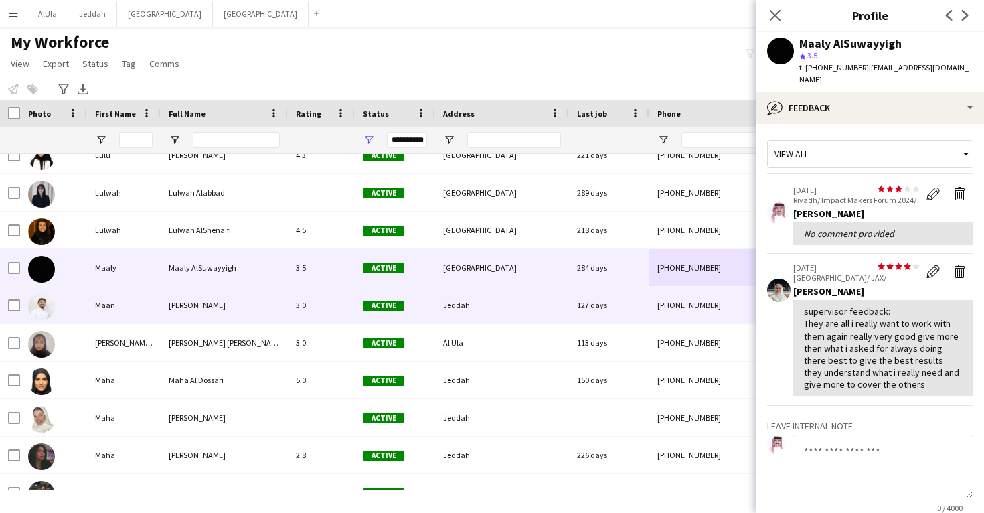
click at [680, 311] on div "[PHONE_NUMBER]" at bounding box center [734, 305] width 171 height 37
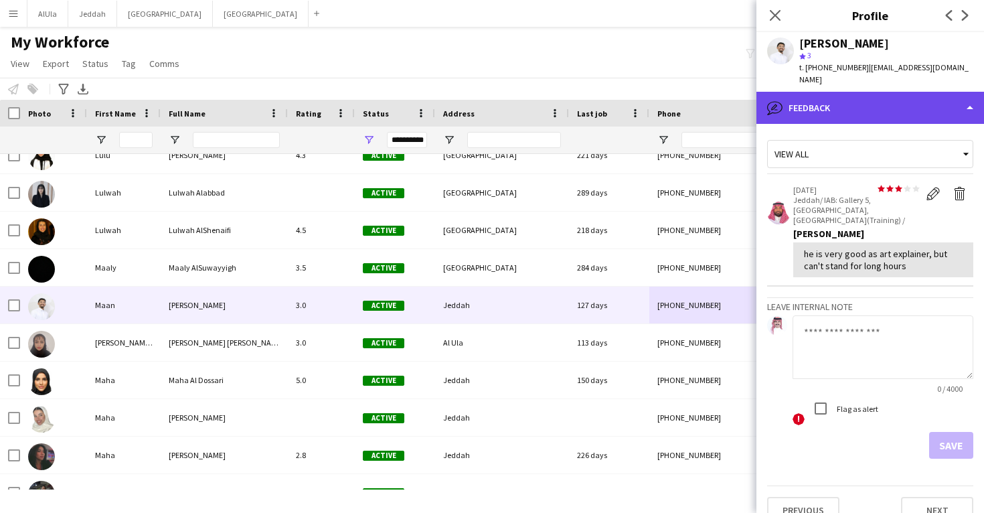
click at [817, 104] on div "bubble-pencil Feedback" at bounding box center [870, 108] width 228 height 32
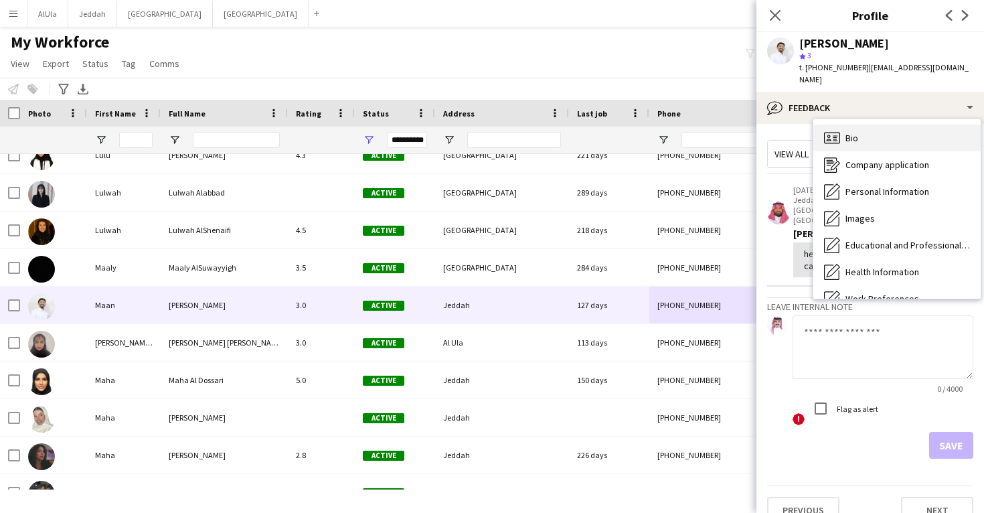
click at [834, 130] on icon "Bio" at bounding box center [832, 138] width 16 height 16
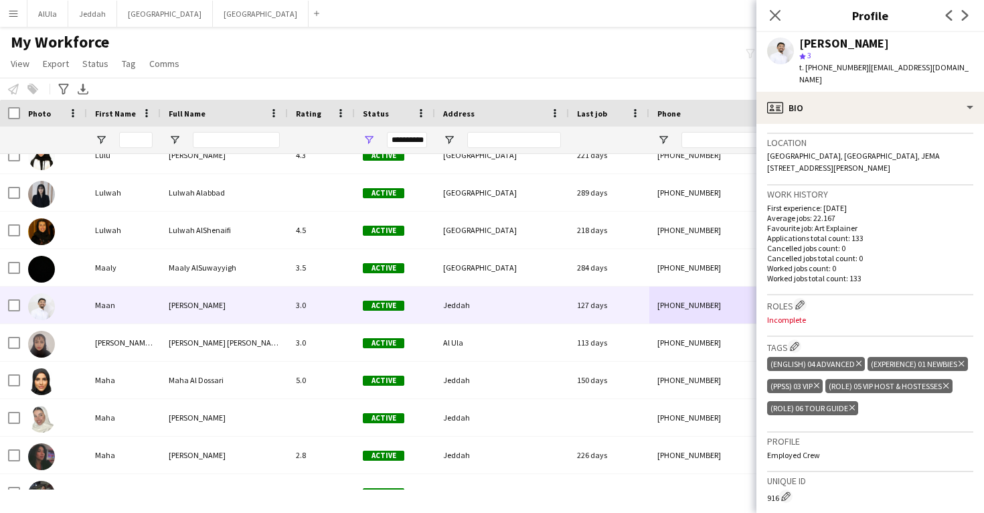
scroll to position [288, 0]
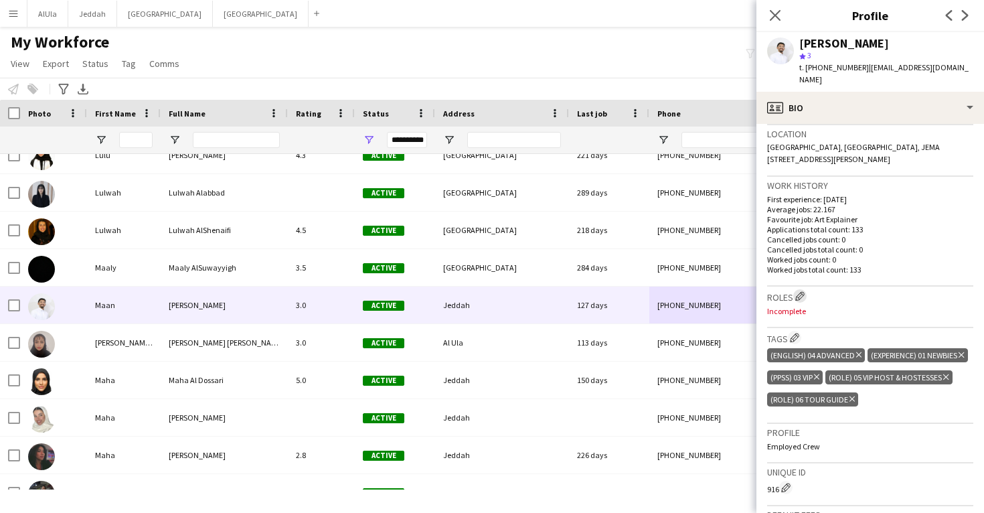
click at [802, 291] on app-icon "Edit crew company roles" at bounding box center [799, 295] width 9 height 9
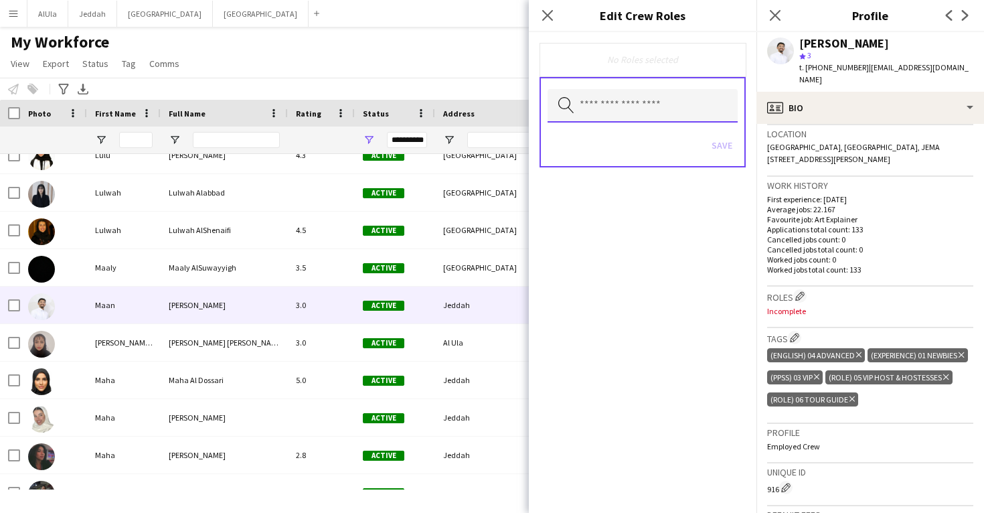
click at [627, 107] on input "text" at bounding box center [643, 105] width 190 height 33
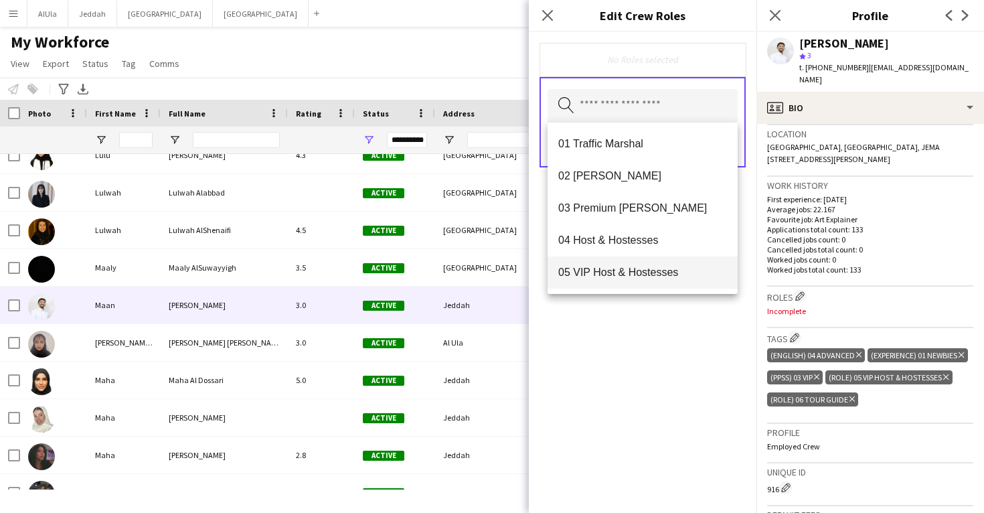
click at [629, 258] on mat-option "05 VIP Host & Hostesses" at bounding box center [643, 272] width 190 height 32
click at [627, 274] on span "06 Tour Guide" at bounding box center [642, 273] width 169 height 13
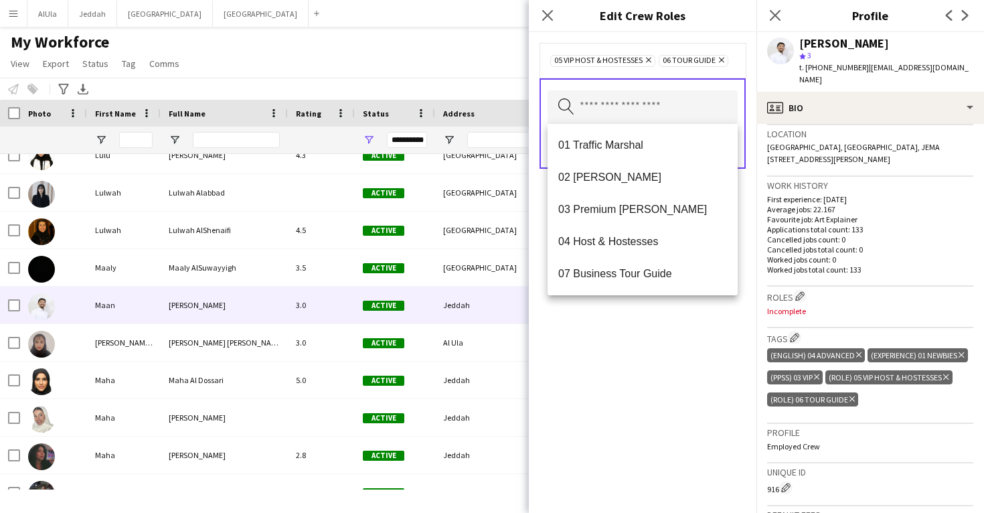
click at [637, 382] on div "05 VIP Host & Hostesses Remove 06 Tour Guide Remove Search by role type Save" at bounding box center [643, 272] width 228 height 481
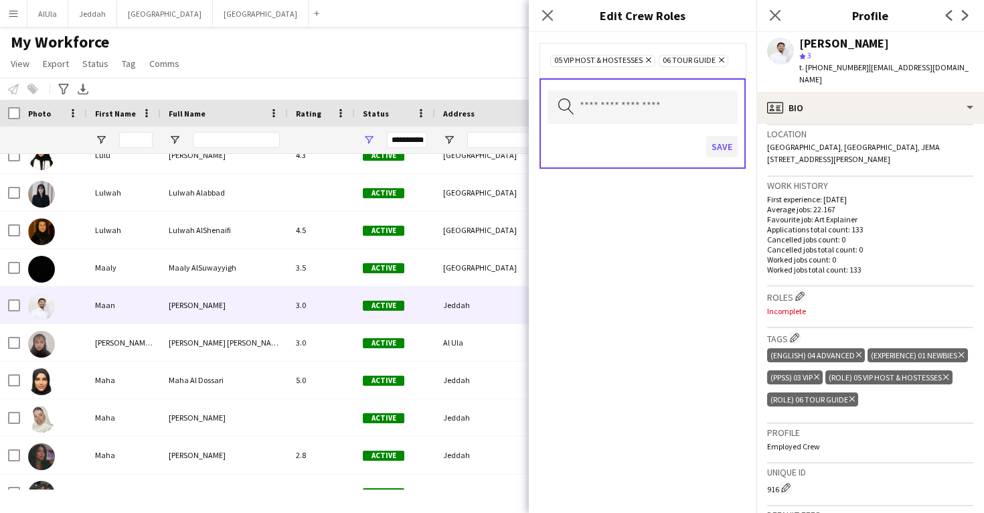
click at [723, 151] on button "Save" at bounding box center [721, 146] width 31 height 21
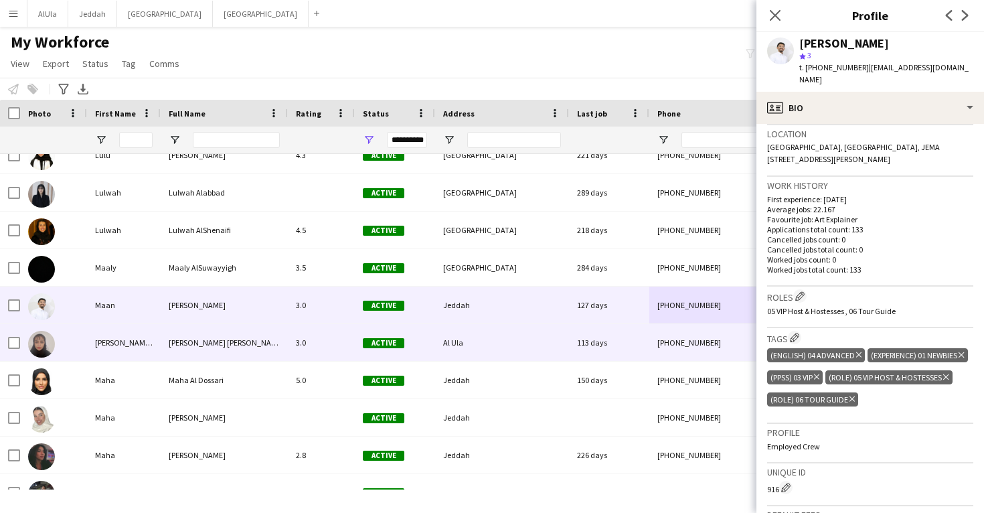
click at [675, 333] on div "[PHONE_NUMBER]" at bounding box center [734, 342] width 171 height 37
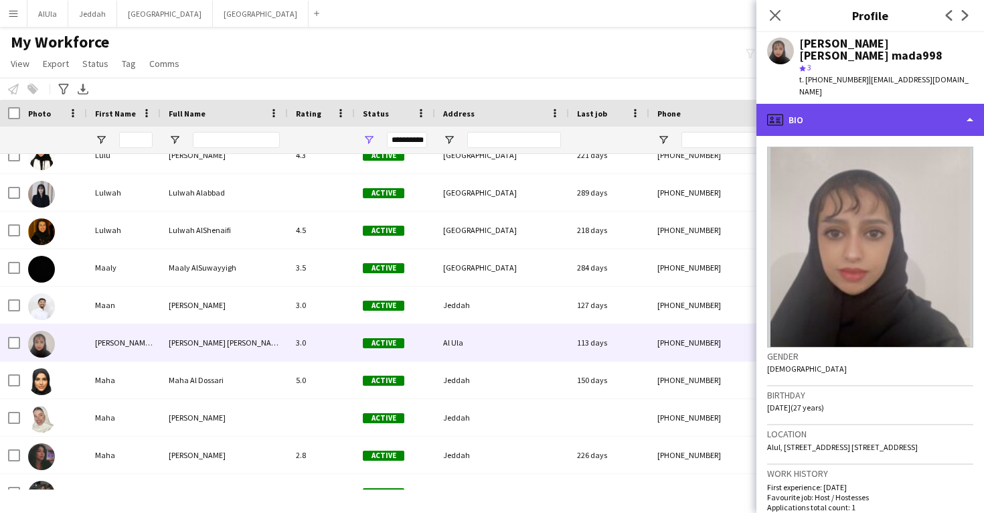
click at [854, 104] on div "profile Bio" at bounding box center [870, 120] width 228 height 32
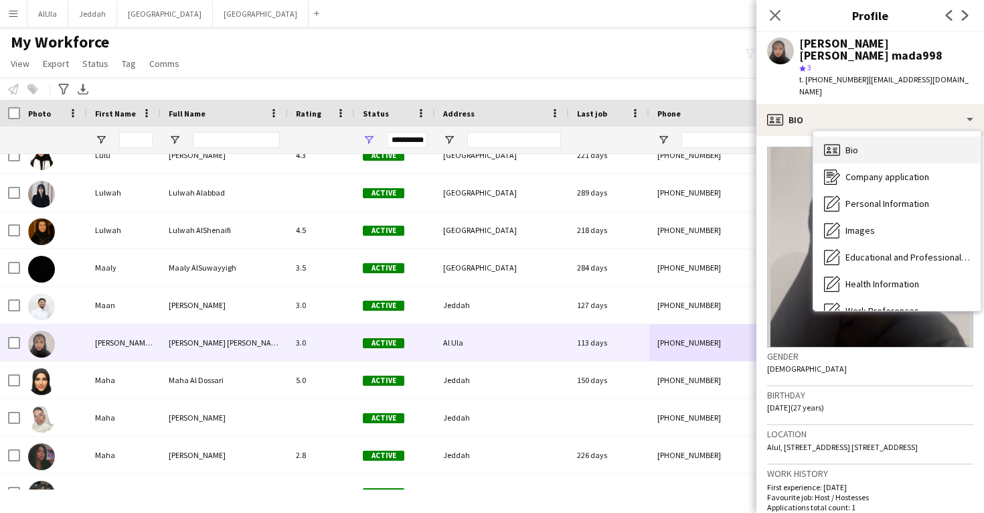
click at [878, 137] on div "Bio Bio" at bounding box center [896, 150] width 167 height 27
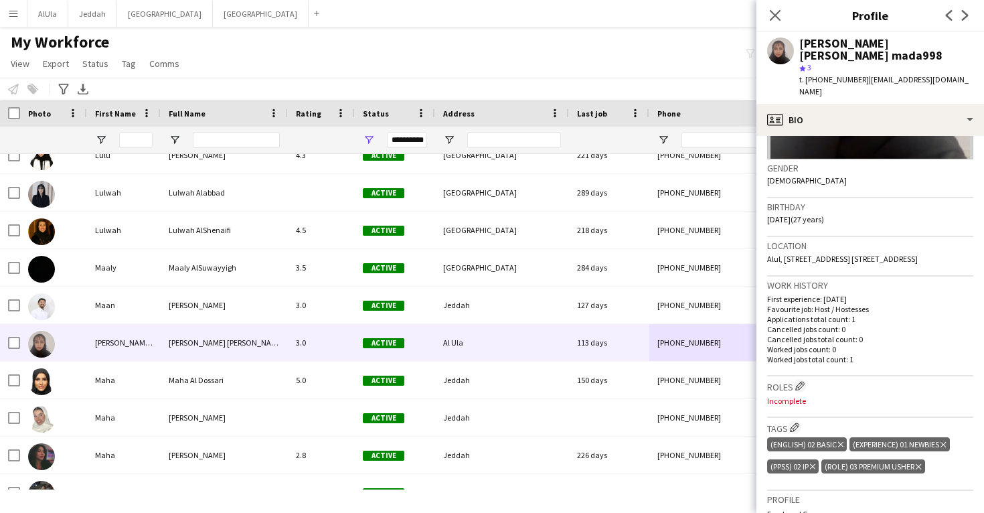
scroll to position [191, 0]
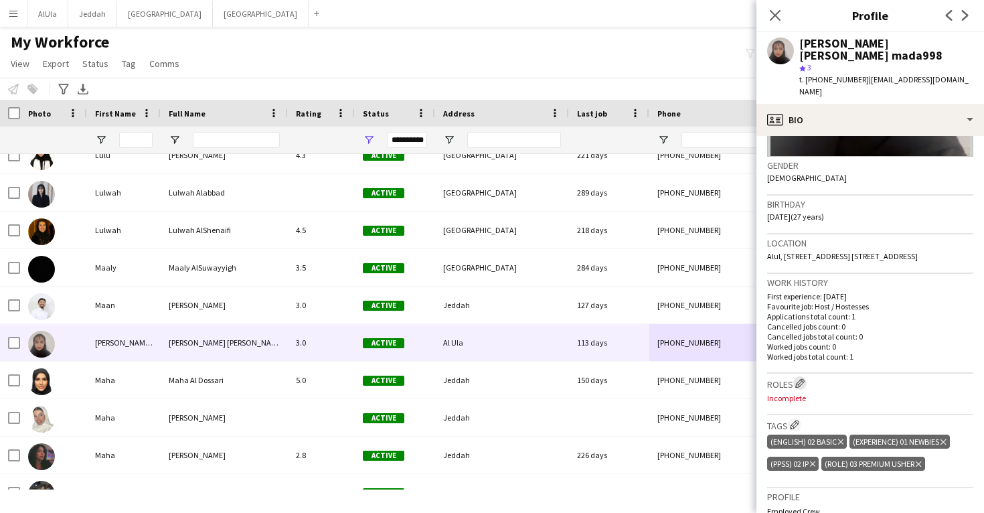
click at [803, 379] on app-icon "Edit crew company roles" at bounding box center [799, 382] width 9 height 9
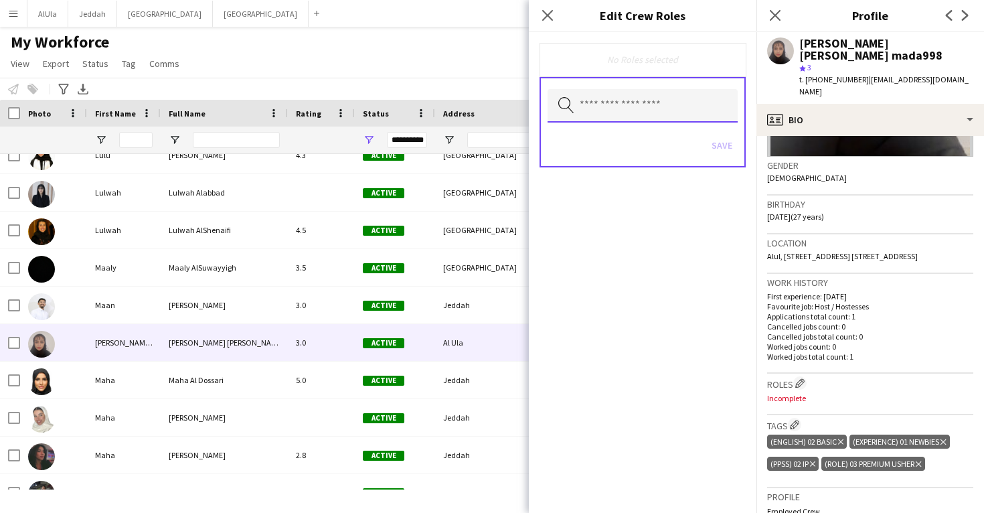
click at [669, 112] on input "text" at bounding box center [643, 105] width 190 height 33
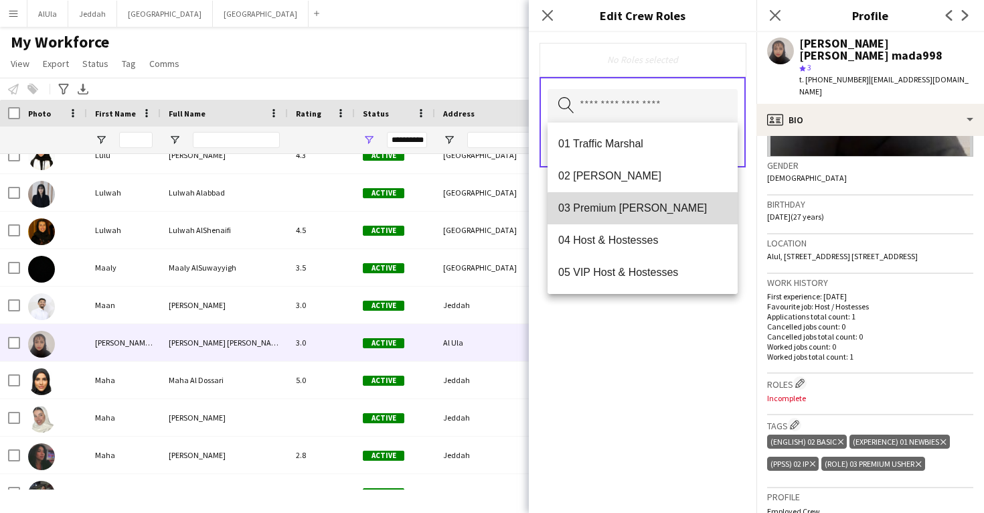
click at [675, 219] on mat-option "03 Premium [PERSON_NAME]" at bounding box center [643, 208] width 190 height 32
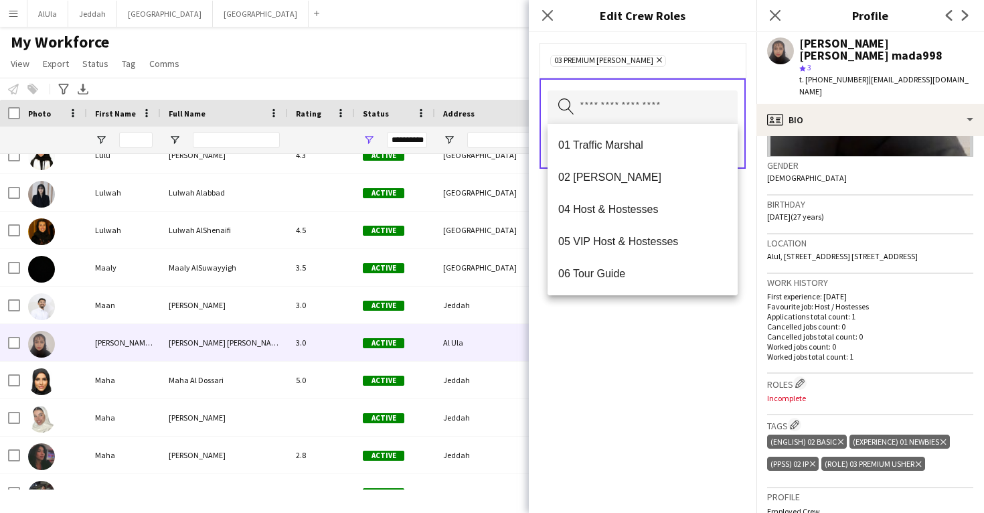
click at [689, 329] on div "03 Premium [PERSON_NAME] Remove Search by role type Save" at bounding box center [643, 272] width 228 height 481
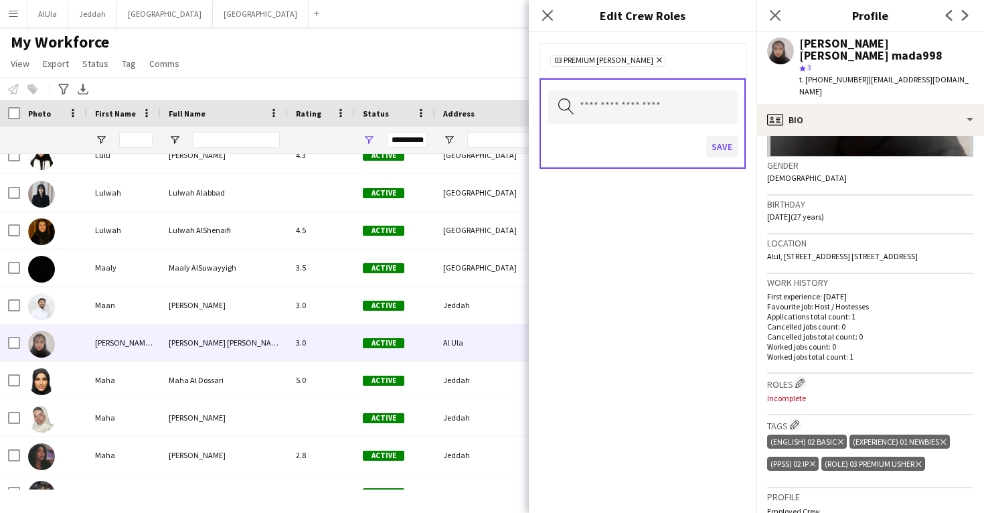
click at [721, 141] on button "Save" at bounding box center [721, 146] width 31 height 21
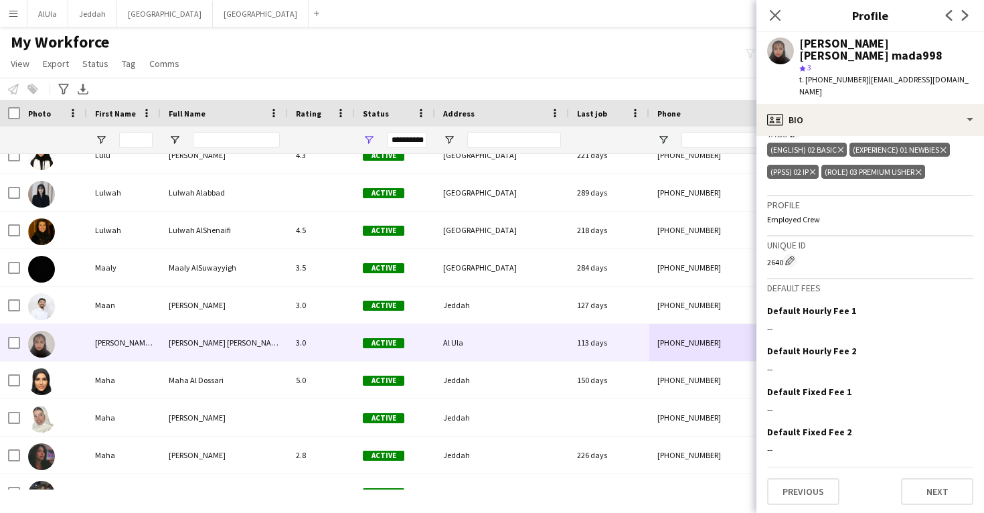
scroll to position [482, 0]
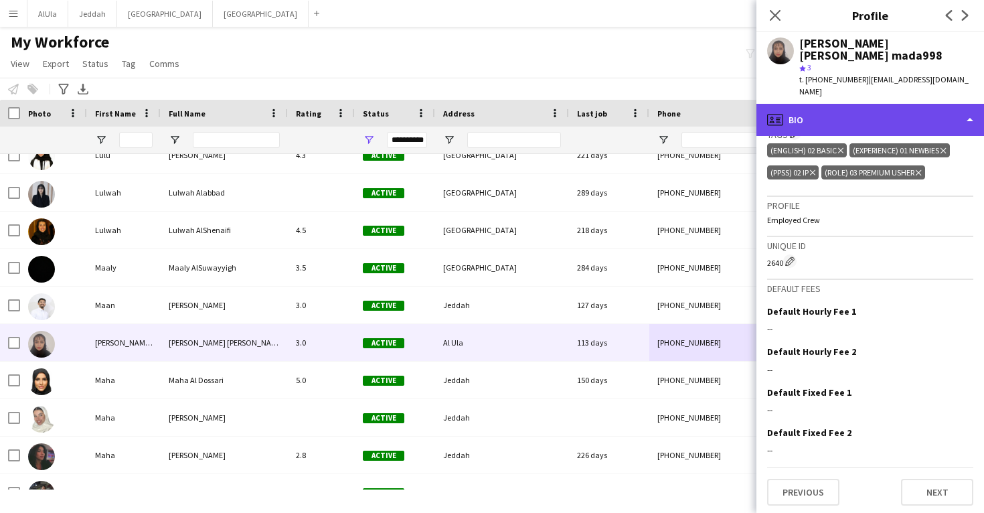
click at [848, 114] on div "profile Bio" at bounding box center [870, 120] width 228 height 32
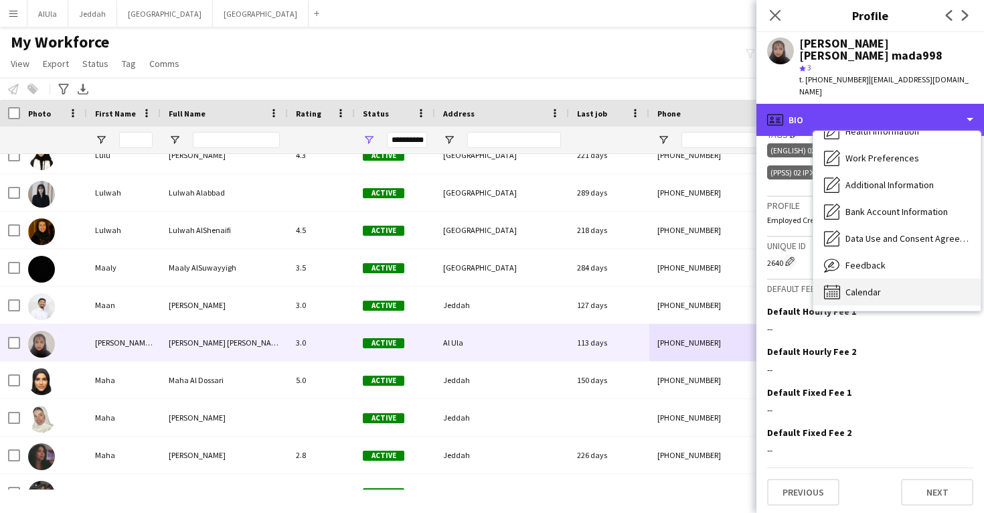
scroll to position [153, 0]
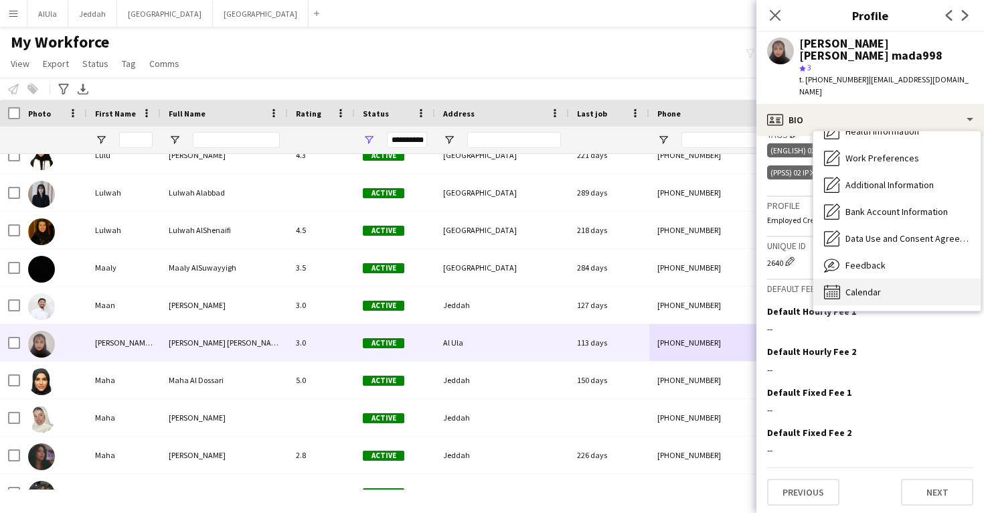
click at [868, 286] on span "Calendar" at bounding box center [863, 292] width 35 height 12
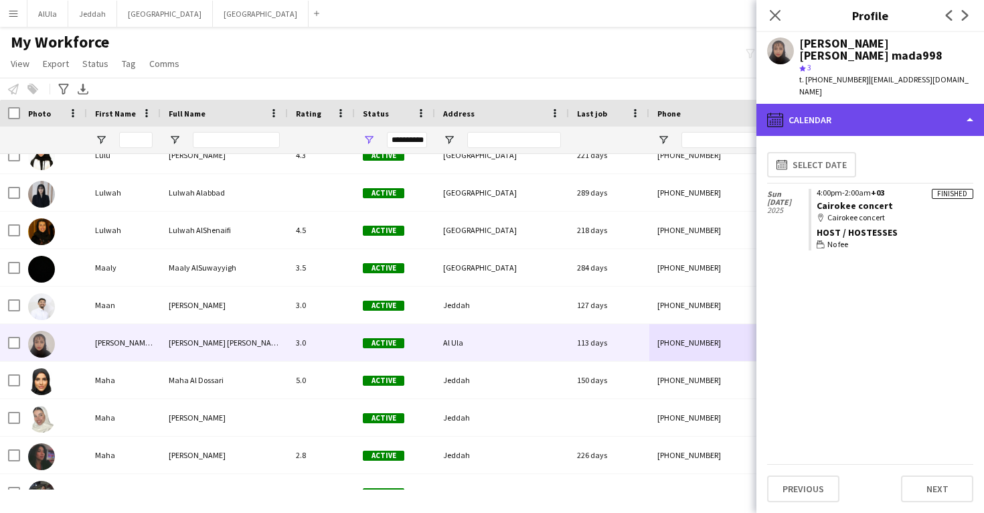
click at [861, 104] on div "calendar-full Calendar" at bounding box center [870, 120] width 228 height 32
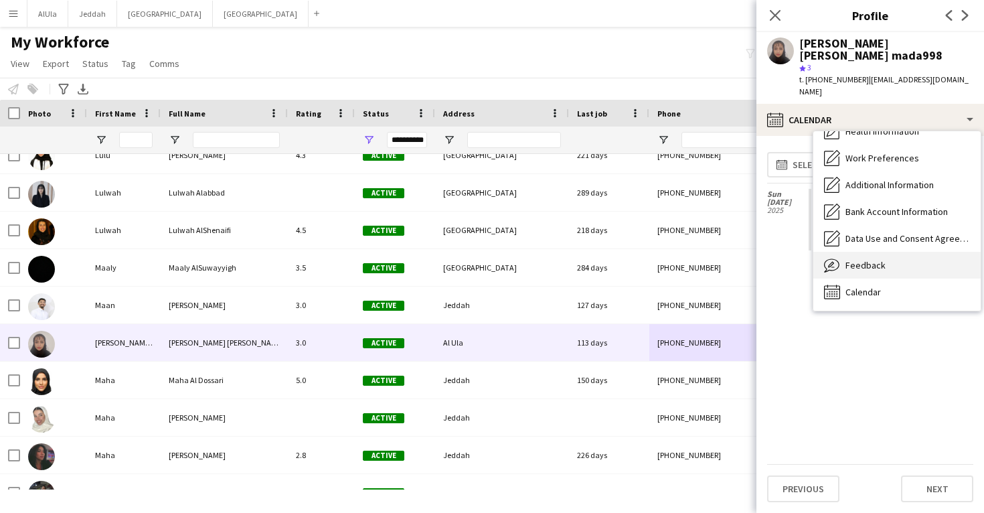
click at [866, 259] on span "Feedback" at bounding box center [866, 265] width 40 height 12
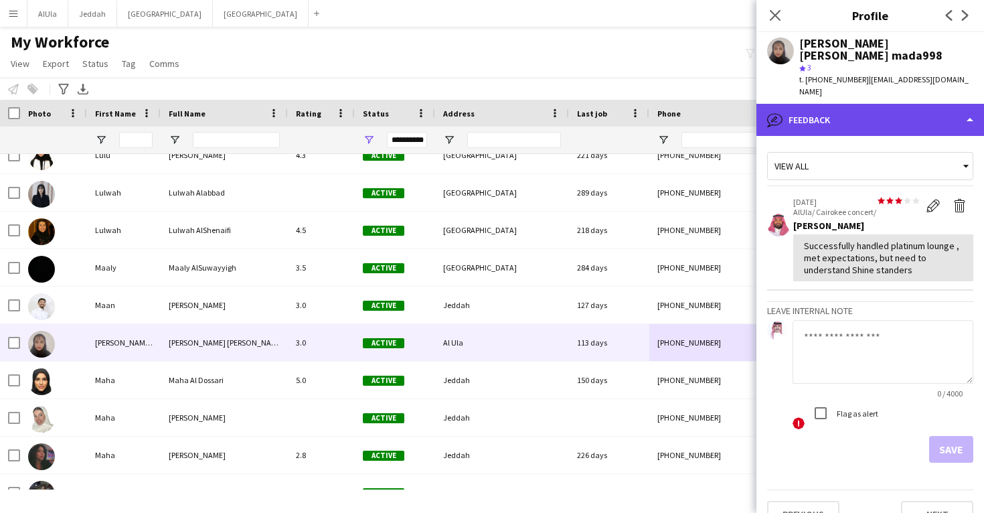
click at [824, 117] on div "bubble-pencil Feedback" at bounding box center [870, 120] width 228 height 32
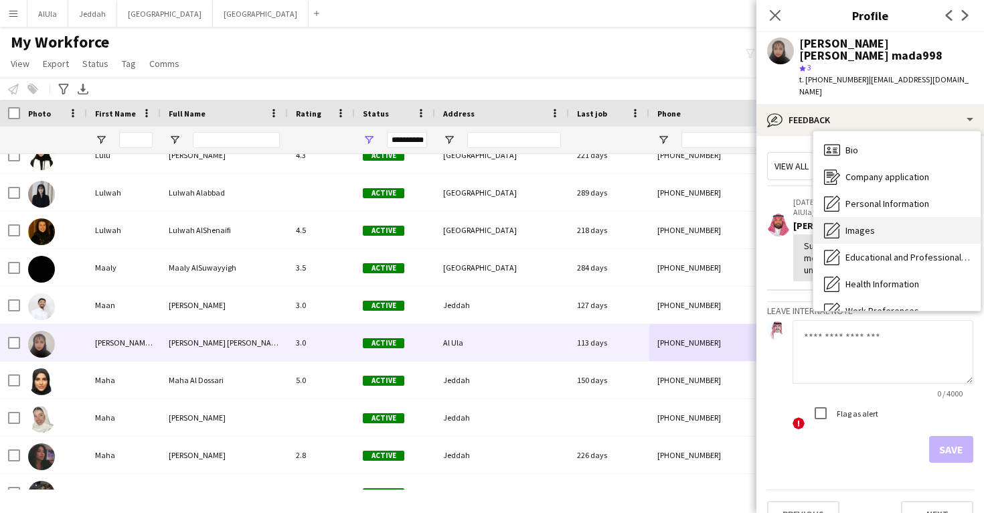
scroll to position [0, 0]
click at [873, 224] on span "Images" at bounding box center [860, 230] width 29 height 12
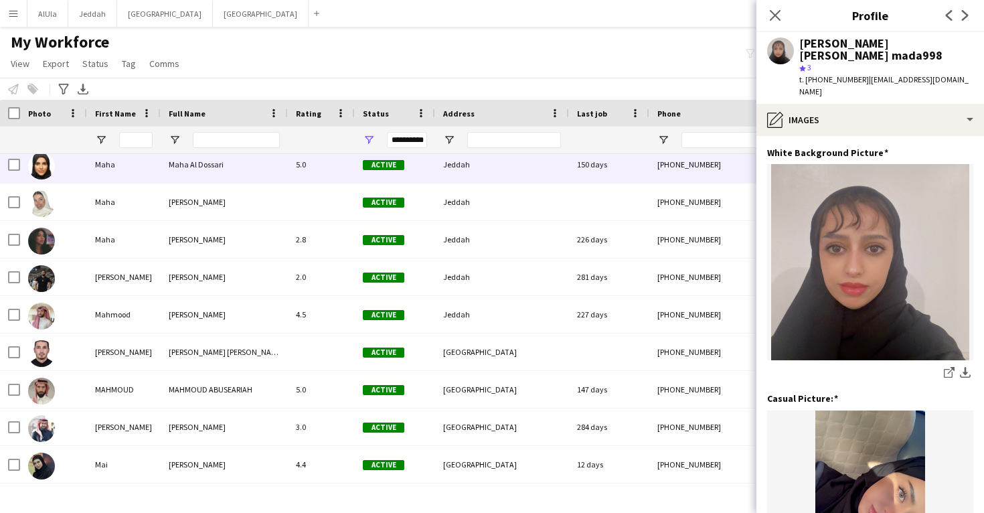
scroll to position [33852, 0]
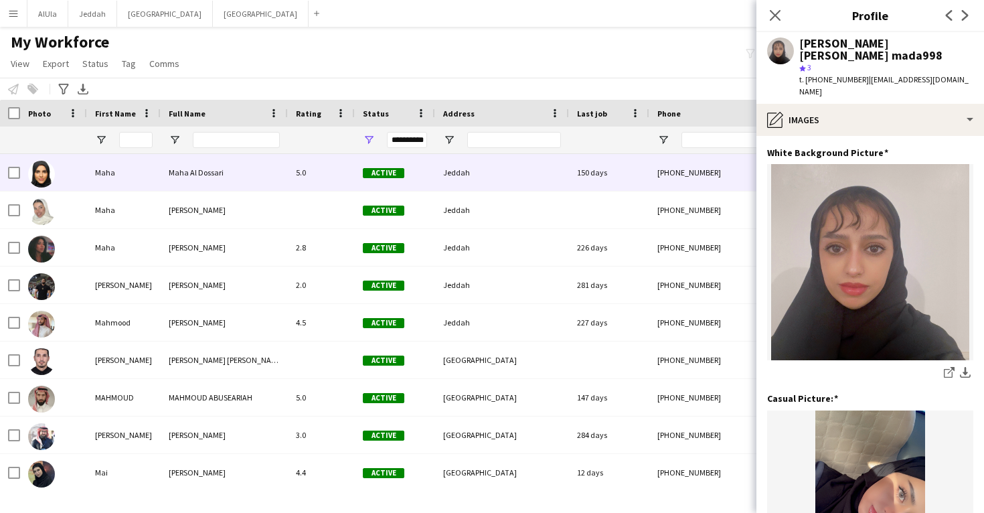
click at [641, 179] on div "150 days" at bounding box center [609, 172] width 80 height 37
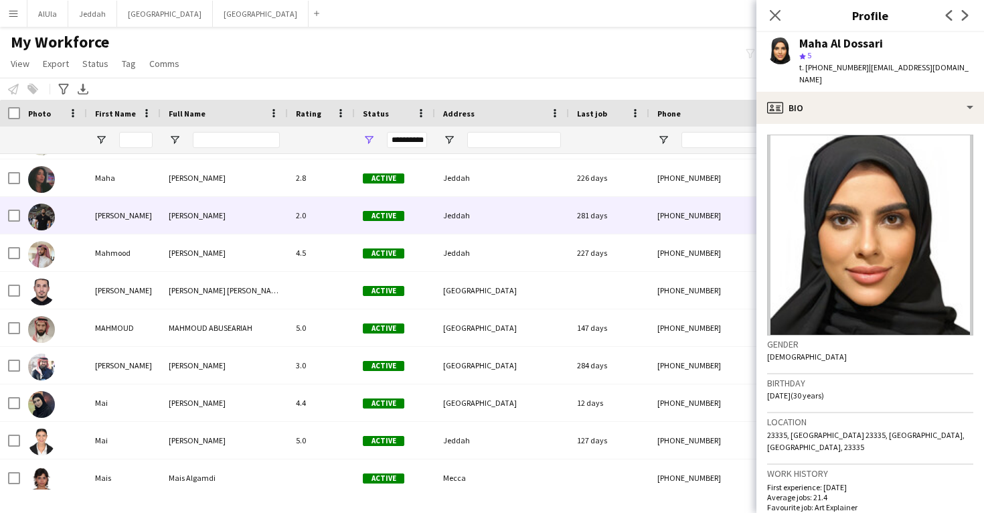
scroll to position [33962, 0]
